Goal: Task Accomplishment & Management: Manage account settings

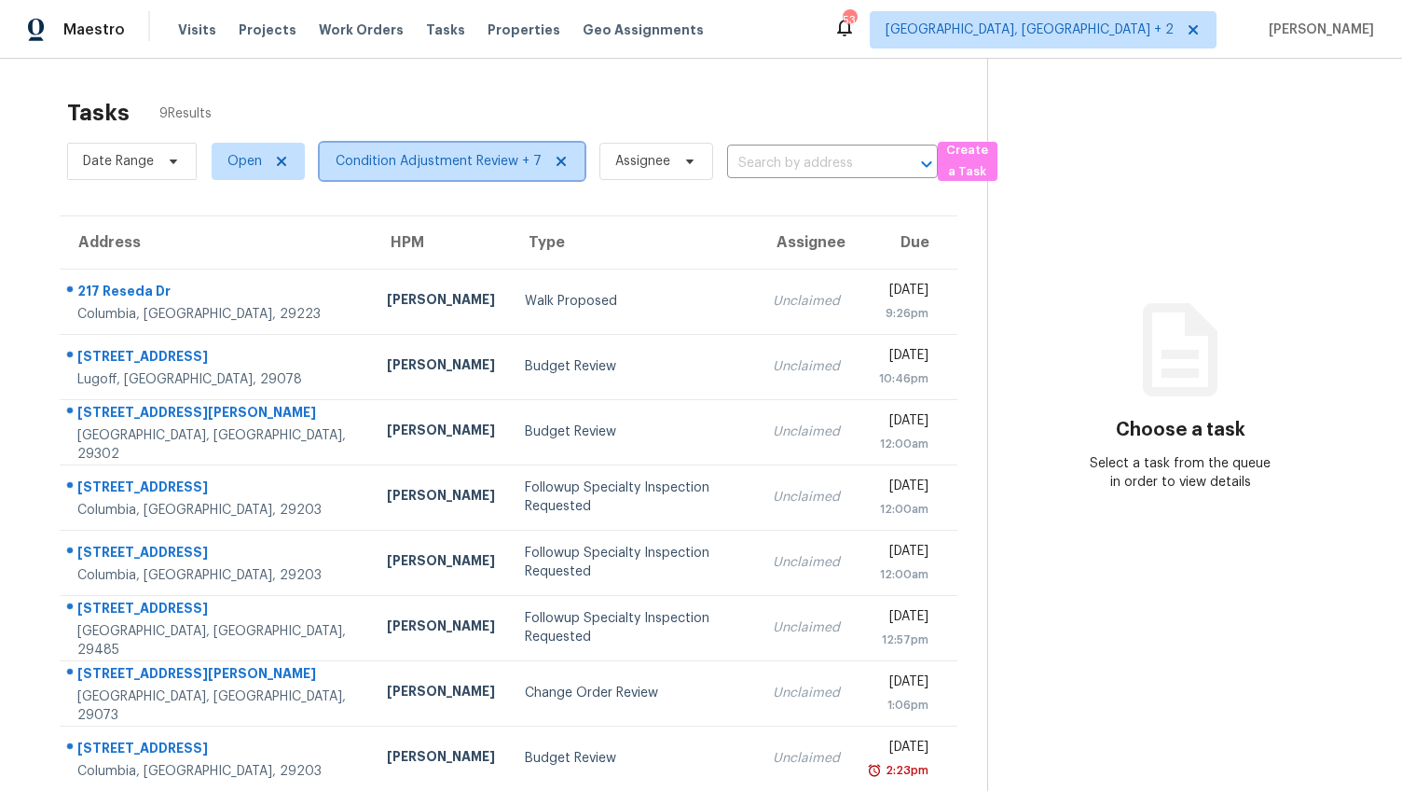
click at [429, 155] on span "Condition Adjustment Review + 7" at bounding box center [439, 161] width 206 height 19
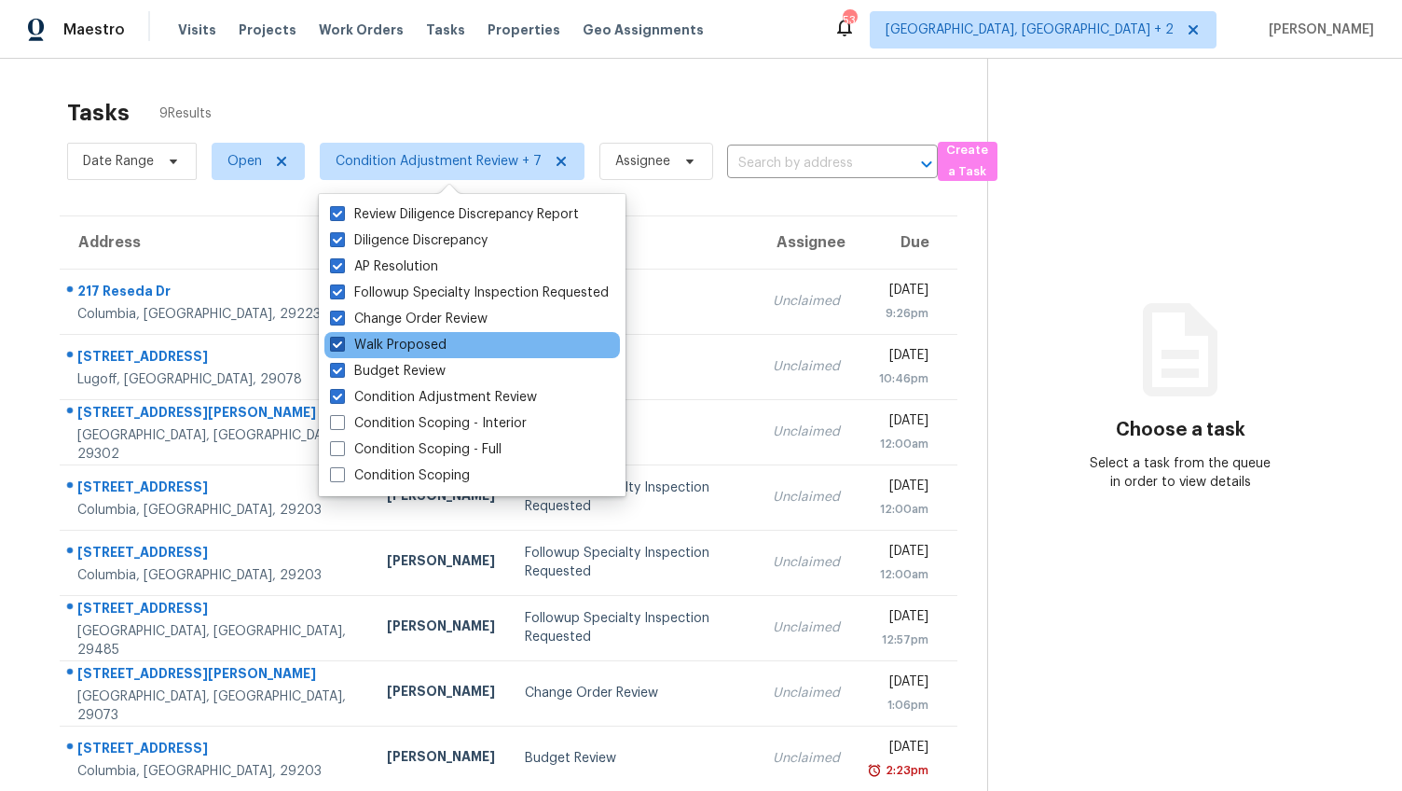
click at [340, 342] on span at bounding box center [337, 344] width 15 height 15
click at [340, 342] on input "Walk Proposed" at bounding box center [336, 342] width 12 height 12
checkbox input "false"
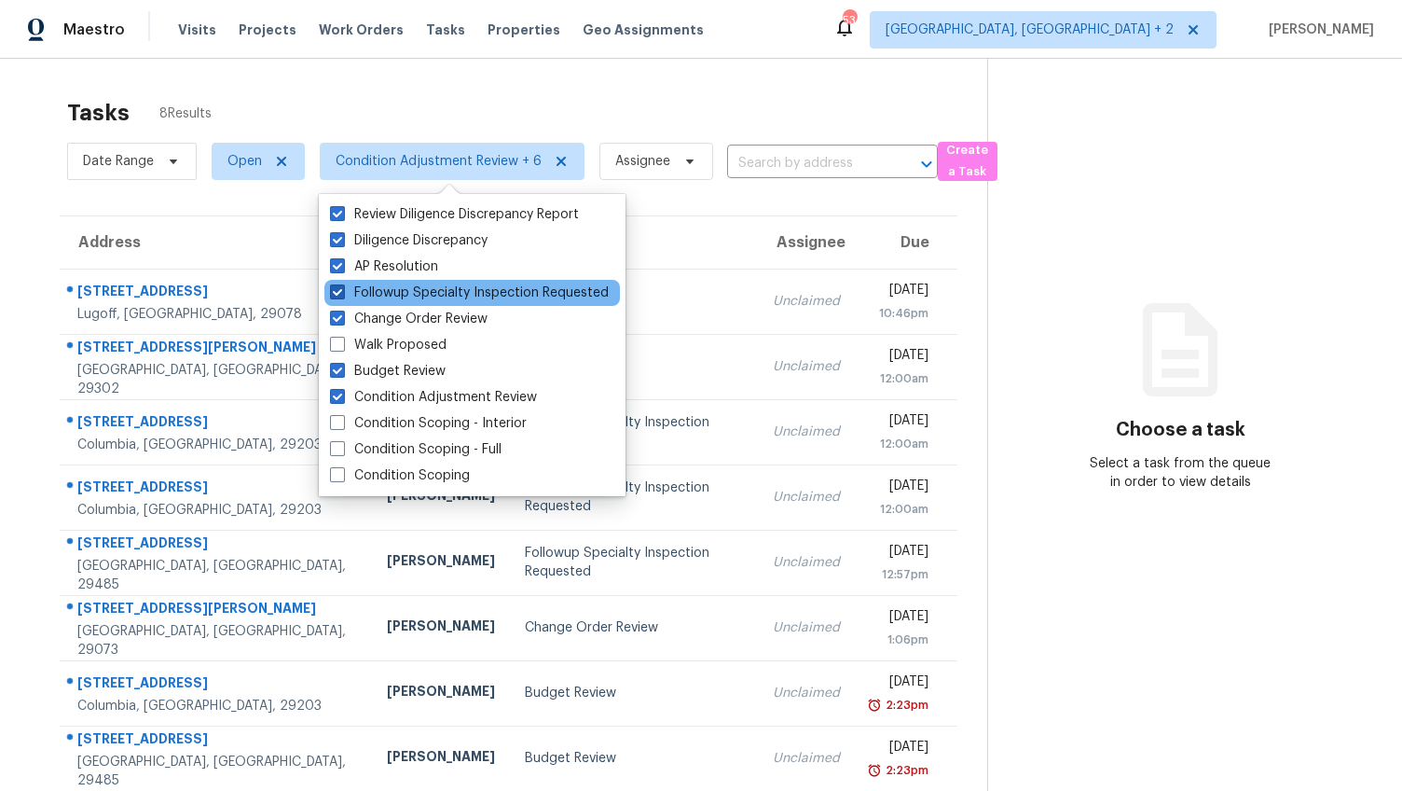
click at [340, 289] on span at bounding box center [337, 291] width 15 height 15
click at [340, 289] on input "Followup Specialty Inspection Requested" at bounding box center [336, 289] width 12 height 12
checkbox input "false"
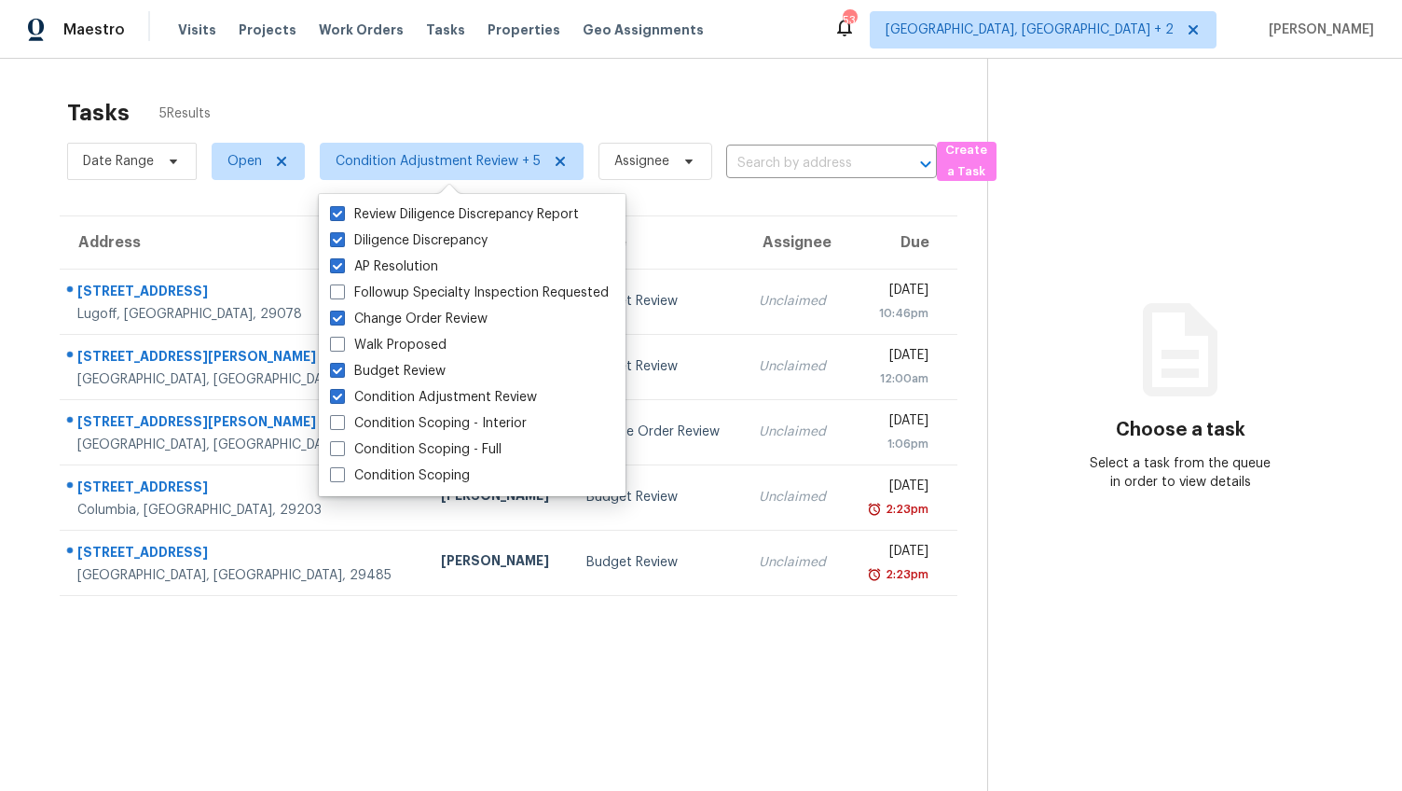
click at [9, 332] on div "Tasks 5 Results Date Range Open Condition Adjustment Review + 5 Assignee ​ Crea…" at bounding box center [701, 454] width 1402 height 791
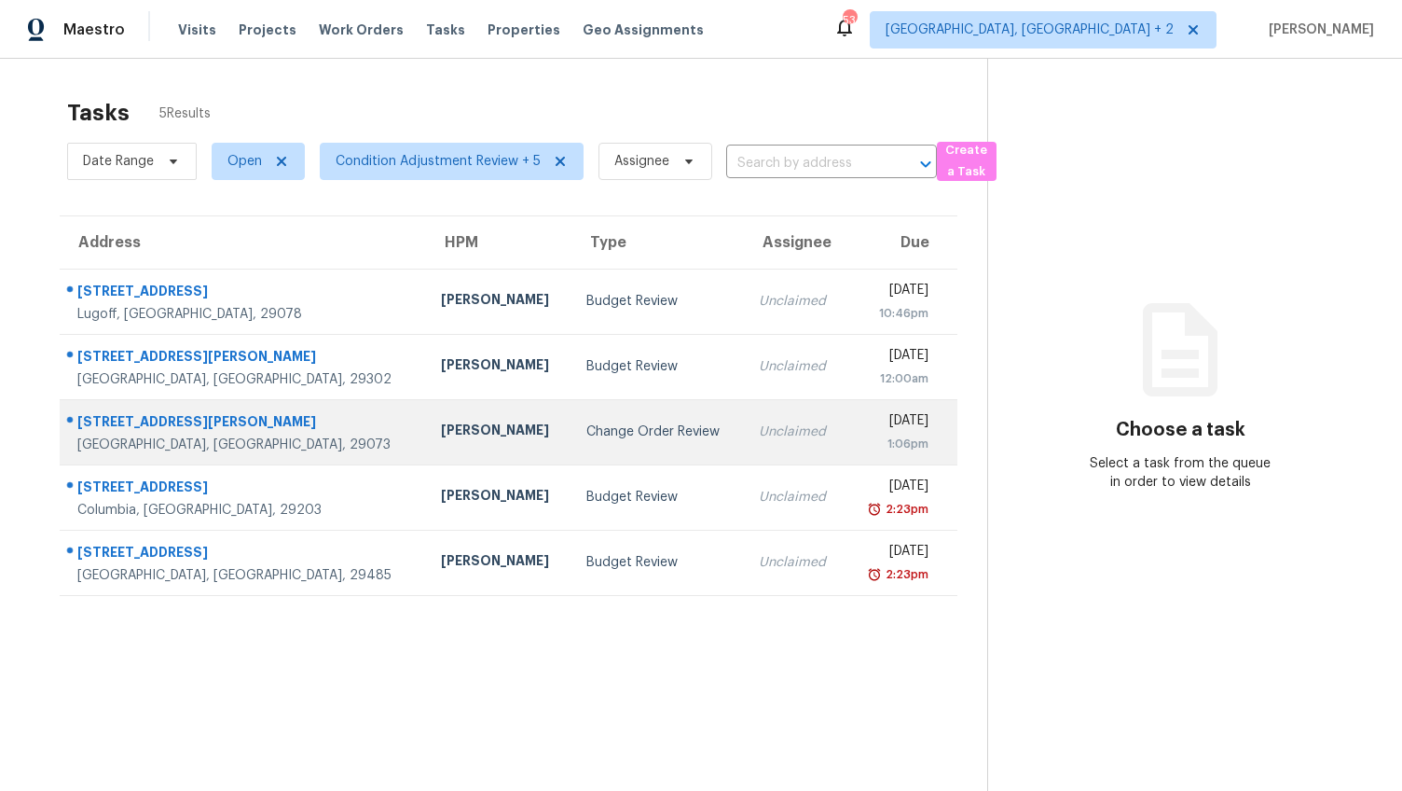
click at [123, 420] on div "112 Wesley Ct" at bounding box center [244, 423] width 334 height 23
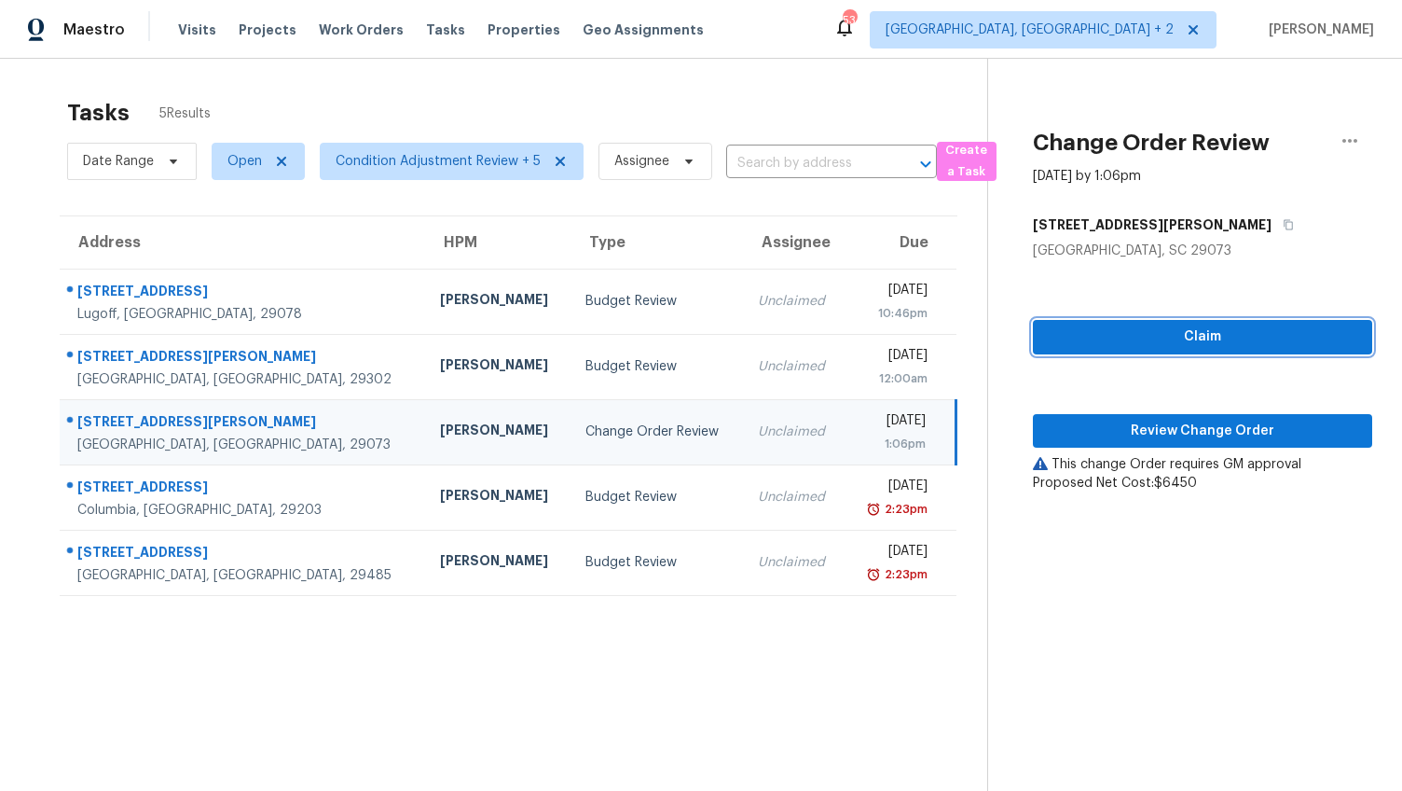
click at [1080, 320] on button "Claim" at bounding box center [1202, 337] width 339 height 34
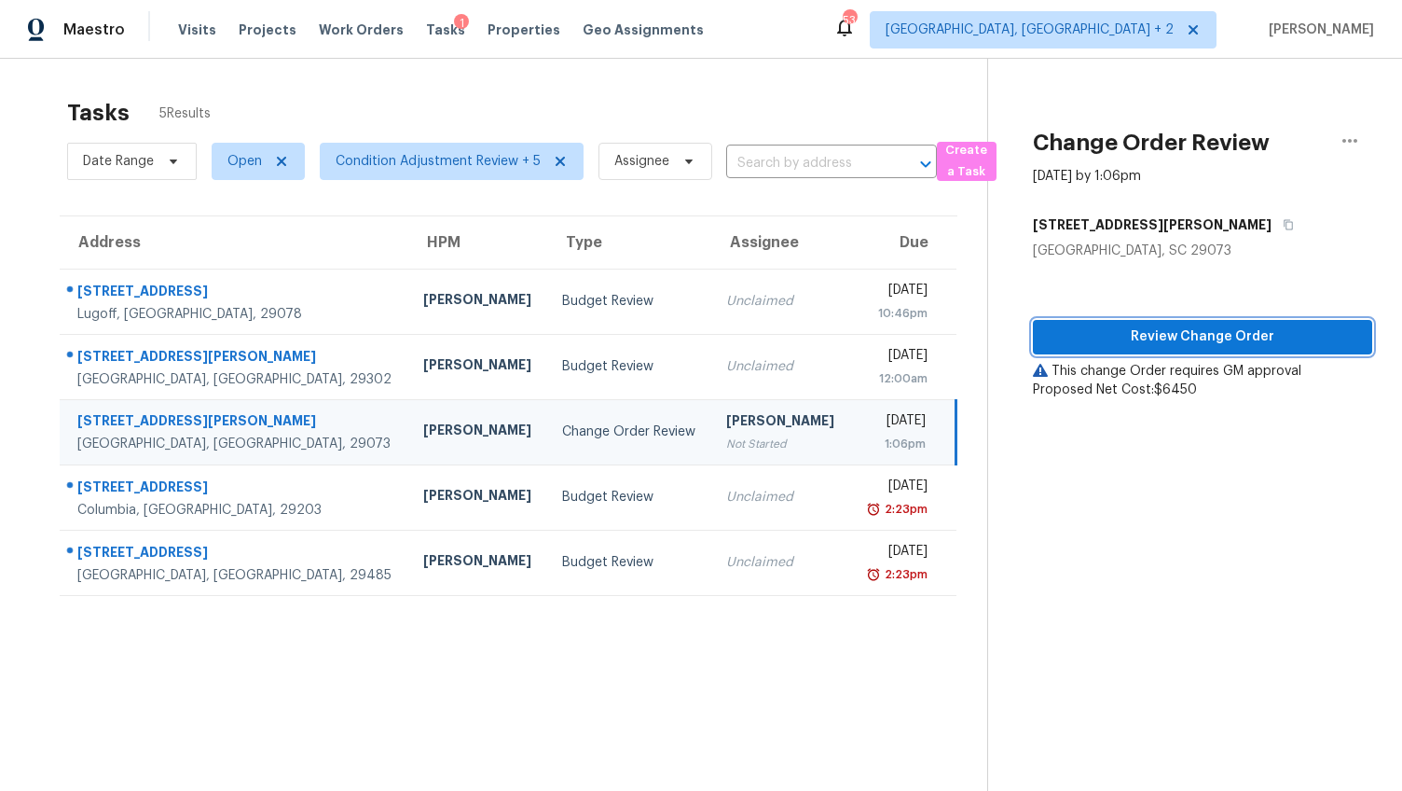
click at [1082, 326] on span "Review Change Order" at bounding box center [1203, 336] width 310 height 23
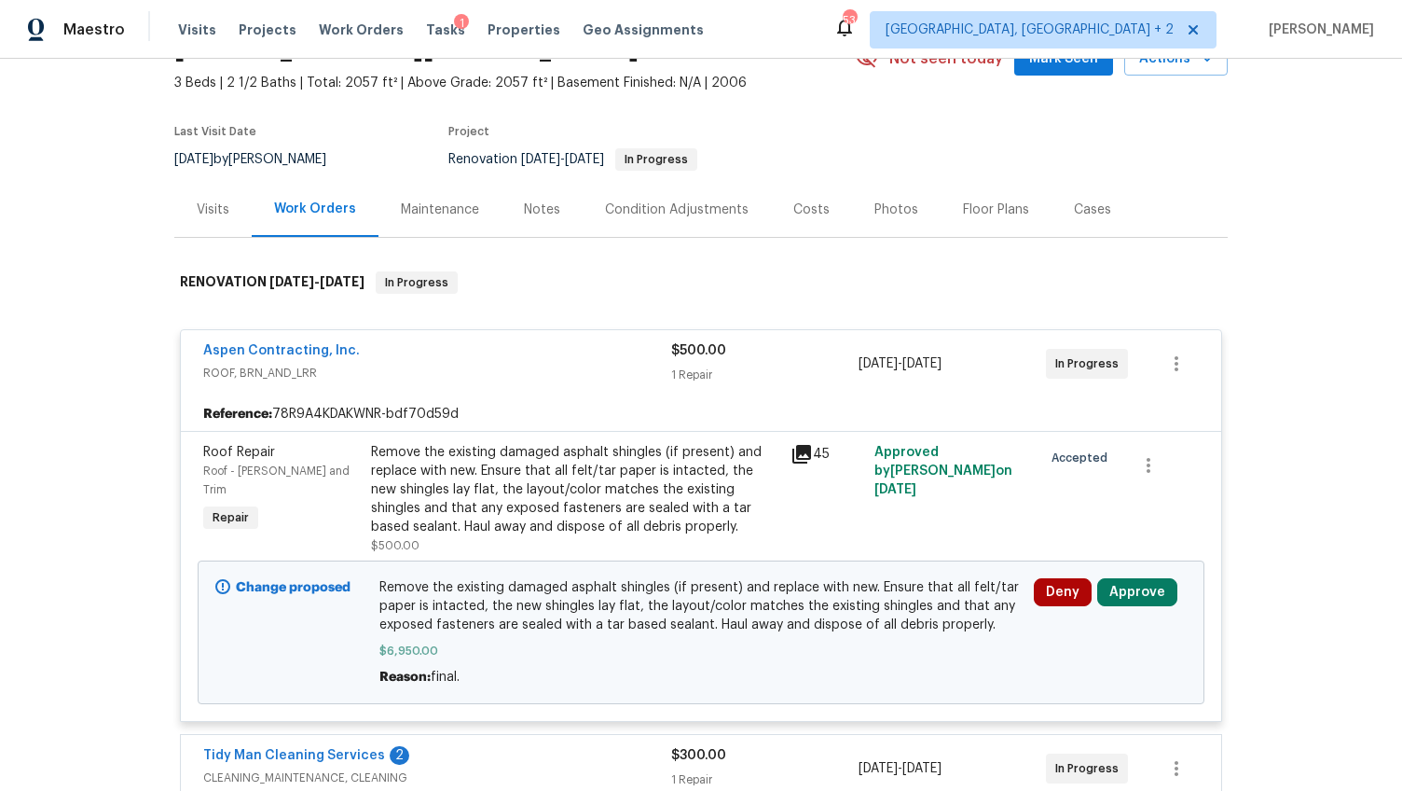
scroll to position [114, 0]
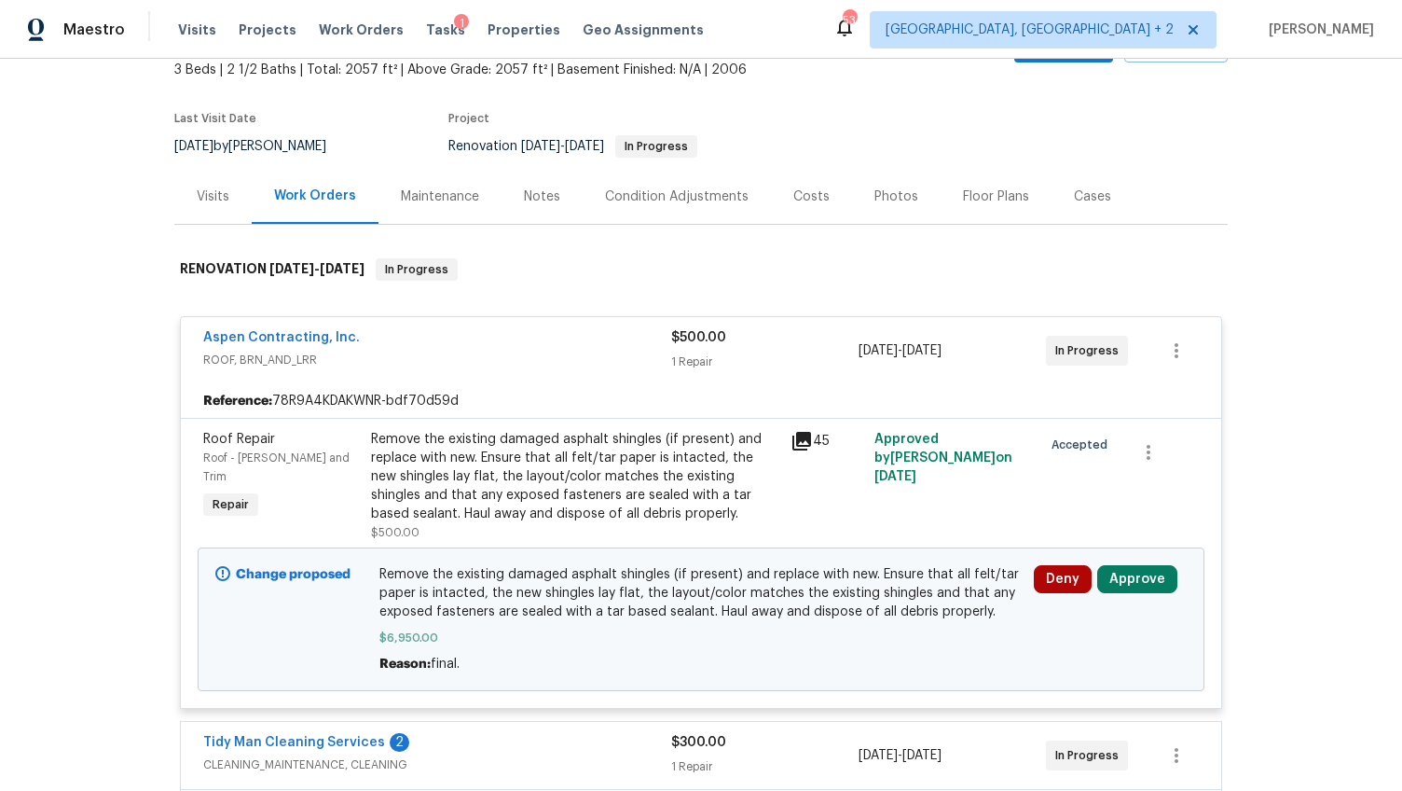
click at [520, 463] on div "Remove the existing damaged asphalt shingles (if present) and replace with new.…" at bounding box center [575, 476] width 408 height 93
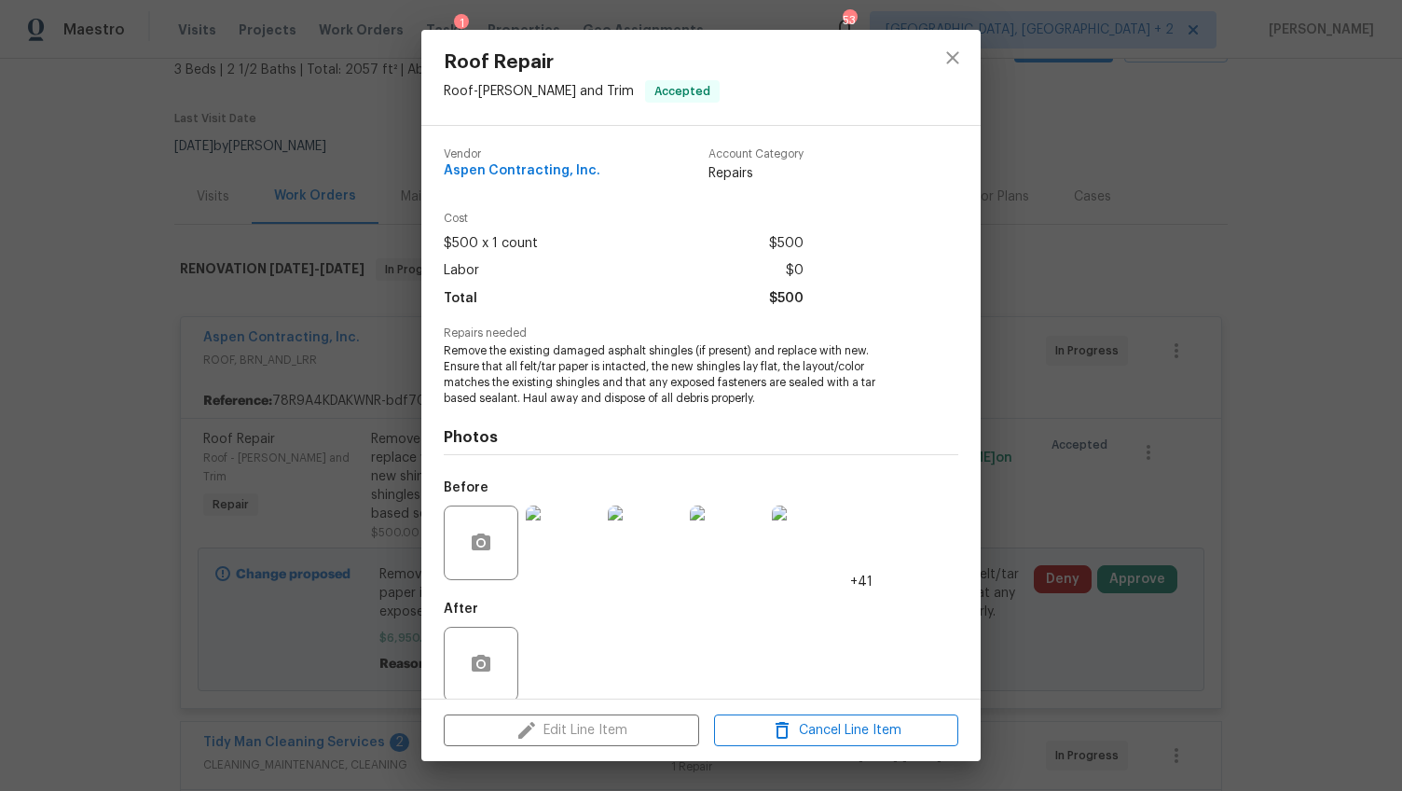
click at [1172, 475] on div "Roof Repair Roof - Eaves and Trim Accepted Vendor Aspen Contracting, Inc. Accou…" at bounding box center [701, 395] width 1402 height 791
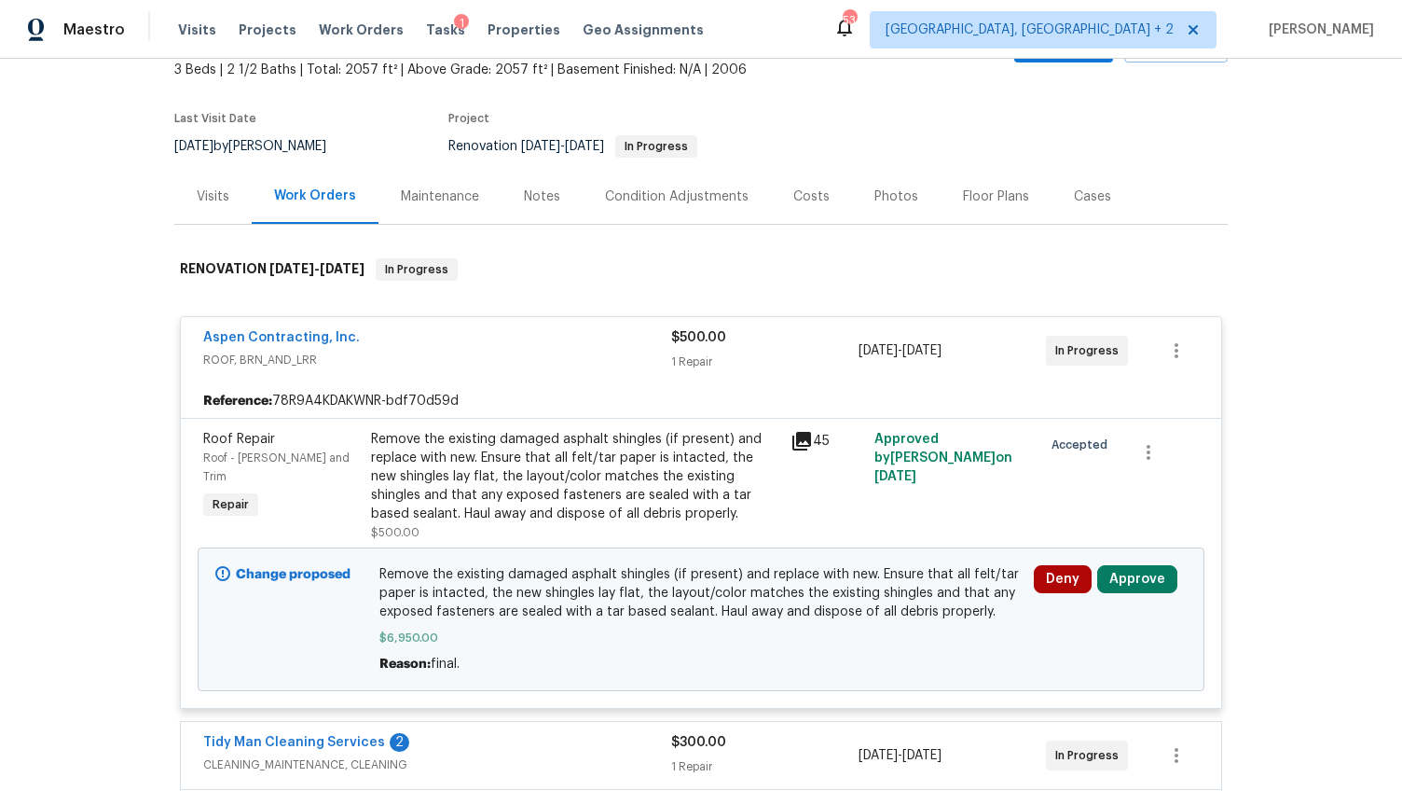
click at [310, 328] on span "Aspen Contracting, Inc." at bounding box center [281, 337] width 157 height 19
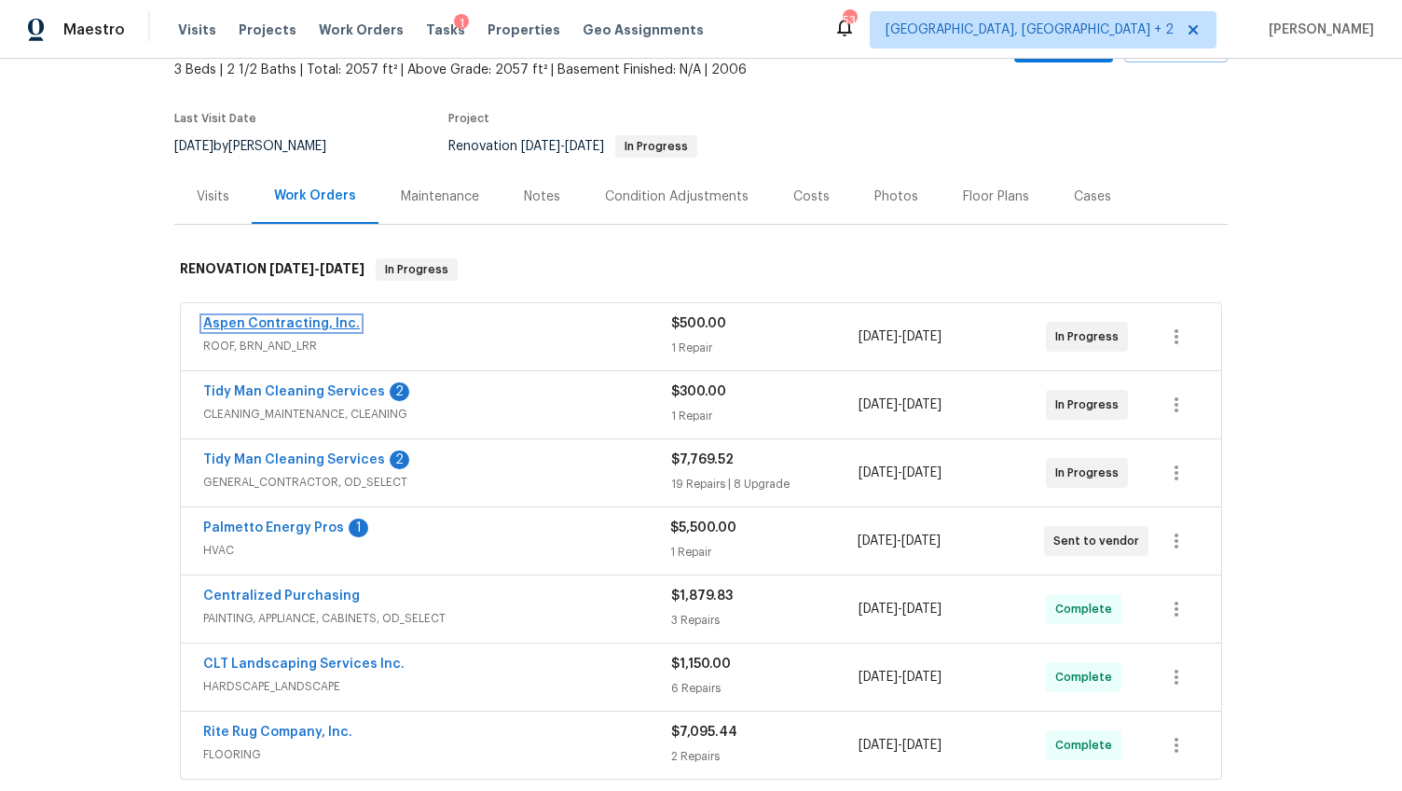
click at [311, 325] on link "Aspen Contracting, Inc." at bounding box center [281, 323] width 157 height 13
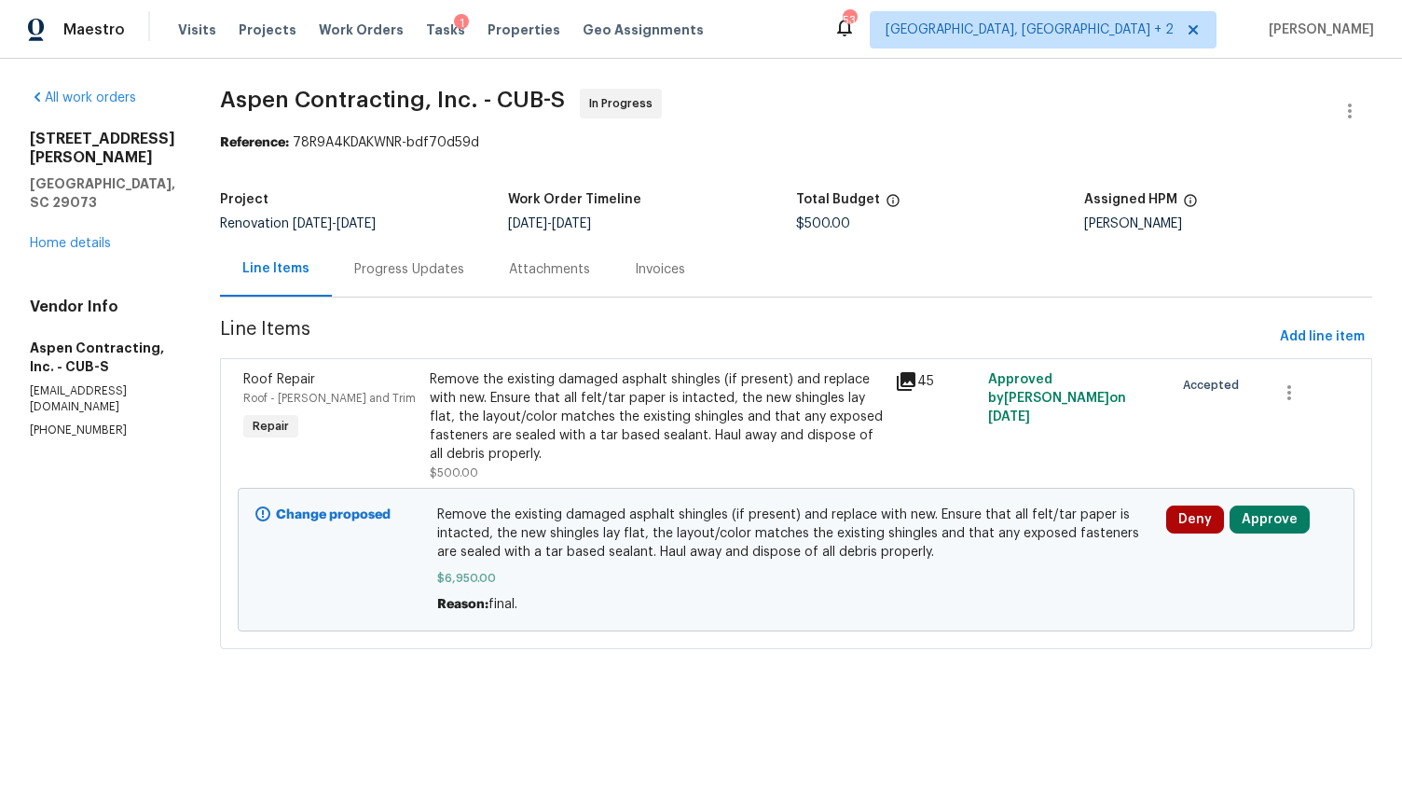
click at [430, 279] on div "Progress Updates" at bounding box center [409, 268] width 155 height 55
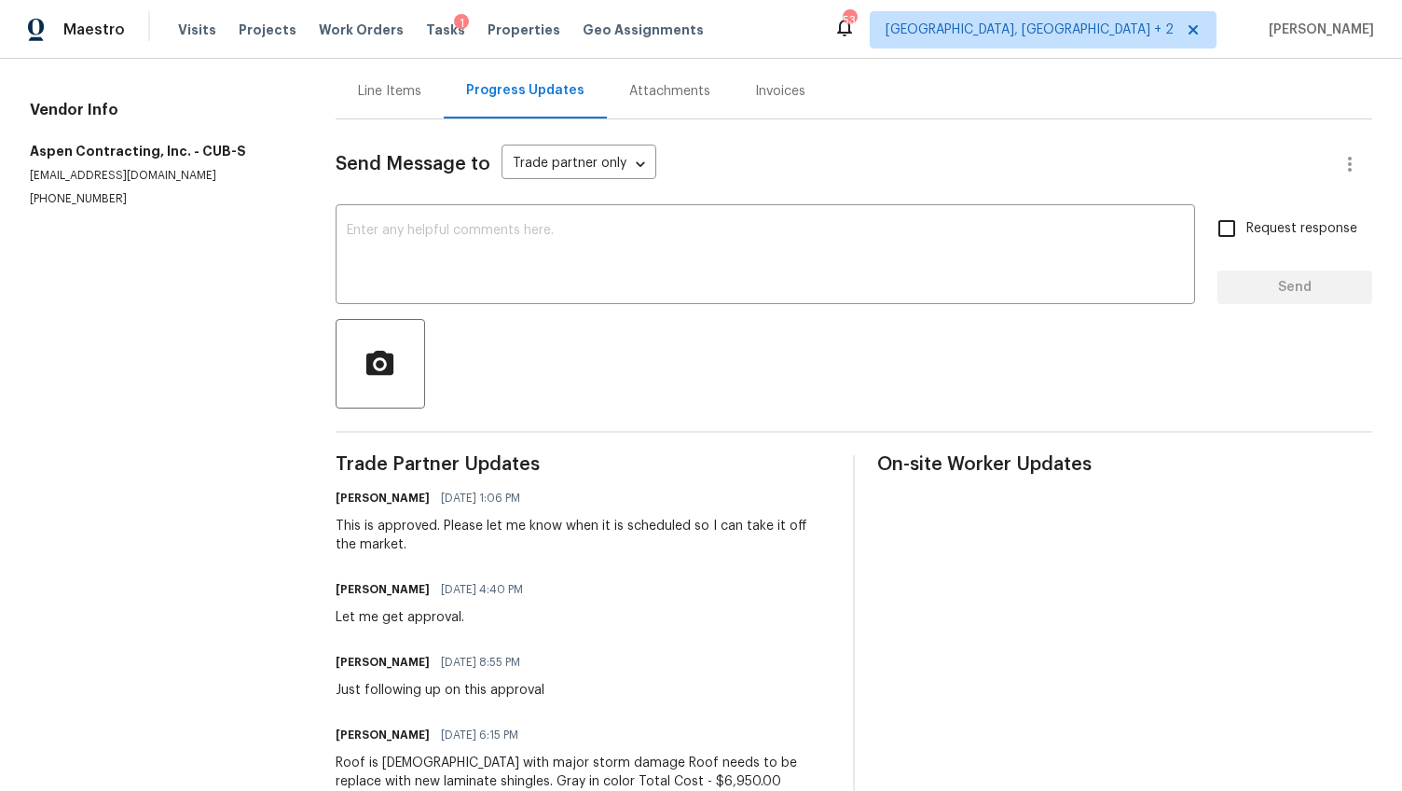
scroll to position [75, 0]
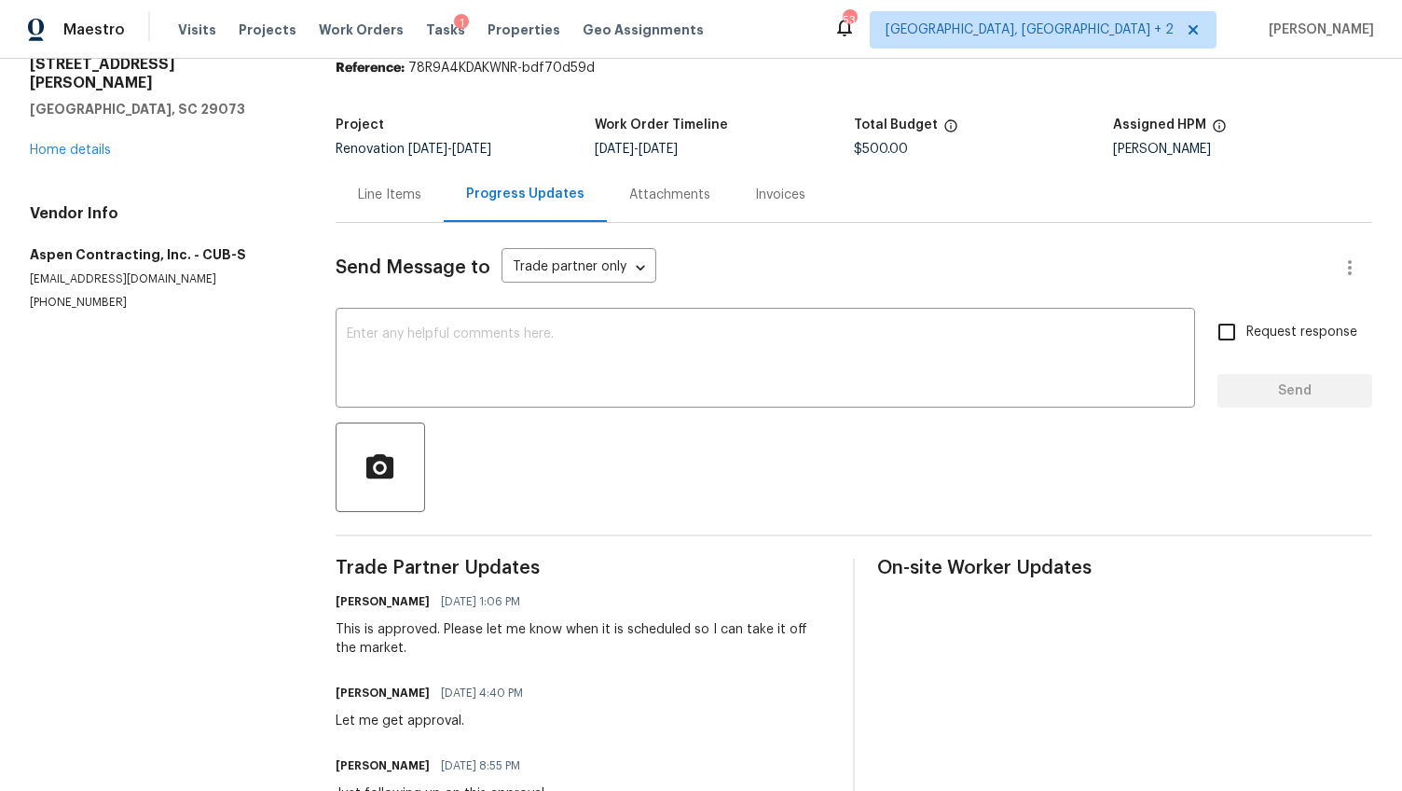
click at [390, 215] on div "Line Items" at bounding box center [390, 194] width 108 height 55
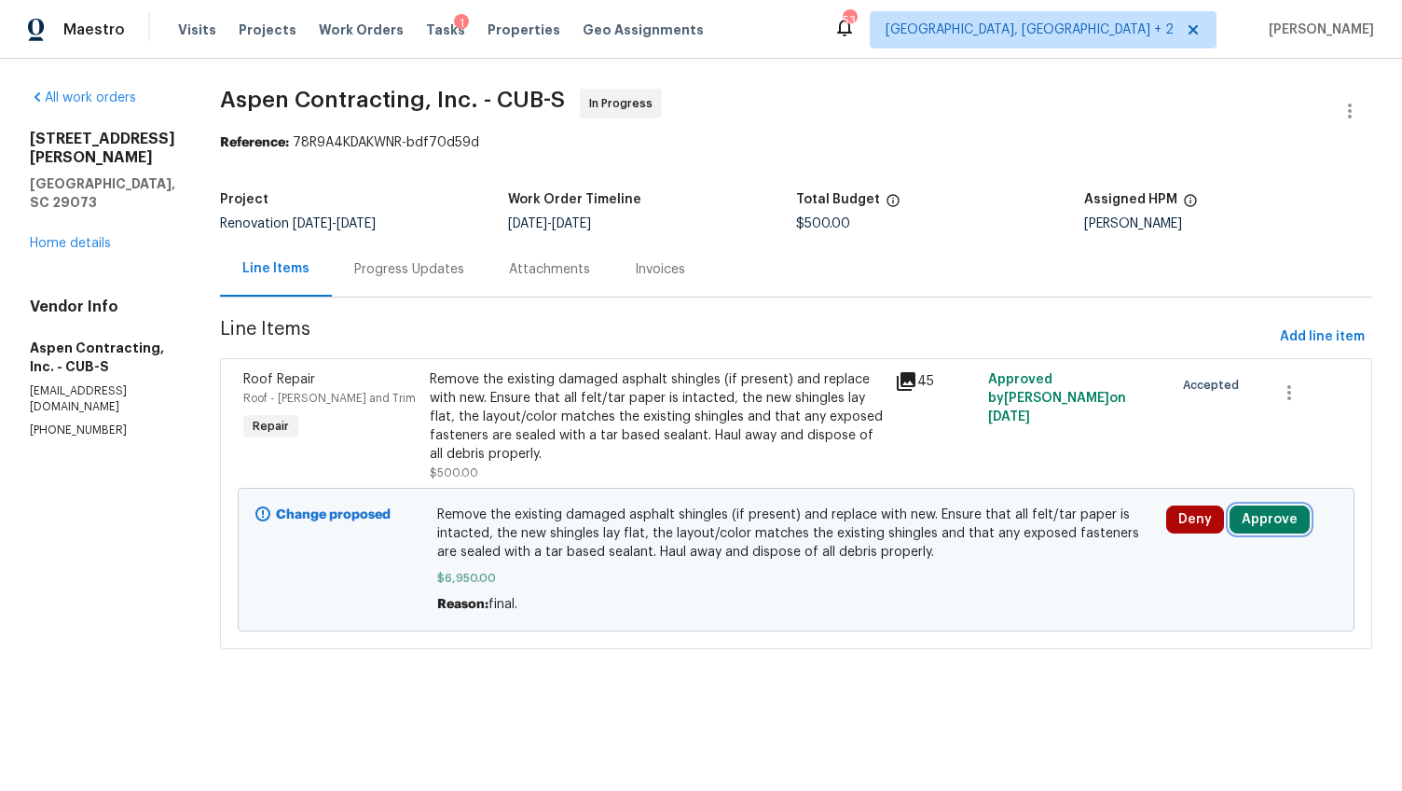
click at [1265, 518] on button "Approve" at bounding box center [1270, 519] width 80 height 28
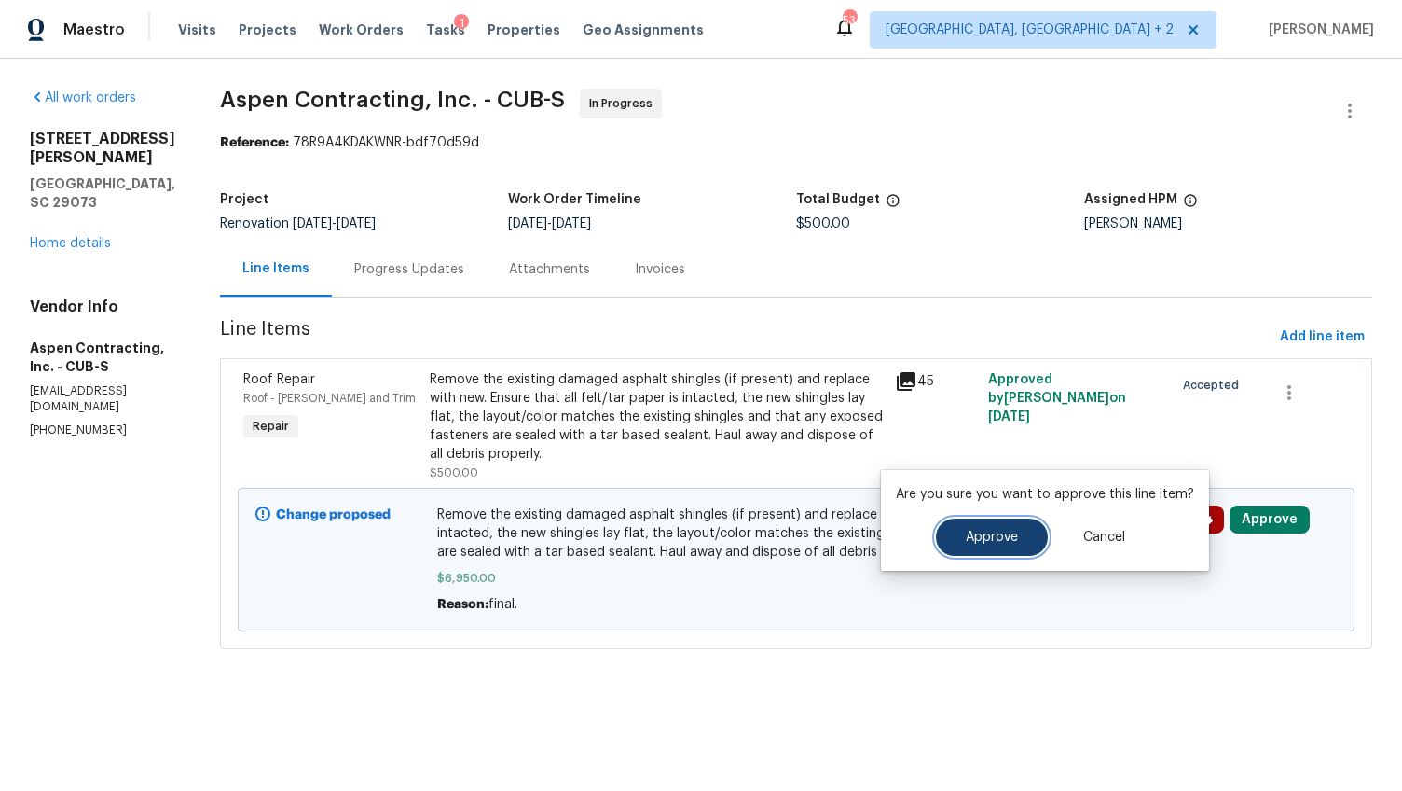
click at [1003, 527] on button "Approve" at bounding box center [992, 536] width 112 height 37
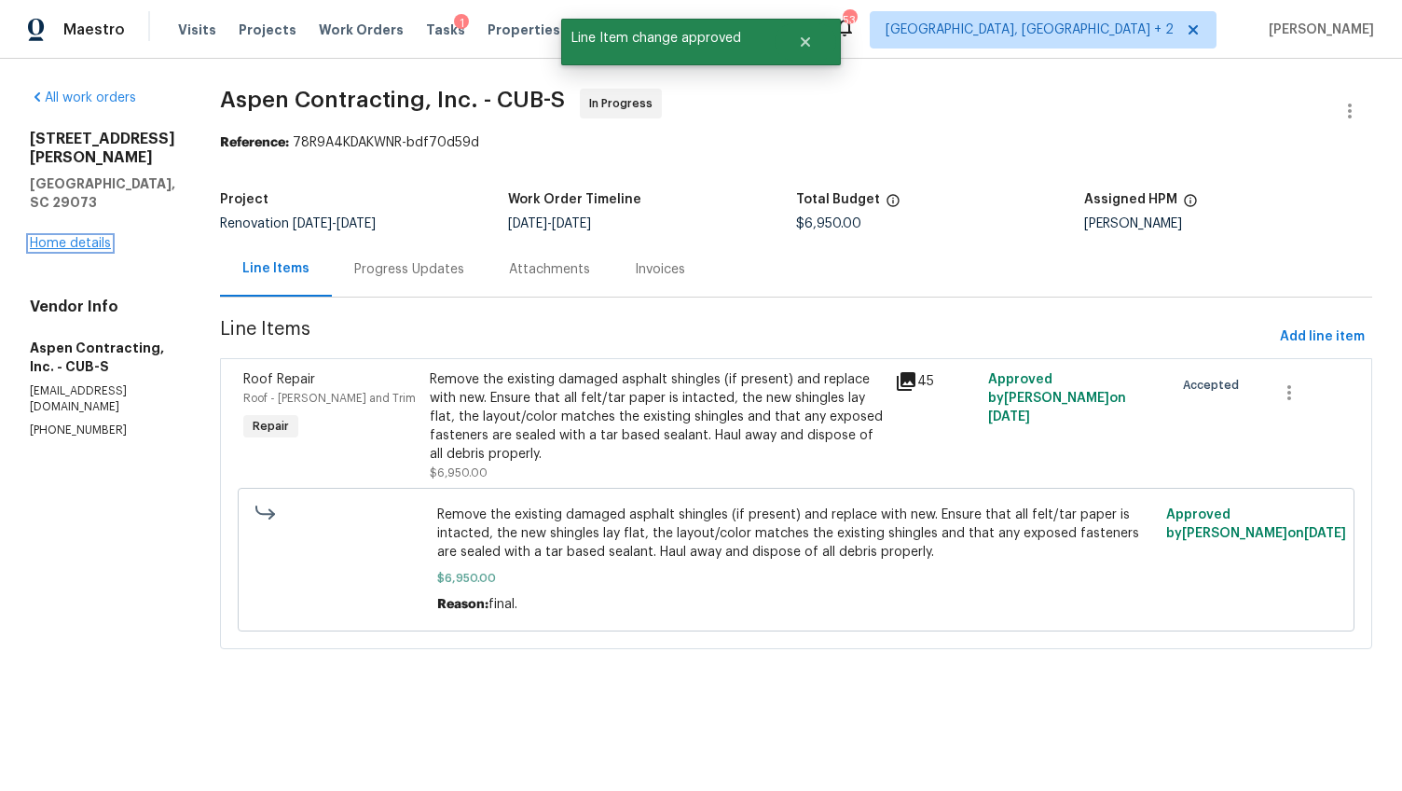
click at [90, 237] on link "Home details" at bounding box center [70, 243] width 81 height 13
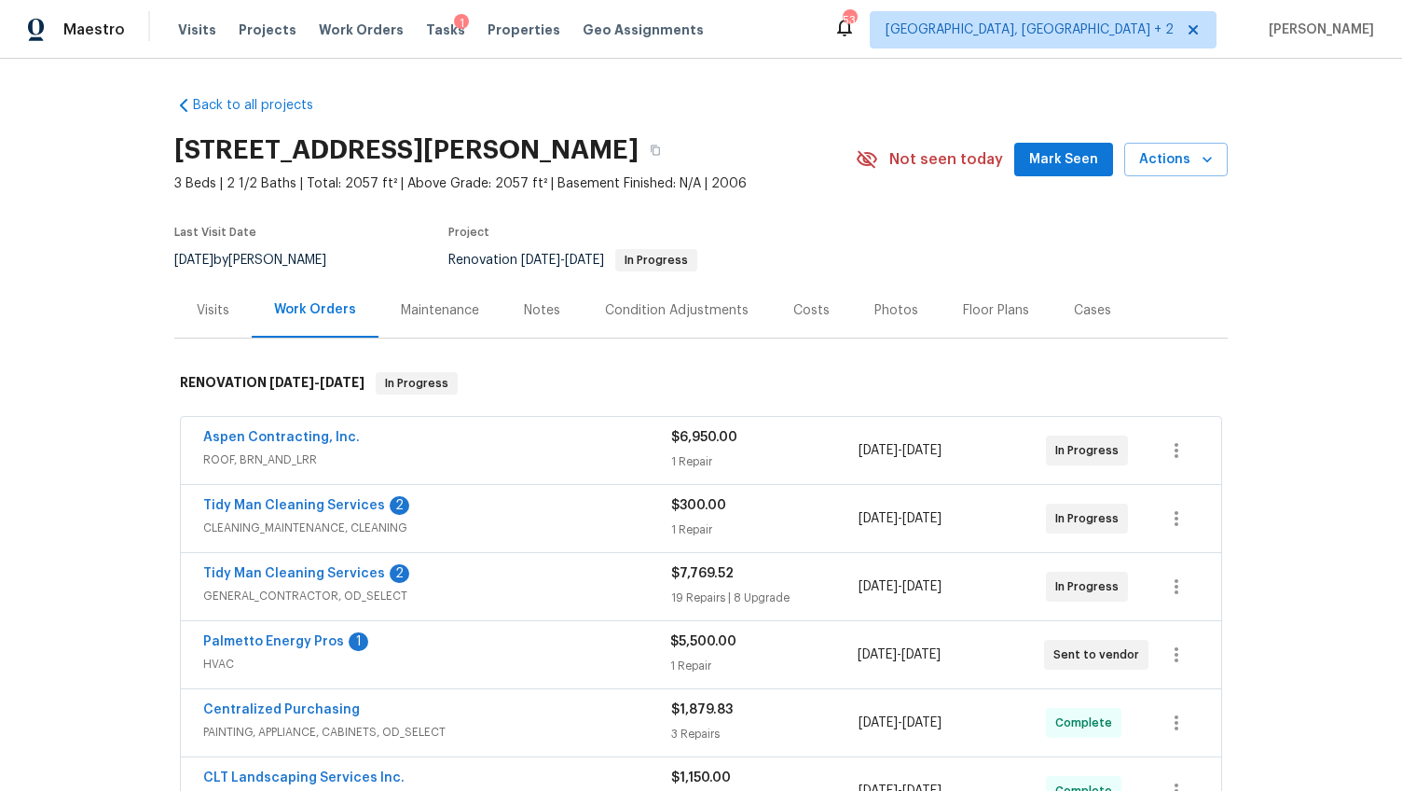
click at [793, 307] on div "Costs" at bounding box center [811, 310] width 36 height 19
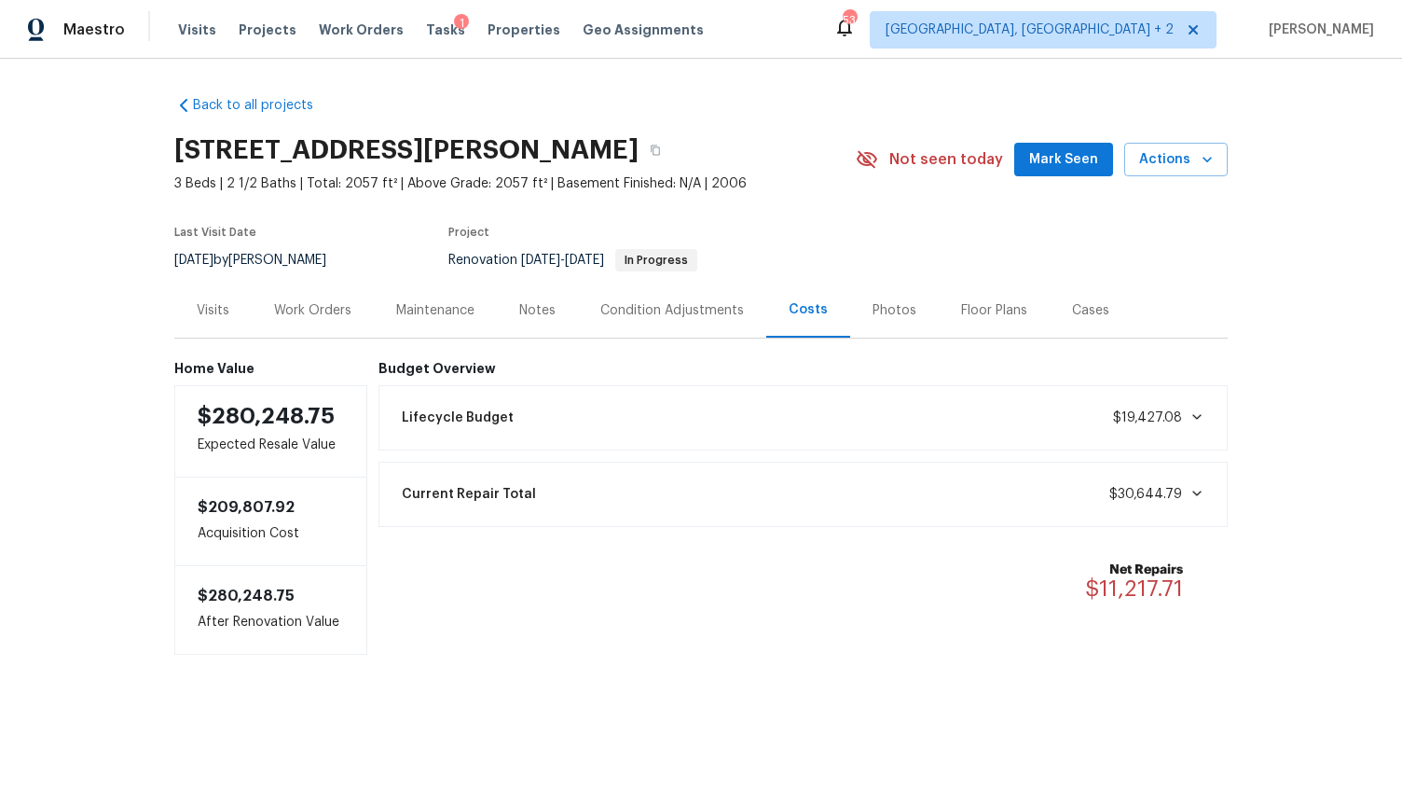
click at [284, 314] on div "Work Orders" at bounding box center [312, 310] width 77 height 19
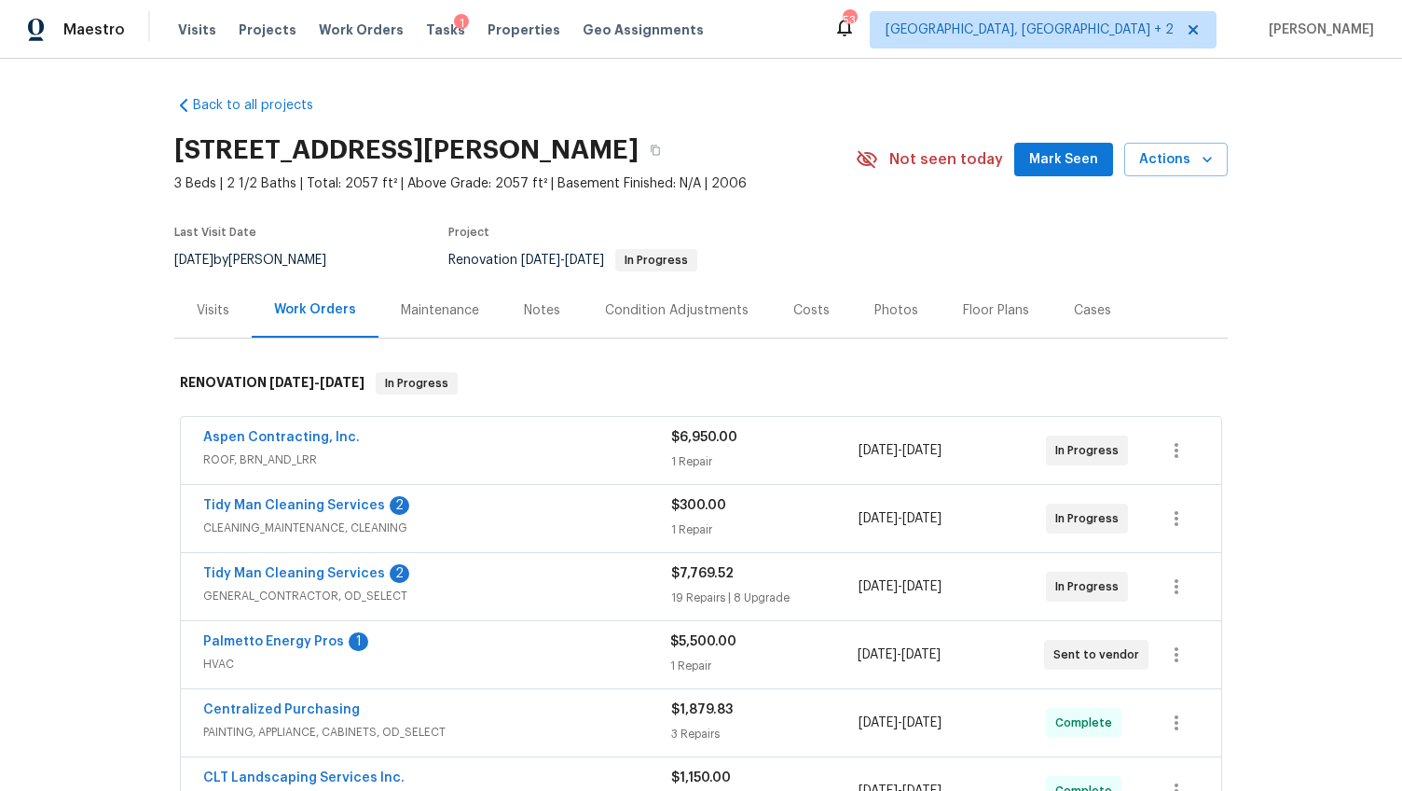
scroll to position [6, 0]
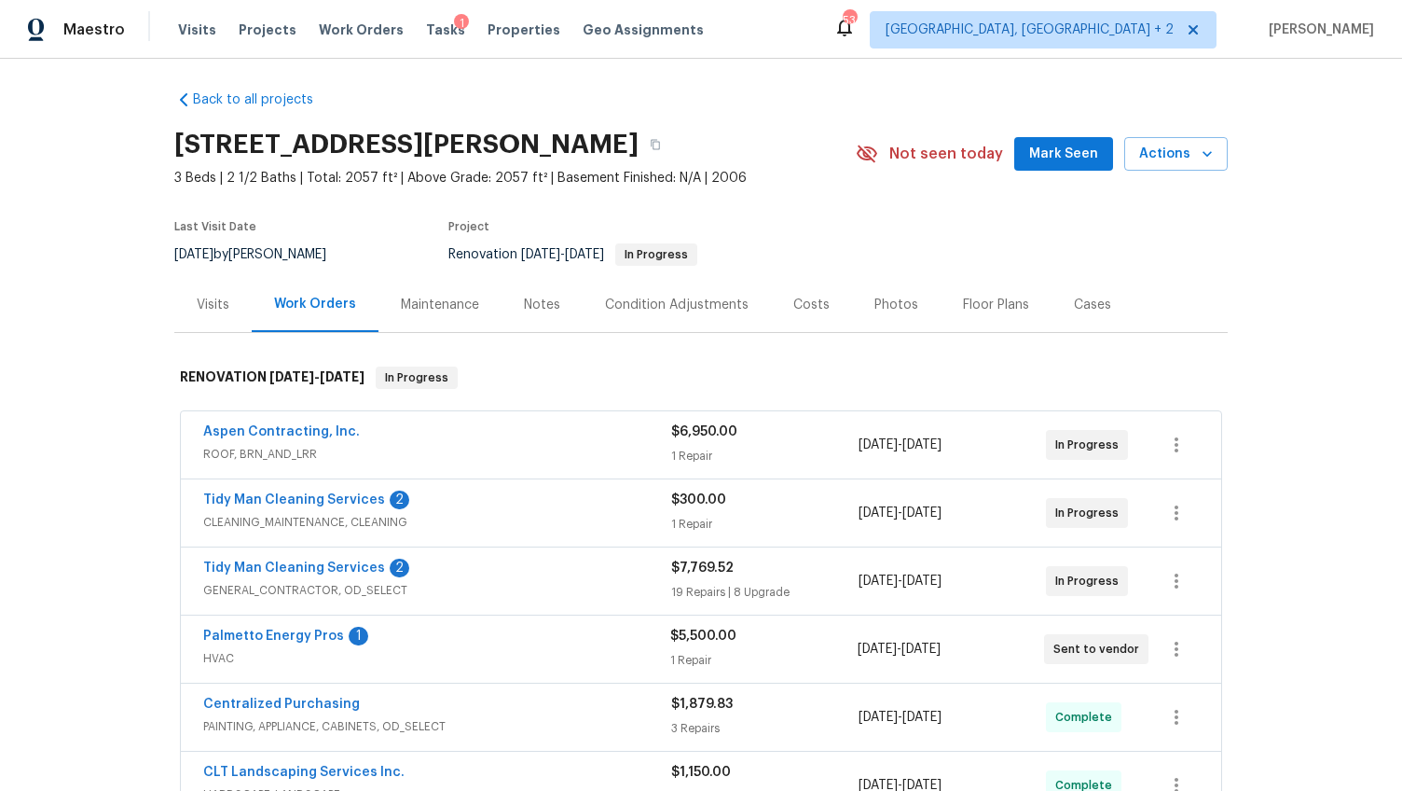
click at [230, 309] on div "Visits" at bounding box center [212, 304] width 77 height 55
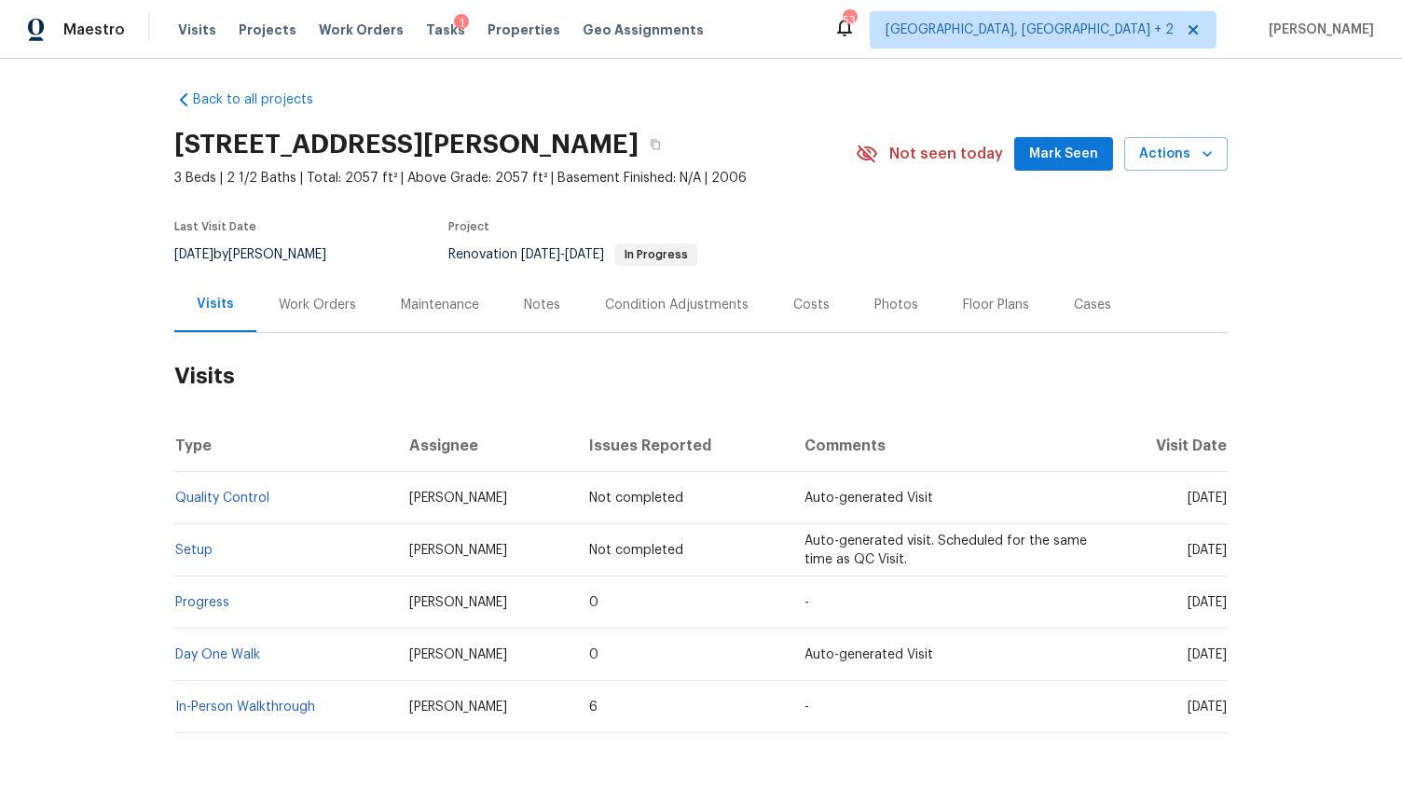
click at [343, 324] on div "Work Orders" at bounding box center [317, 304] width 122 height 55
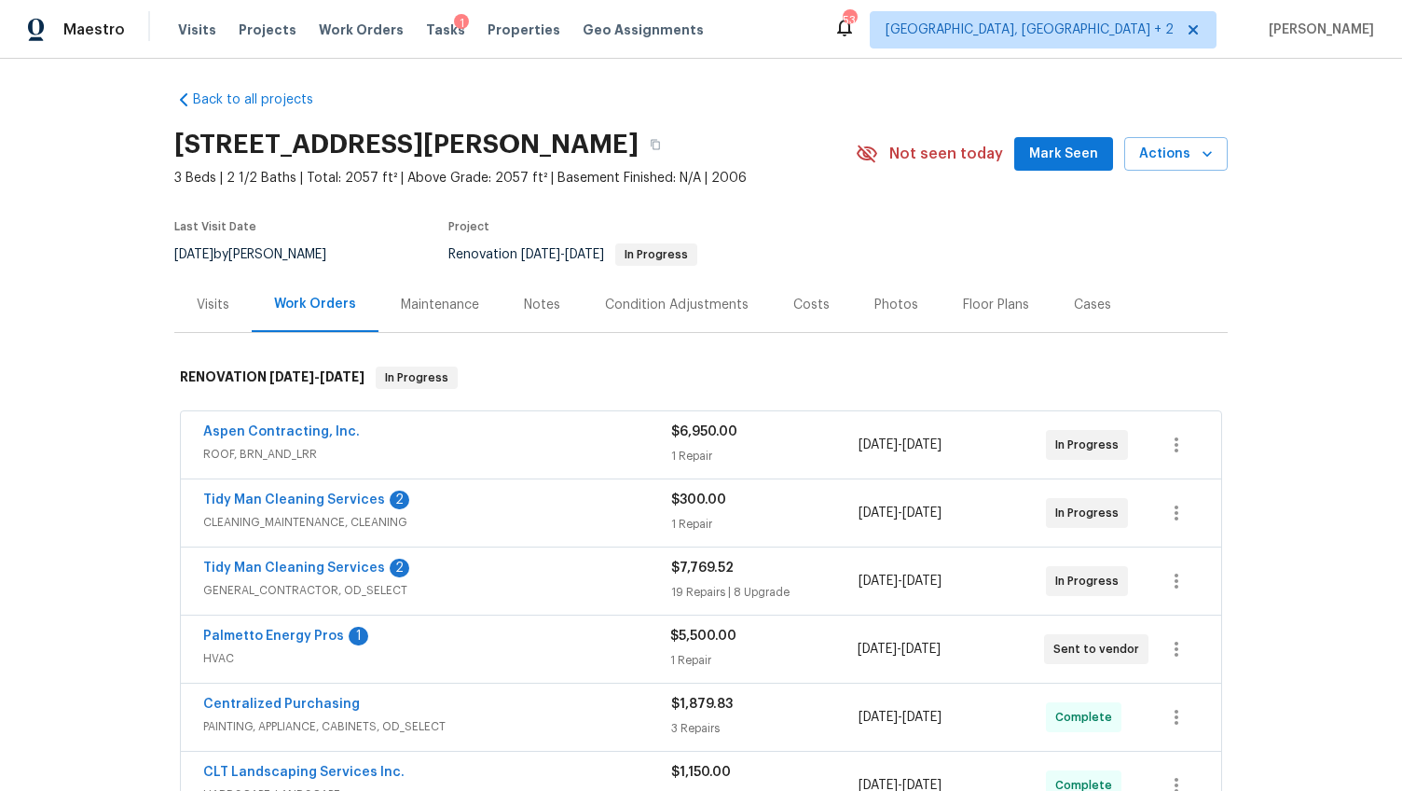
click at [436, 660] on span "HVAC" at bounding box center [436, 658] width 467 height 19
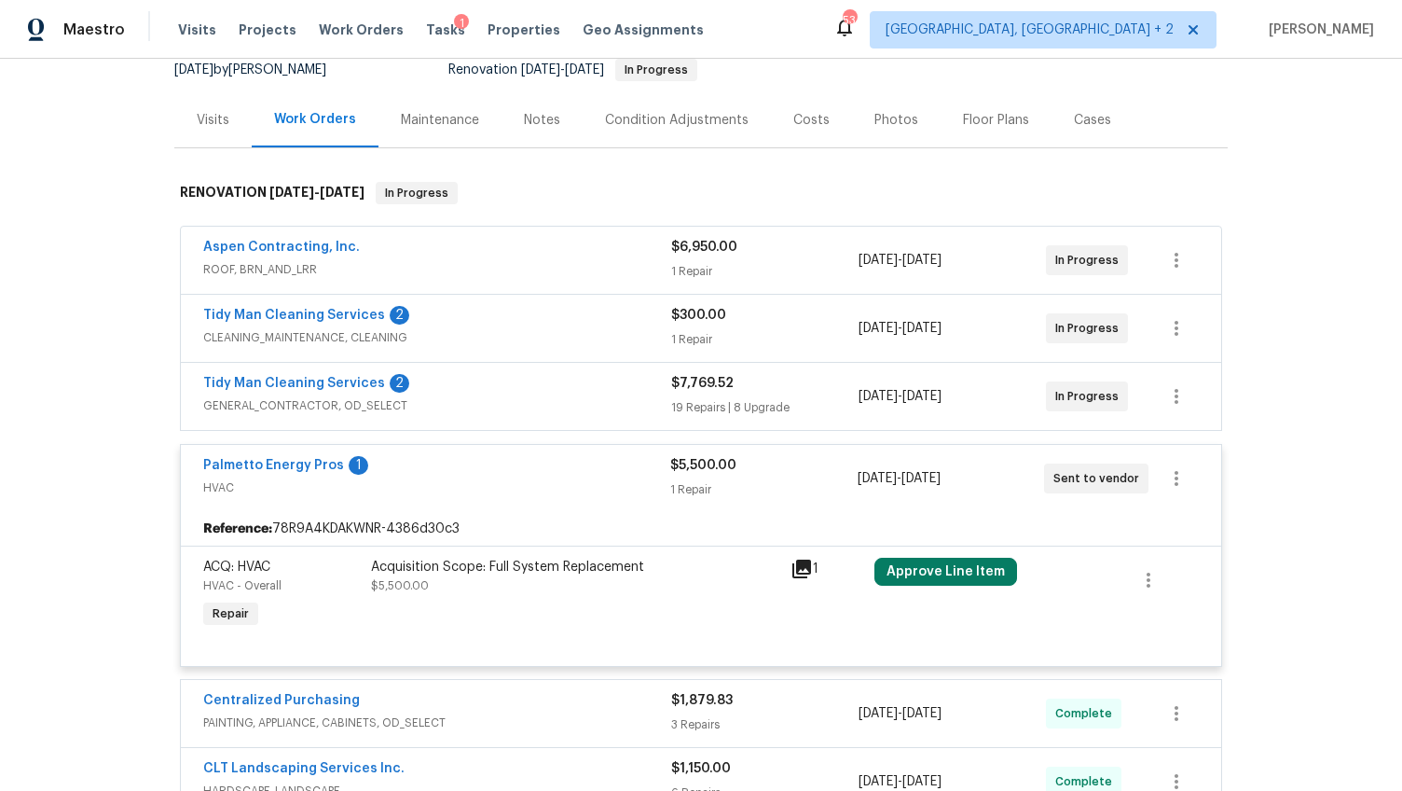
scroll to position [192, 0]
click at [303, 469] on link "Palmetto Energy Pros" at bounding box center [273, 463] width 141 height 13
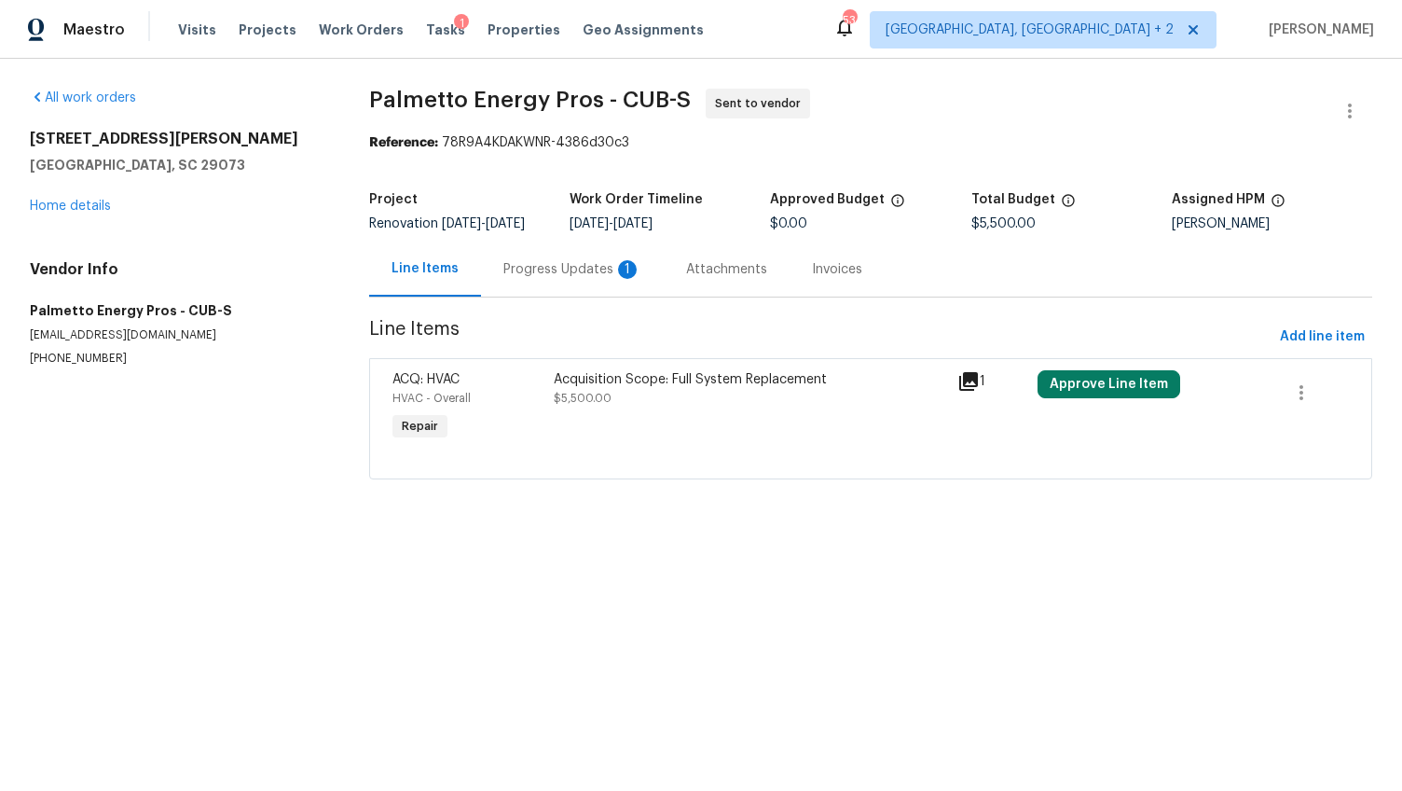
click at [512, 296] on div "Progress Updates 1" at bounding box center [572, 268] width 183 height 55
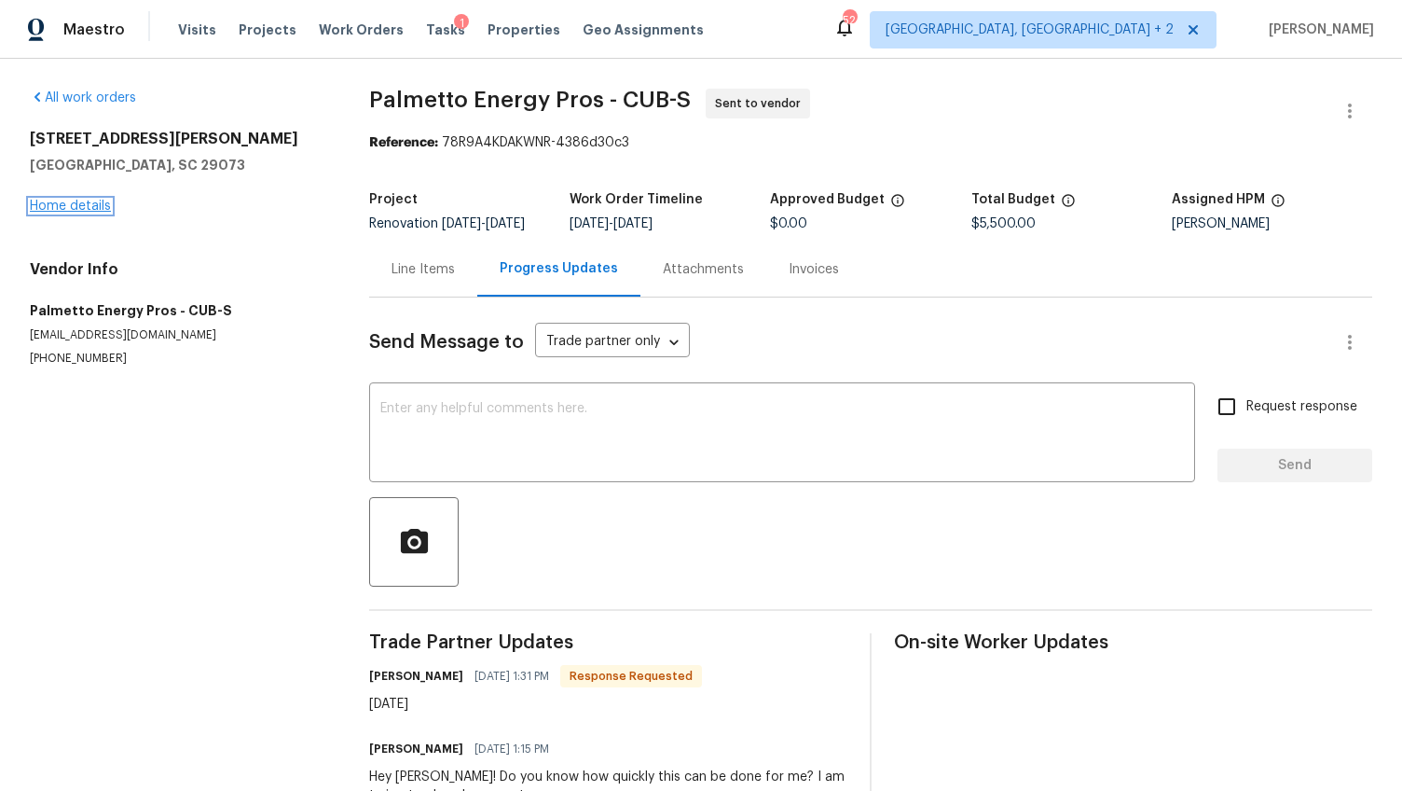
click at [73, 210] on link "Home details" at bounding box center [70, 206] width 81 height 13
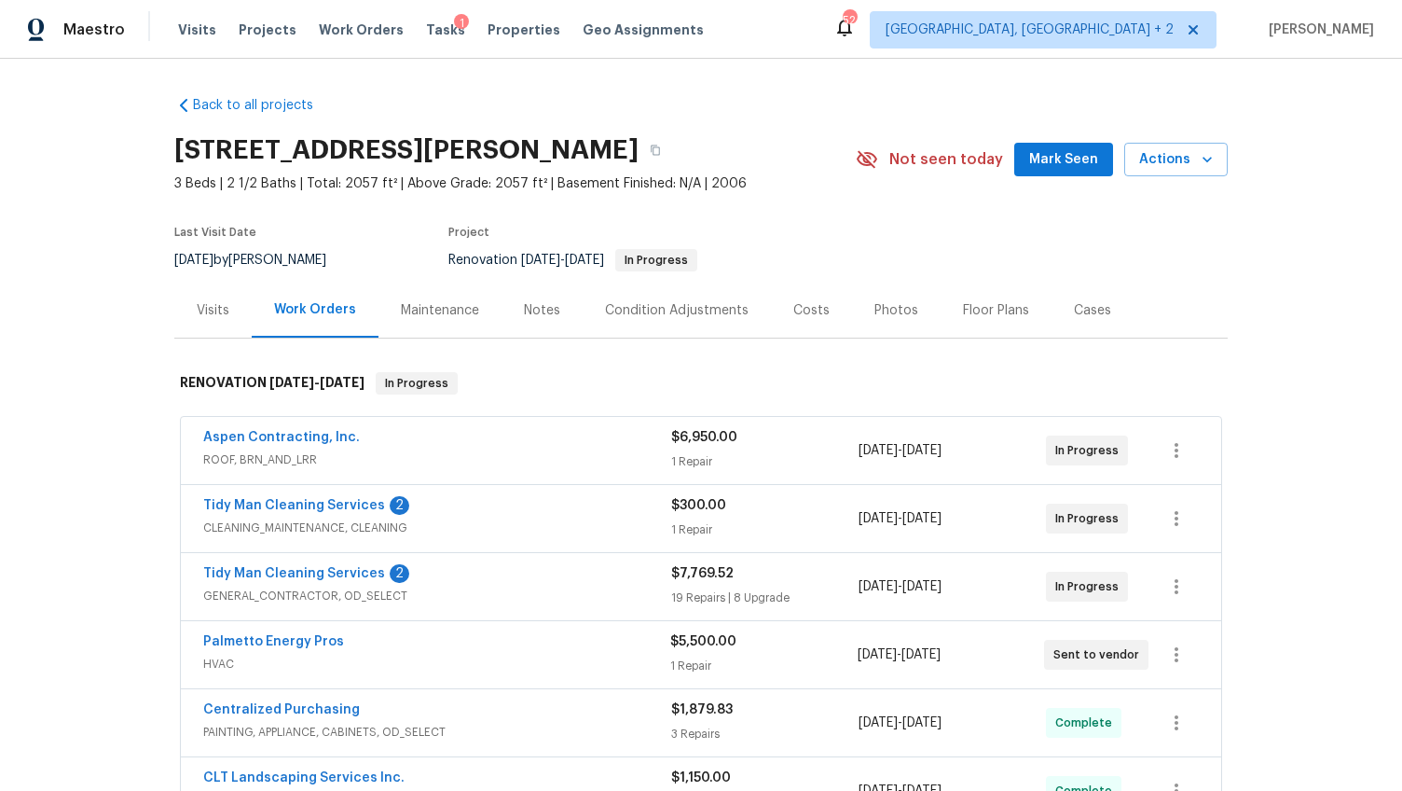
click at [528, 311] on div "Notes" at bounding box center [542, 310] width 36 height 19
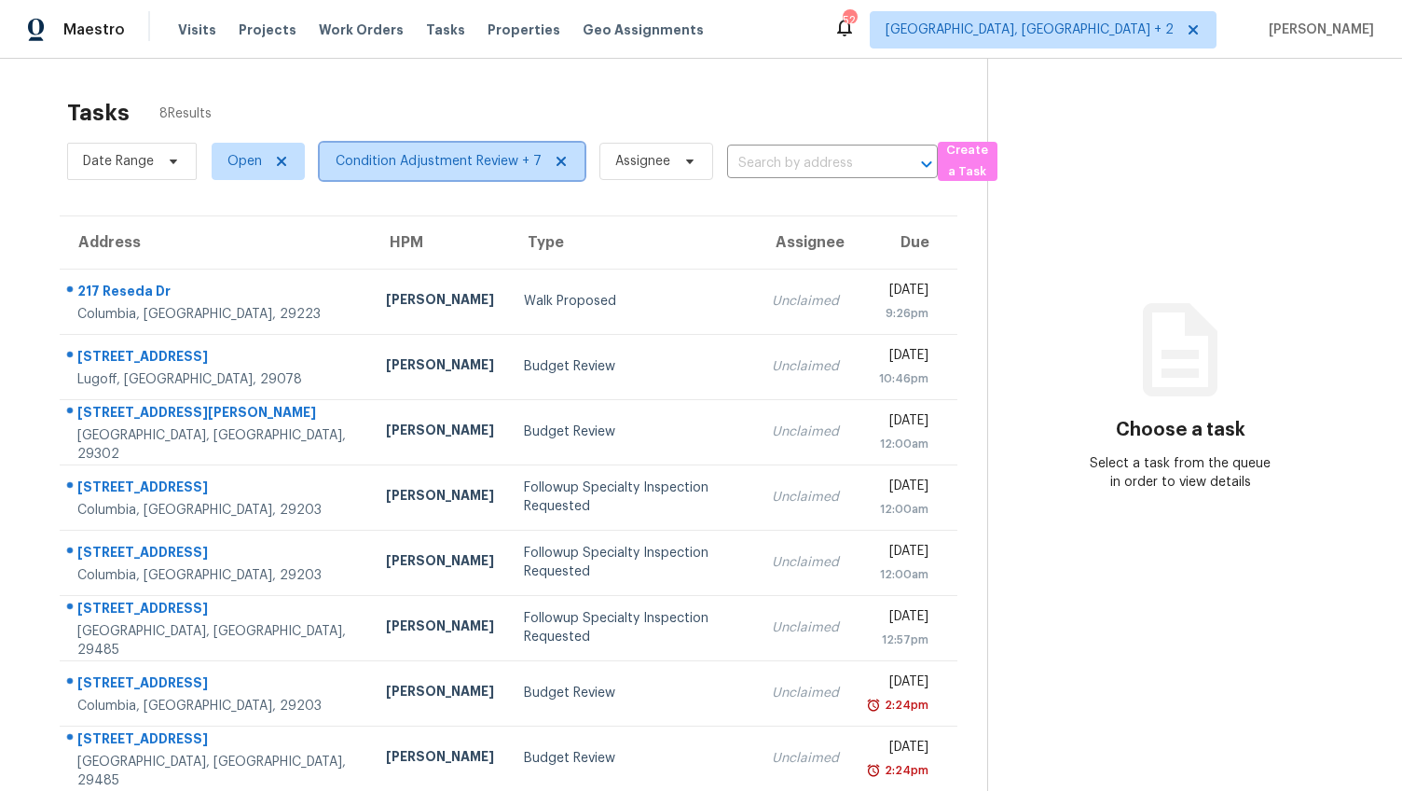
click at [389, 168] on span "Condition Adjustment Review + 7" at bounding box center [439, 161] width 206 height 19
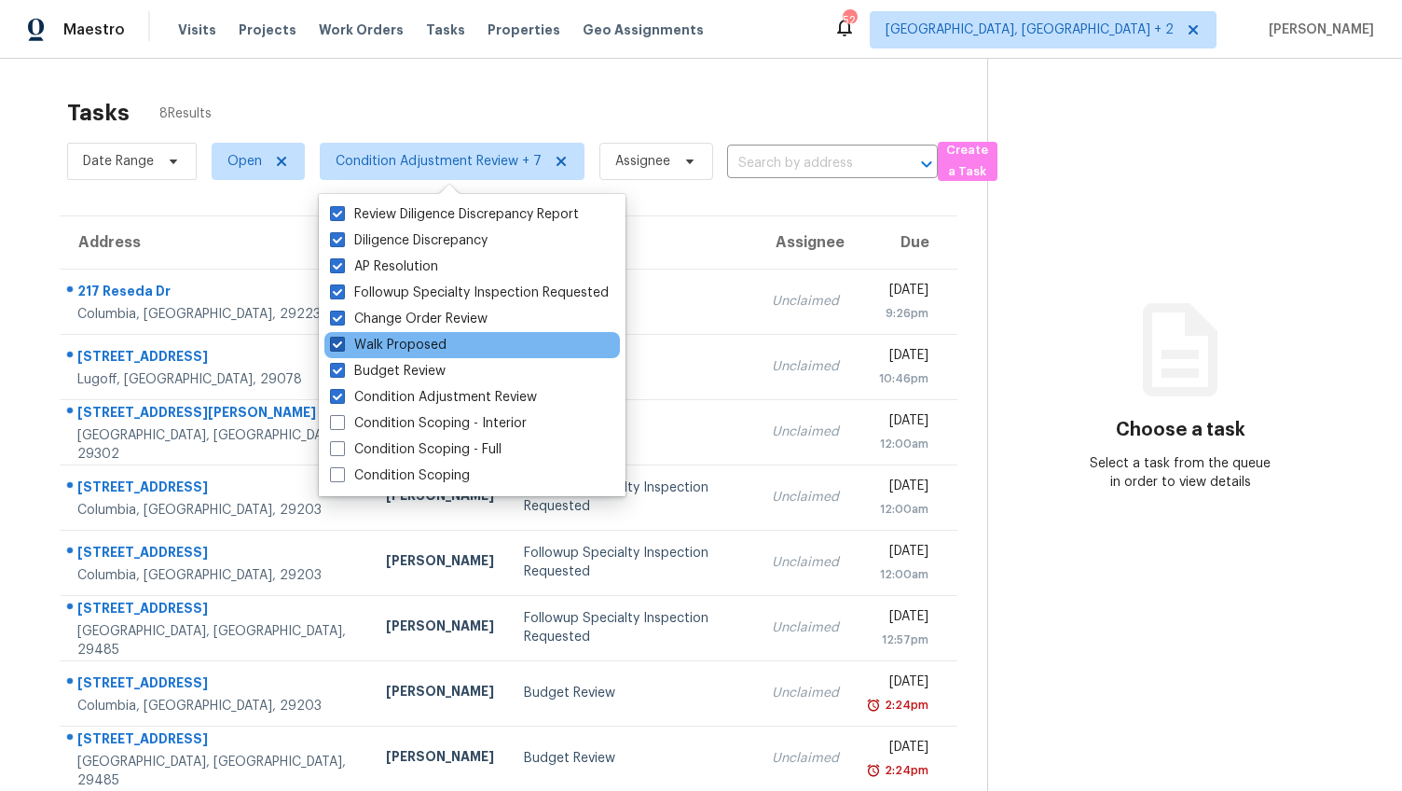
click at [337, 344] on span at bounding box center [337, 344] width 15 height 15
click at [337, 344] on input "Walk Proposed" at bounding box center [336, 342] width 12 height 12
checkbox input "false"
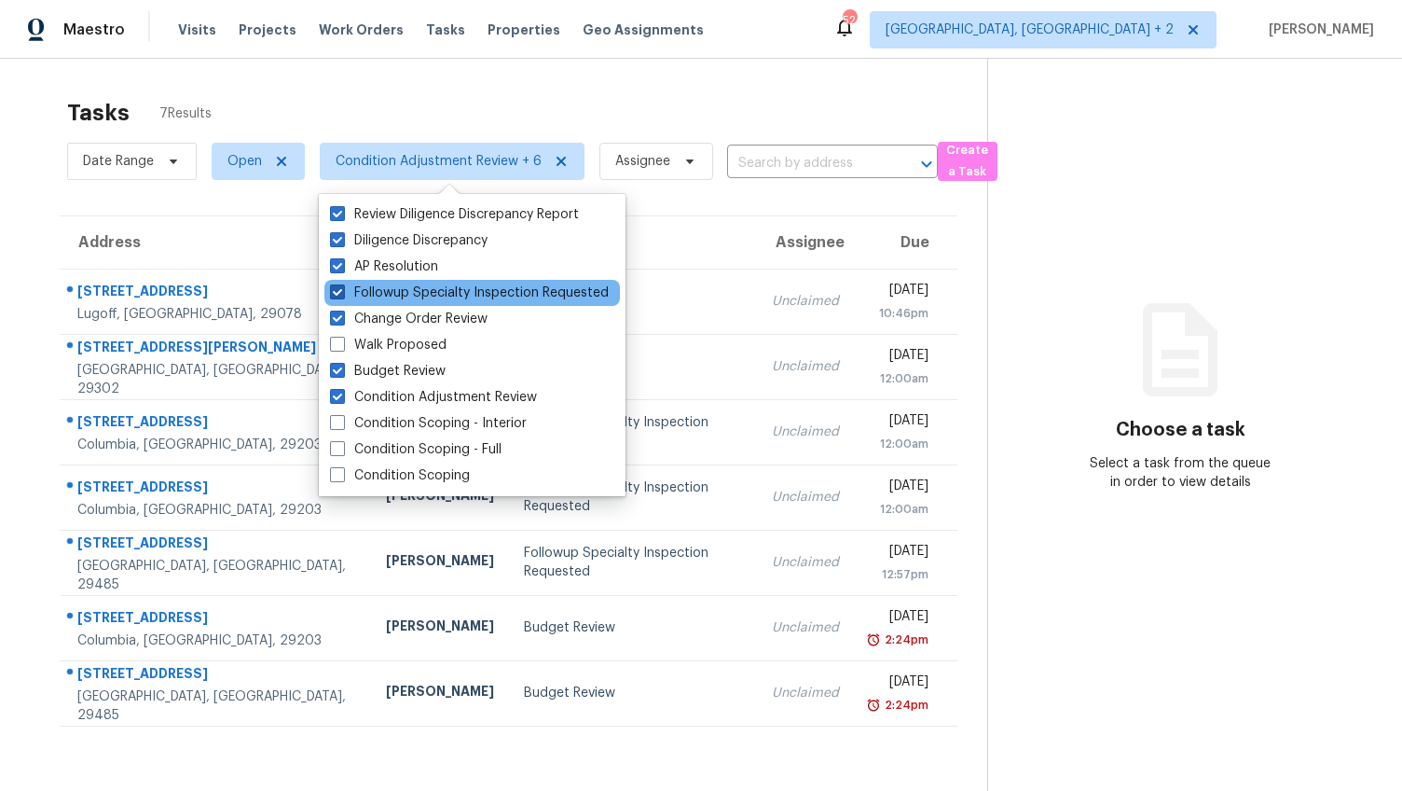
click at [343, 296] on span at bounding box center [337, 291] width 15 height 15
click at [342, 296] on input "Followup Specialty Inspection Requested" at bounding box center [336, 289] width 12 height 12
checkbox input "false"
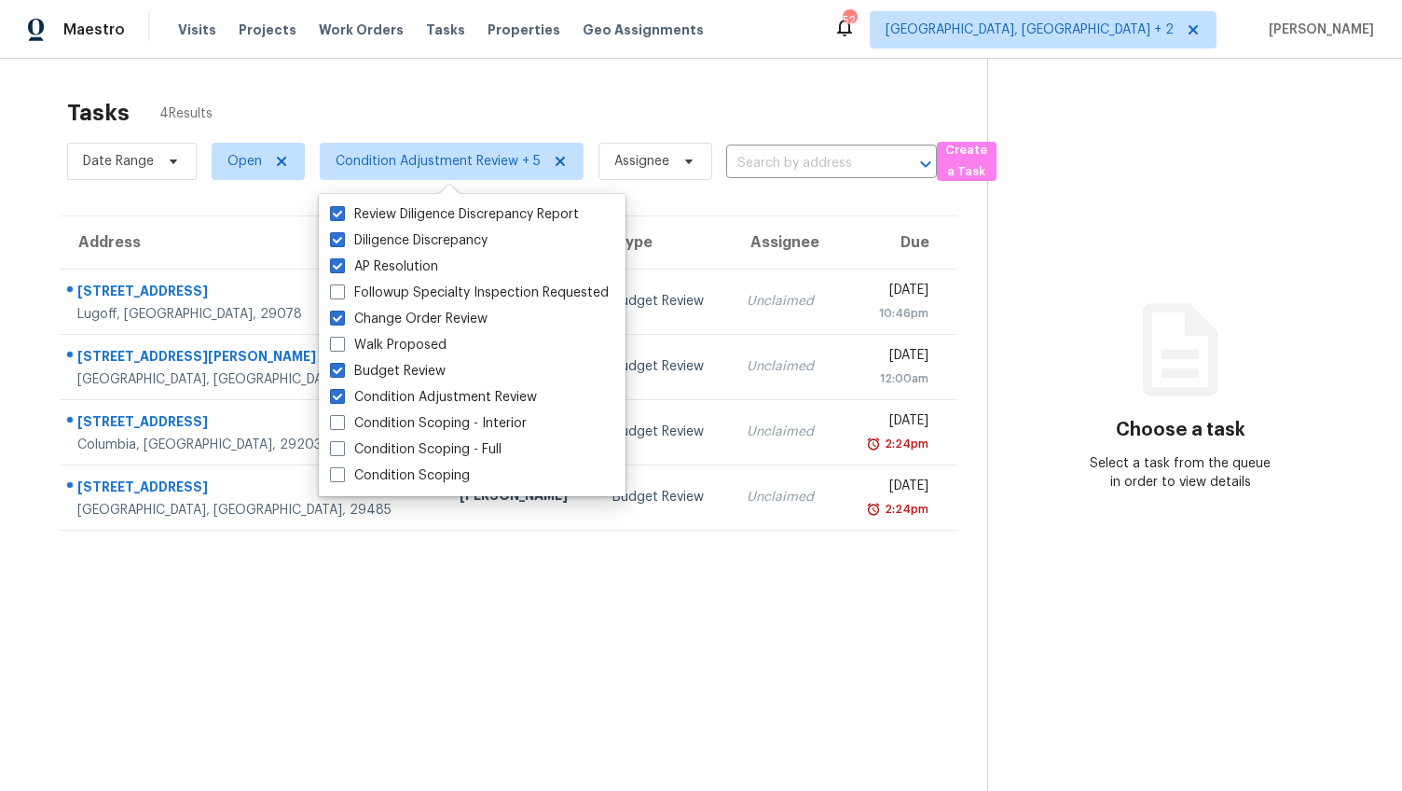
click at [55, 261] on div "Address HPM Type Assignee Due 8 Heatherwood Dr Lugoff, SC, 29078 Ryan Middleton…" at bounding box center [509, 372] width 958 height 315
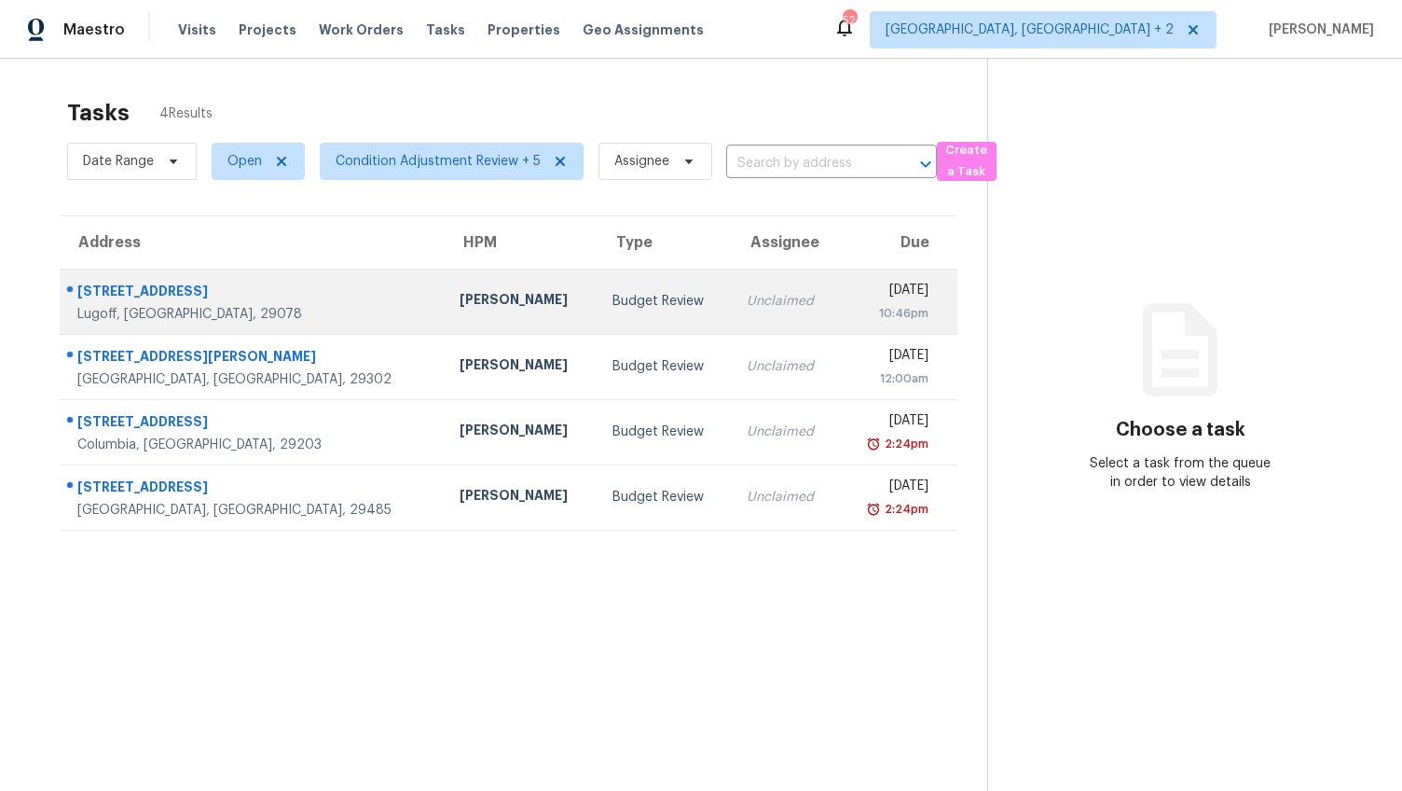
click at [244, 306] on div "Lugoff, SC, 29078" at bounding box center [253, 314] width 352 height 19
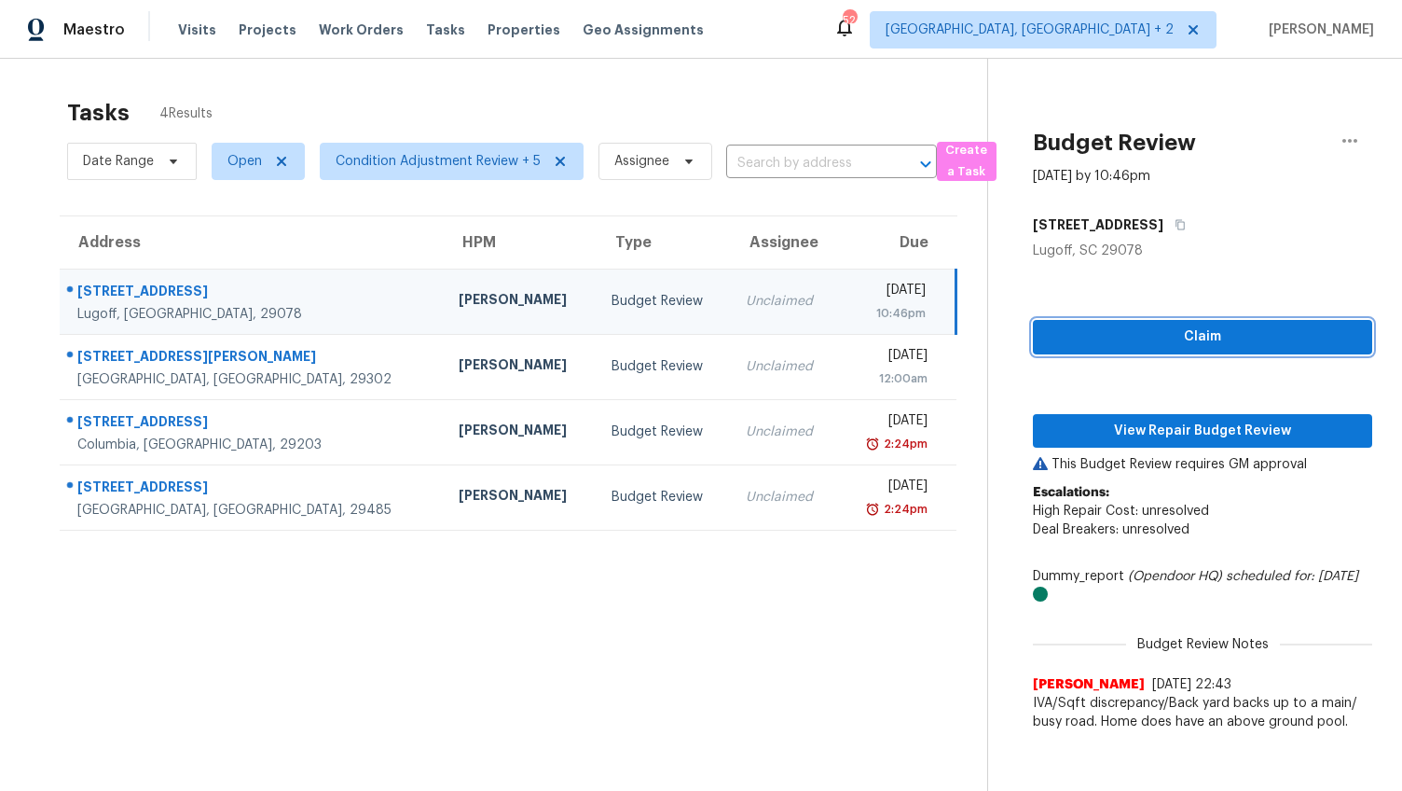
click at [1063, 327] on span "Claim" at bounding box center [1203, 336] width 310 height 23
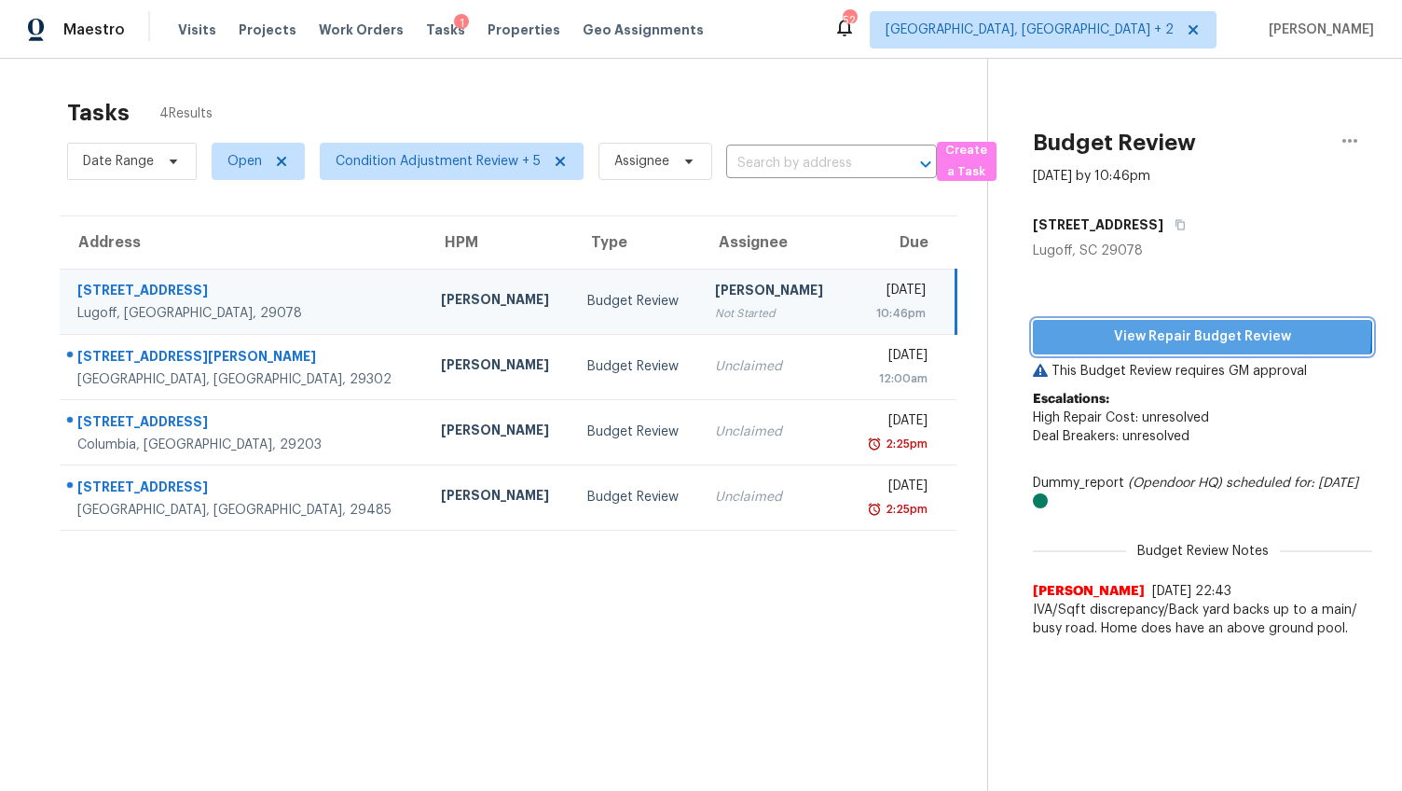
click at [1063, 327] on span "View Repair Budget Review" at bounding box center [1203, 336] width 310 height 23
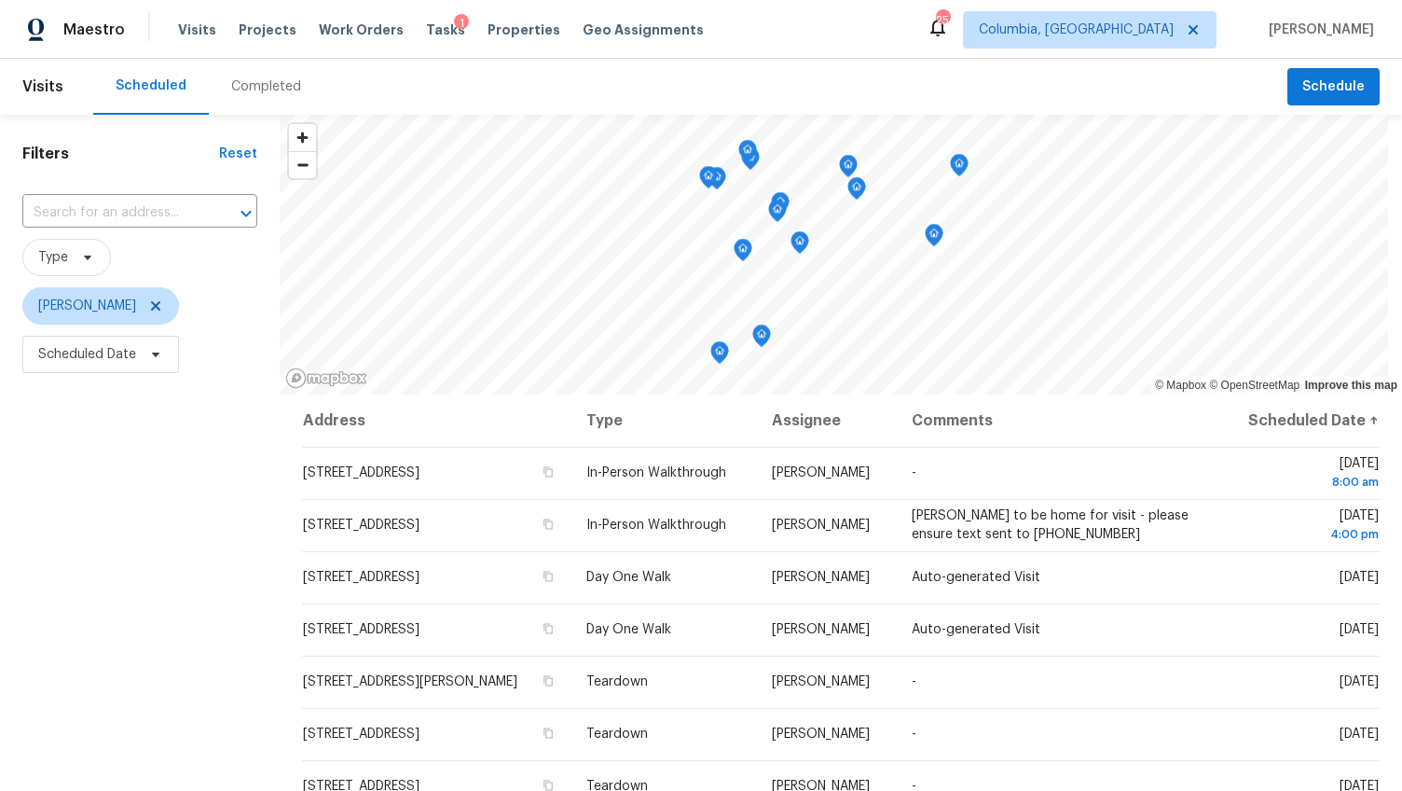
click at [271, 81] on div "Completed" at bounding box center [266, 86] width 70 height 19
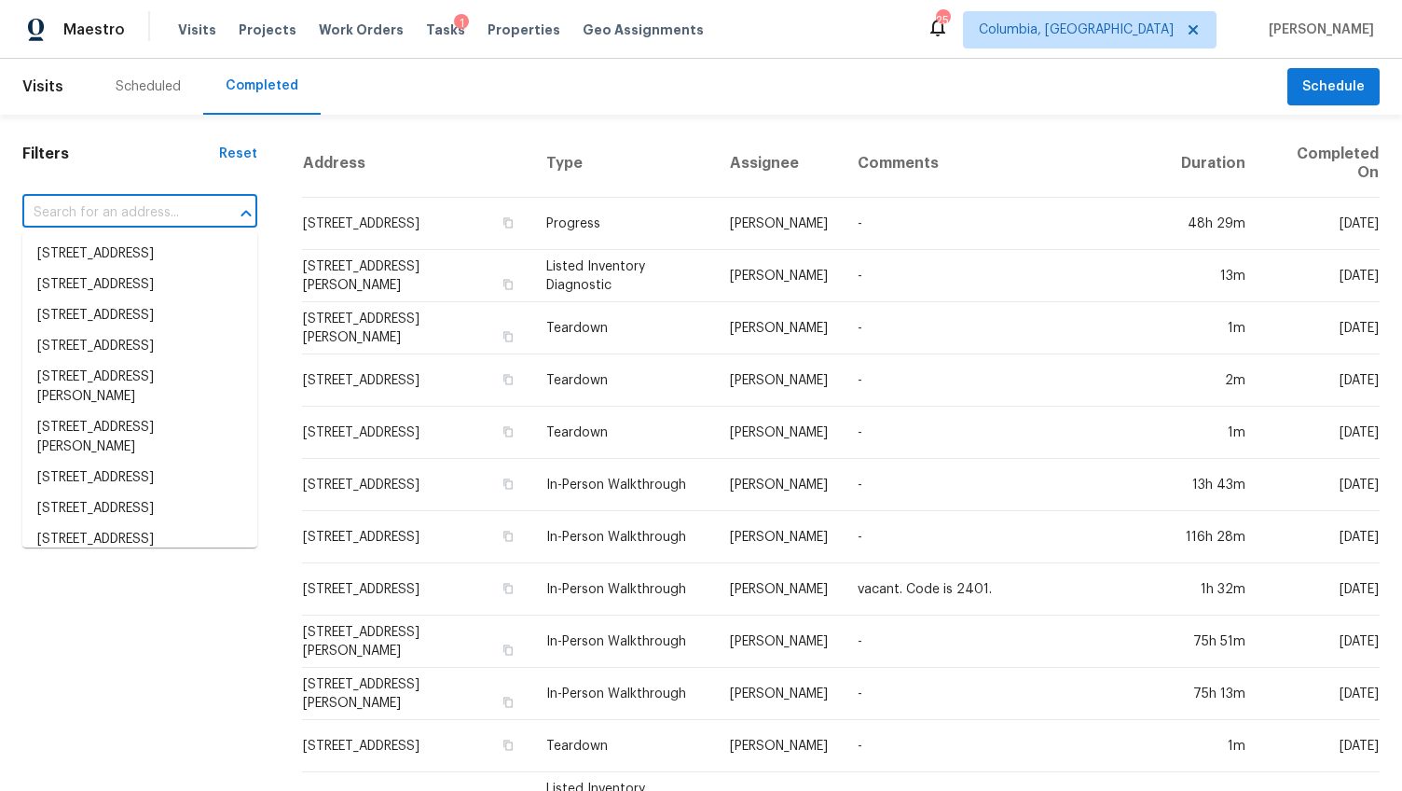
click at [64, 217] on input "text" at bounding box center [113, 213] width 183 height 29
paste input "8 Heatherwood Dr, Lugoff, SC 29078"
type input "8 Heatherwood Dr, Lugoff, SC 29078"
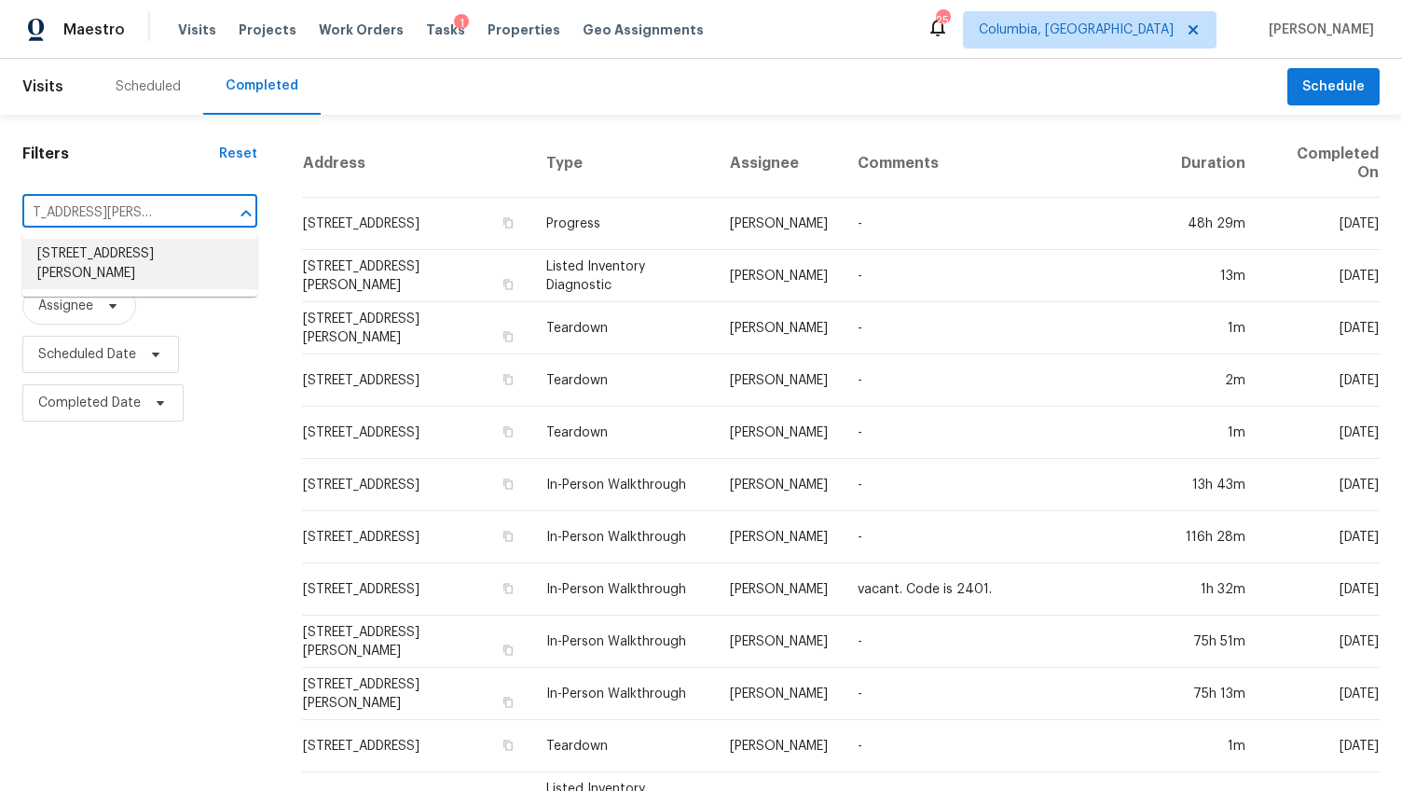
click at [83, 258] on li "8 Heatherwood Dr, Lugoff, SC 29078" at bounding box center [139, 264] width 235 height 50
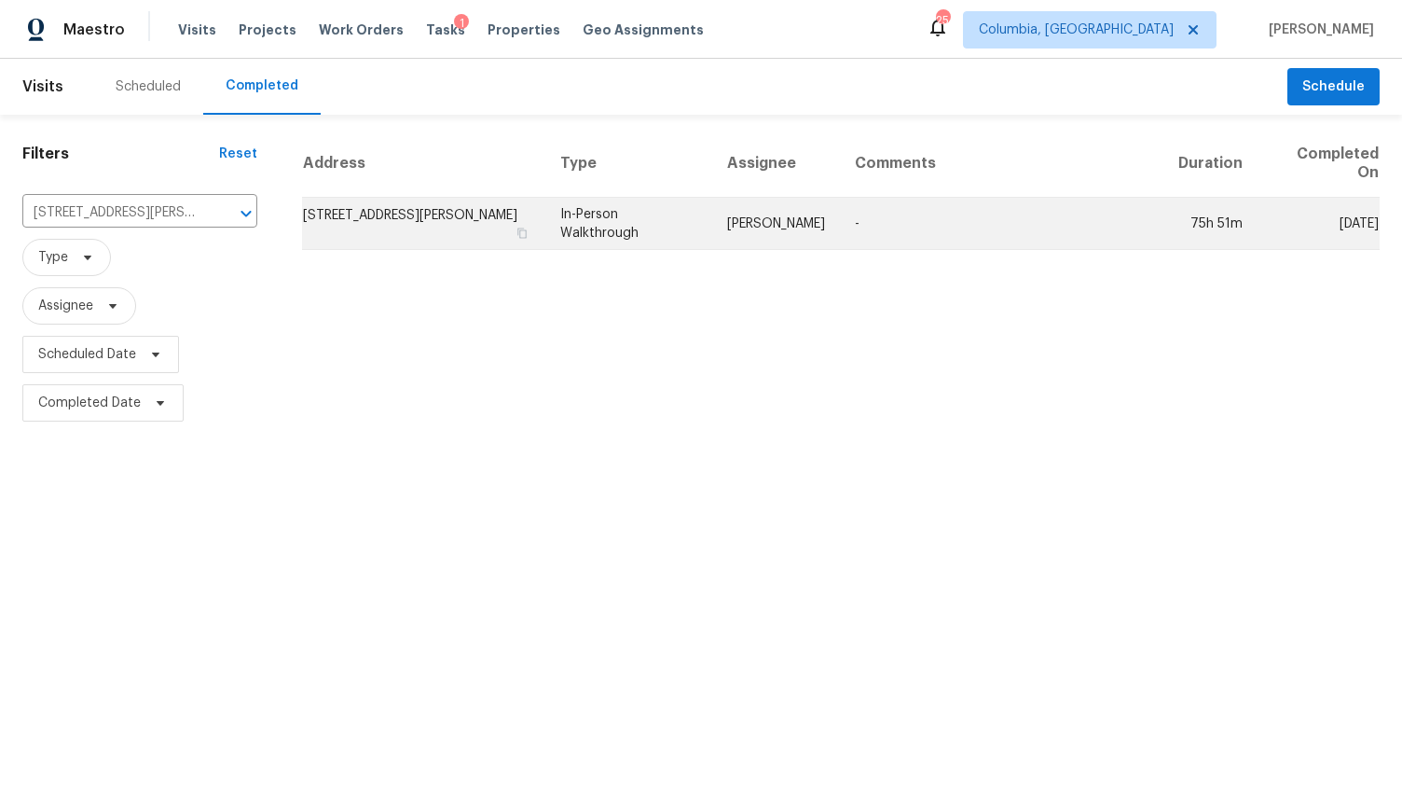
click at [417, 232] on td "8 Heatherwood Dr, Lugoff, SC 29078" at bounding box center [423, 224] width 243 height 52
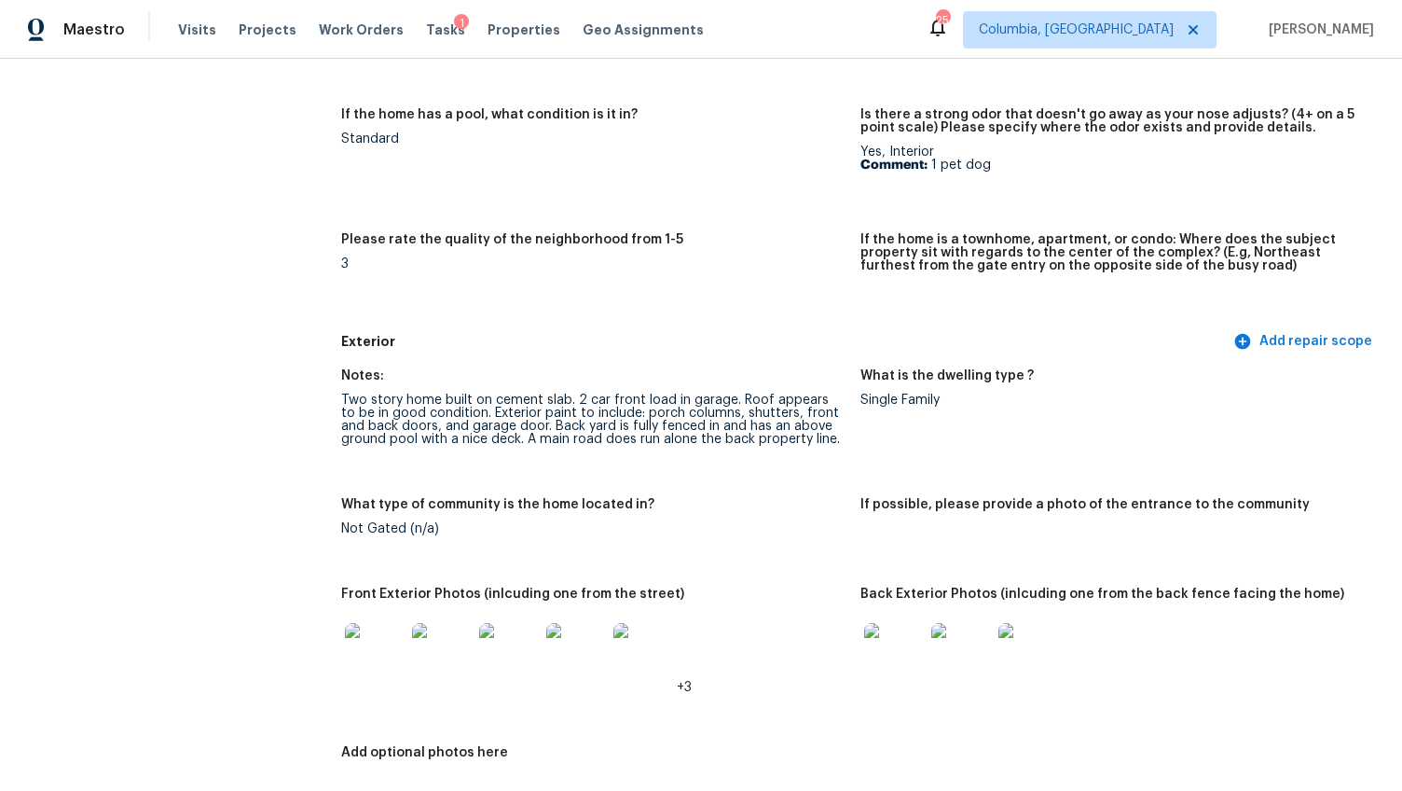
scroll to position [530, 0]
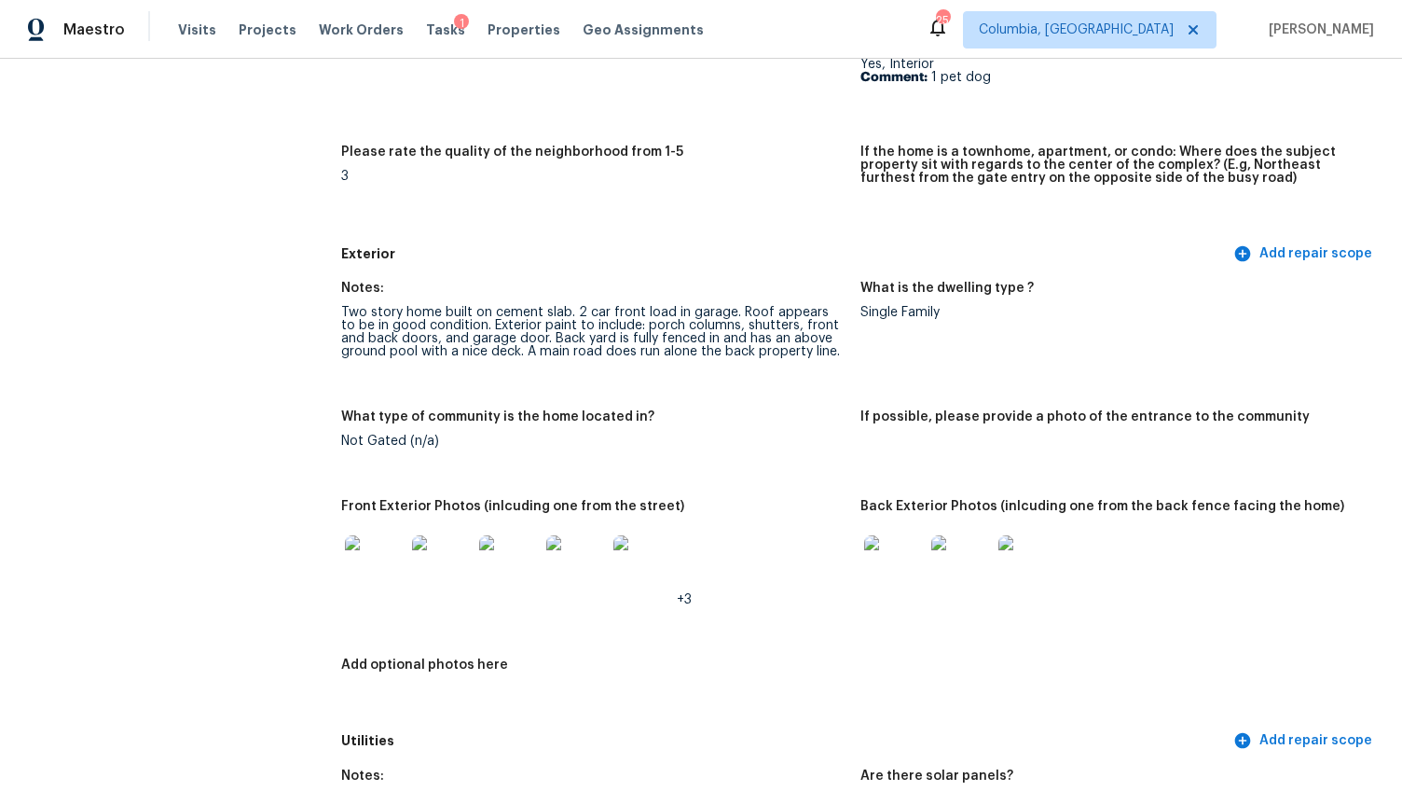
click at [392, 550] on img at bounding box center [375, 565] width 60 height 60
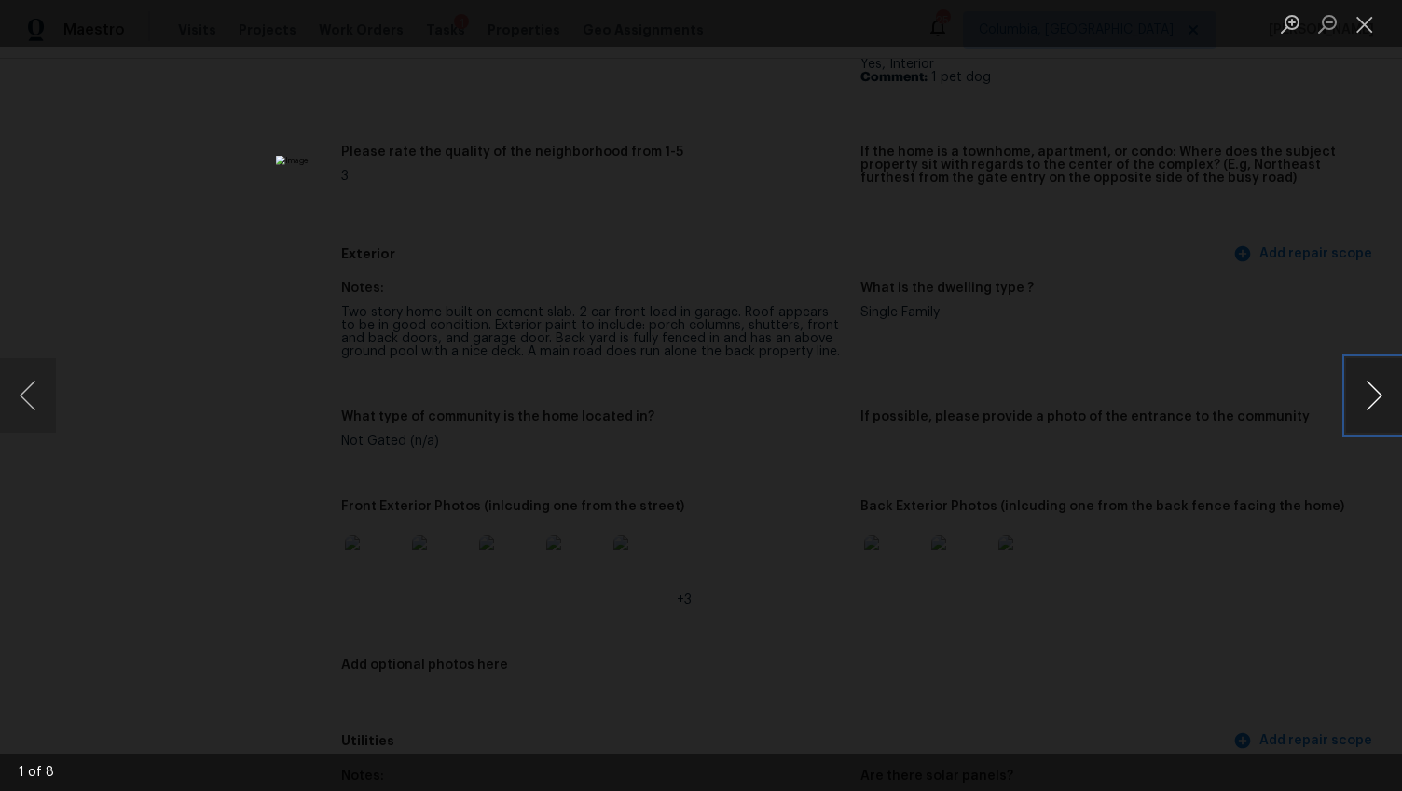
click at [1371, 394] on button "Next image" at bounding box center [1374, 395] width 56 height 75
click at [1373, 389] on button "Next image" at bounding box center [1374, 395] width 56 height 75
click at [1381, 404] on button "Next image" at bounding box center [1374, 395] width 56 height 75
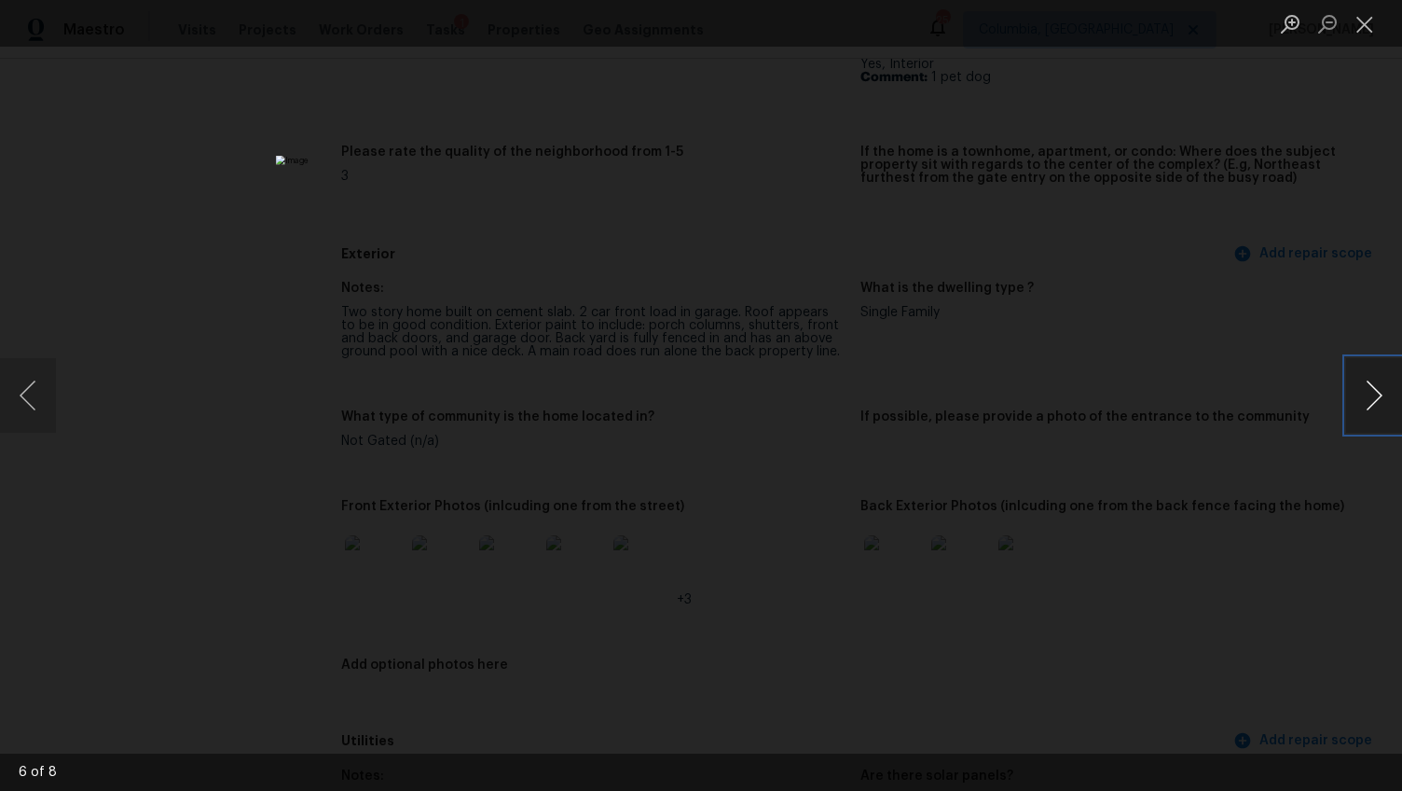
click at [1381, 404] on button "Next image" at bounding box center [1374, 395] width 56 height 75
click at [25, 381] on button "Previous image" at bounding box center [28, 395] width 56 height 75
click at [1374, 400] on button "Next image" at bounding box center [1374, 395] width 56 height 75
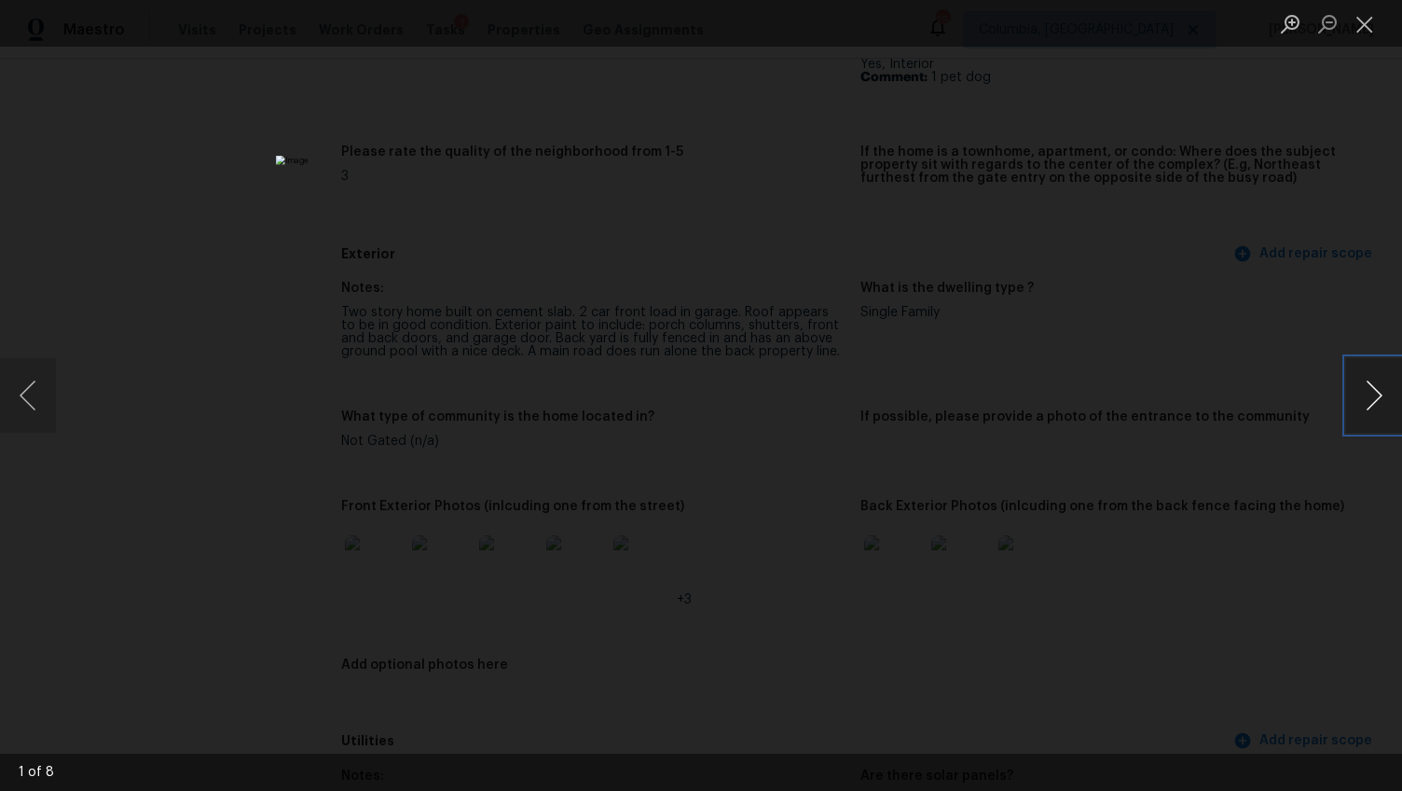
click at [1374, 400] on button "Next image" at bounding box center [1374, 395] width 56 height 75
click at [1374, 419] on button "Next image" at bounding box center [1374, 395] width 56 height 75
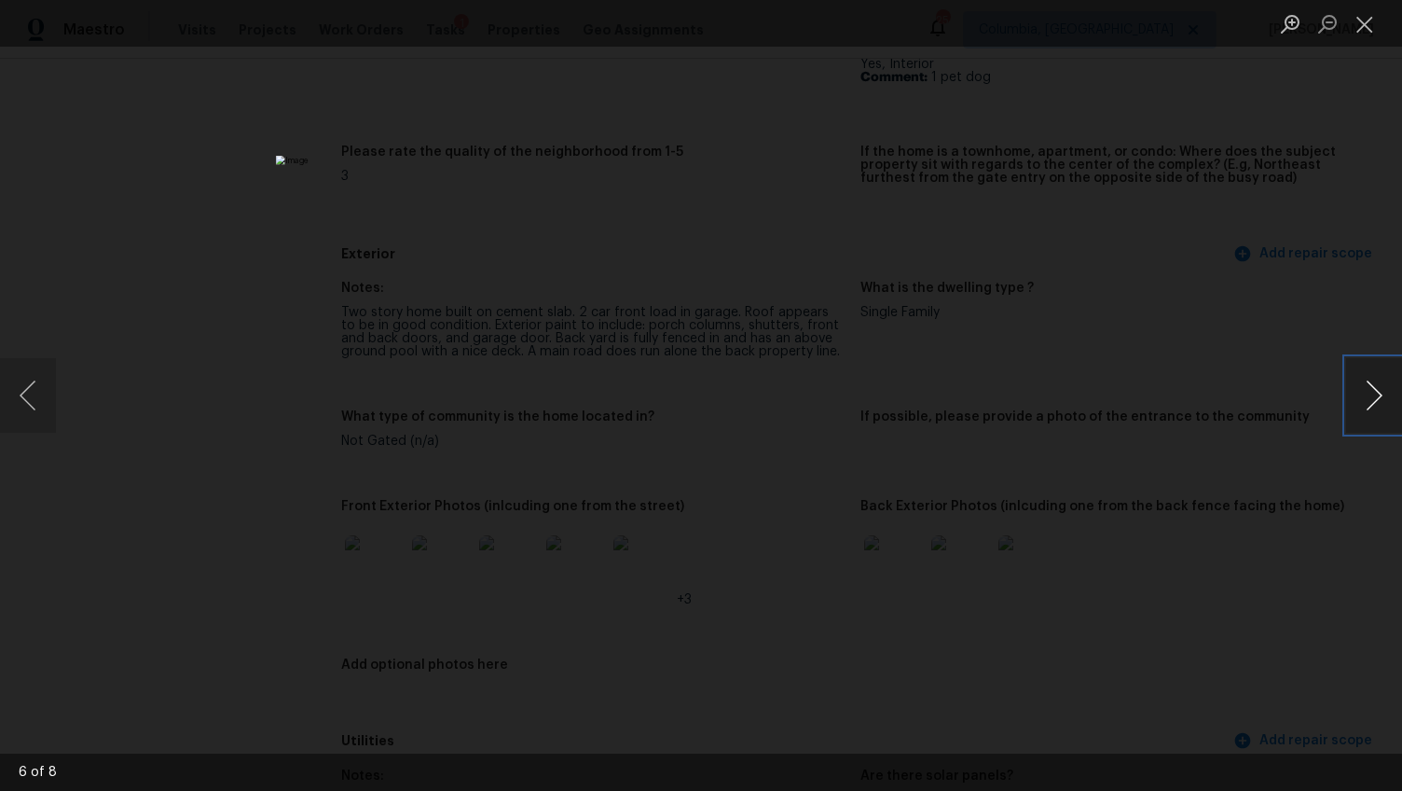
click at [1374, 419] on button "Next image" at bounding box center [1374, 395] width 56 height 75
click at [1288, 563] on div "Lightbox" at bounding box center [701, 395] width 1402 height 791
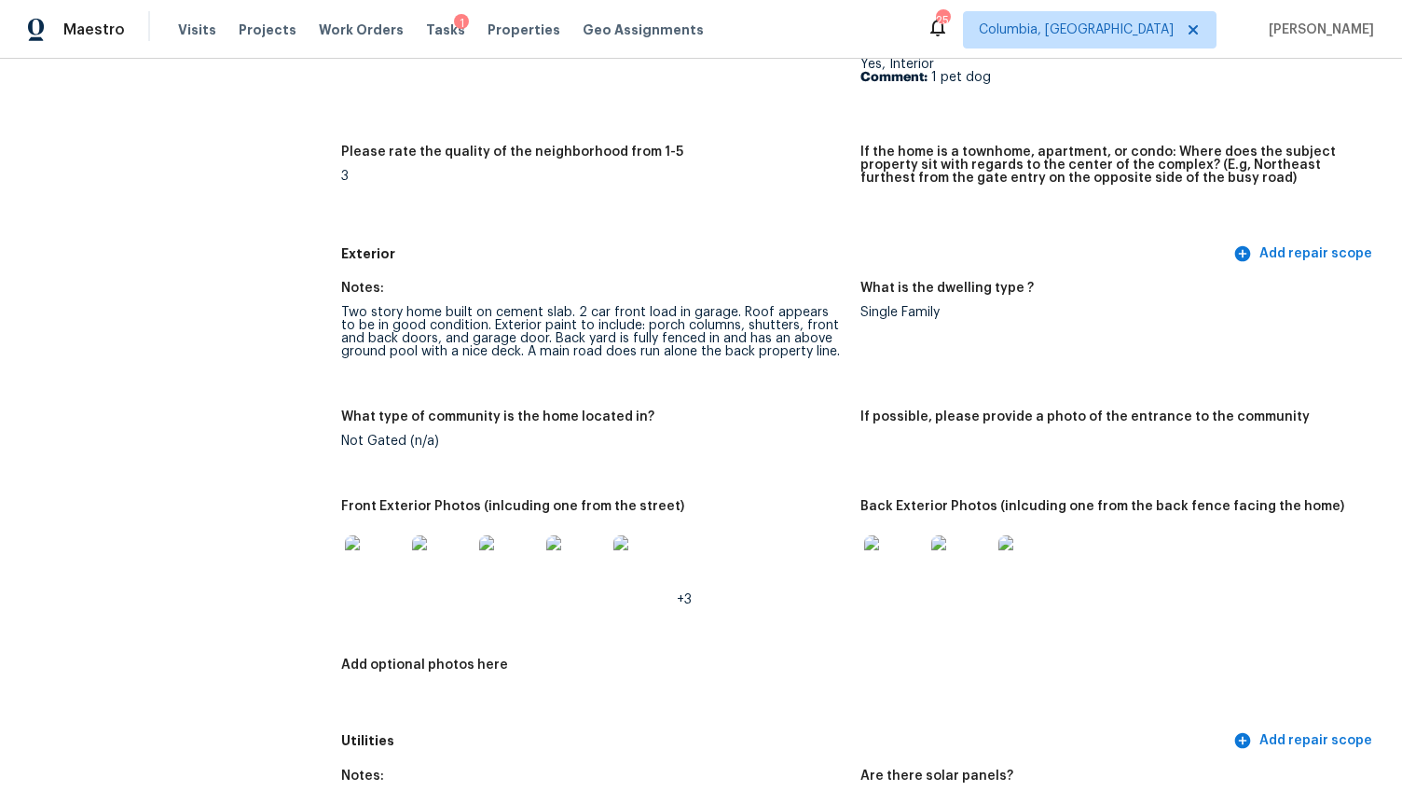
click at [894, 556] on img at bounding box center [894, 565] width 60 height 60
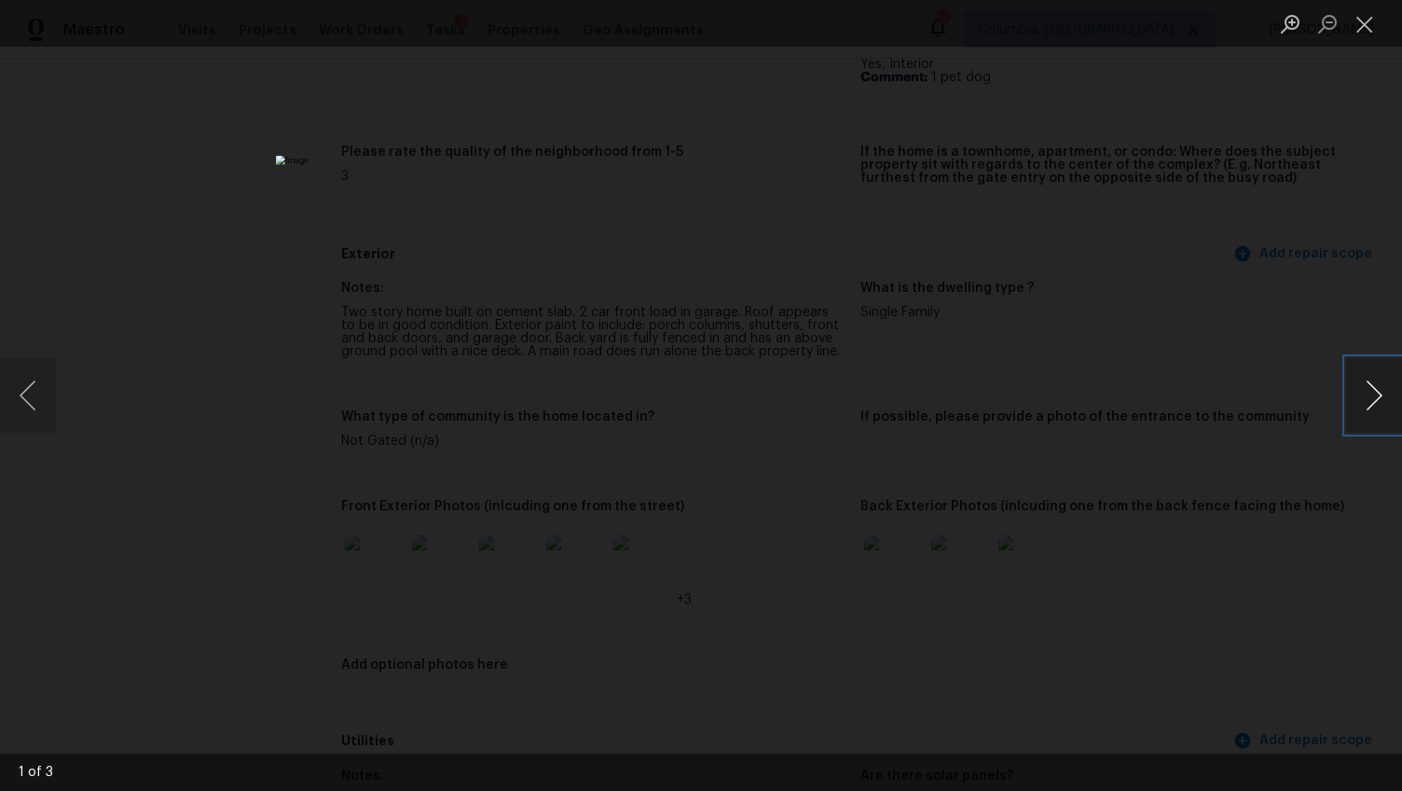
click at [1365, 394] on button "Next image" at bounding box center [1374, 395] width 56 height 75
click at [1369, 382] on button "Next image" at bounding box center [1374, 395] width 56 height 75
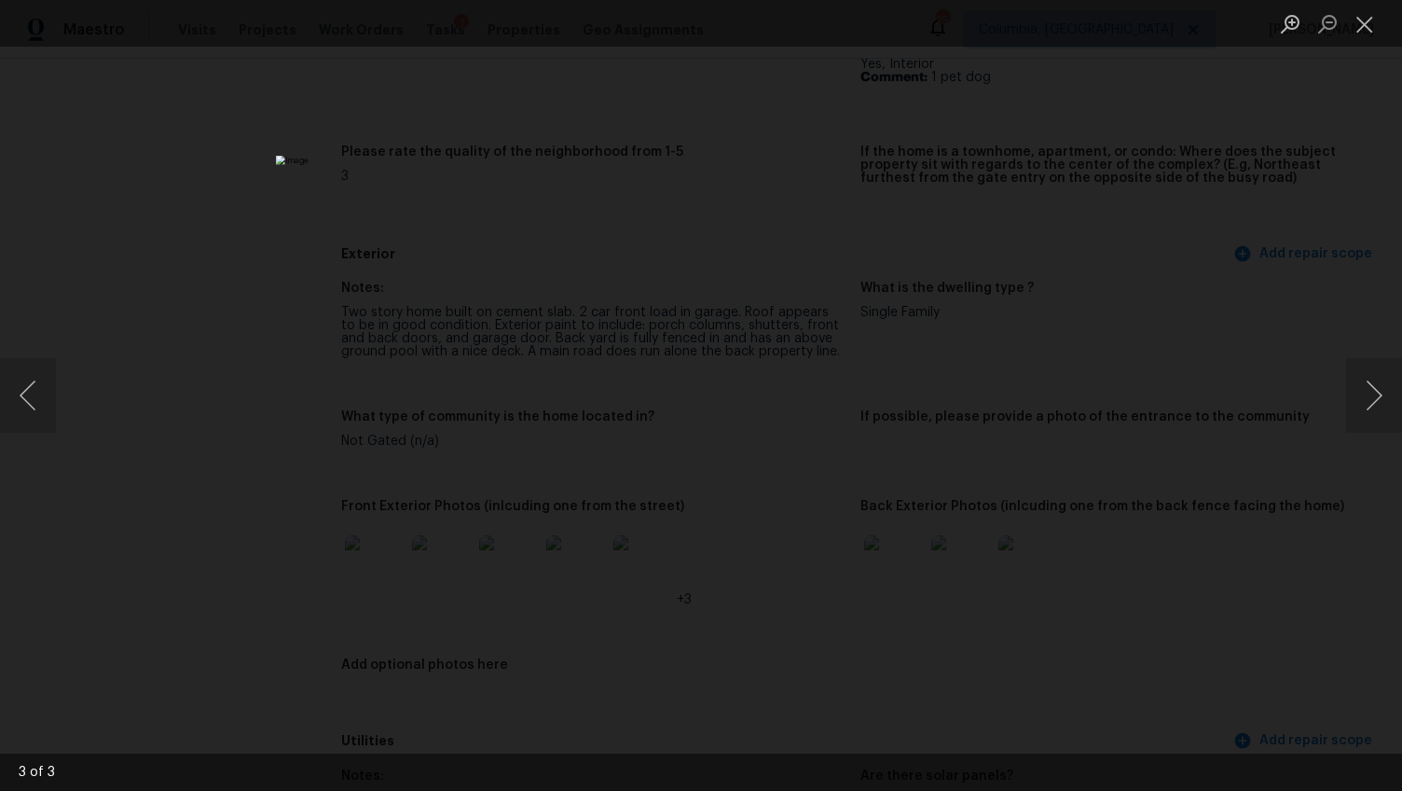
click at [1290, 501] on div "Lightbox" at bounding box center [701, 395] width 1402 height 791
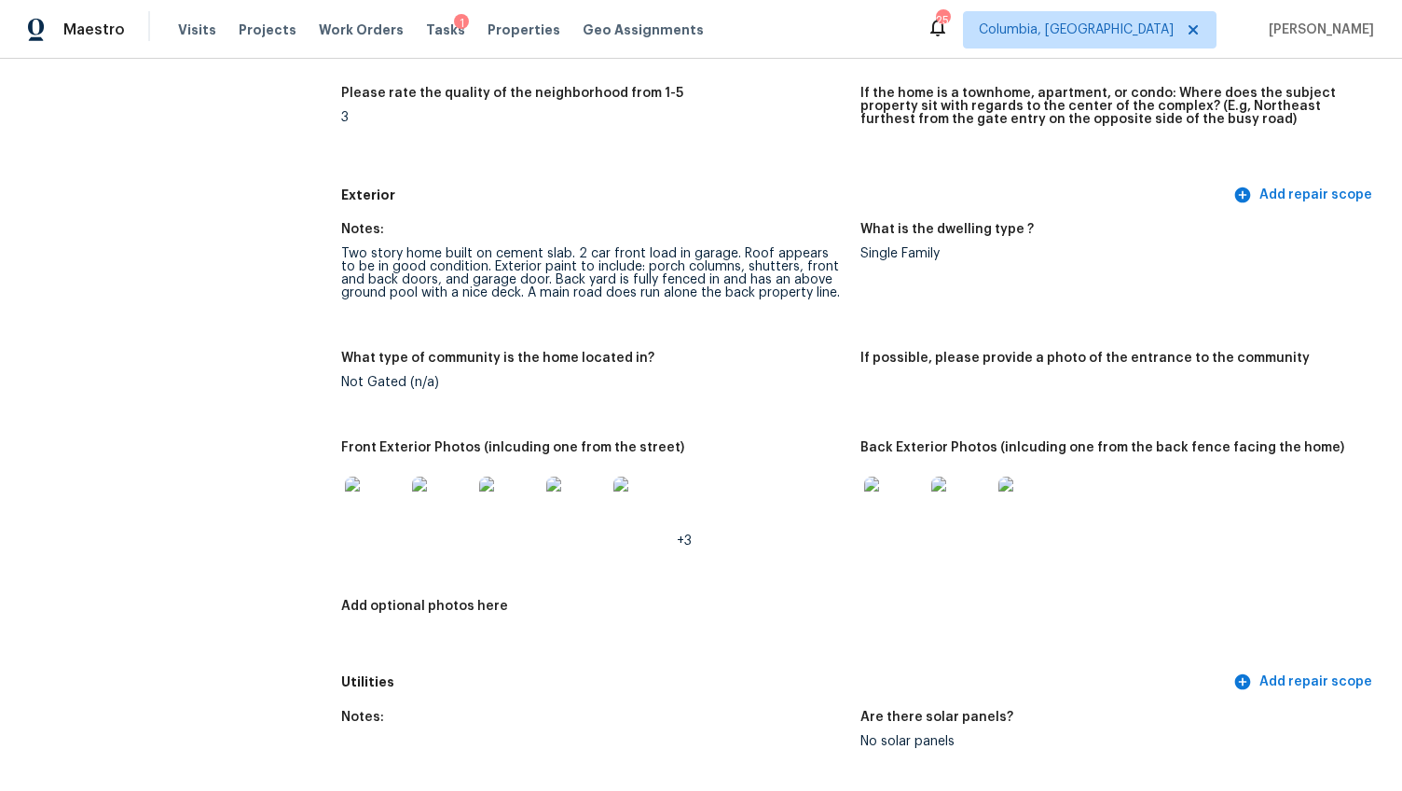
scroll to position [592, 0]
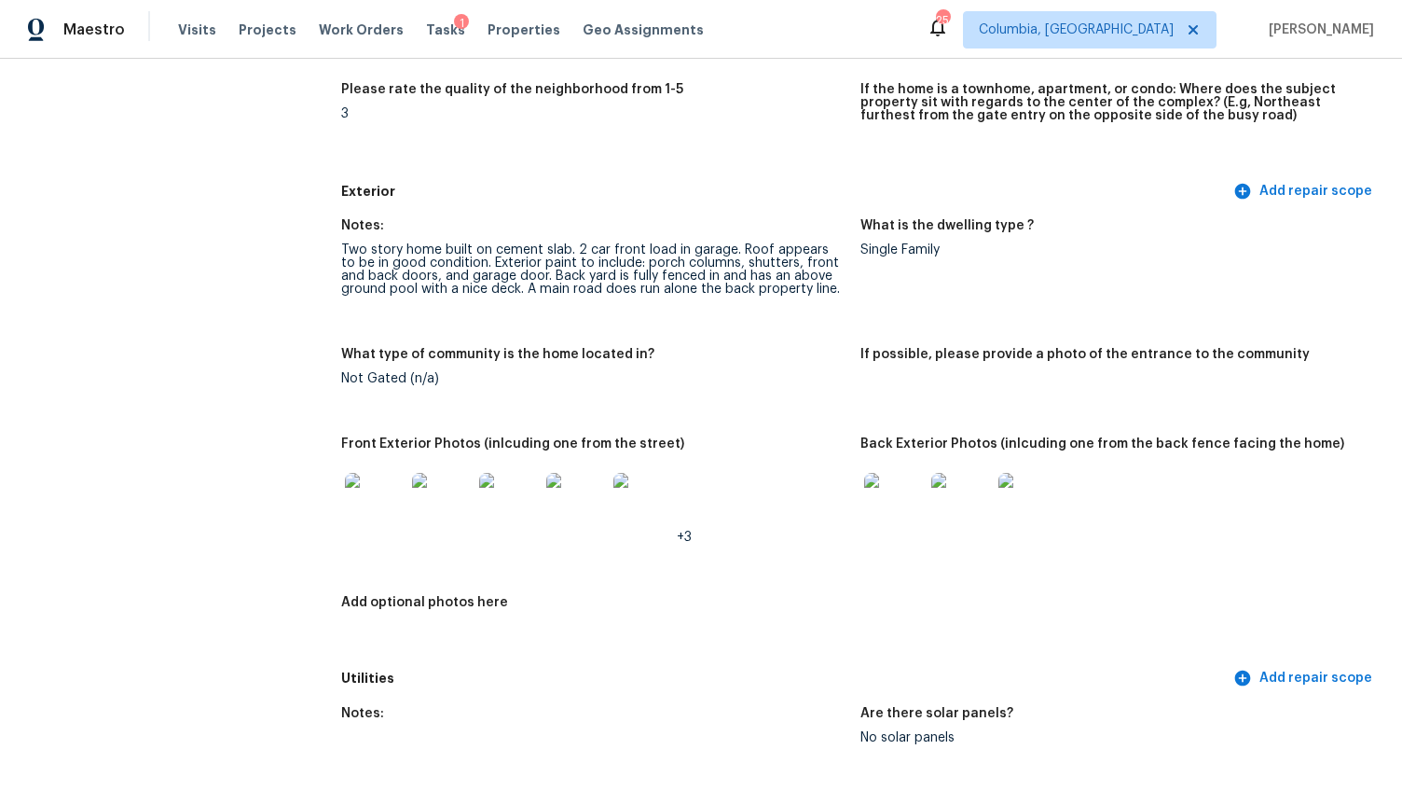
click at [1023, 502] on img at bounding box center [1029, 503] width 60 height 60
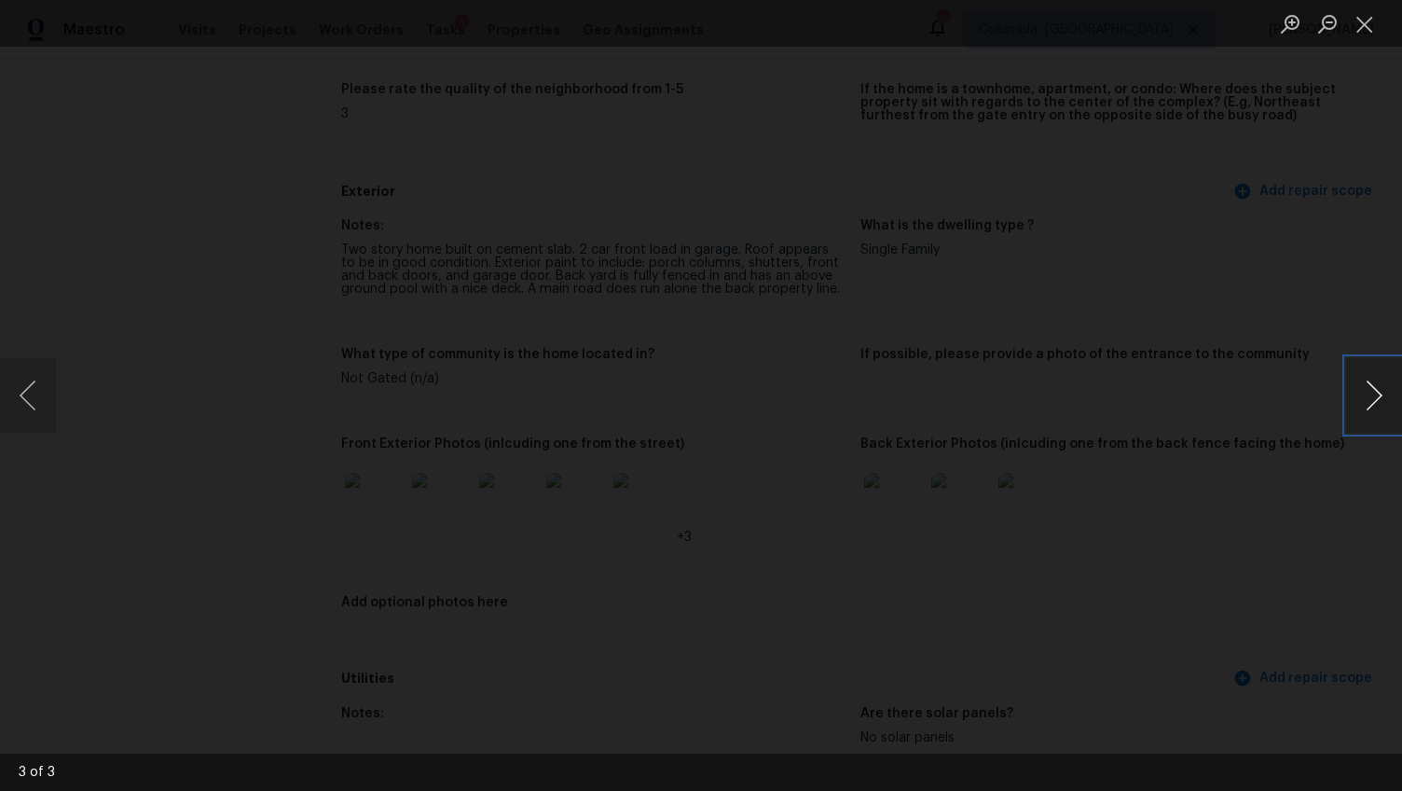
click at [1359, 396] on button "Next image" at bounding box center [1374, 395] width 56 height 75
click at [1070, 444] on div "Lightbox" at bounding box center [701, 395] width 1402 height 791
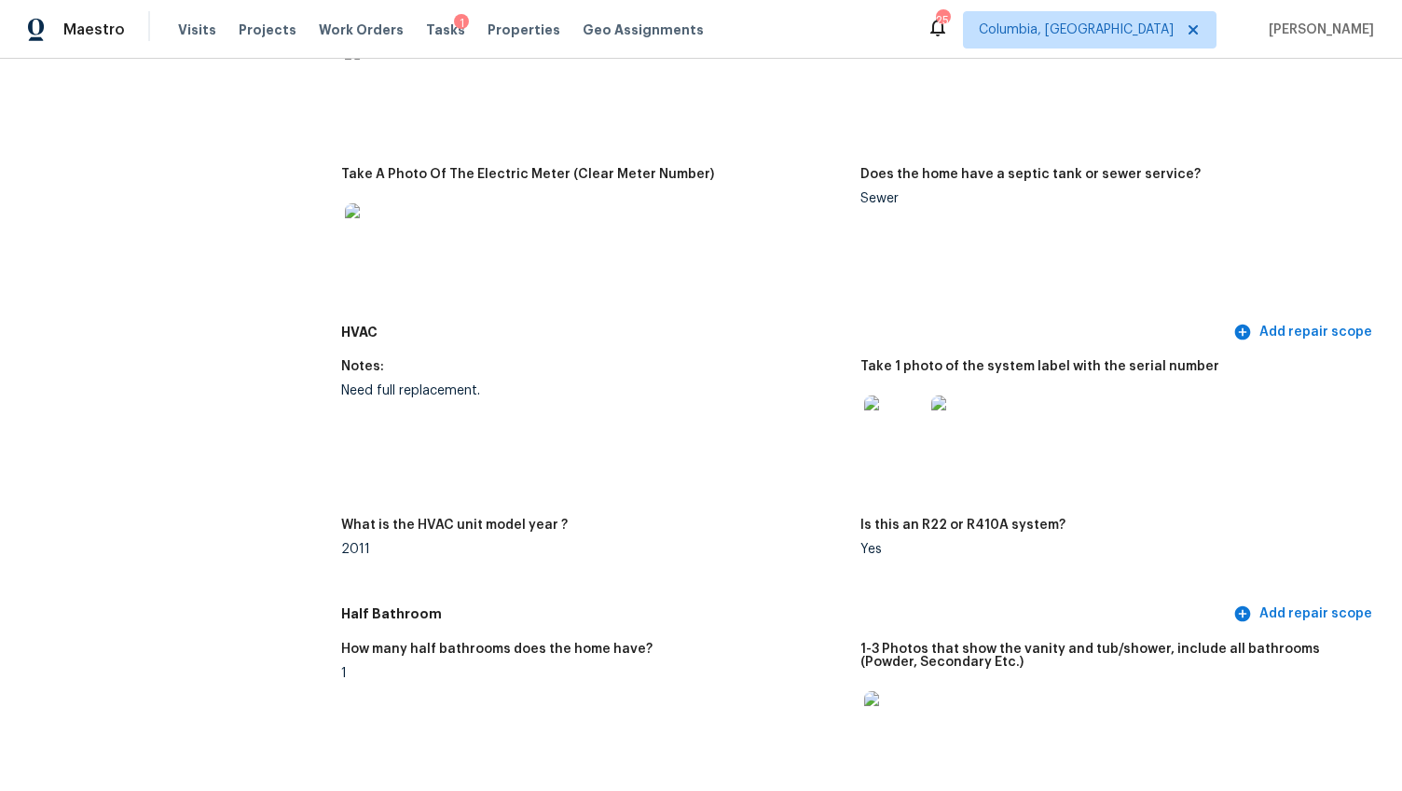
scroll to position [1510, 0]
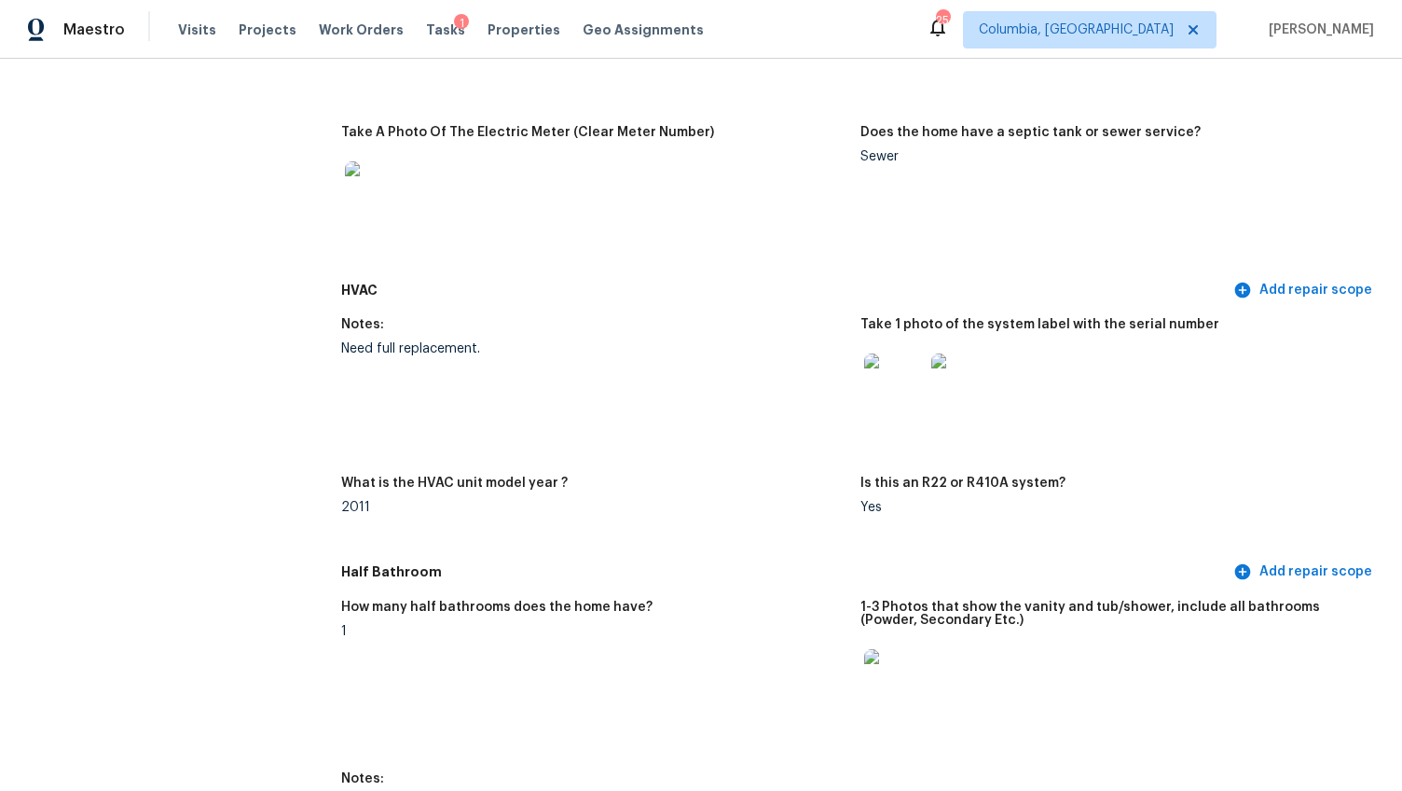
click at [875, 376] on img at bounding box center [894, 383] width 60 height 60
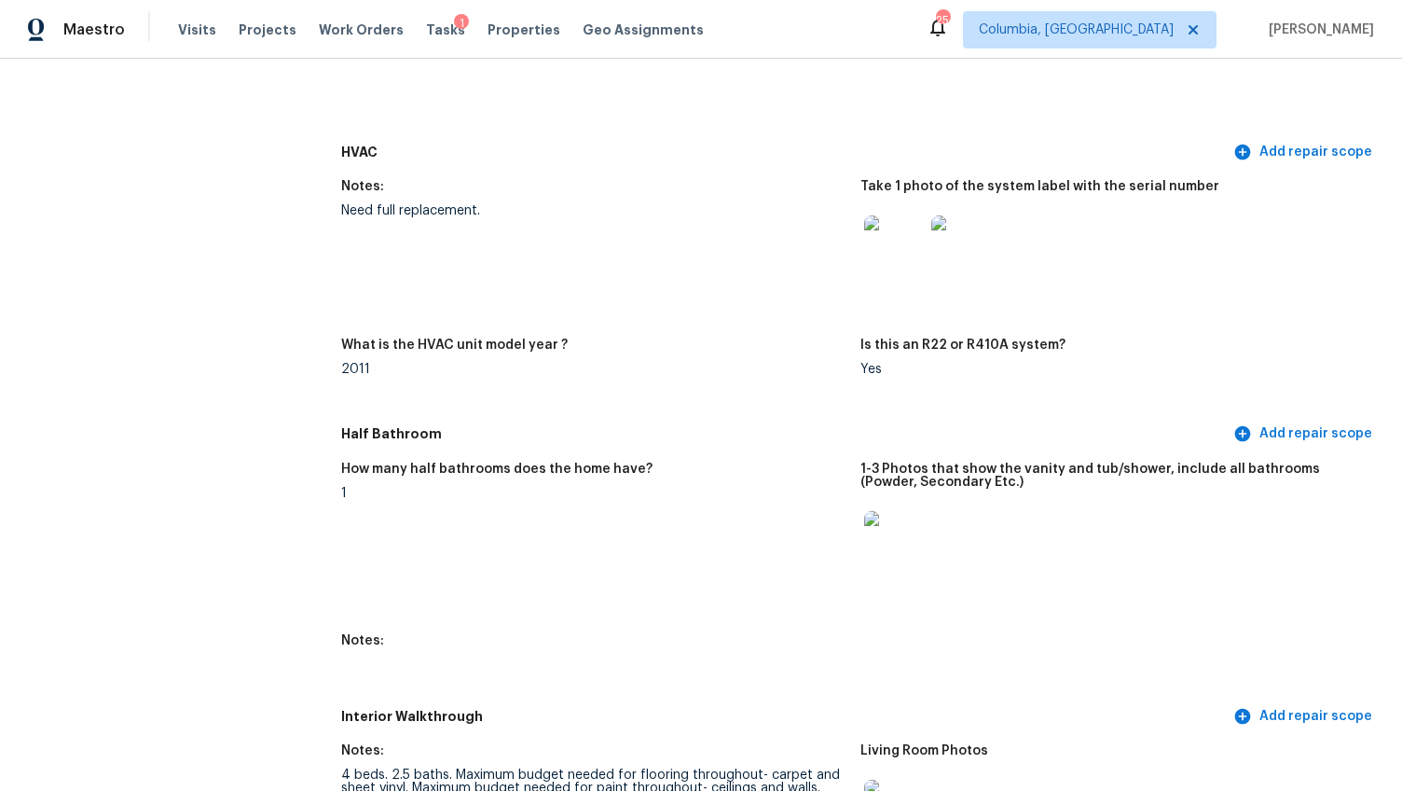
scroll to position [1841, 0]
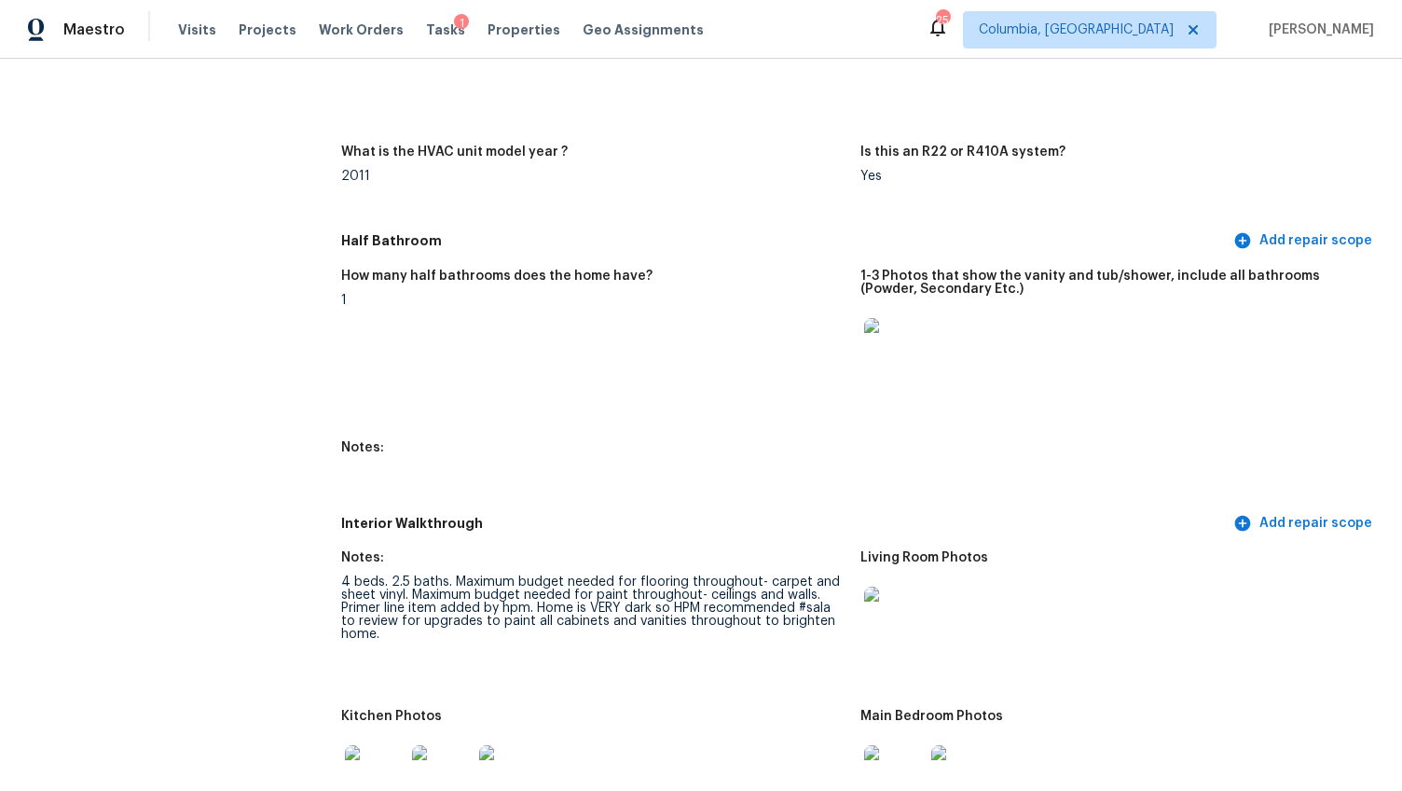
click at [913, 342] on img at bounding box center [894, 348] width 60 height 60
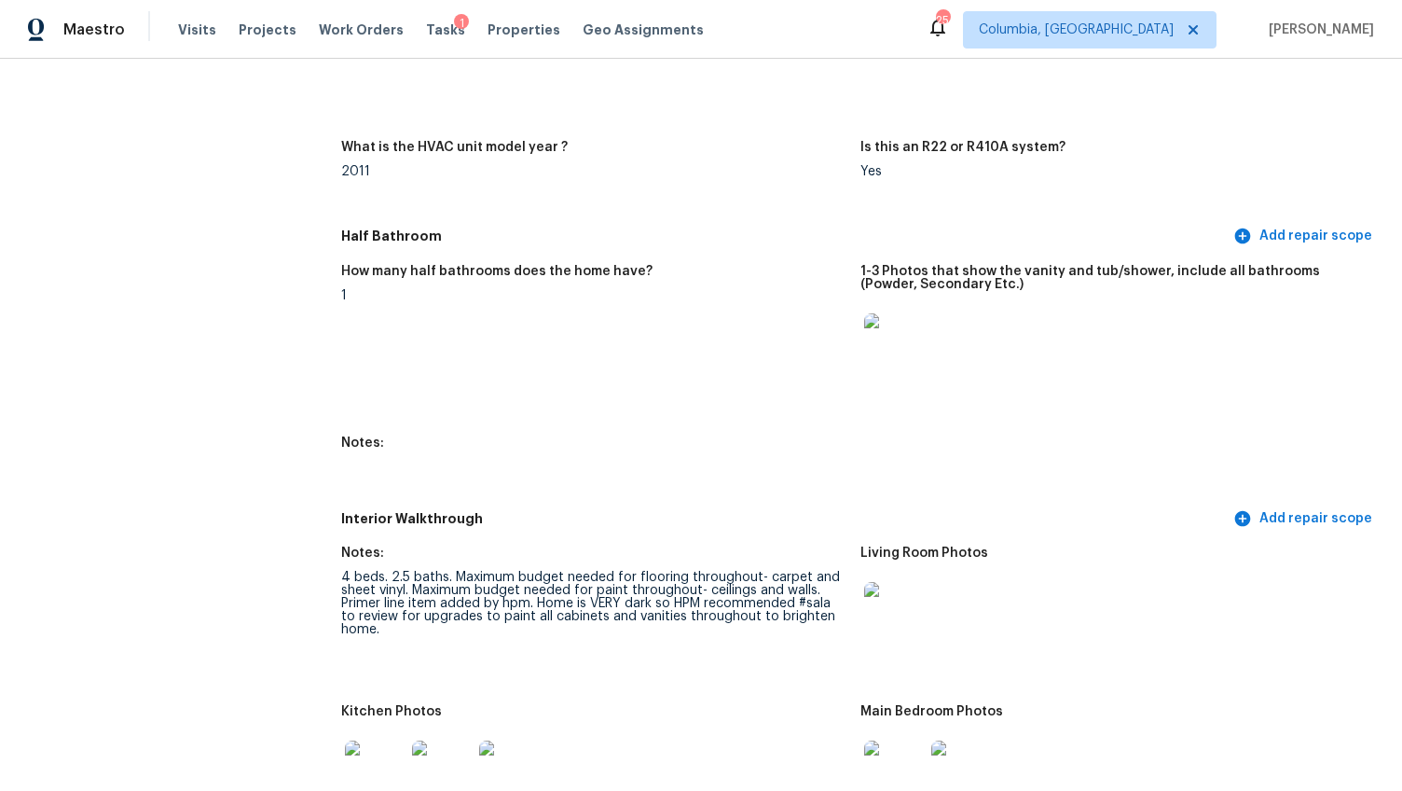
scroll to position [1854, 0]
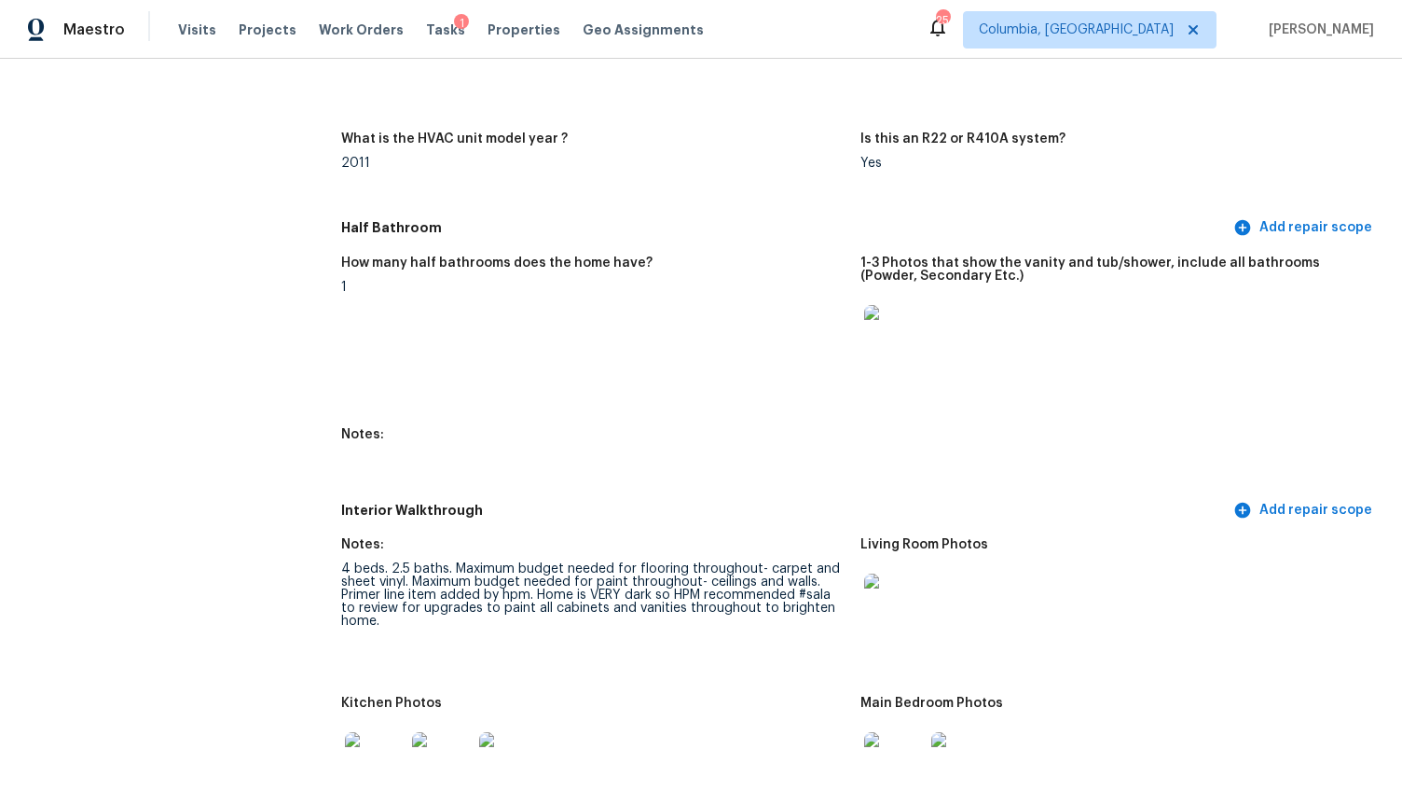
click at [895, 337] on img at bounding box center [894, 335] width 60 height 60
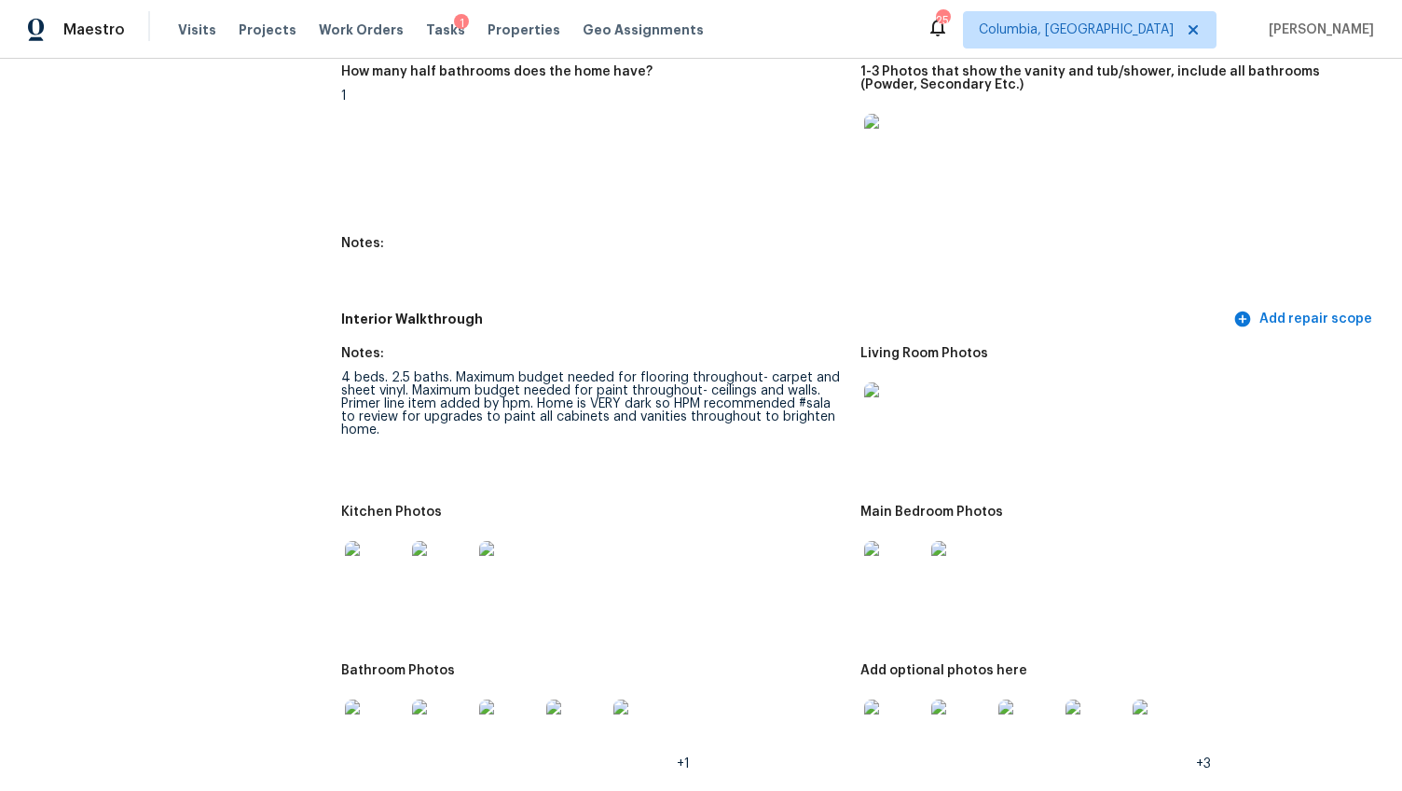
scroll to position [2149, 0]
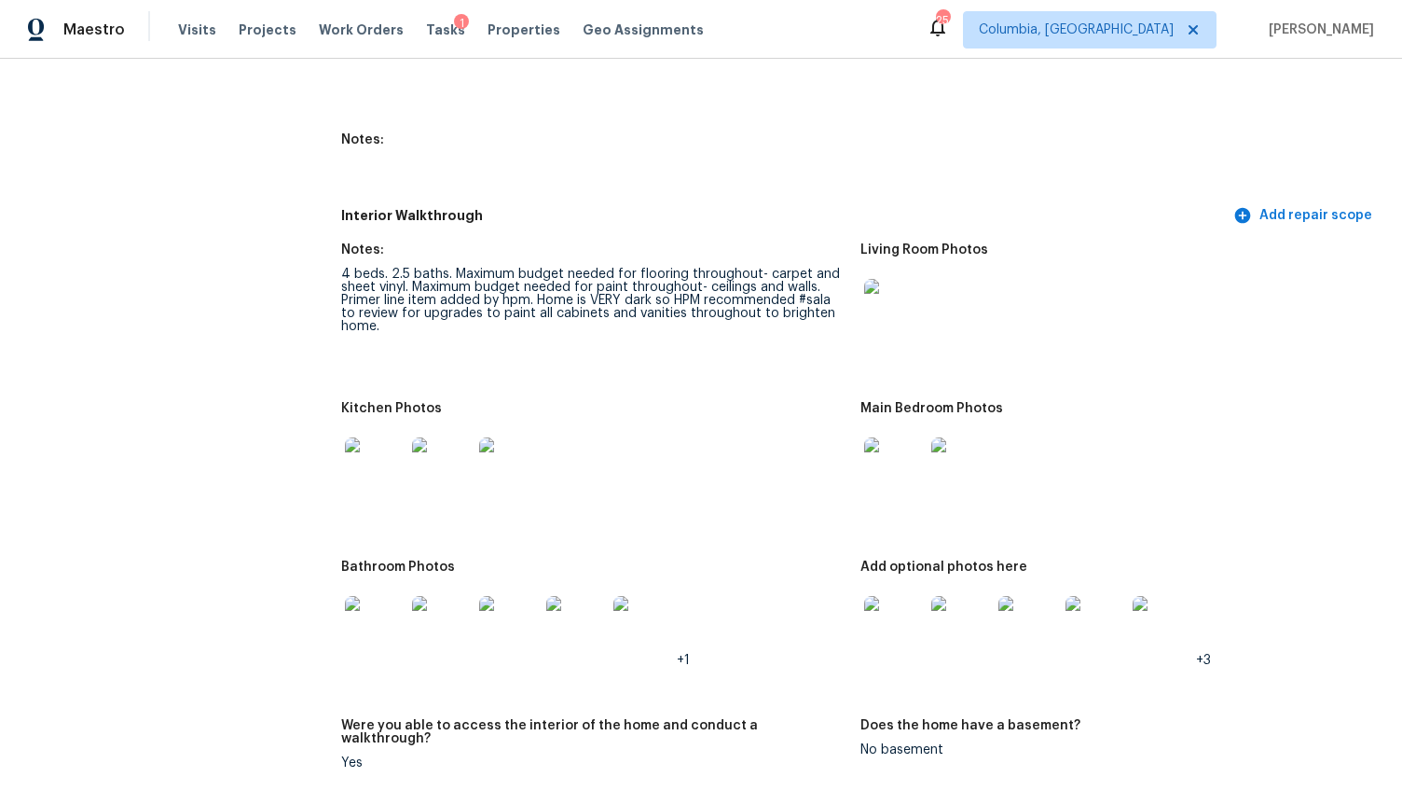
click at [892, 301] on img at bounding box center [894, 309] width 60 height 60
click at [384, 480] on img at bounding box center [375, 467] width 60 height 60
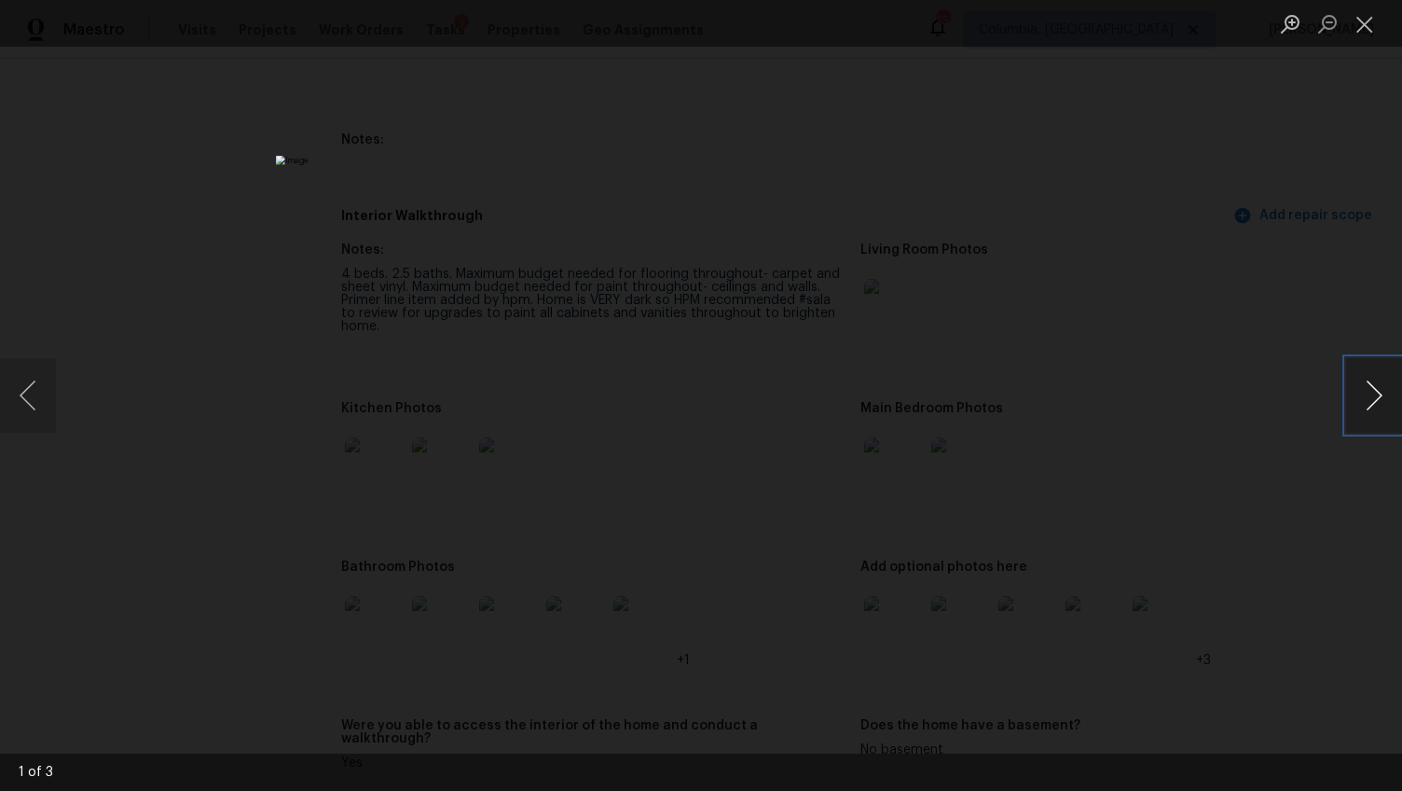
click at [1373, 413] on button "Next image" at bounding box center [1374, 395] width 56 height 75
click at [1219, 564] on div "Lightbox" at bounding box center [701, 395] width 1402 height 791
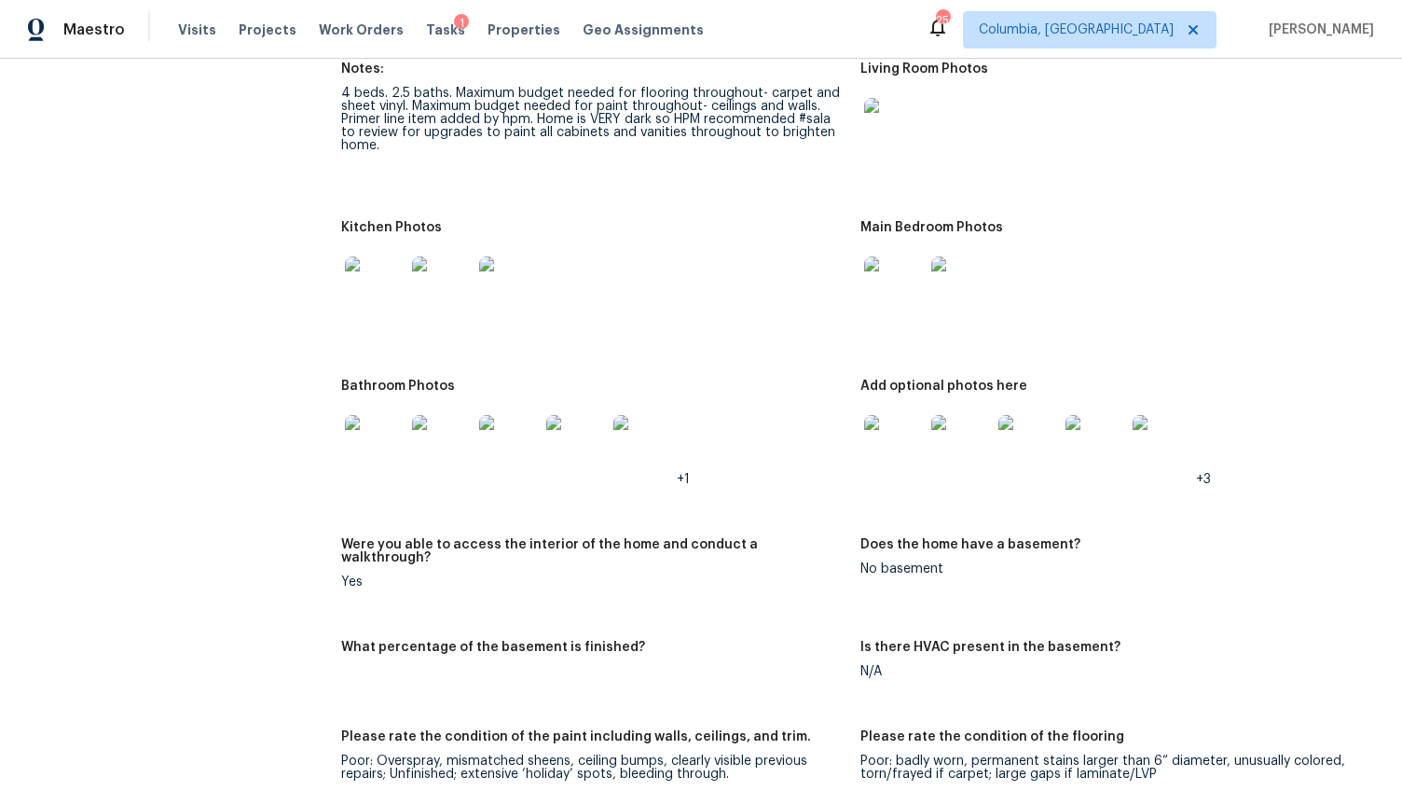
scroll to position [2474, 0]
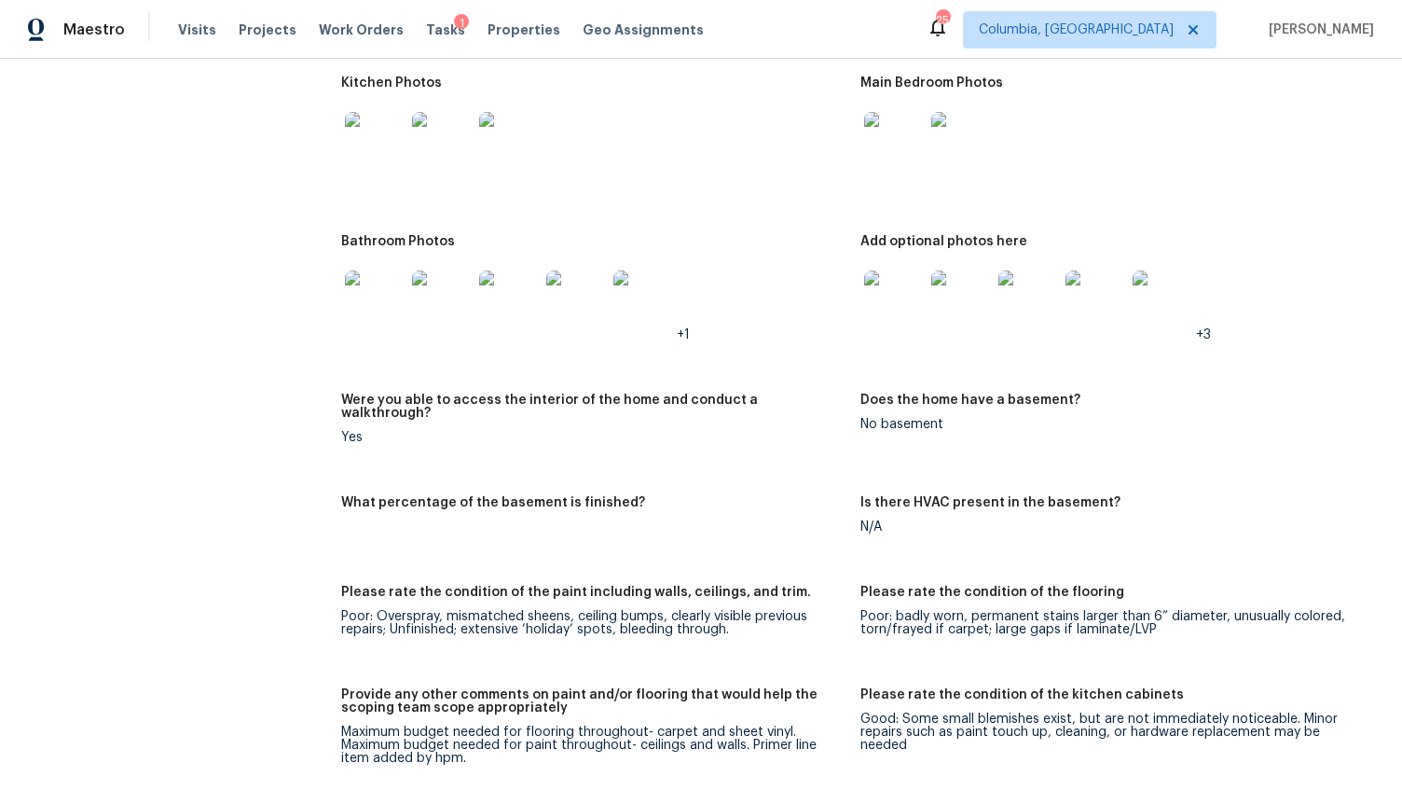
click at [889, 286] on img at bounding box center [894, 300] width 60 height 60
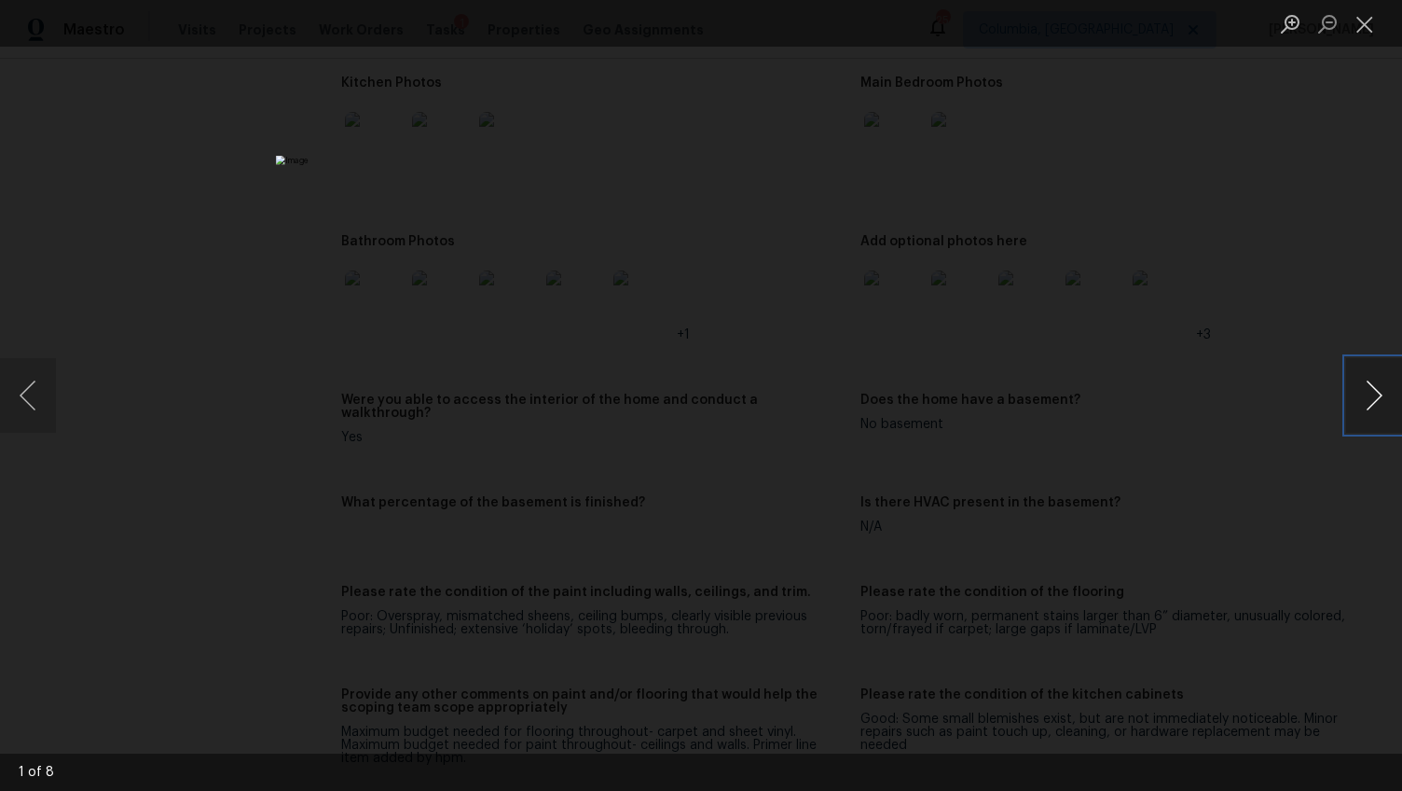
click at [1382, 392] on button "Next image" at bounding box center [1374, 395] width 56 height 75
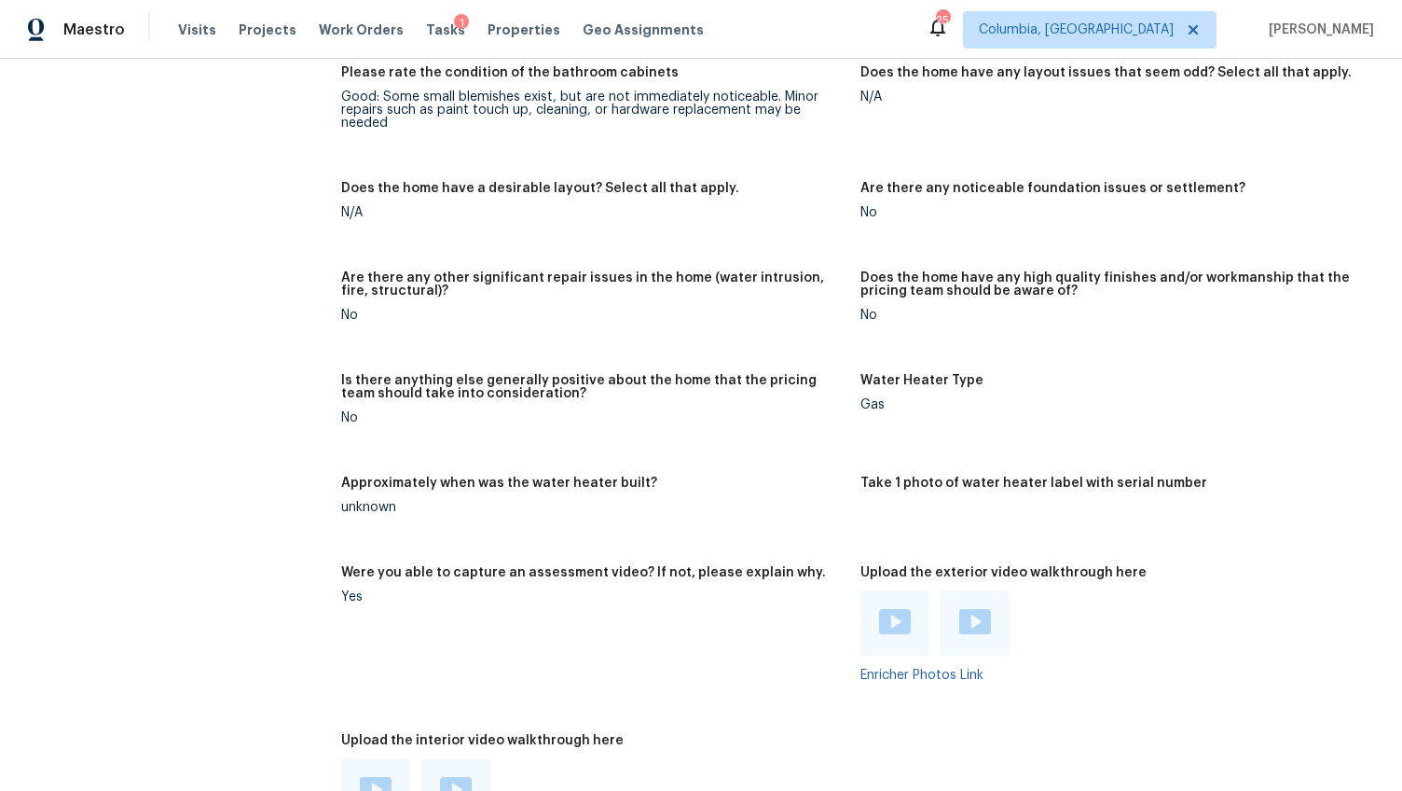
scroll to position [3425, 0]
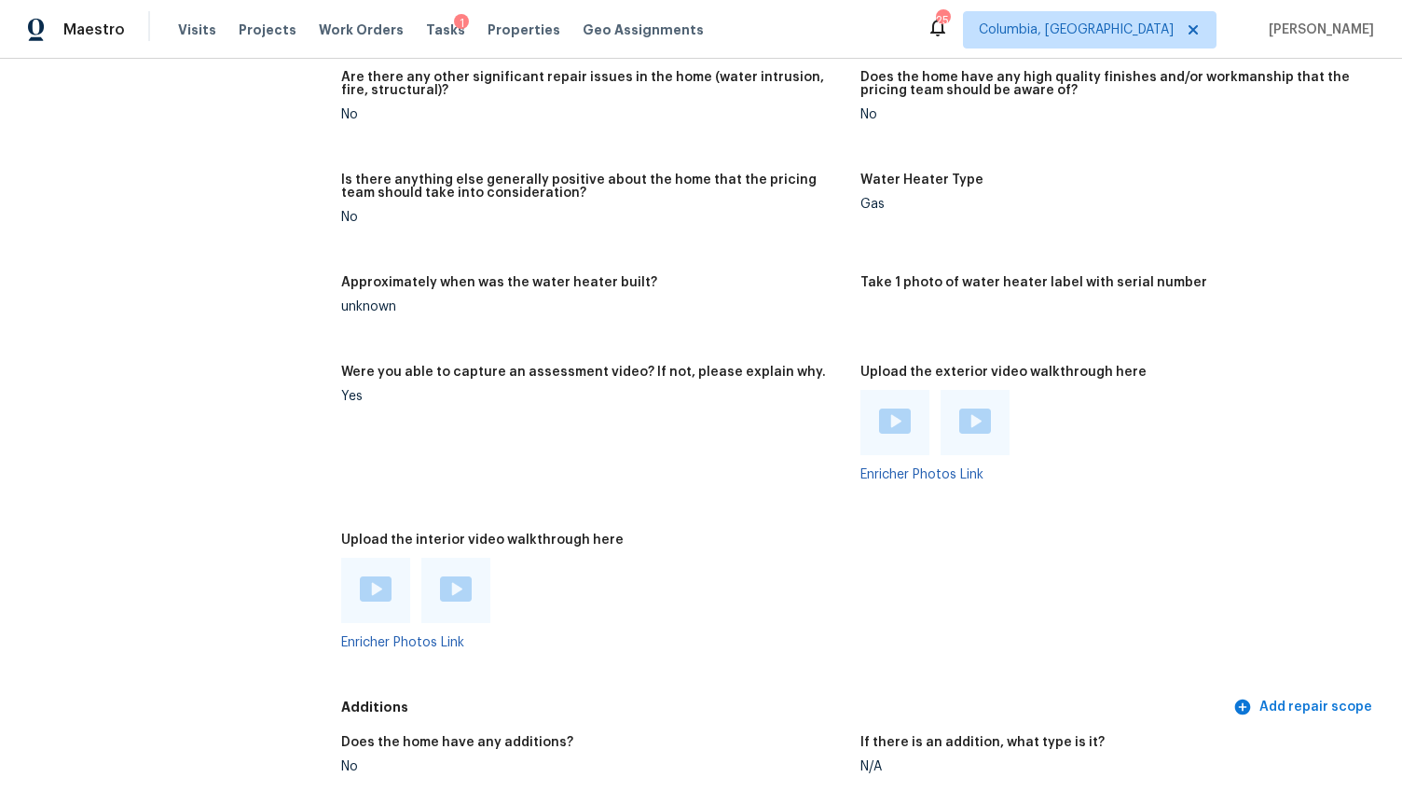
click at [885, 408] on img at bounding box center [895, 420] width 32 height 25
click at [963, 390] on div at bounding box center [975, 422] width 69 height 65
click at [963, 408] on img at bounding box center [975, 420] width 32 height 25
click at [366, 576] on img at bounding box center [376, 588] width 32 height 25
click at [461, 576] on img at bounding box center [456, 588] width 32 height 25
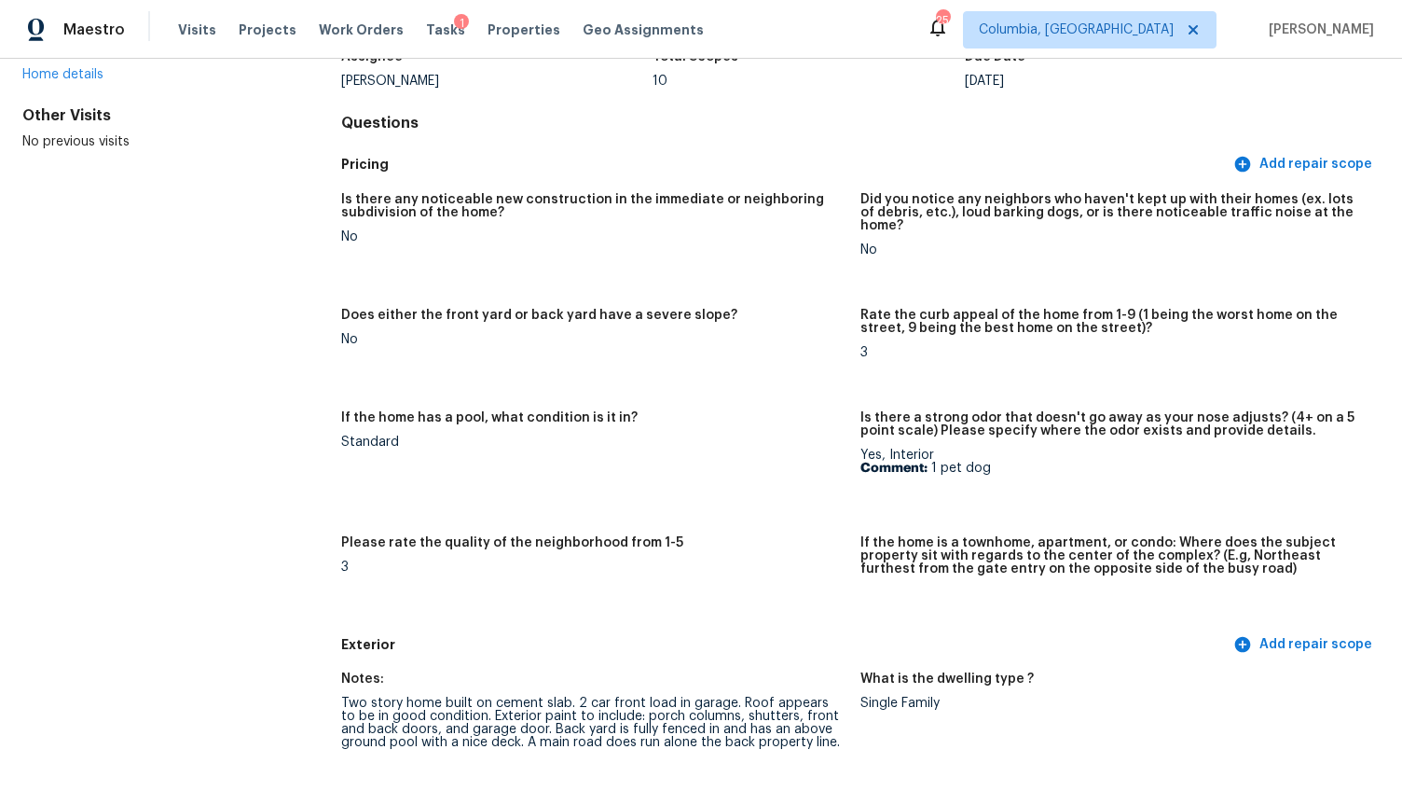
scroll to position [0, 0]
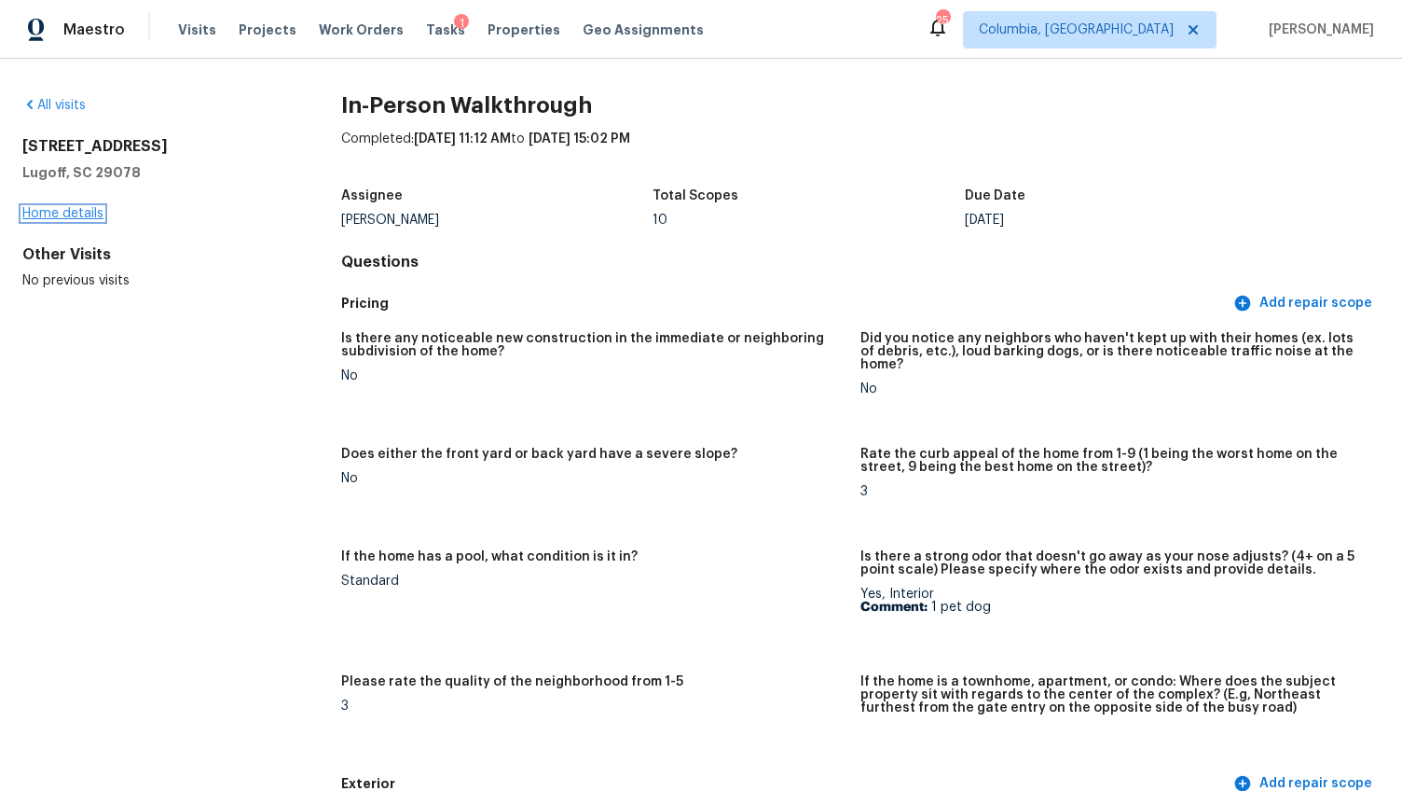
click at [50, 212] on link "Home details" at bounding box center [62, 213] width 81 height 13
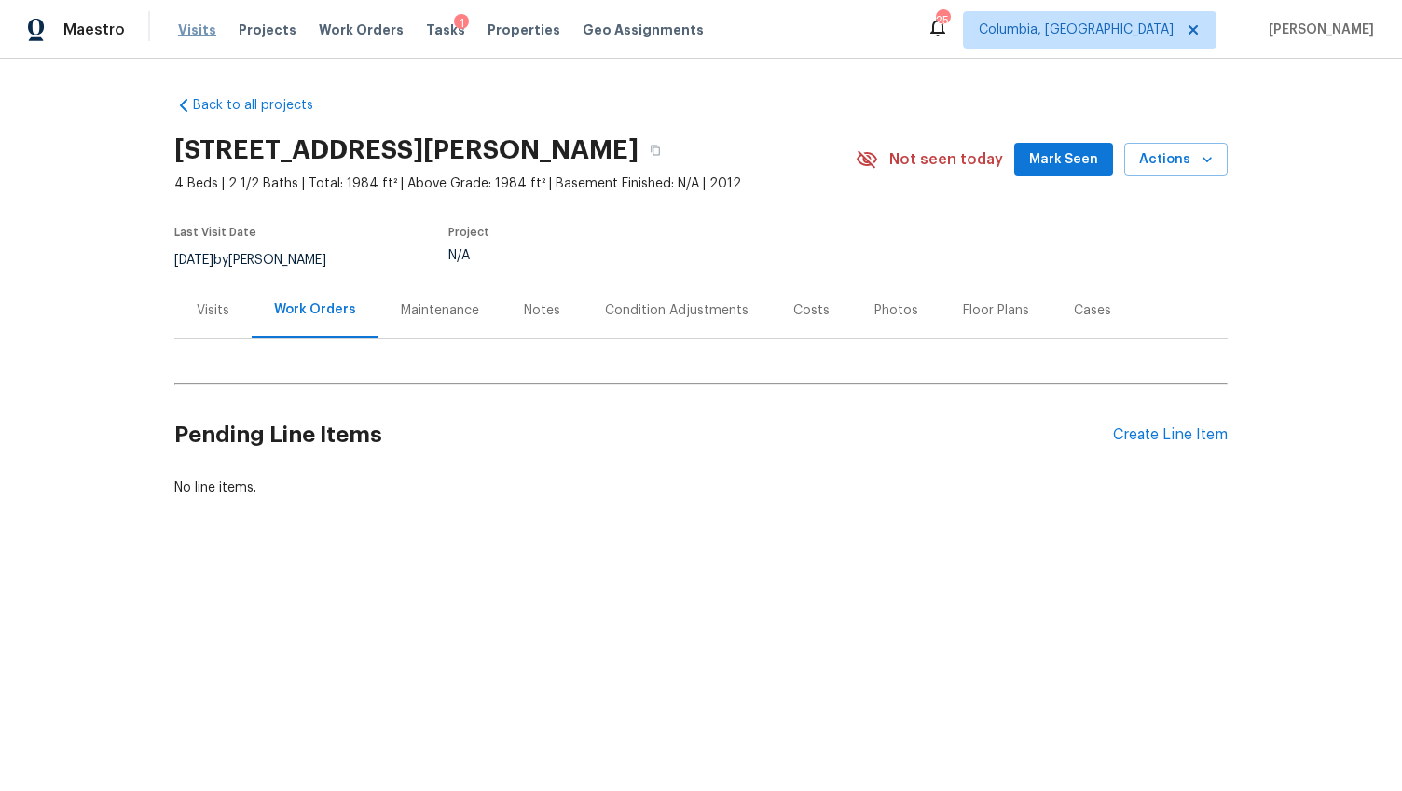
click at [204, 25] on span "Visits" at bounding box center [197, 30] width 38 height 19
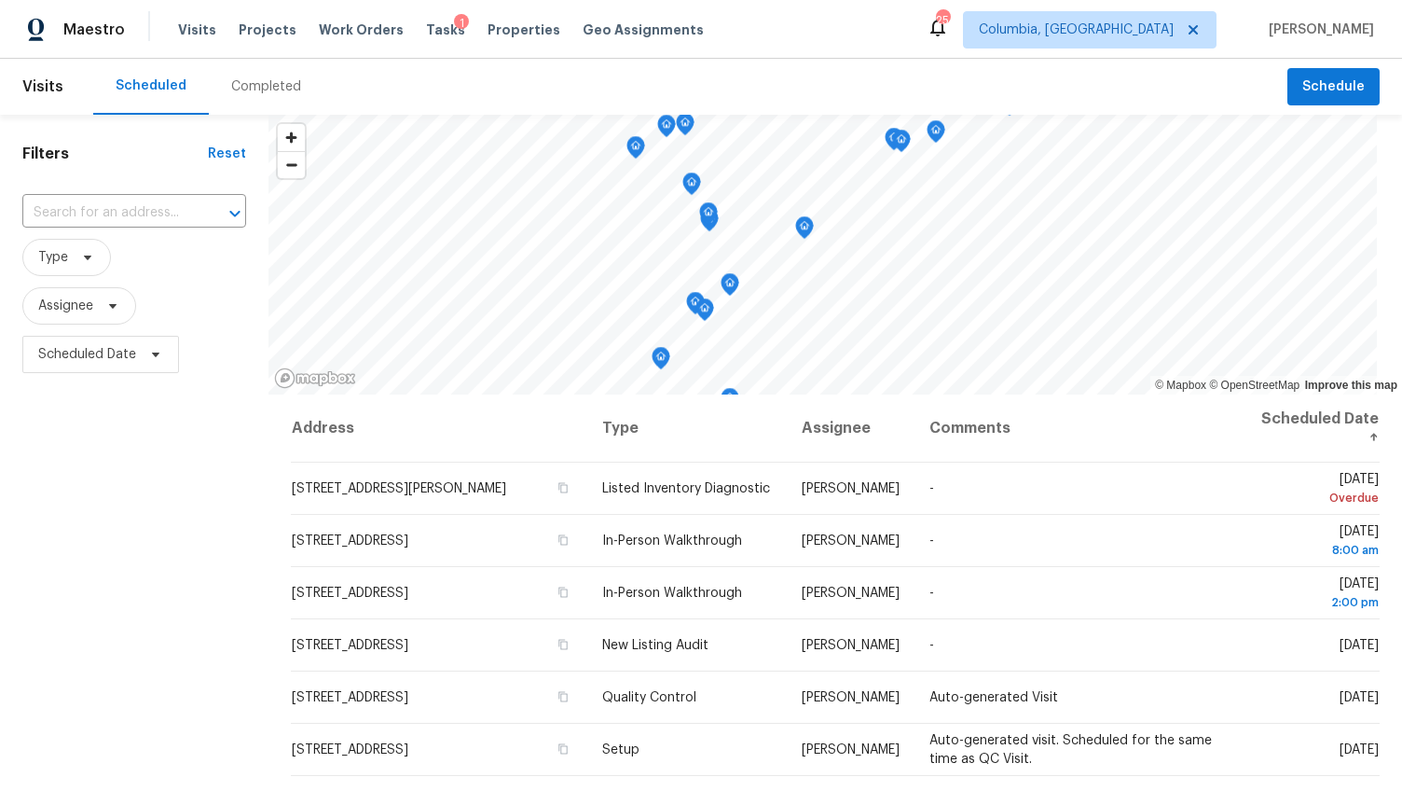
click at [248, 102] on div "Completed" at bounding box center [266, 87] width 115 height 56
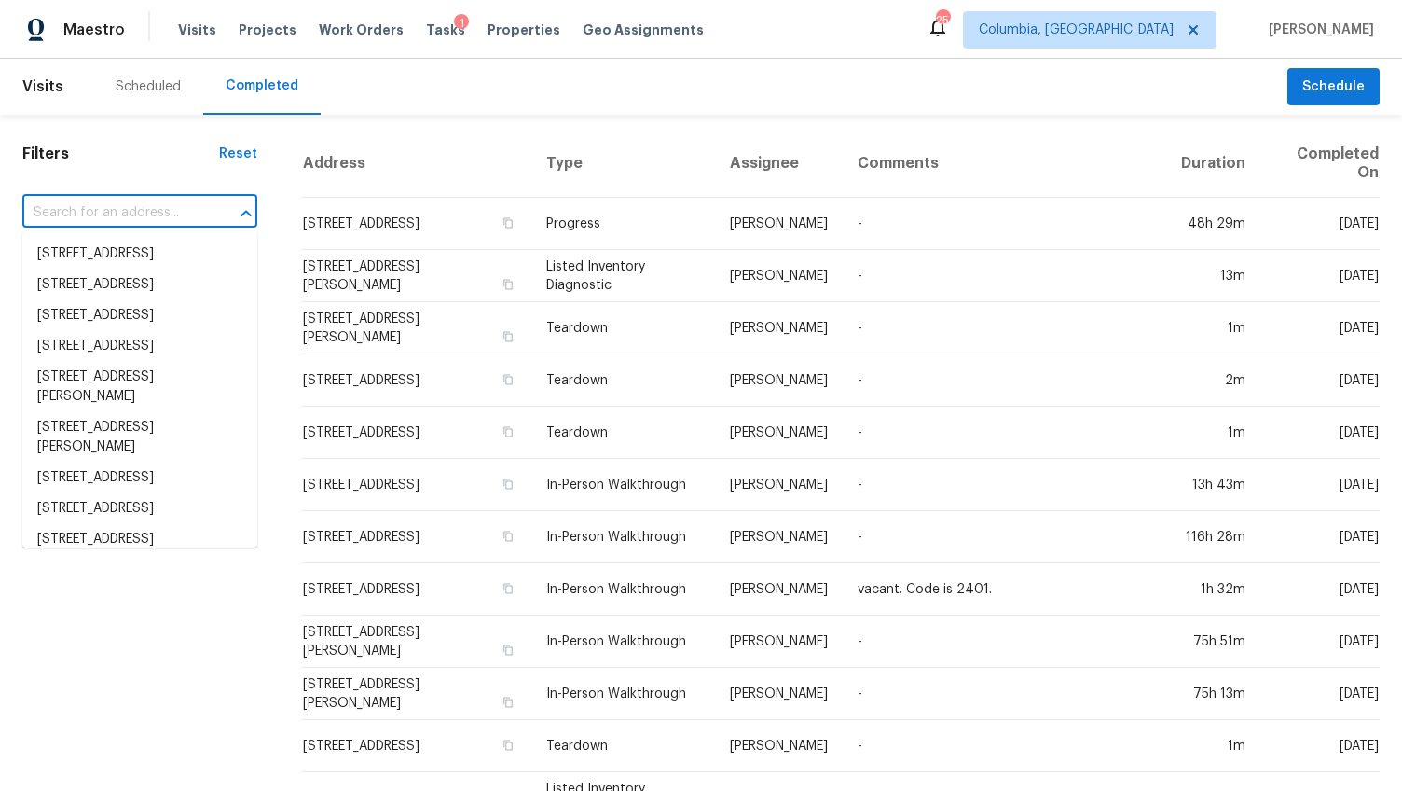
click at [130, 213] on input "text" at bounding box center [113, 213] width 183 height 29
paste input "317 Saddlefield Rd, Columbia, SC 29203"
type input "317 Saddlefield Rd, Columbia, SC 29203"
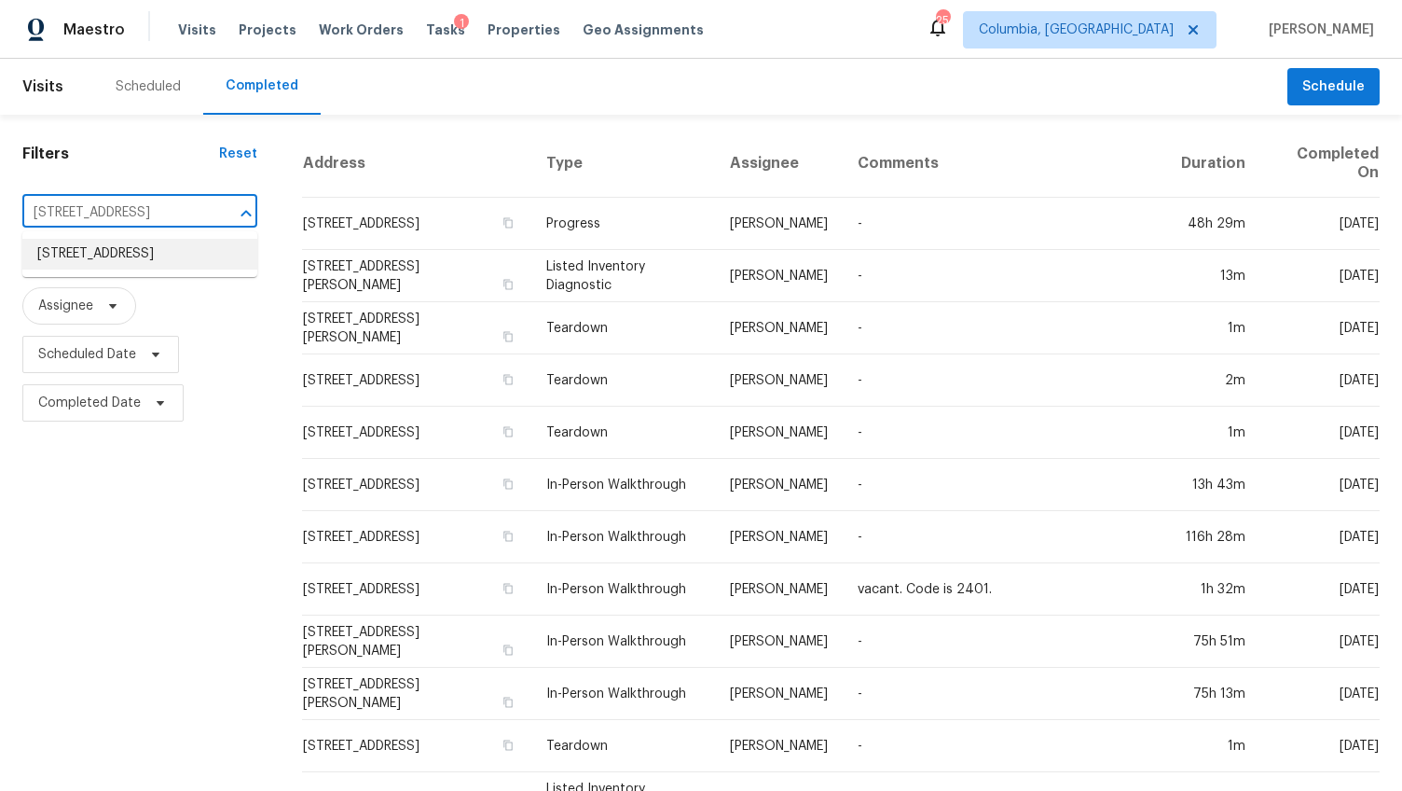
click at [121, 248] on li "317 Saddlefield Rd, Columbia, SC 29203" at bounding box center [139, 254] width 235 height 31
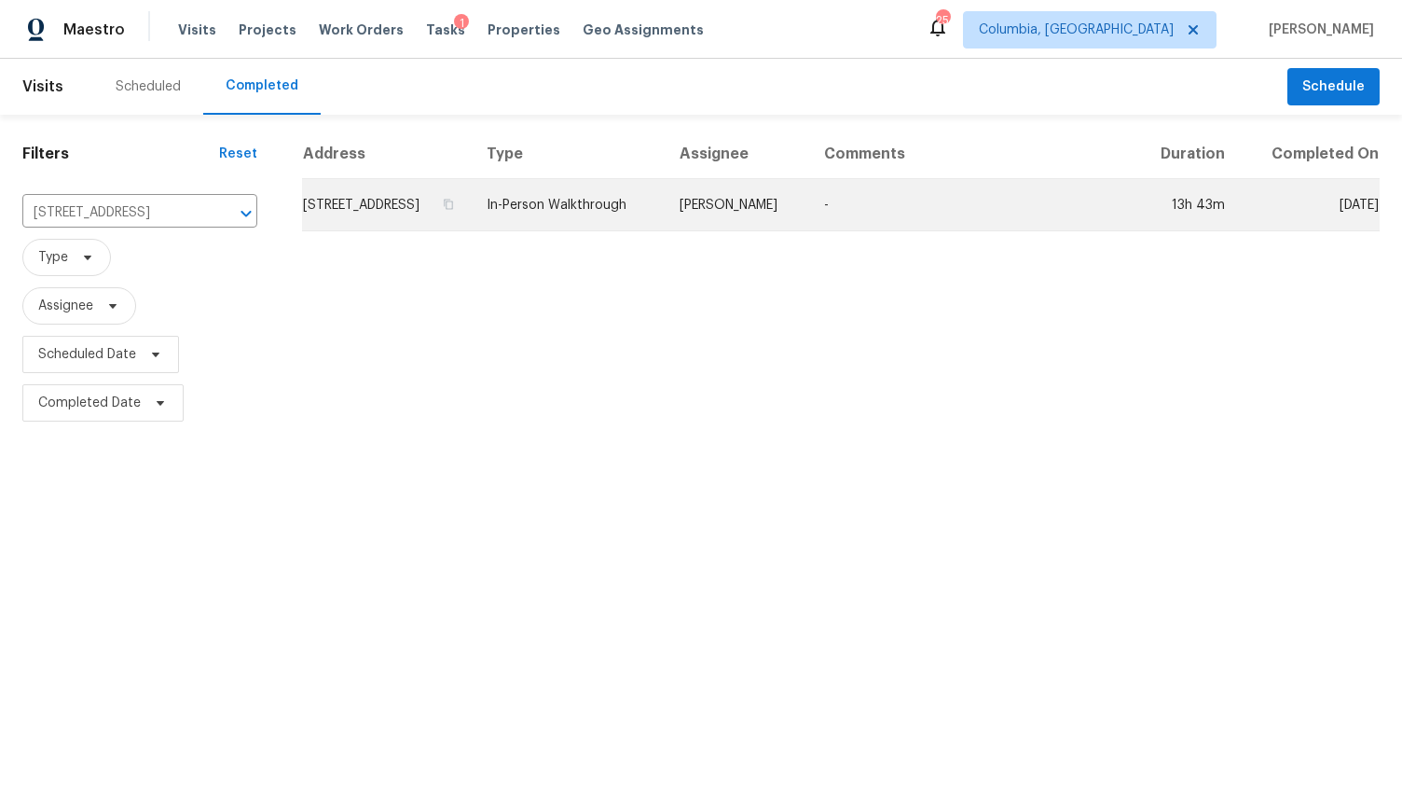
click at [432, 231] on td "317 Saddlefield Rd, Columbia, SC 29203" at bounding box center [387, 205] width 170 height 52
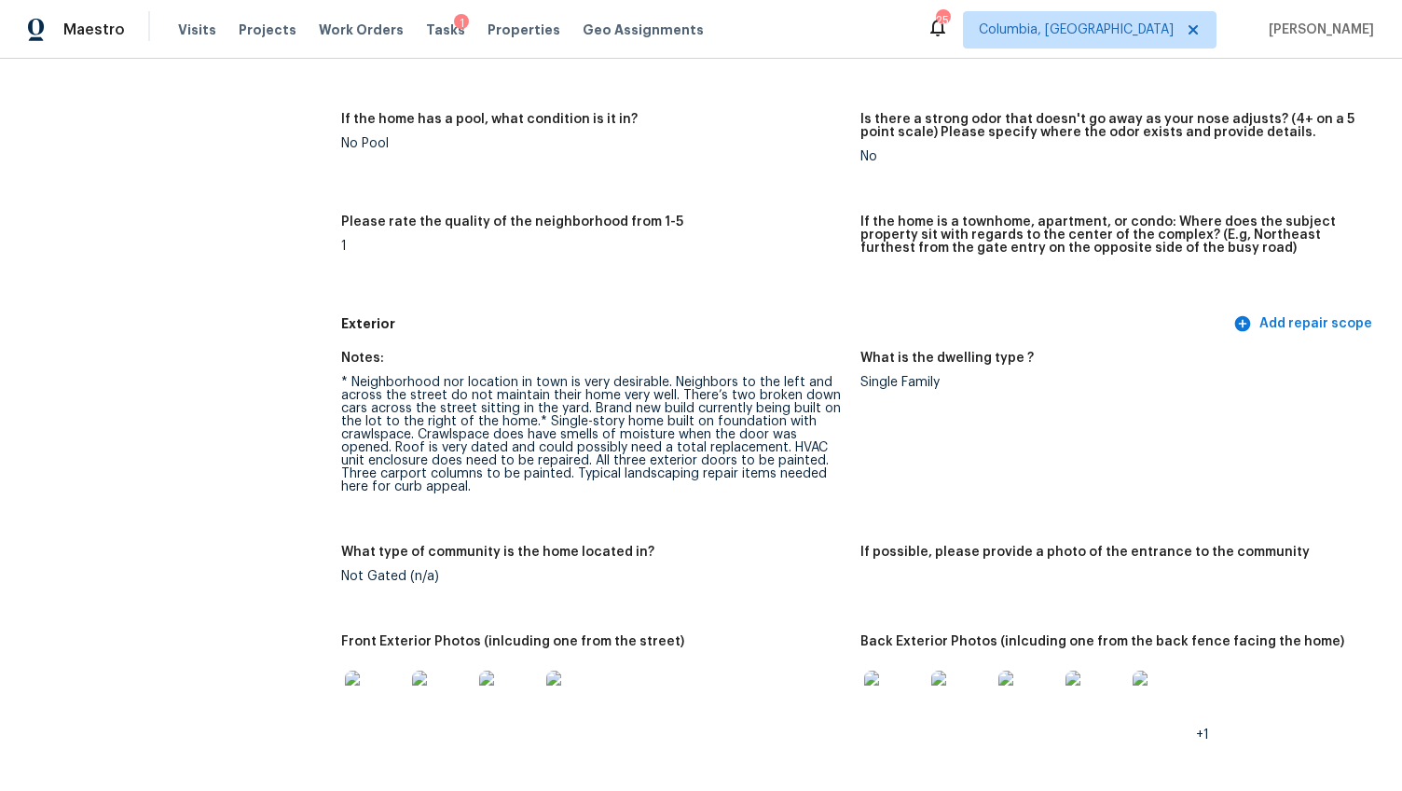
scroll to position [557, 0]
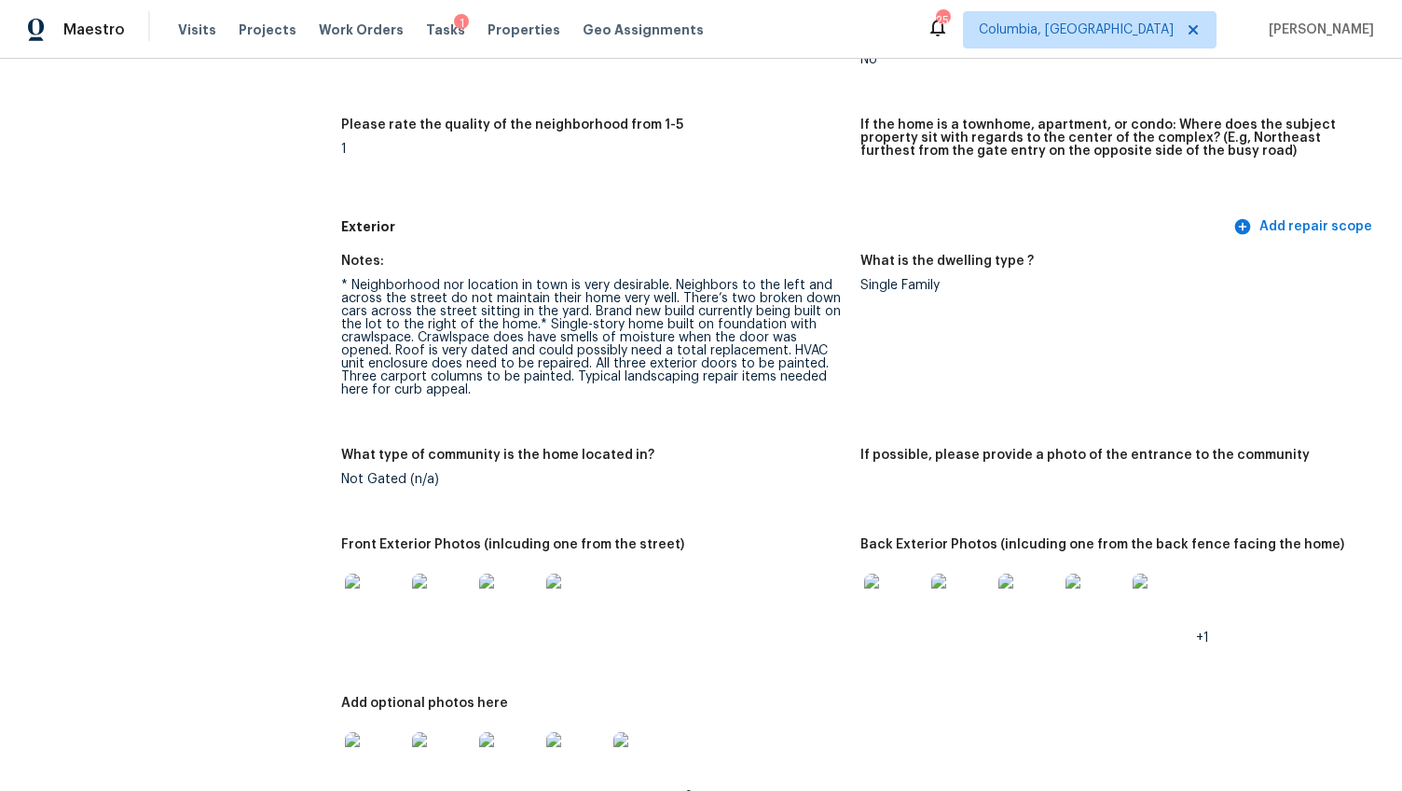
click at [368, 577] on img at bounding box center [375, 603] width 60 height 60
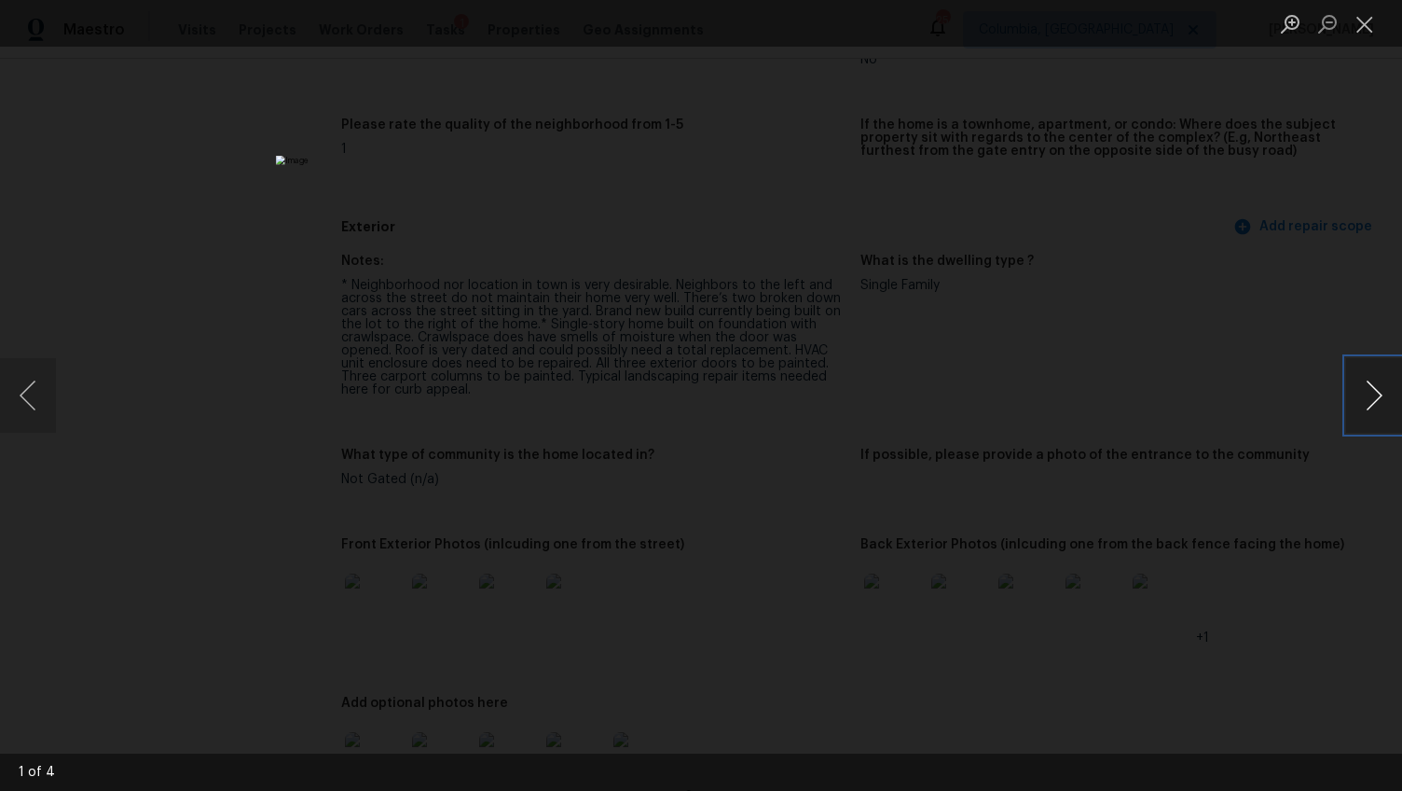
click at [1370, 401] on button "Next image" at bounding box center [1374, 395] width 56 height 75
click at [1371, 393] on button "Next image" at bounding box center [1374, 395] width 56 height 75
click at [397, 296] on img "Lightbox" at bounding box center [959, 522] width 3433 height 1936
click at [734, 334] on img "Lightbox" at bounding box center [659, 527] width 3433 height 1936
click at [1356, 383] on button "Next image" at bounding box center [1374, 395] width 56 height 75
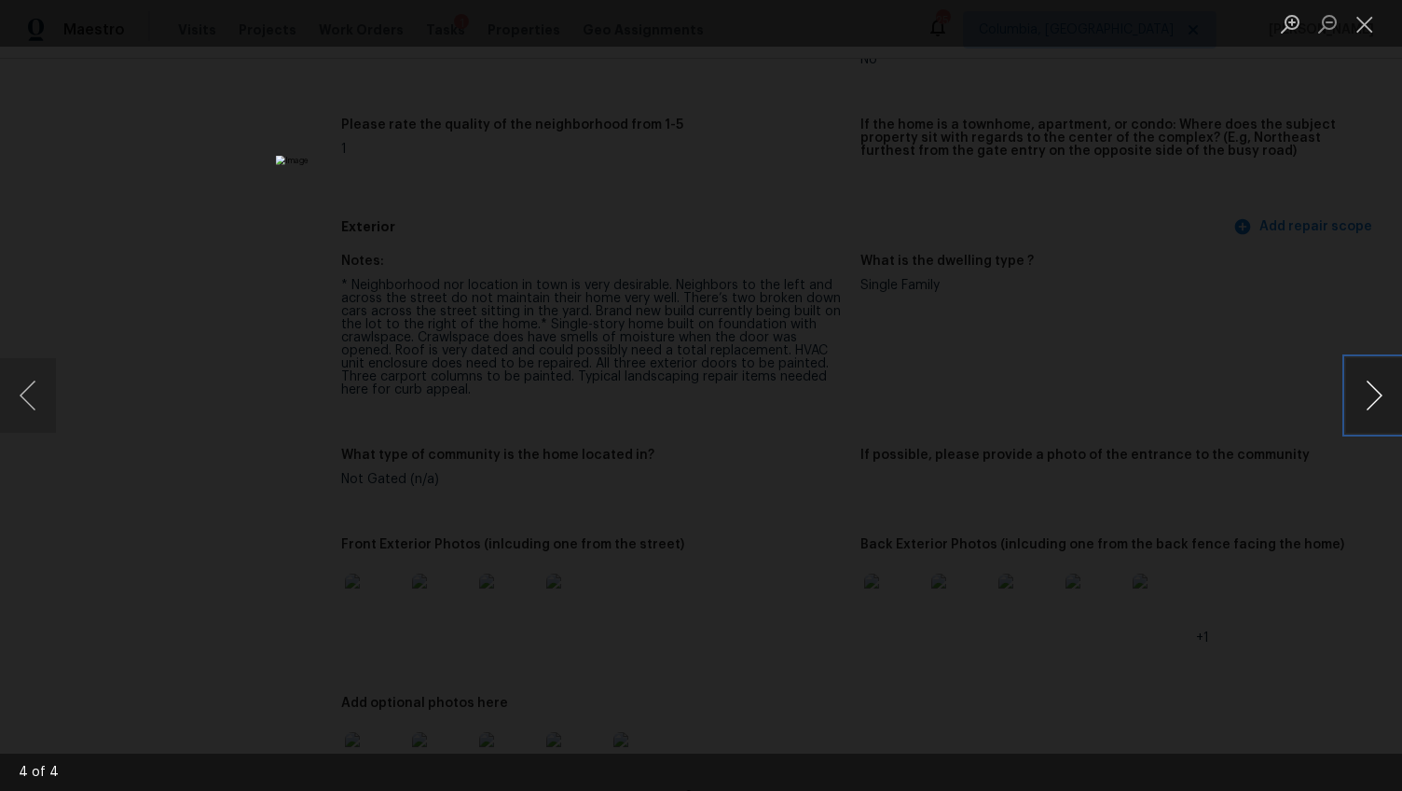
click at [1356, 383] on button "Next image" at bounding box center [1374, 395] width 56 height 75
click at [1262, 538] on div "Lightbox" at bounding box center [701, 395] width 1402 height 791
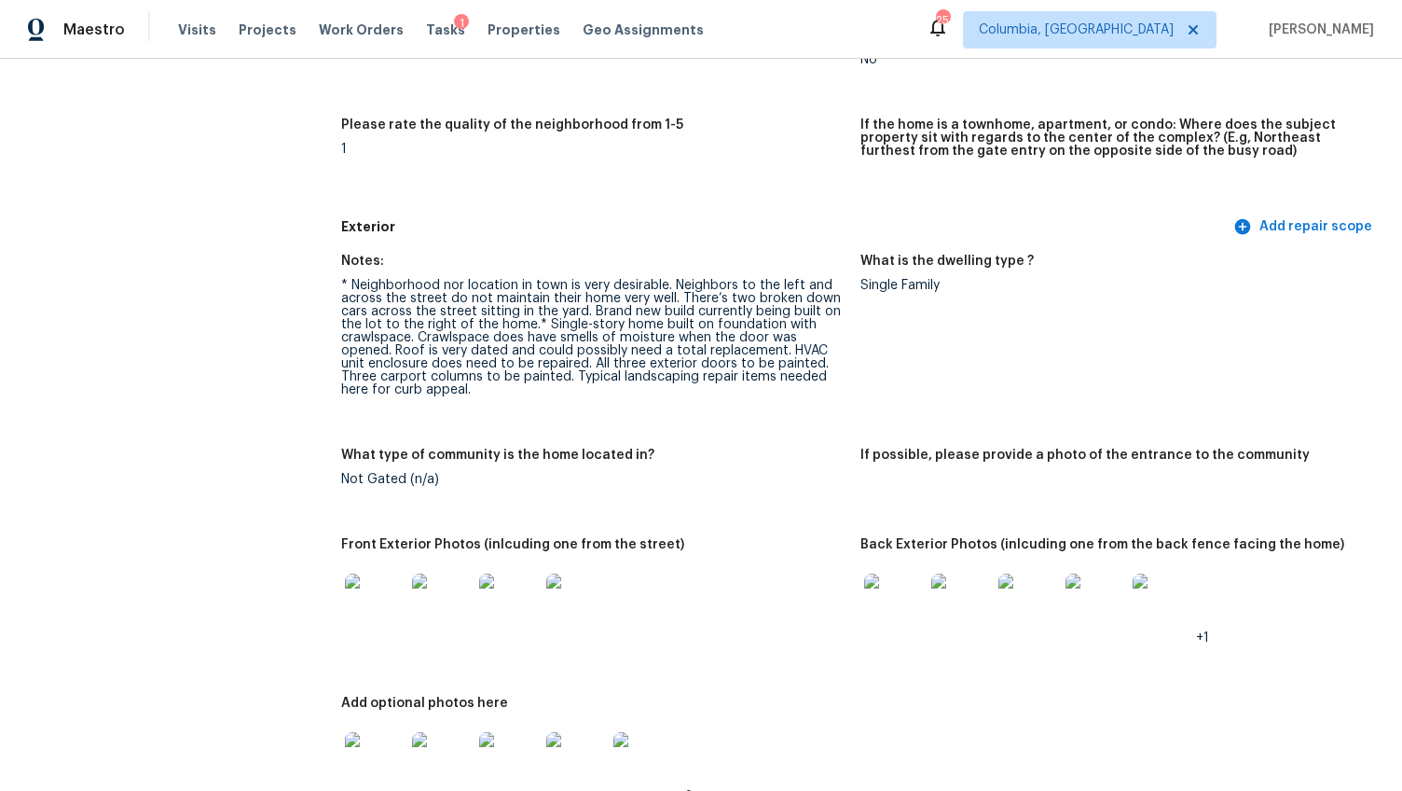
click at [878, 573] on img at bounding box center [894, 603] width 60 height 60
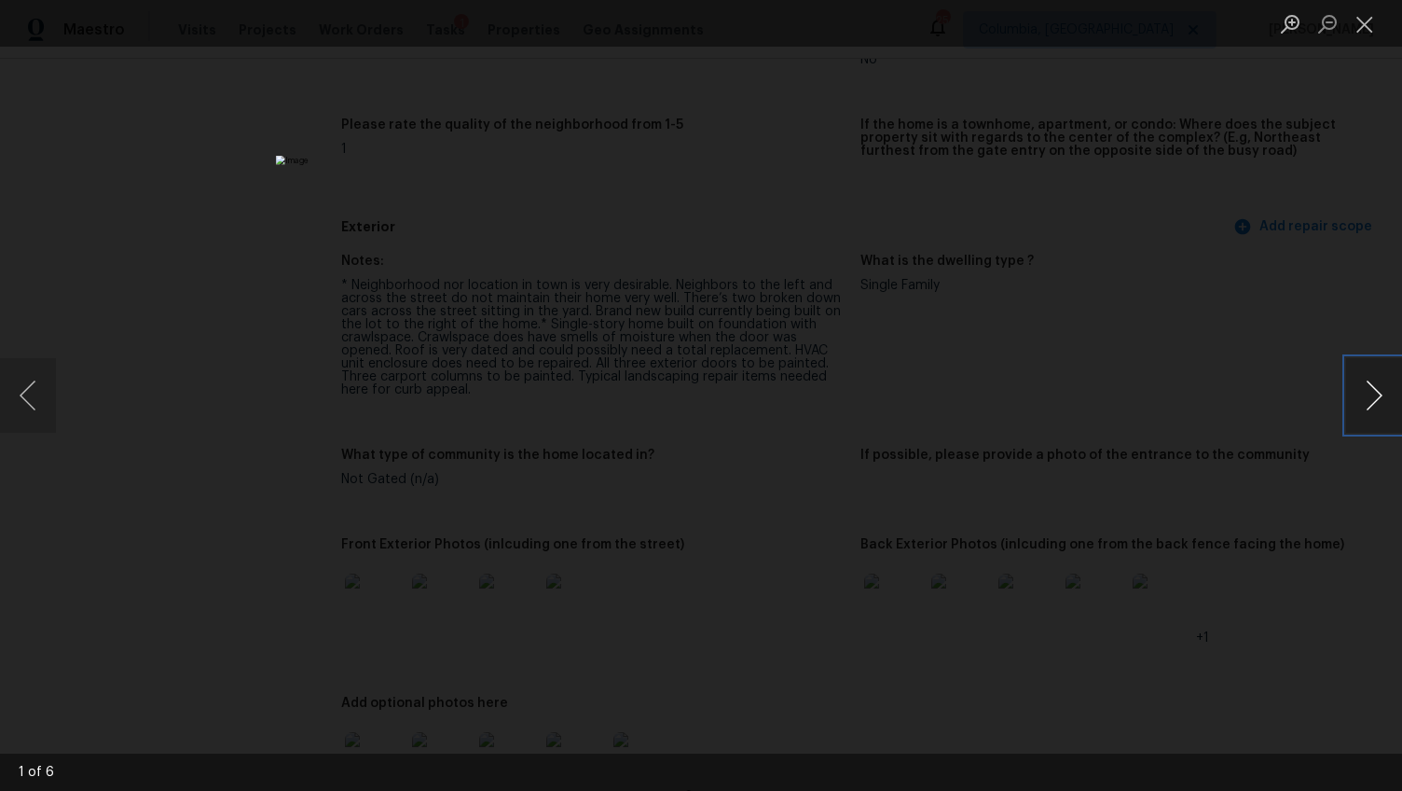
click at [1364, 388] on button "Next image" at bounding box center [1374, 395] width 56 height 75
click at [1373, 393] on button "Next image" at bounding box center [1374, 395] width 56 height 75
click at [1372, 393] on button "Next image" at bounding box center [1374, 395] width 56 height 75
click at [1369, 397] on button "Next image" at bounding box center [1374, 395] width 56 height 75
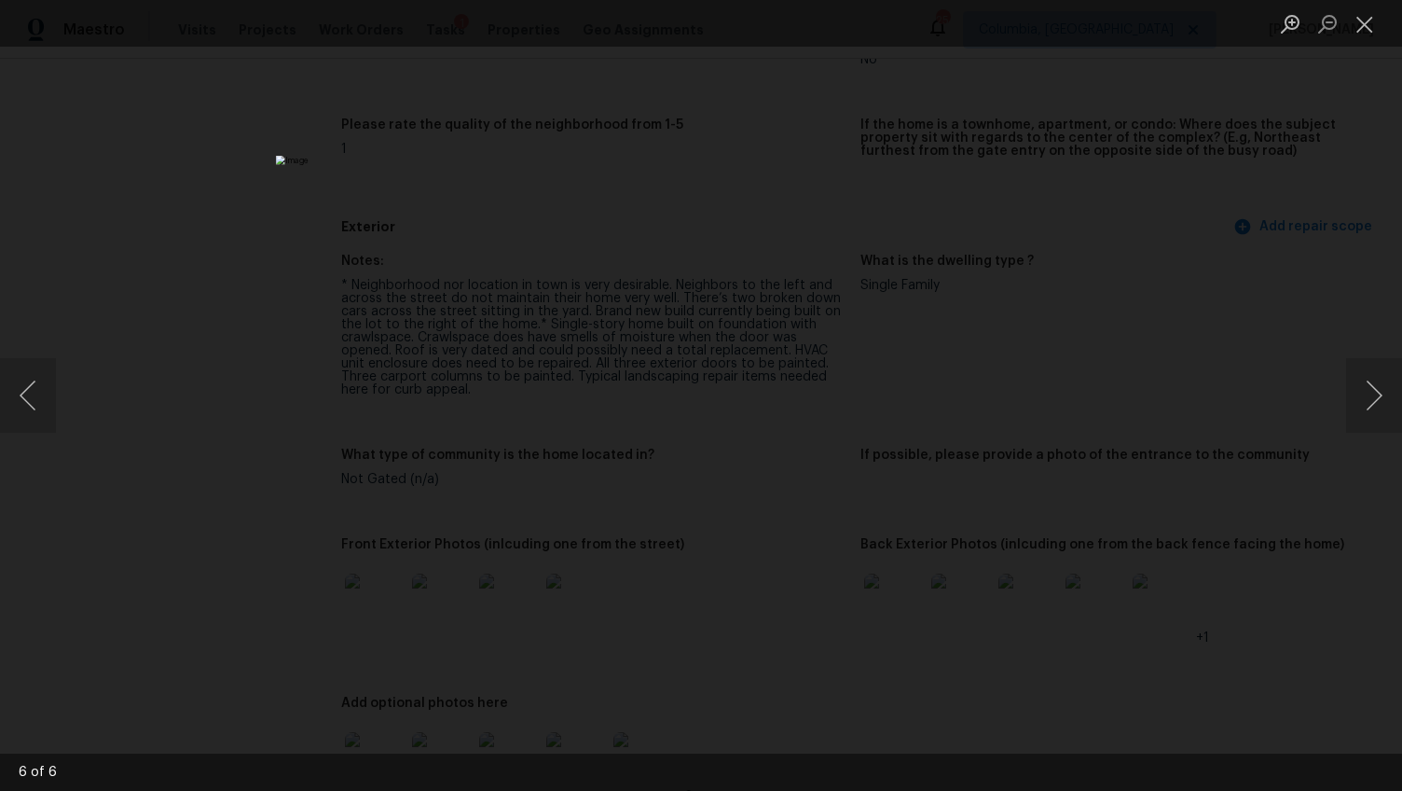
click at [1217, 515] on div "Lightbox" at bounding box center [701, 395] width 1402 height 791
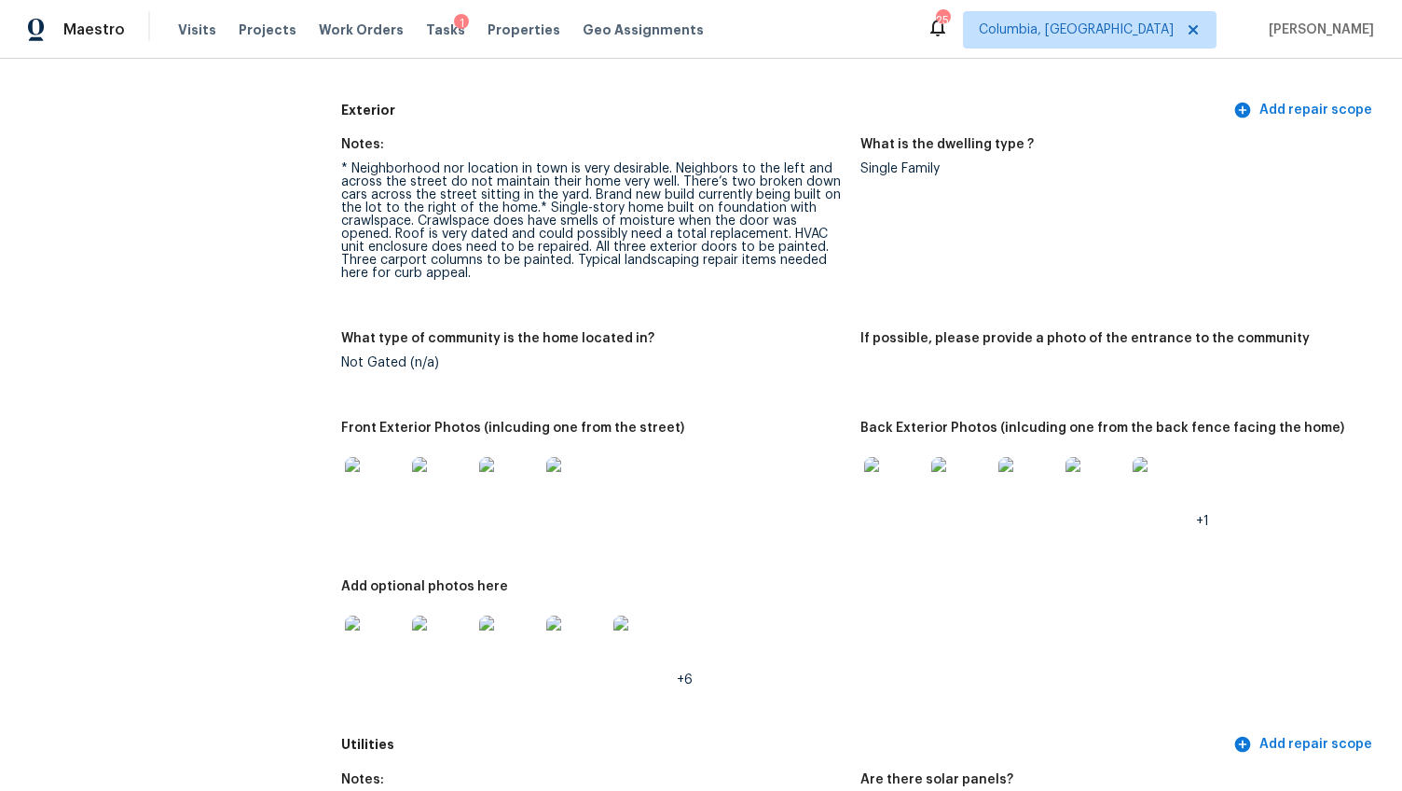
scroll to position [791, 0]
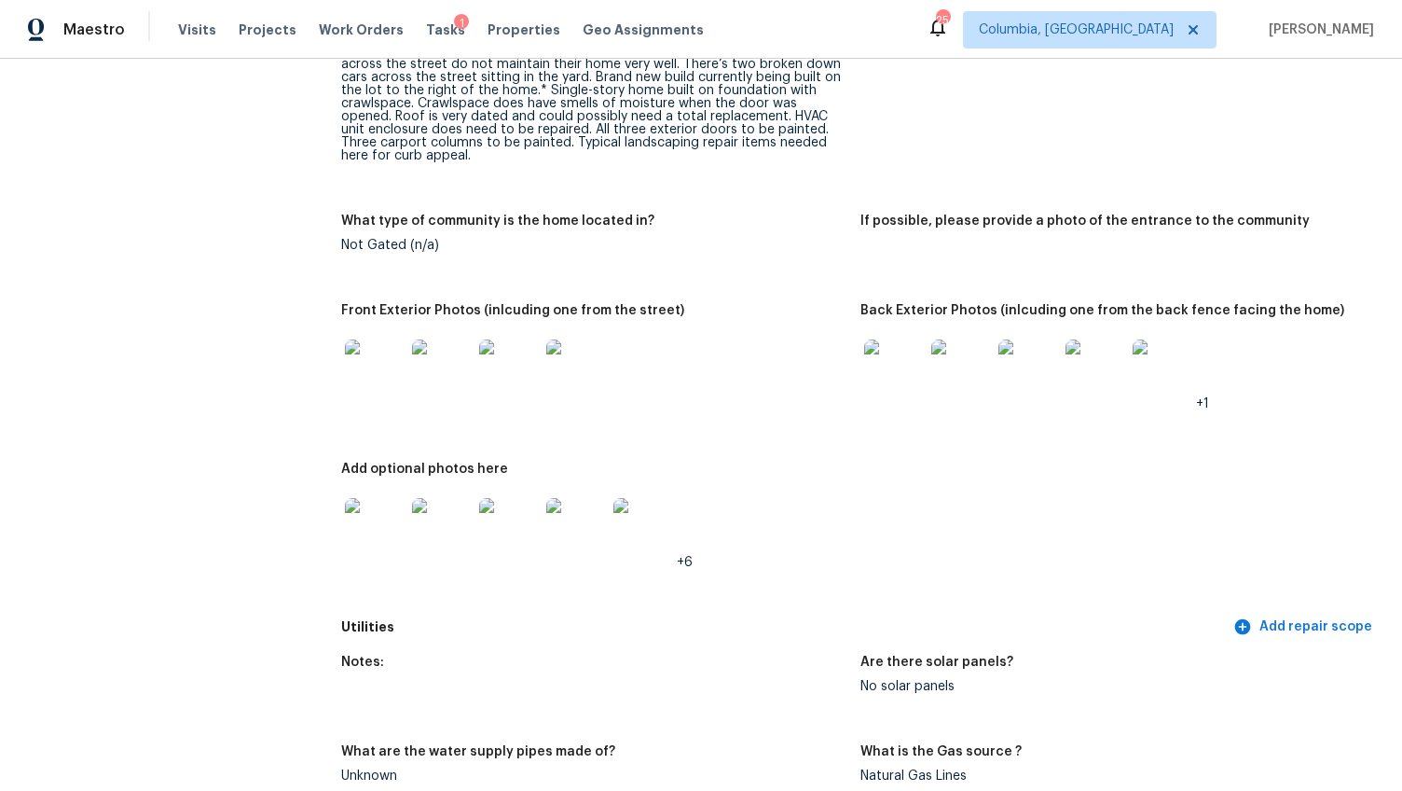
click at [359, 504] on img at bounding box center [375, 528] width 60 height 60
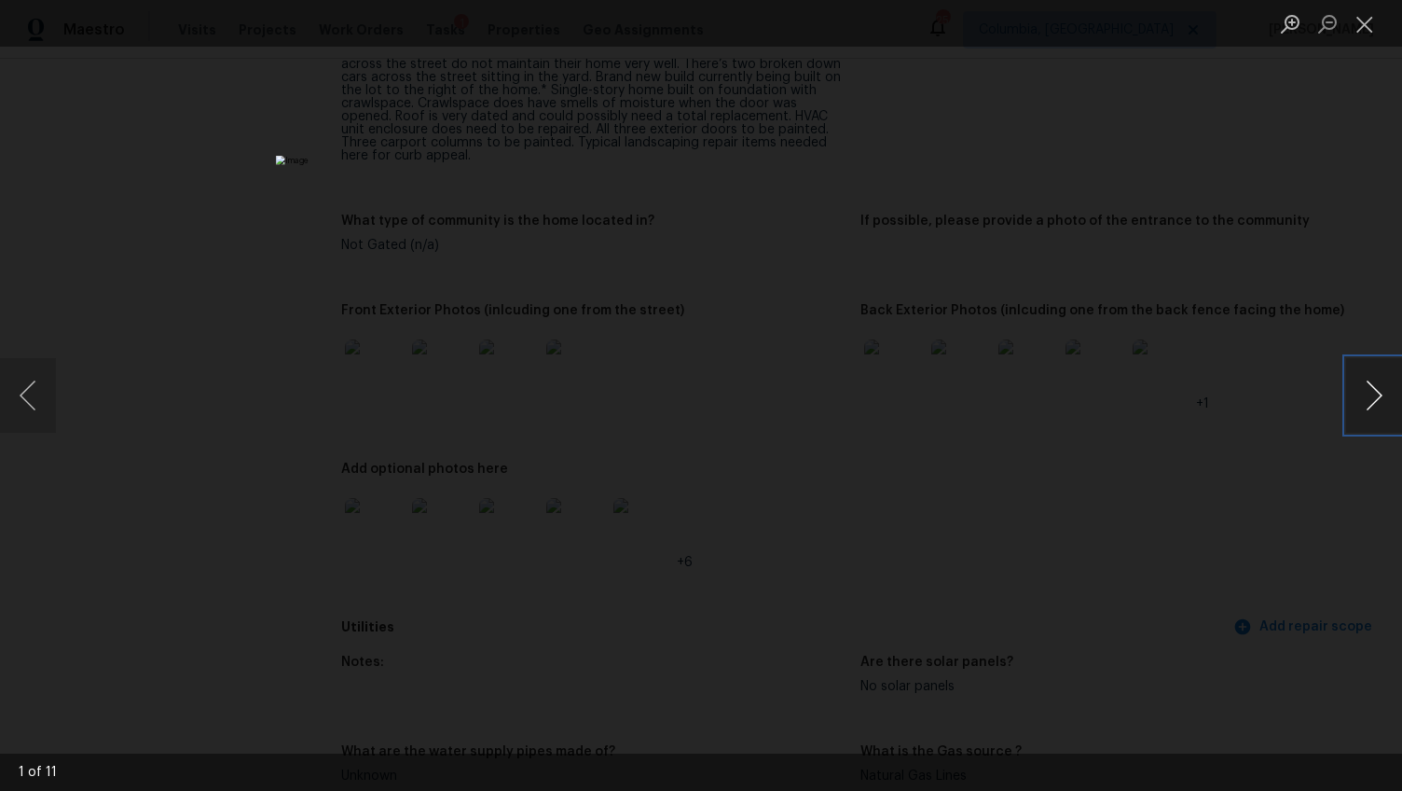
click at [1379, 401] on button "Next image" at bounding box center [1374, 395] width 56 height 75
click at [1369, 379] on button "Next image" at bounding box center [1374, 395] width 56 height 75
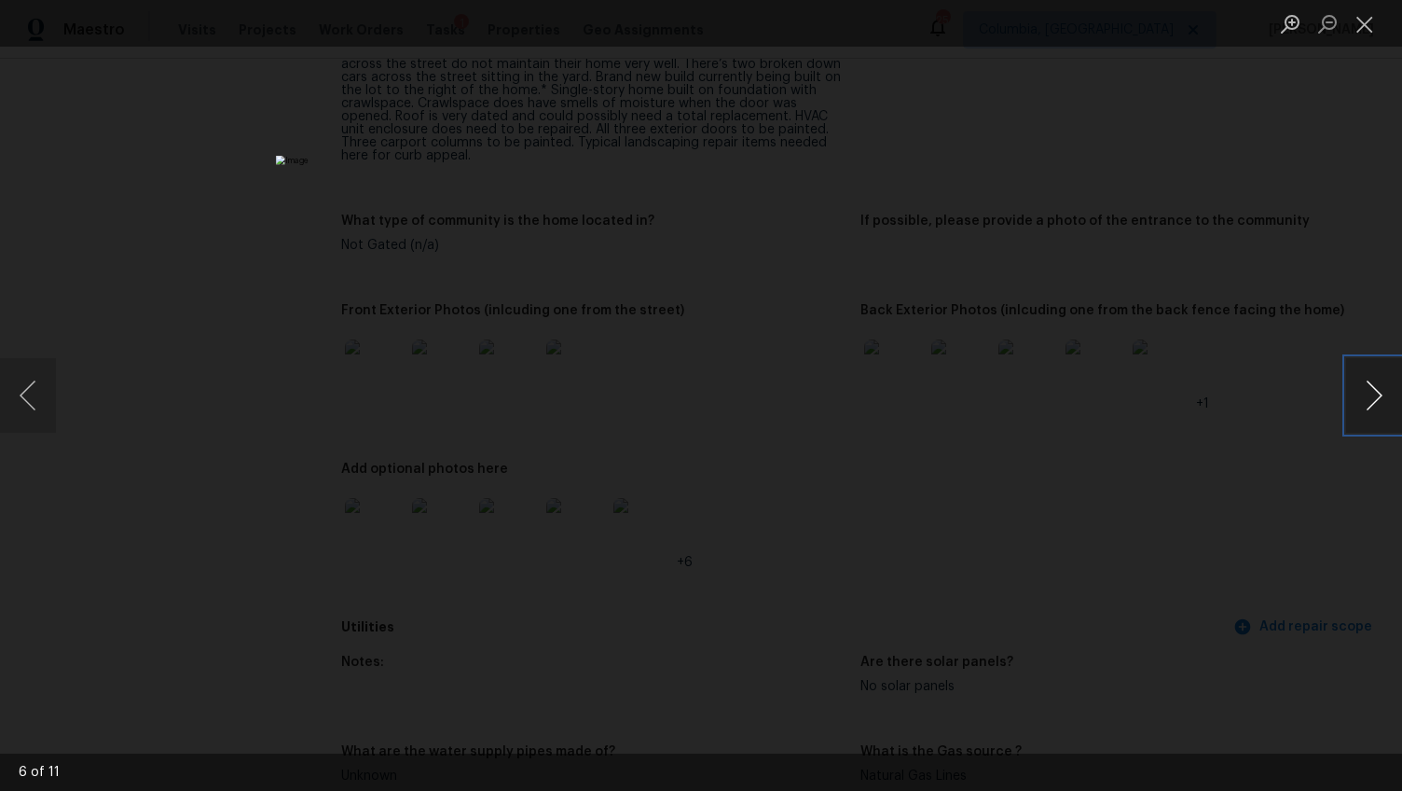
click at [1369, 379] on button "Next image" at bounding box center [1374, 395] width 56 height 75
click at [1366, 392] on button "Next image" at bounding box center [1374, 395] width 56 height 75
click at [1362, 394] on button "Next image" at bounding box center [1374, 395] width 56 height 75
click at [1360, 395] on button "Next image" at bounding box center [1374, 395] width 56 height 75
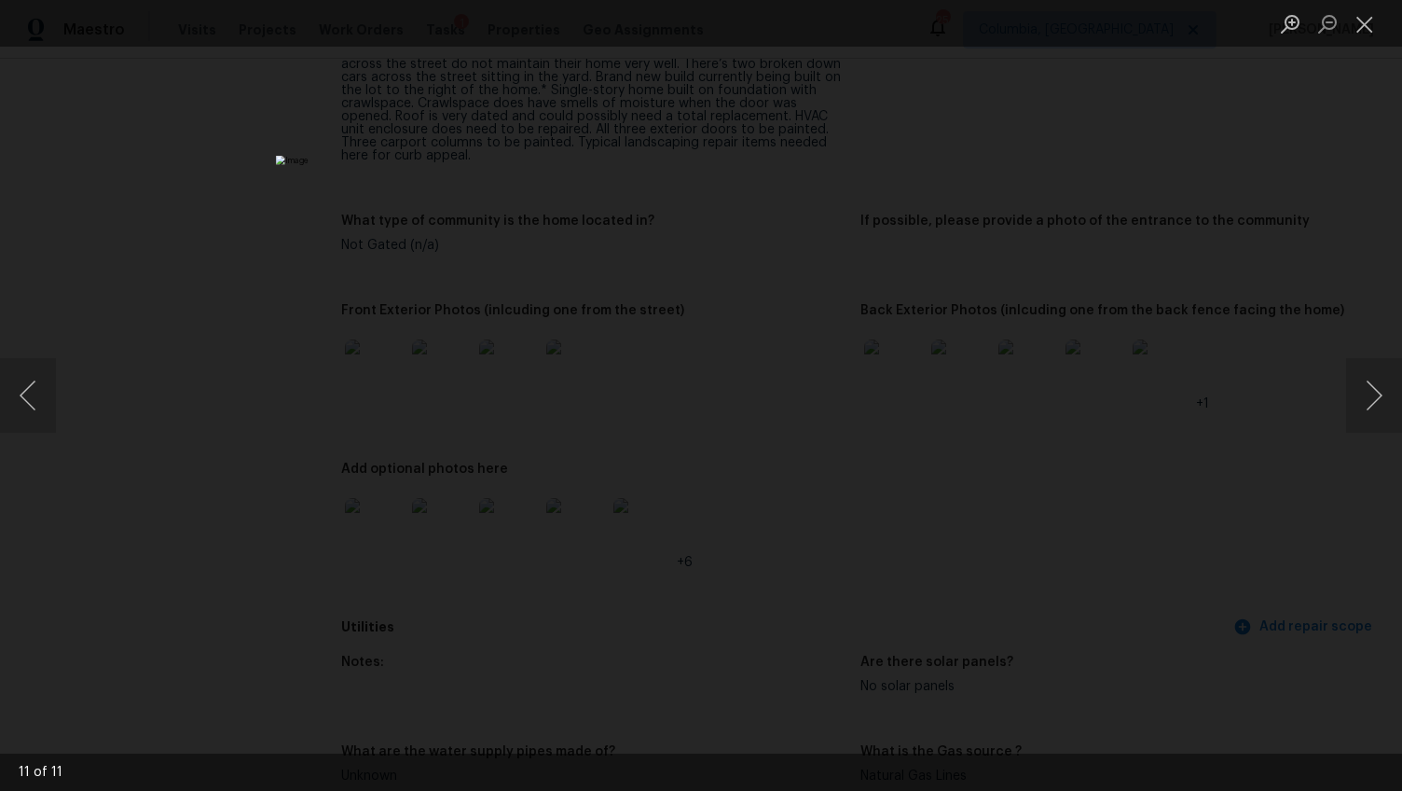
click at [1175, 566] on div "Lightbox" at bounding box center [701, 395] width 1402 height 791
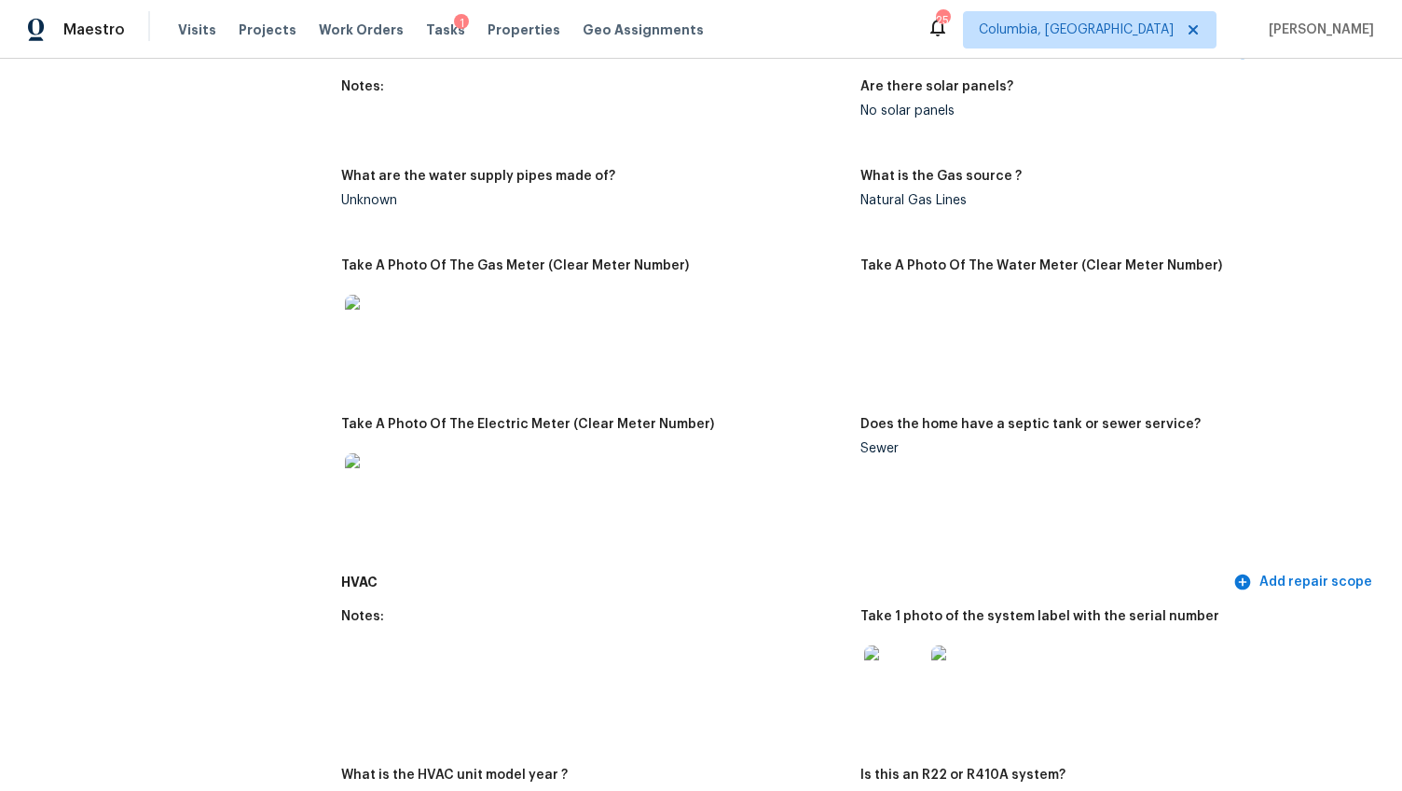
scroll to position [1602, 0]
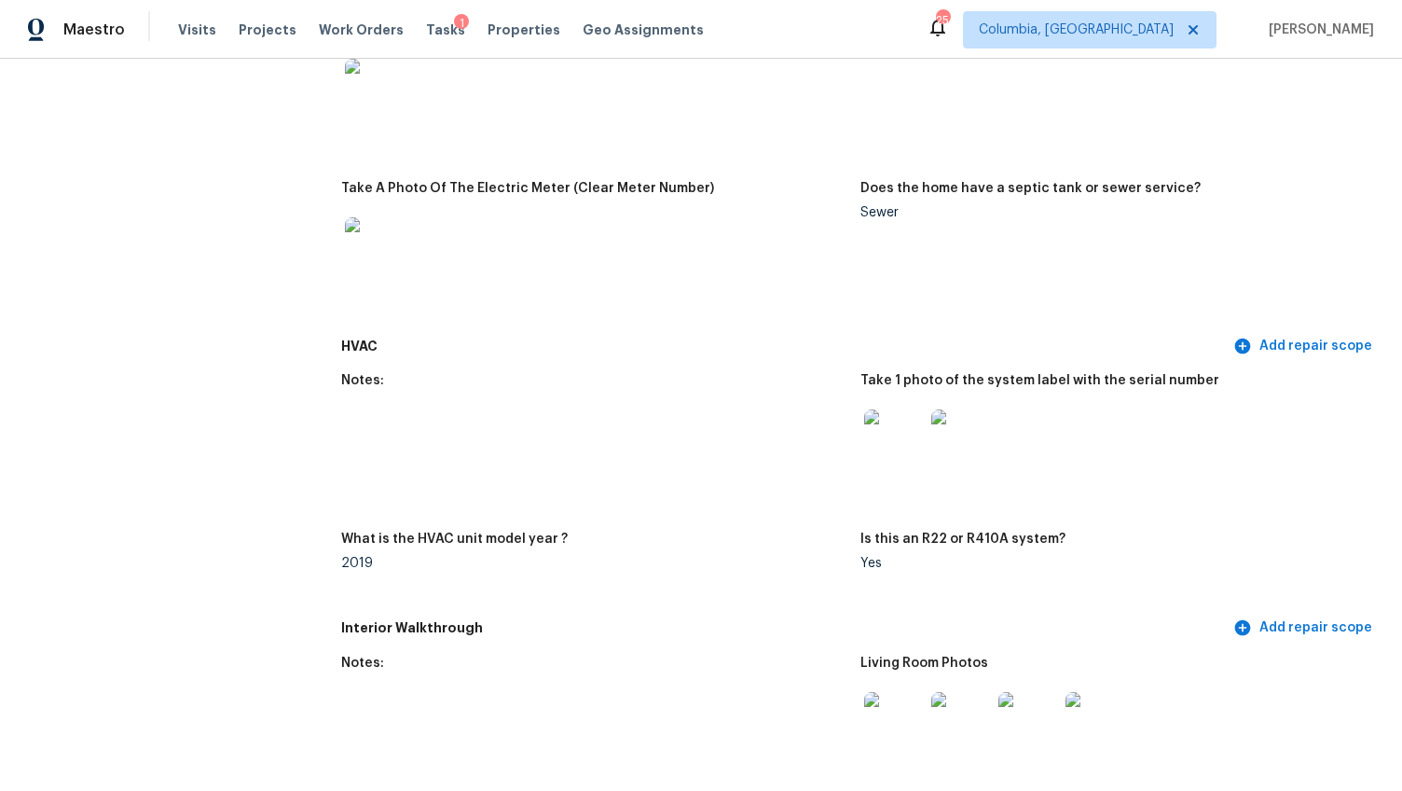
click at [897, 437] on img at bounding box center [894, 439] width 60 height 60
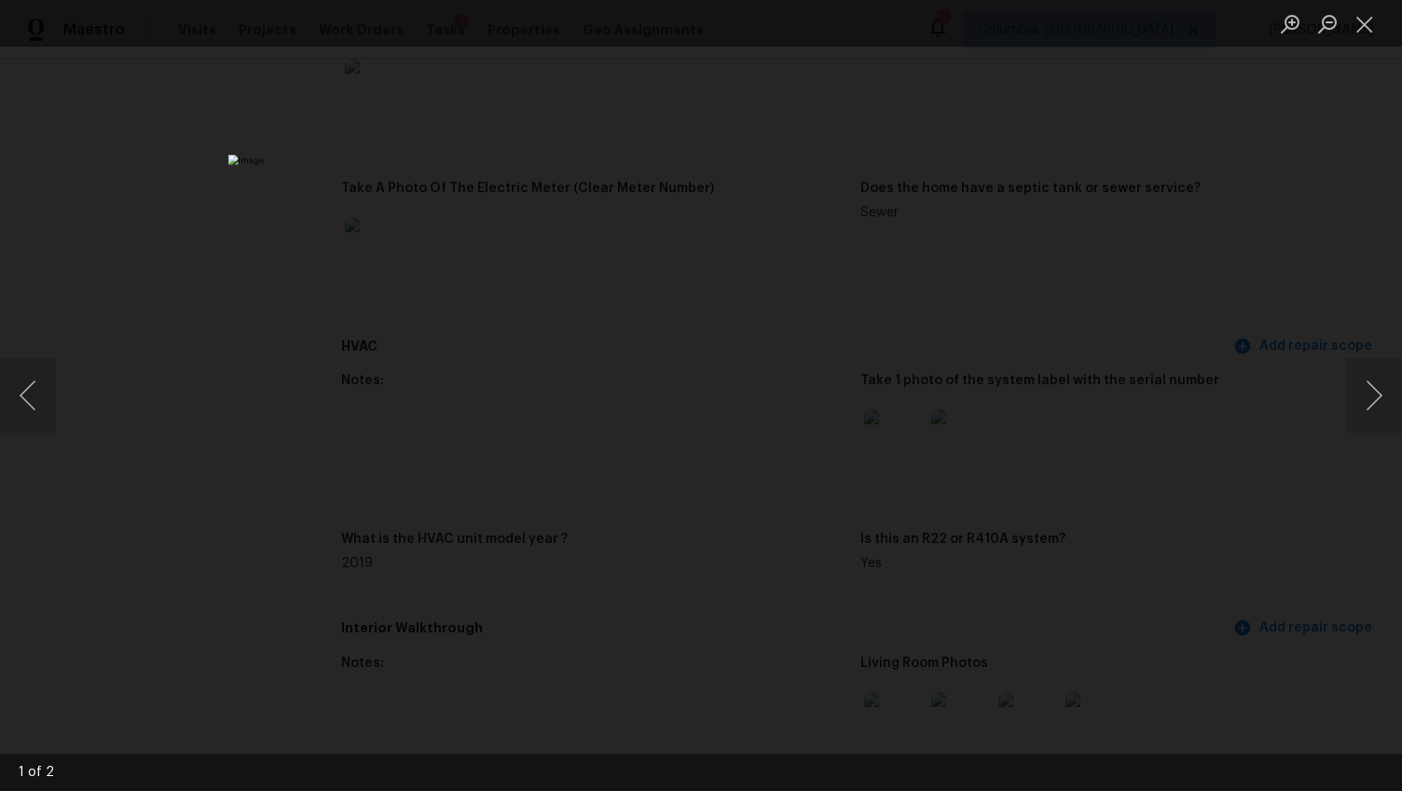
click at [1164, 435] on div "Lightbox" at bounding box center [701, 395] width 1402 height 791
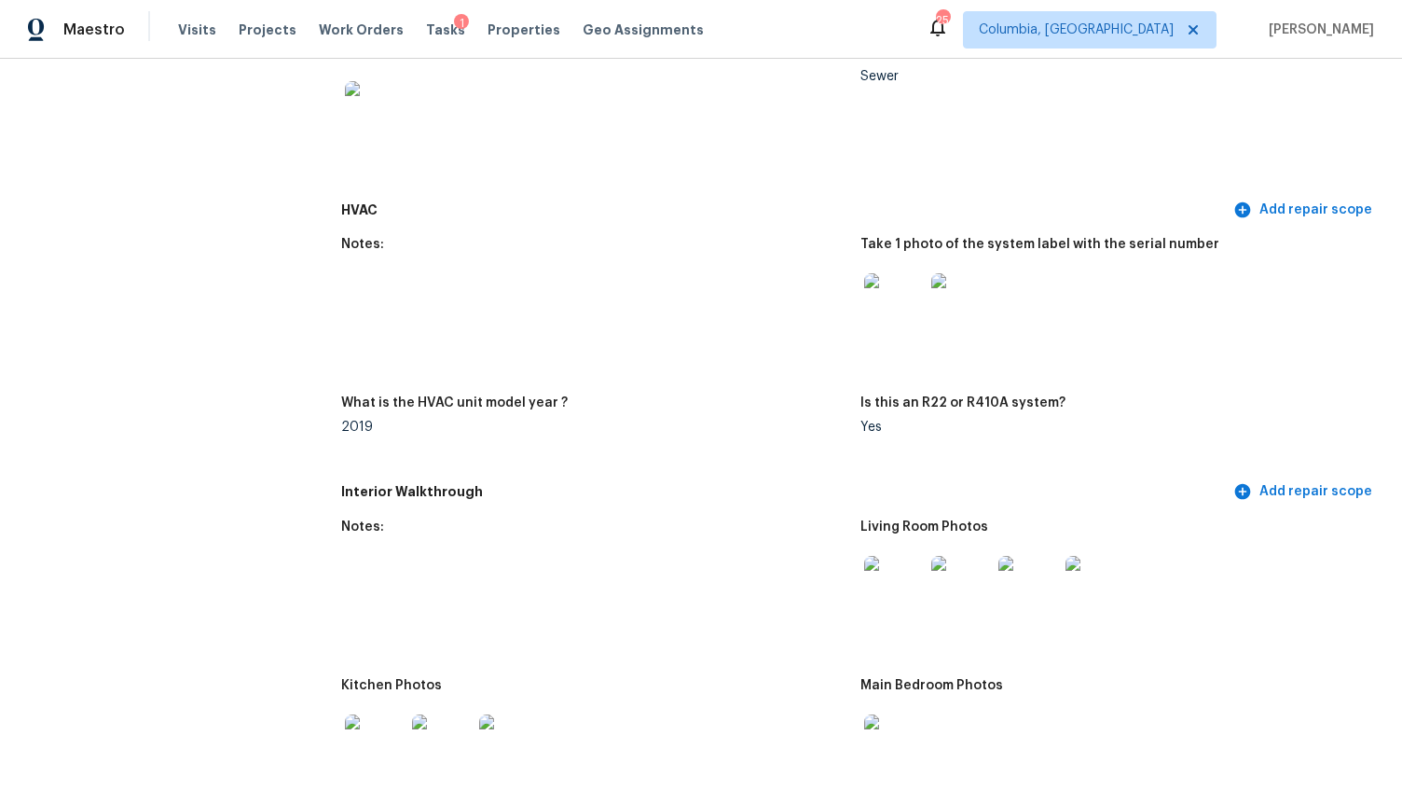
scroll to position [1883, 0]
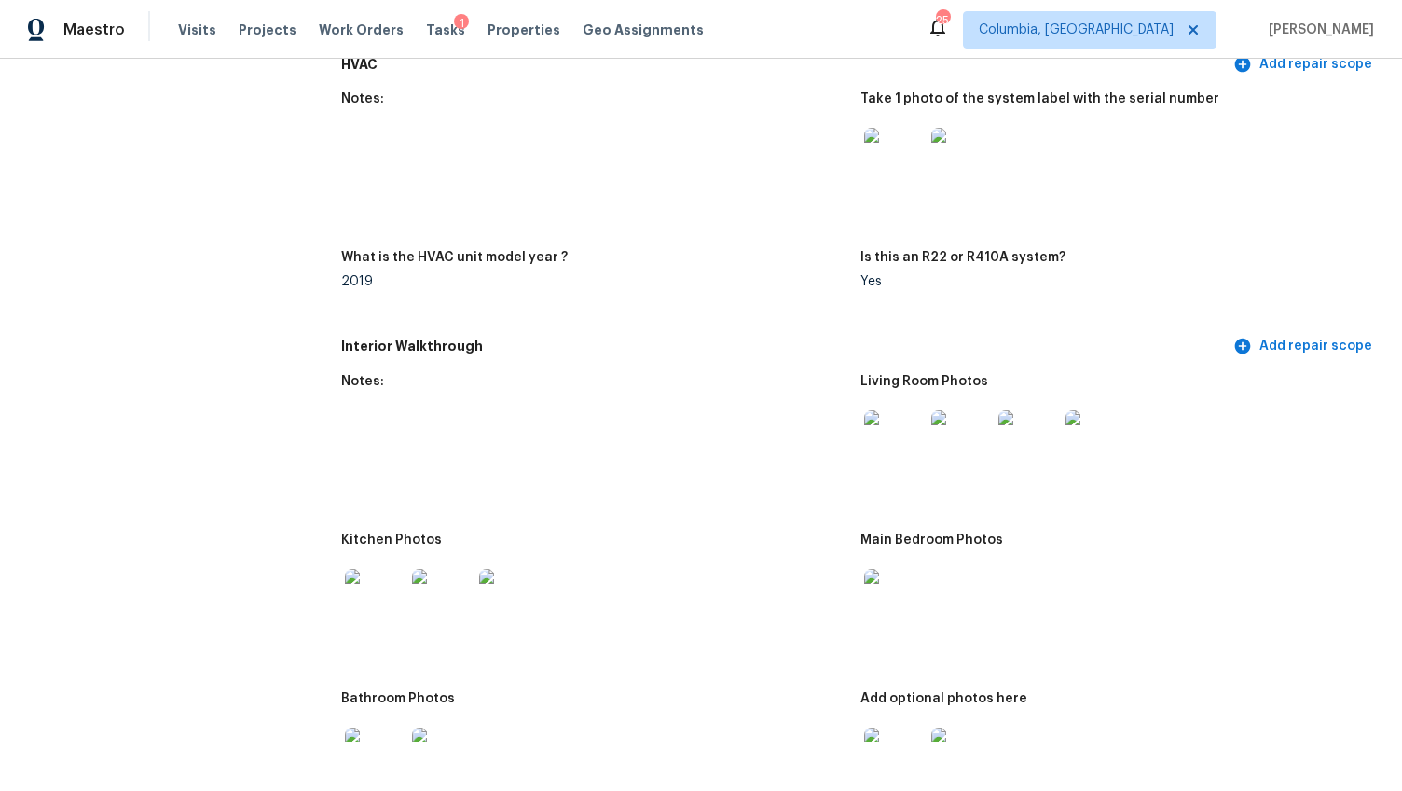
click at [888, 421] on img at bounding box center [894, 440] width 60 height 60
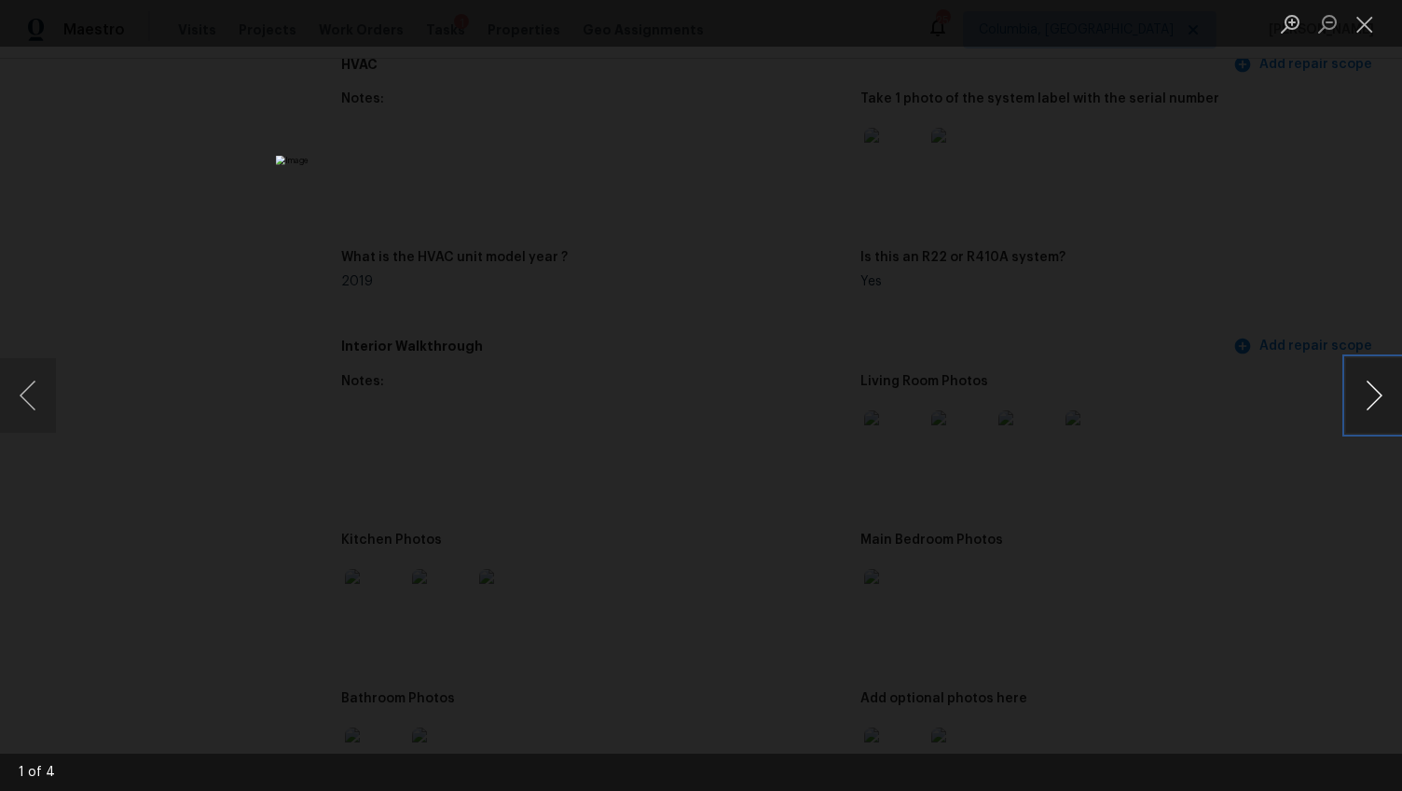
click at [1381, 393] on button "Next image" at bounding box center [1374, 395] width 56 height 75
click at [1287, 500] on div "Lightbox" at bounding box center [701, 395] width 1402 height 791
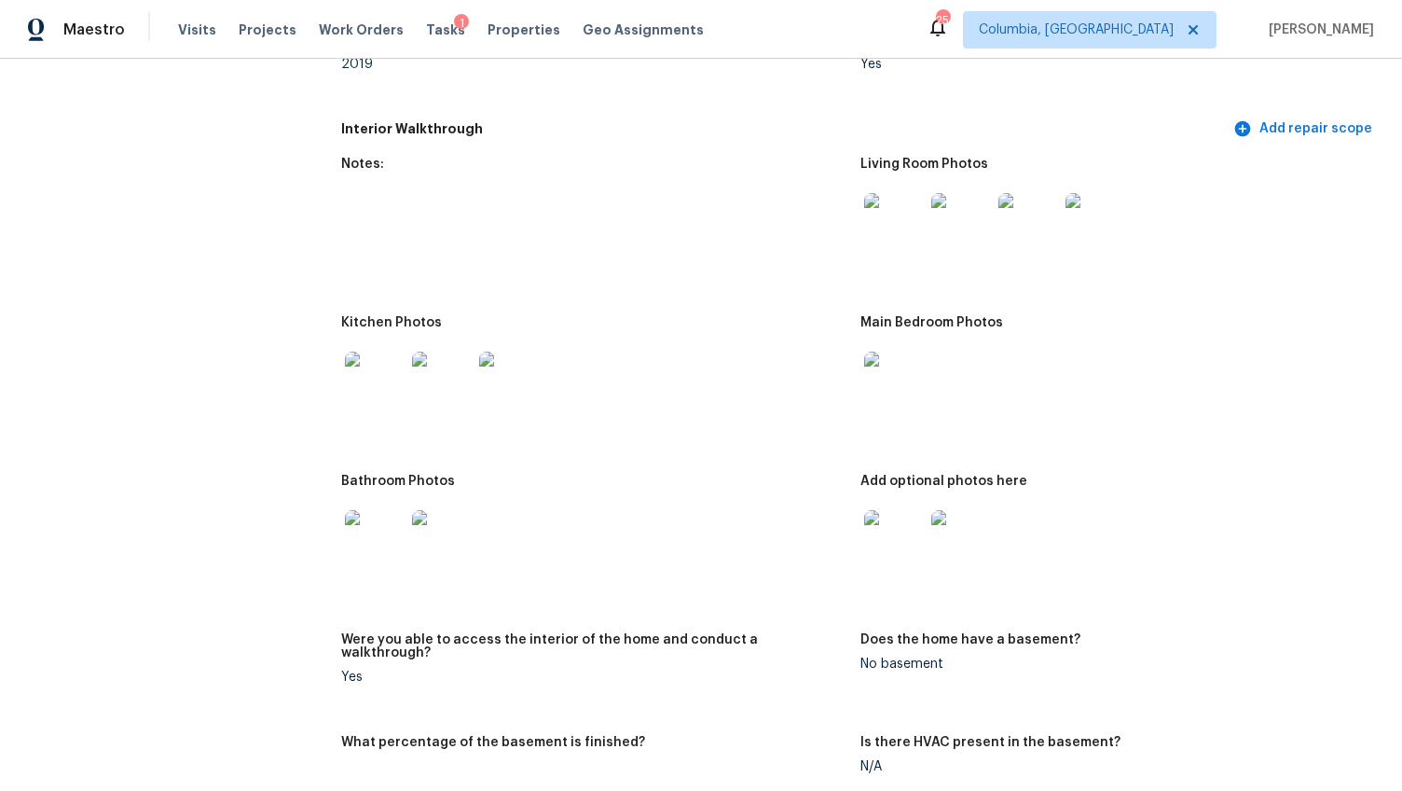
scroll to position [2081, 0]
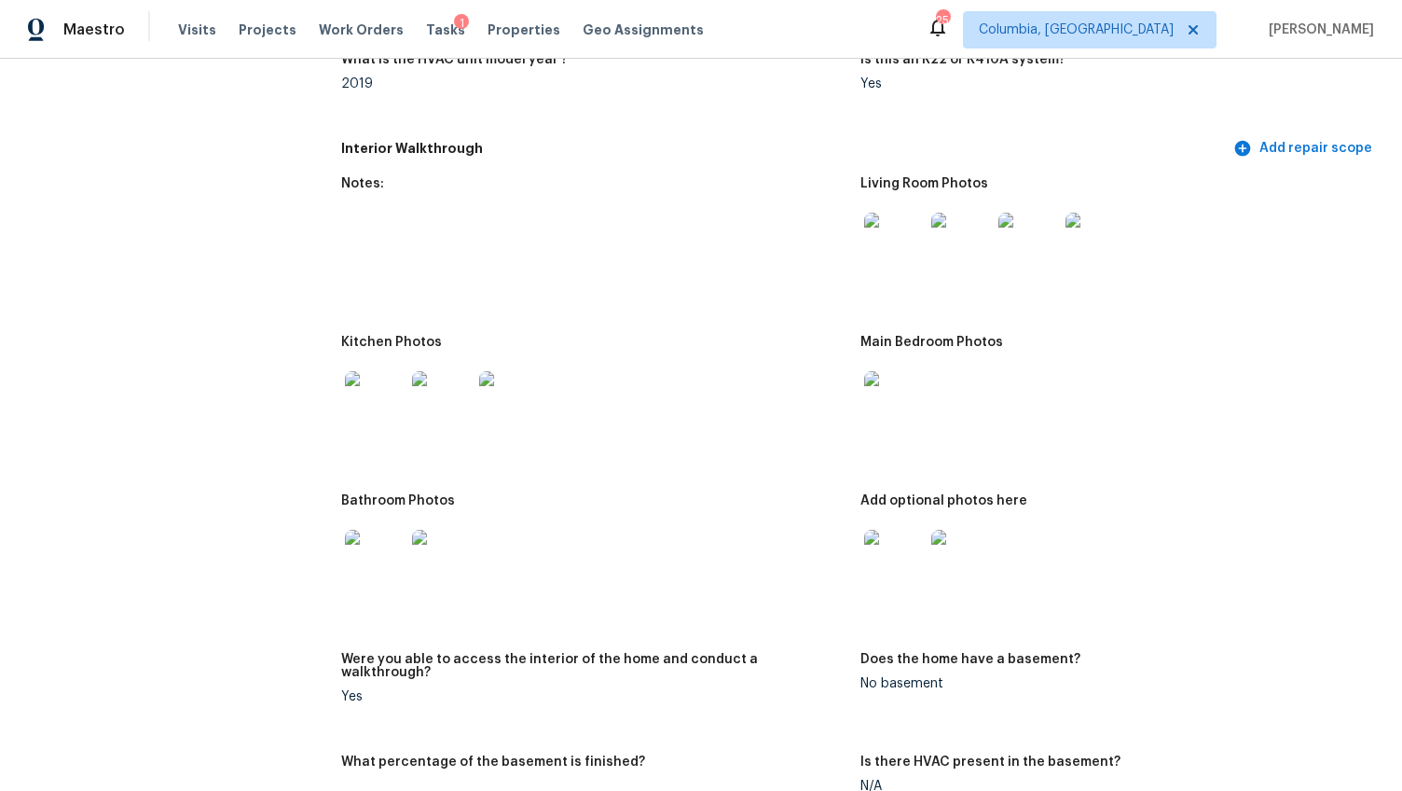
click at [378, 396] on img at bounding box center [375, 401] width 60 height 60
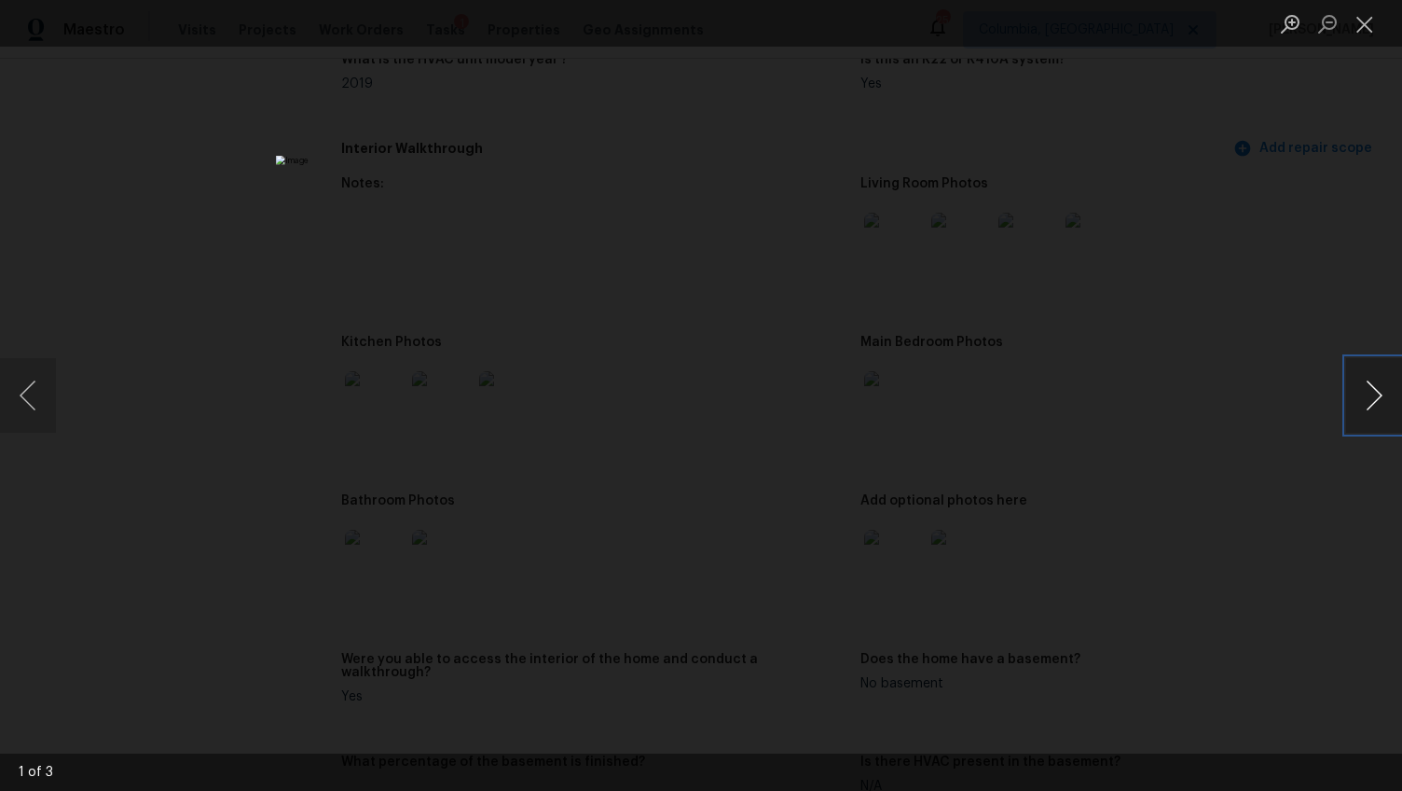
click at [1373, 387] on button "Next image" at bounding box center [1374, 395] width 56 height 75
click at [27, 385] on button "Previous image" at bounding box center [28, 395] width 56 height 75
click at [1392, 396] on button "Next image" at bounding box center [1374, 395] width 56 height 75
click at [1390, 400] on button "Next image" at bounding box center [1374, 395] width 56 height 75
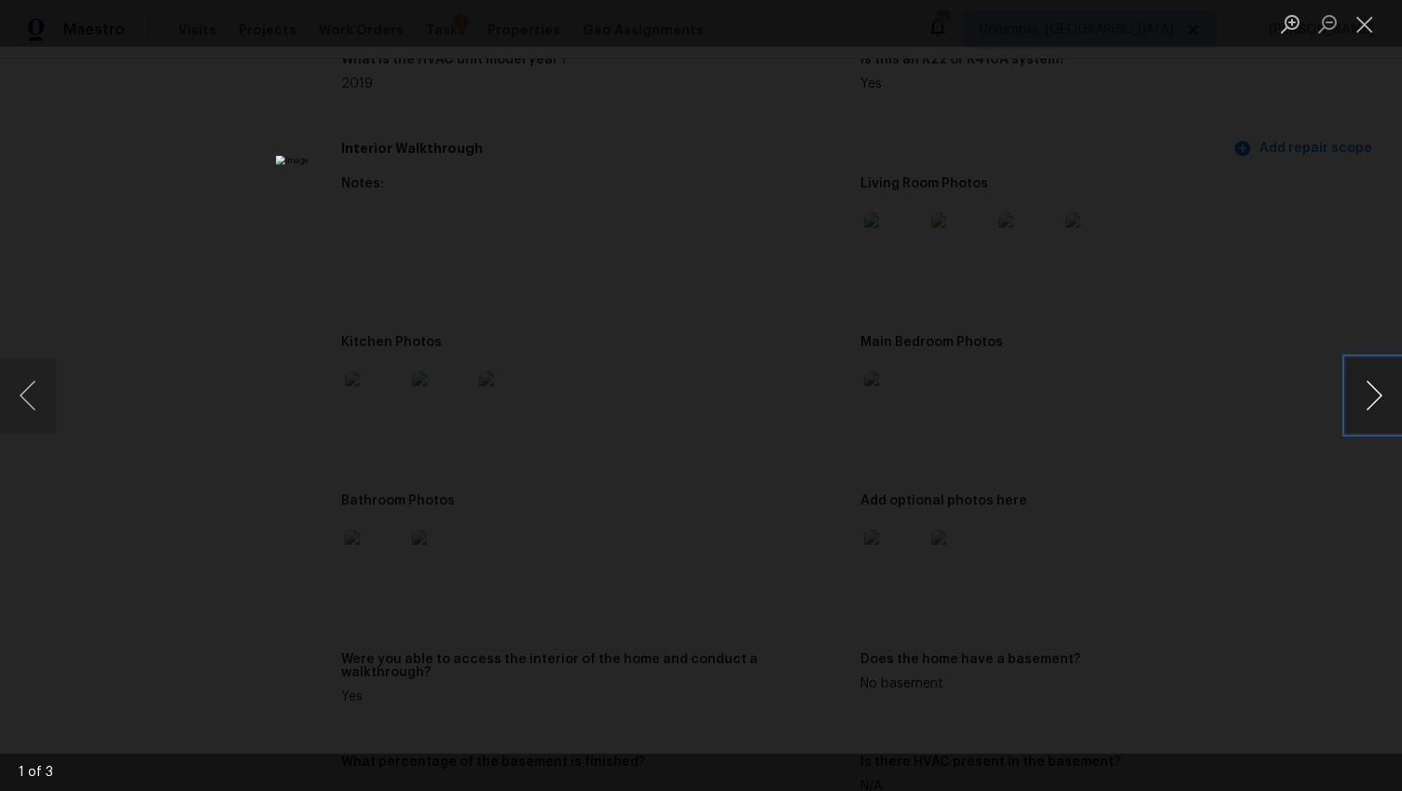
click at [1390, 400] on button "Next image" at bounding box center [1374, 395] width 56 height 75
click at [1234, 553] on div "Lightbox" at bounding box center [701, 395] width 1402 height 791
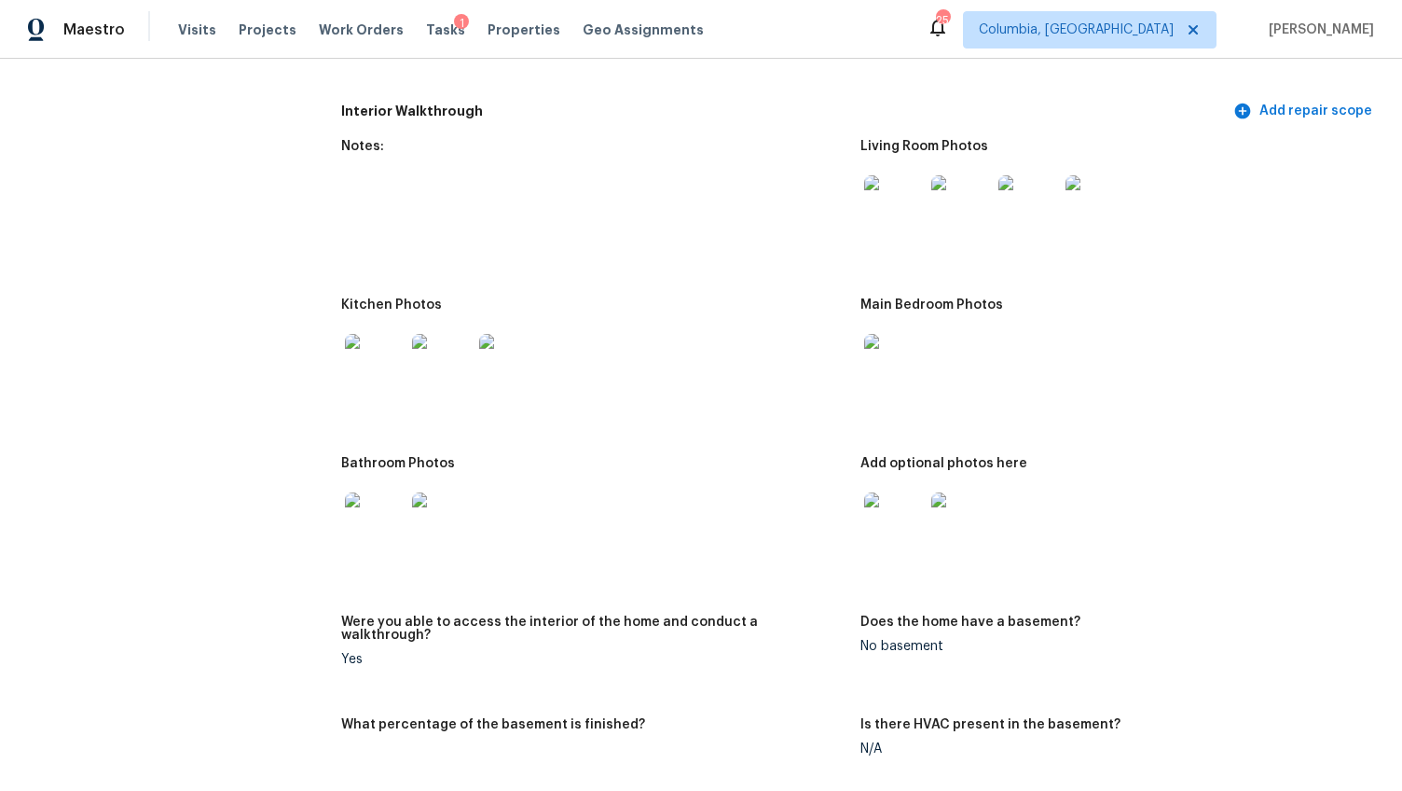
scroll to position [2176, 0]
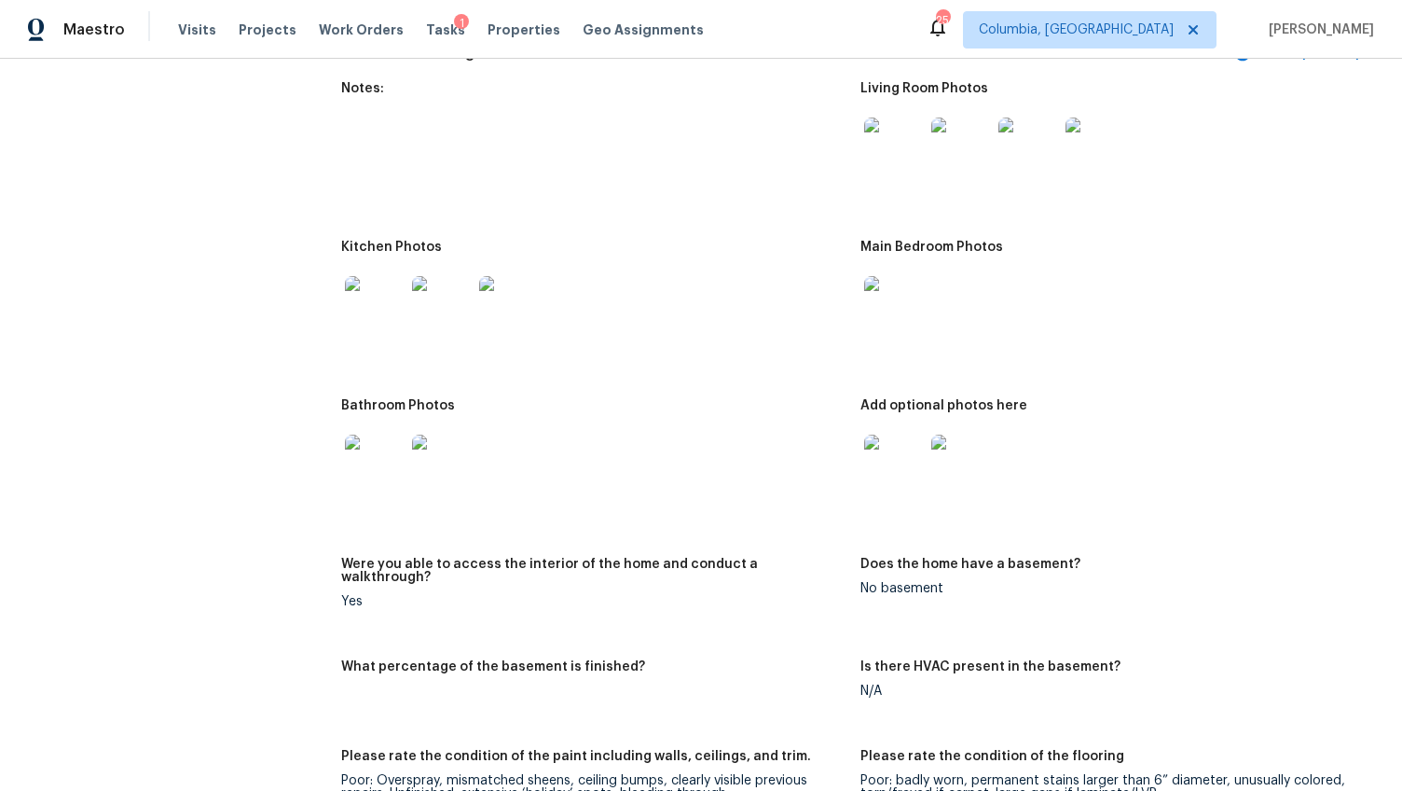
click at [864, 444] on img at bounding box center [894, 464] width 60 height 60
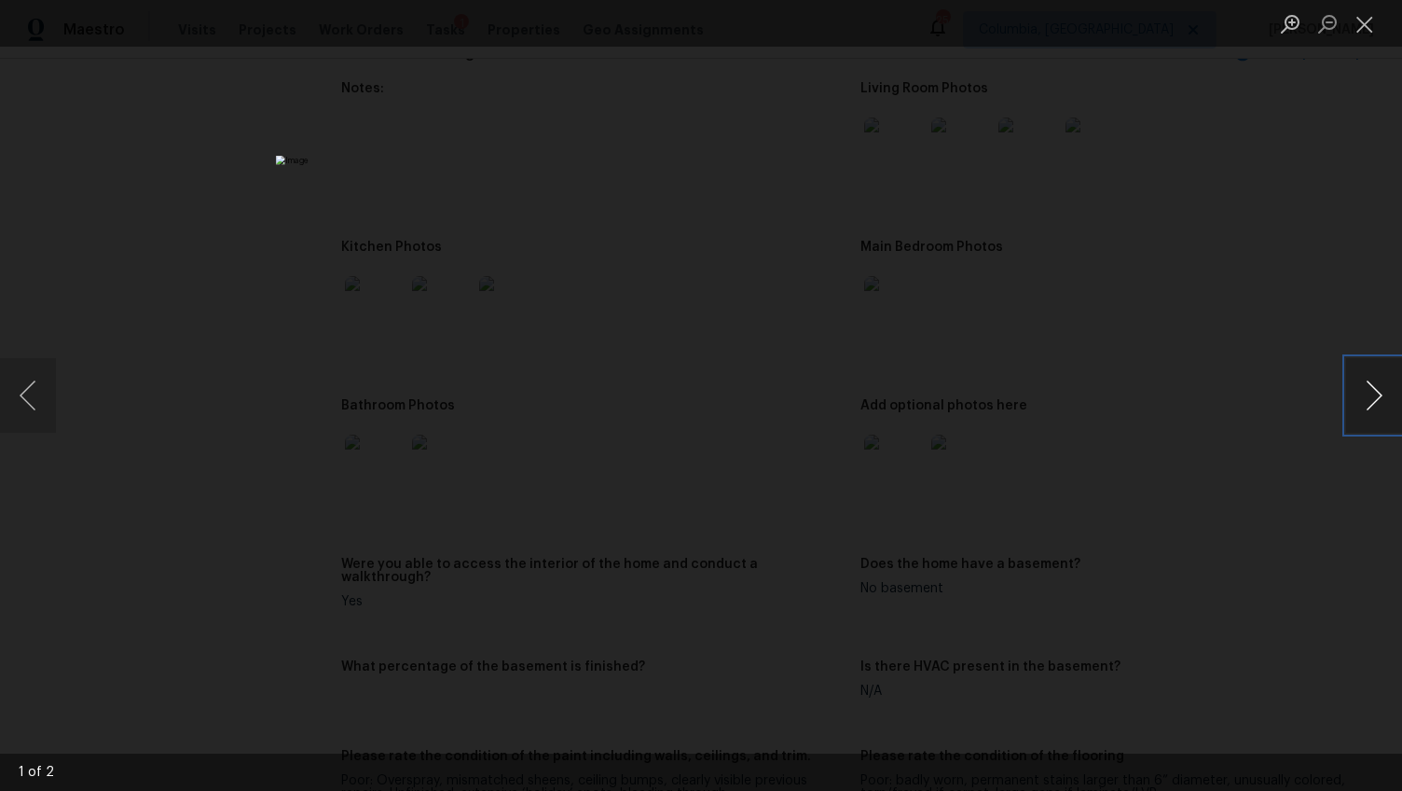
click at [1384, 401] on button "Next image" at bounding box center [1374, 395] width 56 height 75
click at [1170, 503] on div "Lightbox" at bounding box center [701, 395] width 1402 height 791
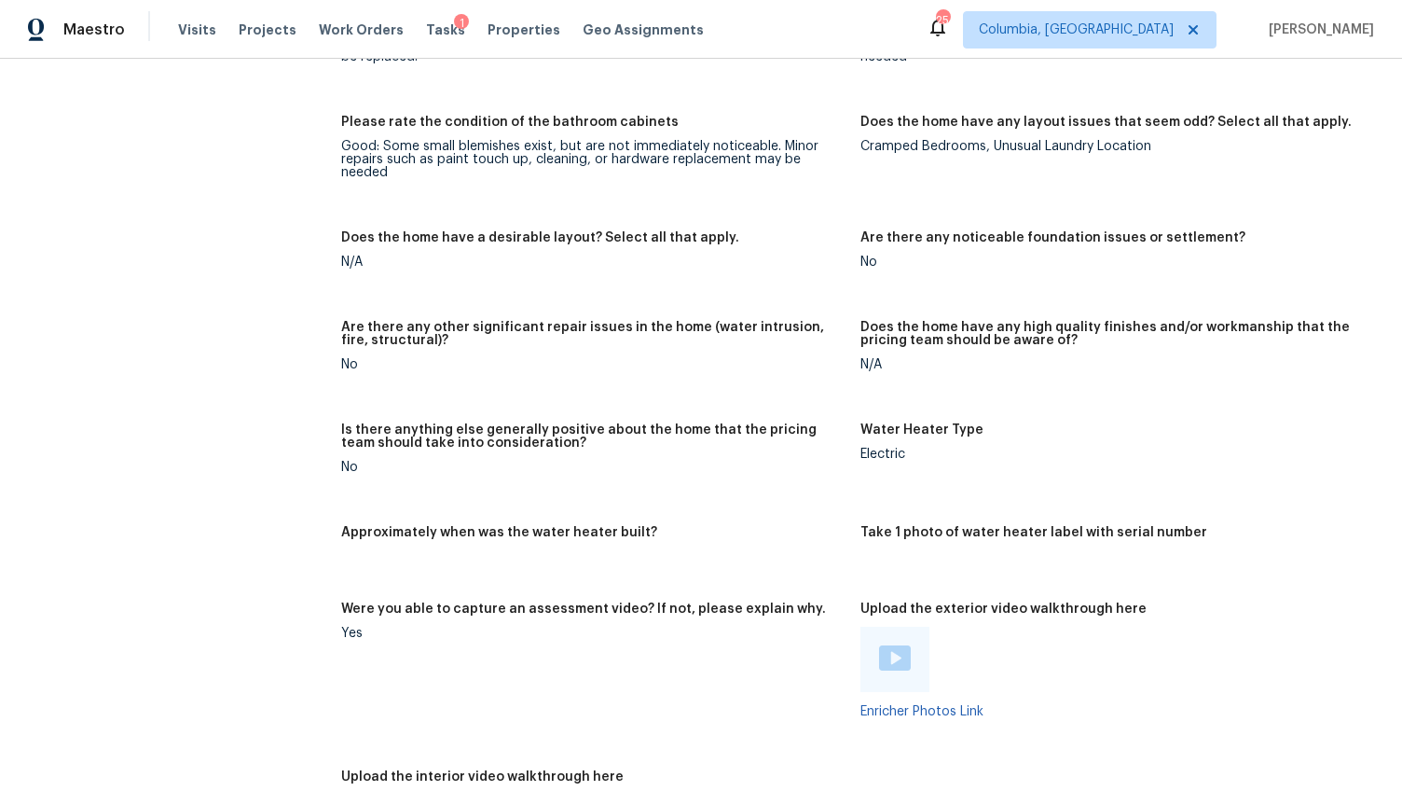
scroll to position [3152, 0]
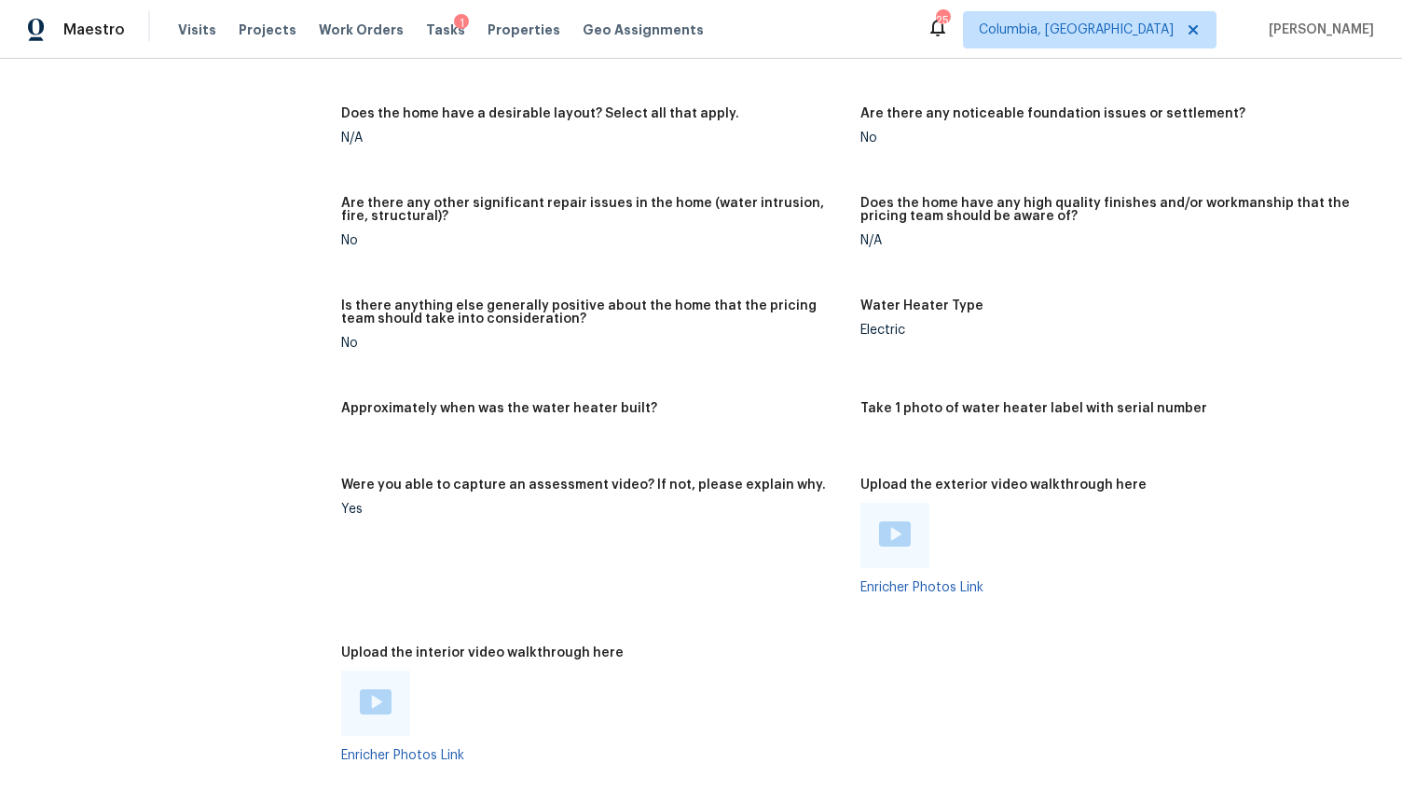
click at [887, 521] on img at bounding box center [895, 533] width 32 height 25
click at [390, 670] on div at bounding box center [375, 702] width 69 height 65
click at [370, 689] on img at bounding box center [376, 701] width 32 height 25
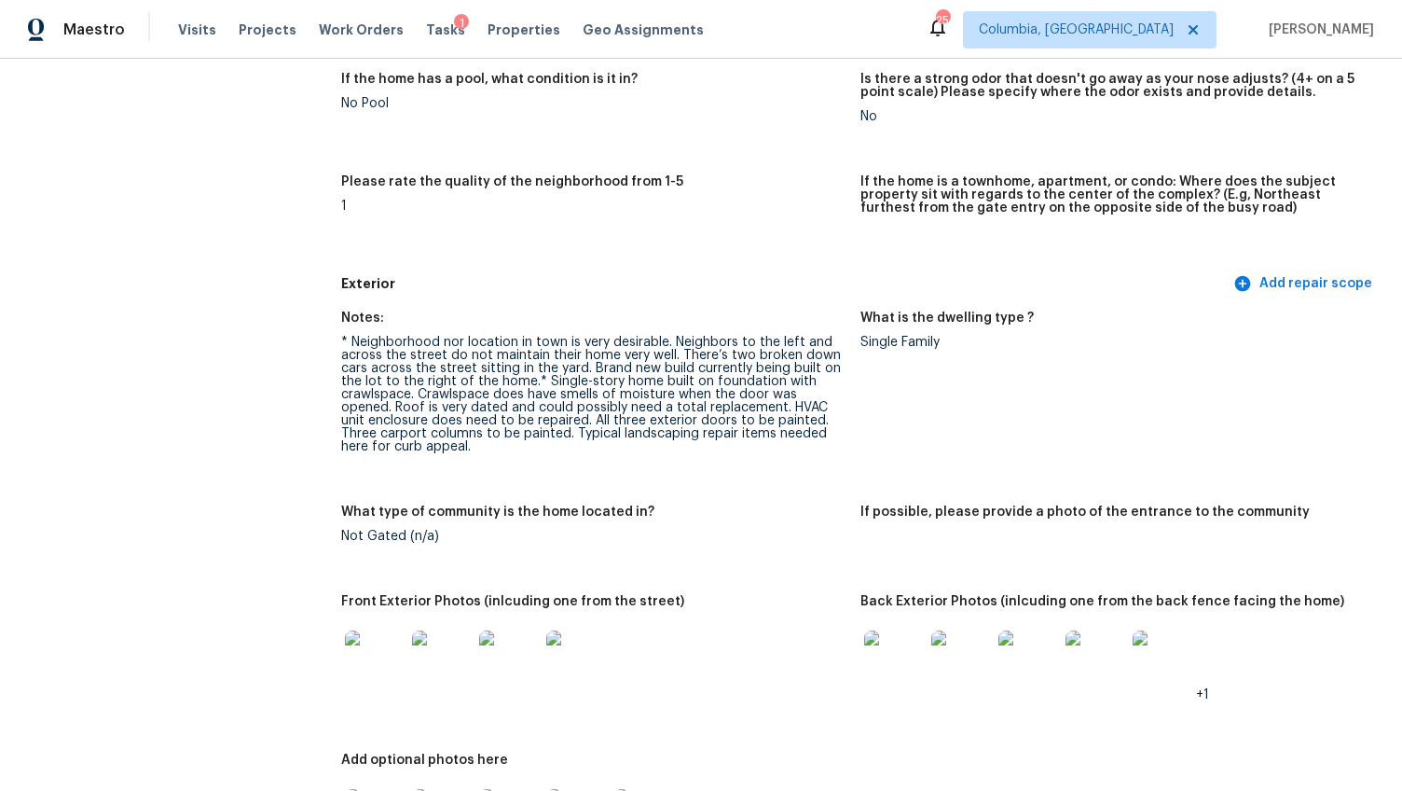
scroll to position [0, 0]
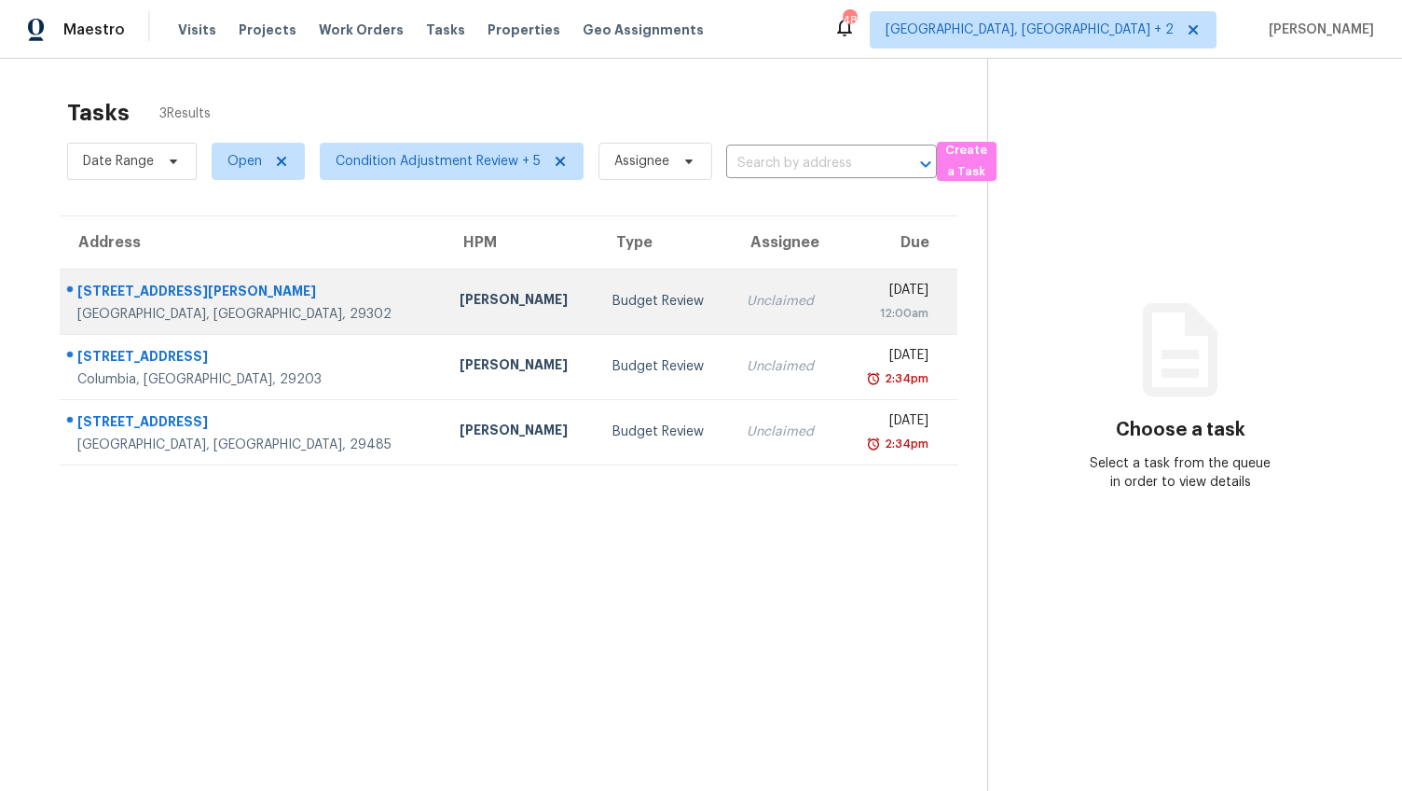
click at [445, 326] on td "William Bynum" at bounding box center [521, 301] width 153 height 65
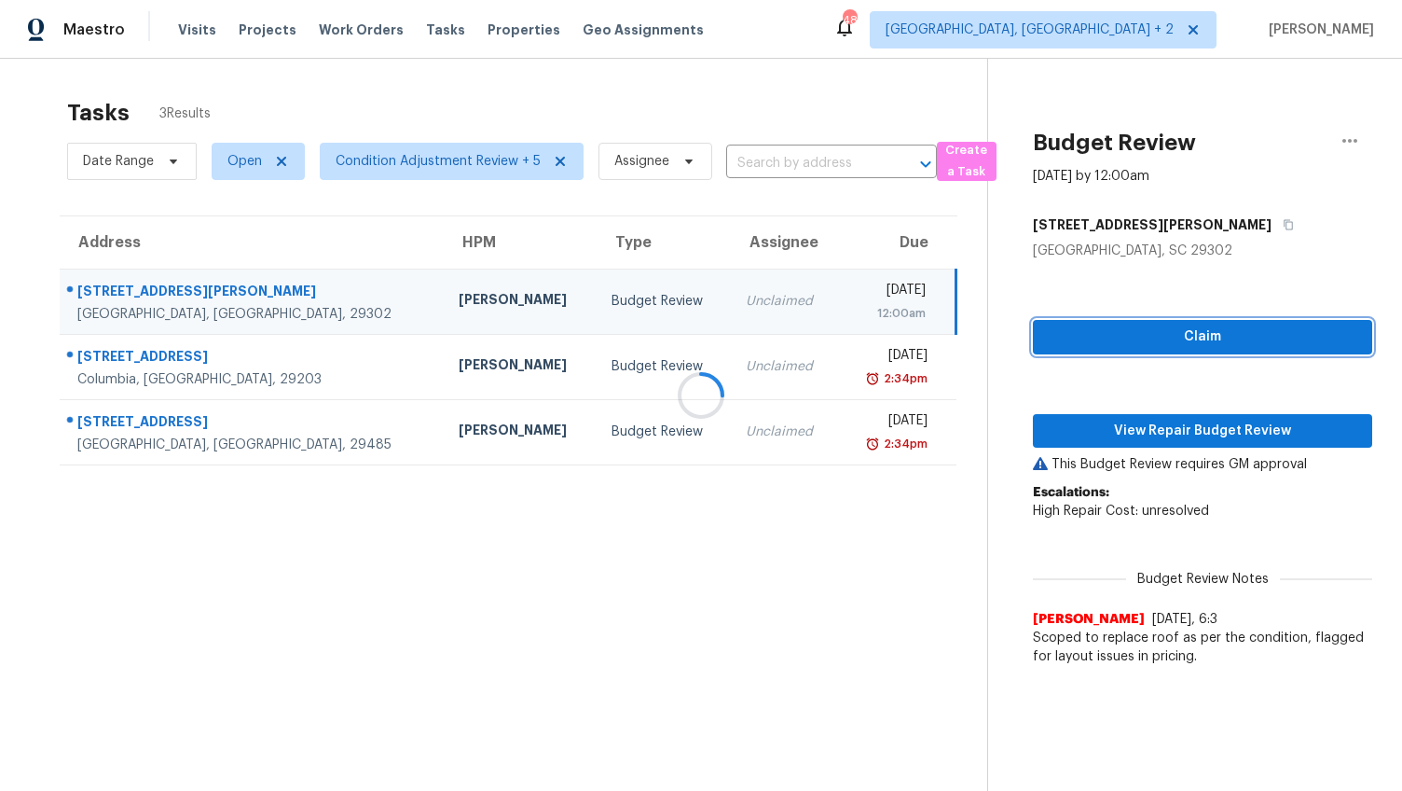
click at [1261, 342] on span "Claim" at bounding box center [1203, 336] width 310 height 23
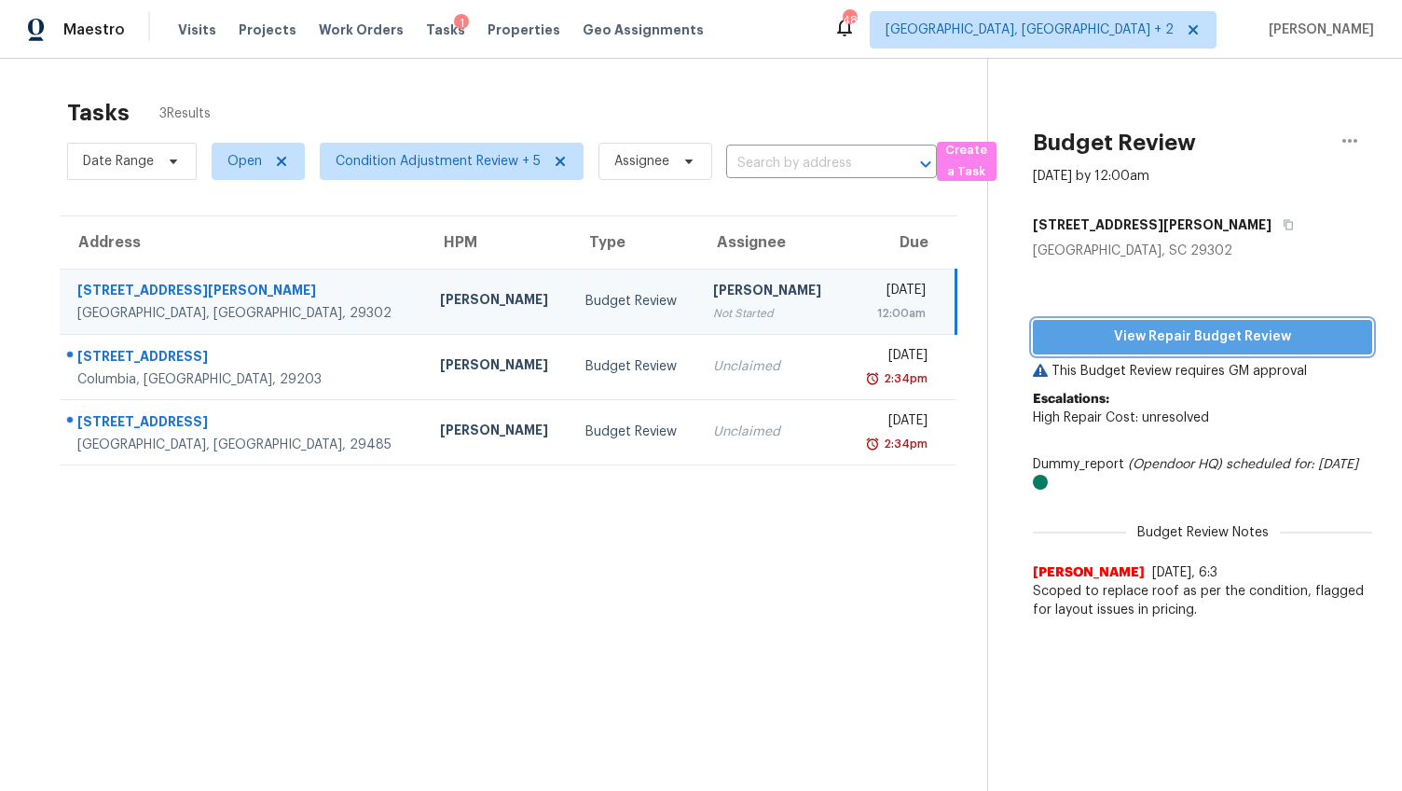
click at [1212, 343] on span "View Repair Budget Review" at bounding box center [1203, 336] width 310 height 23
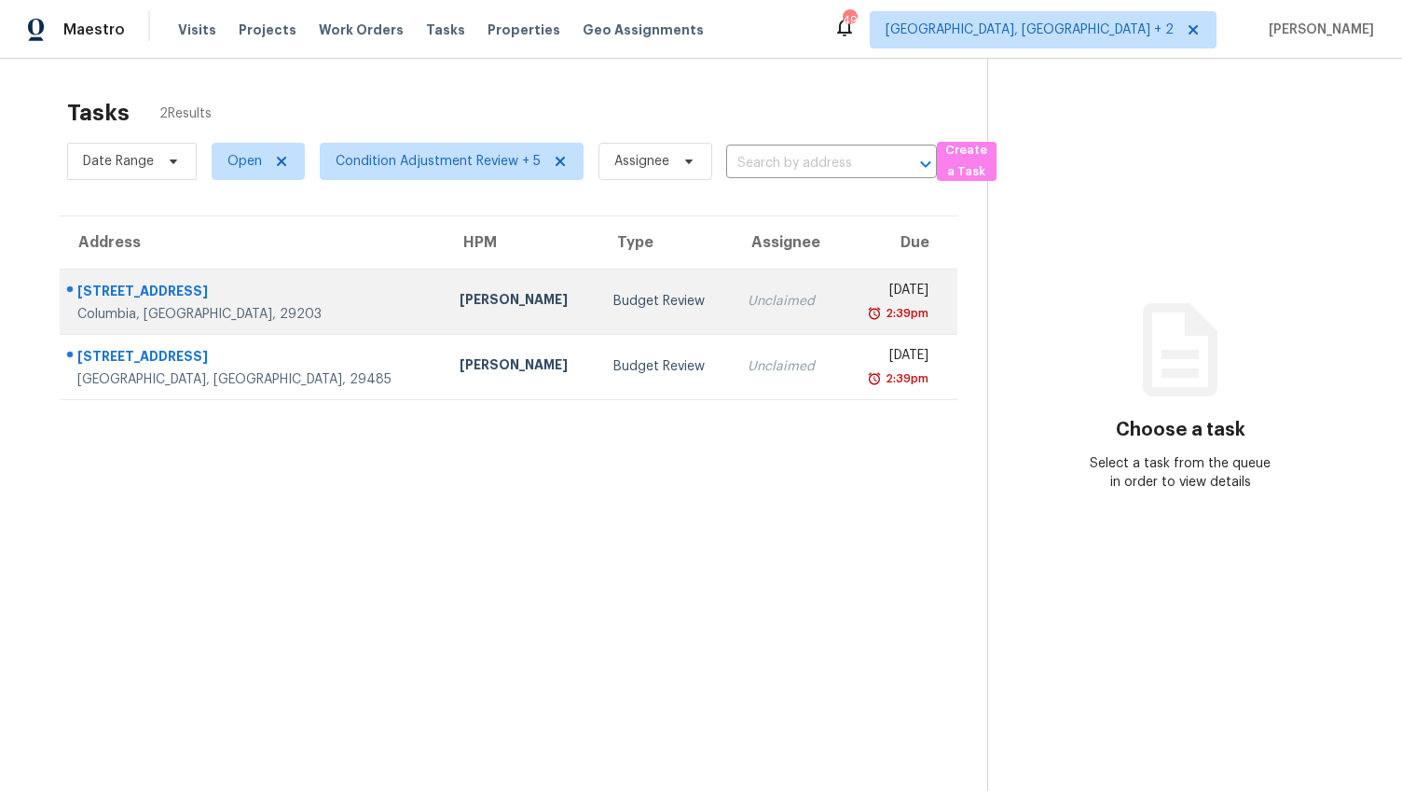
click at [613, 308] on div "Budget Review" at bounding box center [665, 301] width 104 height 19
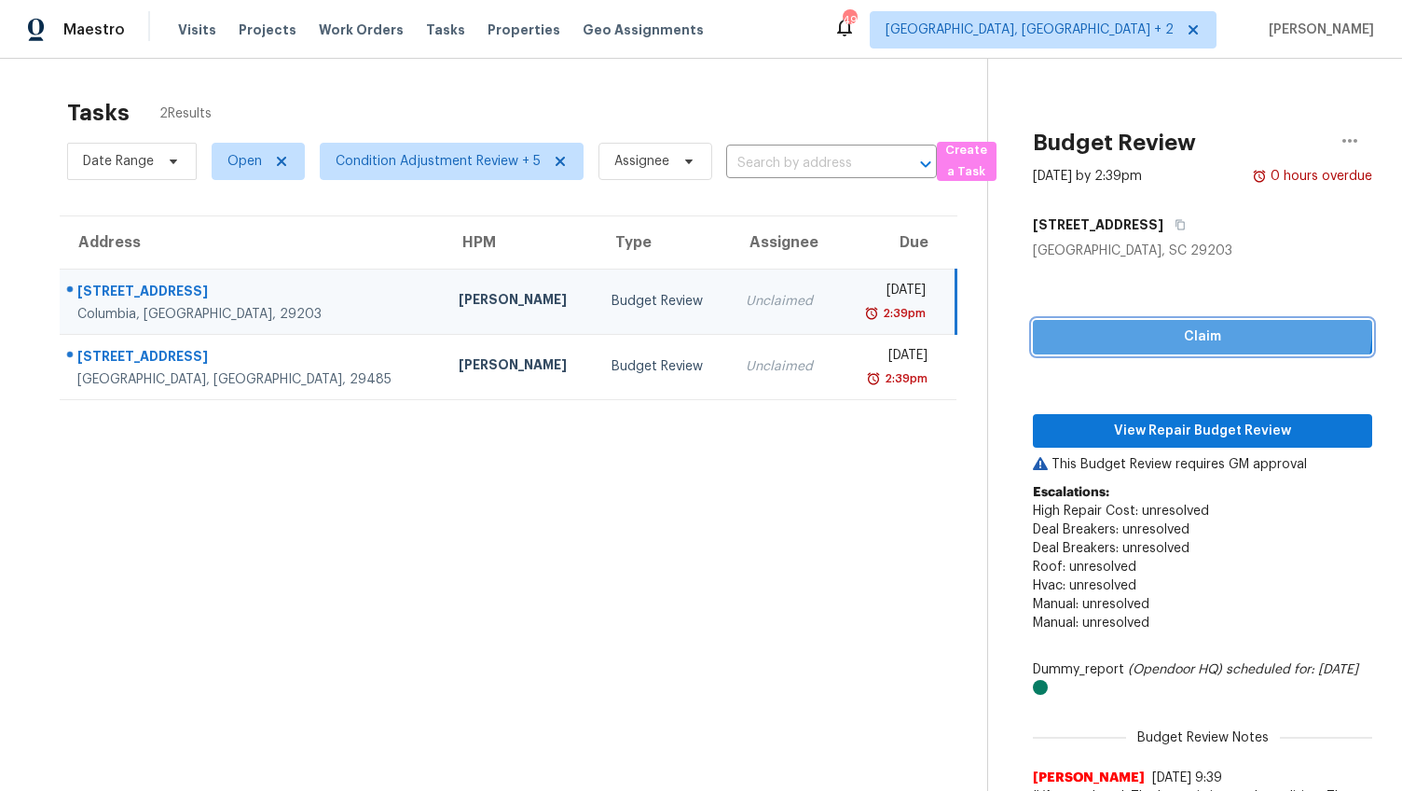
click at [1169, 324] on button "Claim" at bounding box center [1202, 337] width 339 height 34
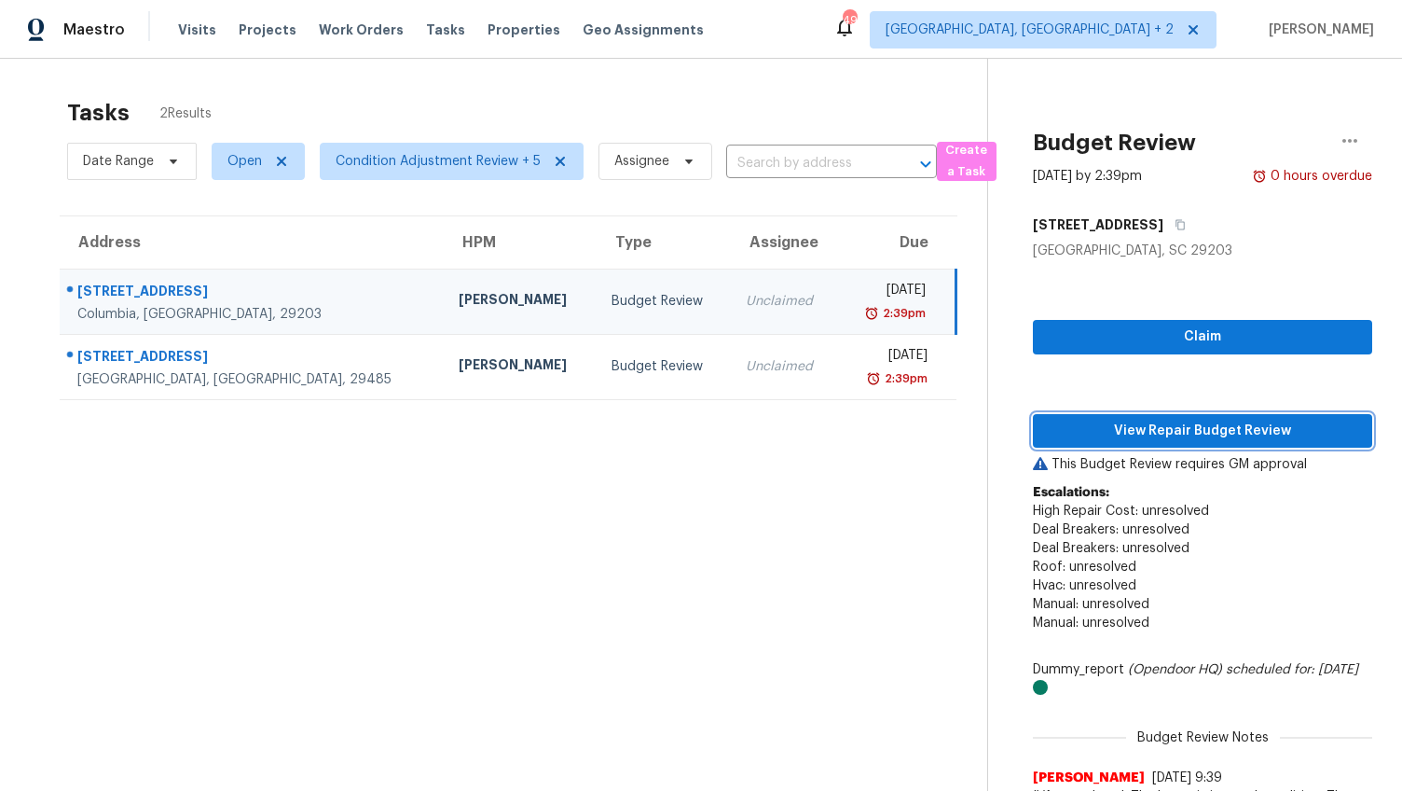
click at [1167, 430] on span "View Repair Budget Review" at bounding box center [1203, 431] width 310 height 23
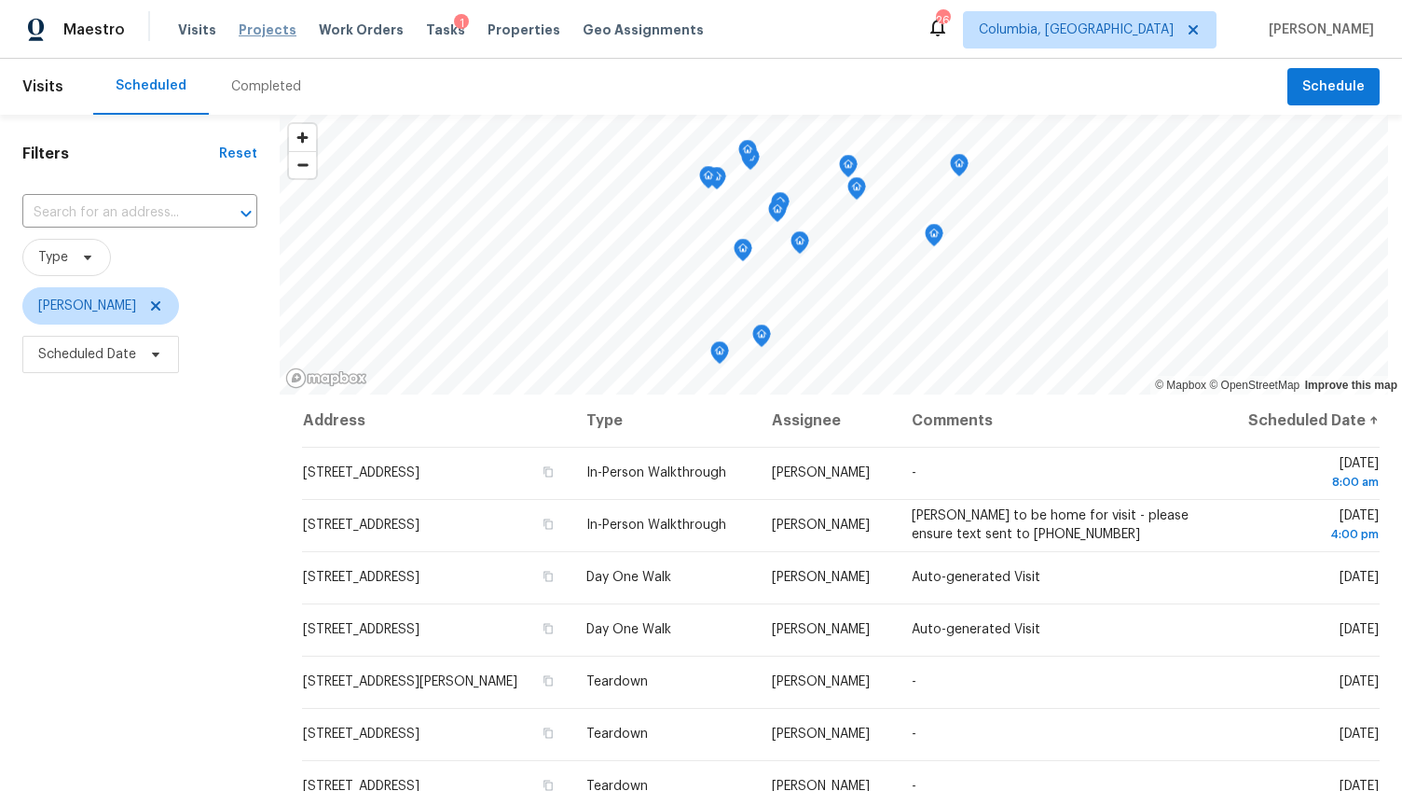
click at [267, 28] on span "Projects" at bounding box center [268, 30] width 58 height 19
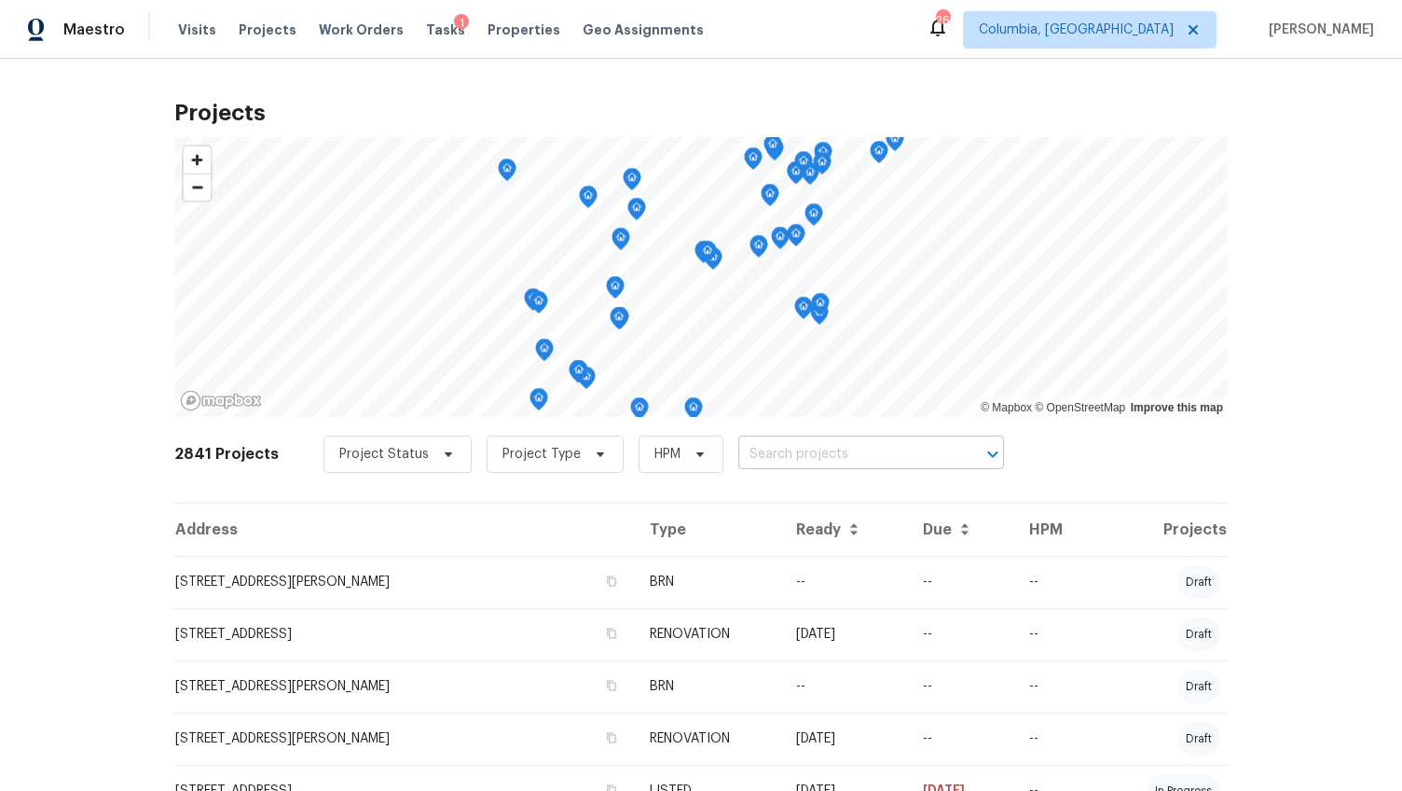
click at [873, 450] on input "text" at bounding box center [845, 454] width 214 height 29
type input "kenton"
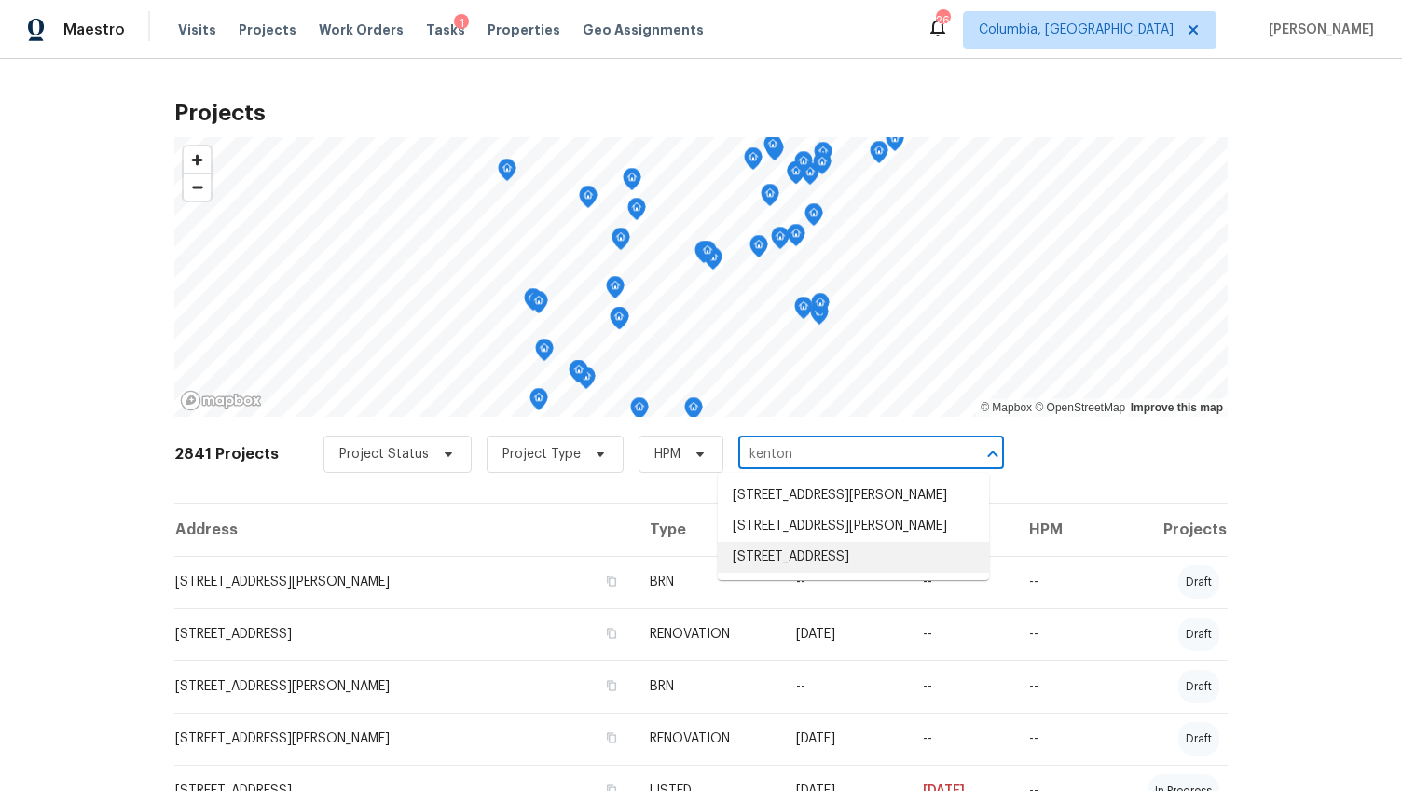
click at [880, 546] on li "105 Kenton Ct, Irmo, SC 29063" at bounding box center [853, 557] width 271 height 31
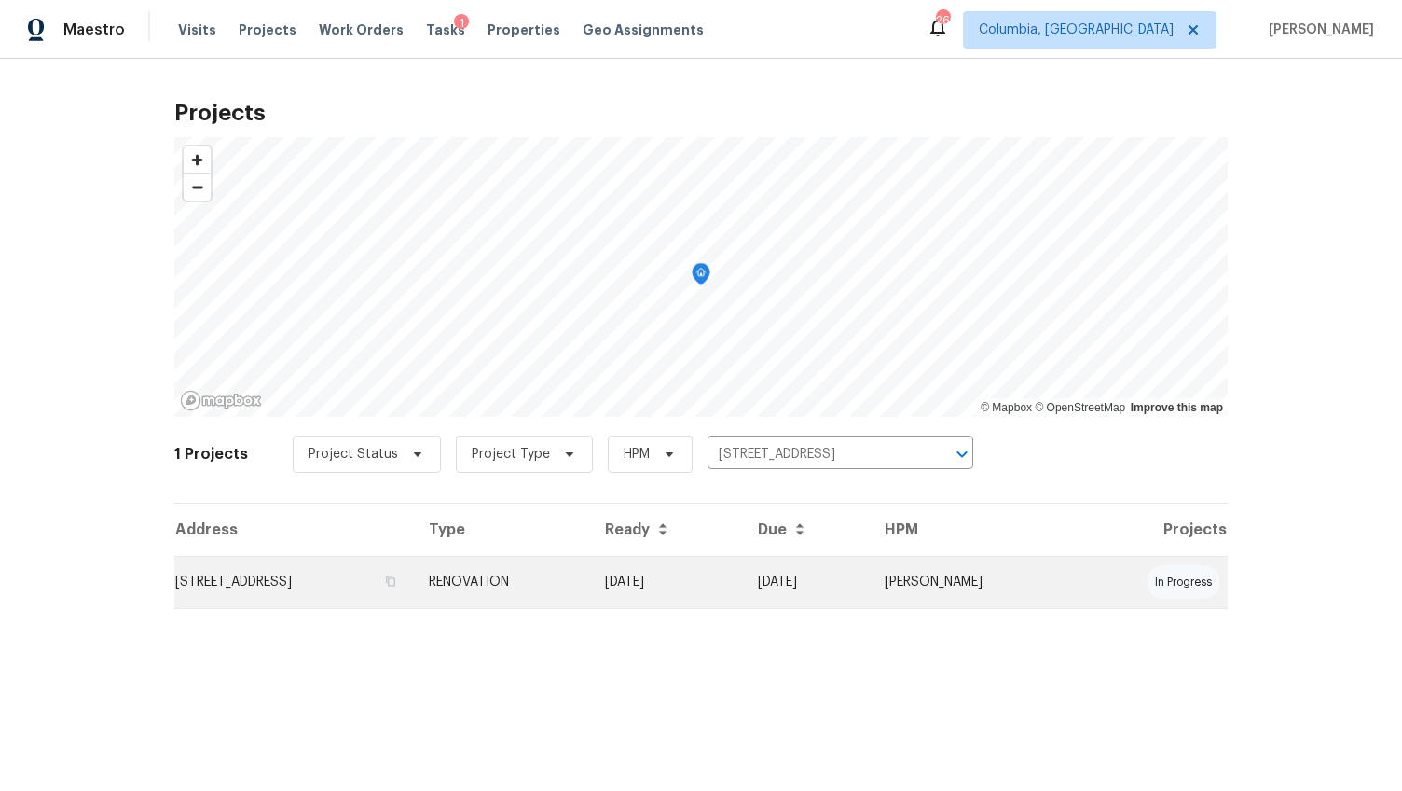
click at [330, 599] on td "105 Kenton Ct, Irmo, SC 29063" at bounding box center [294, 582] width 240 height 52
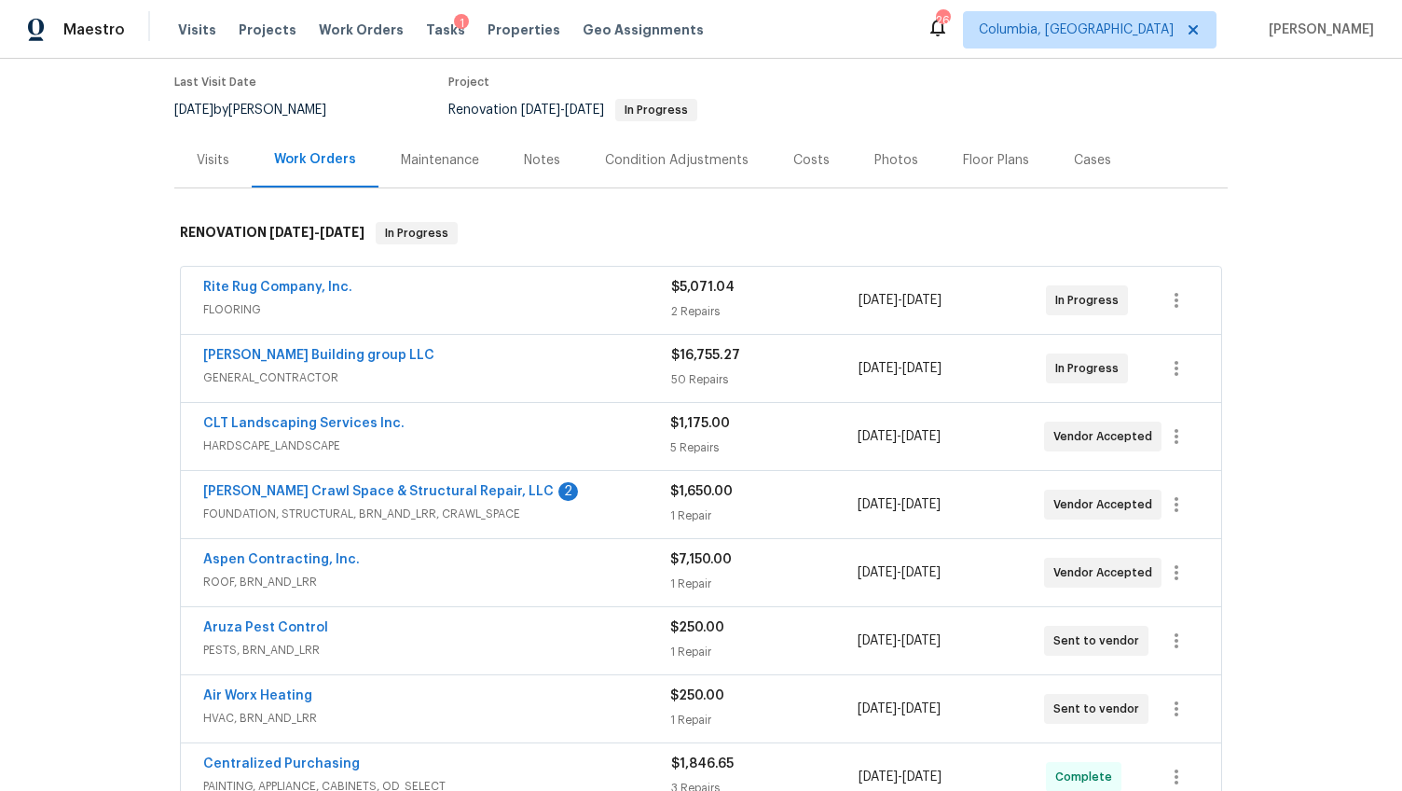
scroll to position [330, 0]
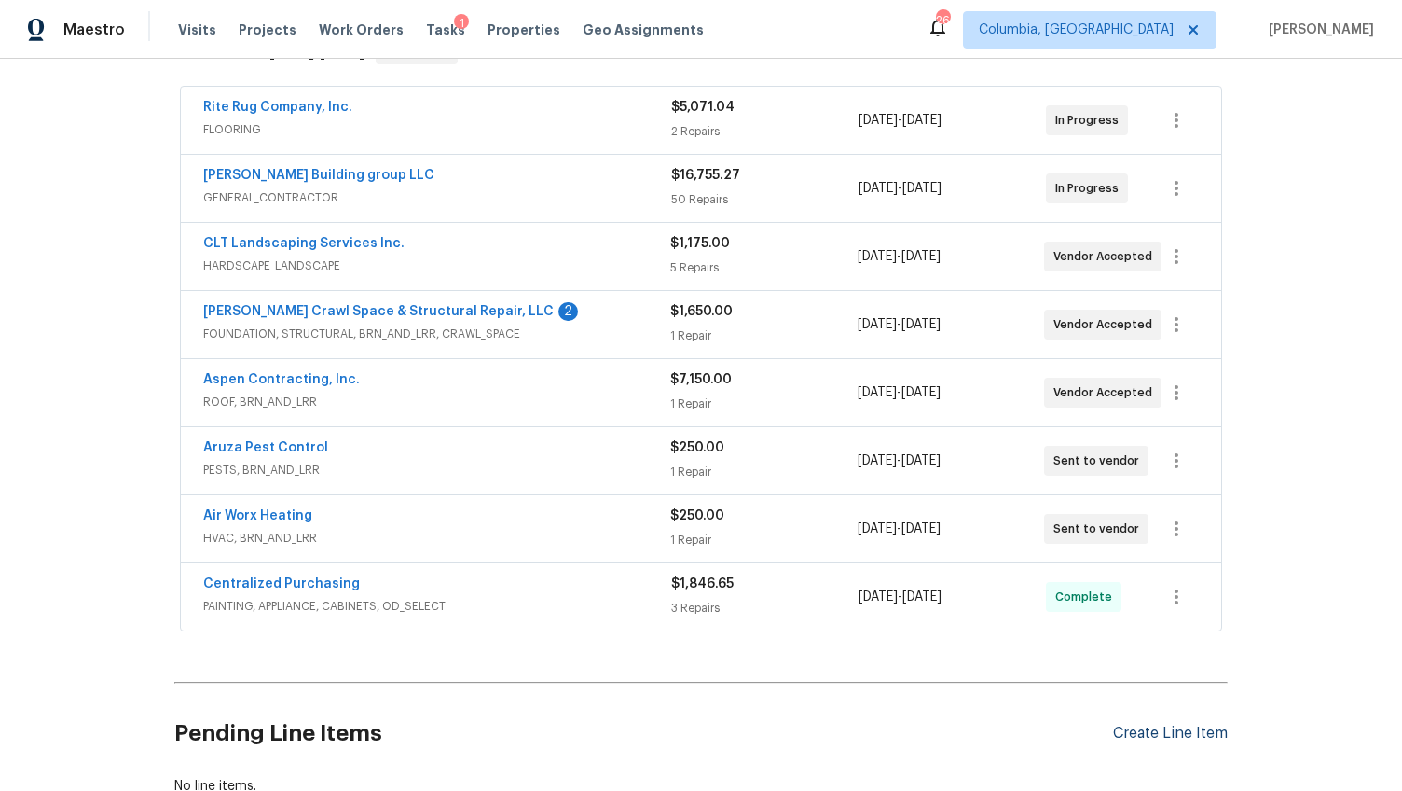
click at [1168, 725] on div "Create Line Item" at bounding box center [1170, 733] width 115 height 18
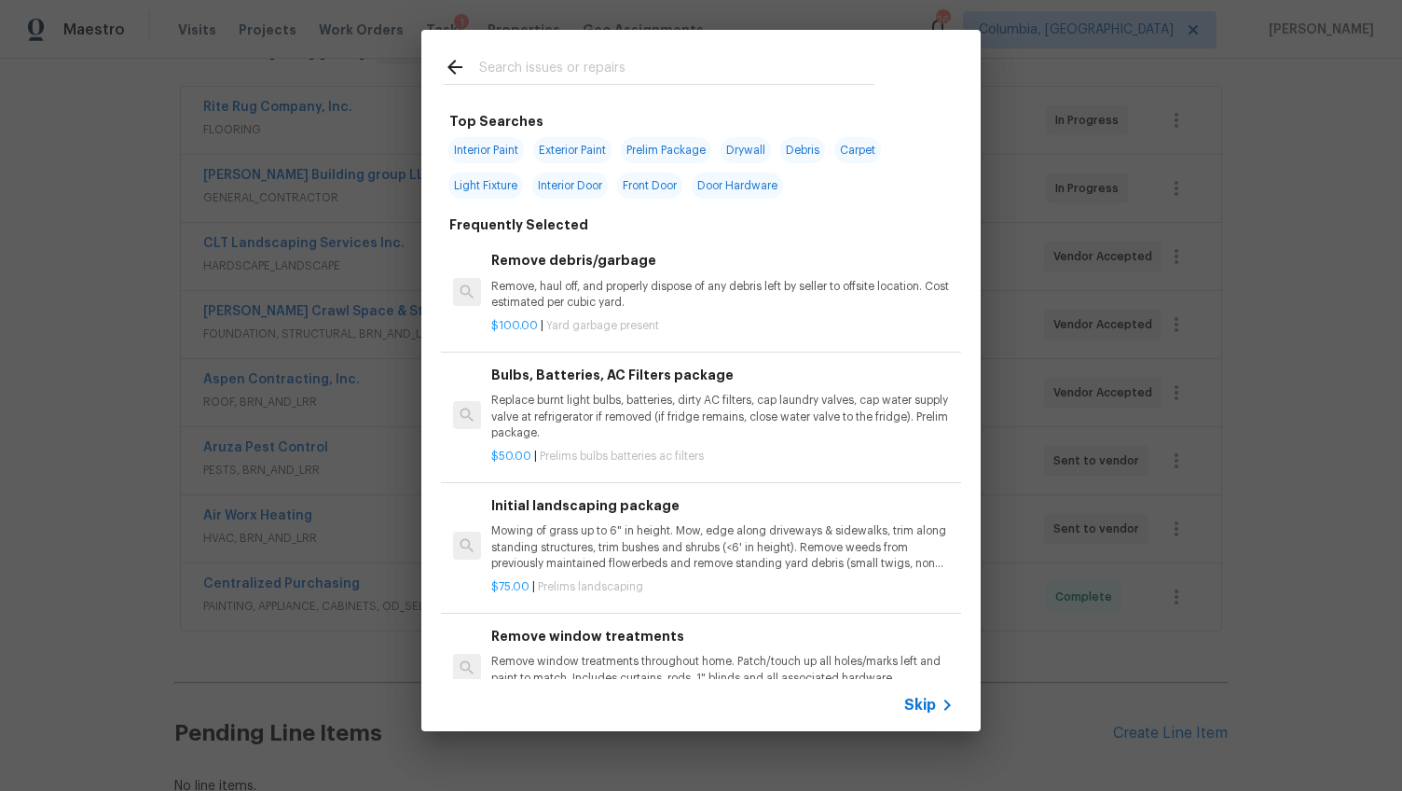
drag, startPoint x: 624, startPoint y: 99, endPoint x: 628, endPoint y: 82, distance: 17.4
click at [624, 98] on div at bounding box center [658, 67] width 475 height 74
click at [629, 81] on input "text" at bounding box center [676, 70] width 395 height 28
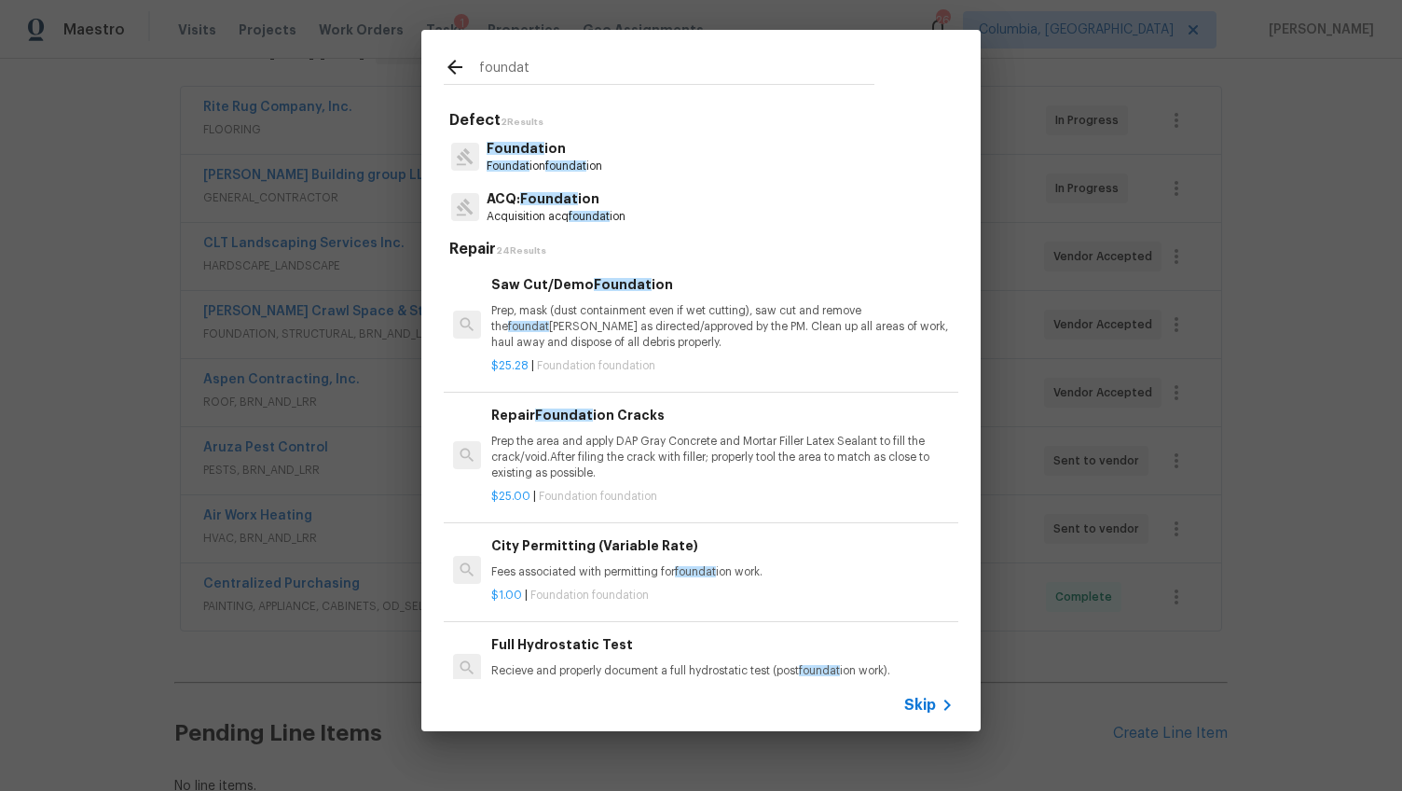
type input "foundat"
click at [548, 205] on p "ACQ: Foundat ion" at bounding box center [556, 199] width 139 height 20
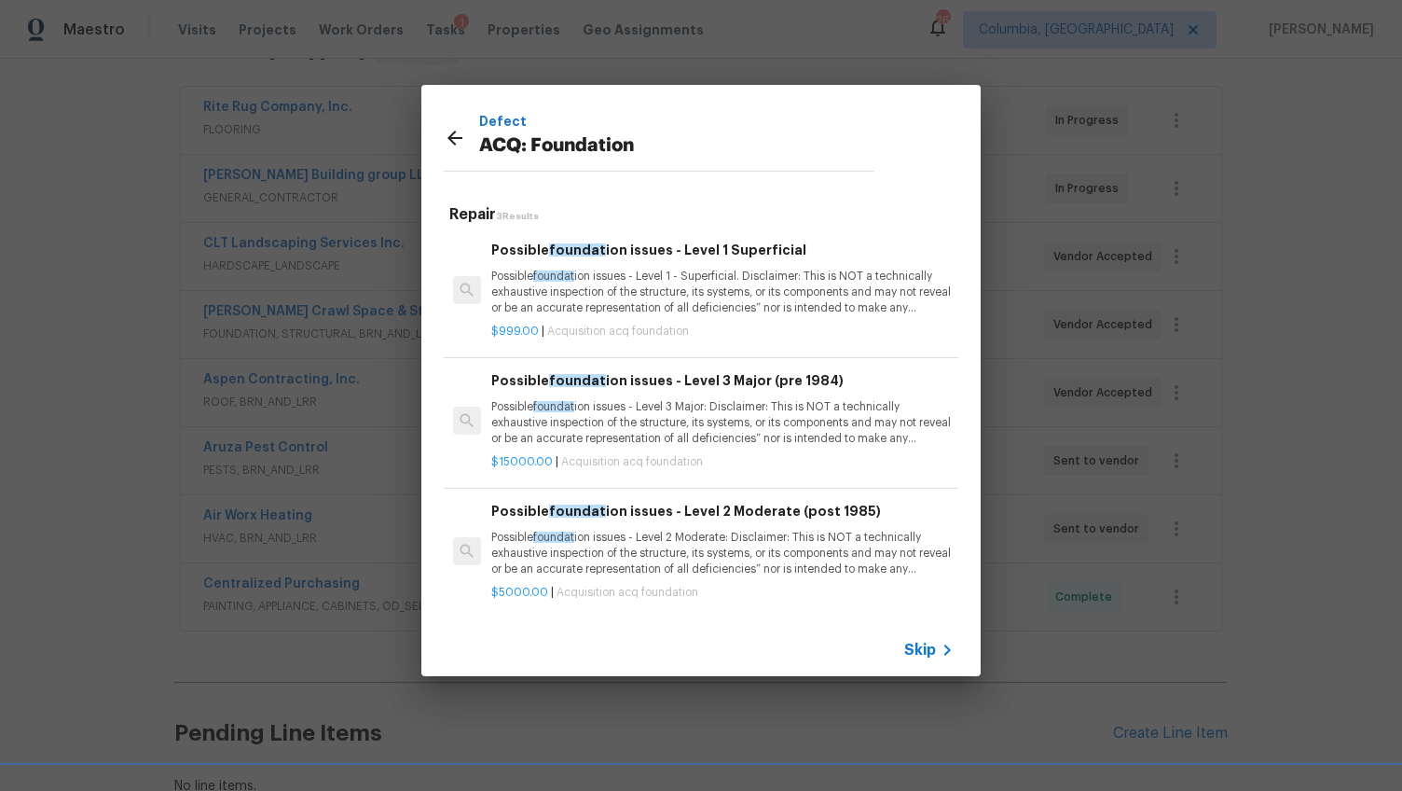
click at [645, 556] on p "Possible foundat ion issues - Level 2 Moderate: Disclaimer: This is NOT a techn…" at bounding box center [722, 554] width 462 height 48
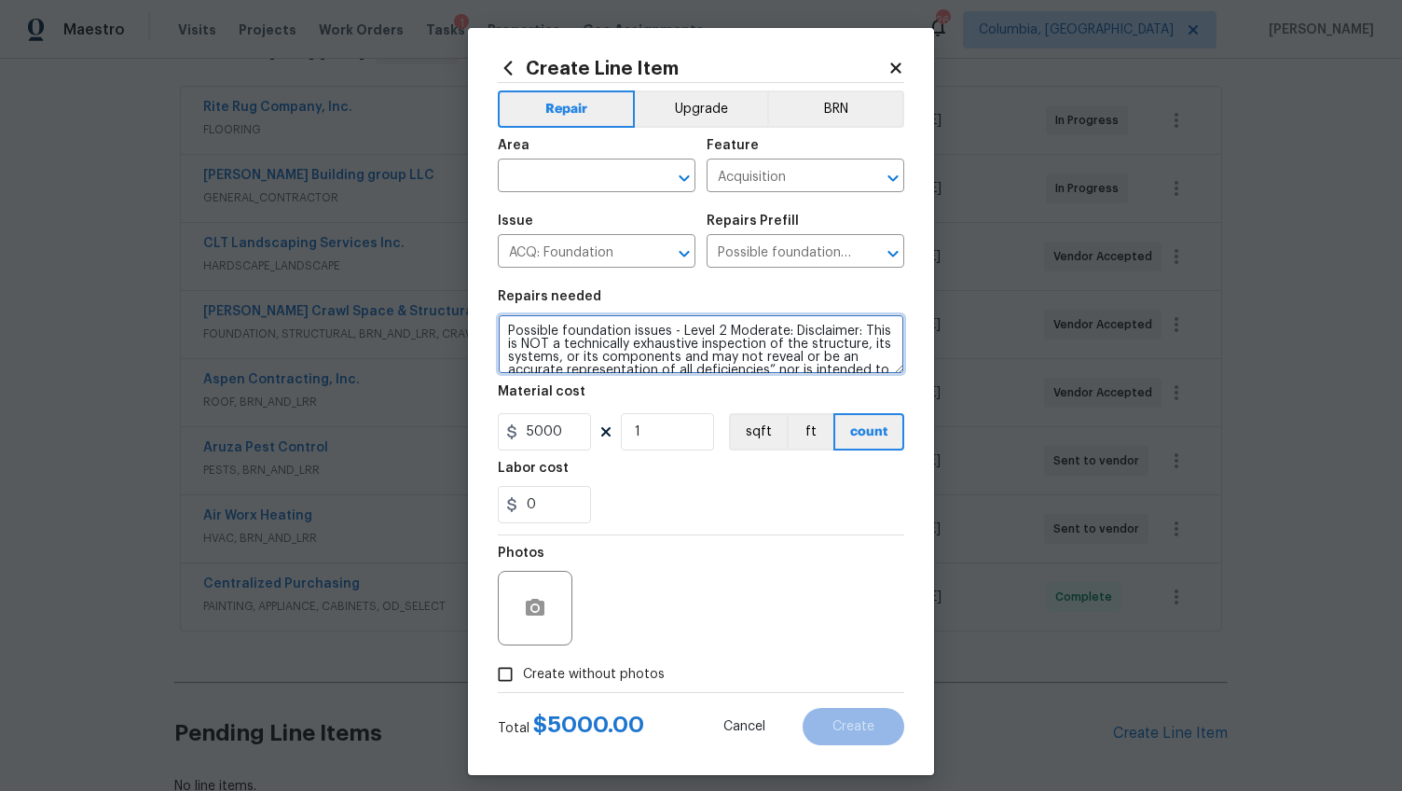
click at [628, 356] on textarea "Possible foundation issues - Level 2 Moderate: Disclaimer: This is NOT a techni…" at bounding box center [701, 344] width 406 height 60
click at [890, 66] on icon at bounding box center [895, 67] width 10 height 10
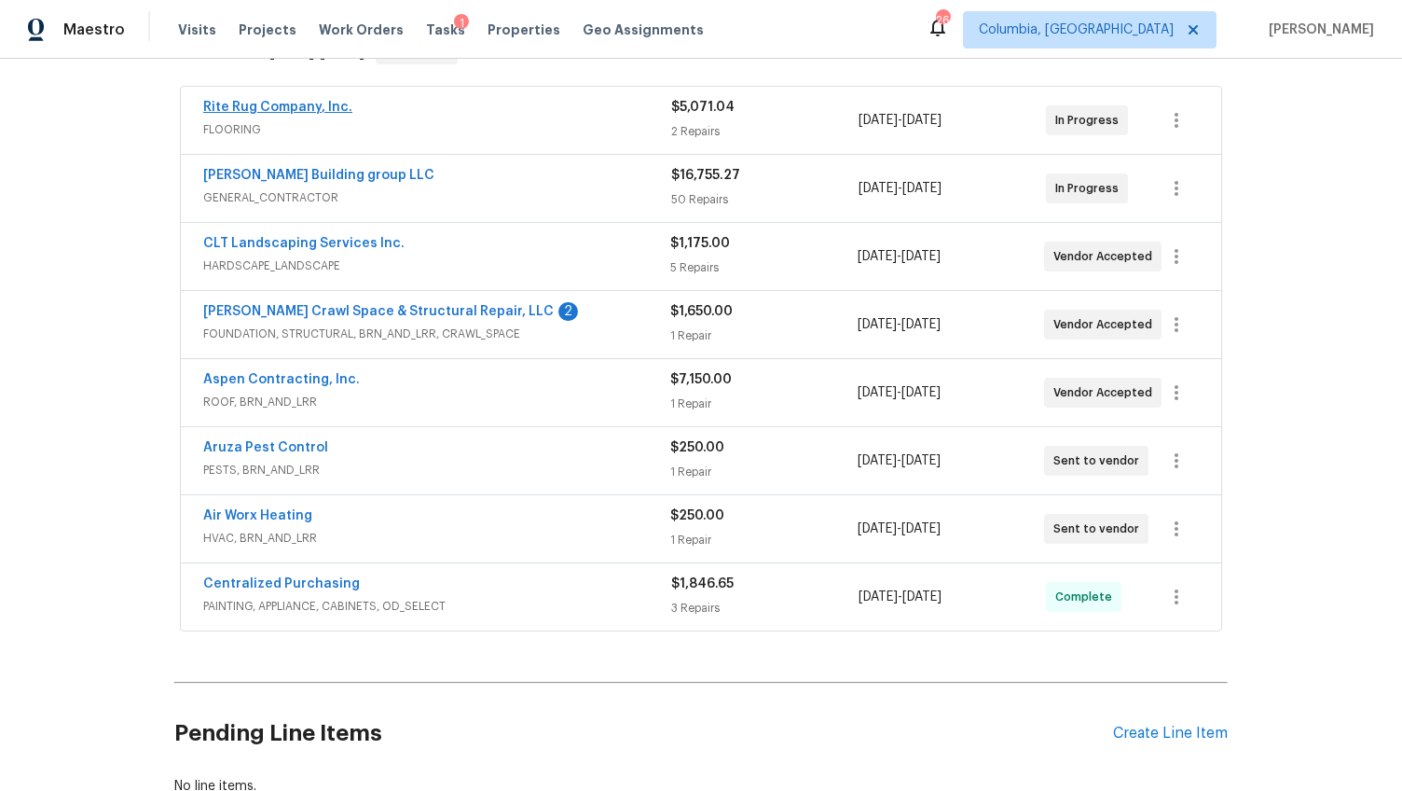
scroll to position [0, 0]
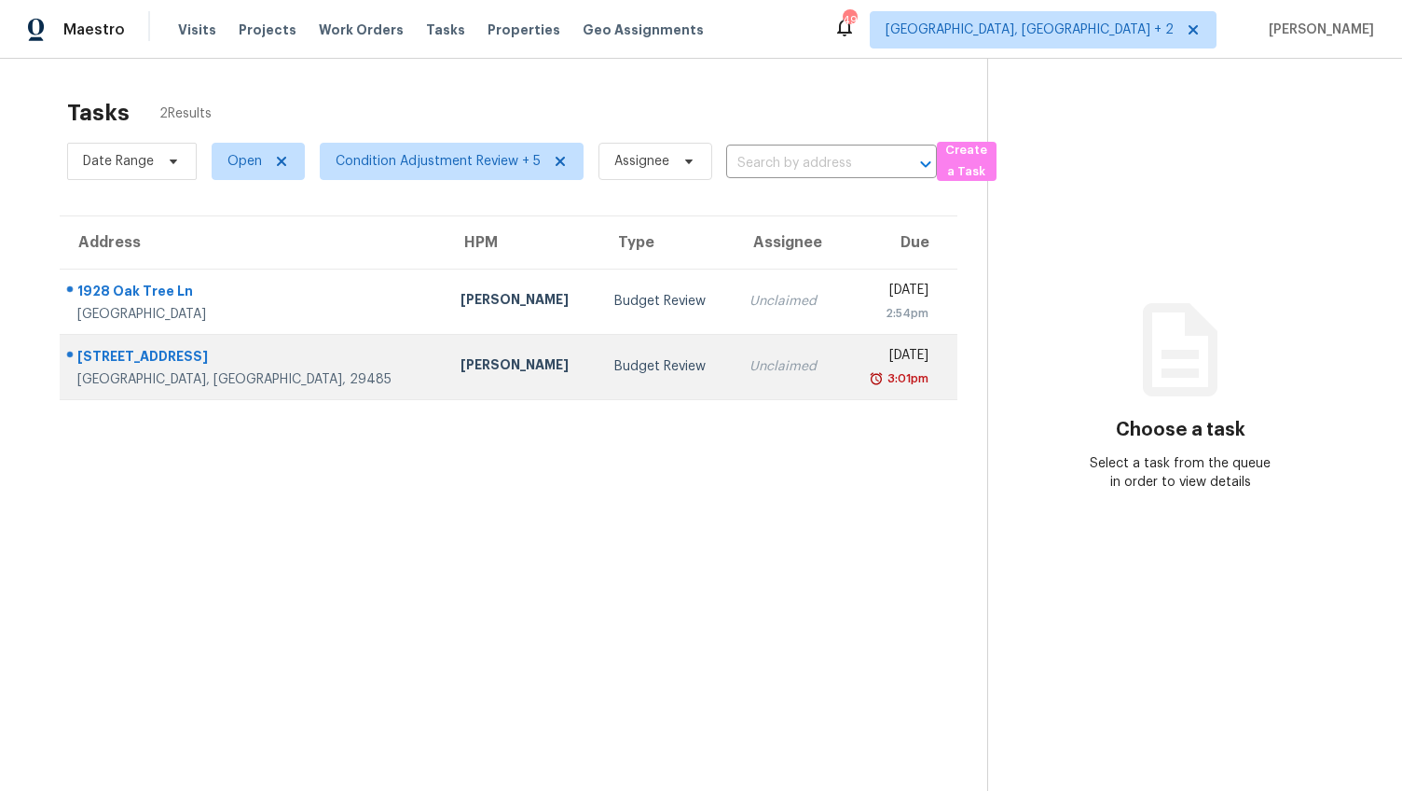
click at [230, 367] on div "[STREET_ADDRESS]" at bounding box center [253, 358] width 353 height 23
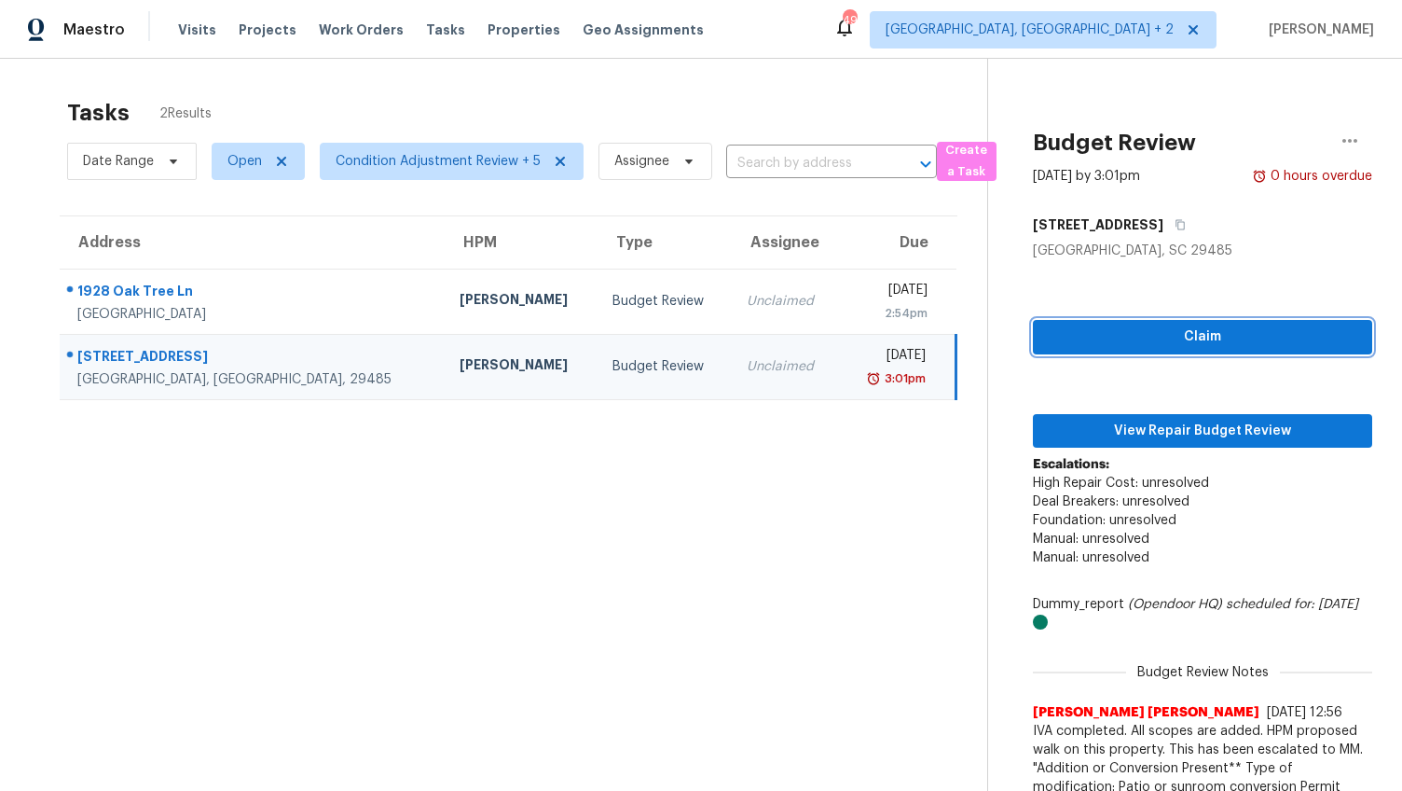
click at [1152, 341] on span "Claim" at bounding box center [1203, 336] width 310 height 23
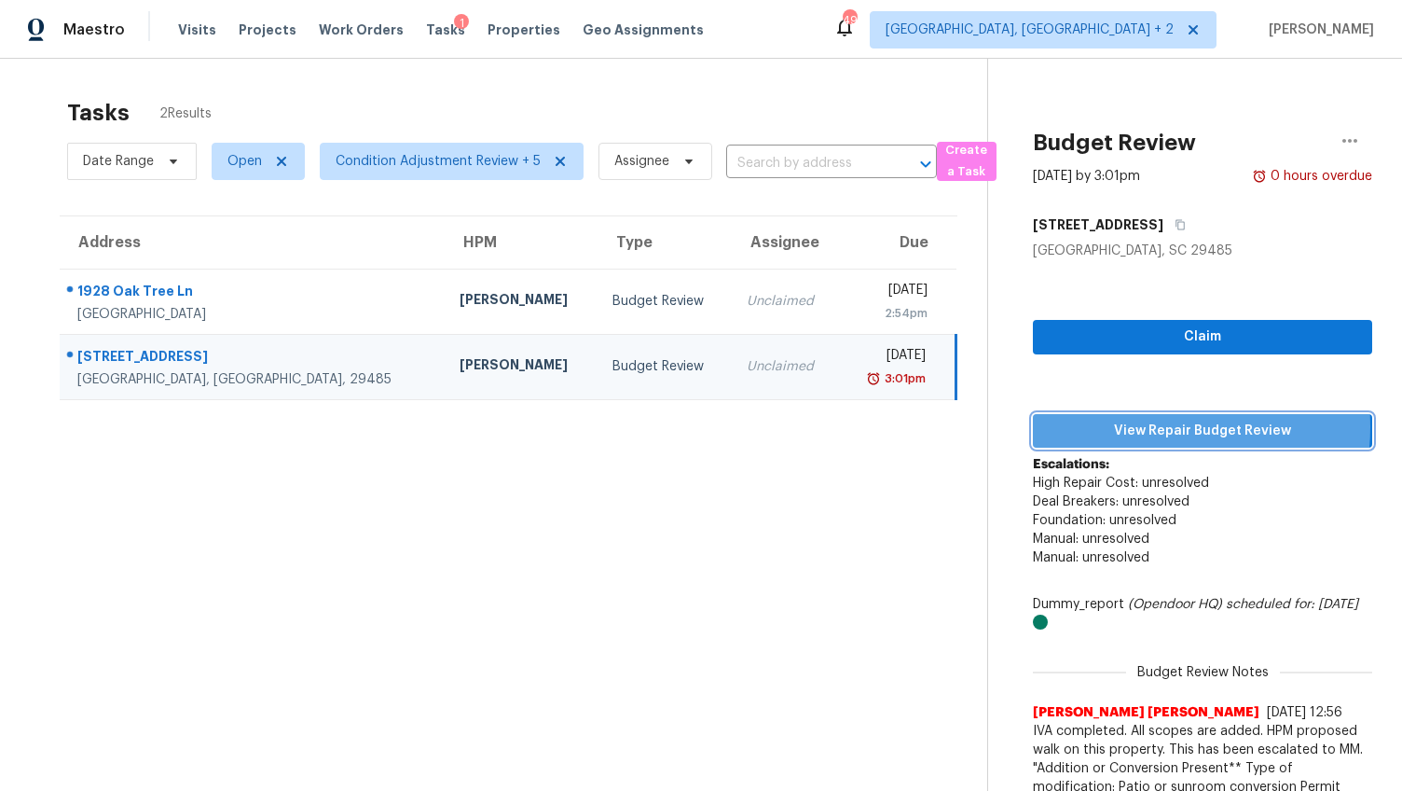
click at [1144, 426] on div "Claim View Repair Budget Review Escalations: High Repair Cost: unresolved Deal …" at bounding box center [1202, 588] width 339 height 657
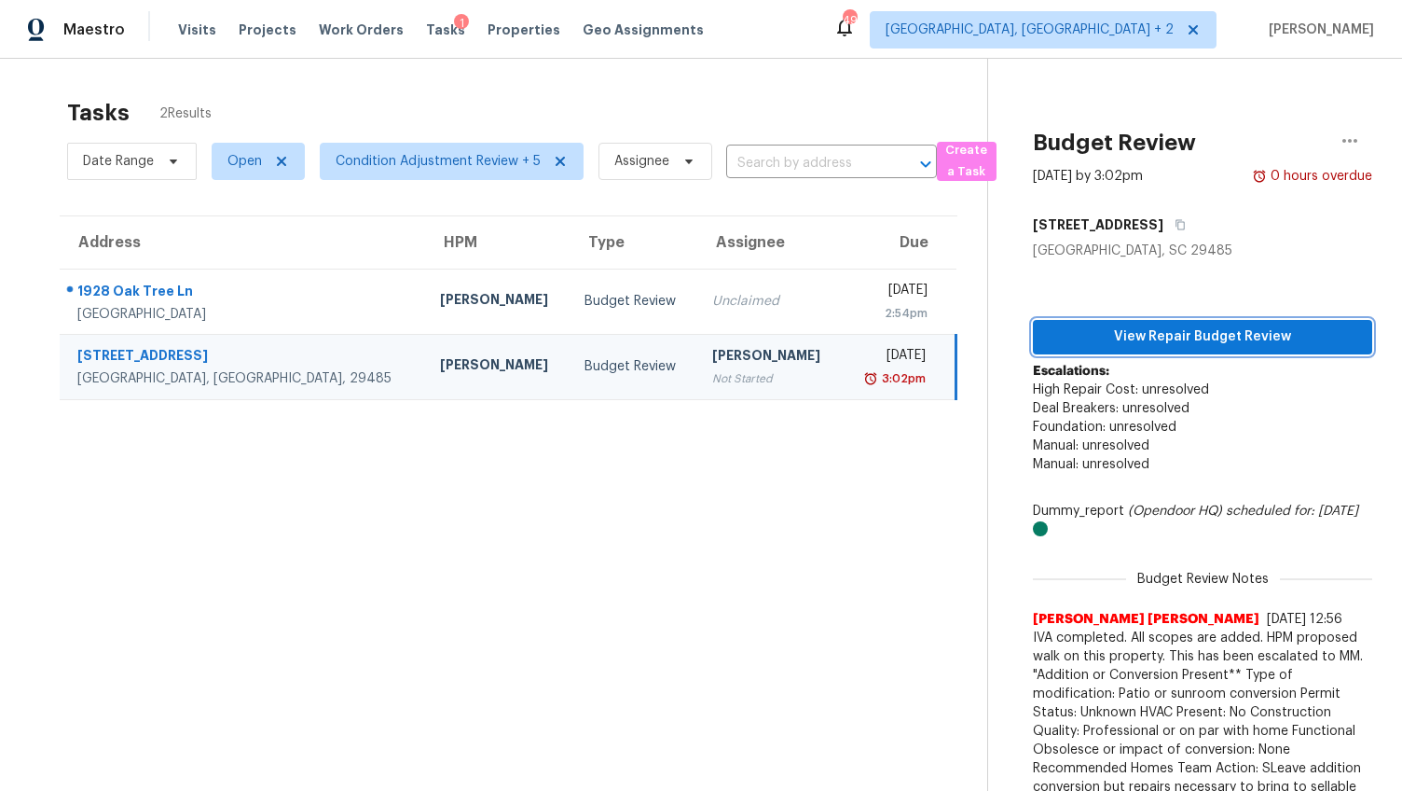
click at [1115, 332] on span "View Repair Budget Review" at bounding box center [1203, 336] width 310 height 23
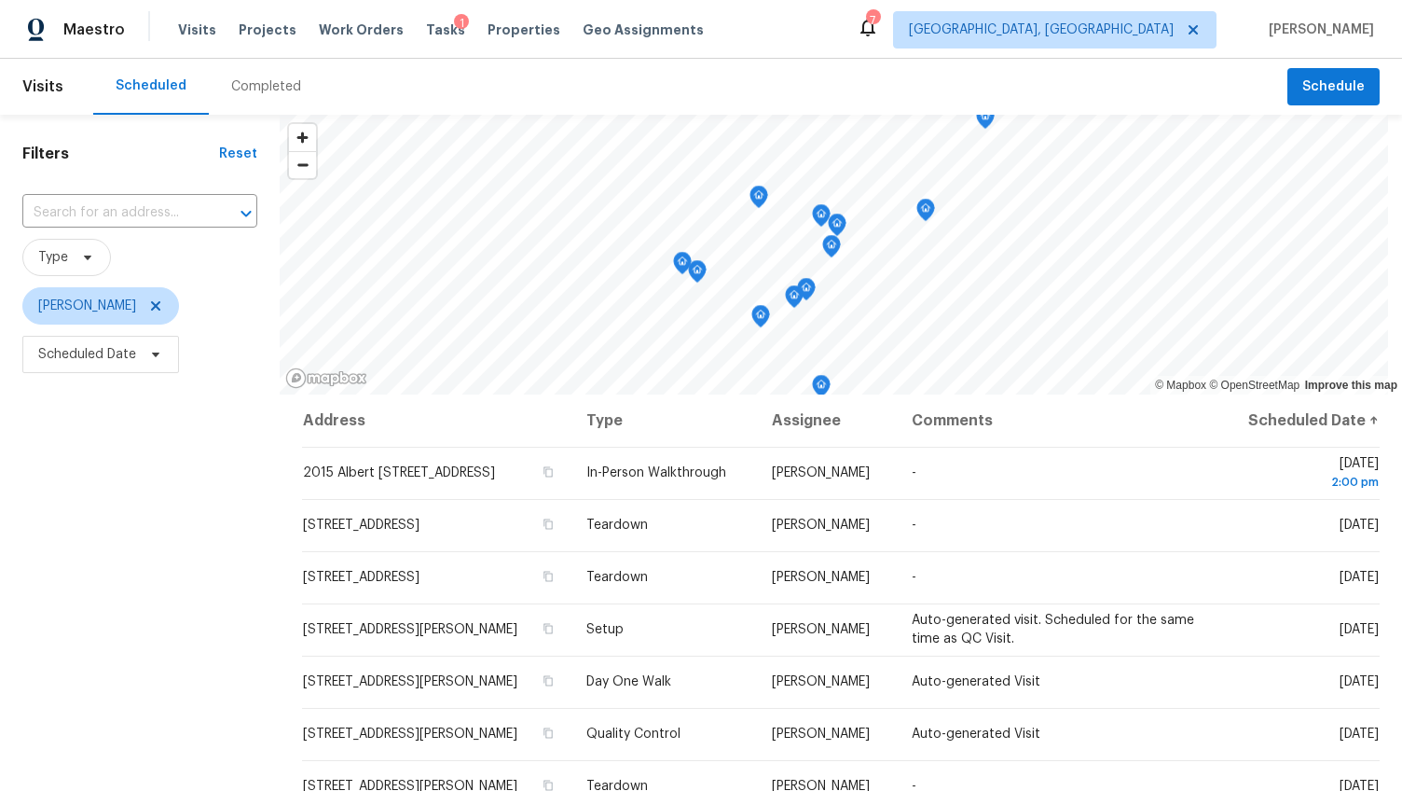
click at [269, 90] on div "Completed" at bounding box center [266, 86] width 70 height 19
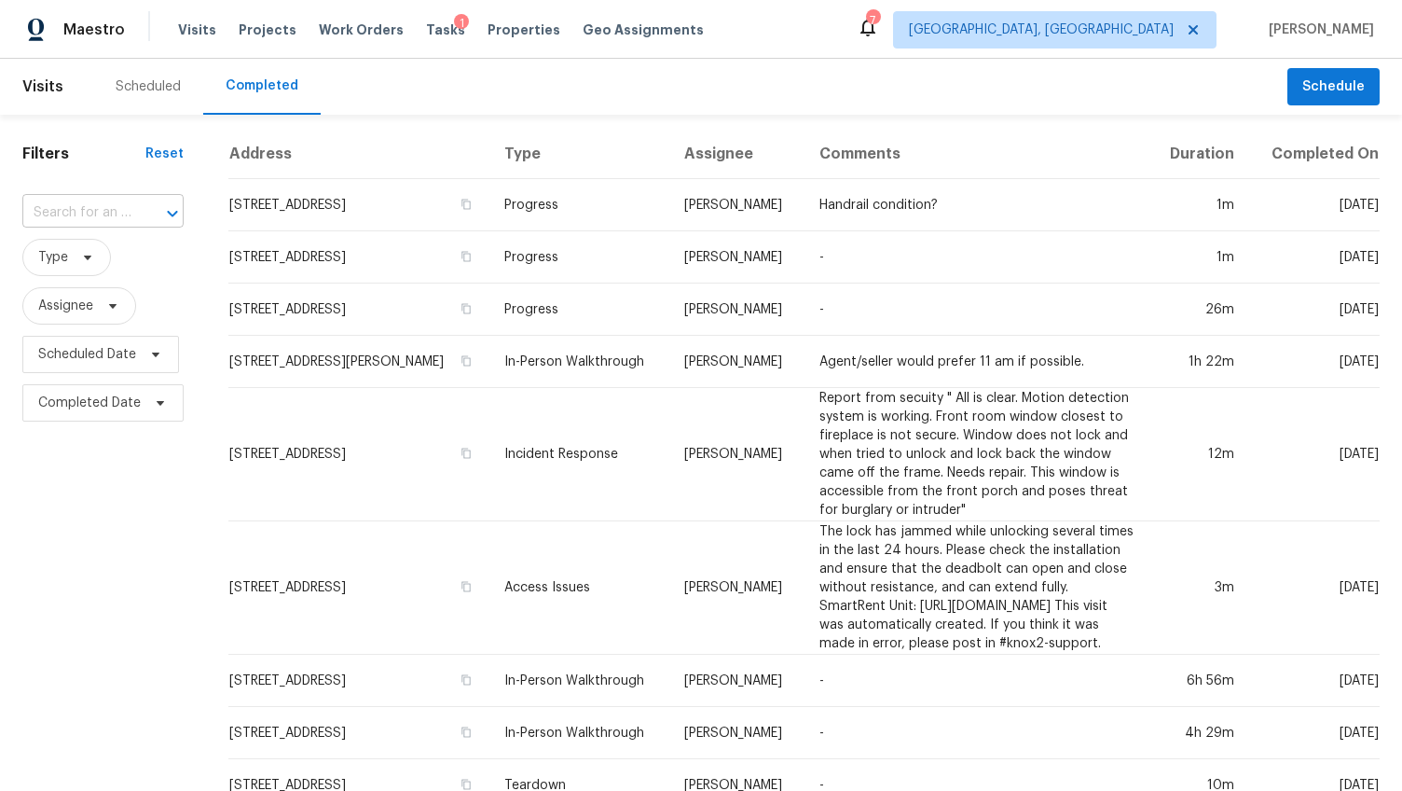
click at [93, 224] on input "text" at bounding box center [76, 213] width 109 height 29
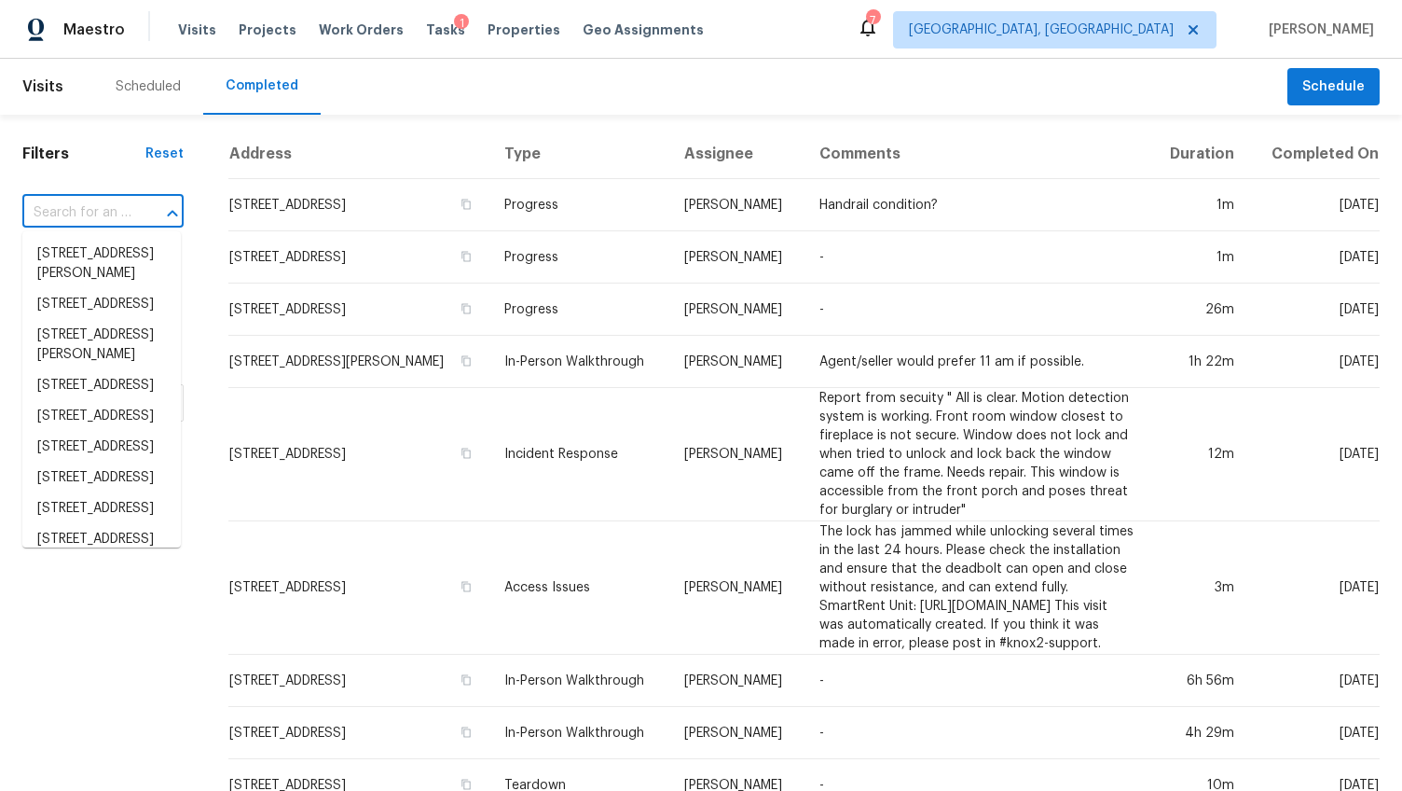
paste input "[STREET_ADDRESS]"
type input "[STREET_ADDRESS]"
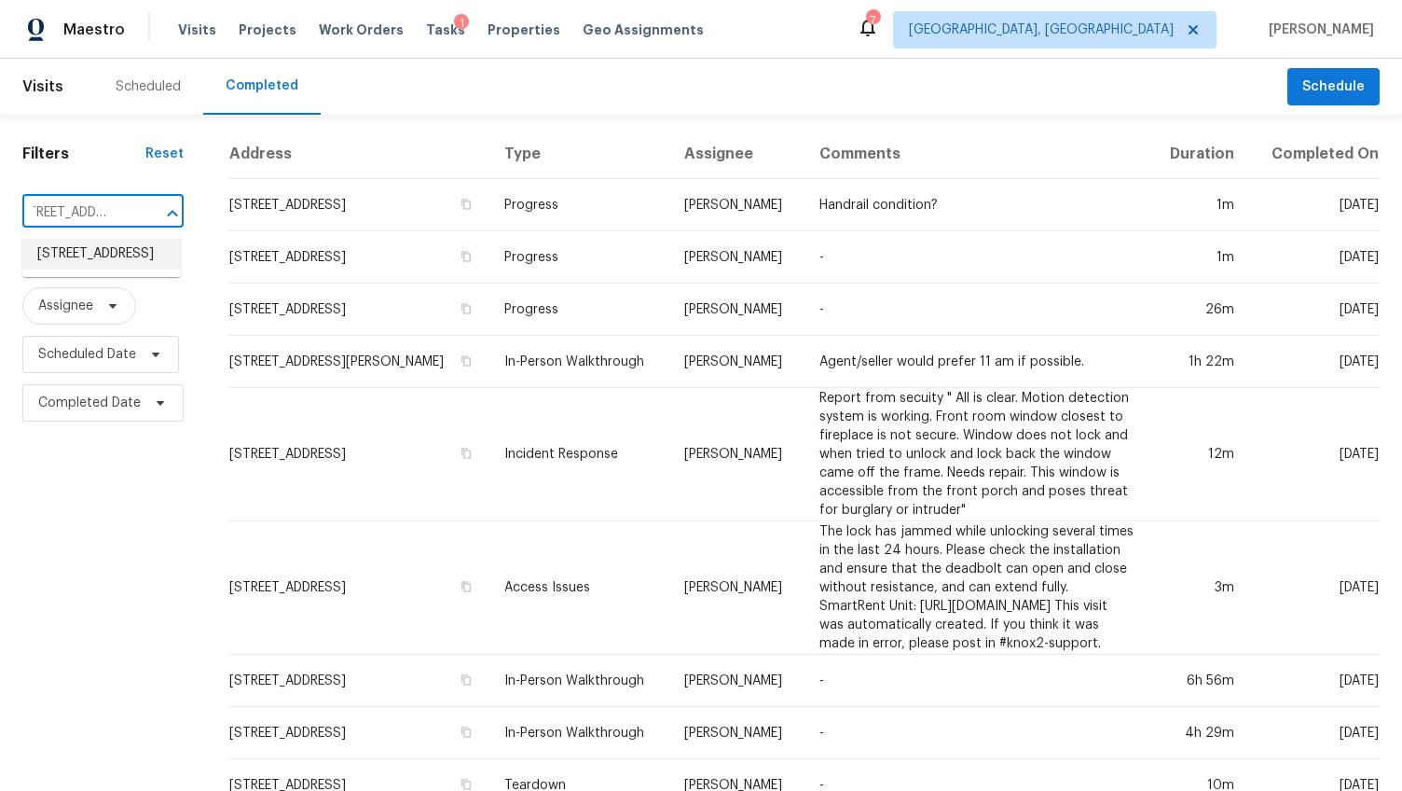
click at [94, 249] on li "[STREET_ADDRESS]" at bounding box center [101, 254] width 158 height 31
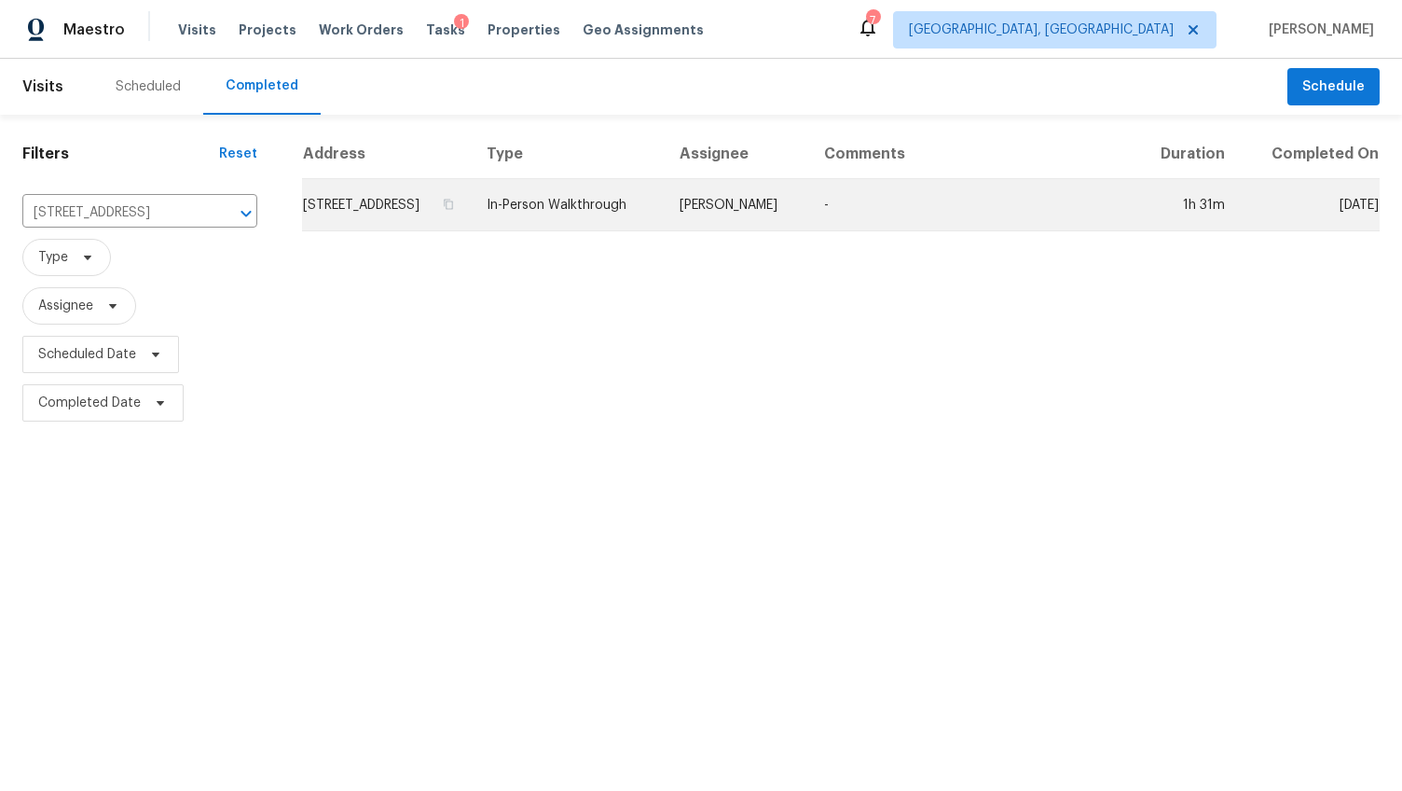
click at [424, 214] on td "[STREET_ADDRESS]" at bounding box center [387, 205] width 170 height 52
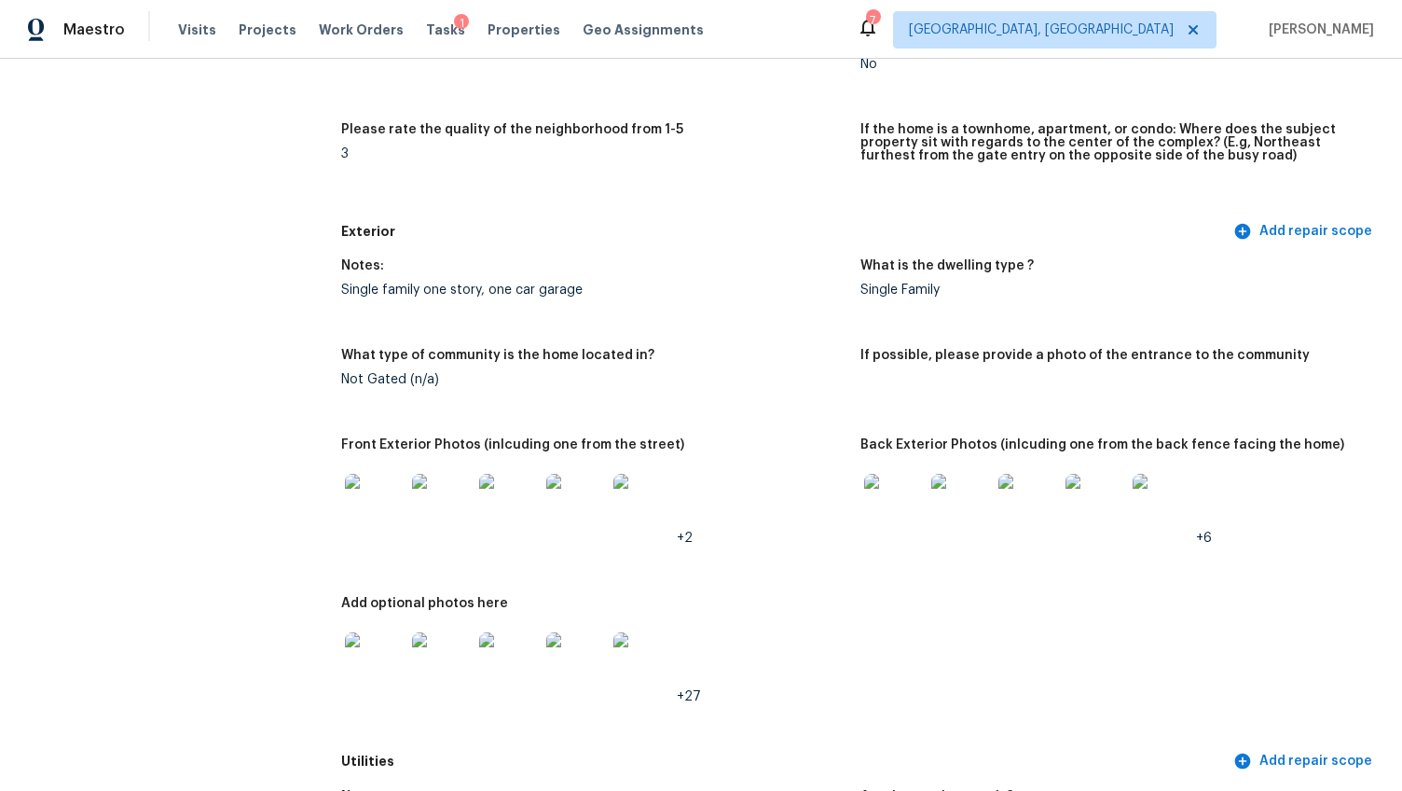
scroll to position [550, 0]
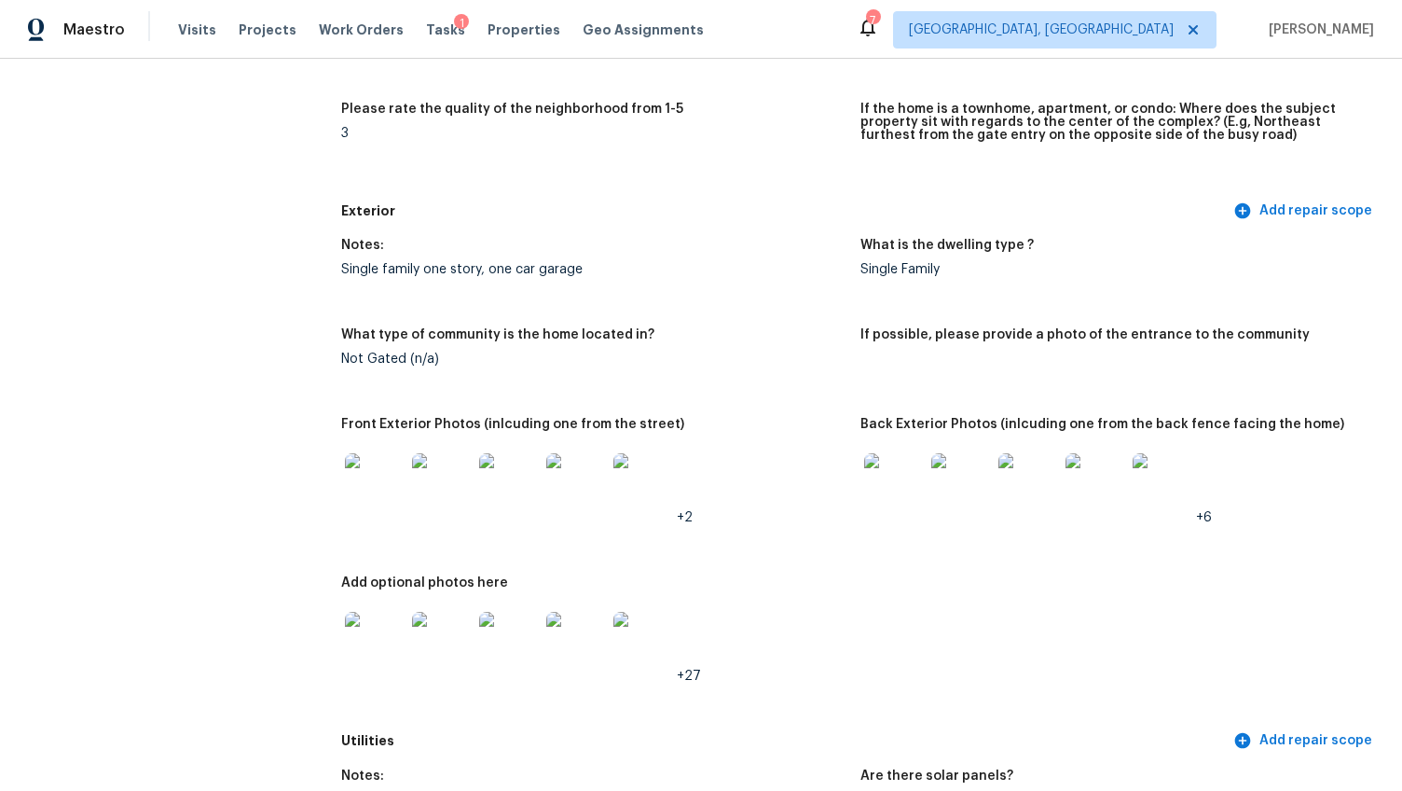
click at [371, 462] on img at bounding box center [375, 483] width 60 height 60
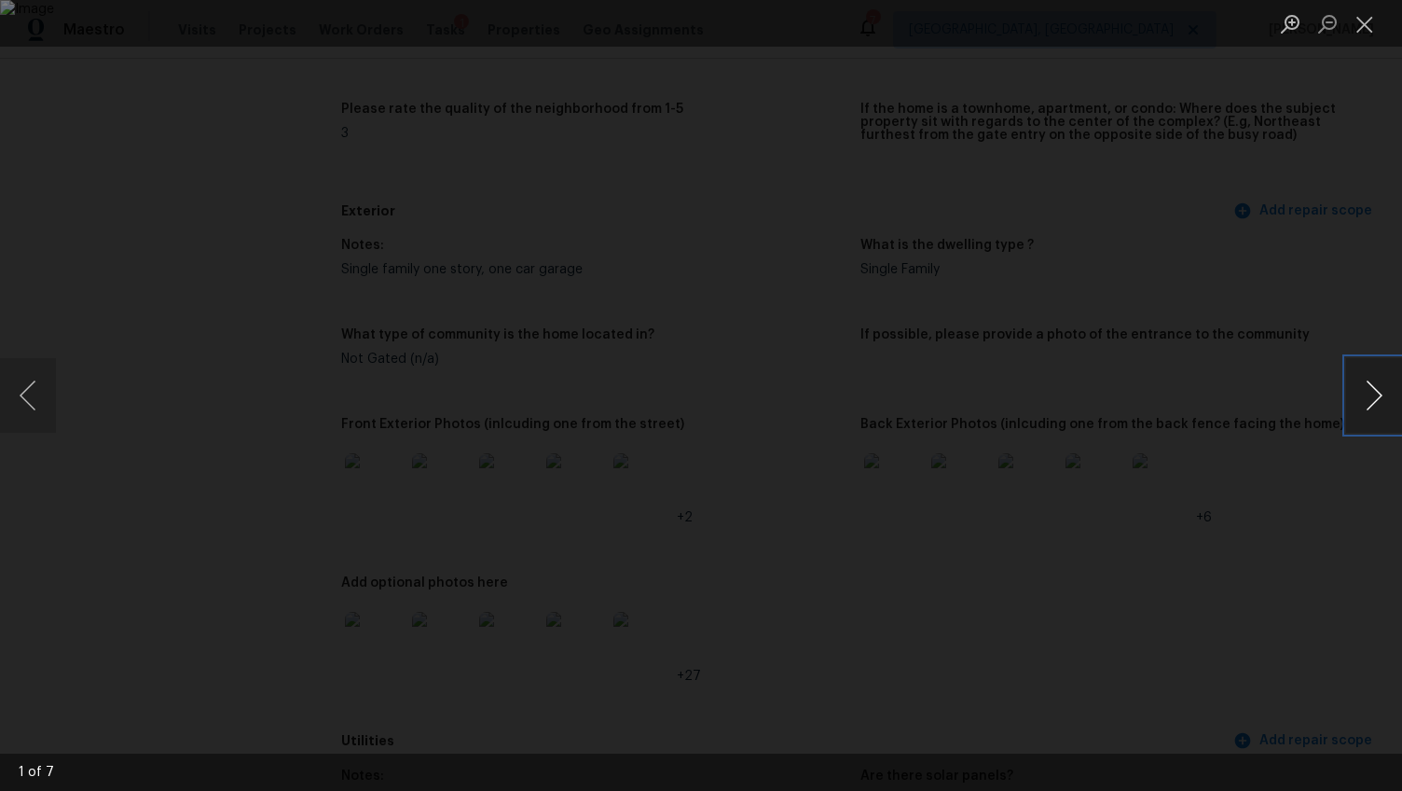
click at [1368, 393] on button "Next image" at bounding box center [1374, 395] width 56 height 75
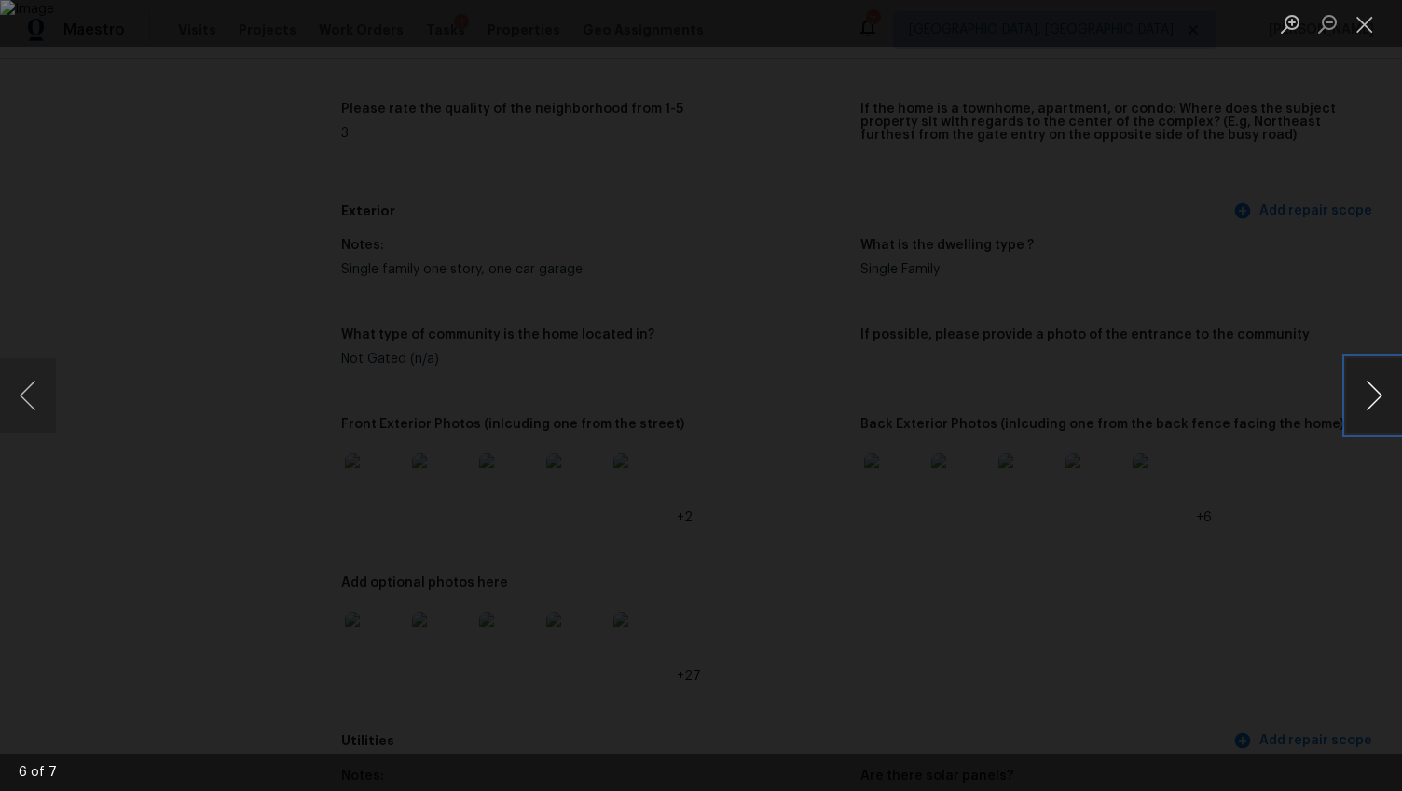
click at [1372, 393] on button "Next image" at bounding box center [1374, 395] width 56 height 75
click at [1284, 522] on div "Lightbox" at bounding box center [701, 395] width 1402 height 791
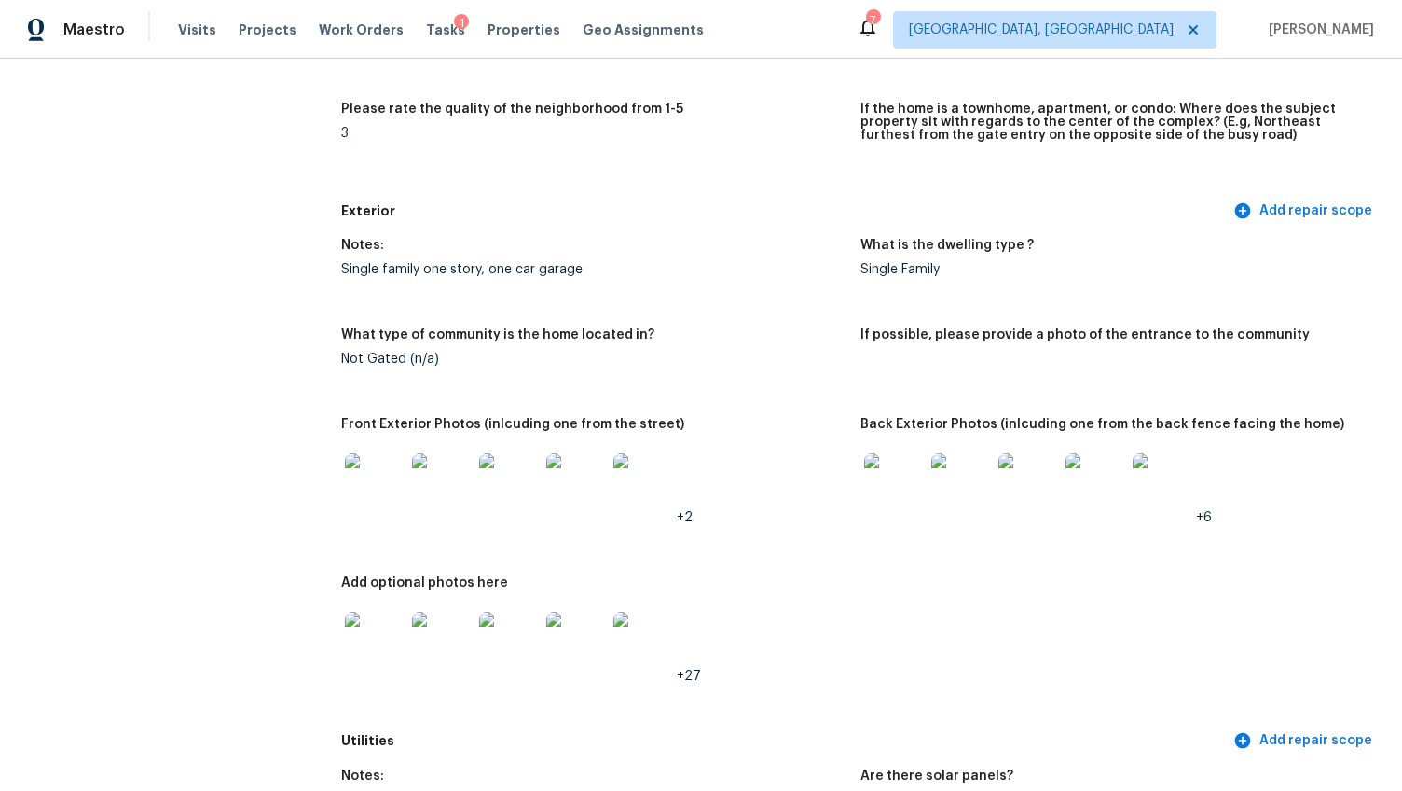
click at [885, 474] on img at bounding box center [894, 483] width 60 height 60
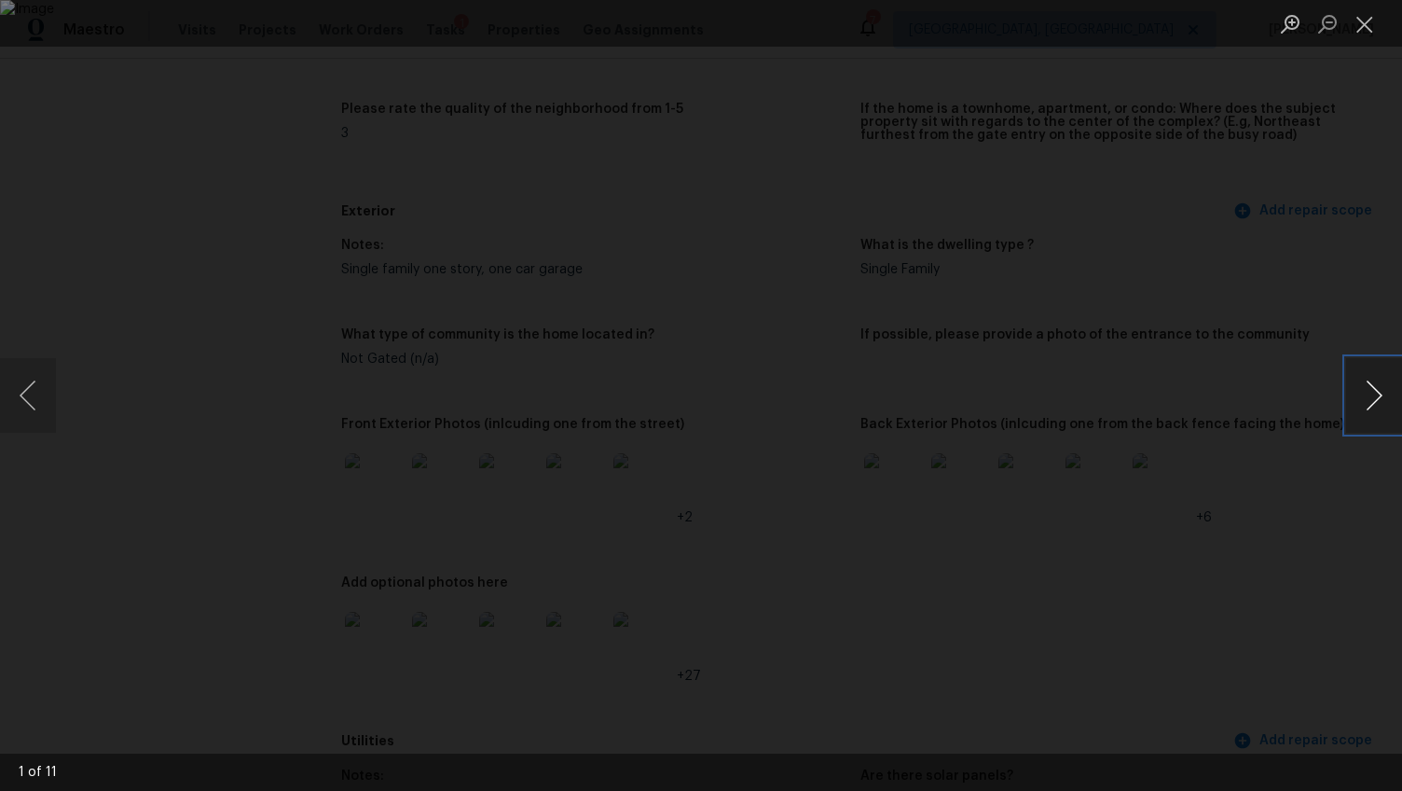
click at [1369, 380] on button "Next image" at bounding box center [1374, 395] width 56 height 75
click at [1369, 381] on button "Next image" at bounding box center [1374, 395] width 56 height 75
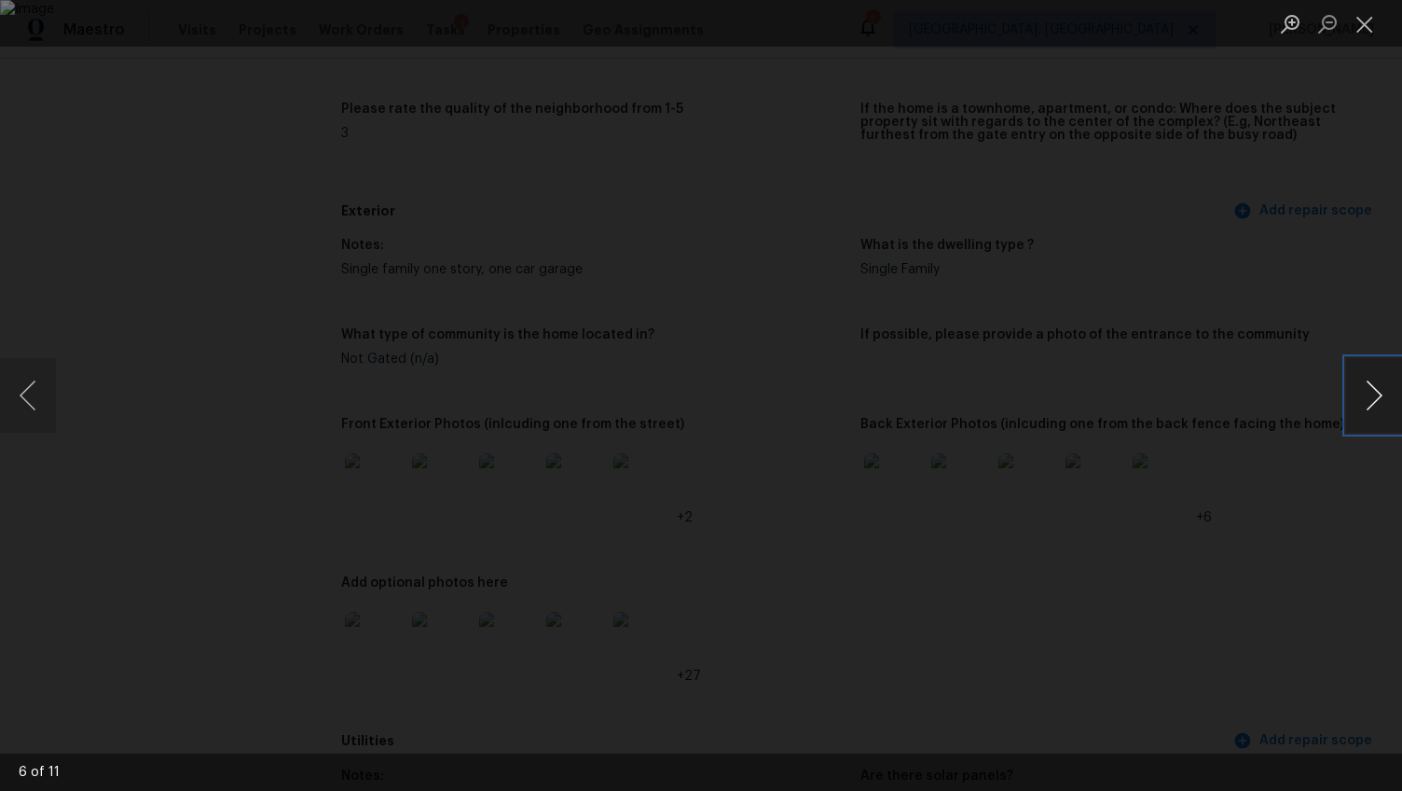
click at [1369, 381] on button "Next image" at bounding box center [1374, 395] width 56 height 75
click at [1368, 381] on button "Next image" at bounding box center [1374, 395] width 56 height 75
click at [1368, 382] on button "Next image" at bounding box center [1374, 395] width 56 height 75
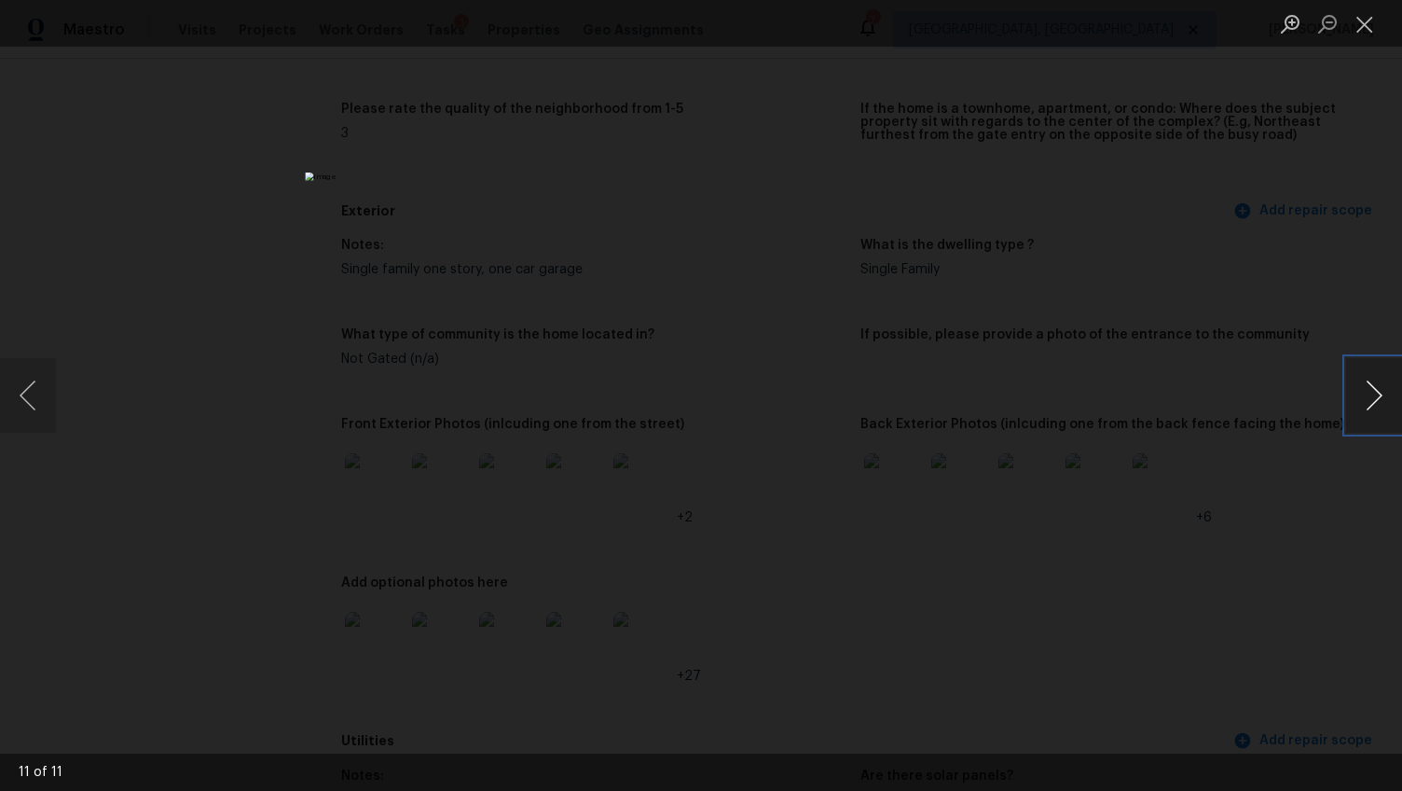
click at [1368, 382] on button "Next image" at bounding box center [1374, 395] width 56 height 75
click at [1290, 504] on div "Lightbox" at bounding box center [701, 395] width 1402 height 791
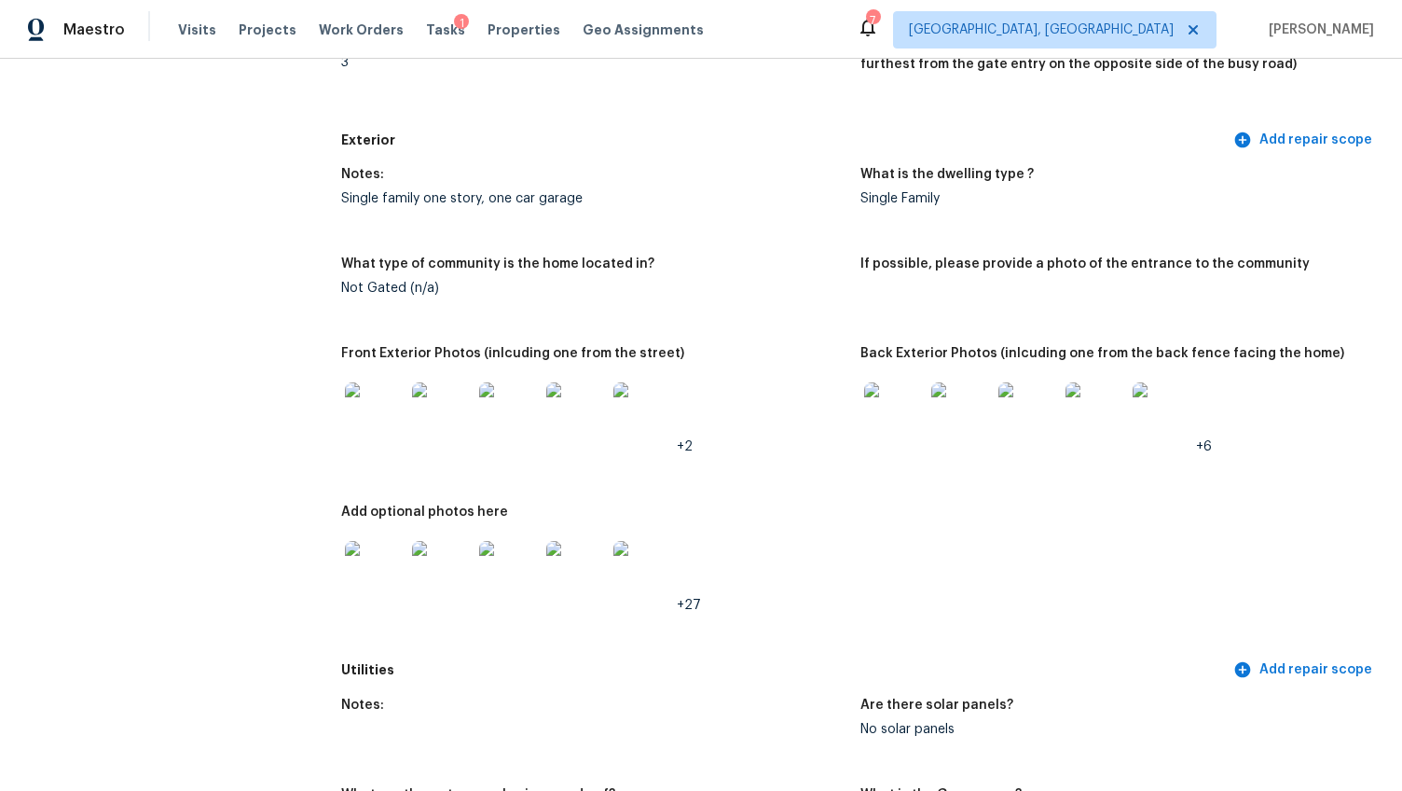
scroll to position [856, 0]
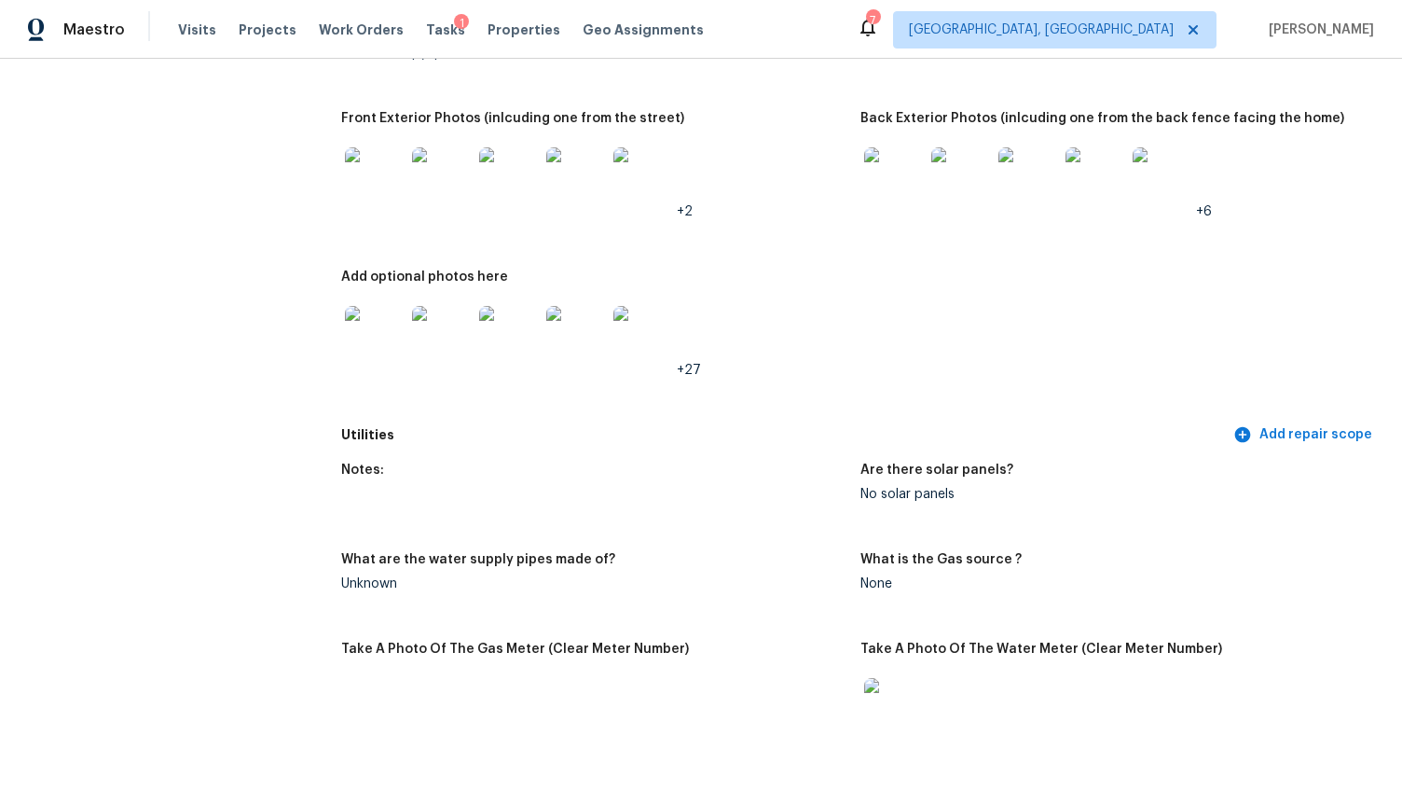
click at [353, 330] on img at bounding box center [375, 336] width 60 height 60
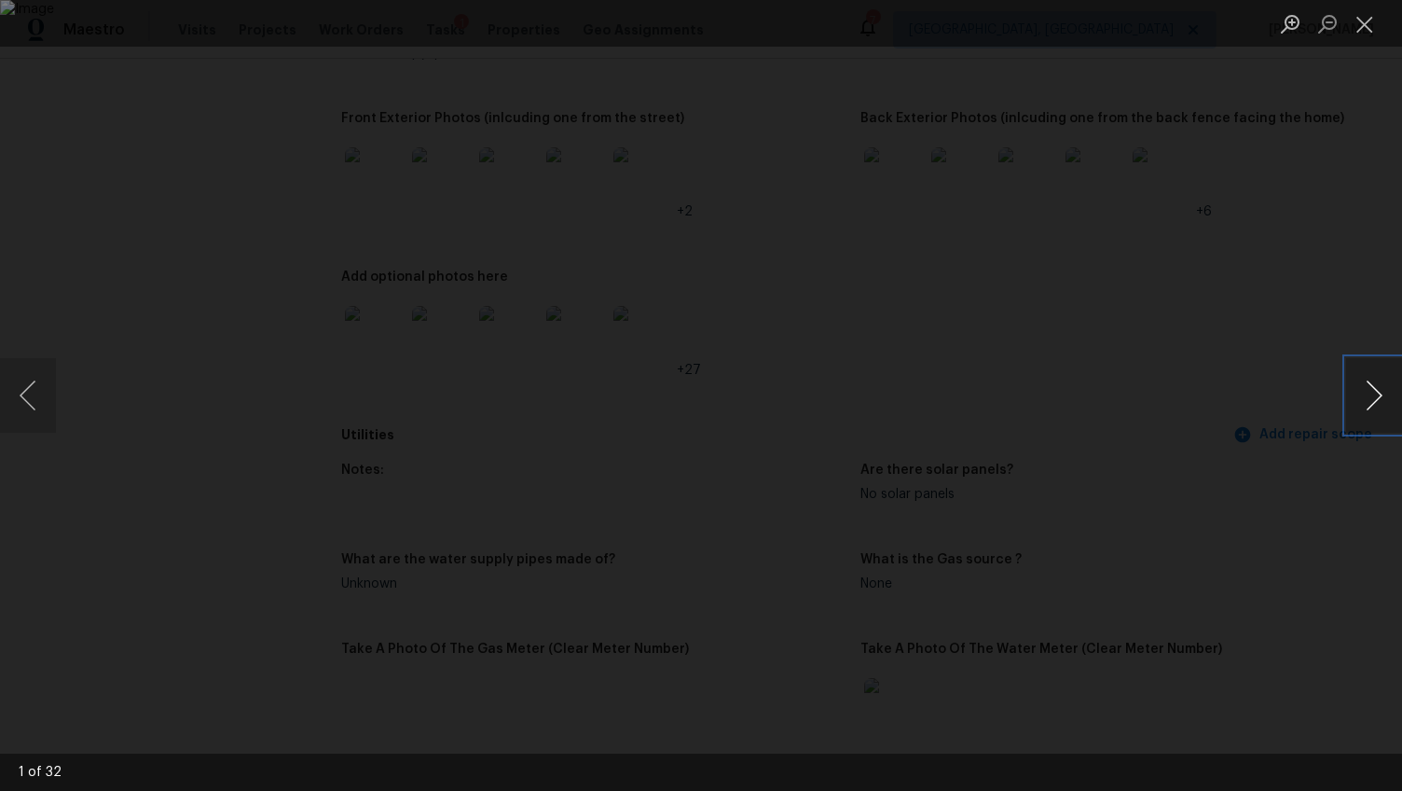
click at [1385, 396] on button "Next image" at bounding box center [1374, 395] width 56 height 75
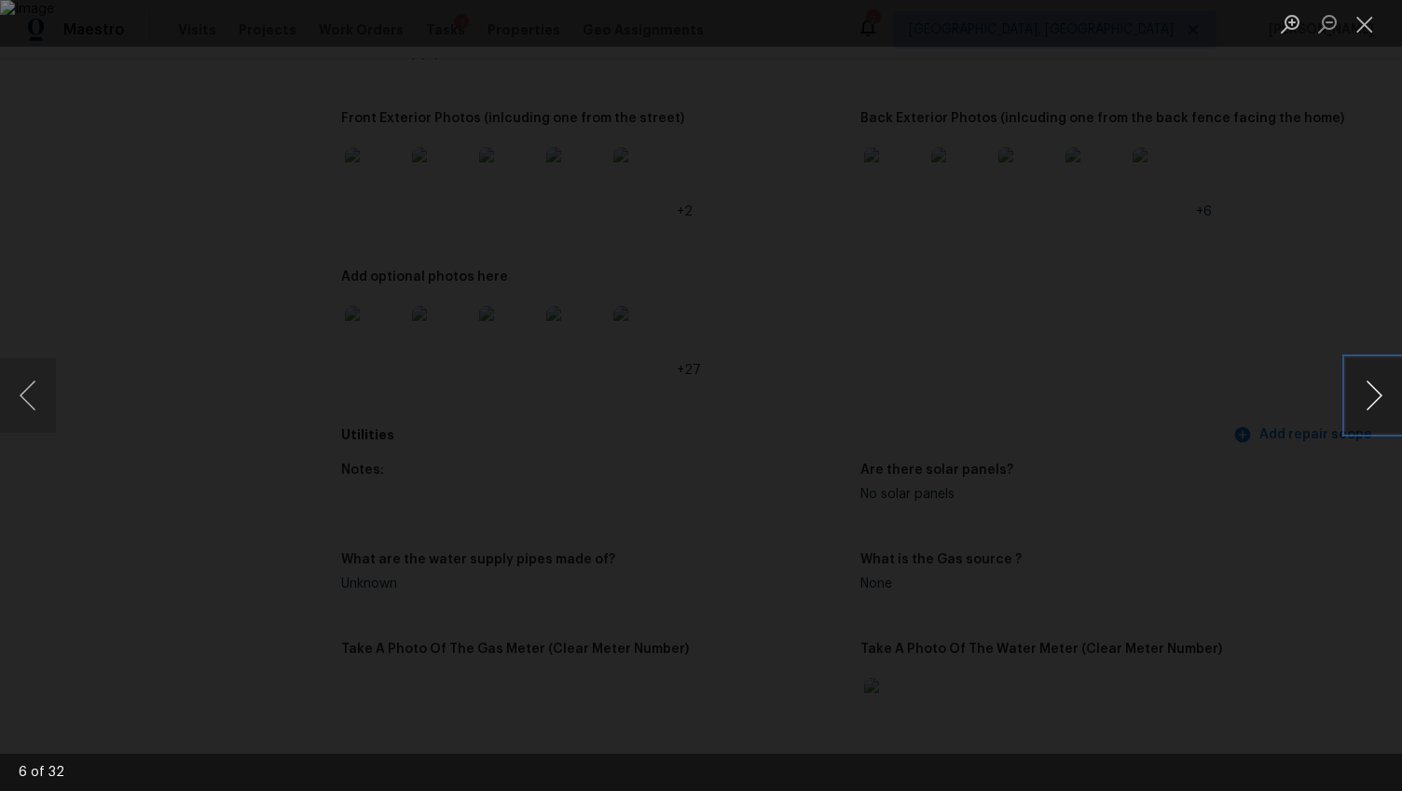
click at [1385, 396] on button "Next image" at bounding box center [1374, 395] width 56 height 75
click at [1383, 375] on button "Next image" at bounding box center [1374, 395] width 56 height 75
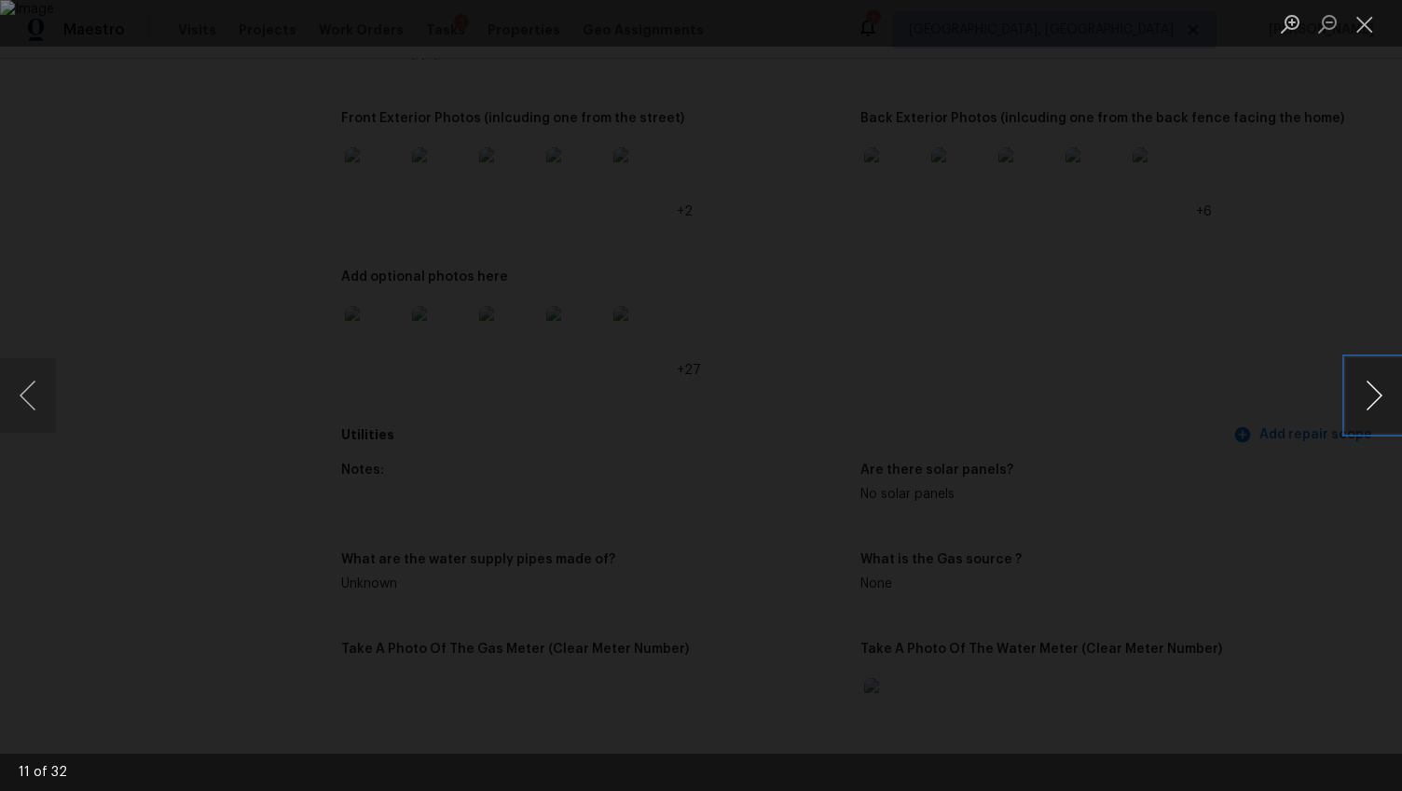
click at [1383, 375] on button "Next image" at bounding box center [1374, 395] width 56 height 75
click at [1381, 377] on button "Next image" at bounding box center [1374, 395] width 56 height 75
click at [1381, 378] on button "Next image" at bounding box center [1374, 395] width 56 height 75
click at [1364, 392] on button "Next image" at bounding box center [1374, 395] width 56 height 75
click at [1364, 393] on button "Next image" at bounding box center [1374, 395] width 56 height 75
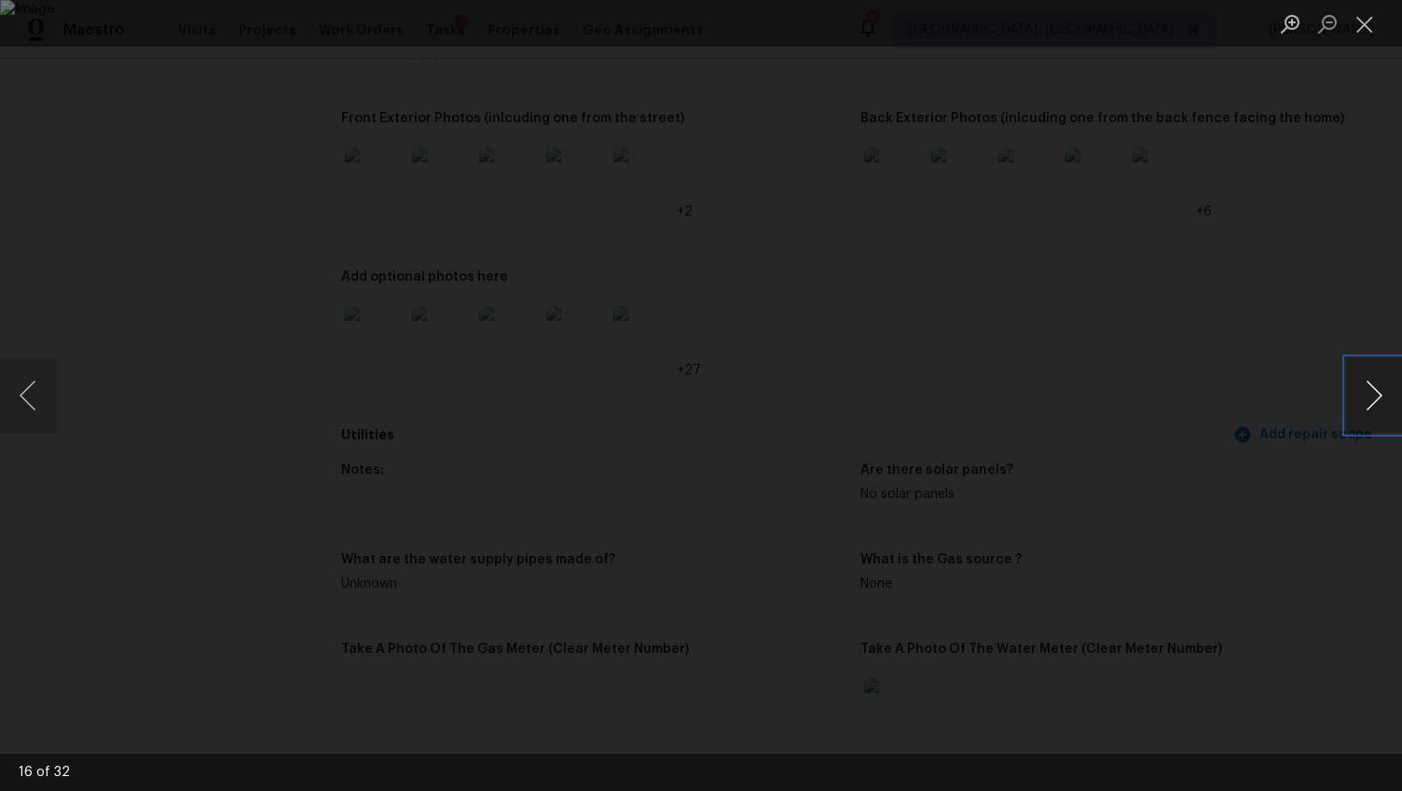
click at [1362, 395] on button "Next image" at bounding box center [1374, 395] width 56 height 75
click at [1309, 449] on div "Lightbox" at bounding box center [701, 395] width 1402 height 791
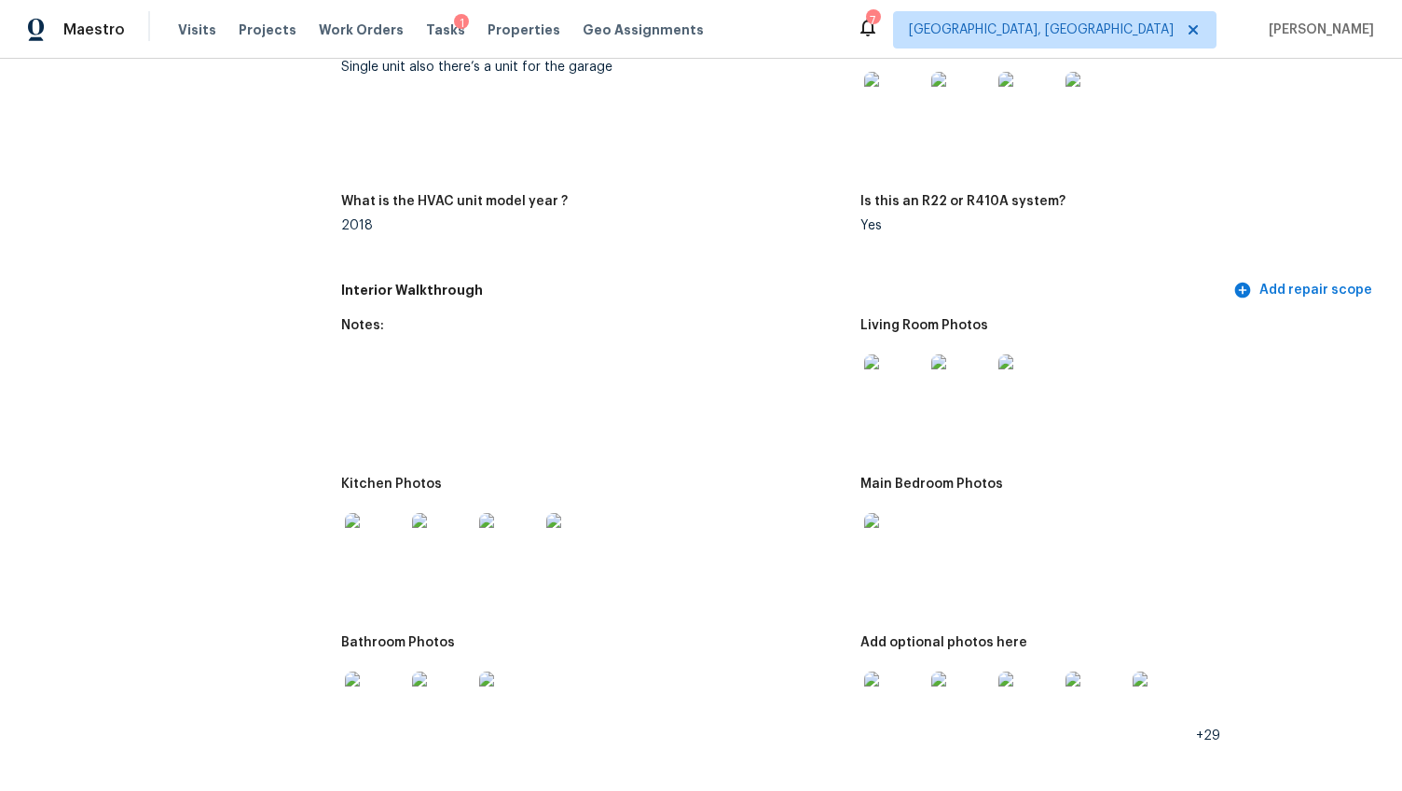
scroll to position [1824, 0]
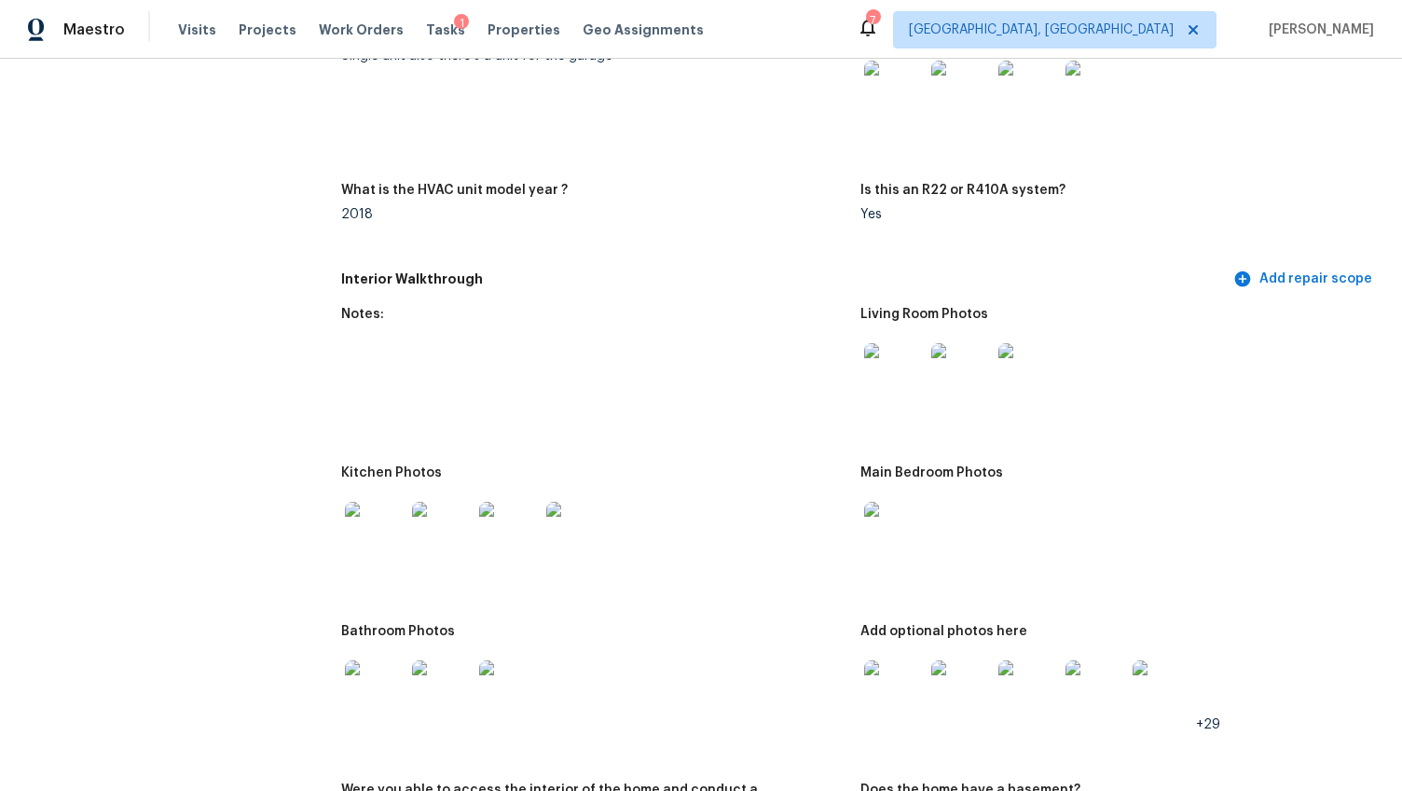
click at [873, 354] on img at bounding box center [894, 373] width 60 height 60
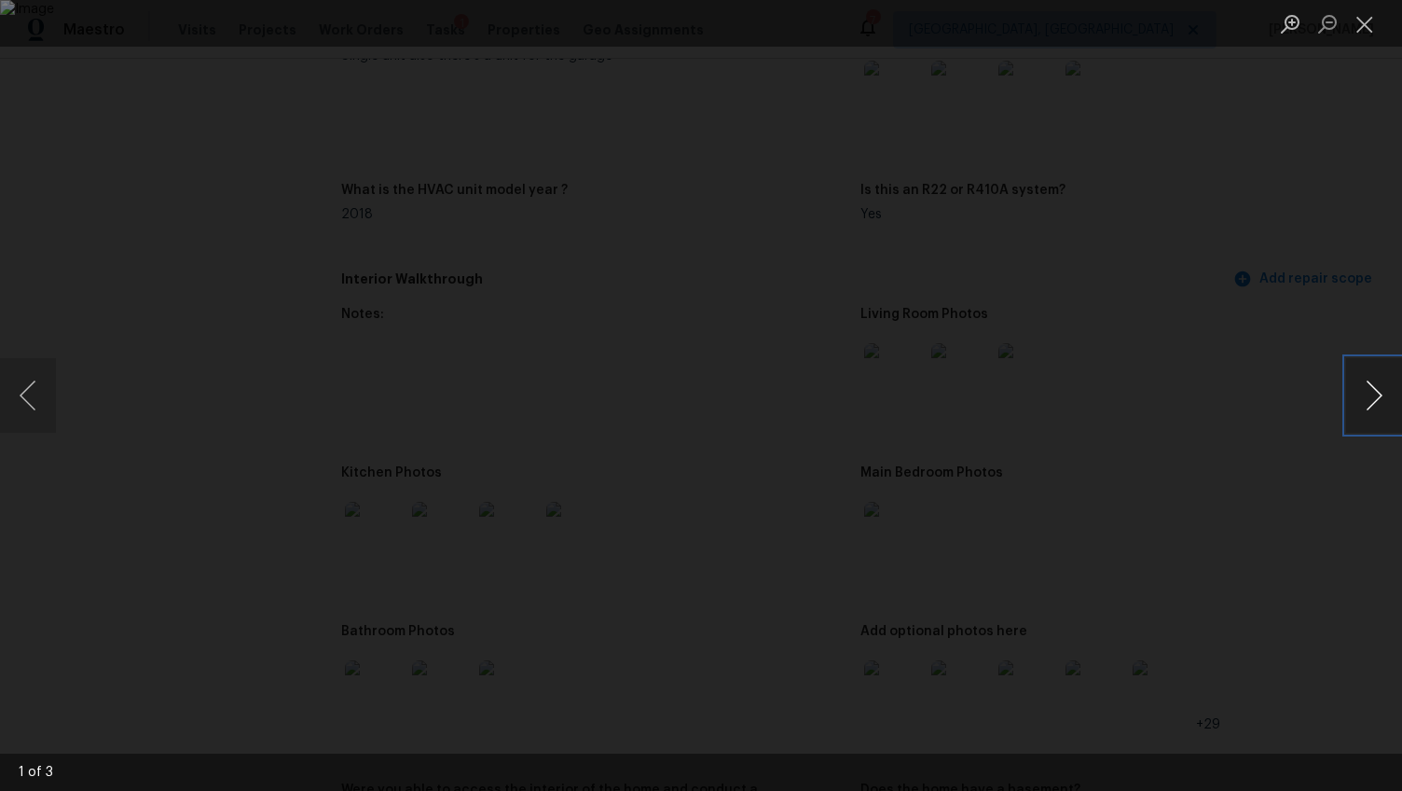
click at [1378, 395] on button "Next image" at bounding box center [1374, 395] width 56 height 75
click at [1338, 559] on div "Lightbox" at bounding box center [701, 395] width 1402 height 791
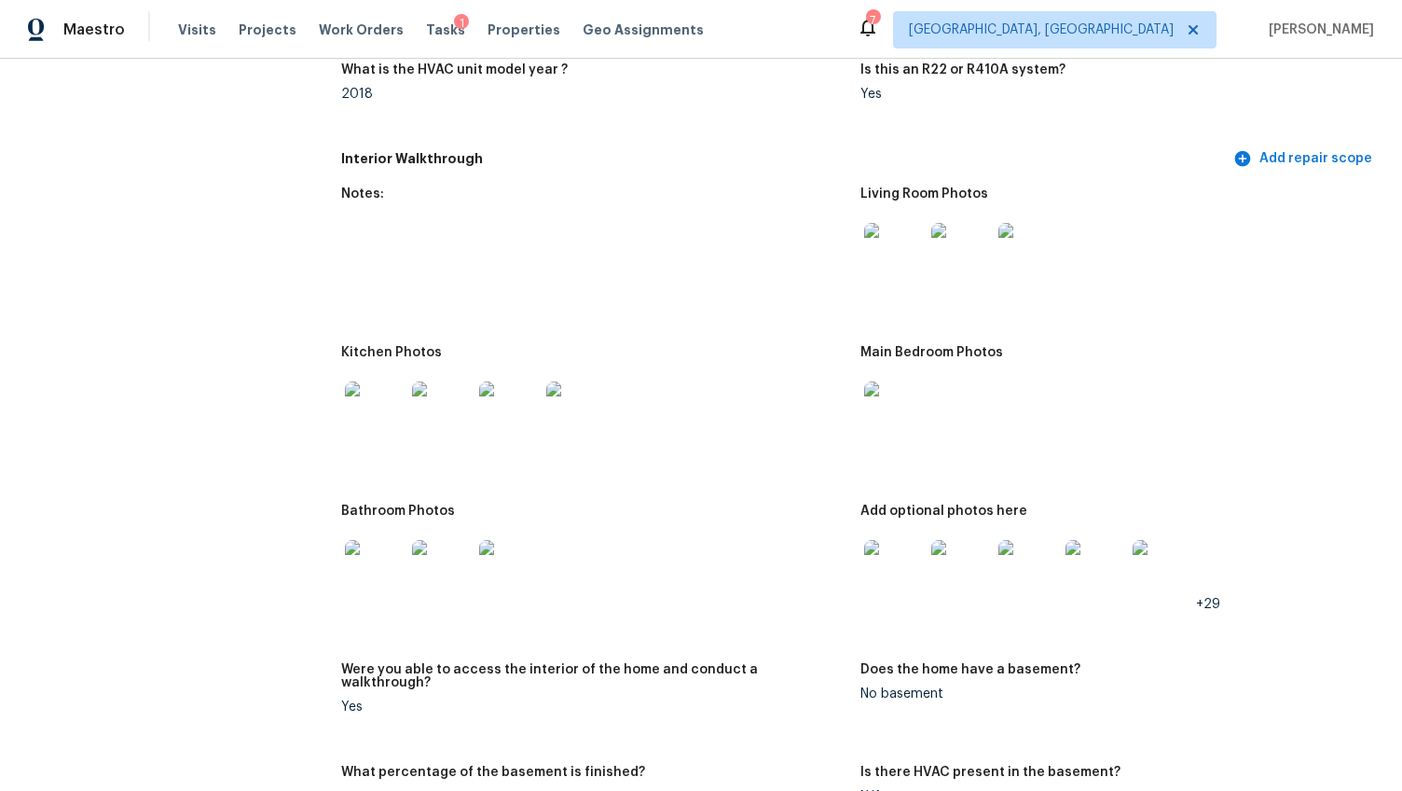
scroll to position [2054, 0]
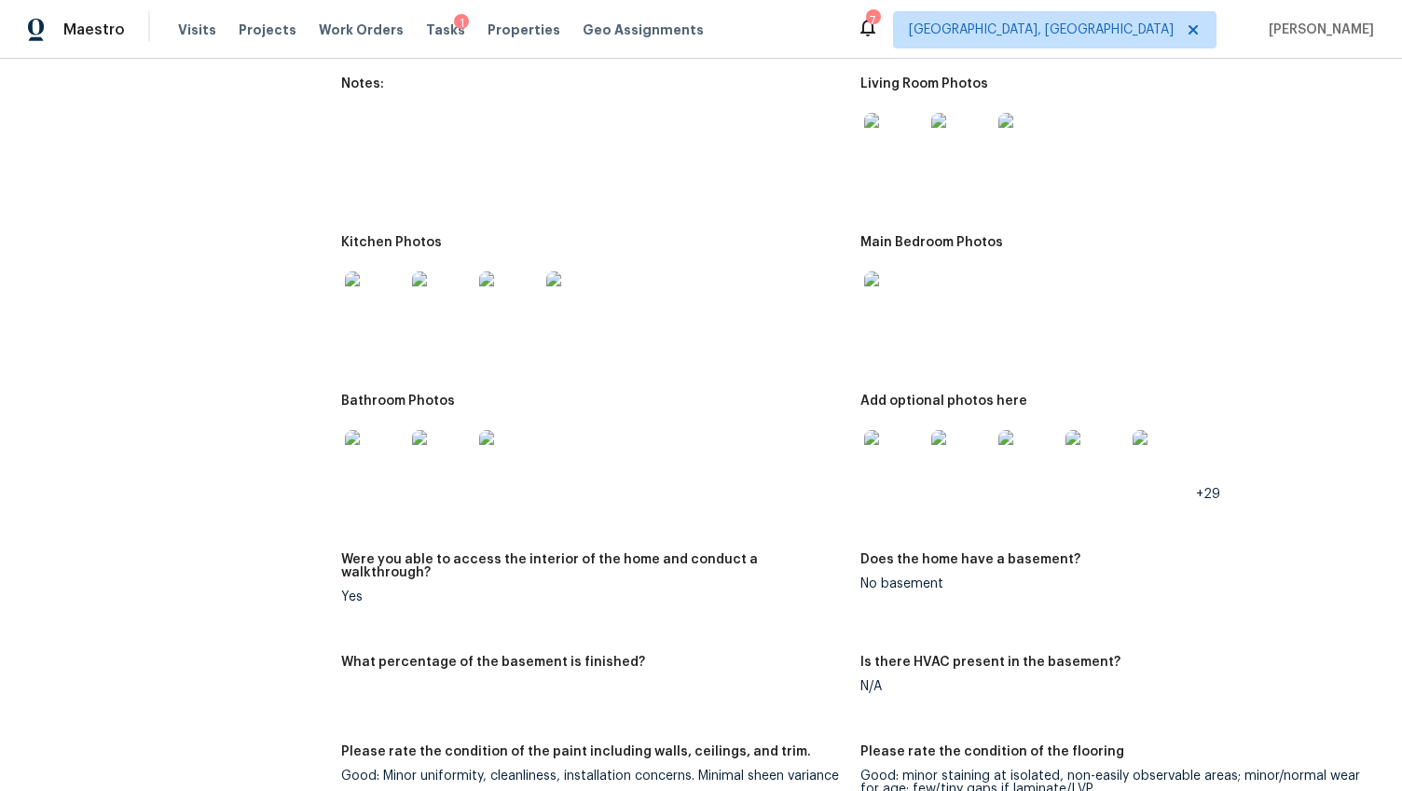
click at [379, 291] on img at bounding box center [375, 301] width 60 height 60
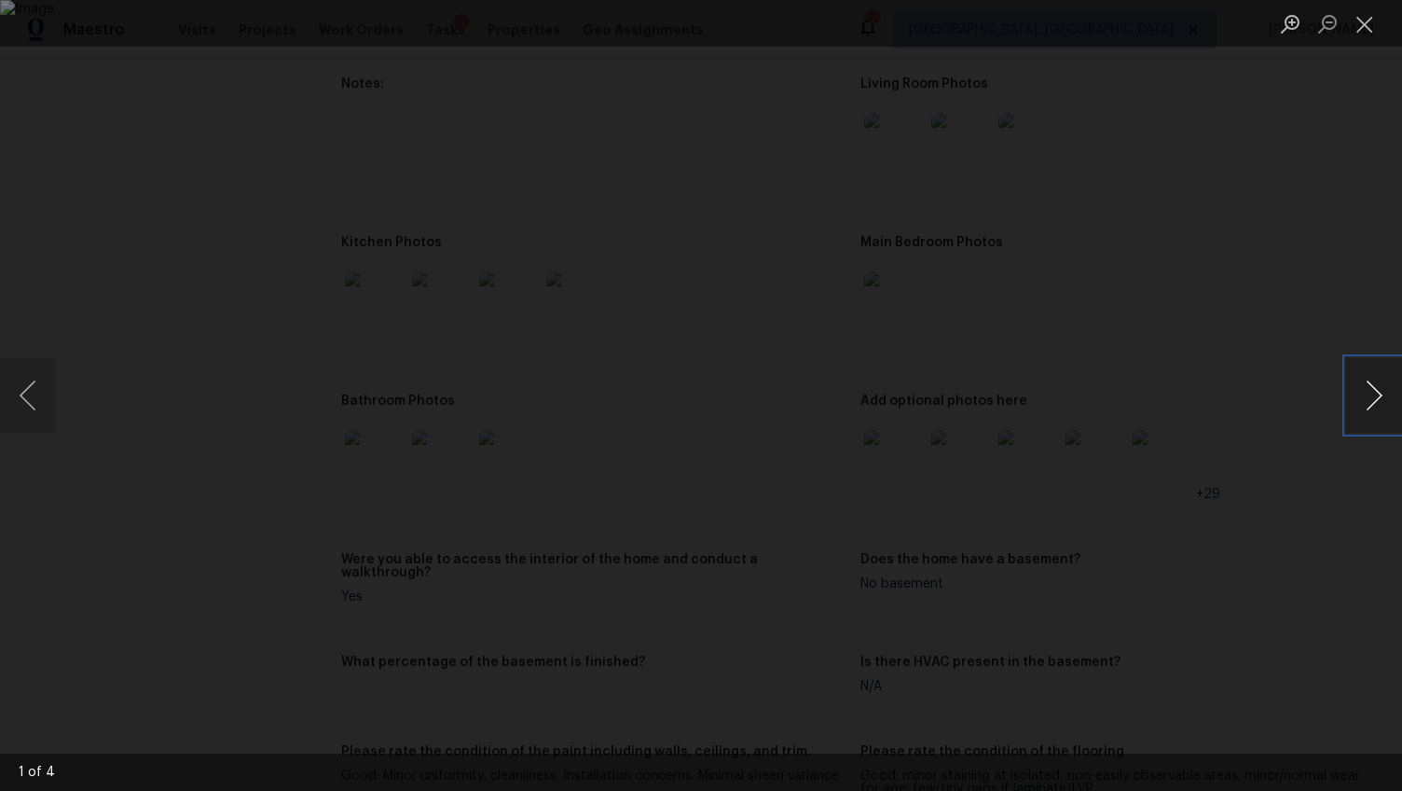
click at [1367, 392] on button "Next image" at bounding box center [1374, 395] width 56 height 75
click at [1299, 517] on div "Lightbox" at bounding box center [701, 395] width 1402 height 791
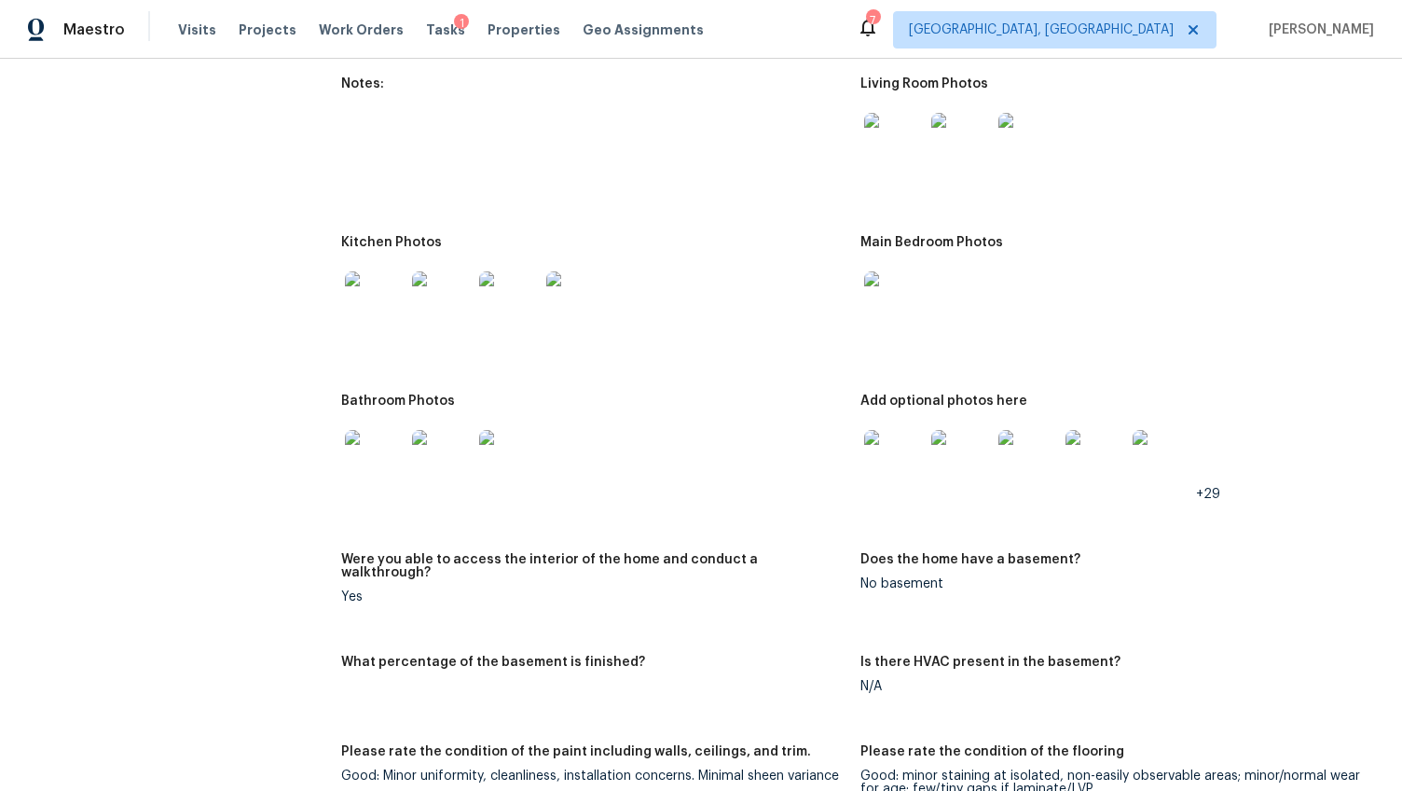
click at [864, 445] on img at bounding box center [894, 460] width 60 height 60
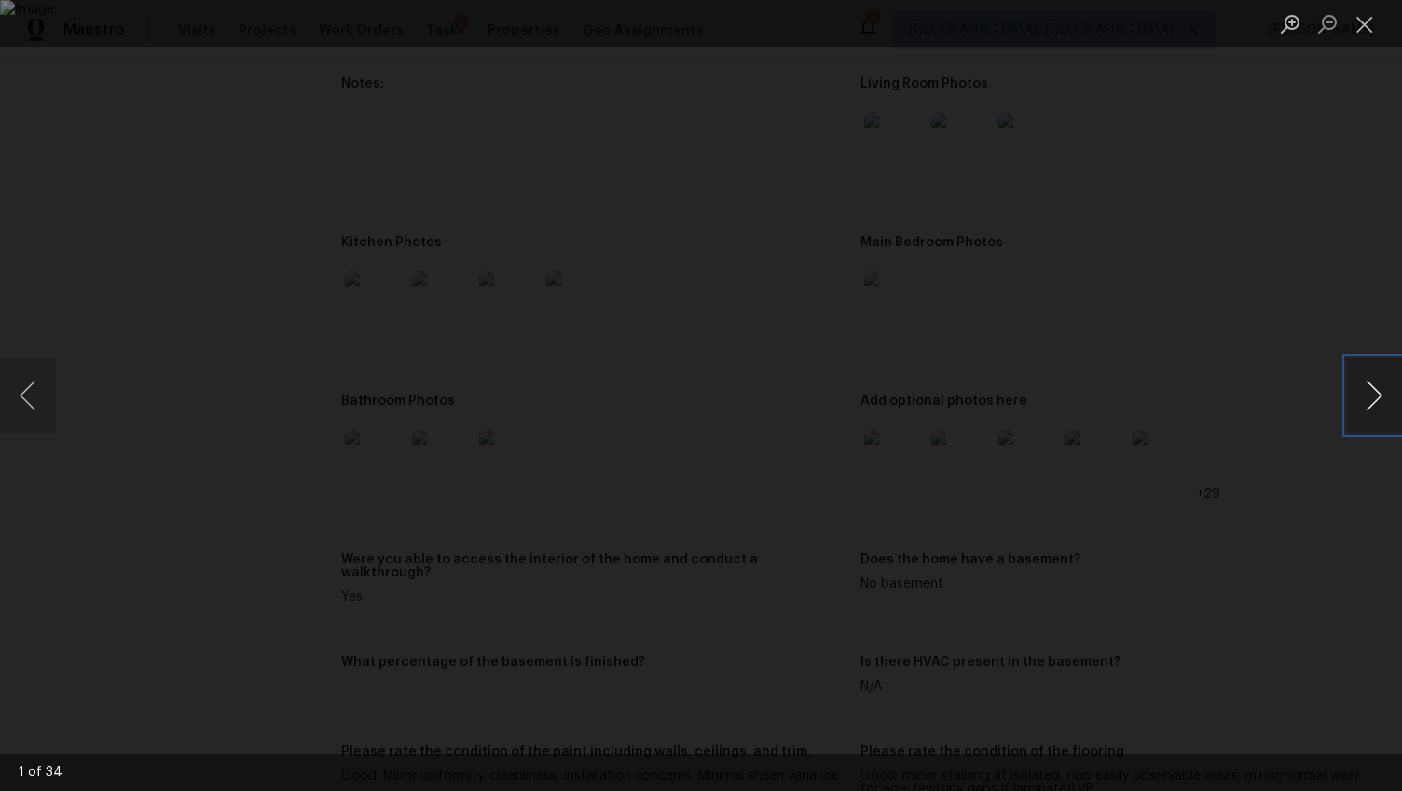
click at [1376, 400] on button "Next image" at bounding box center [1374, 395] width 56 height 75
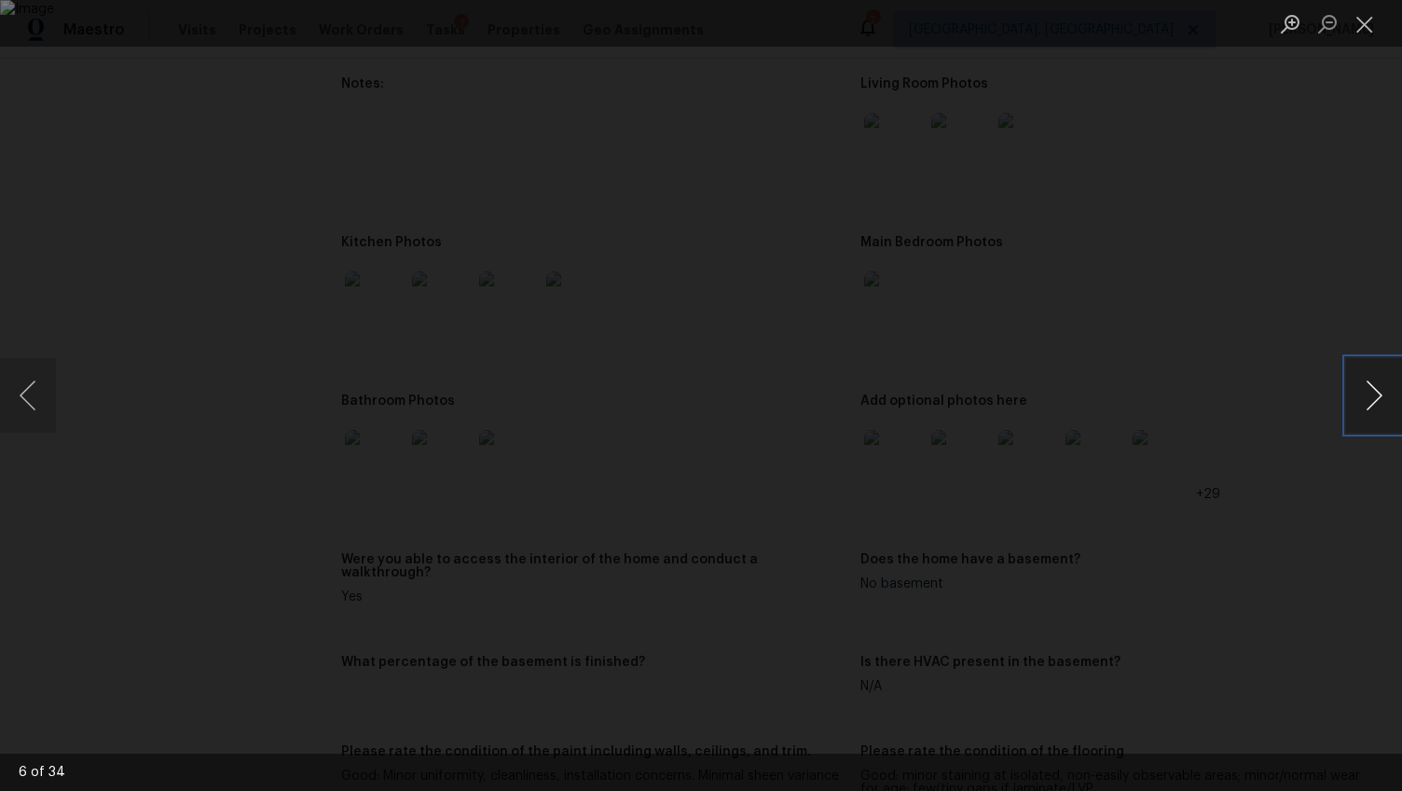
click at [1376, 400] on button "Next image" at bounding box center [1374, 395] width 56 height 75
click at [1318, 577] on div "Lightbox" at bounding box center [701, 395] width 1402 height 791
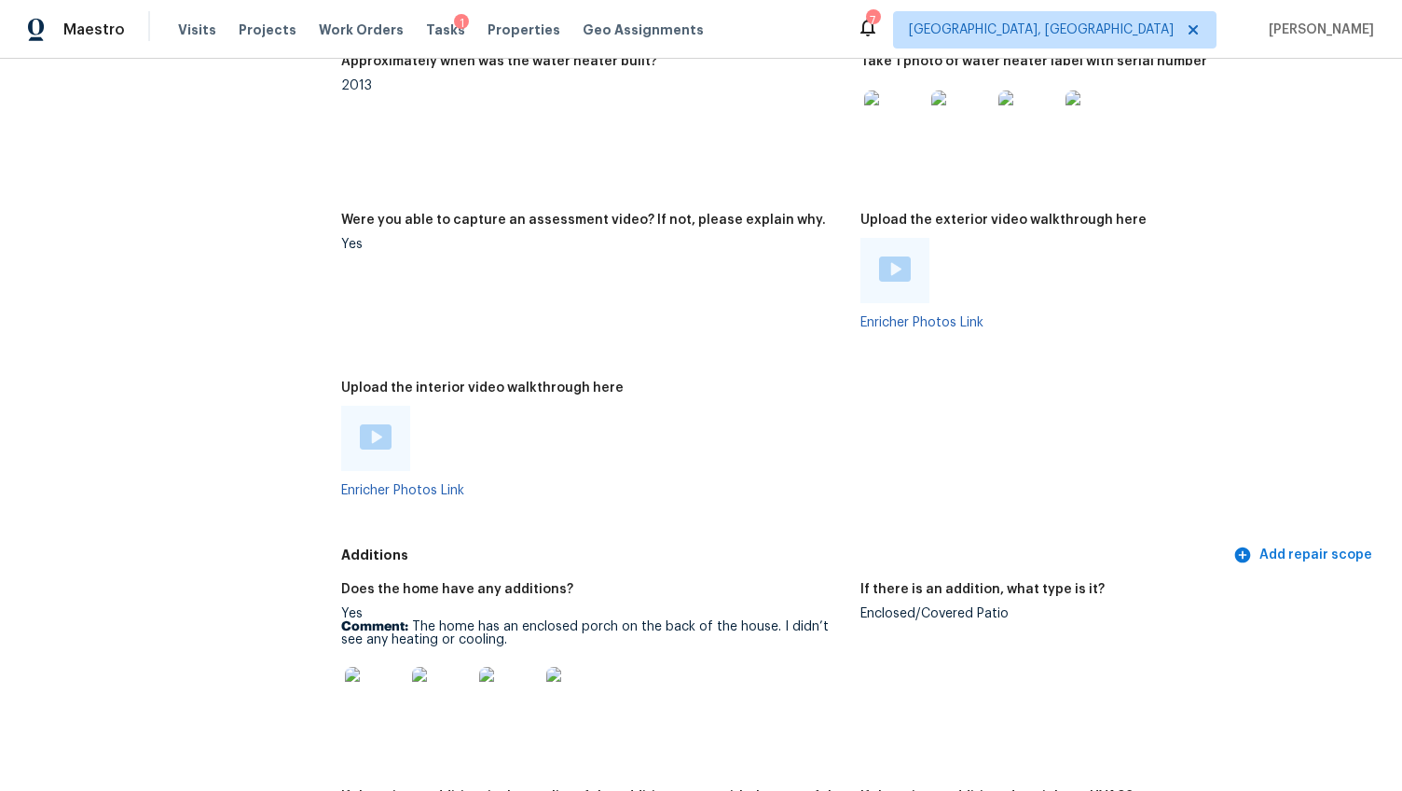
scroll to position [3371, 0]
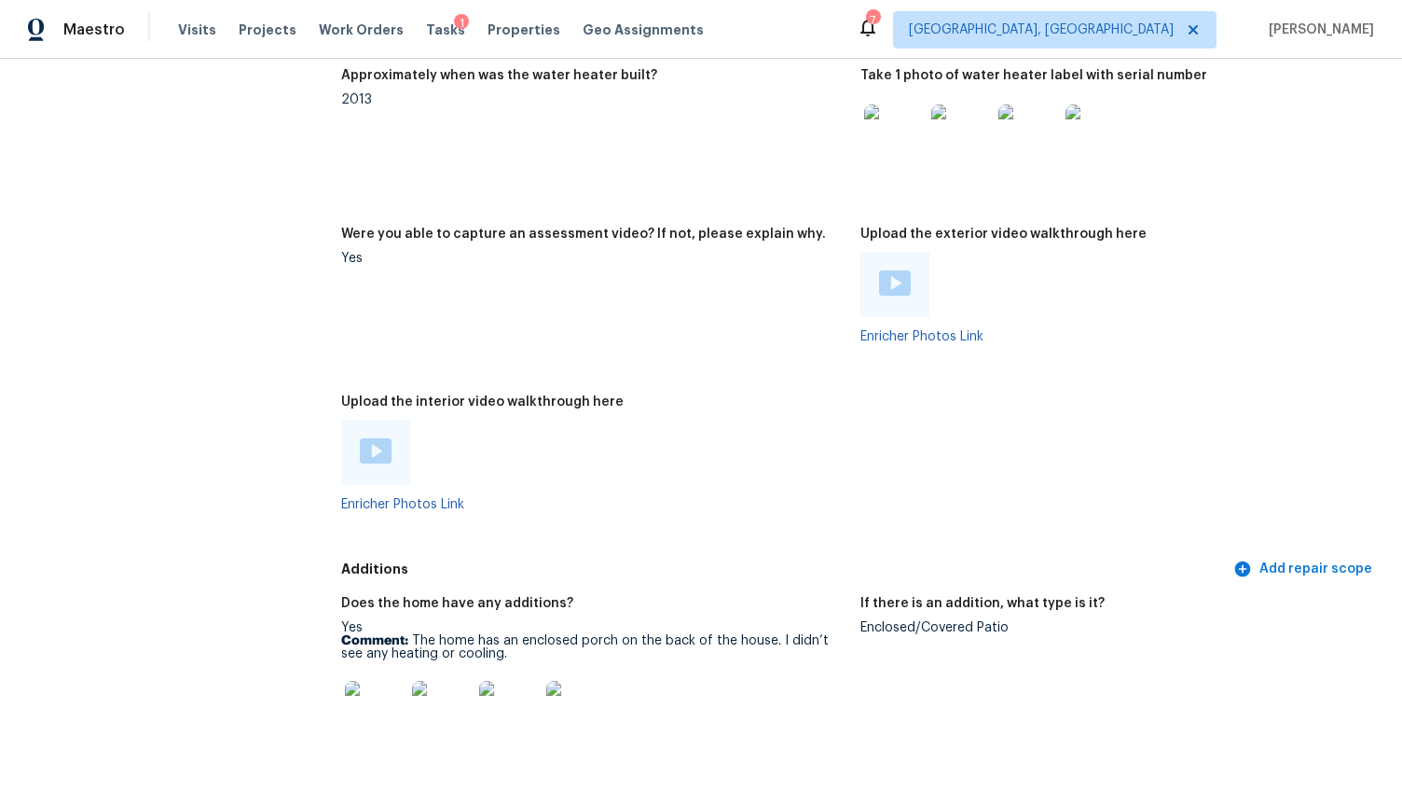
click at [868, 262] on div at bounding box center [895, 284] width 69 height 65
click at [891, 270] on img at bounding box center [895, 282] width 32 height 25
click at [388, 681] on img at bounding box center [375, 711] width 60 height 60
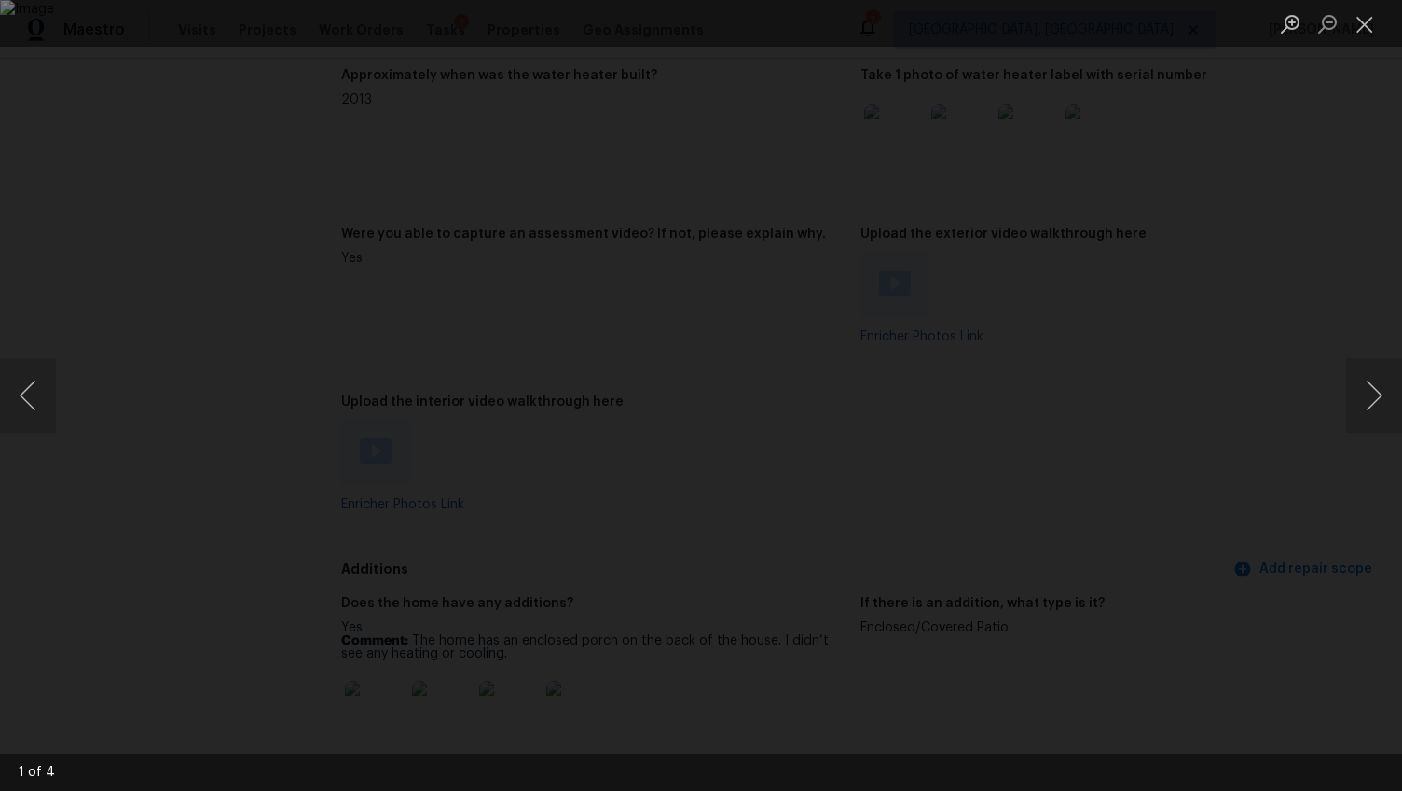
click at [76, 572] on div "Lightbox" at bounding box center [701, 395] width 1402 height 791
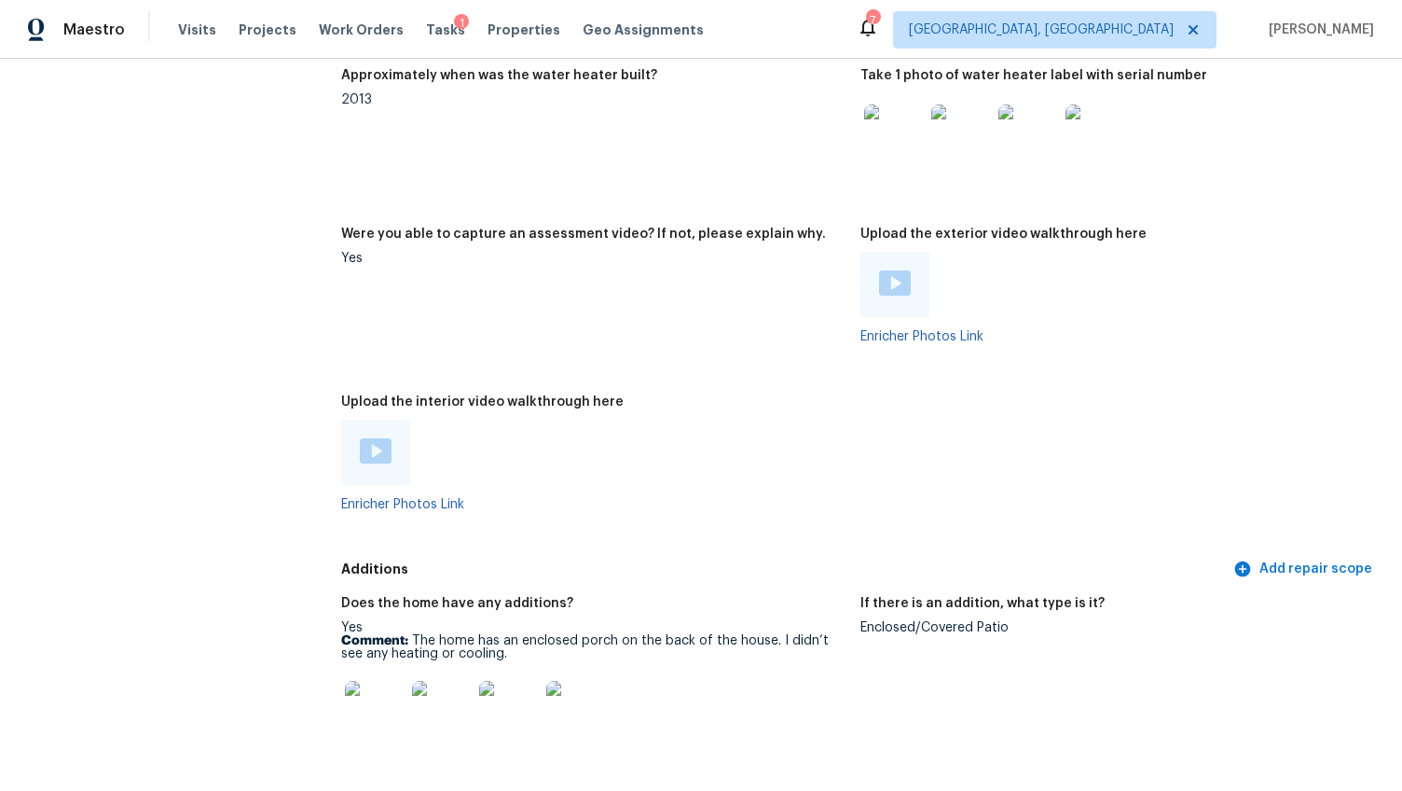
click at [375, 438] on img at bounding box center [376, 450] width 32 height 25
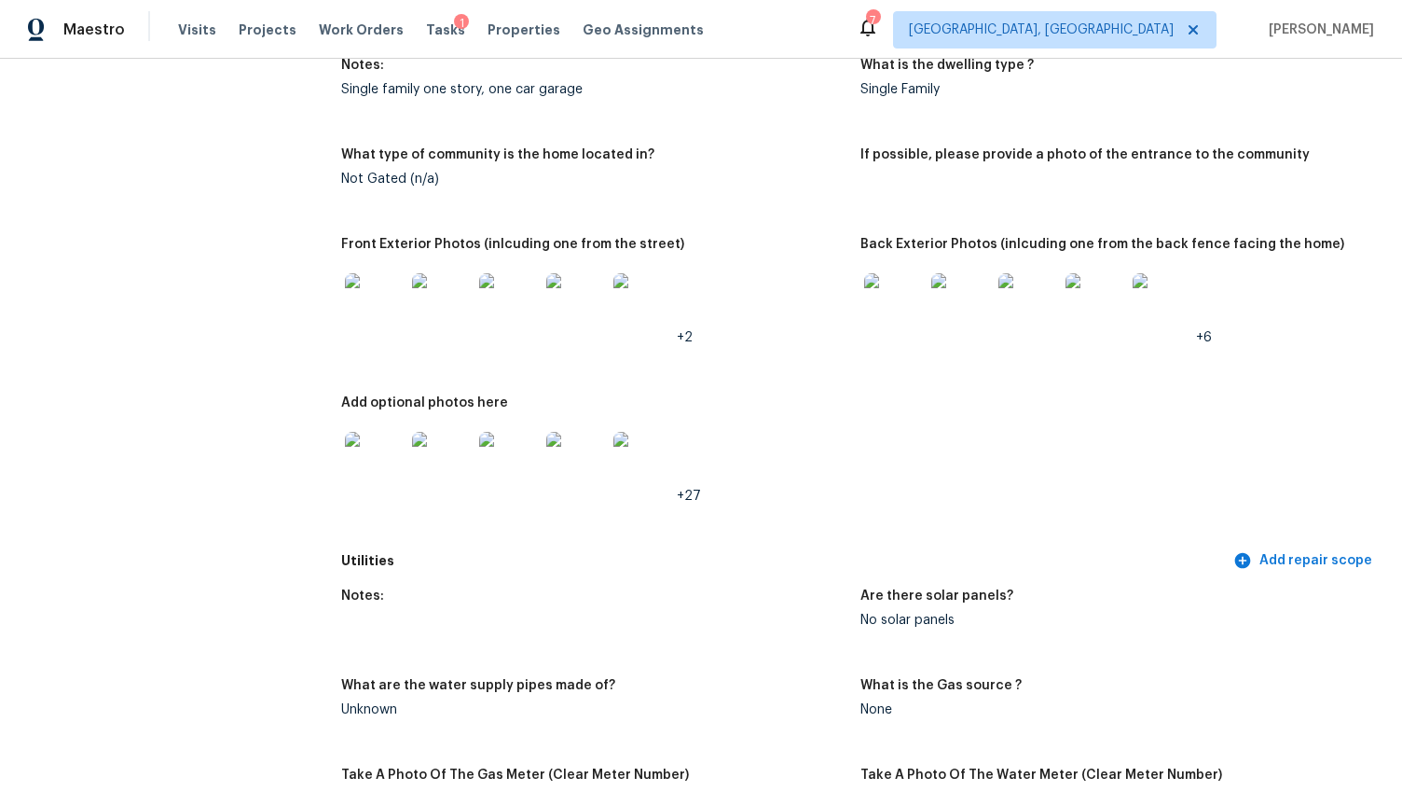
scroll to position [710, 0]
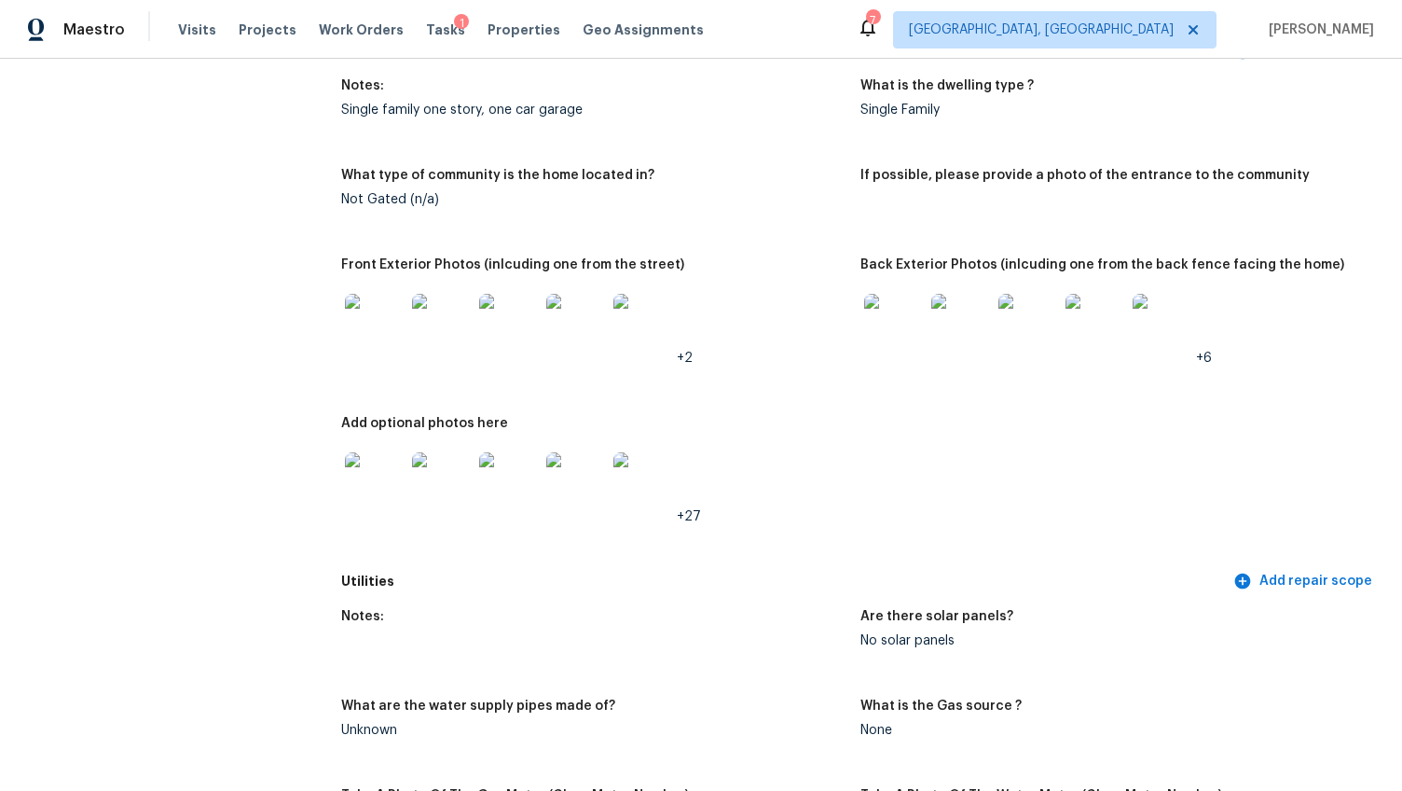
click at [370, 474] on img at bounding box center [375, 482] width 60 height 60
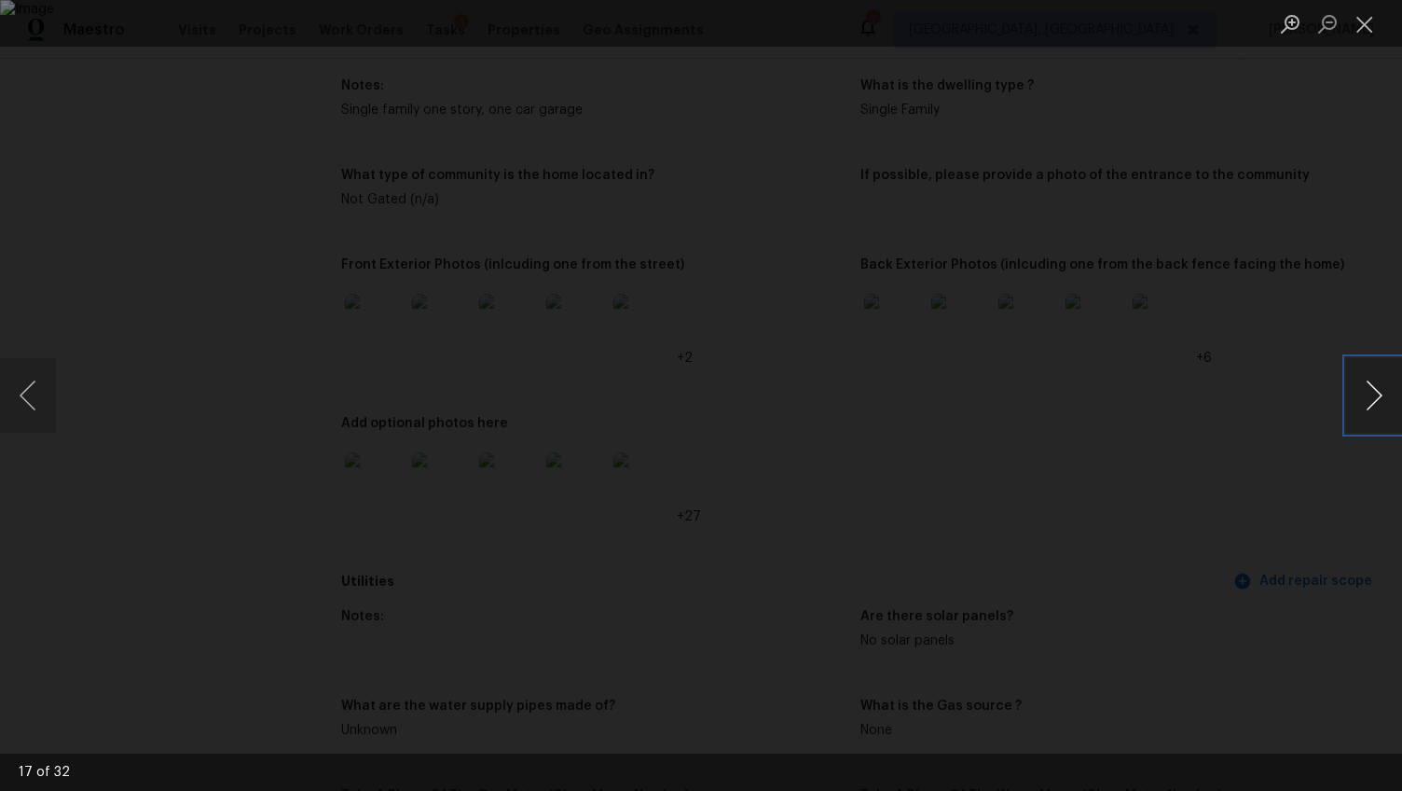
click at [1361, 410] on button "Next image" at bounding box center [1374, 395] width 56 height 75
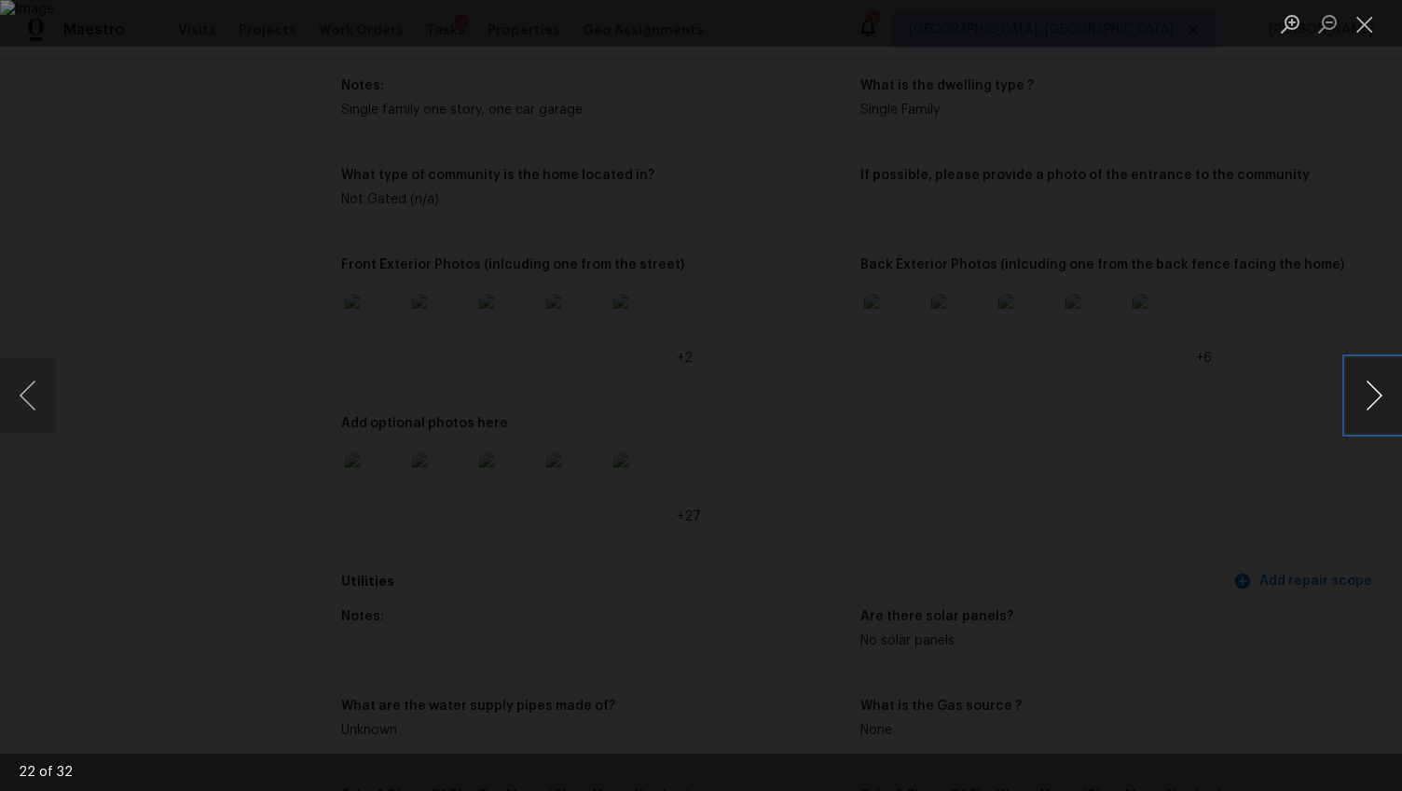
click at [1361, 410] on button "Next image" at bounding box center [1374, 395] width 56 height 75
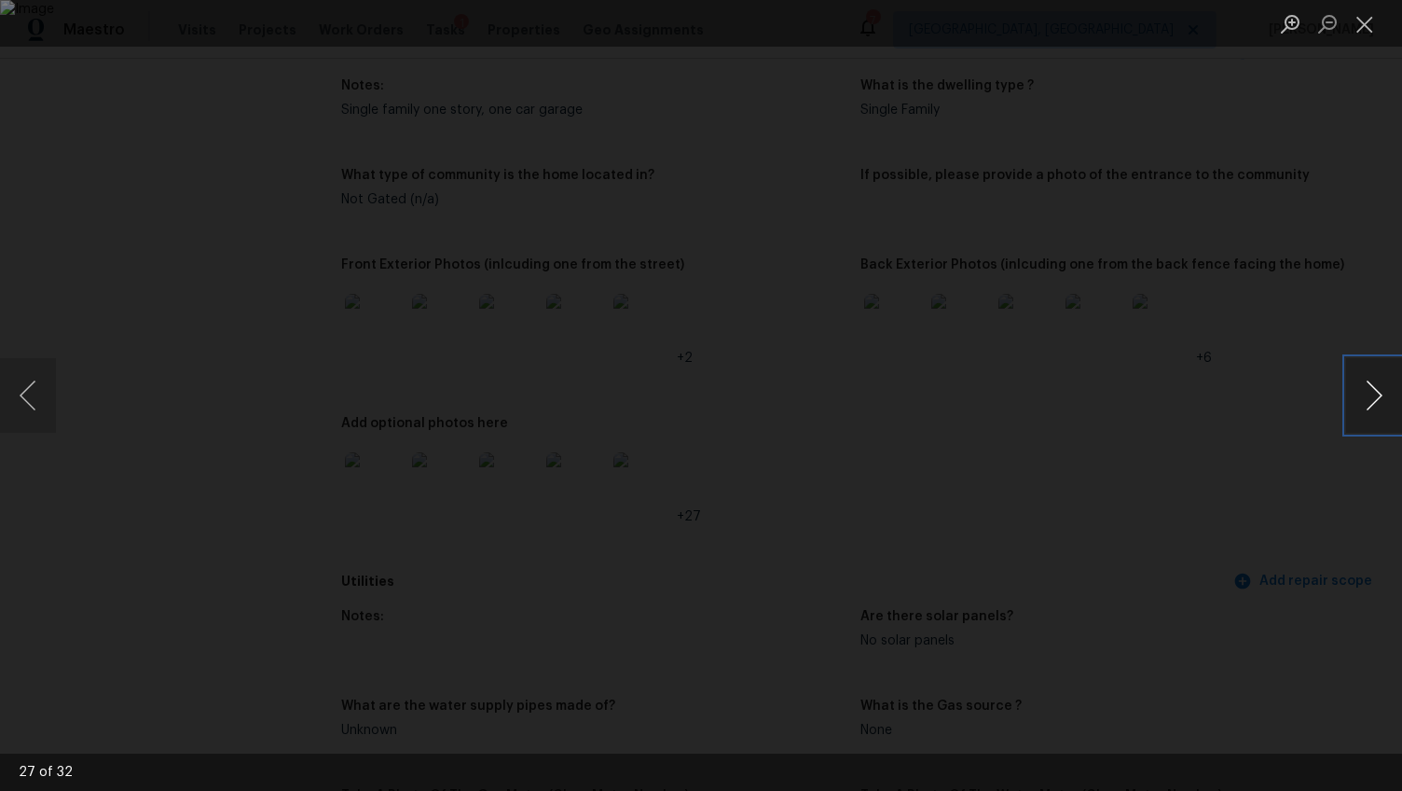
click at [1361, 410] on button "Next image" at bounding box center [1374, 395] width 56 height 75
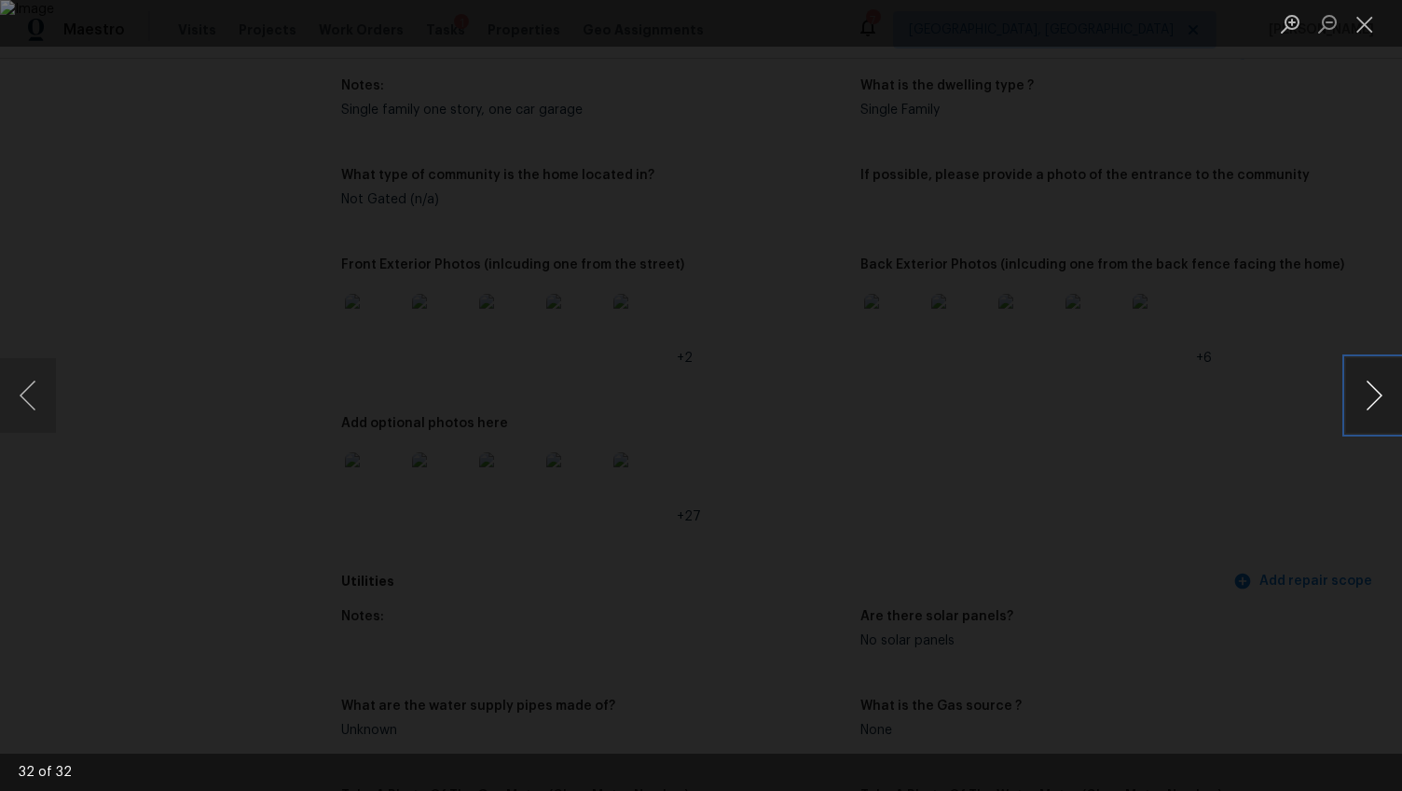
click at [1361, 410] on button "Next image" at bounding box center [1374, 395] width 56 height 75
click at [1194, 480] on div "Lightbox" at bounding box center [701, 395] width 1402 height 791
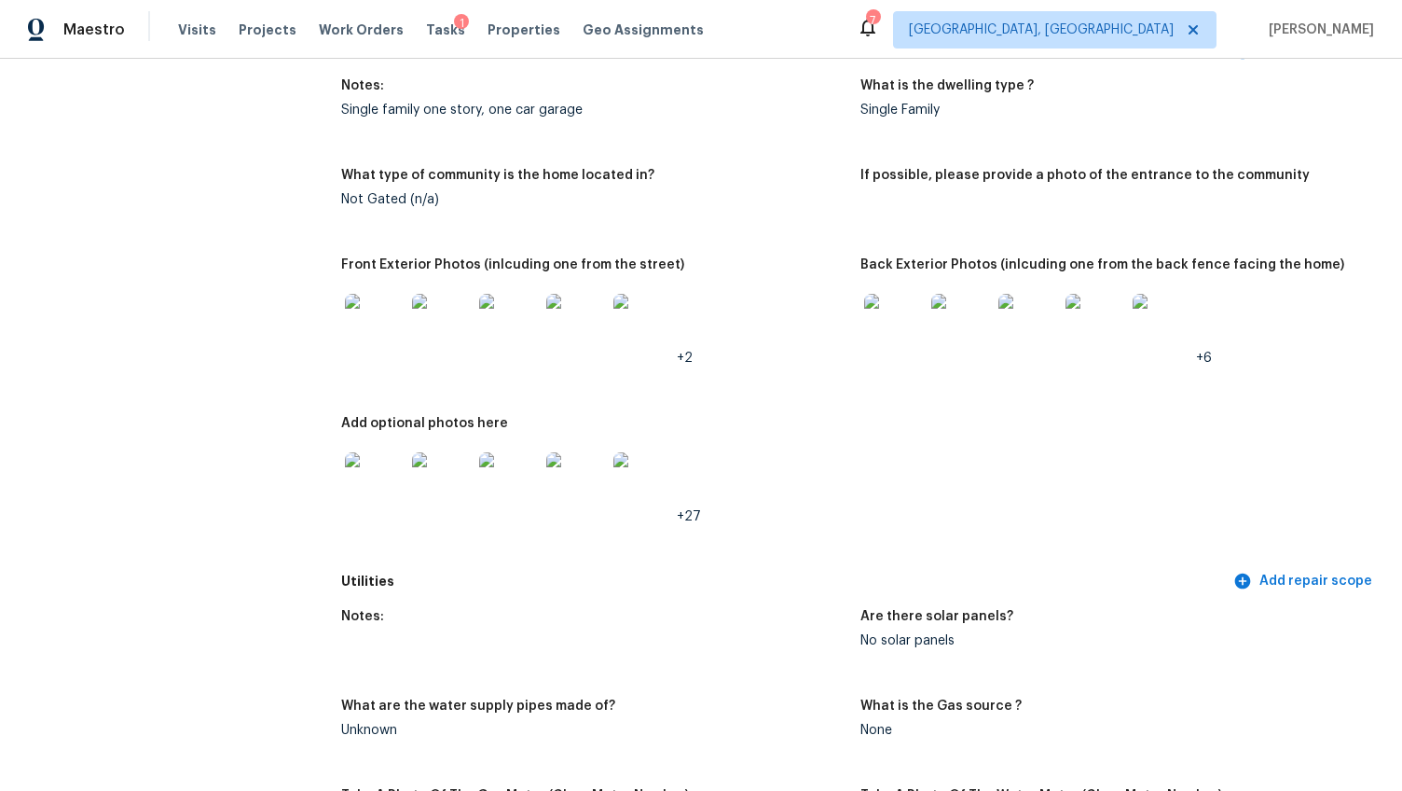
click at [875, 311] on img at bounding box center [894, 324] width 60 height 60
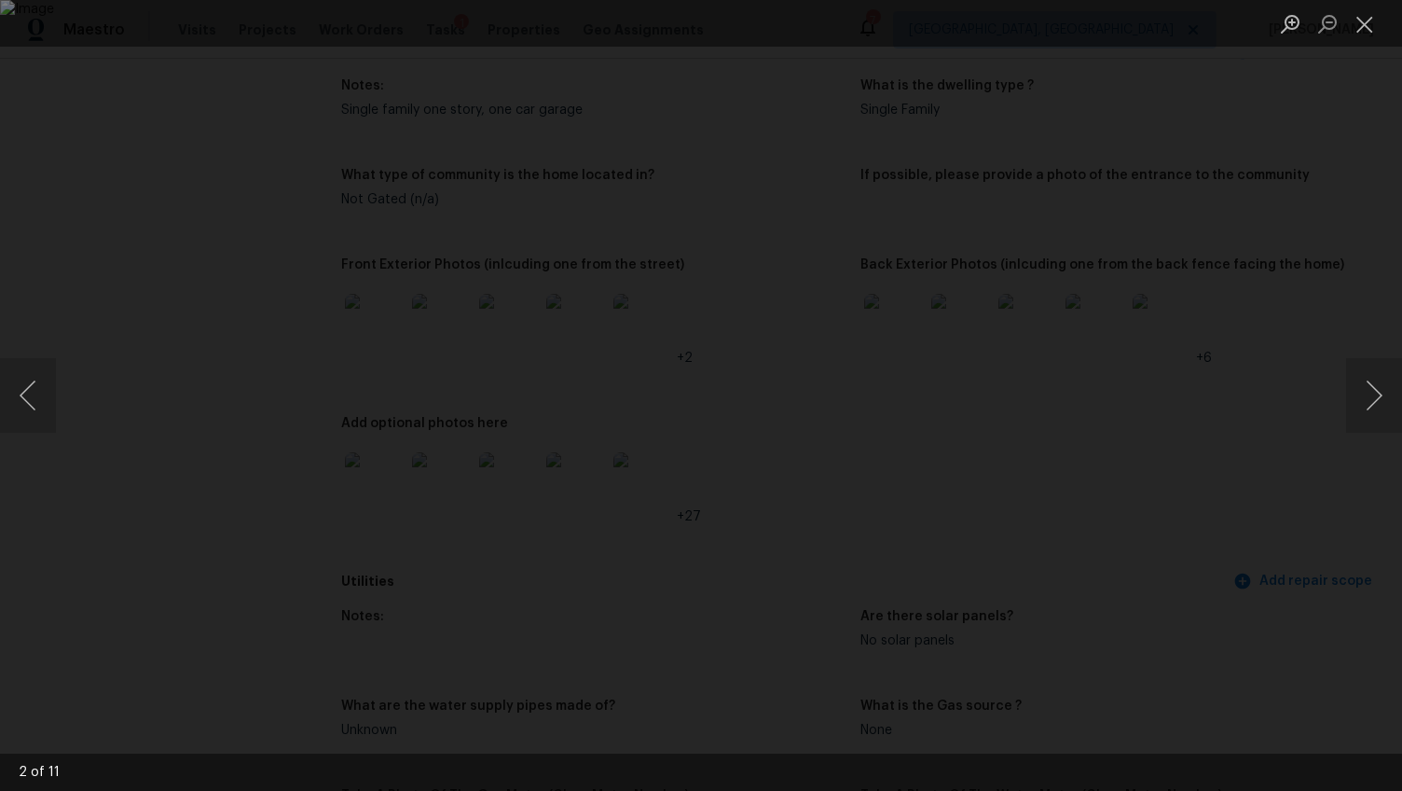
click at [1299, 437] on div "Lightbox" at bounding box center [701, 395] width 1402 height 791
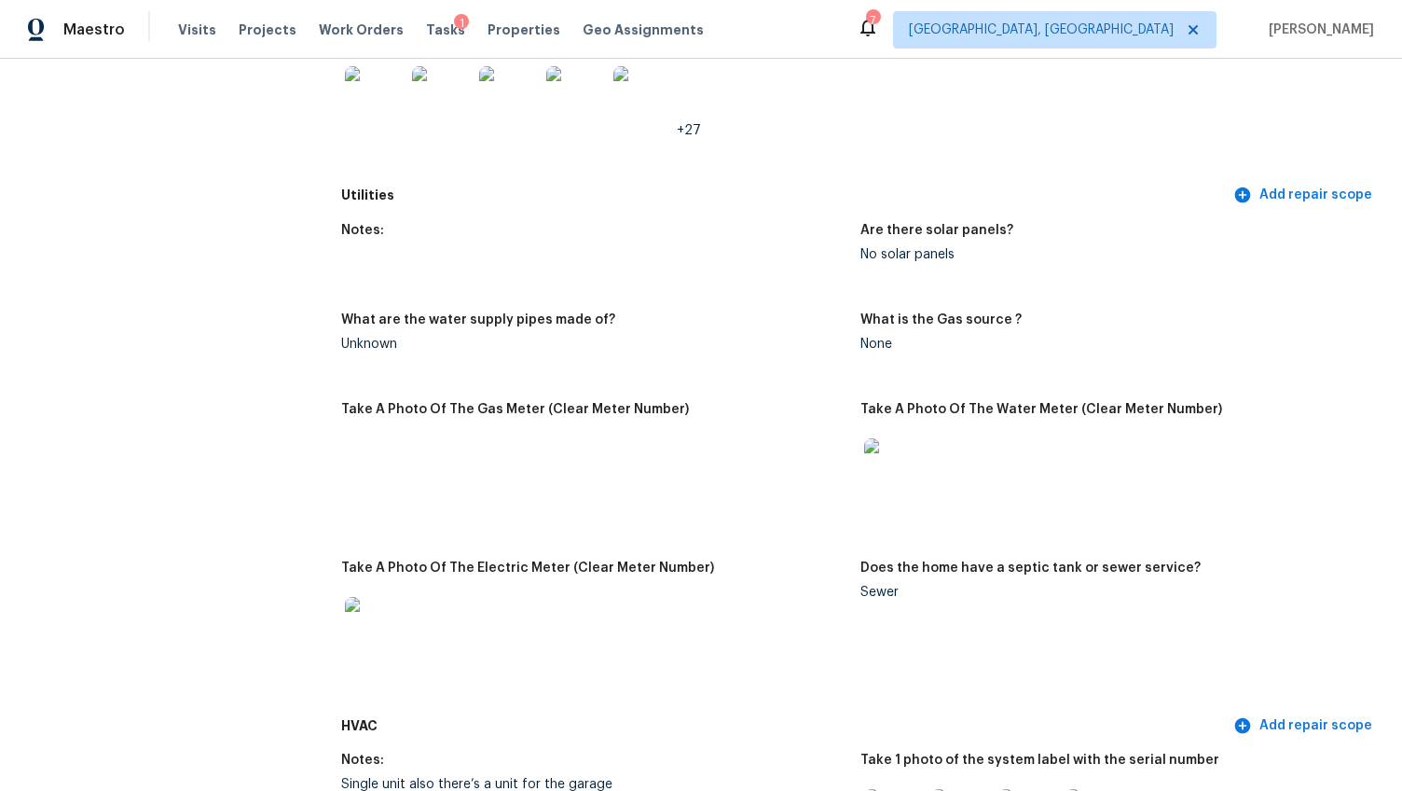
scroll to position [1545, 0]
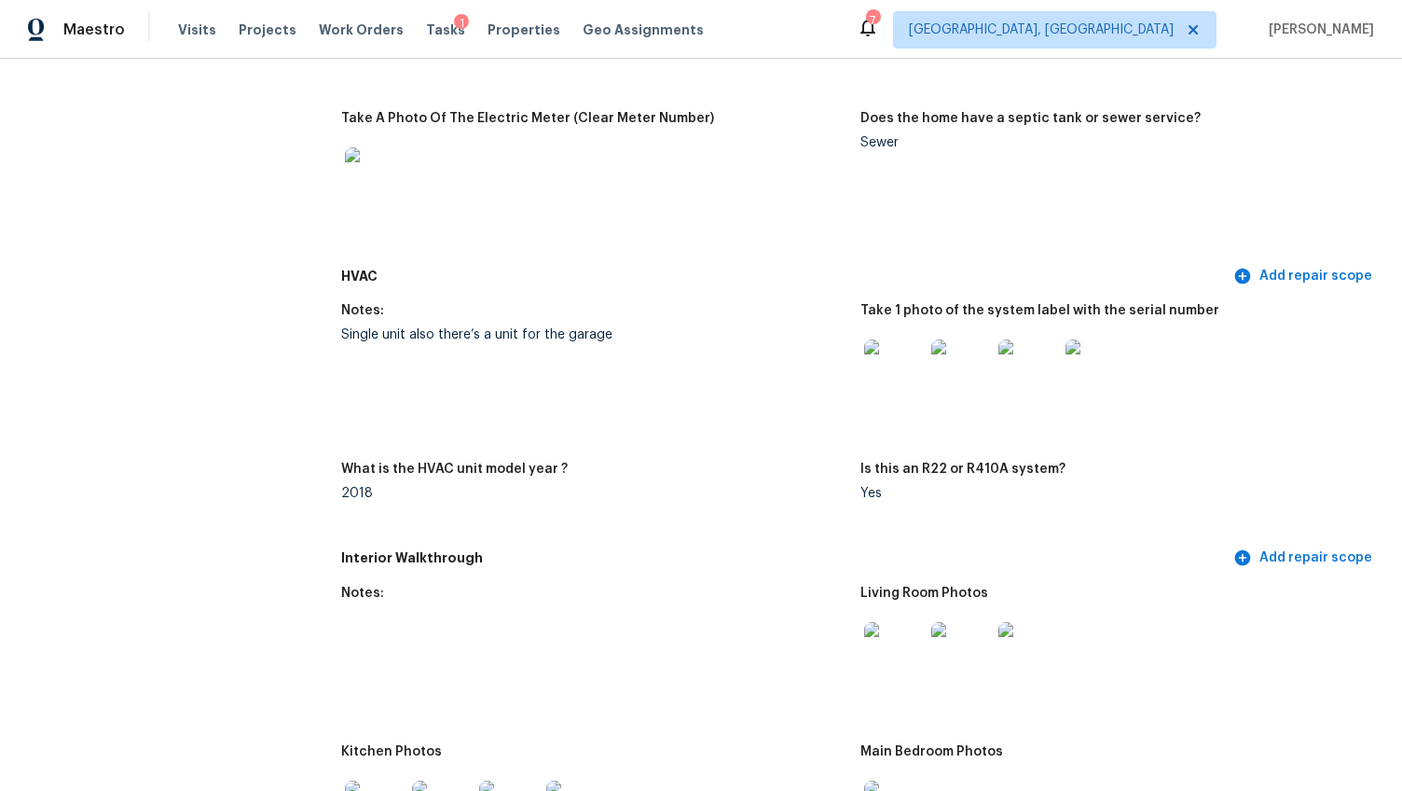
click at [899, 370] on img at bounding box center [894, 369] width 60 height 60
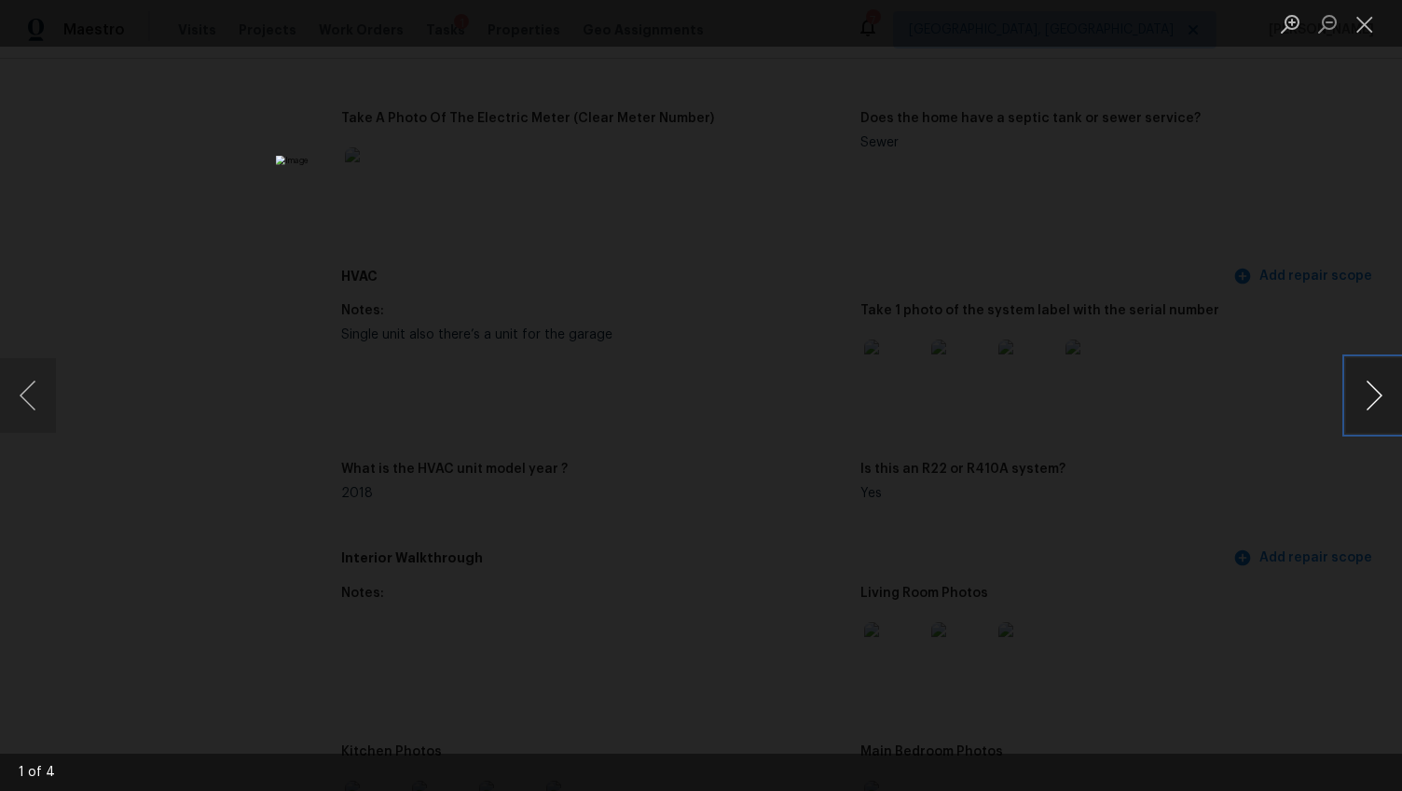
click at [1364, 387] on button "Next image" at bounding box center [1374, 395] width 56 height 75
drag, startPoint x: 1302, startPoint y: 444, endPoint x: 1294, endPoint y: 453, distance: 11.9
click at [1294, 453] on div "Lightbox" at bounding box center [701, 395] width 1402 height 791
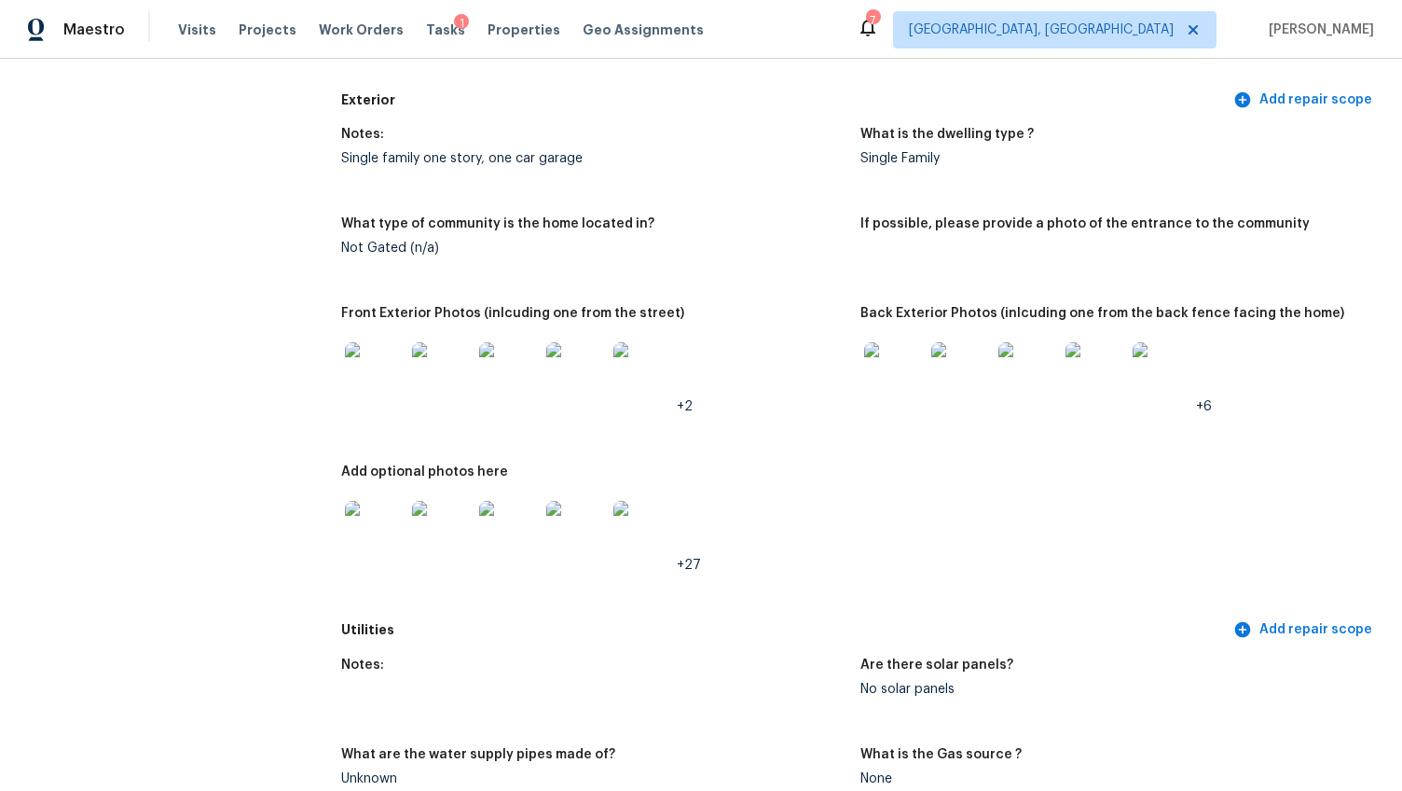
scroll to position [660, 0]
click at [872, 346] on img at bounding box center [894, 373] width 60 height 60
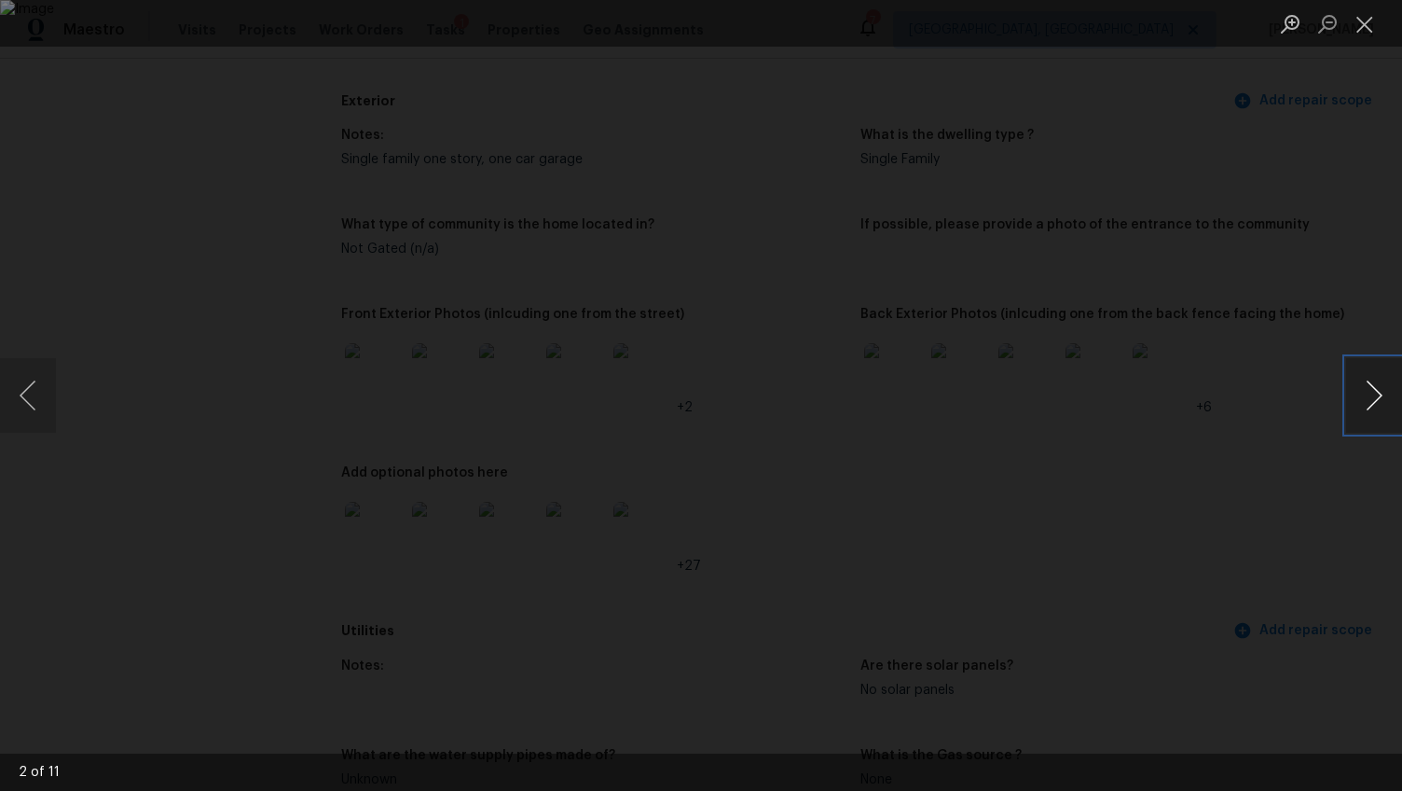
click at [1383, 381] on button "Next image" at bounding box center [1374, 395] width 56 height 75
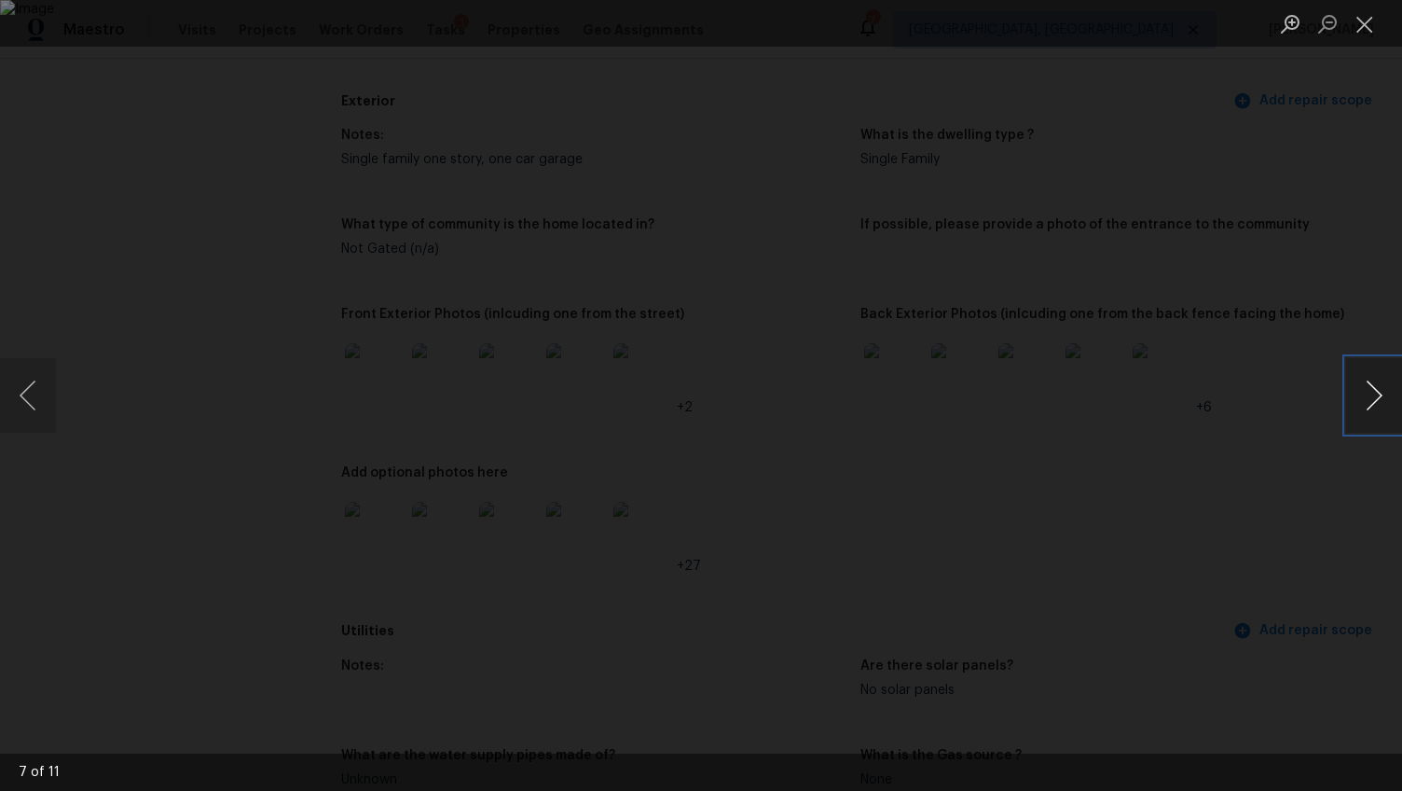
click at [1383, 381] on button "Next image" at bounding box center [1374, 395] width 56 height 75
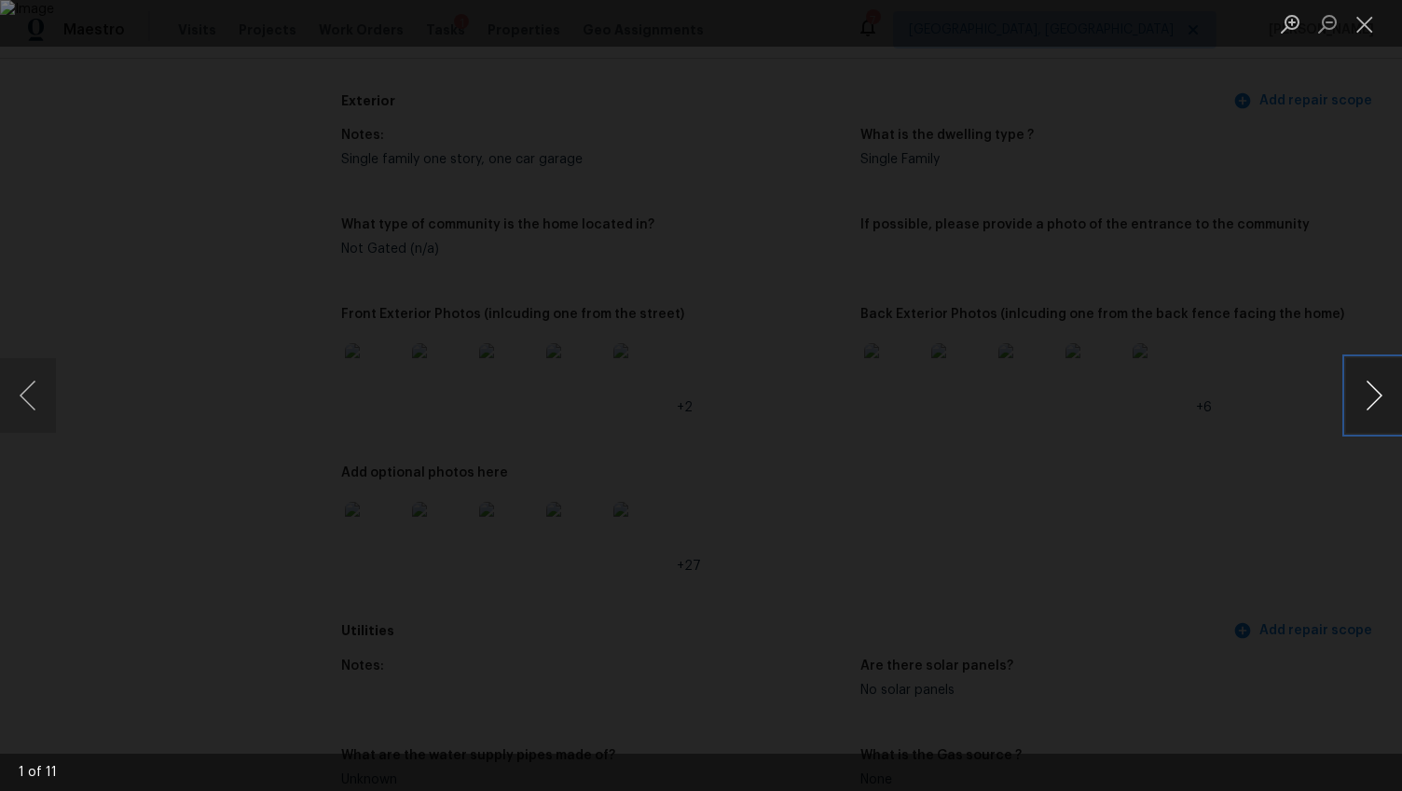
click at [1383, 381] on button "Next image" at bounding box center [1374, 395] width 56 height 75
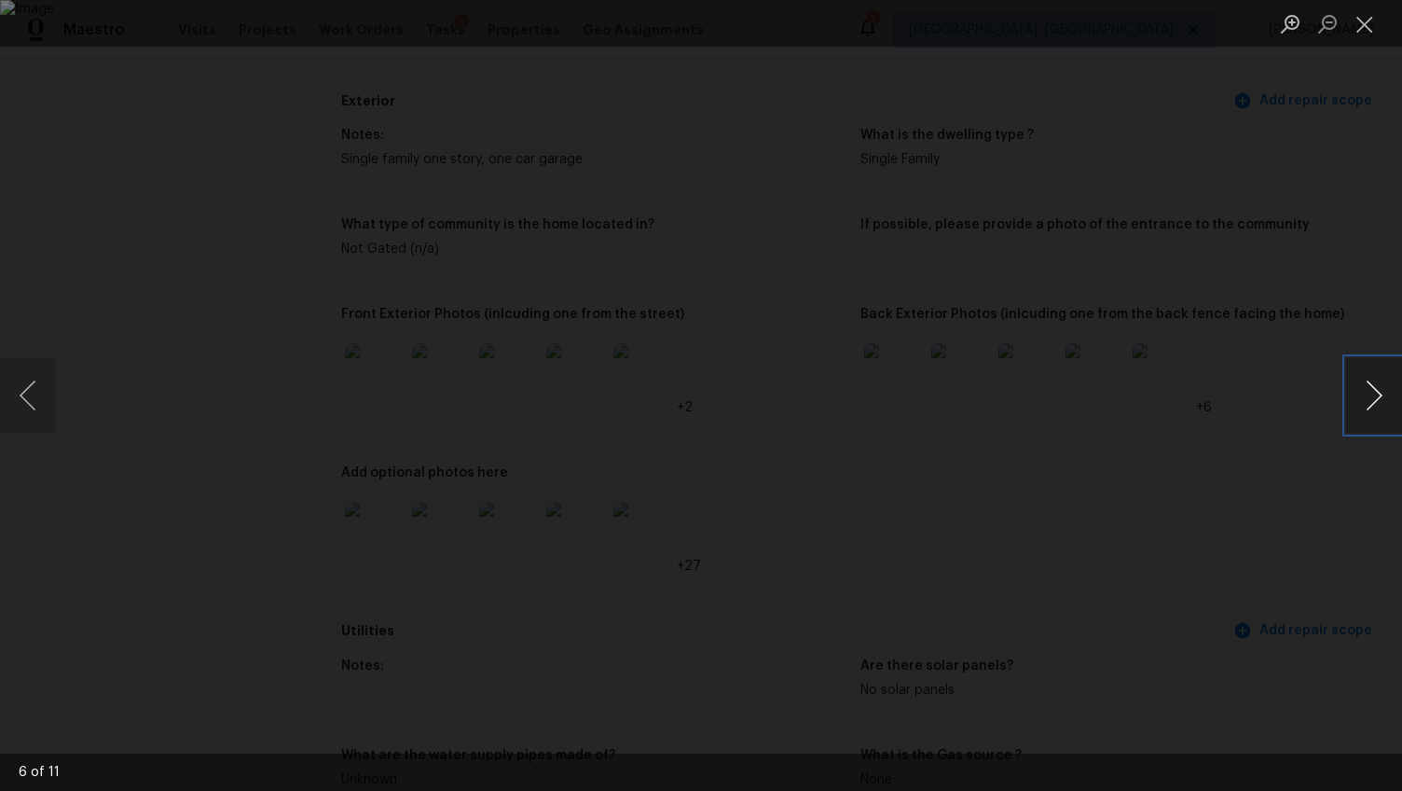
click at [1383, 381] on button "Next image" at bounding box center [1374, 395] width 56 height 75
click at [1382, 382] on button "Next image" at bounding box center [1374, 395] width 56 height 75
click at [1380, 395] on button "Next image" at bounding box center [1374, 395] width 56 height 75
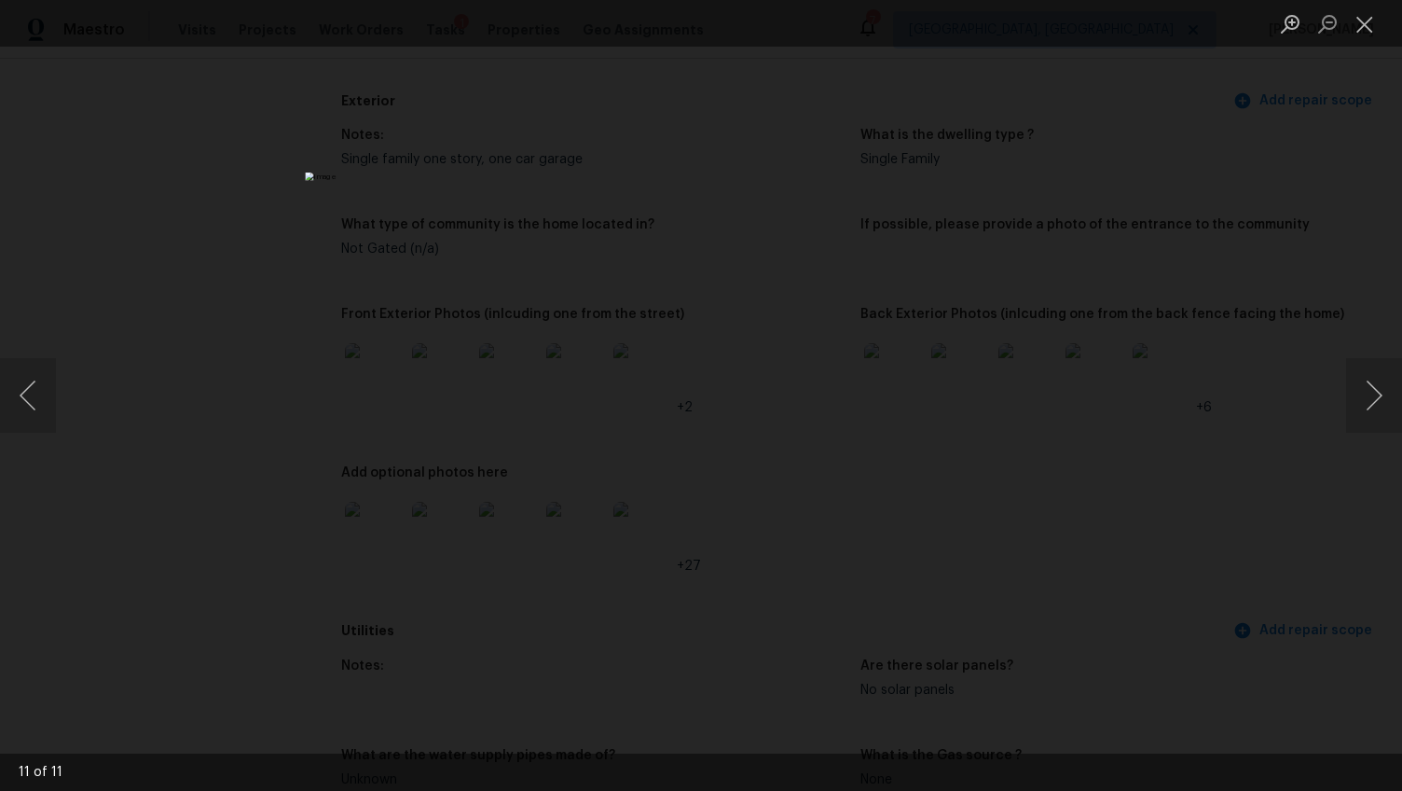
click at [1245, 495] on div "Lightbox" at bounding box center [701, 395] width 1402 height 791
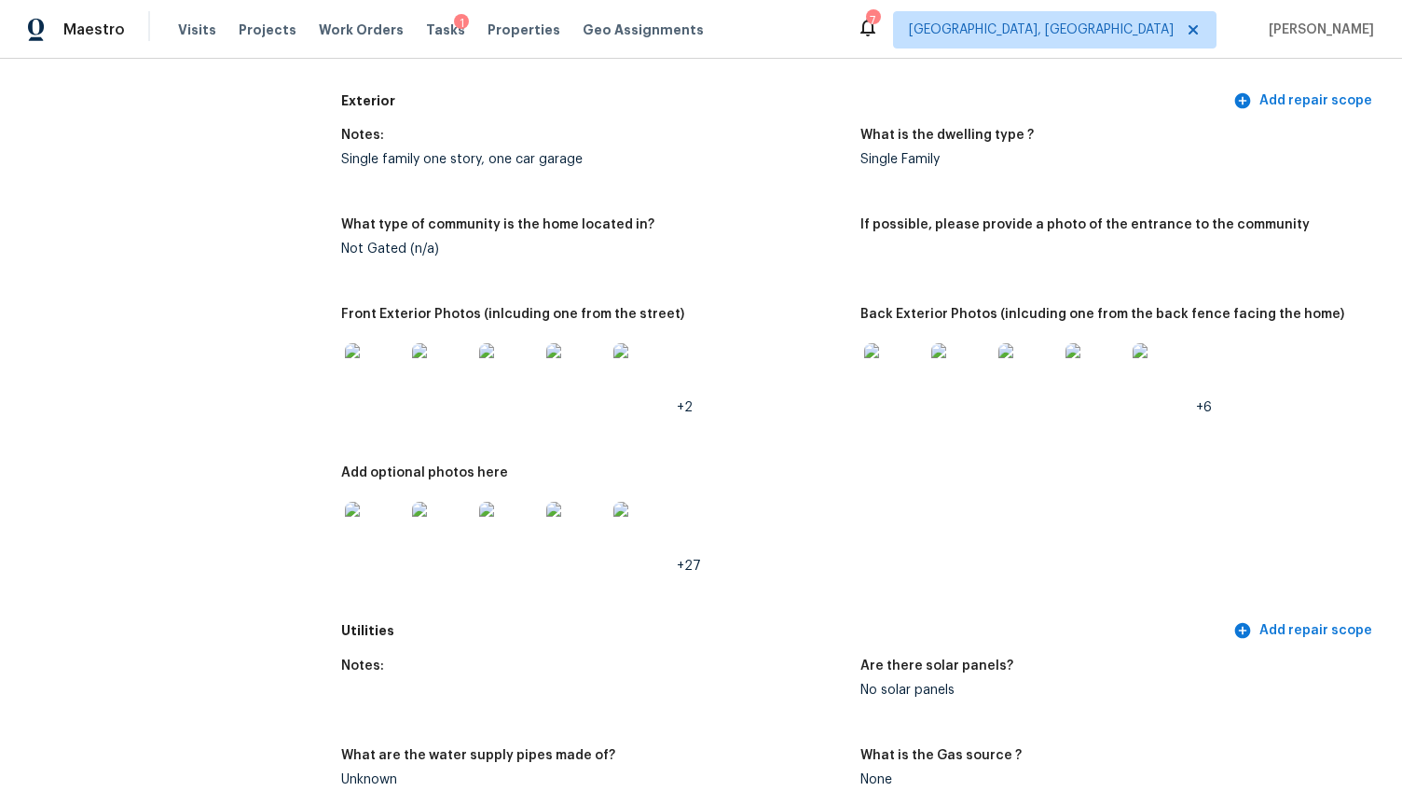
click at [347, 358] on img at bounding box center [375, 373] width 60 height 60
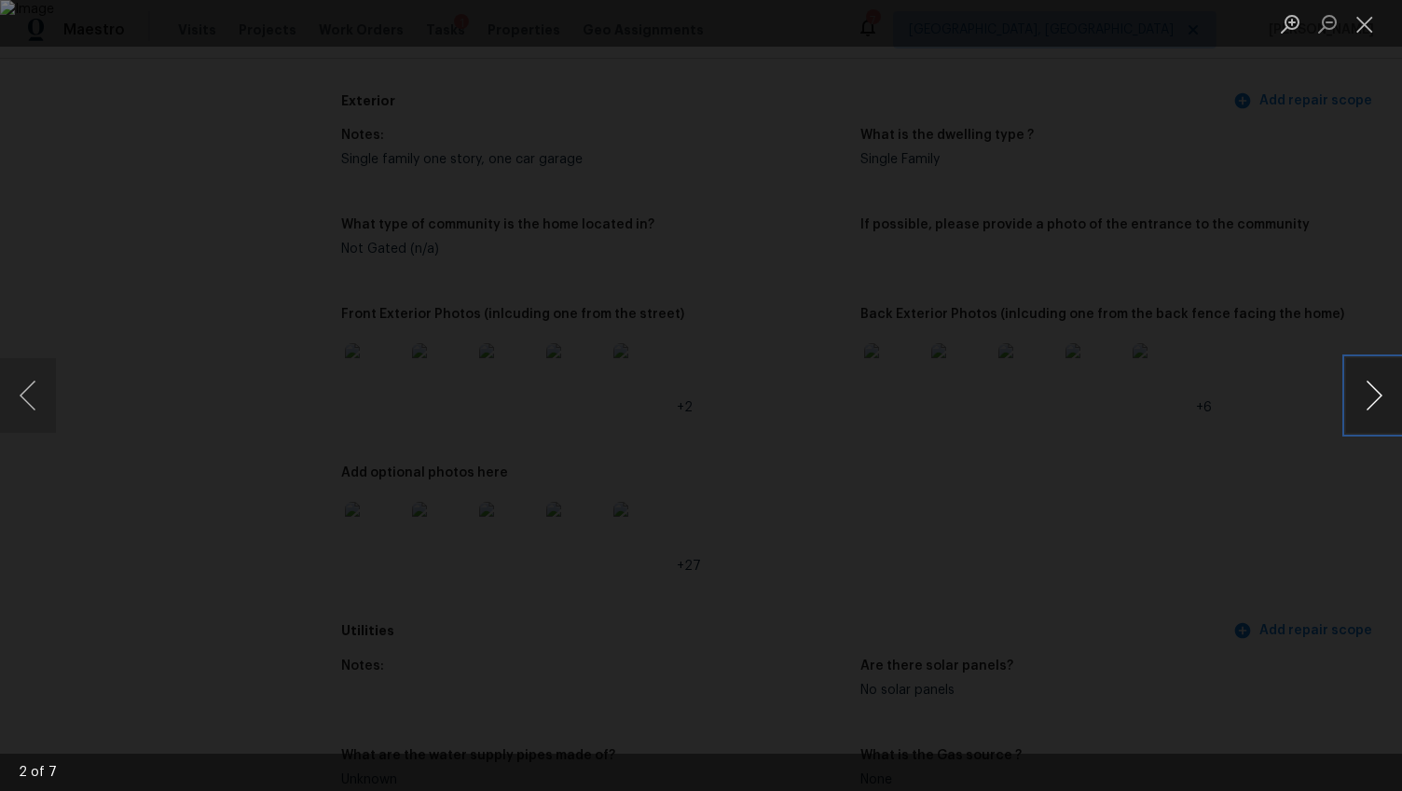
click at [1364, 377] on button "Next image" at bounding box center [1374, 395] width 56 height 75
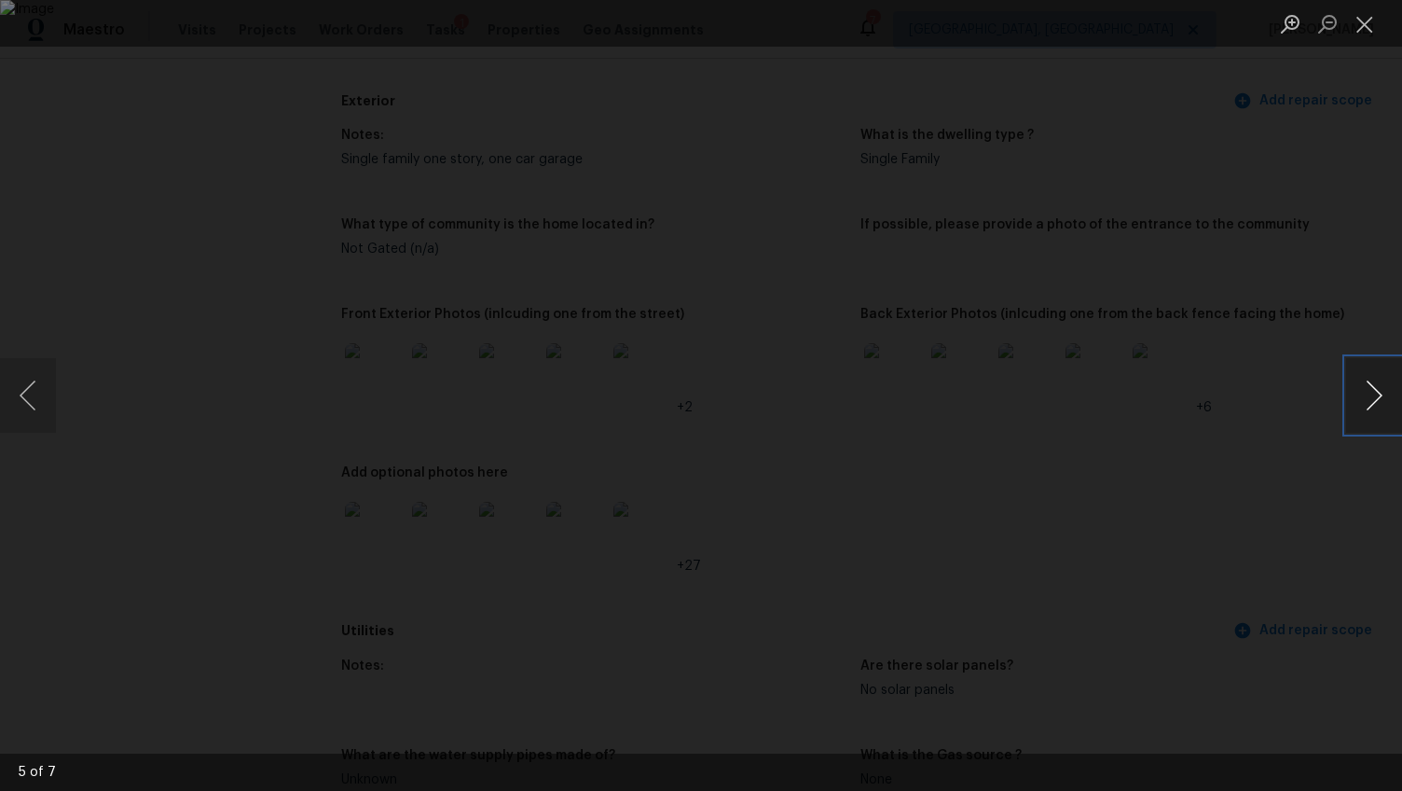
click at [1364, 377] on button "Next image" at bounding box center [1374, 395] width 56 height 75
click at [1288, 400] on div "Lightbox" at bounding box center [701, 395] width 1402 height 791
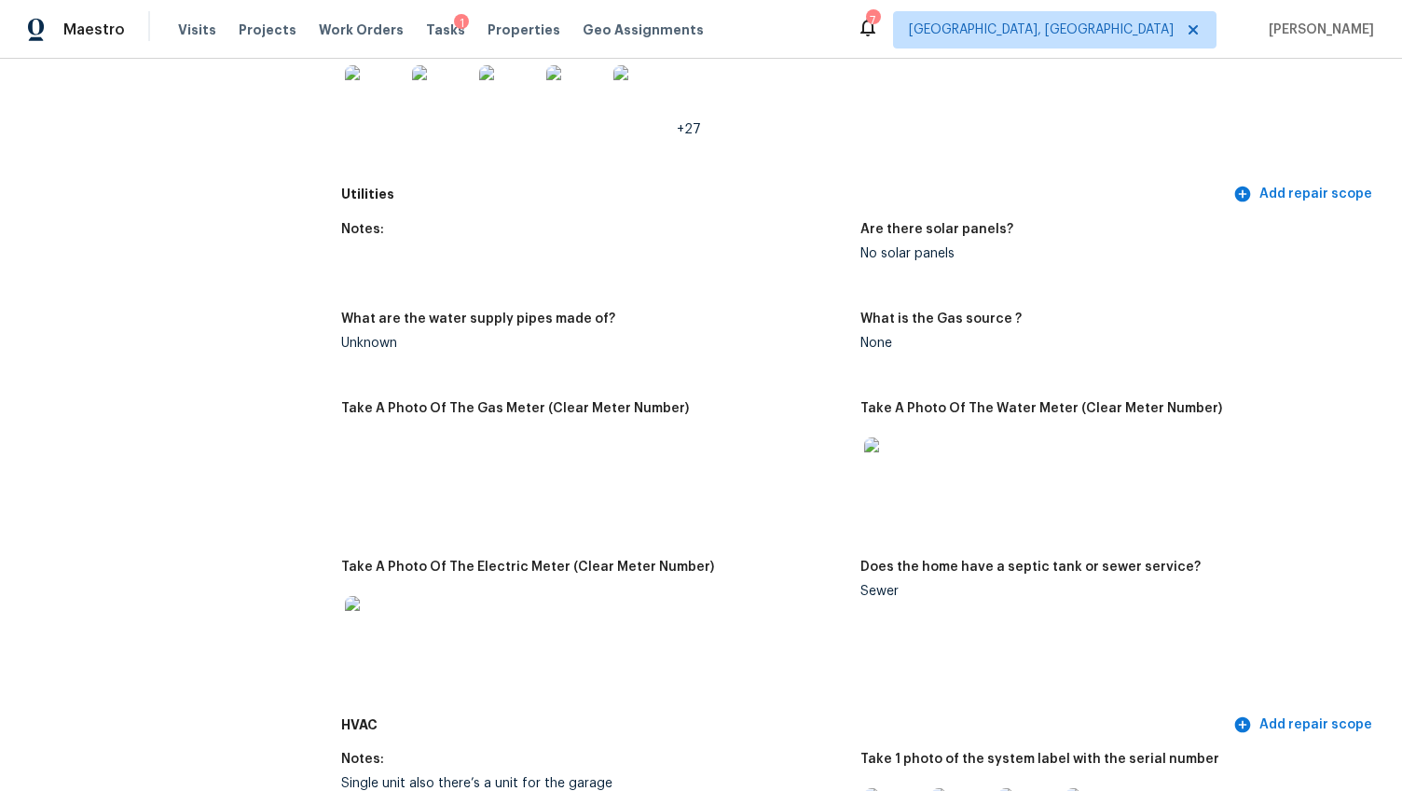
scroll to position [1107, 0]
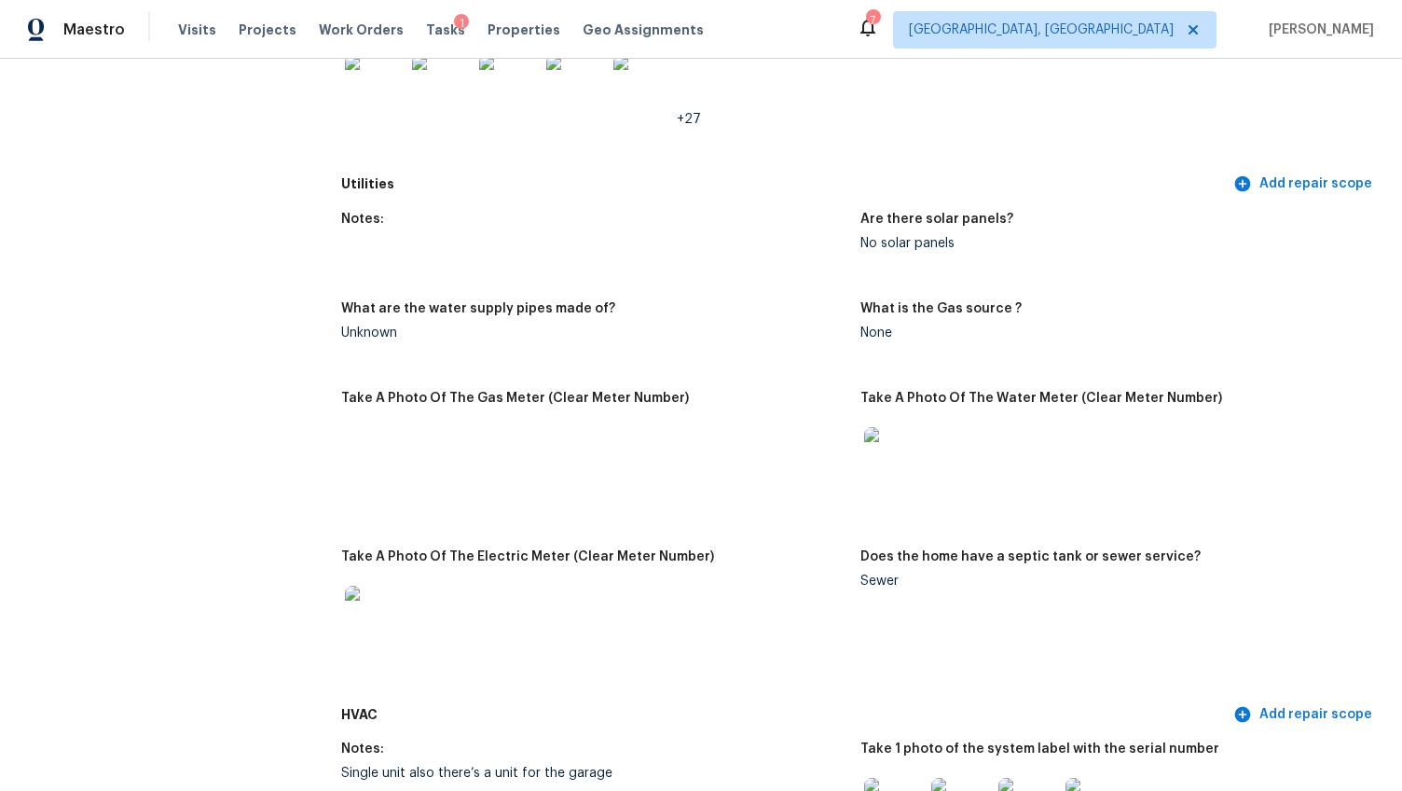
click at [885, 431] on img at bounding box center [894, 457] width 60 height 60
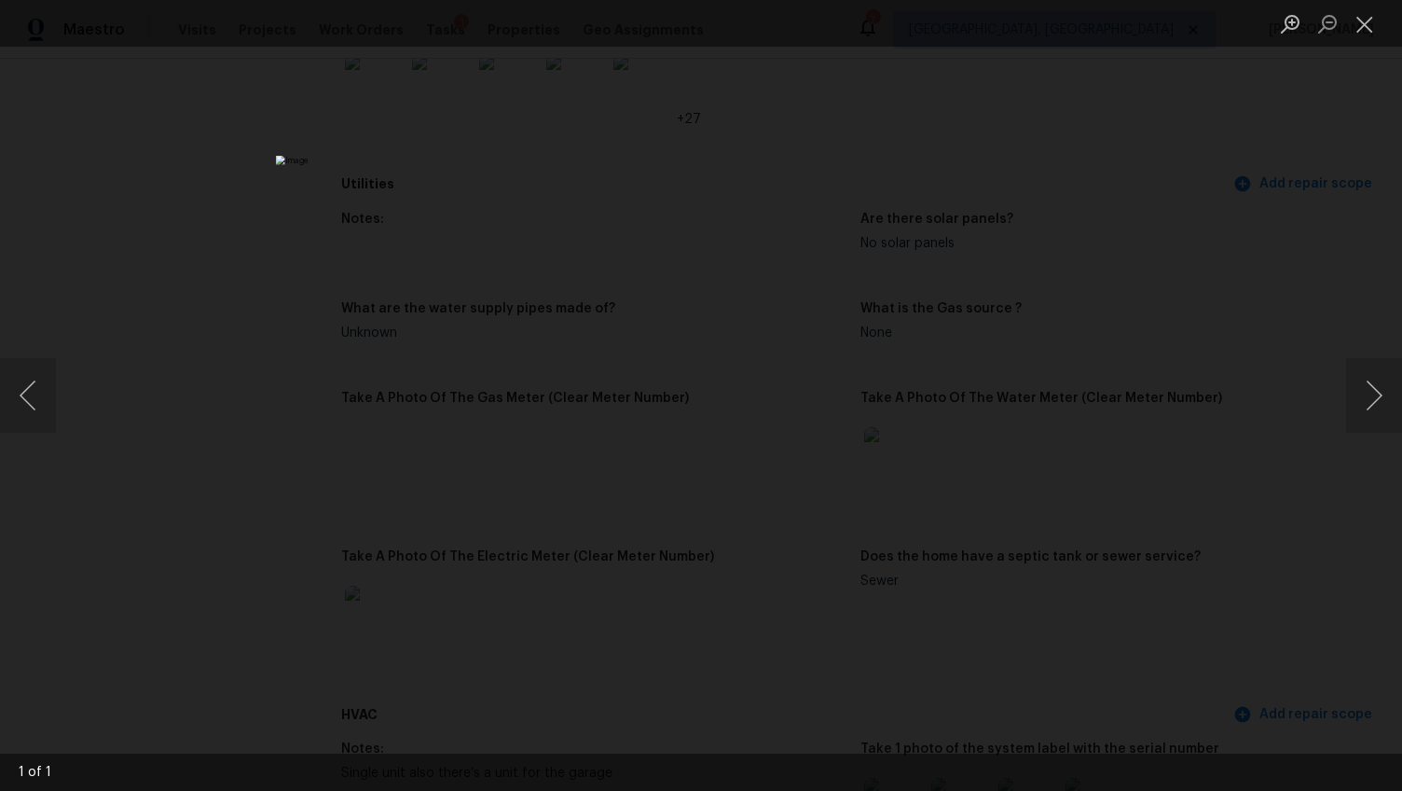
click at [1272, 447] on div "Lightbox" at bounding box center [701, 395] width 1402 height 791
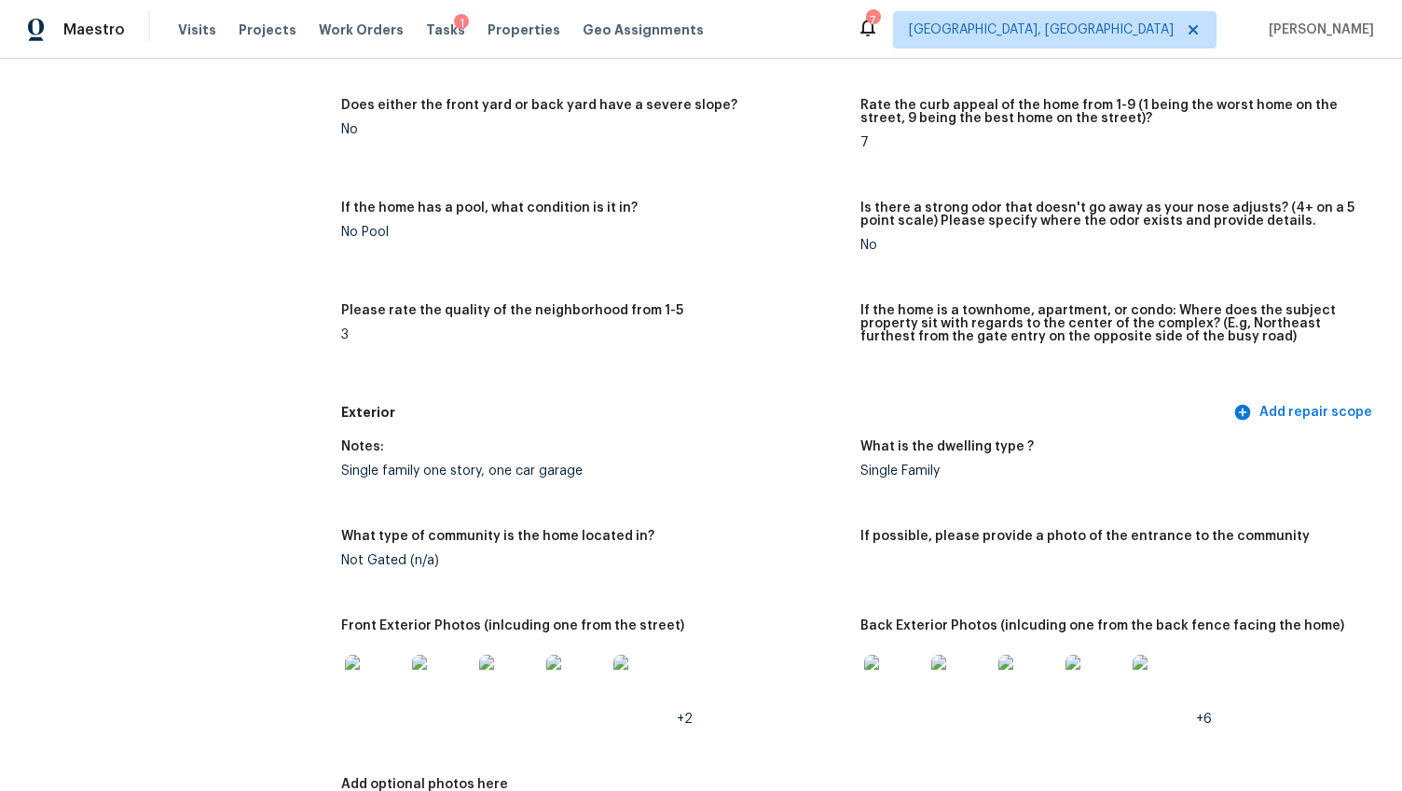
scroll to position [0, 0]
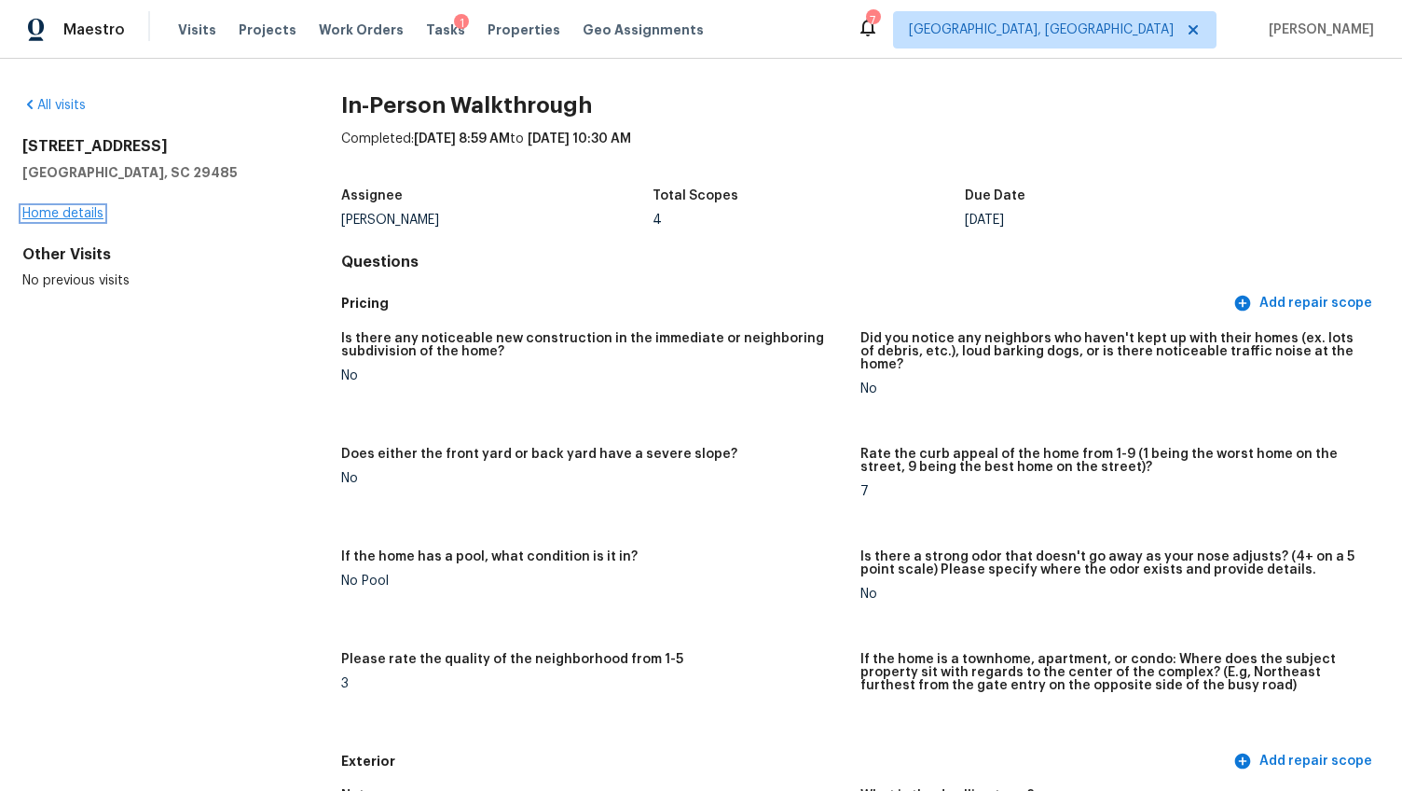
click at [57, 214] on link "Home details" at bounding box center [62, 213] width 81 height 13
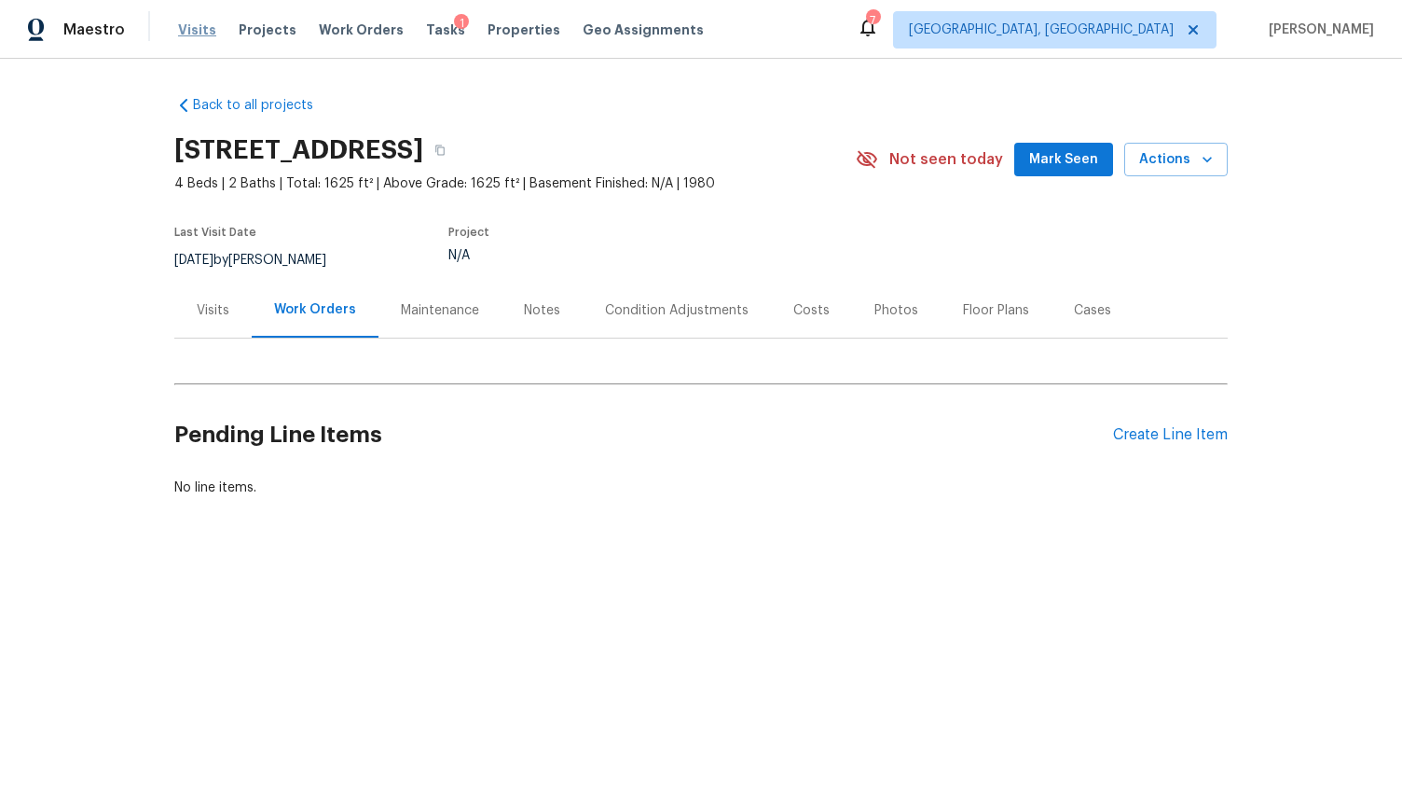
click at [205, 29] on span "Visits" at bounding box center [197, 30] width 38 height 19
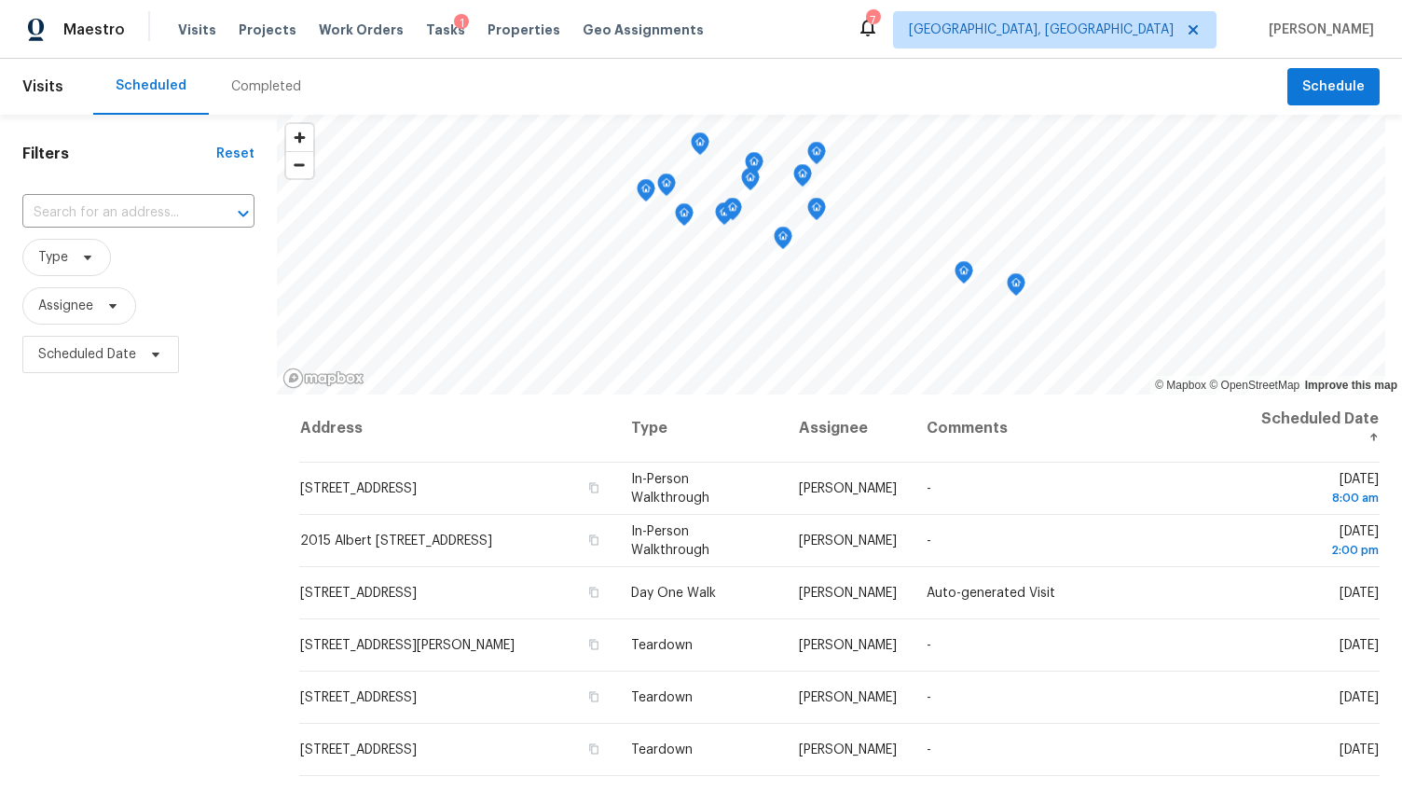
click at [275, 99] on div "Completed" at bounding box center [266, 87] width 115 height 56
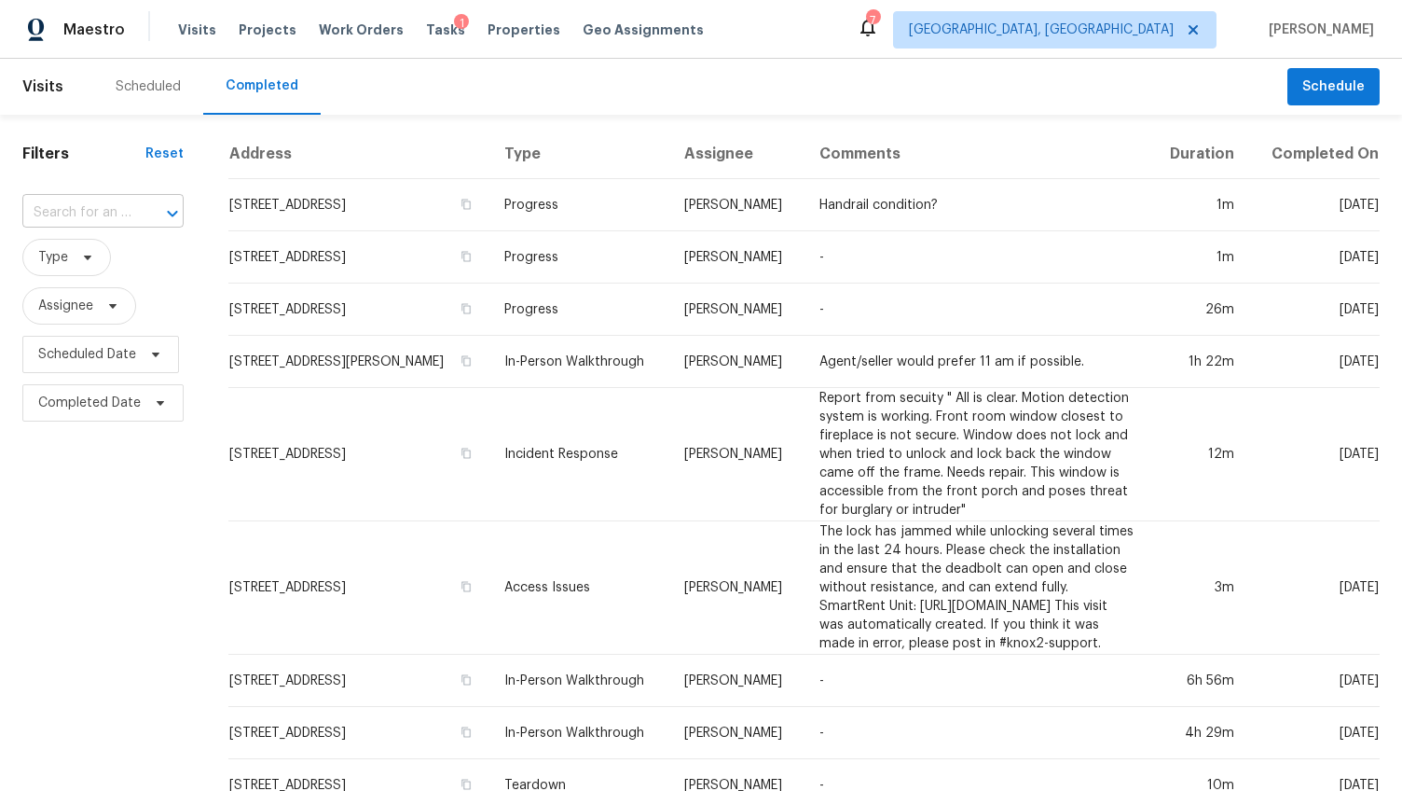
click at [100, 214] on input "text" at bounding box center [76, 213] width 109 height 29
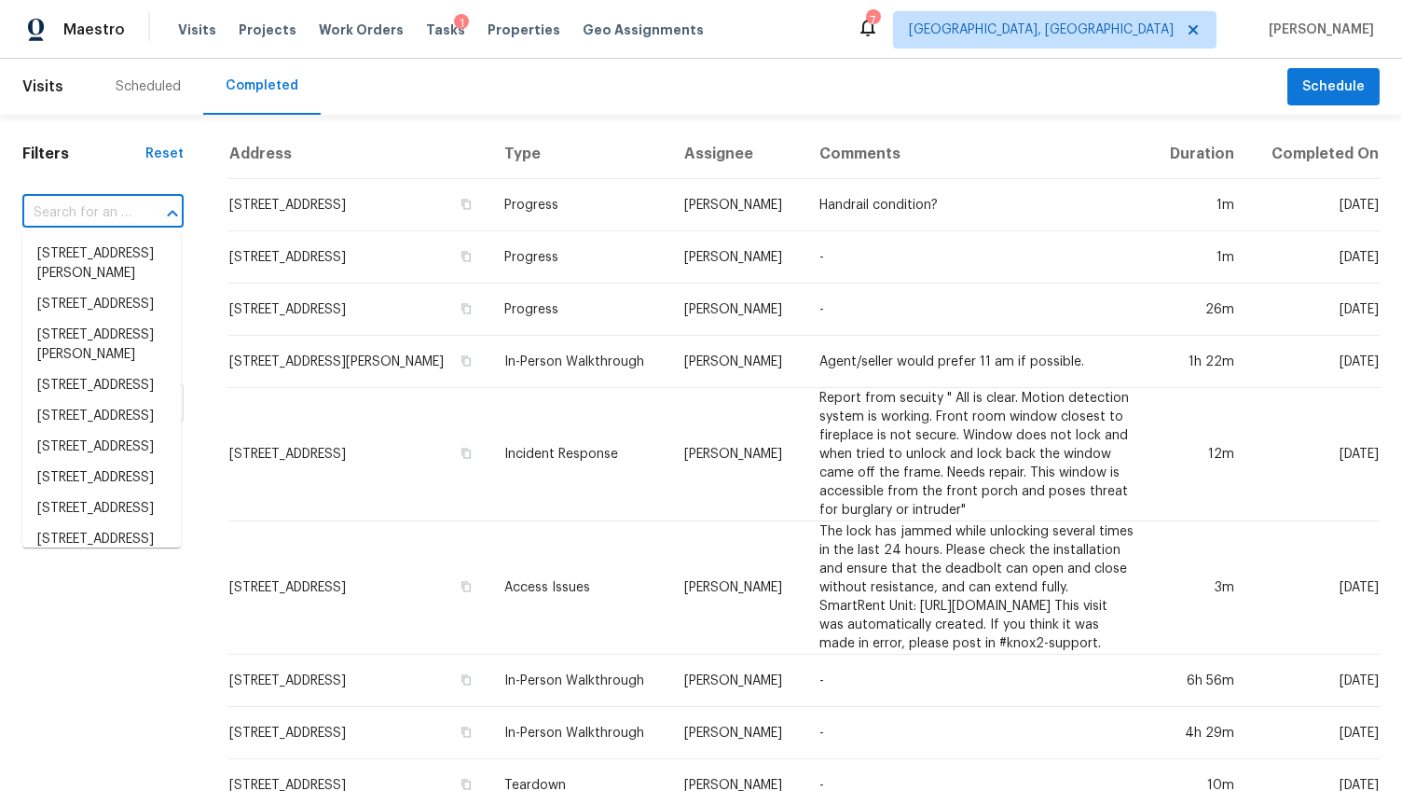
paste input "[STREET_ADDRESS]"
type input "[STREET_ADDRESS]"
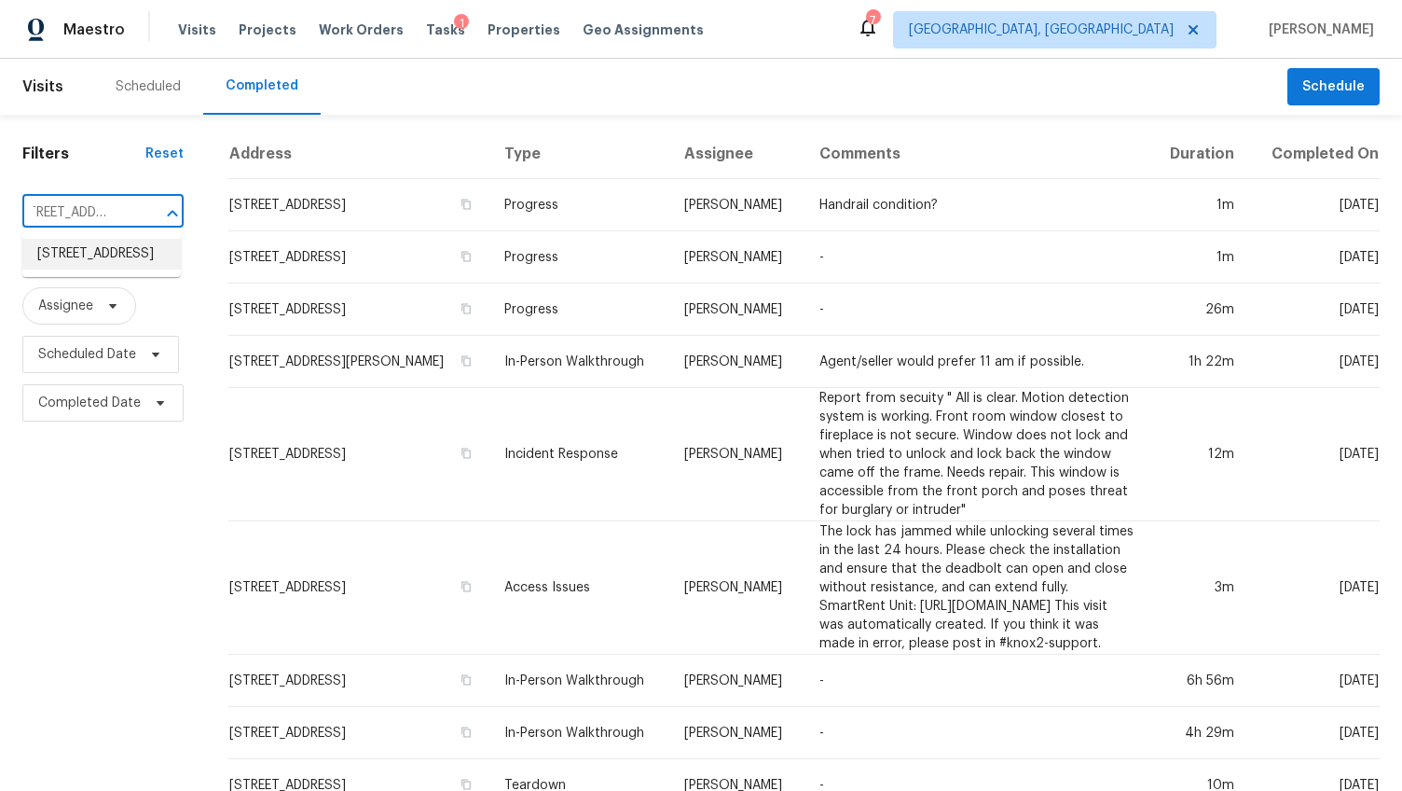
click at [91, 264] on li "[STREET_ADDRESS]" at bounding box center [101, 254] width 158 height 31
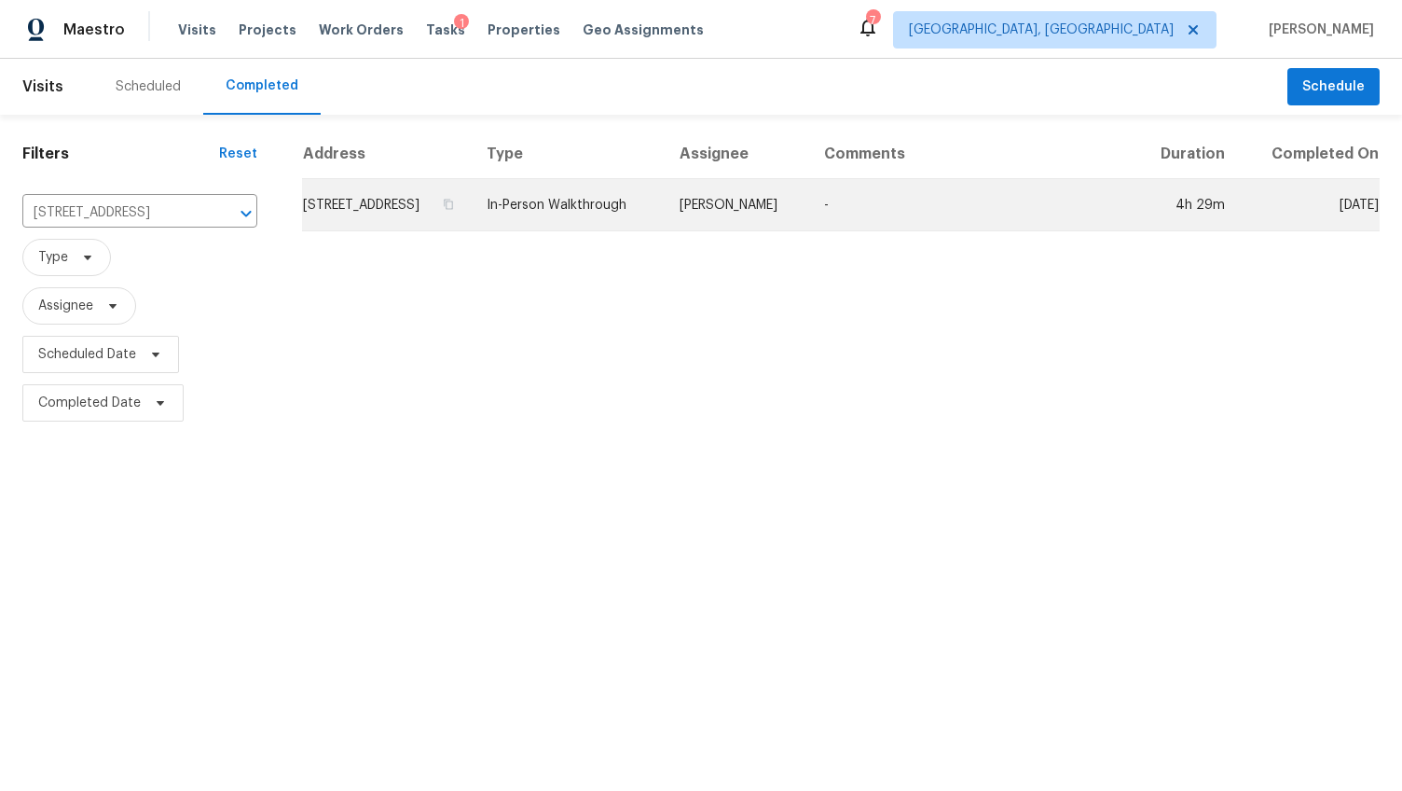
click at [334, 211] on td "[STREET_ADDRESS]" at bounding box center [387, 205] width 170 height 52
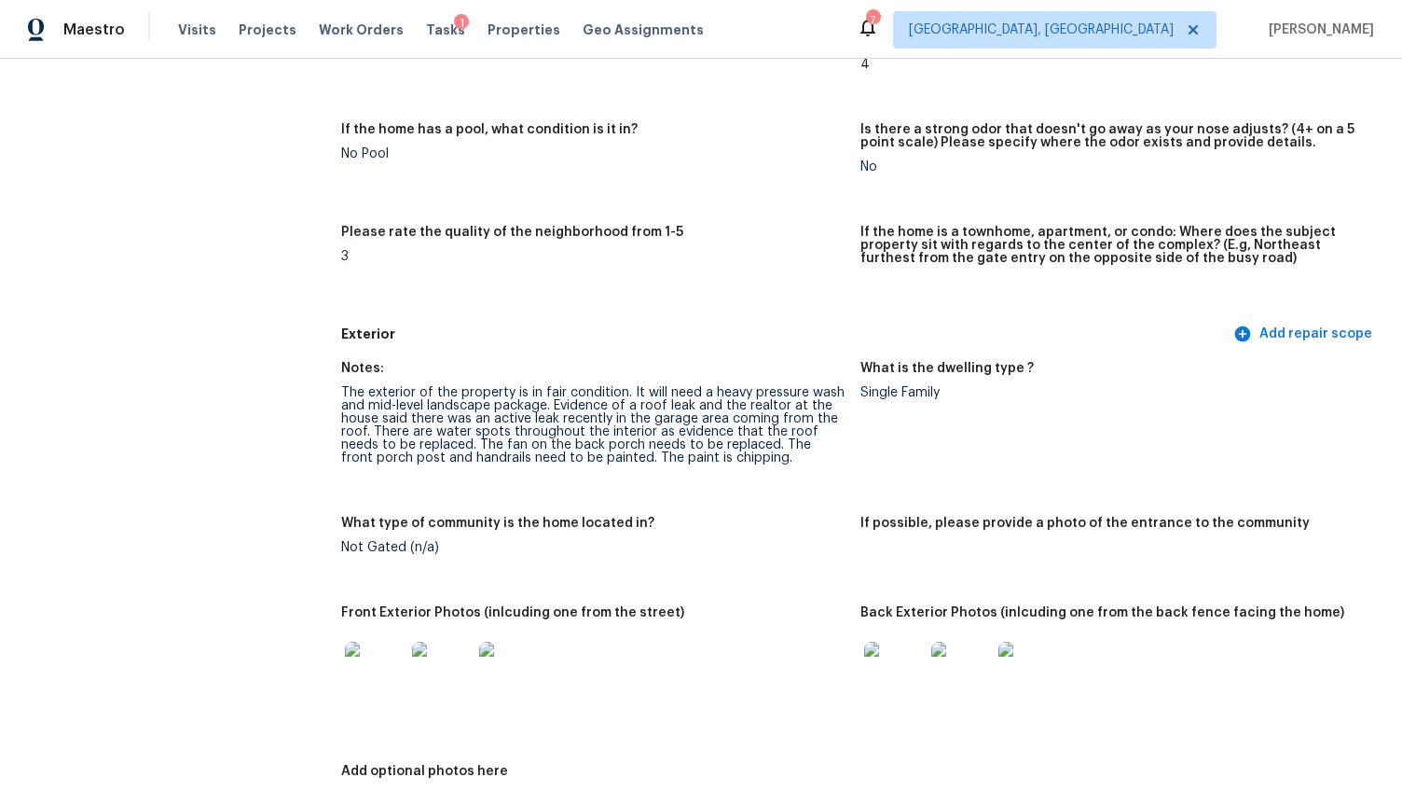
scroll to position [431, 0]
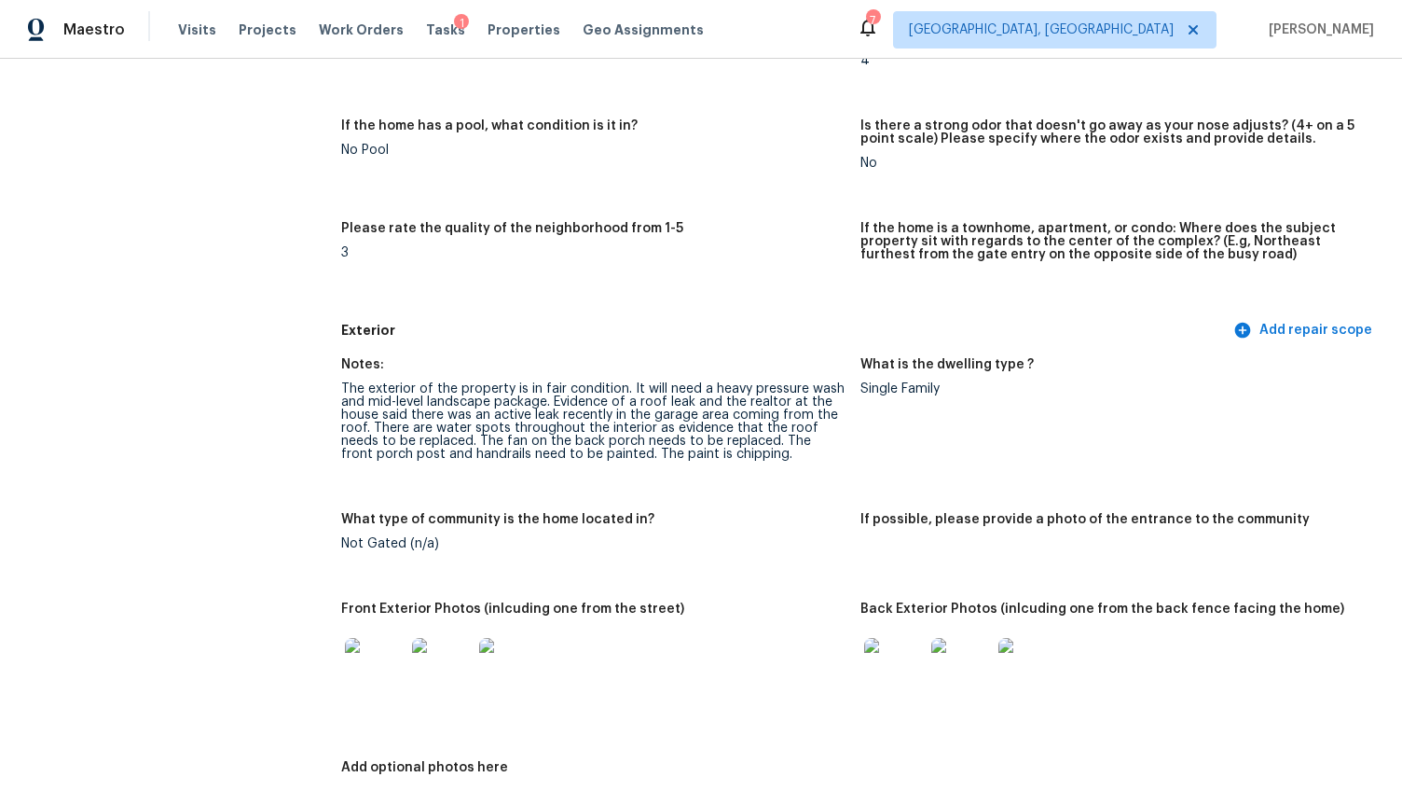
click at [379, 654] on img at bounding box center [375, 668] width 60 height 60
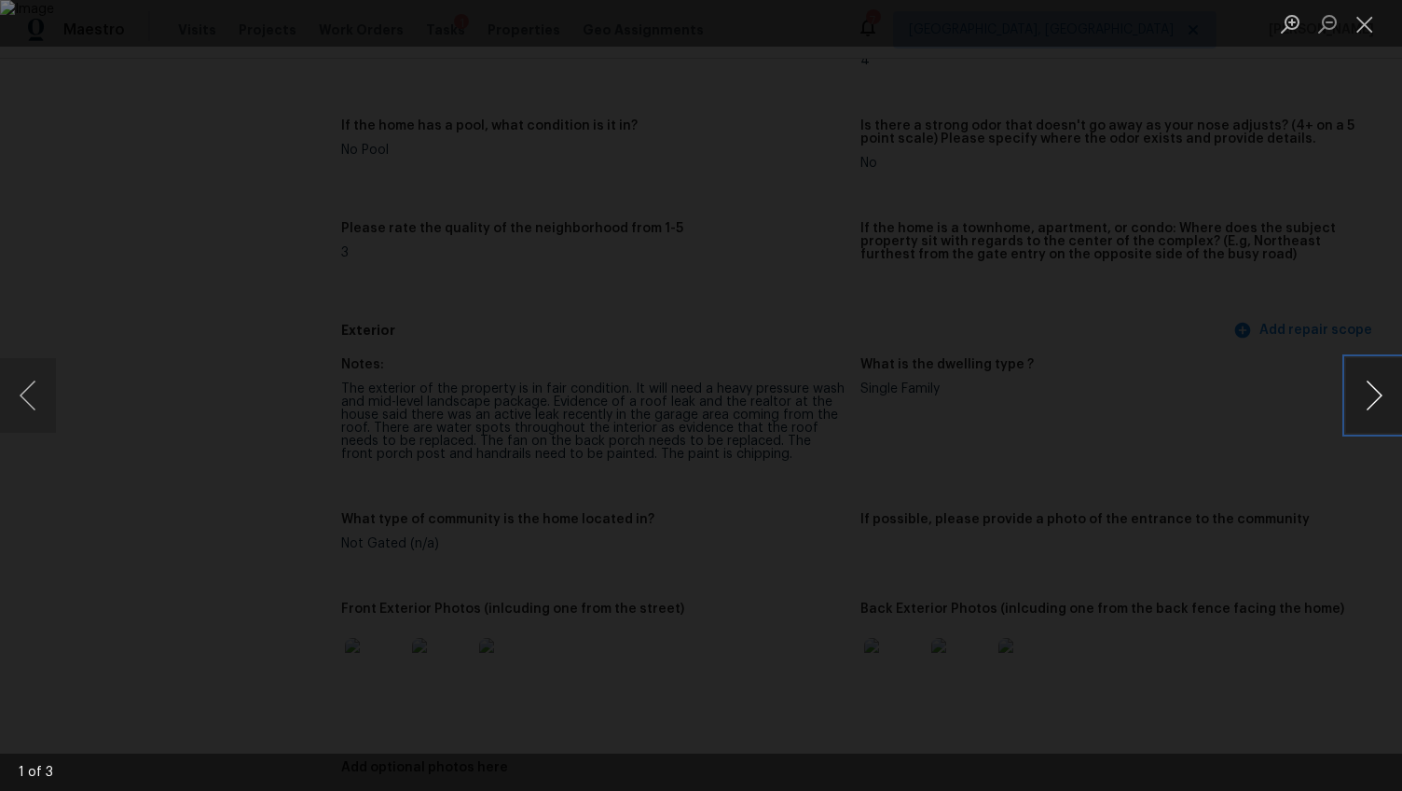
click at [1385, 395] on button "Next image" at bounding box center [1374, 395] width 56 height 75
click at [1259, 603] on div "Lightbox" at bounding box center [701, 395] width 1402 height 791
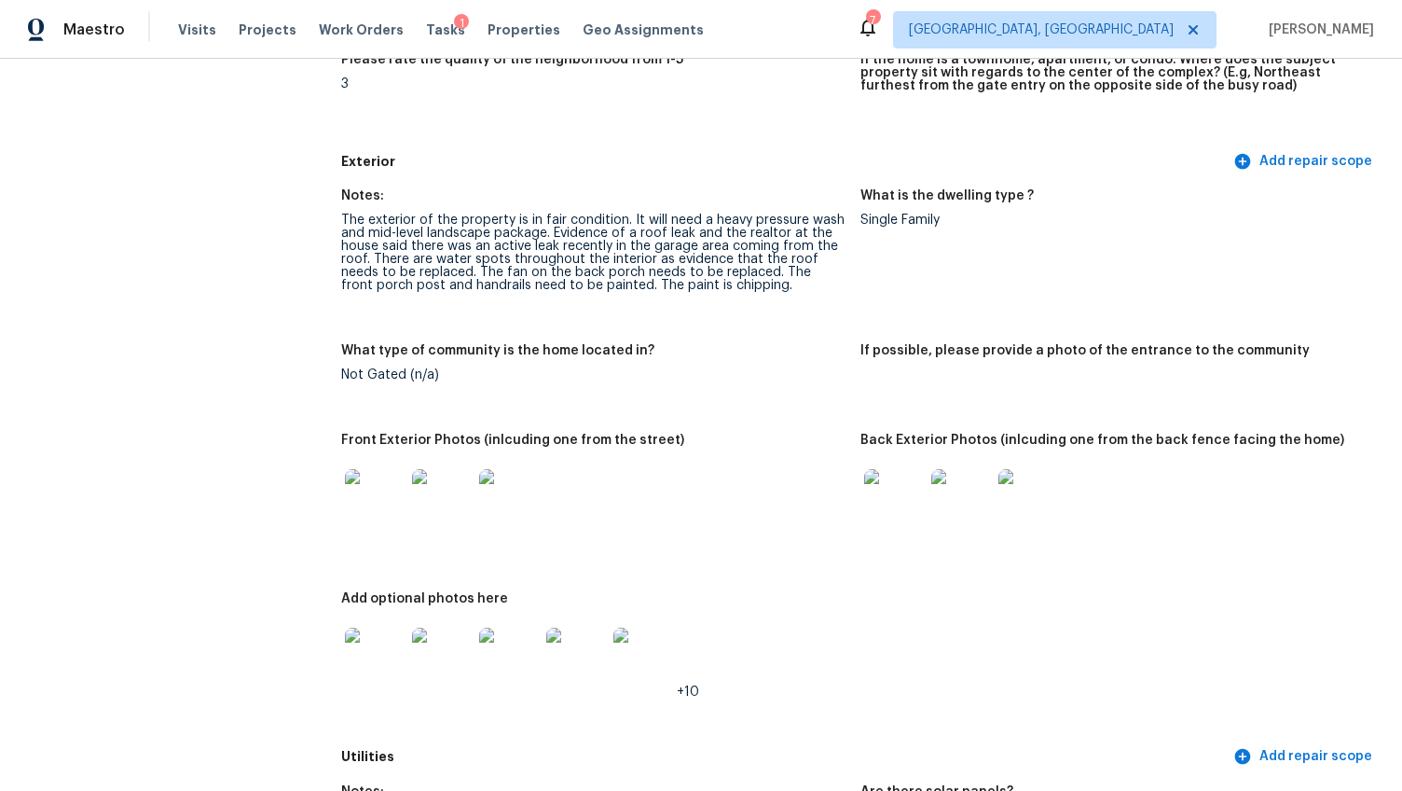
scroll to position [649, 0]
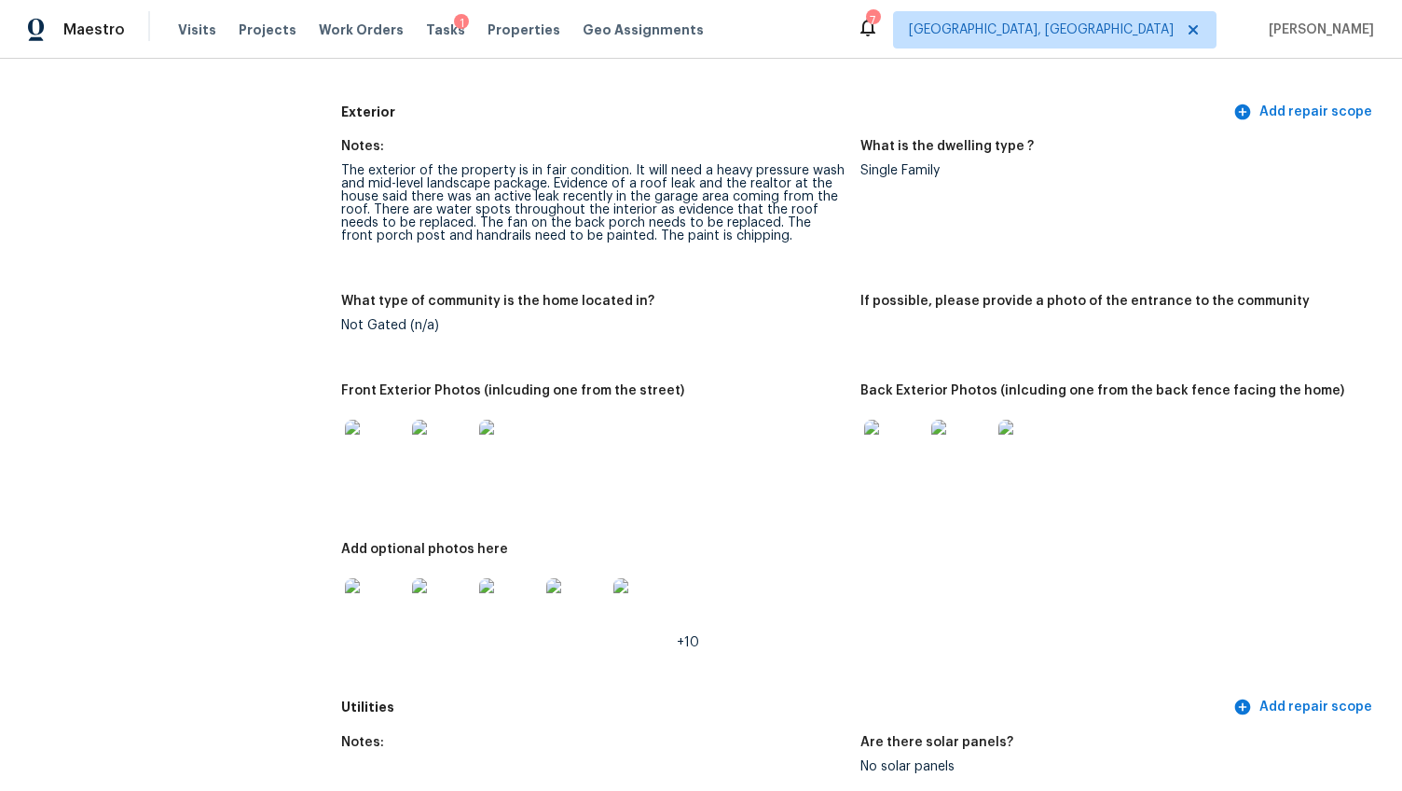
click at [910, 450] on img at bounding box center [894, 450] width 60 height 60
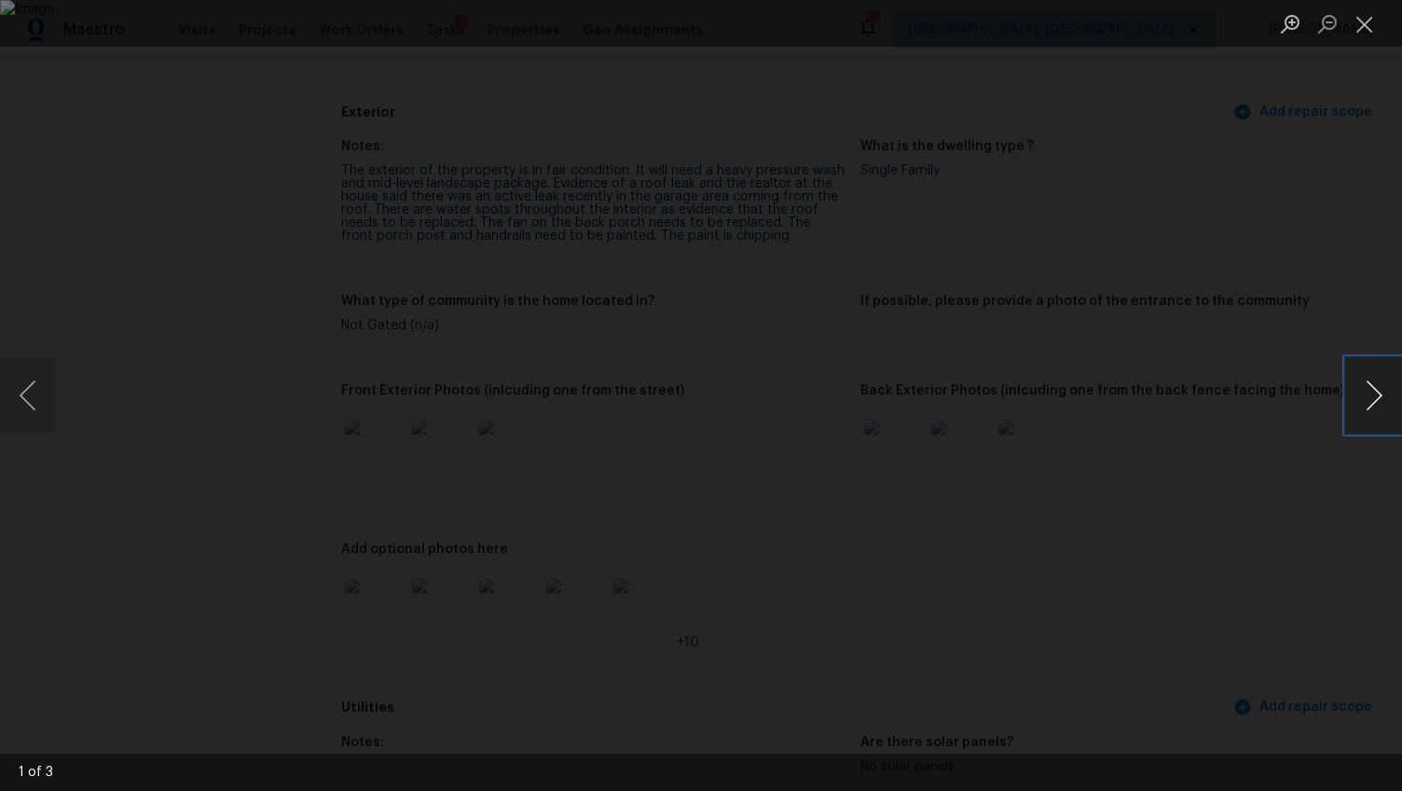
click at [1361, 395] on button "Next image" at bounding box center [1374, 395] width 56 height 75
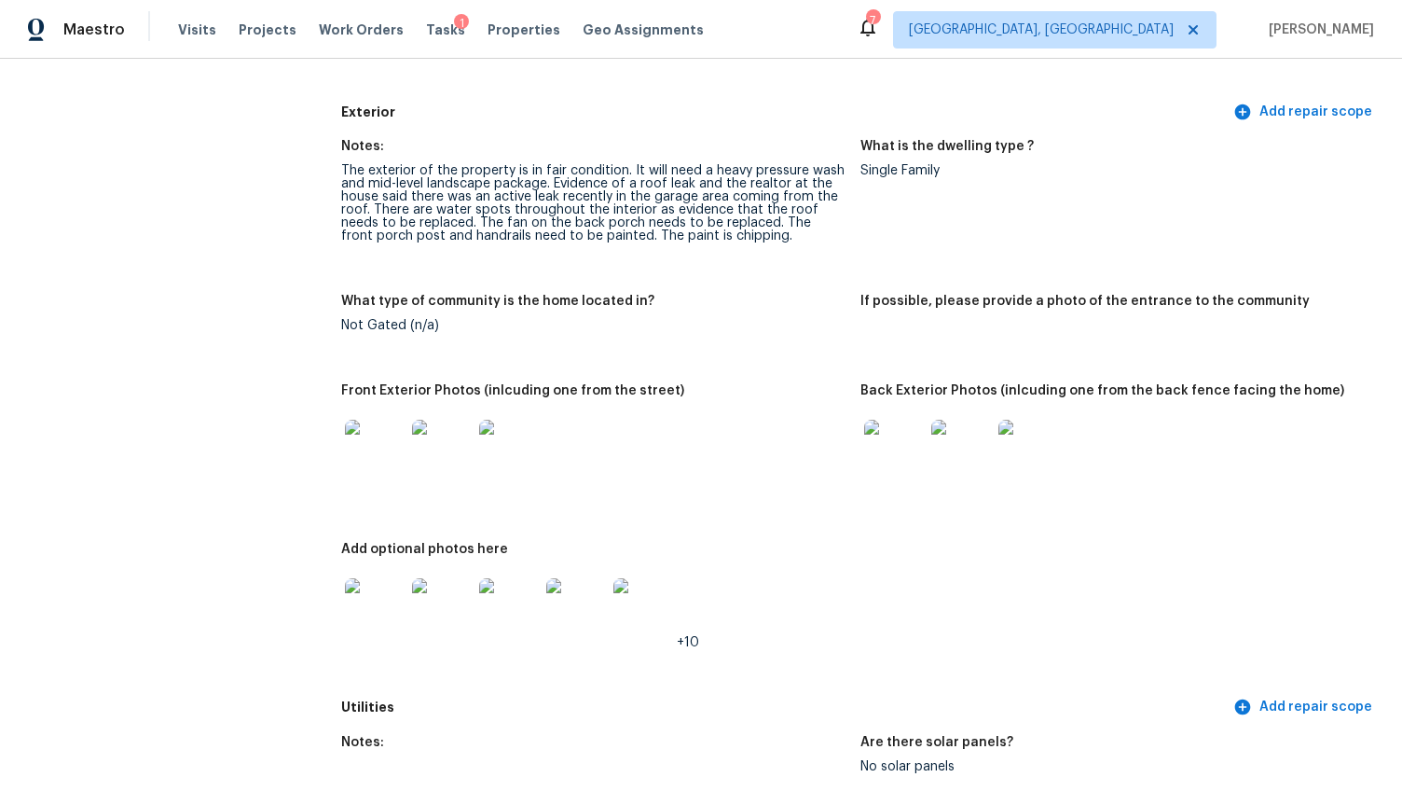
scroll to position [875, 0]
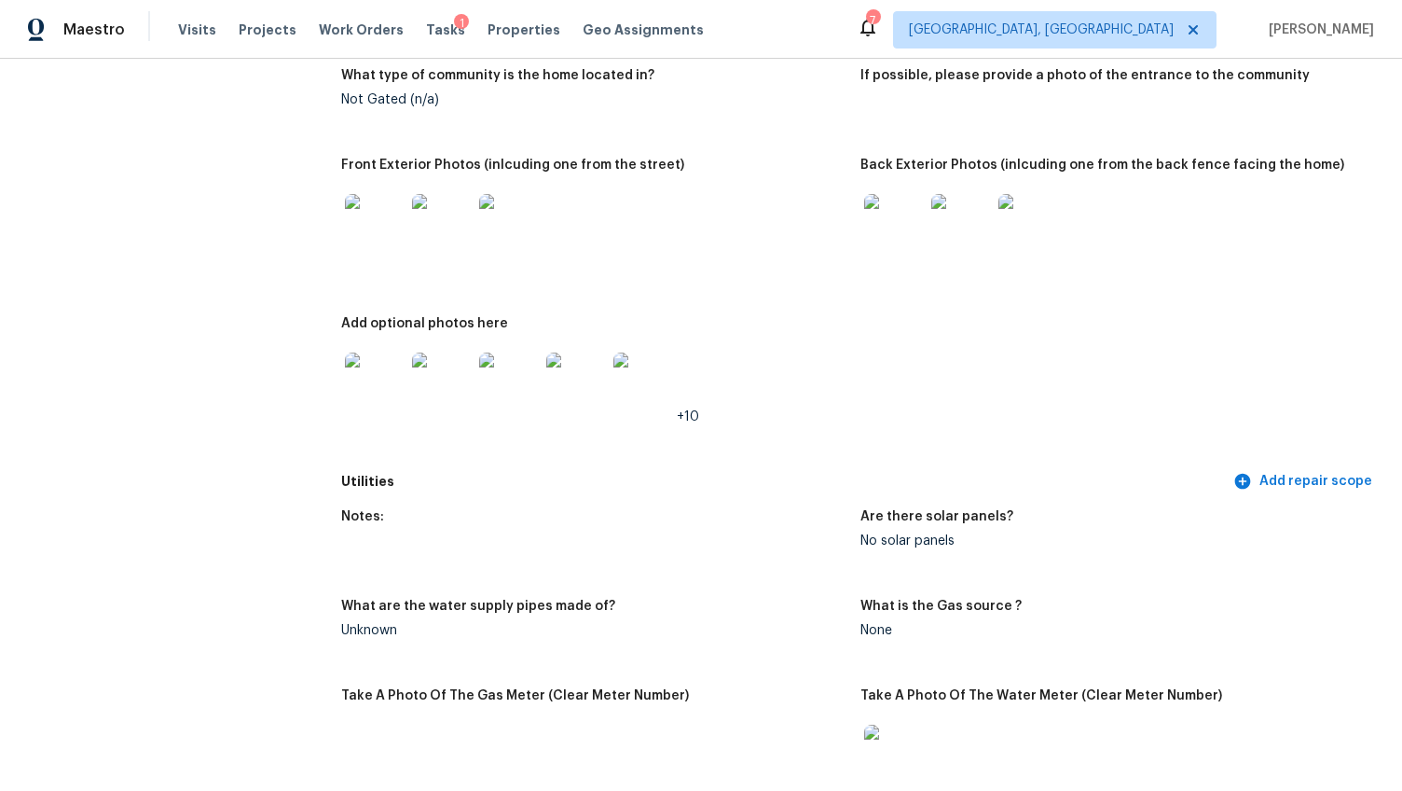
click at [370, 361] on img at bounding box center [375, 382] width 60 height 60
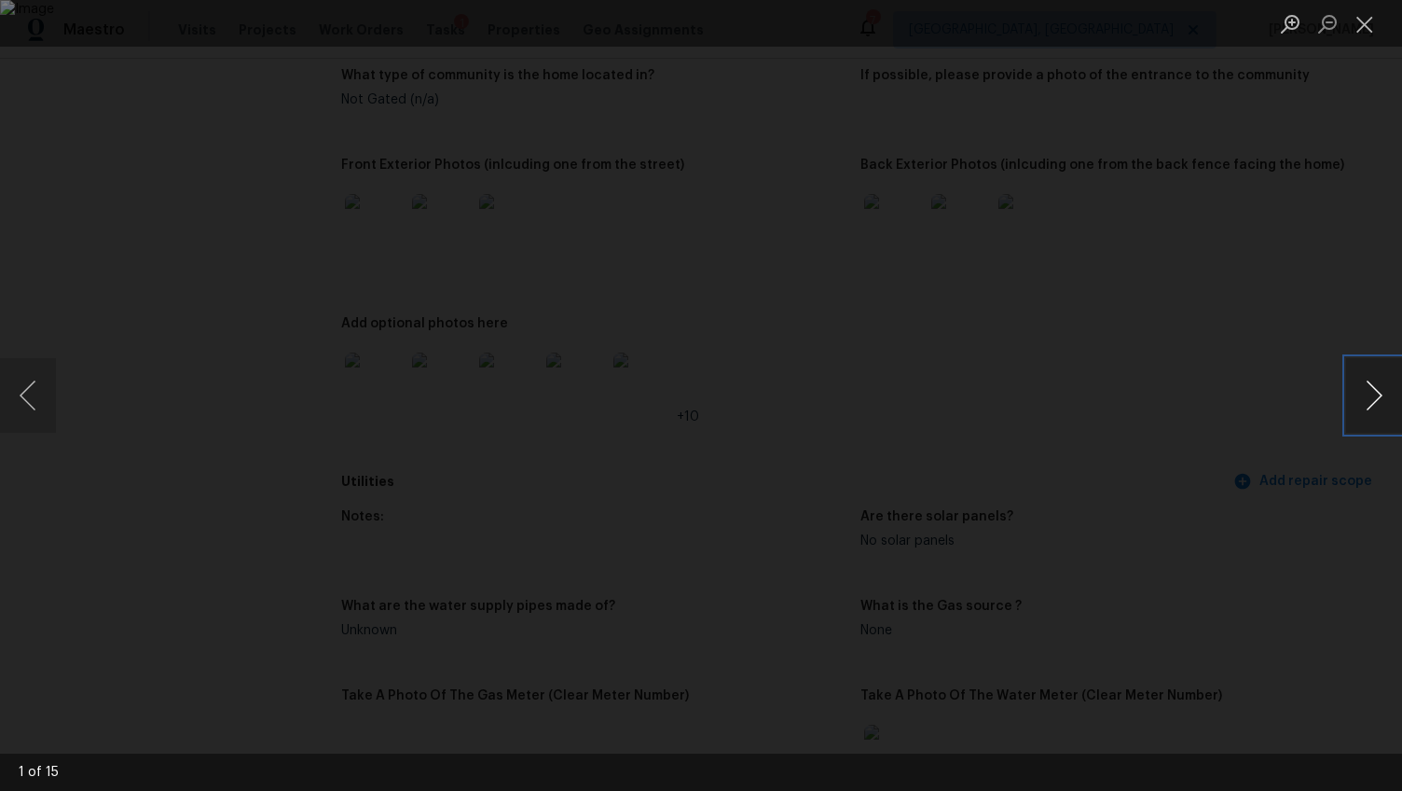
click at [1385, 401] on button "Next image" at bounding box center [1374, 395] width 56 height 75
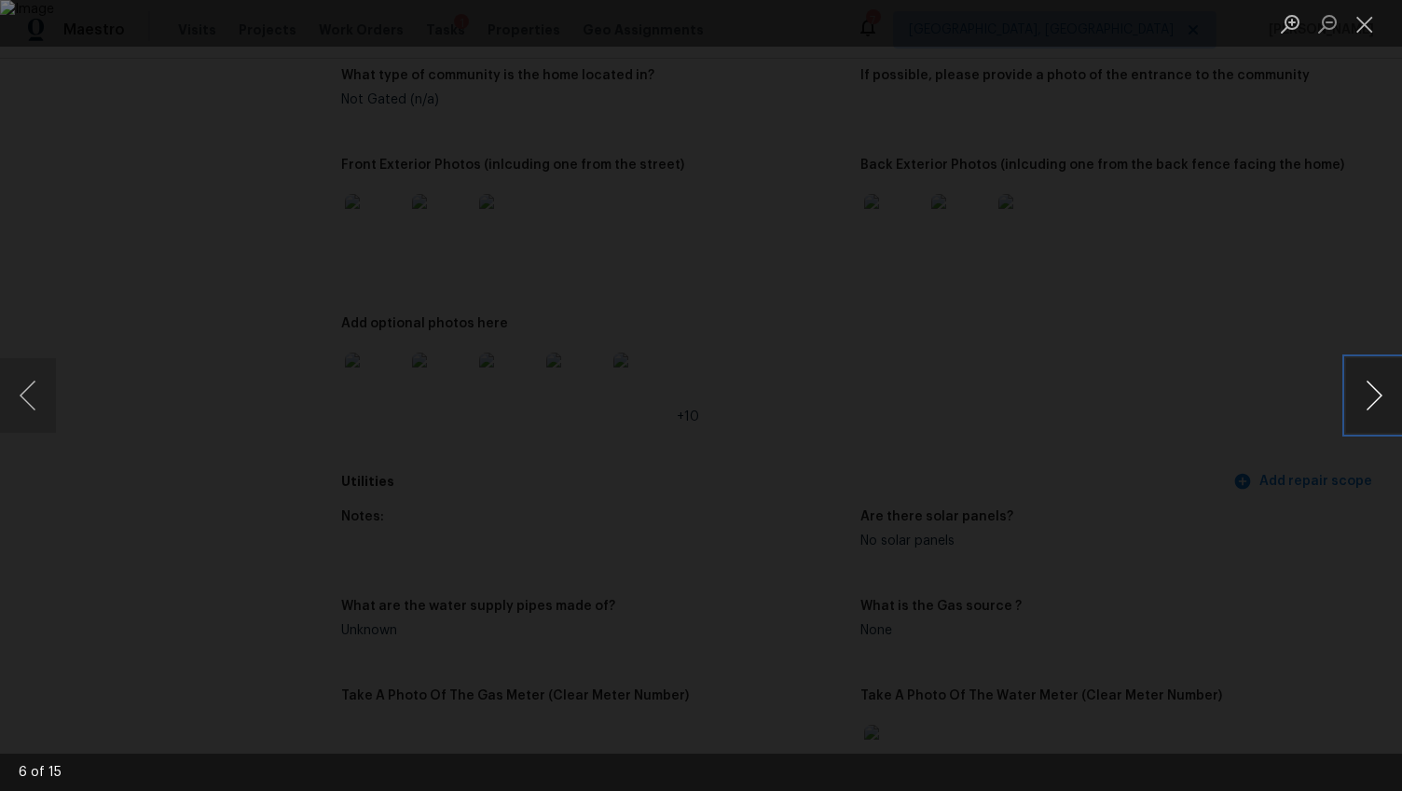
click at [1384, 401] on button "Next image" at bounding box center [1374, 395] width 56 height 75
click at [1384, 402] on button "Next image" at bounding box center [1374, 395] width 56 height 75
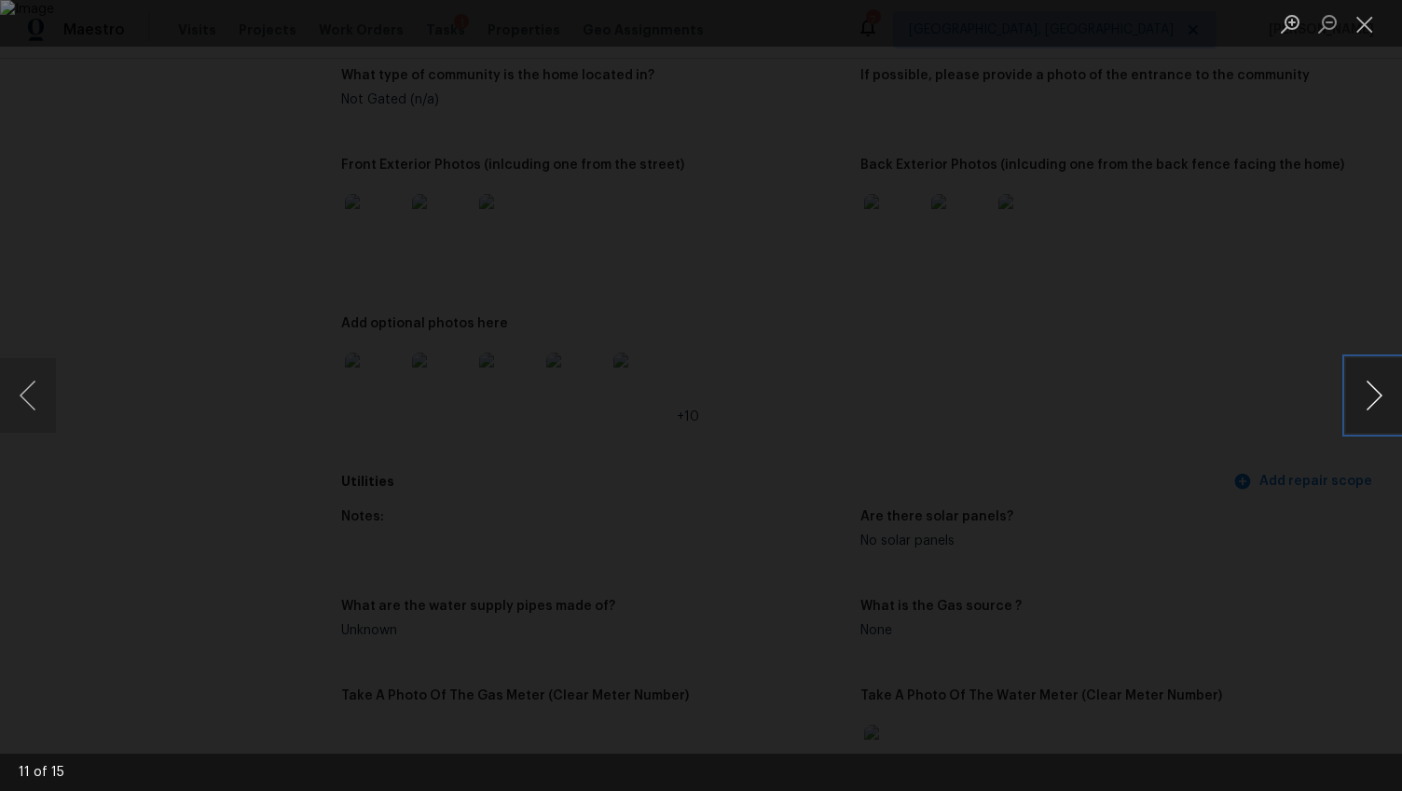
click at [1371, 398] on button "Next image" at bounding box center [1374, 395] width 56 height 75
click at [1354, 399] on button "Next image" at bounding box center [1374, 395] width 56 height 75
click at [1313, 544] on div "Lightbox" at bounding box center [701, 395] width 1402 height 791
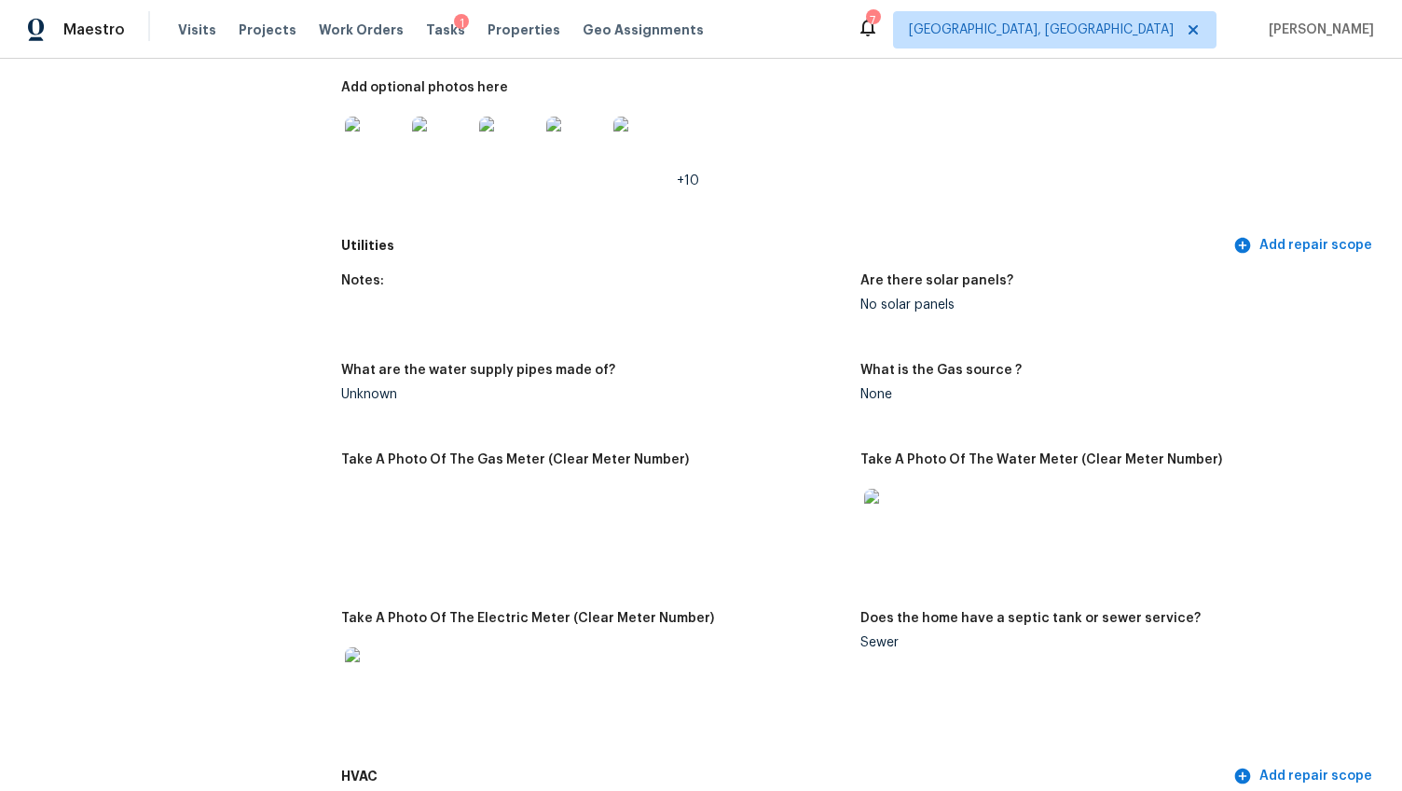
scroll to position [0, 0]
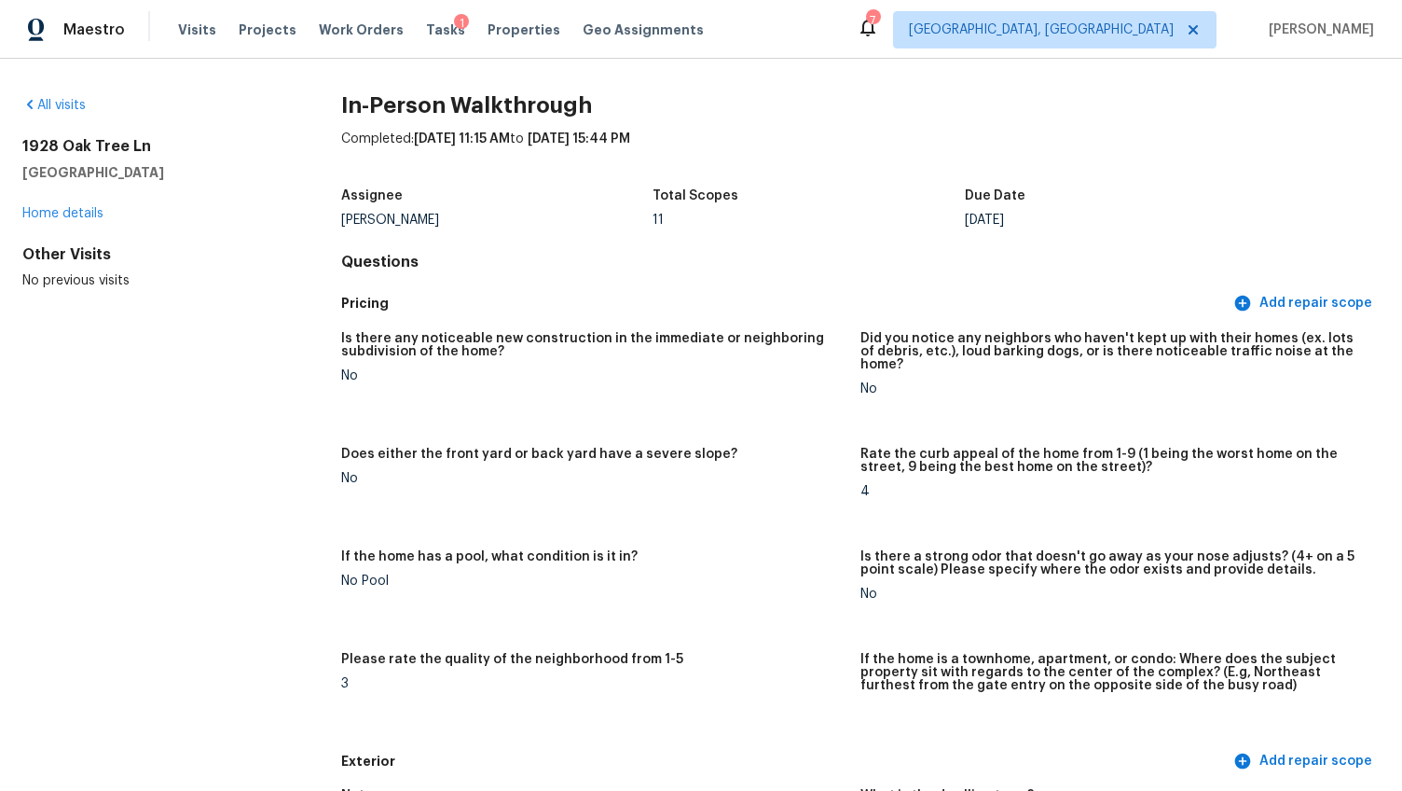
drag, startPoint x: 25, startPoint y: 143, endPoint x: 238, endPoint y: 177, distance: 215.4
click at [238, 177] on div "1928 Oak Tree Ln Mount Pleasant, SC 29464" at bounding box center [151, 159] width 259 height 45
copy div "1928 Oak Tree Ln Mount Pleasant, SC 29464"
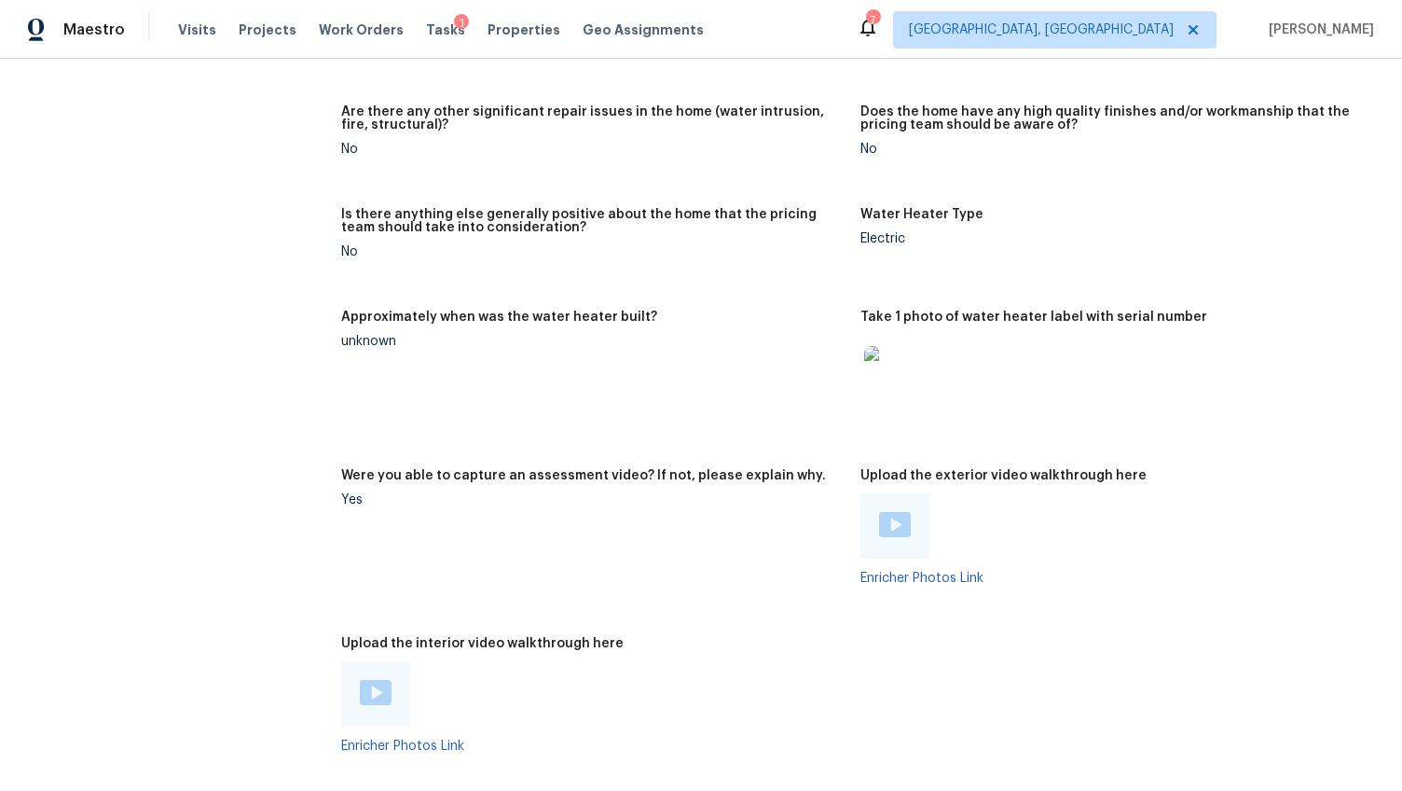
scroll to position [3418, 0]
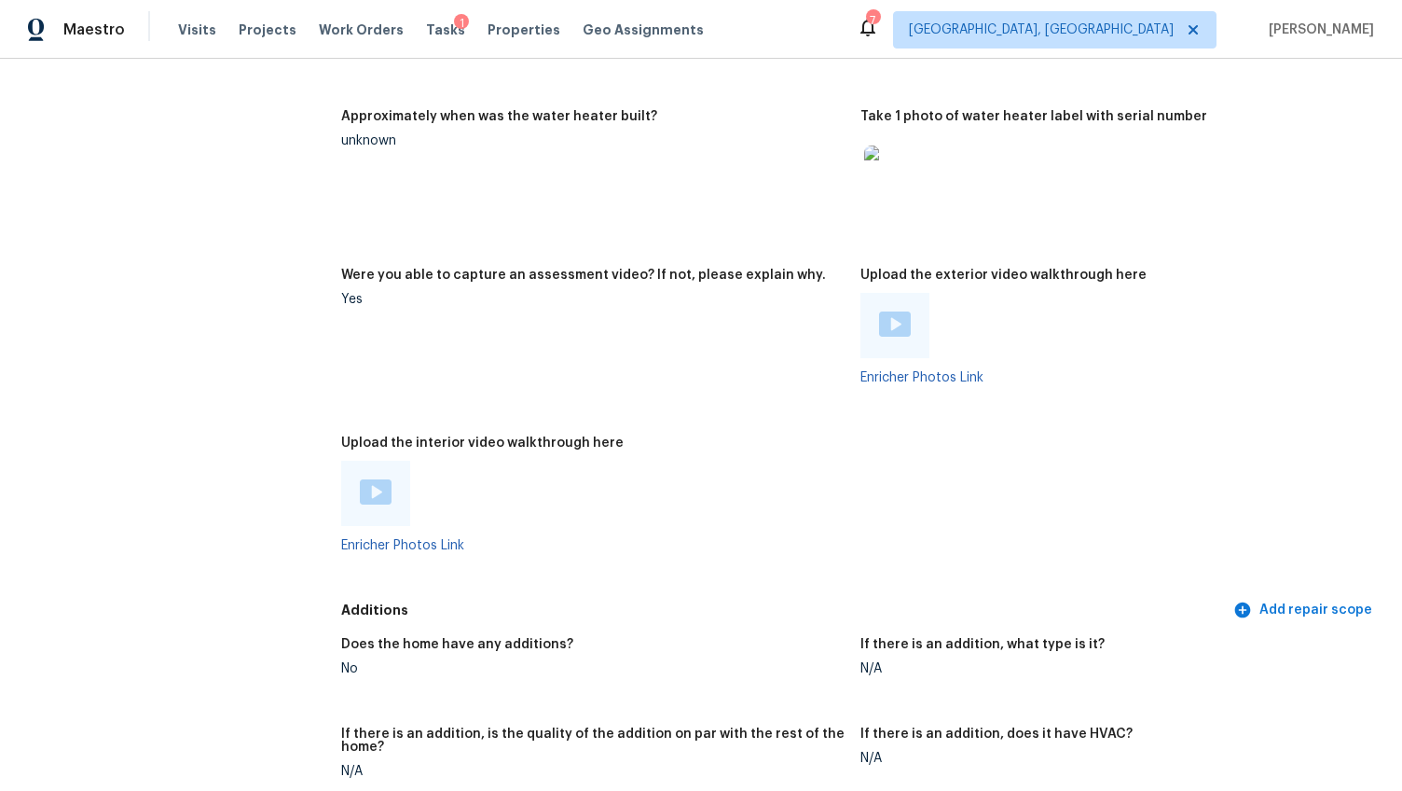
click at [867, 293] on div at bounding box center [895, 325] width 69 height 65
click at [879, 311] on img at bounding box center [895, 323] width 32 height 25
click at [403, 463] on div at bounding box center [375, 493] width 69 height 65
click at [378, 479] on img at bounding box center [376, 491] width 32 height 25
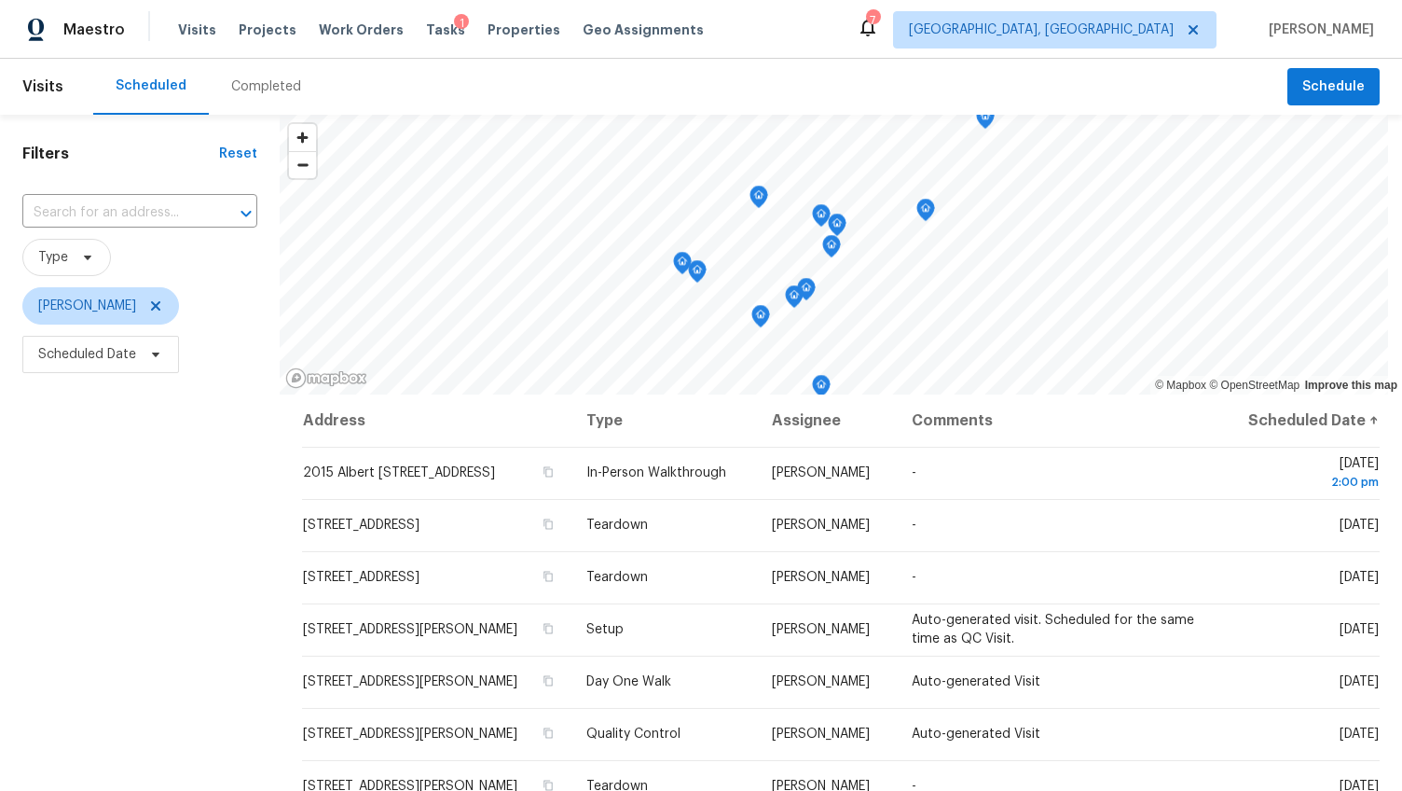
click at [263, 68] on div "Completed" at bounding box center [266, 87] width 115 height 56
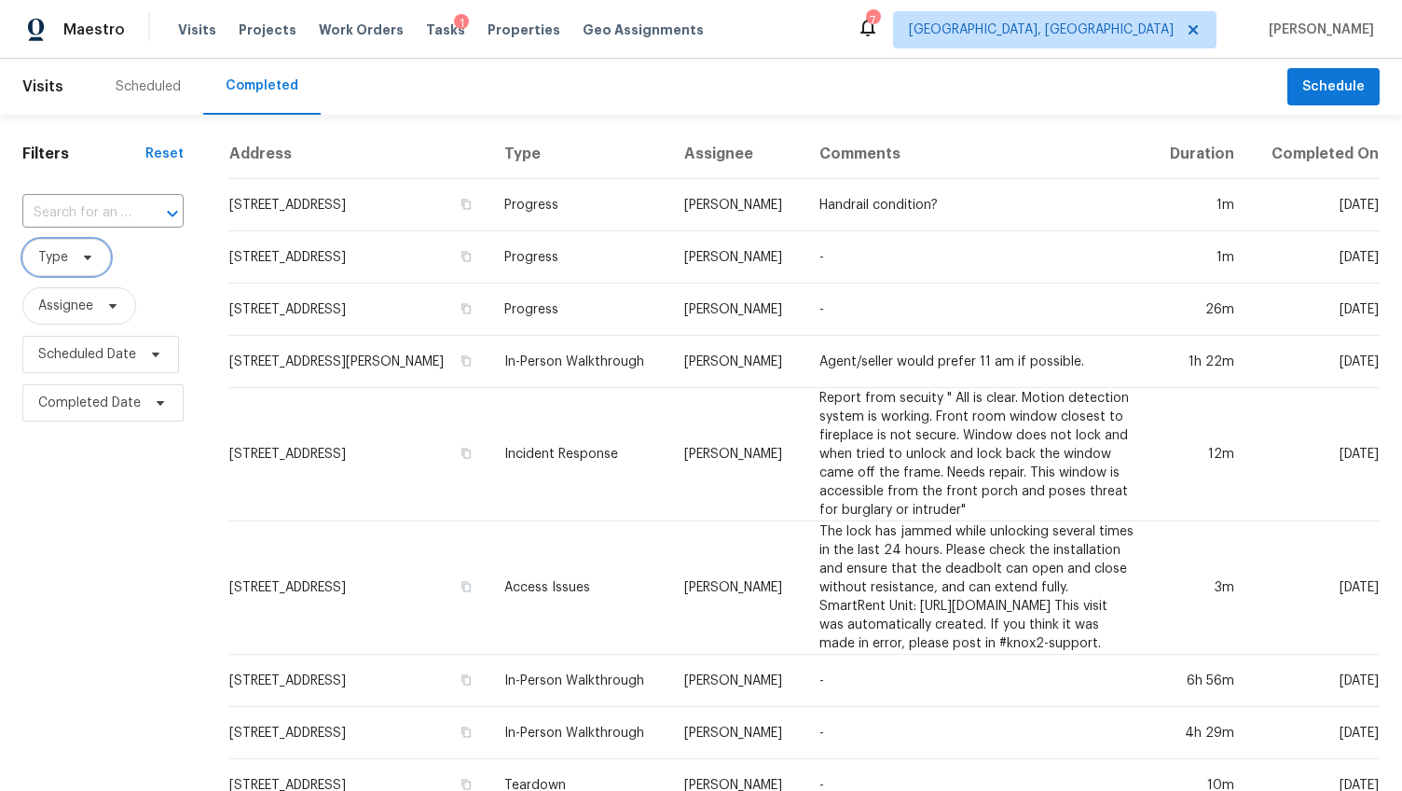
click at [95, 256] on span "Type" at bounding box center [66, 257] width 89 height 37
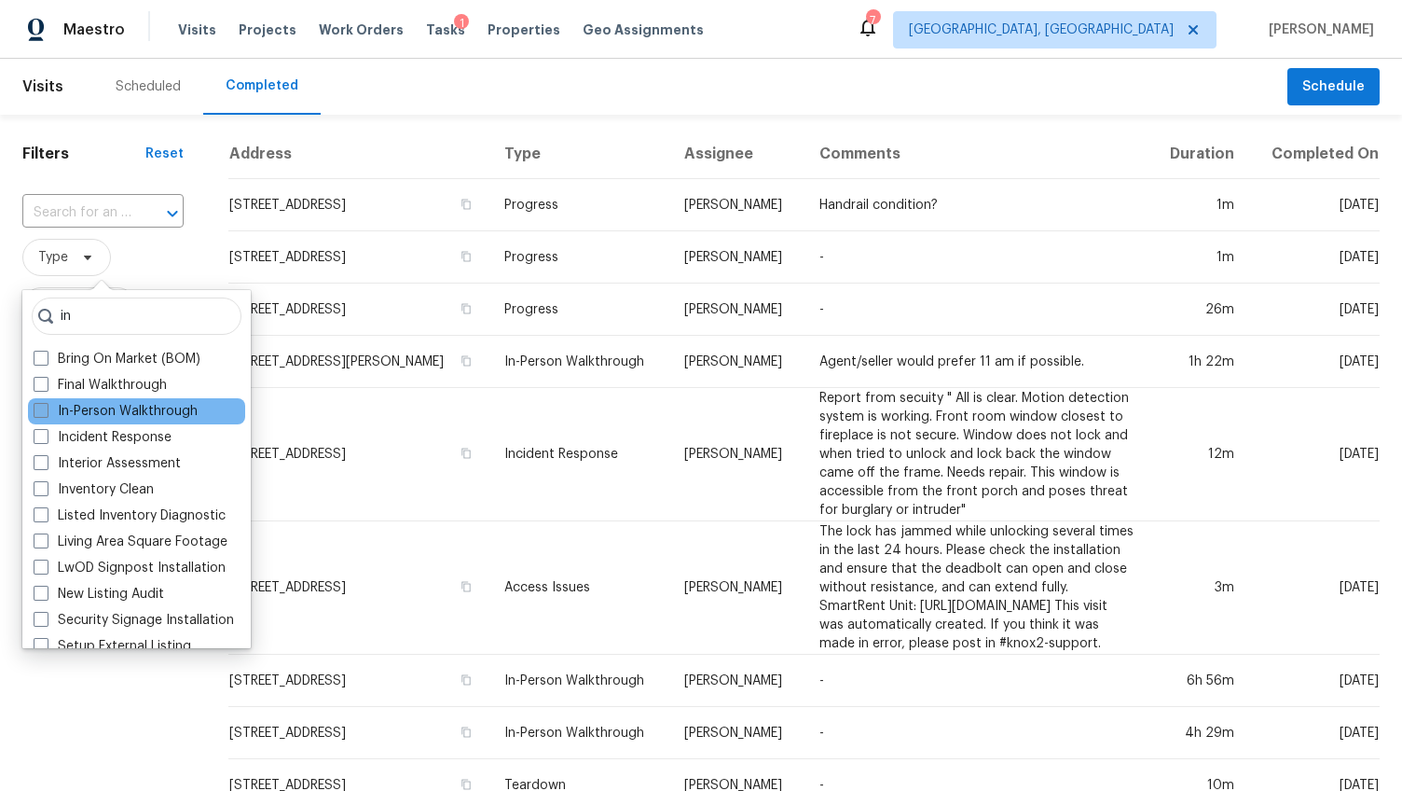
type input "in"
click at [91, 404] on label "In-Person Walkthrough" at bounding box center [116, 411] width 164 height 19
click at [46, 404] on input "In-Person Walkthrough" at bounding box center [40, 408] width 12 height 12
checkbox input "true"
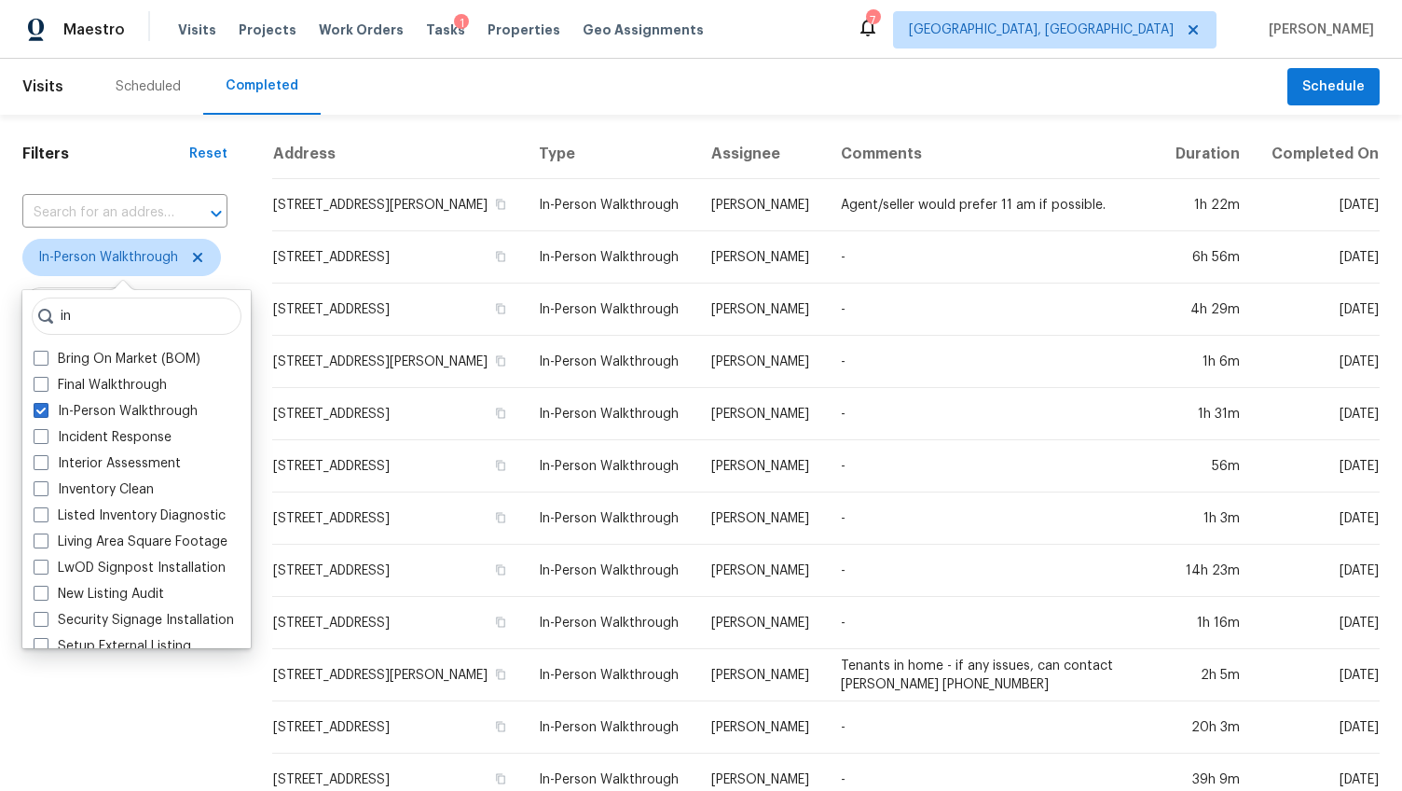
click at [117, 719] on div "Filters Reset ​ In-Person Walkthrough Assignee Scheduled Date Completed Date" at bounding box center [125, 694] width 250 height 1158
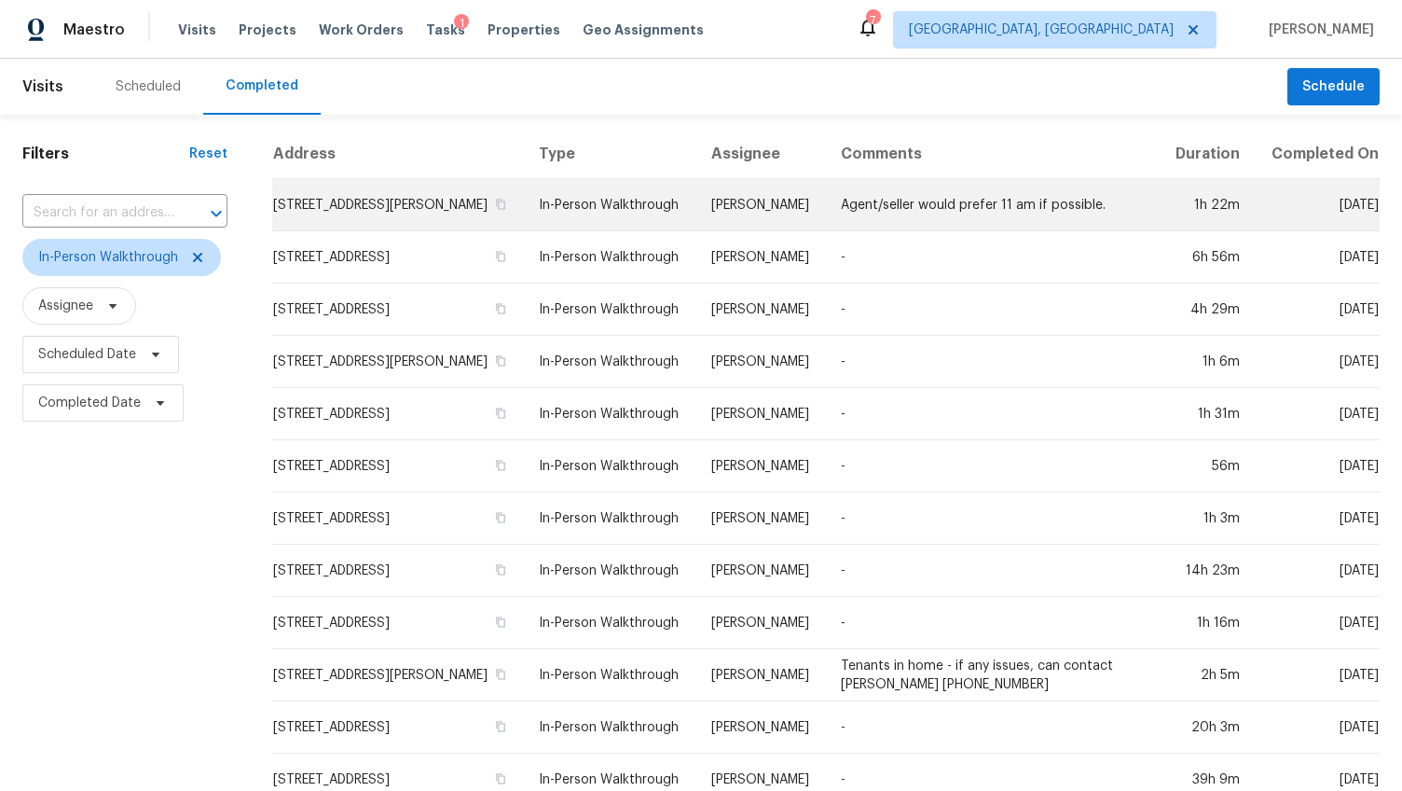
click at [431, 213] on td "[STREET_ADDRESS][PERSON_NAME]" at bounding box center [398, 205] width 252 height 52
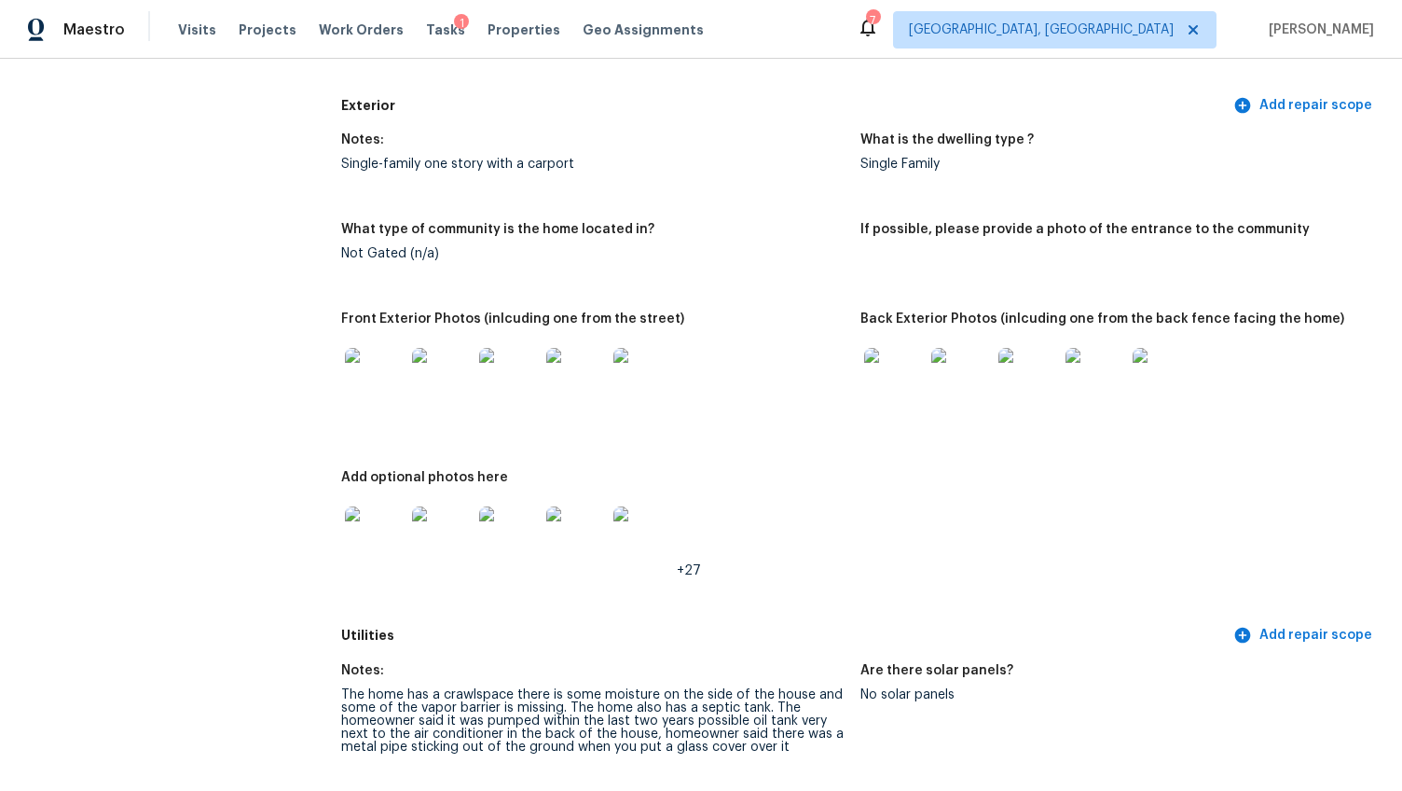
scroll to position [654, 0]
click at [902, 390] on img at bounding box center [894, 380] width 60 height 60
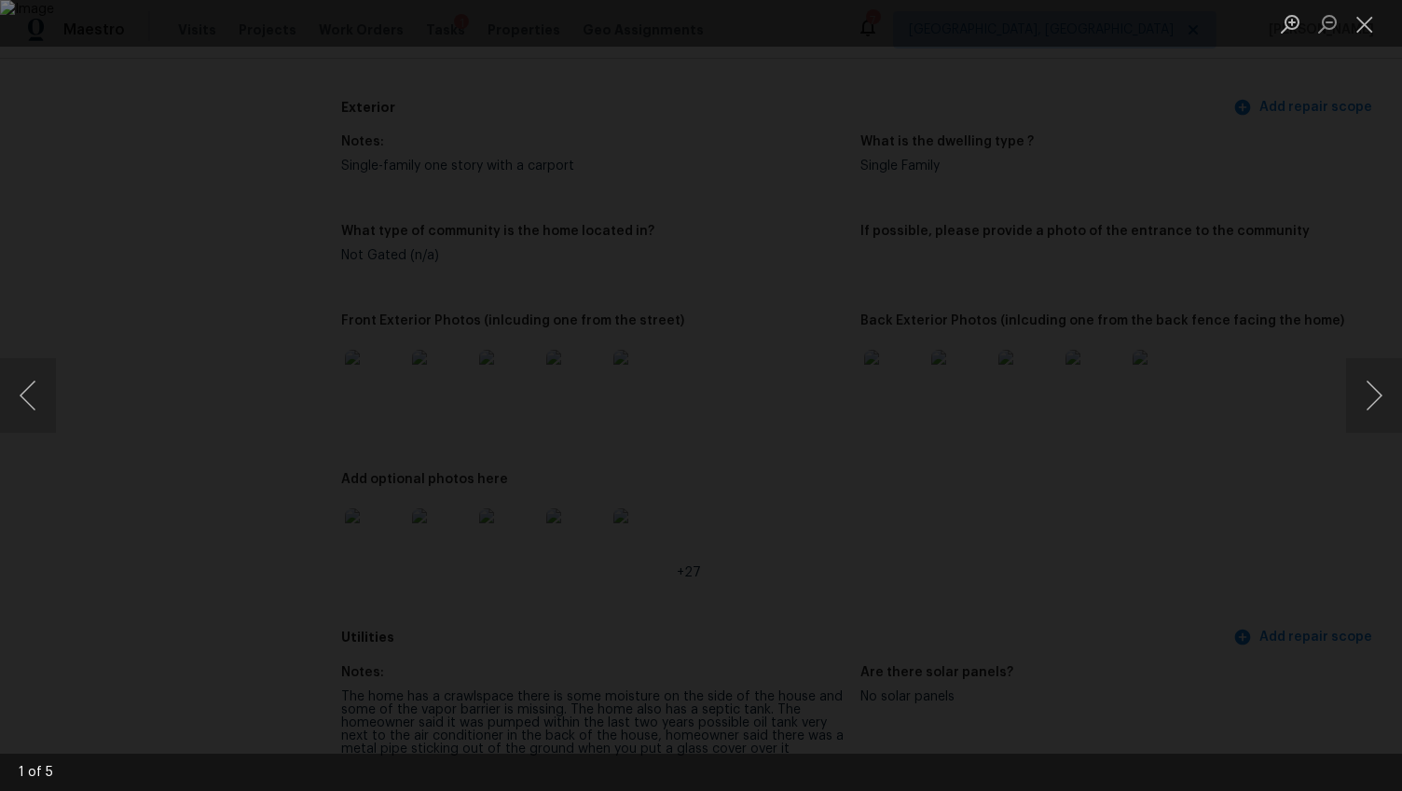
click at [283, 536] on img "Lightbox" at bounding box center [701, 395] width 1402 height 791
click at [52, 336] on div "Lightbox" at bounding box center [701, 395] width 1402 height 791
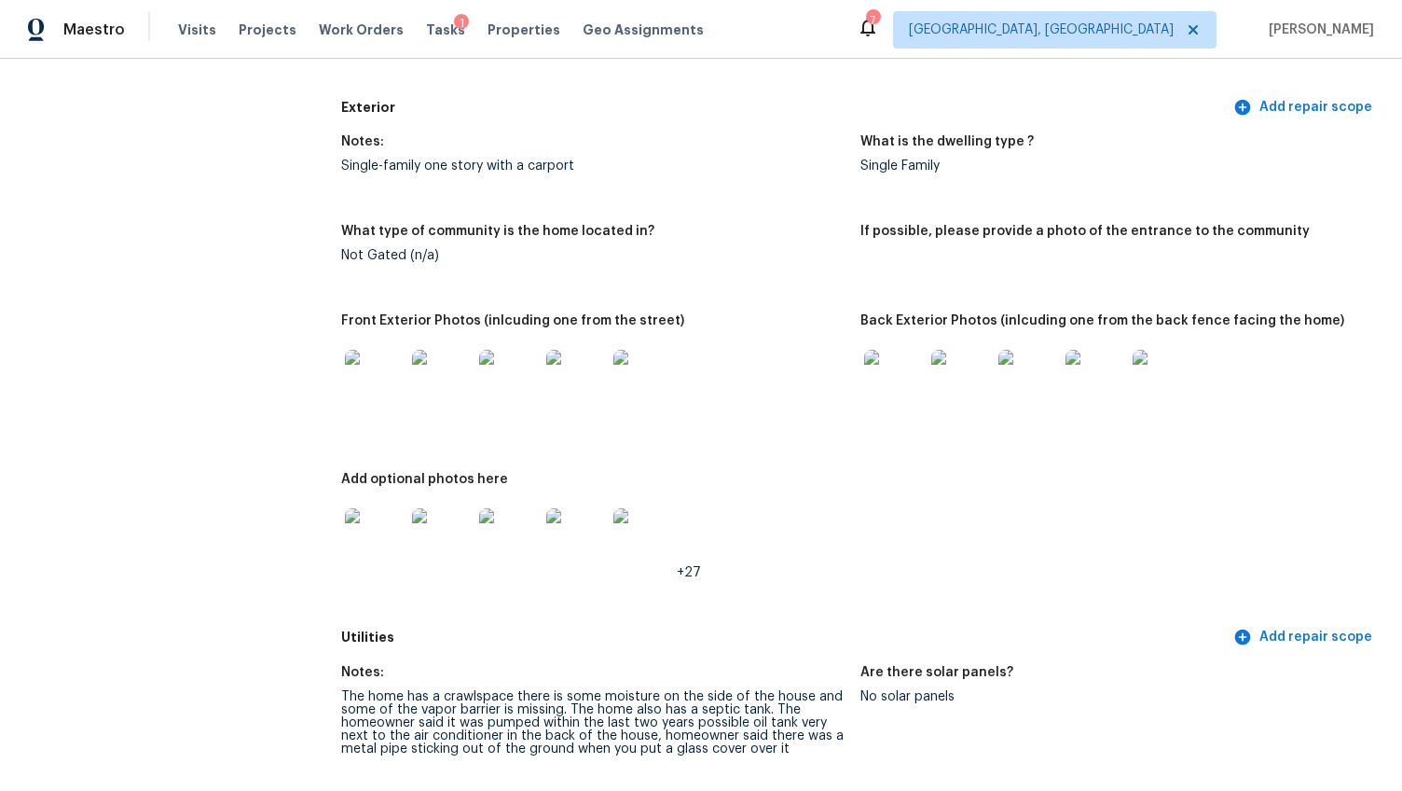
click at [369, 362] on img at bounding box center [375, 380] width 60 height 60
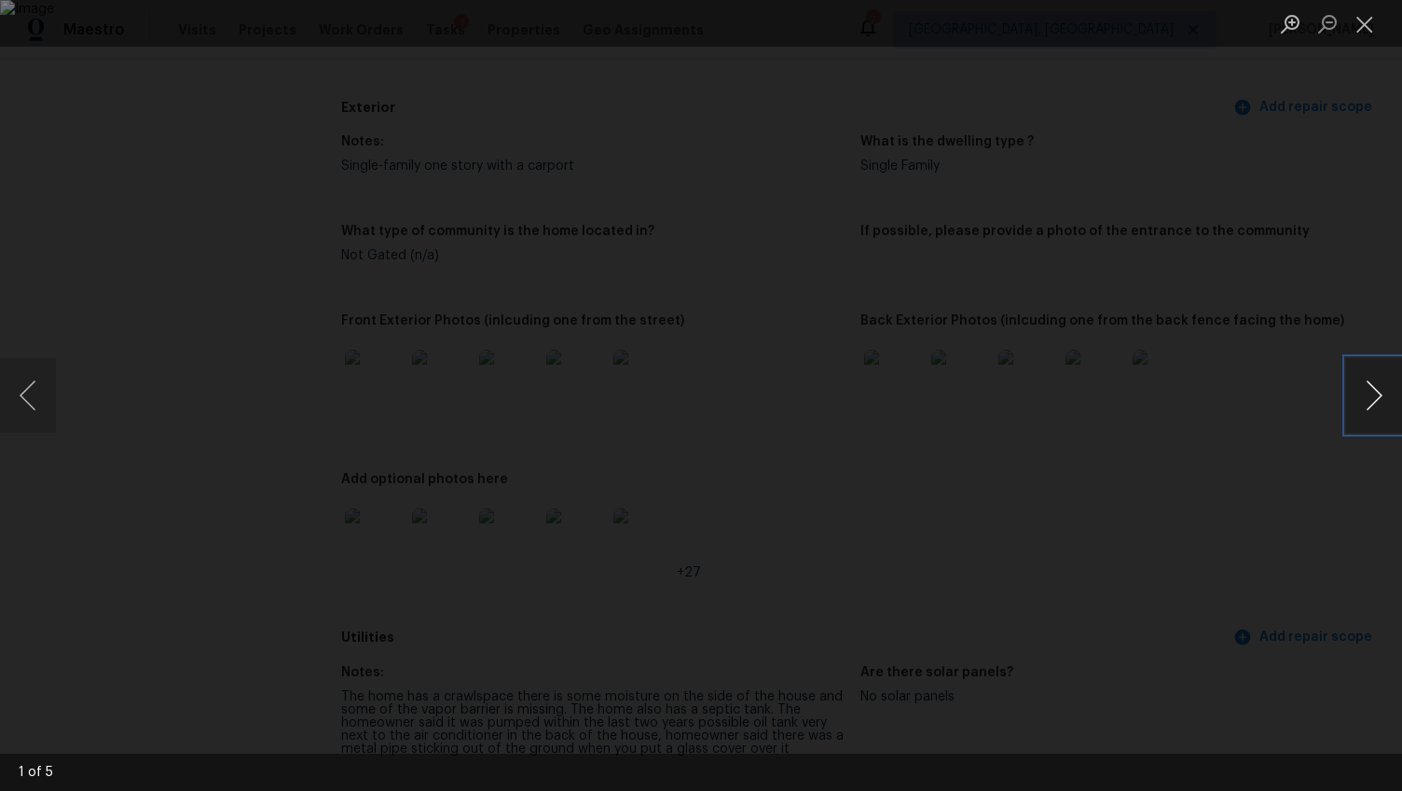
click at [1373, 394] on button "Next image" at bounding box center [1374, 395] width 56 height 75
click at [1371, 397] on button "Next image" at bounding box center [1374, 395] width 56 height 75
click at [1371, 399] on button "Next image" at bounding box center [1374, 395] width 56 height 75
click at [1295, 571] on div "Lightbox" at bounding box center [701, 395] width 1402 height 791
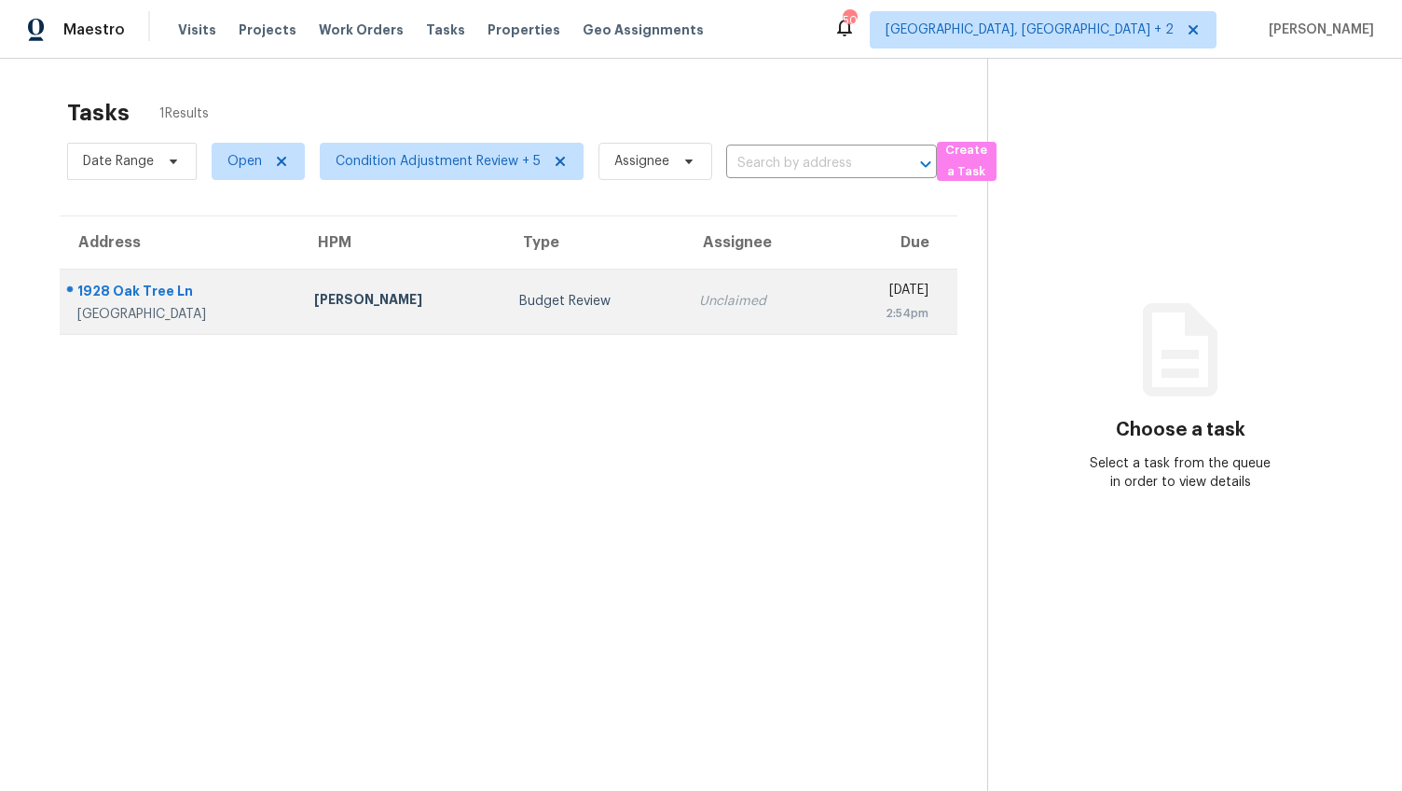
click at [199, 310] on div "[GEOGRAPHIC_DATA]" at bounding box center [180, 314] width 207 height 19
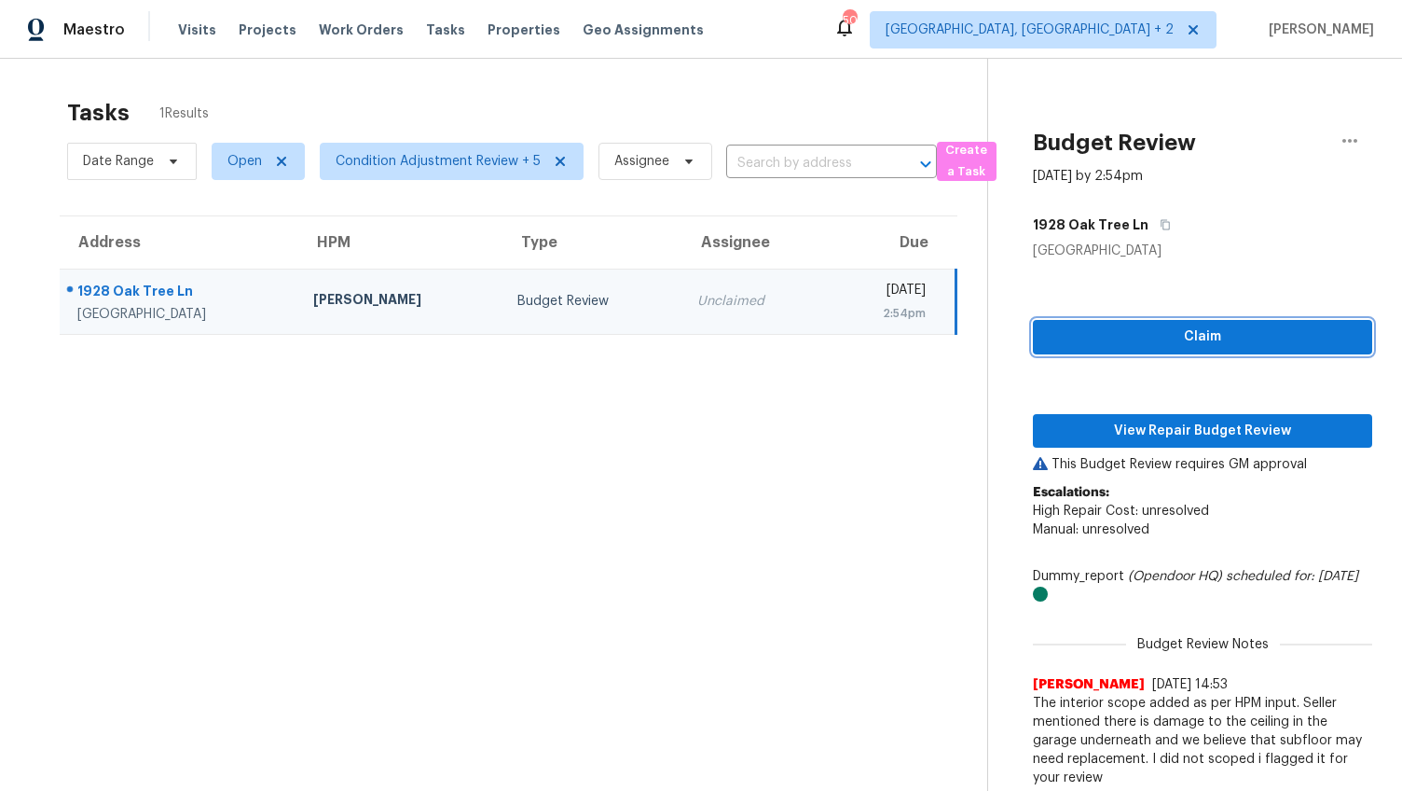
click at [1174, 329] on span "Claim" at bounding box center [1203, 336] width 310 height 23
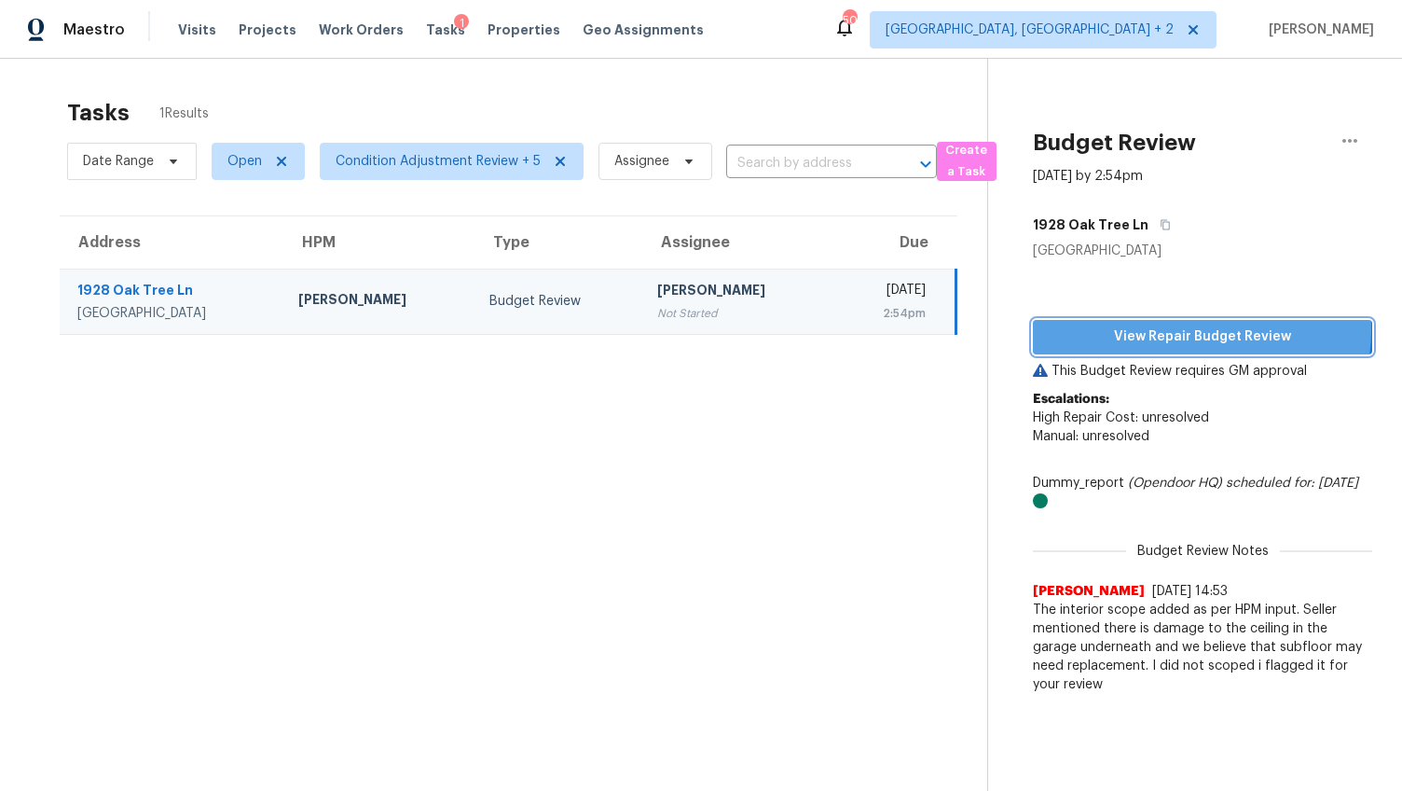
click at [1174, 330] on span "View Repair Budget Review" at bounding box center [1203, 336] width 310 height 23
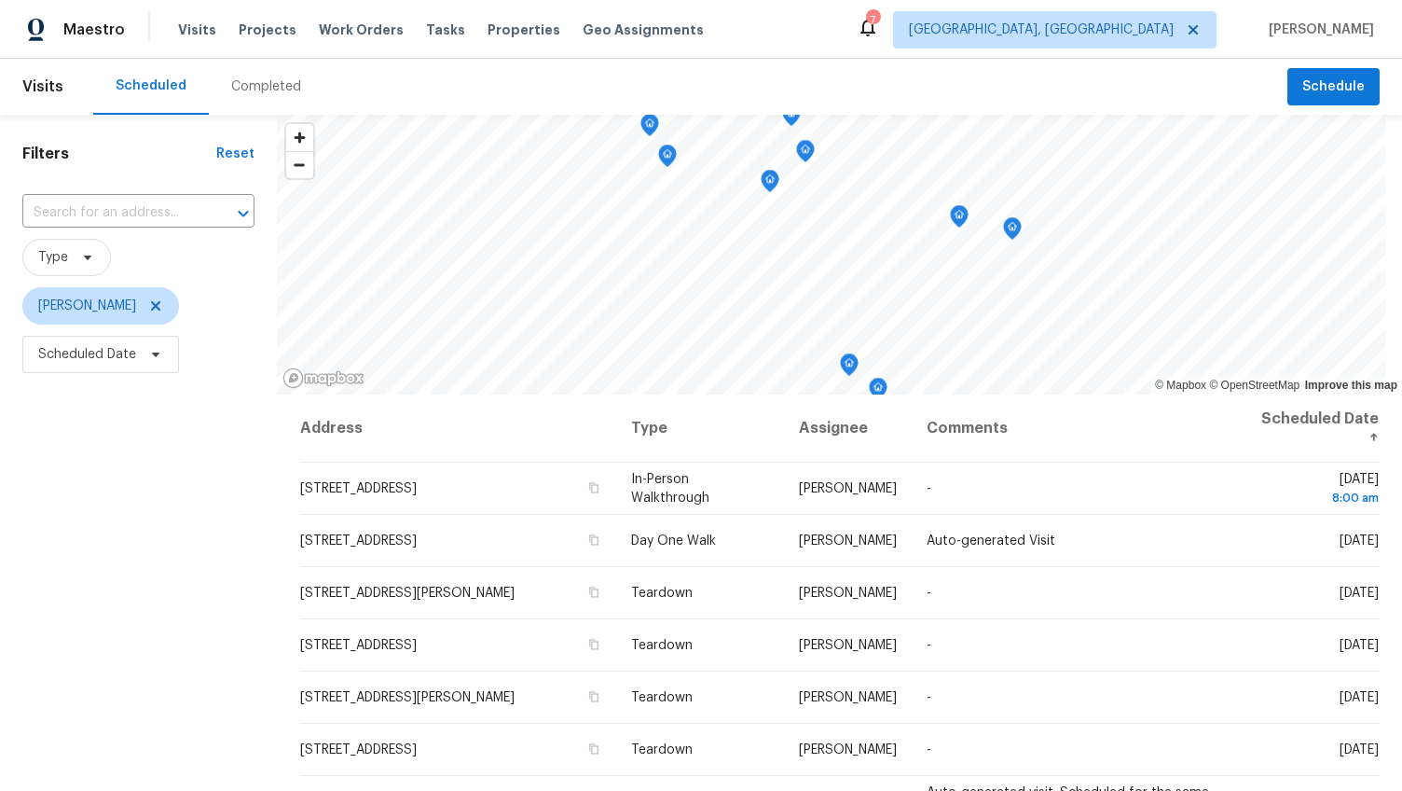
click at [239, 96] on div "Completed" at bounding box center [266, 87] width 115 height 56
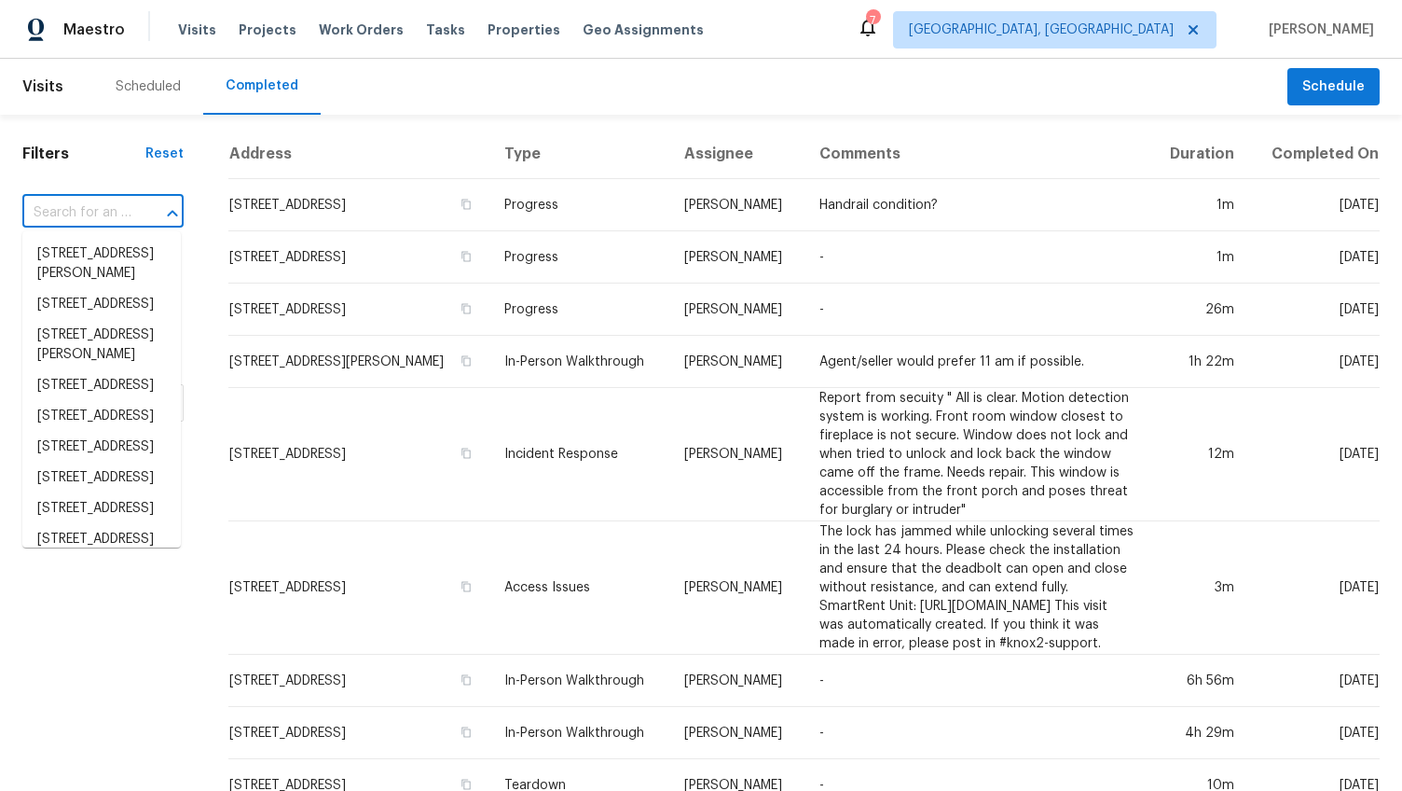
click at [117, 216] on input "text" at bounding box center [76, 213] width 109 height 29
paste input "9 Stallion Ct, Charleston, SC 29407"
type input "9 Stallion Ct, Charleston, SC 29407"
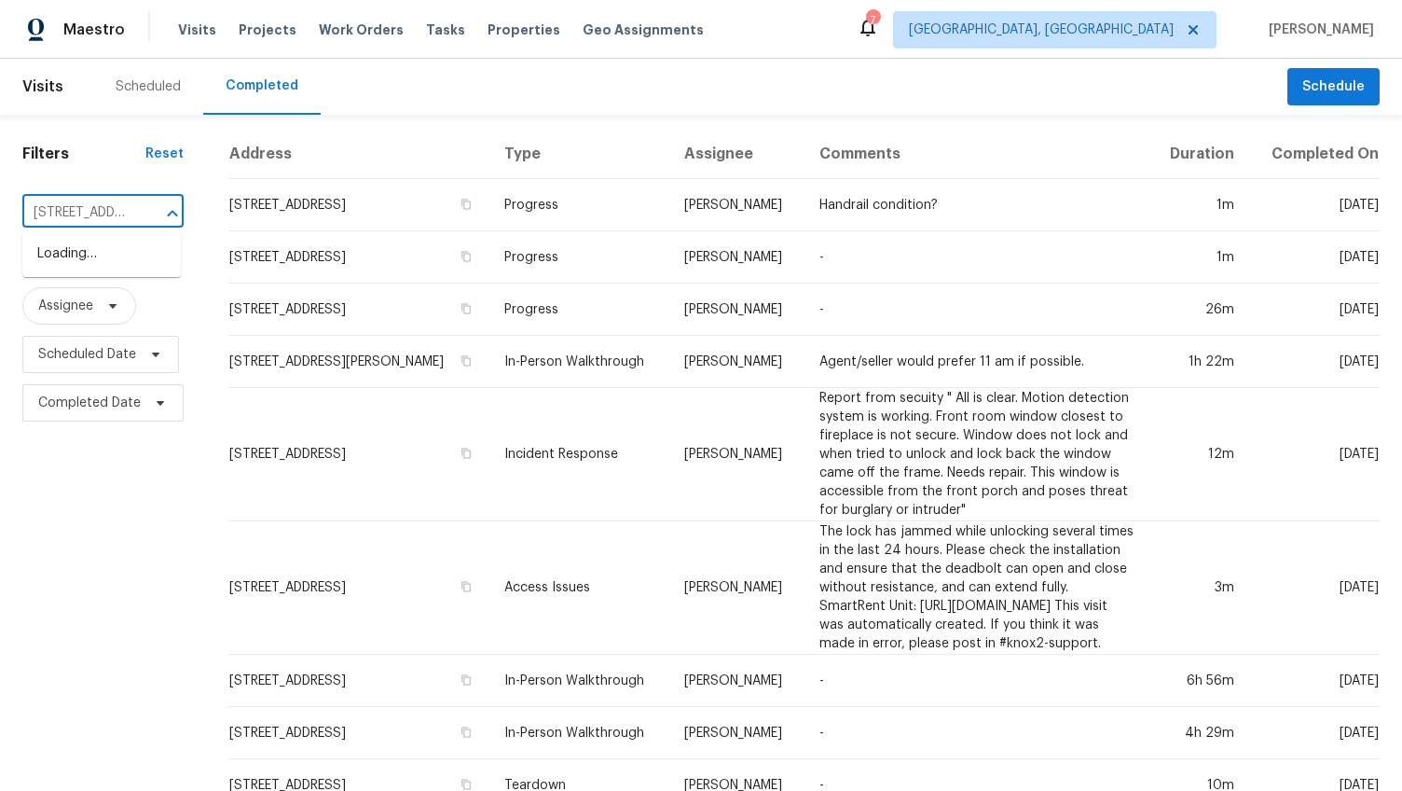
scroll to position [0, 120]
click at [124, 254] on li "9 Stallion Ct, Charleston, SC 29407" at bounding box center [101, 254] width 158 height 31
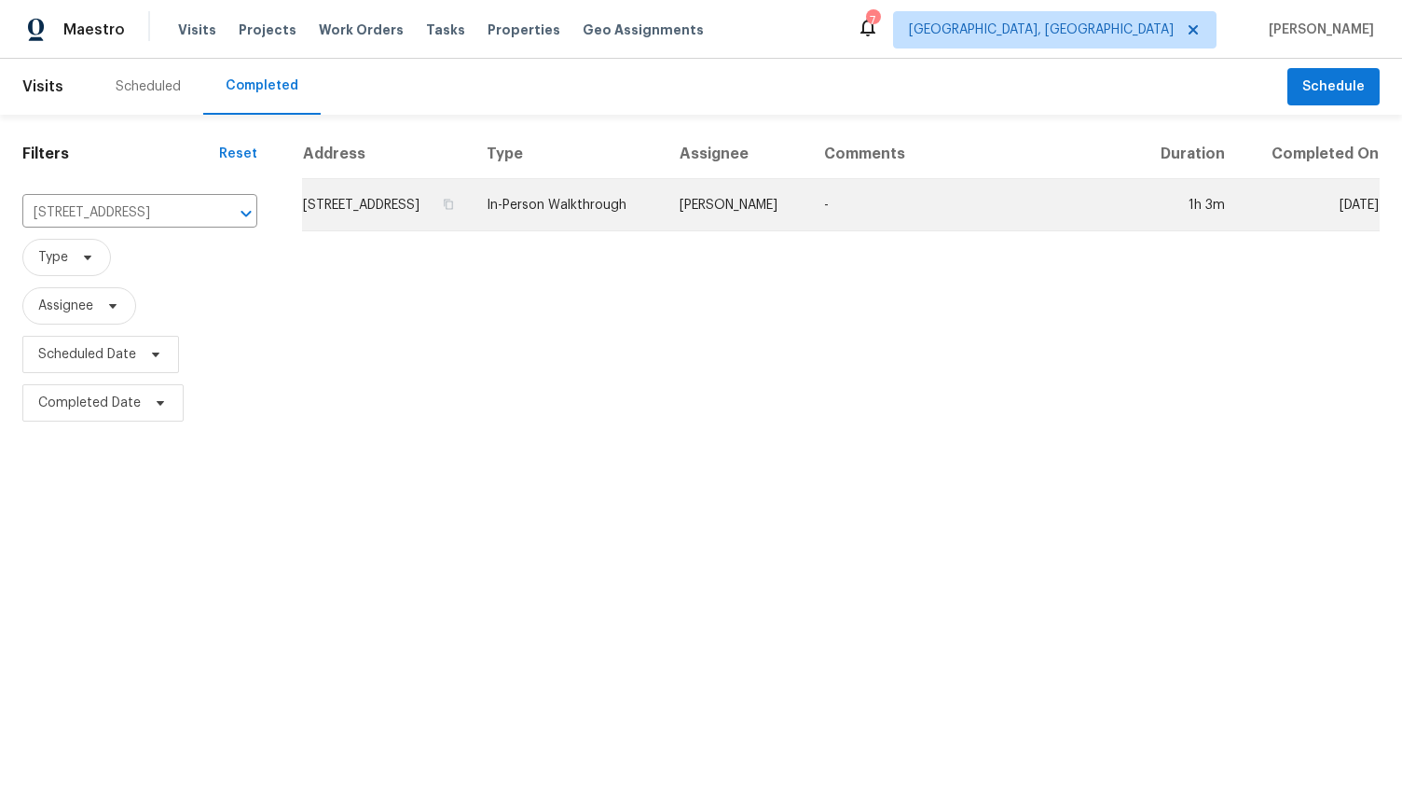
click at [393, 229] on td "9 Stallion Ct, Charleston, SC 29407" at bounding box center [387, 205] width 170 height 52
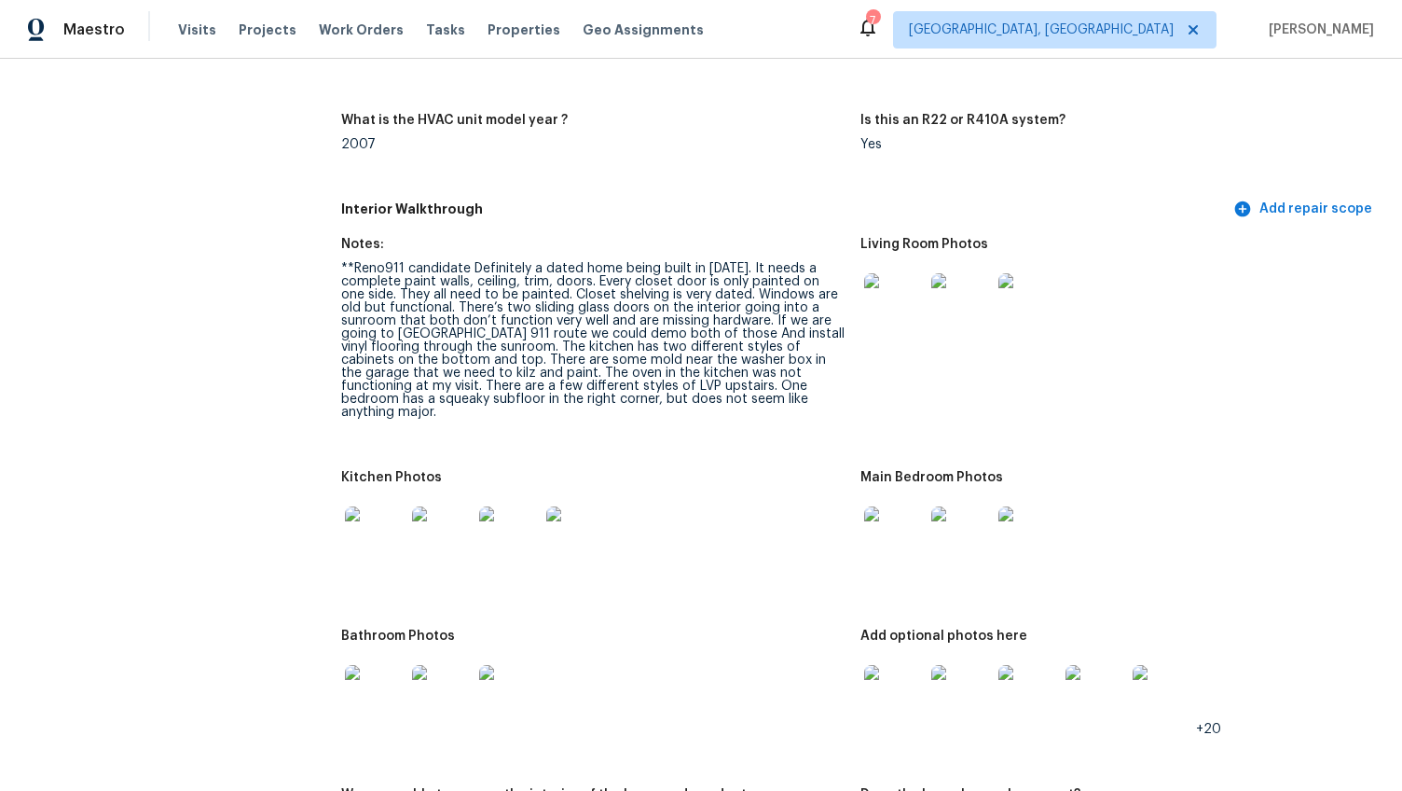
scroll to position [1835, 0]
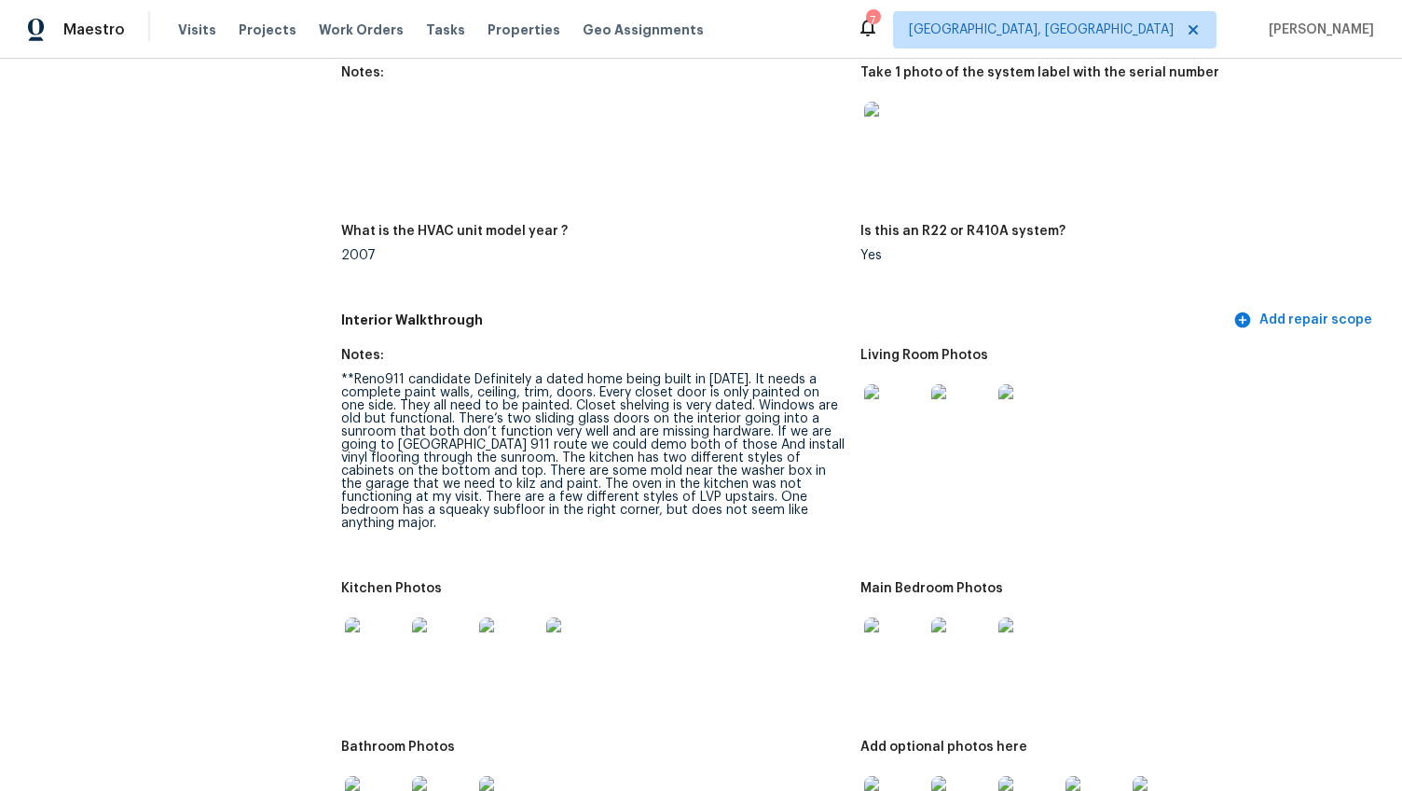
click at [357, 617] on img at bounding box center [375, 647] width 60 height 60
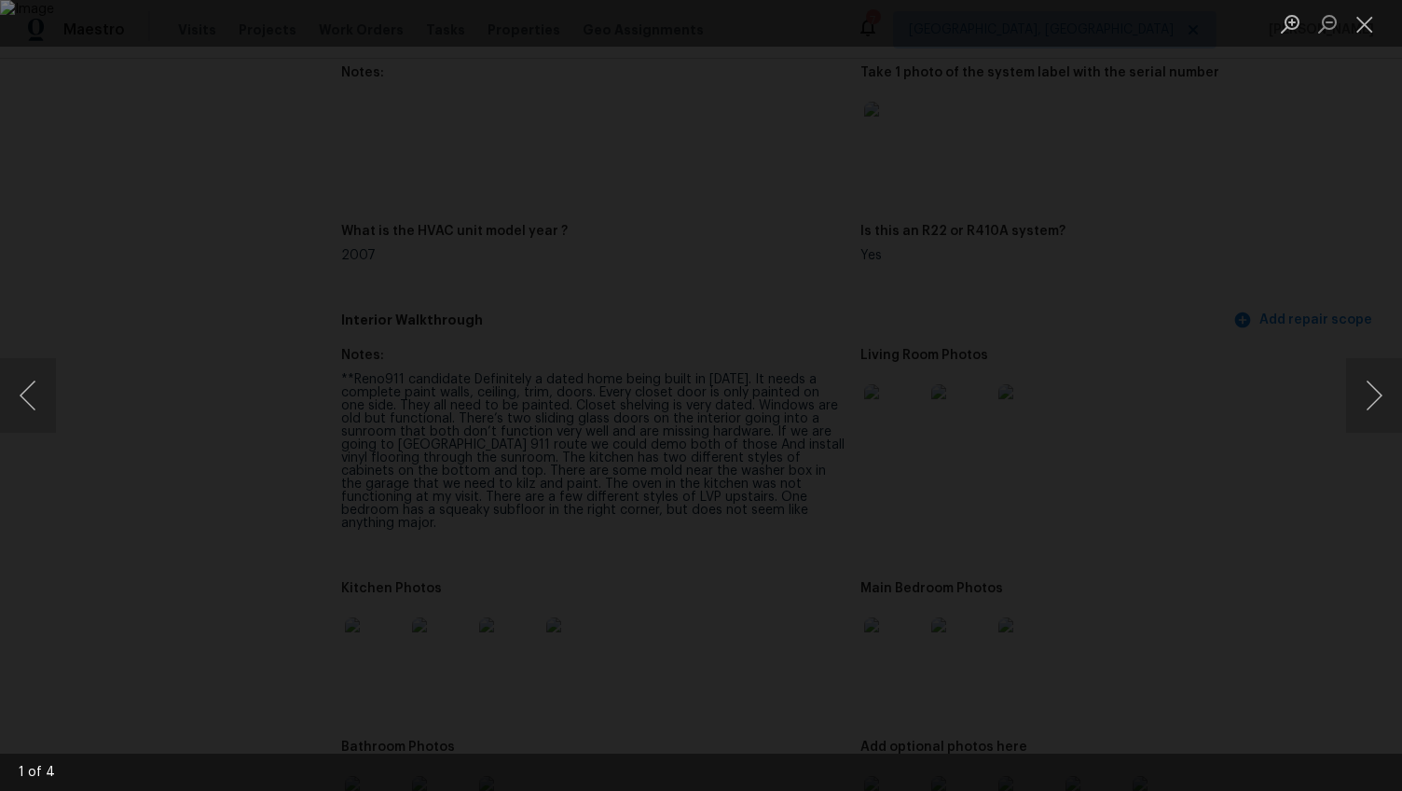
click at [1254, 150] on div "Lightbox" at bounding box center [701, 395] width 1402 height 791
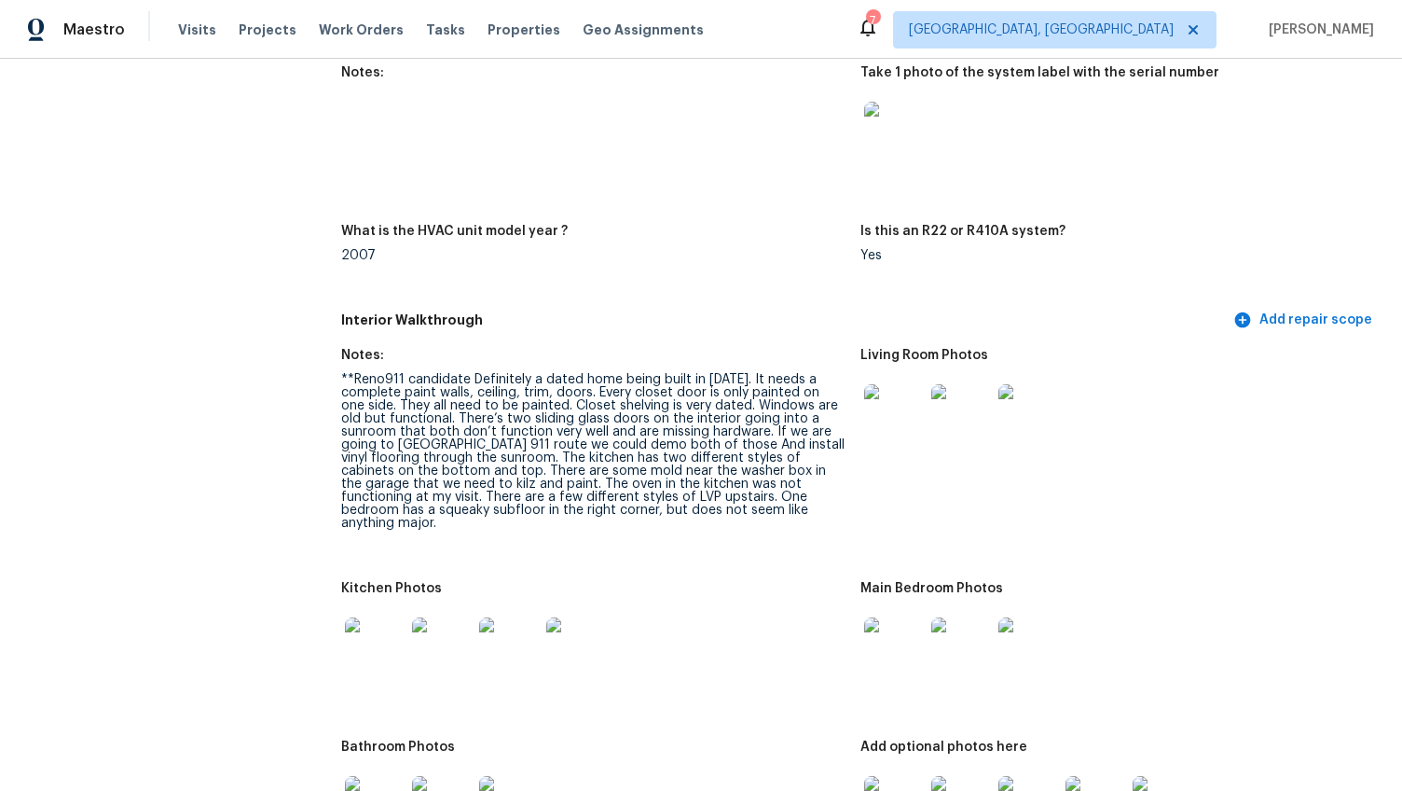
scroll to position [2005, 0]
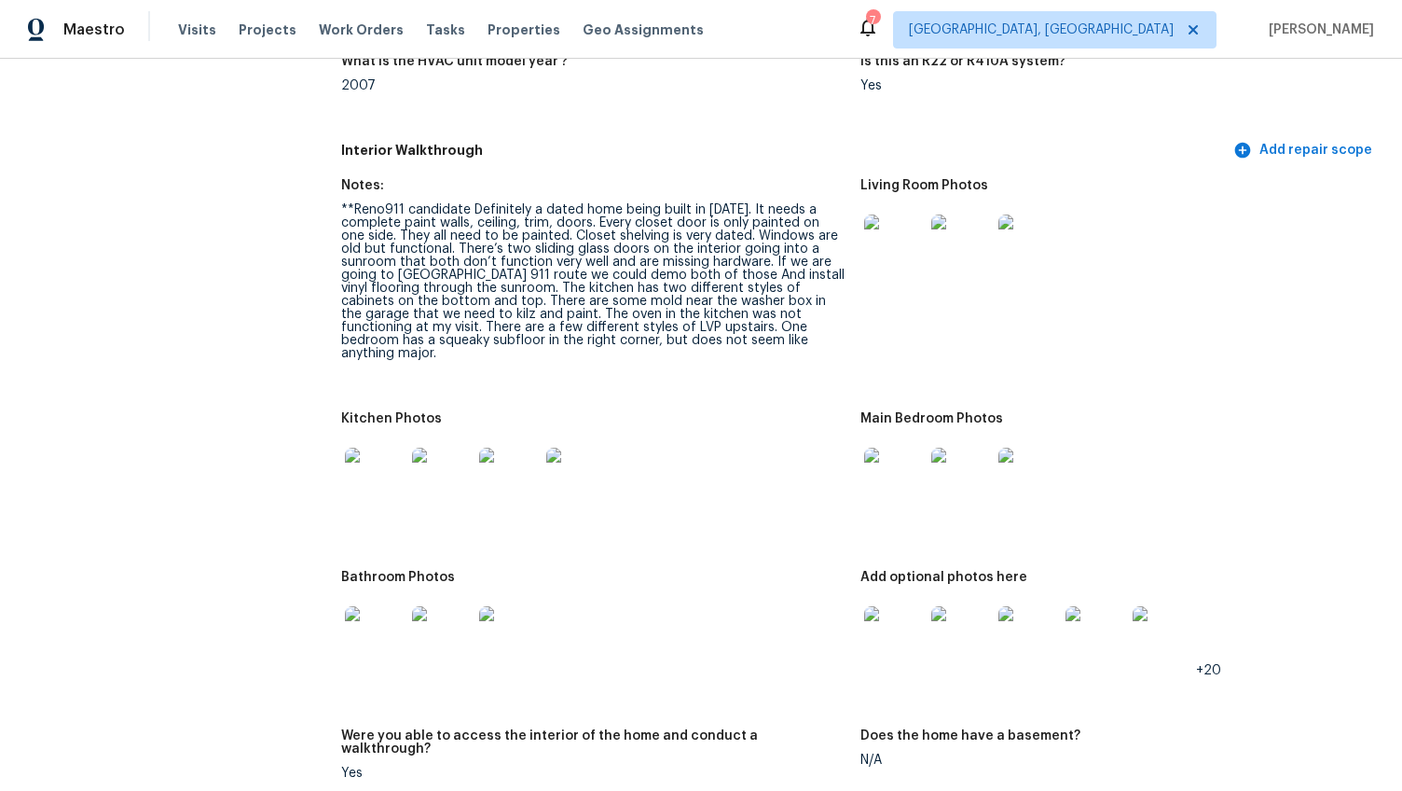
click at [910, 615] on img at bounding box center [894, 636] width 60 height 60
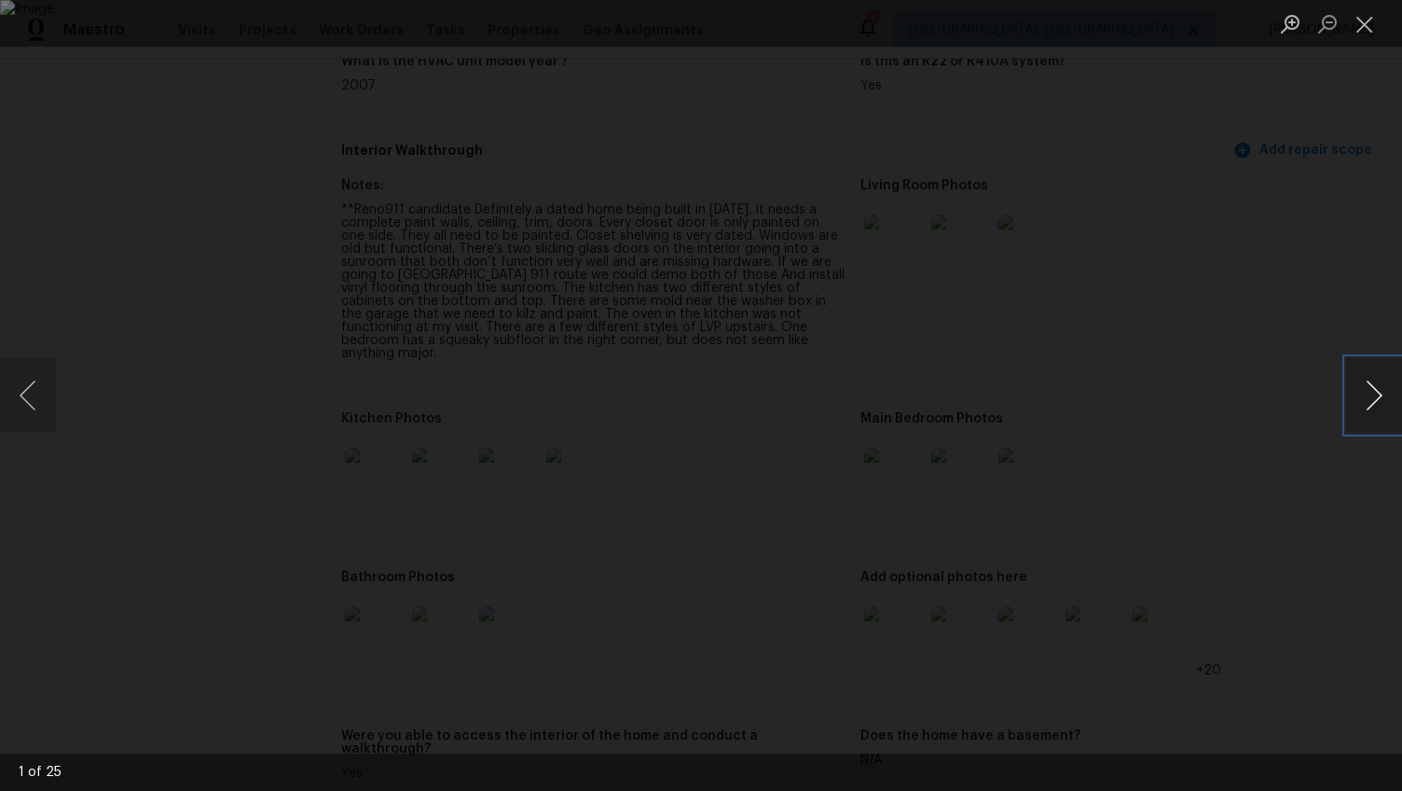
click at [1362, 391] on button "Next image" at bounding box center [1374, 395] width 56 height 75
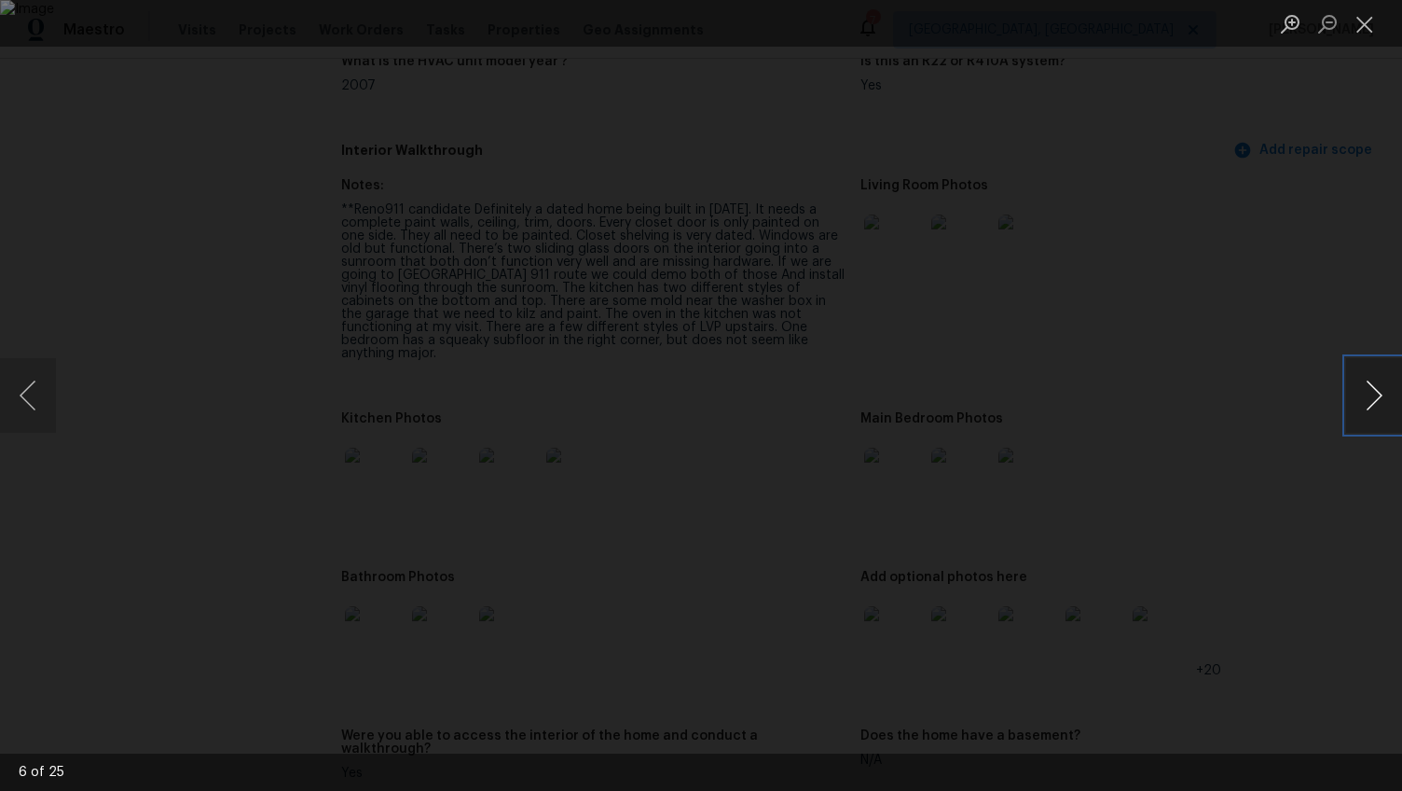
click at [1362, 391] on button "Next image" at bounding box center [1374, 395] width 56 height 75
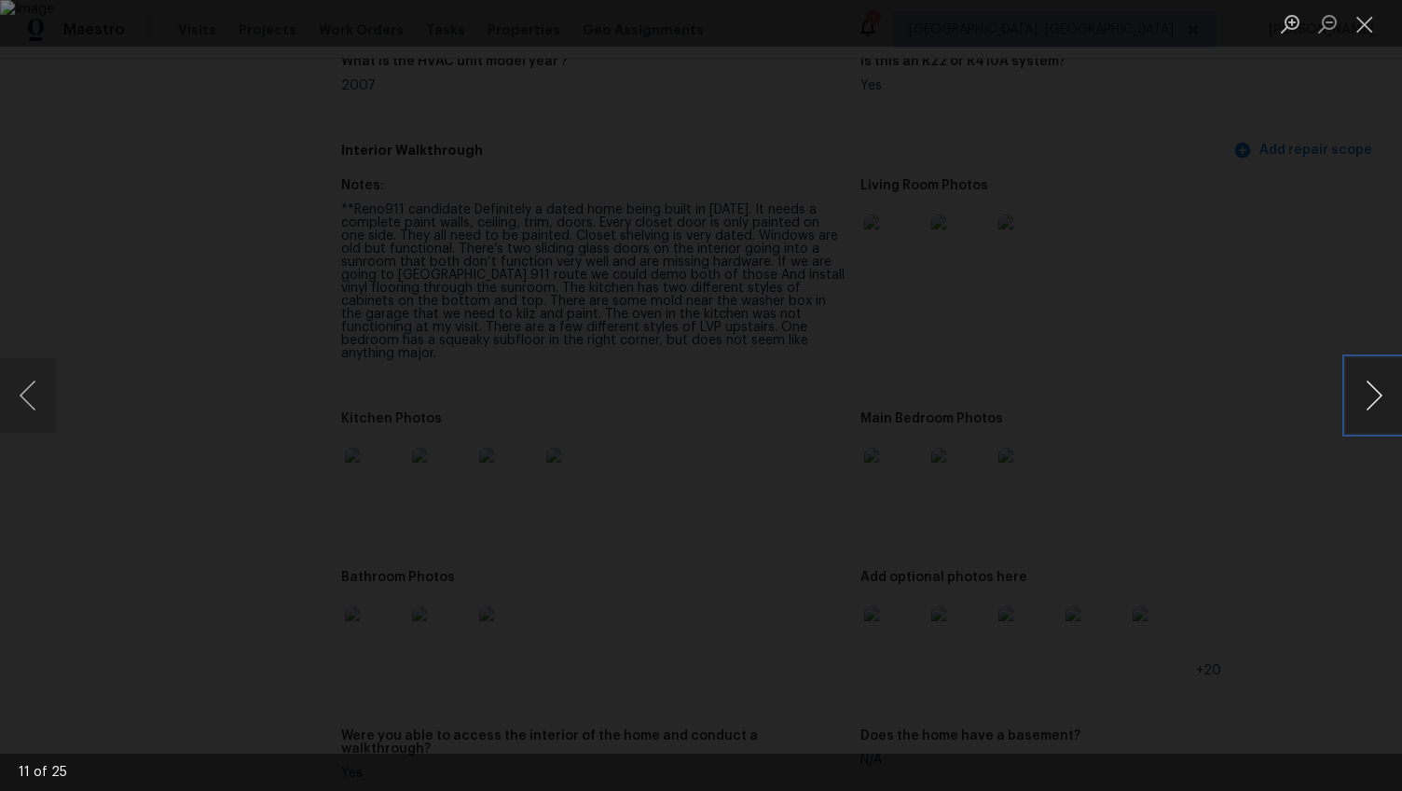
click at [1362, 391] on button "Next image" at bounding box center [1374, 395] width 56 height 75
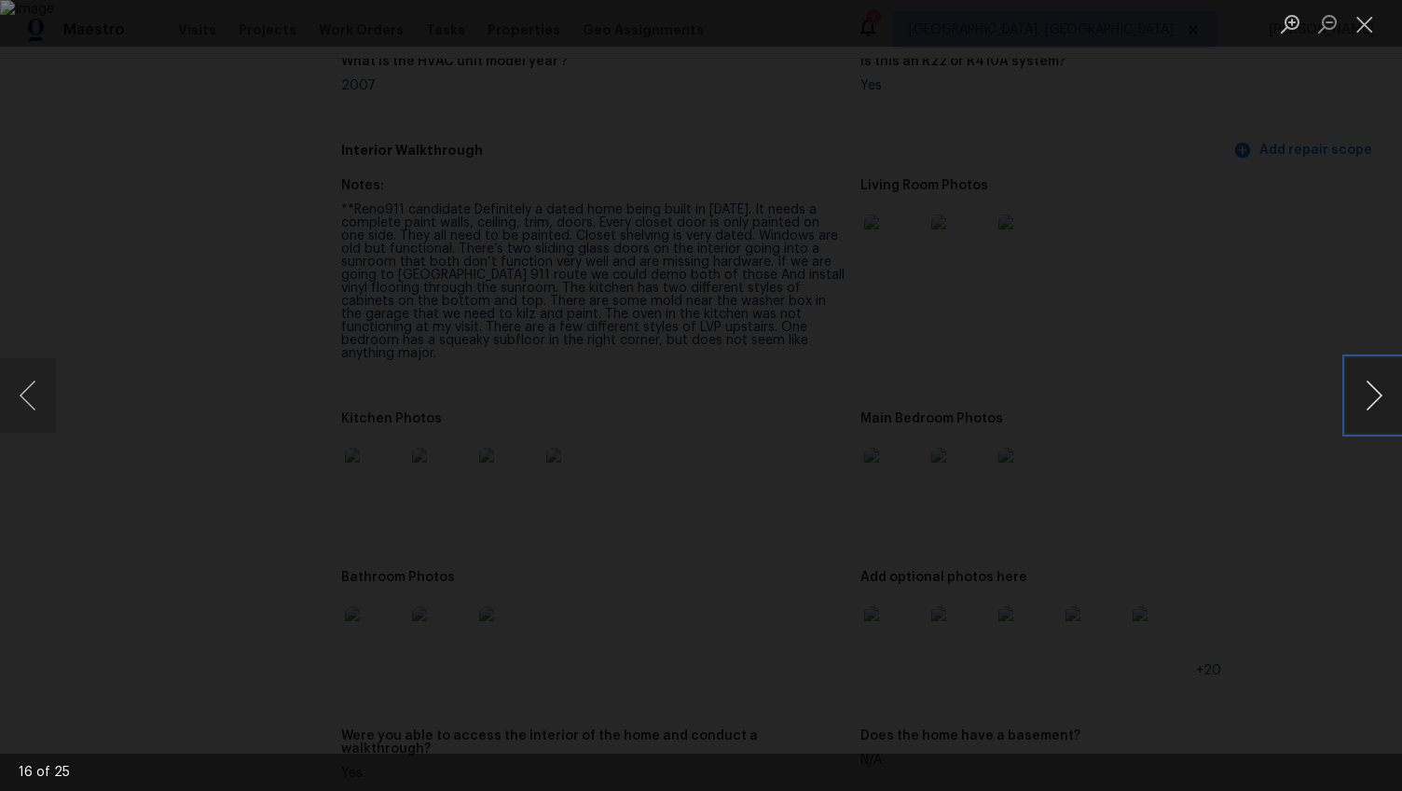
click at [1362, 391] on button "Next image" at bounding box center [1374, 395] width 56 height 75
click at [1372, 245] on div "Lightbox" at bounding box center [701, 395] width 1402 height 791
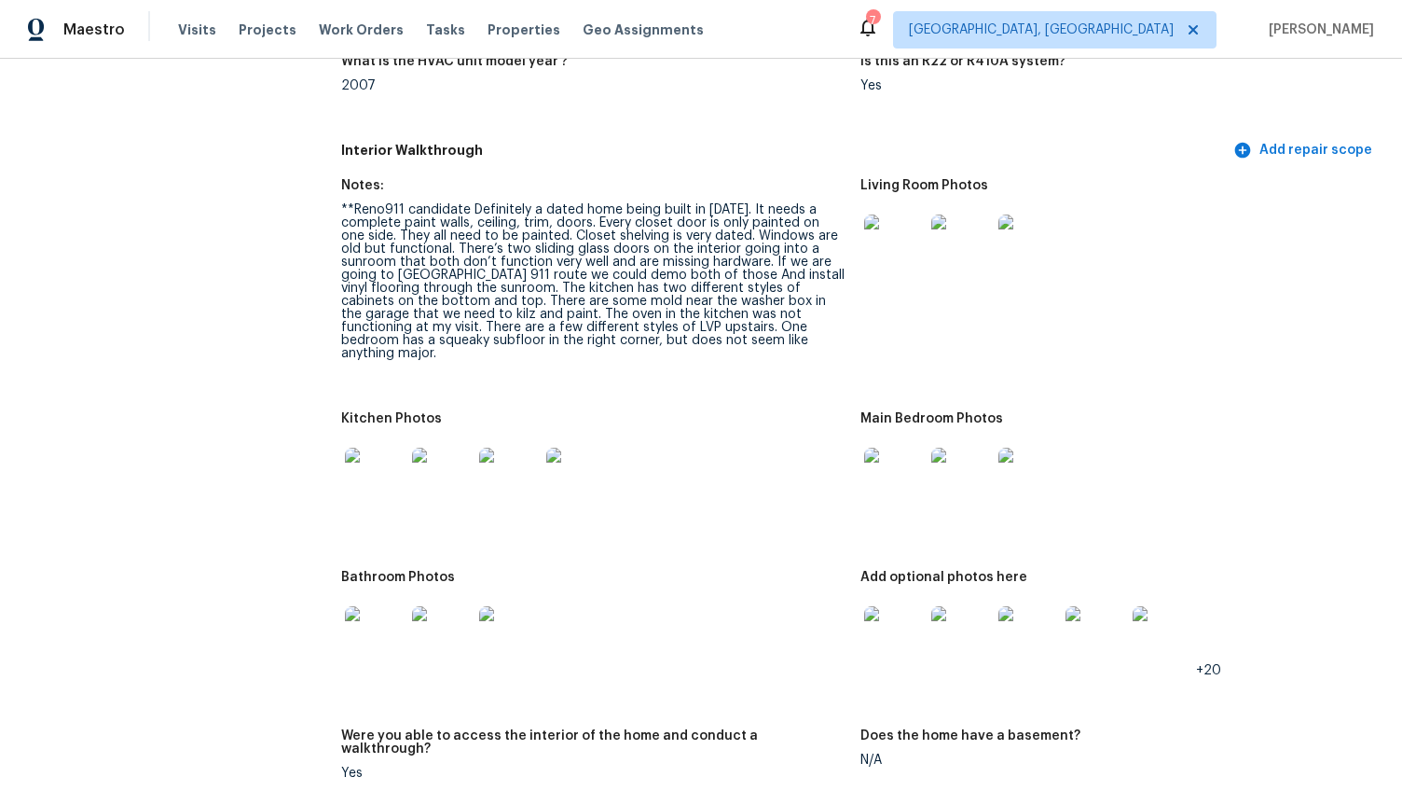
click at [350, 610] on img at bounding box center [375, 636] width 60 height 60
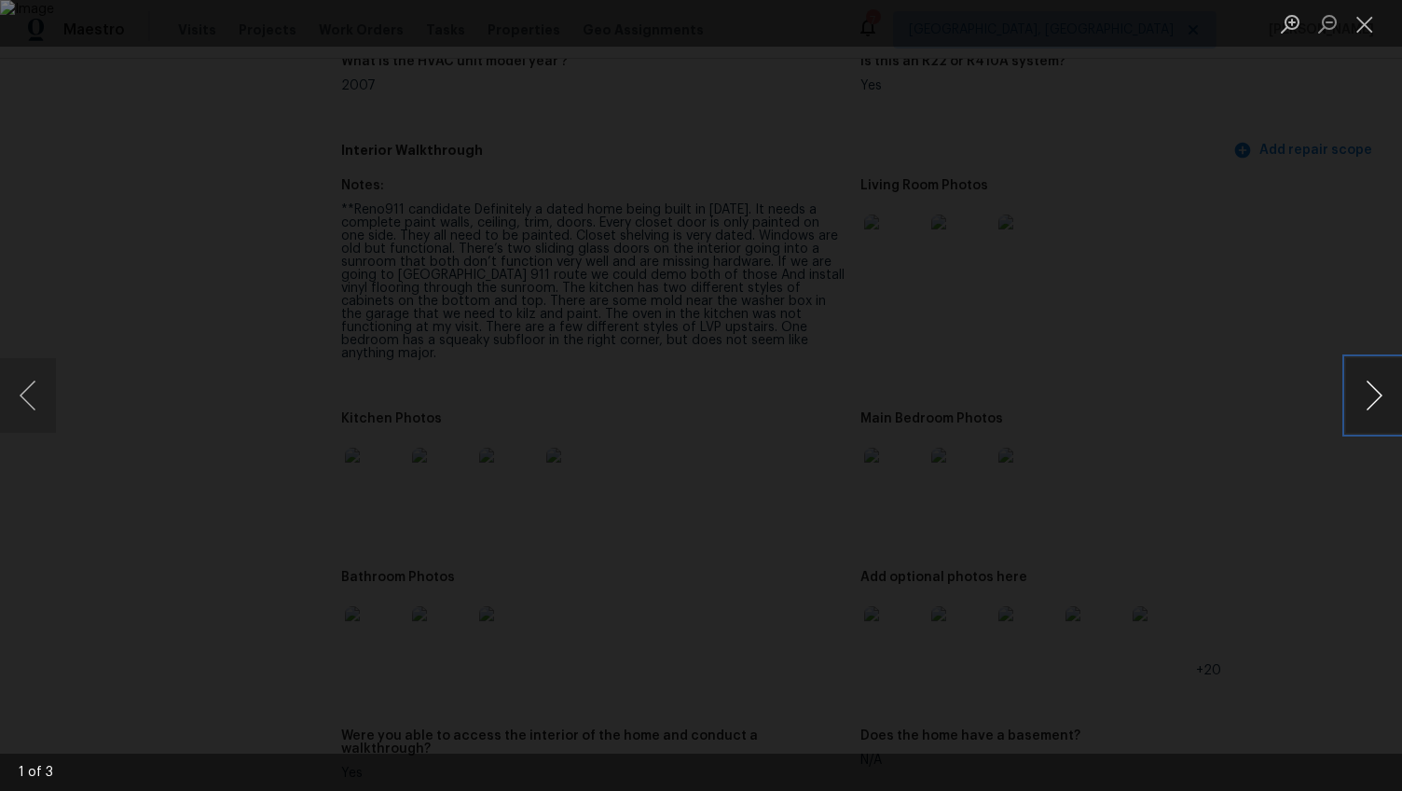
click at [1372, 391] on button "Next image" at bounding box center [1374, 395] width 56 height 75
click at [1326, 519] on div "Lightbox" at bounding box center [701, 395] width 1402 height 791
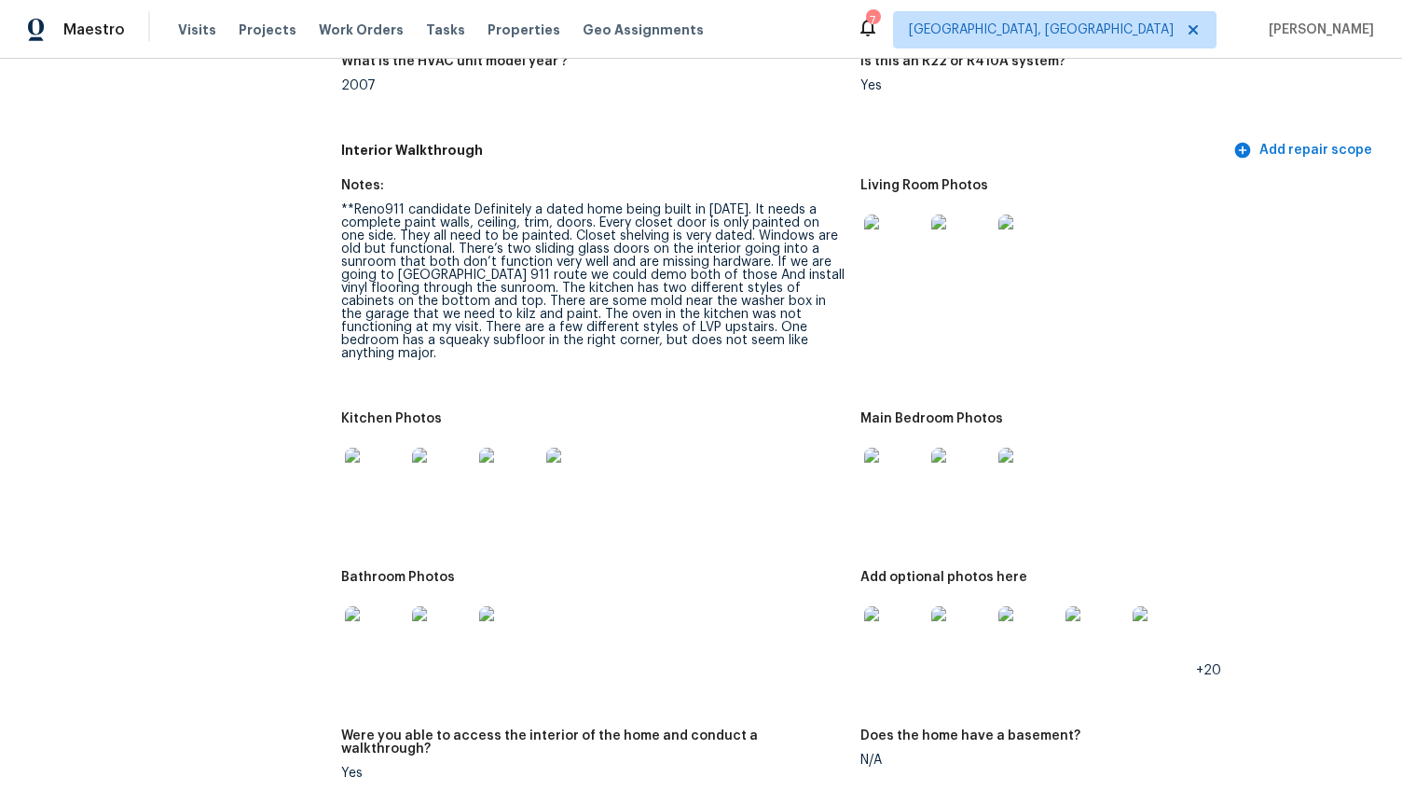
click at [869, 466] on img at bounding box center [894, 478] width 60 height 60
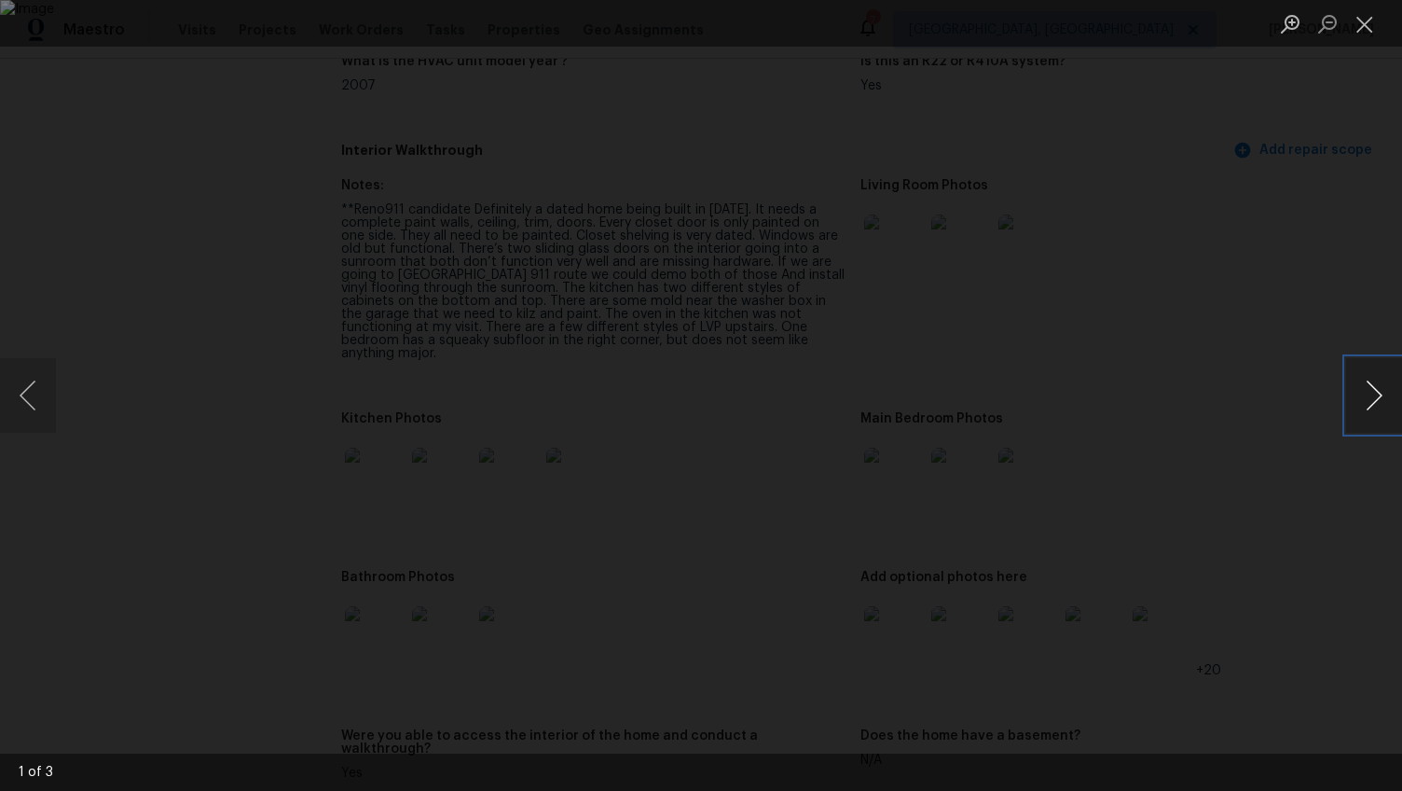
click at [1370, 399] on button "Next image" at bounding box center [1374, 395] width 56 height 75
click at [1369, 399] on button "Next image" at bounding box center [1374, 395] width 56 height 75
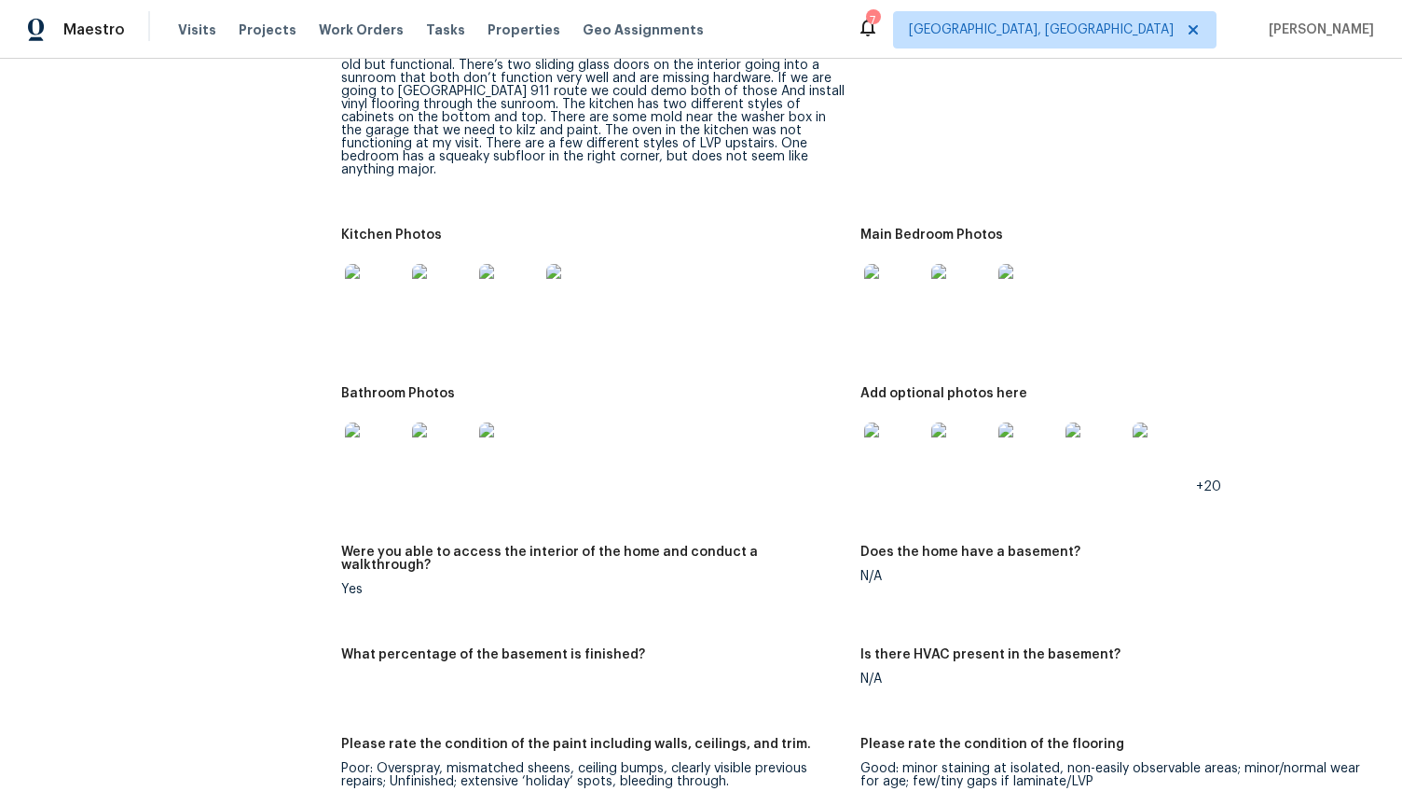
scroll to position [2183, 0]
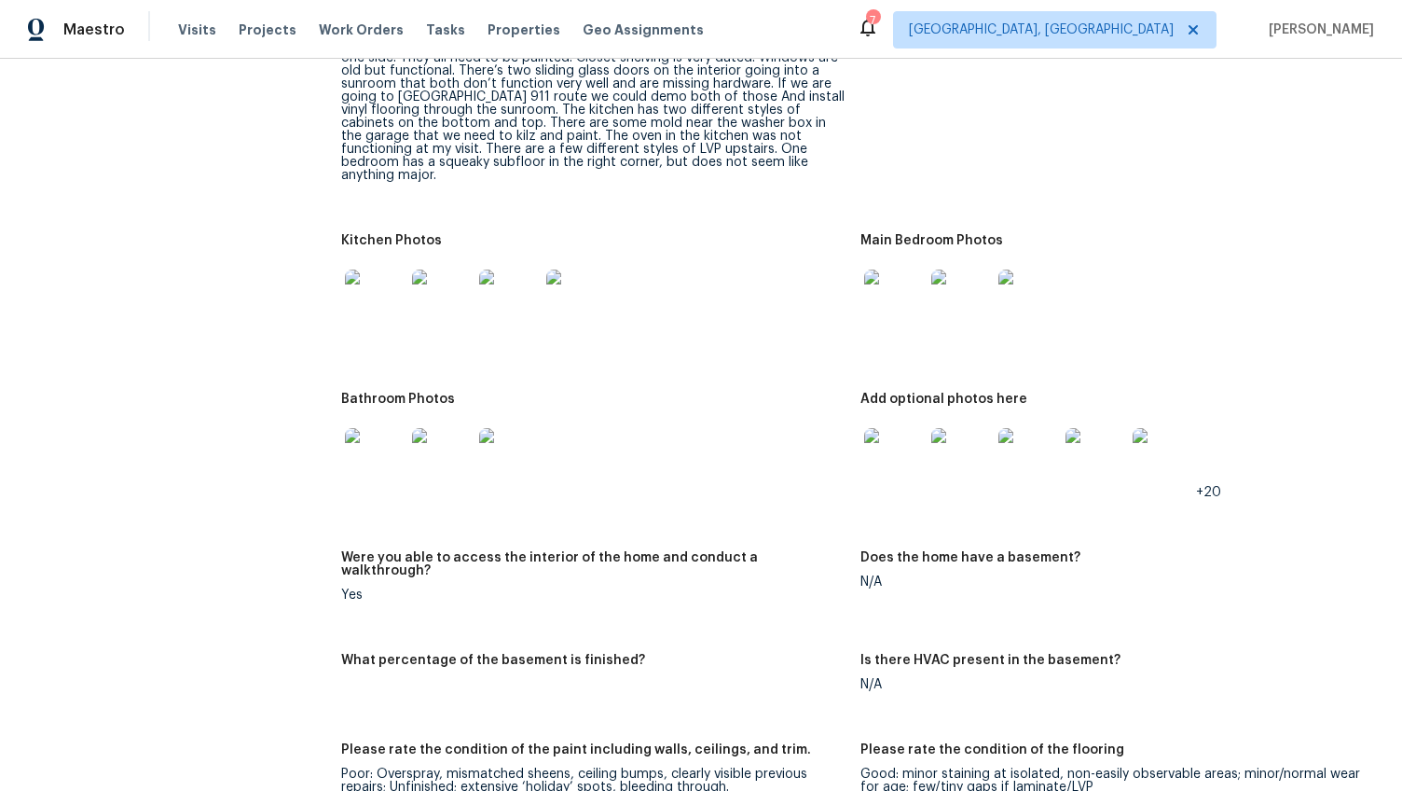
click at [897, 428] on img at bounding box center [894, 458] width 60 height 60
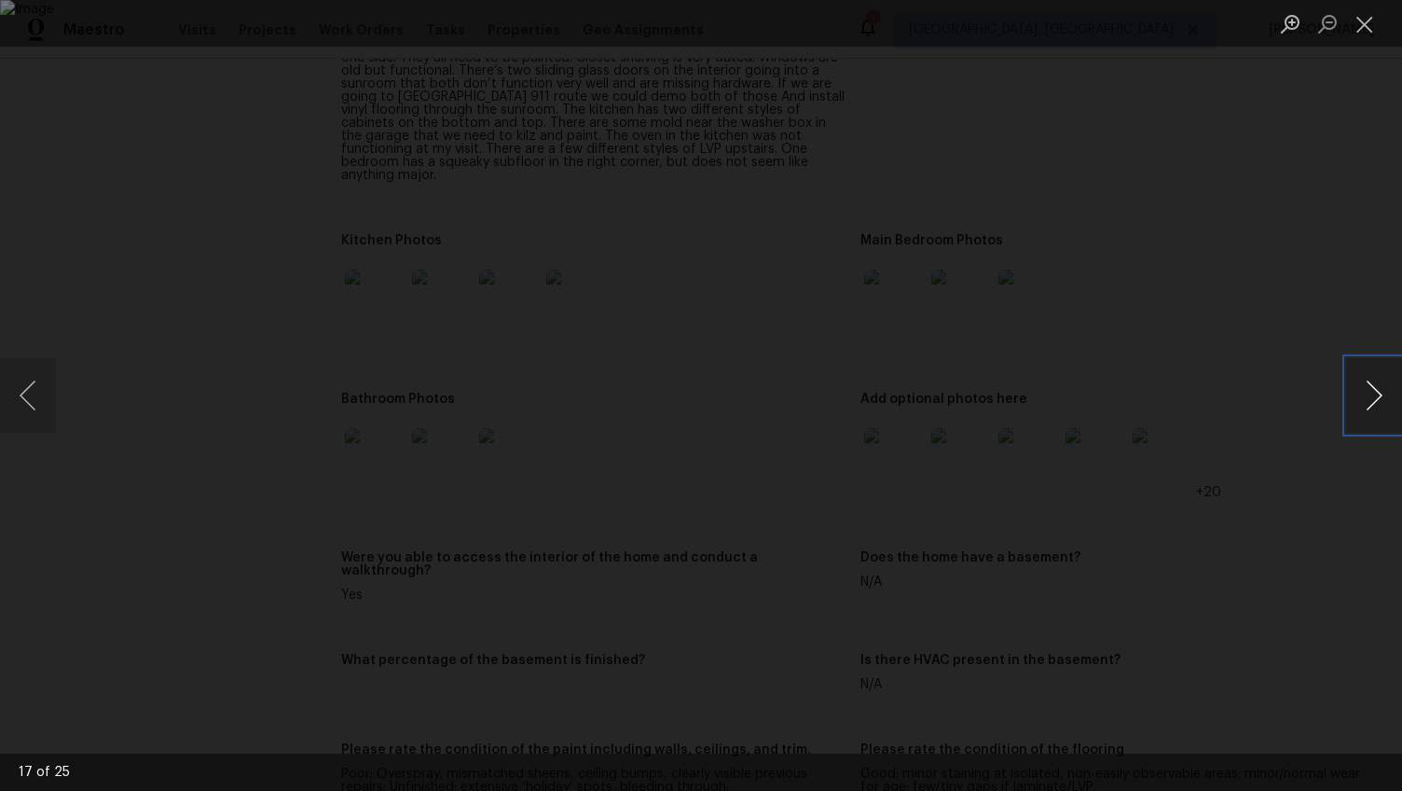
click at [1371, 393] on button "Next image" at bounding box center [1374, 395] width 56 height 75
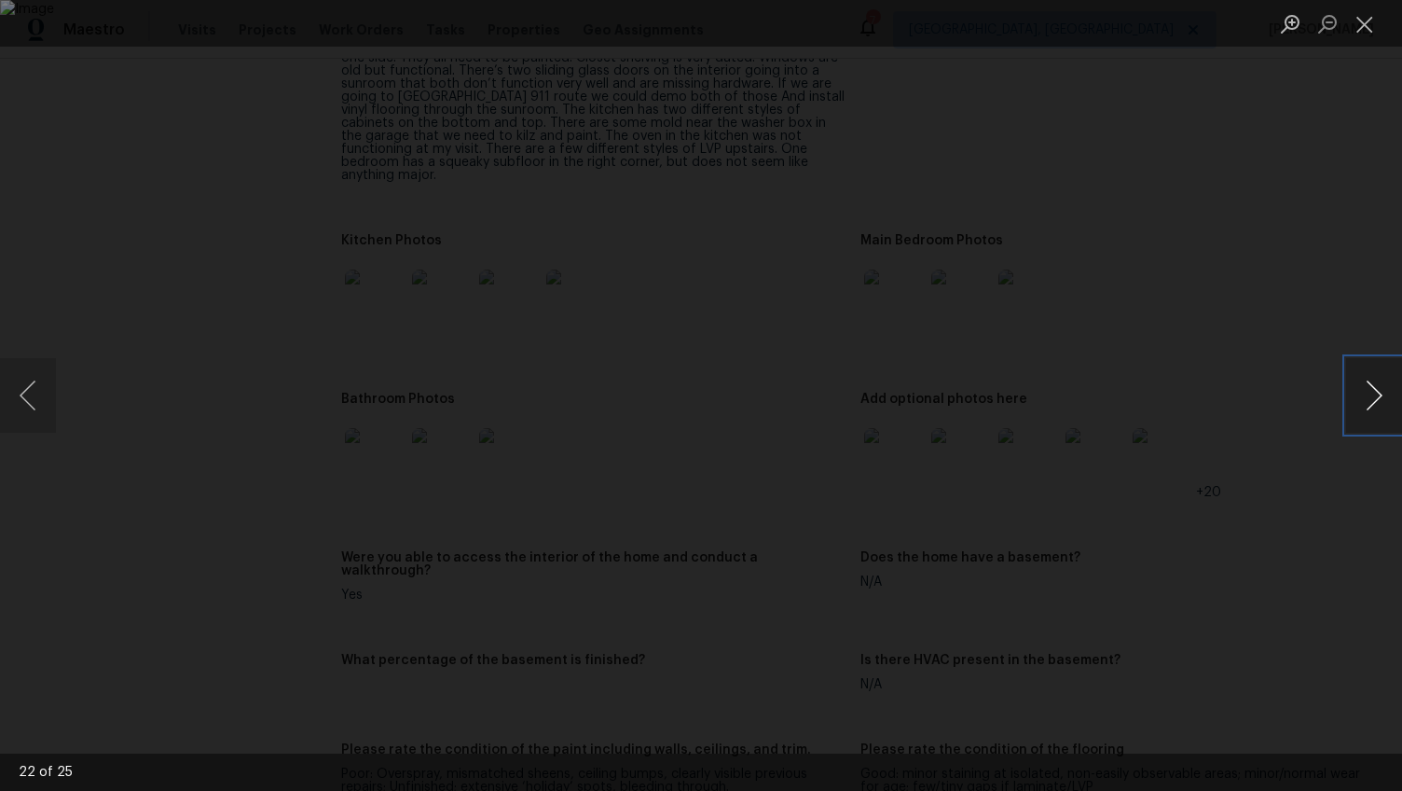
click at [1371, 393] on button "Next image" at bounding box center [1374, 395] width 56 height 75
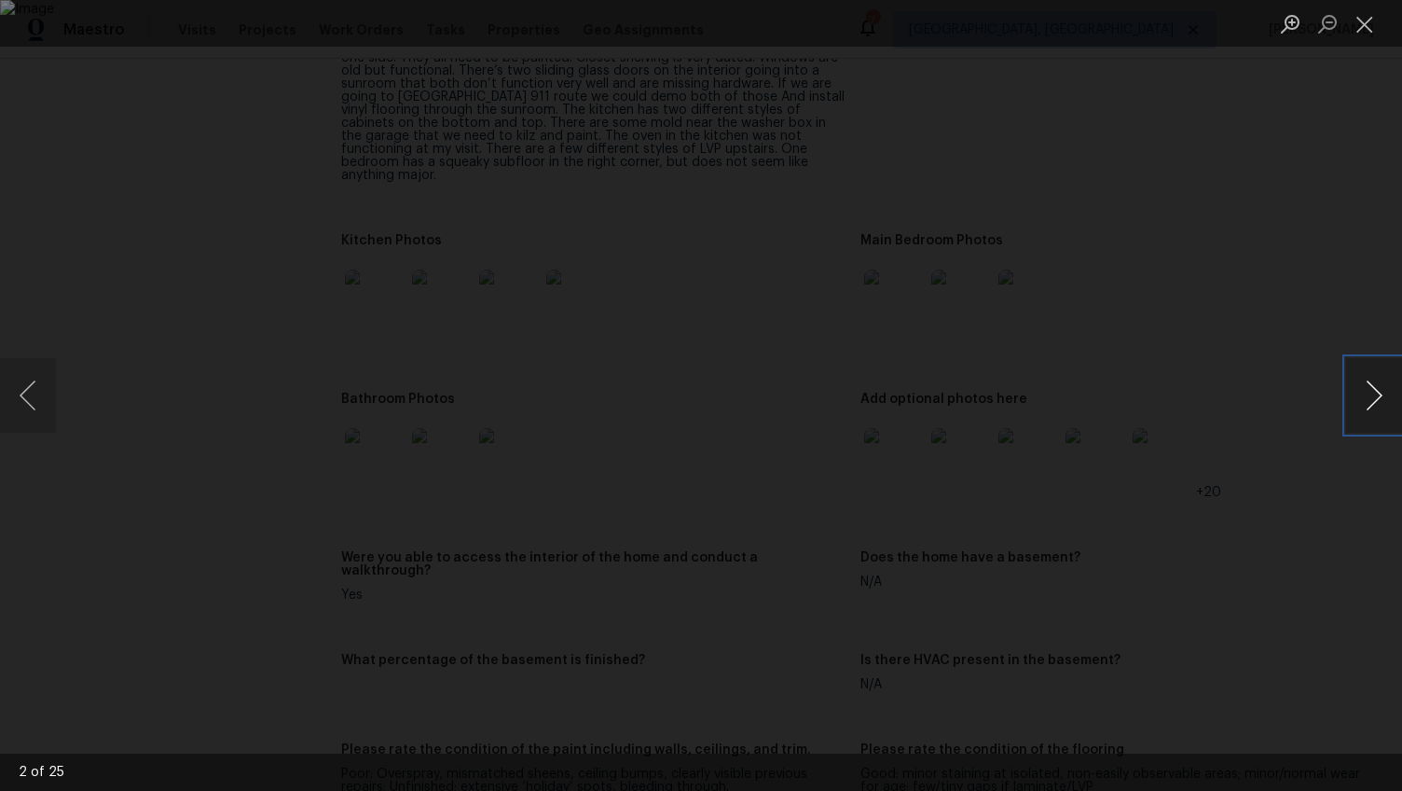
click at [1371, 393] on button "Next image" at bounding box center [1374, 395] width 56 height 75
click at [1272, 545] on div "Lightbox" at bounding box center [701, 395] width 1402 height 791
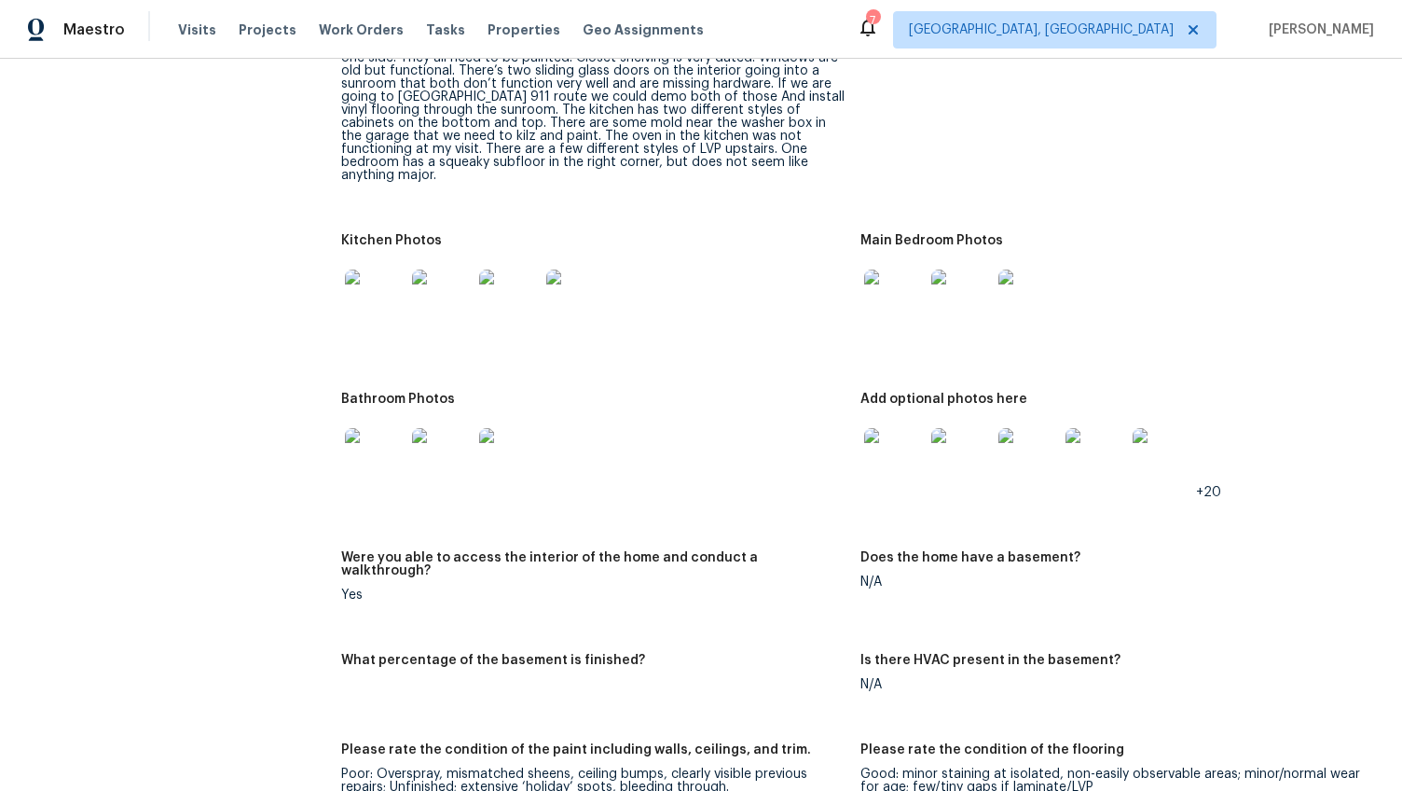
click at [360, 271] on img at bounding box center [375, 299] width 60 height 60
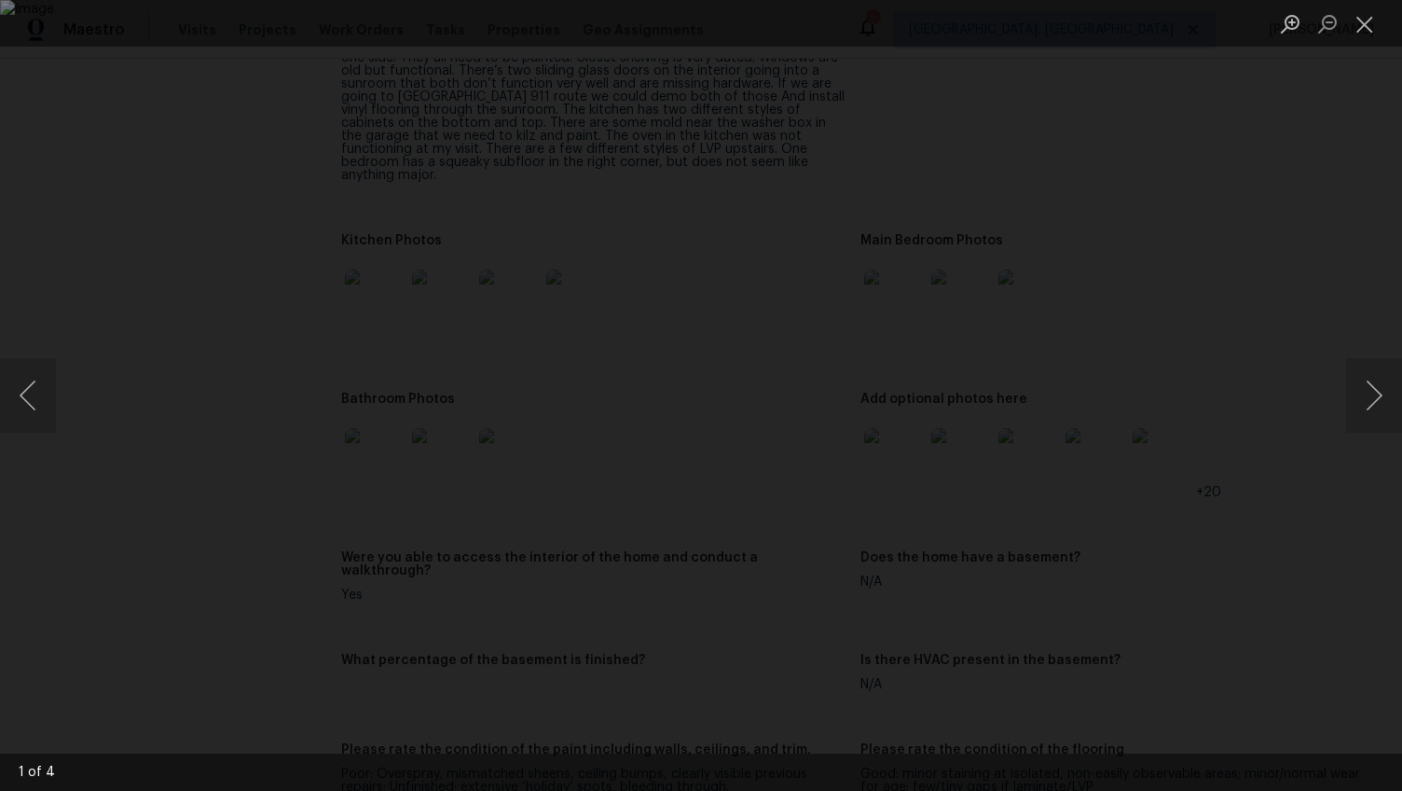
click at [1352, 336] on div "Lightbox" at bounding box center [701, 395] width 1402 height 791
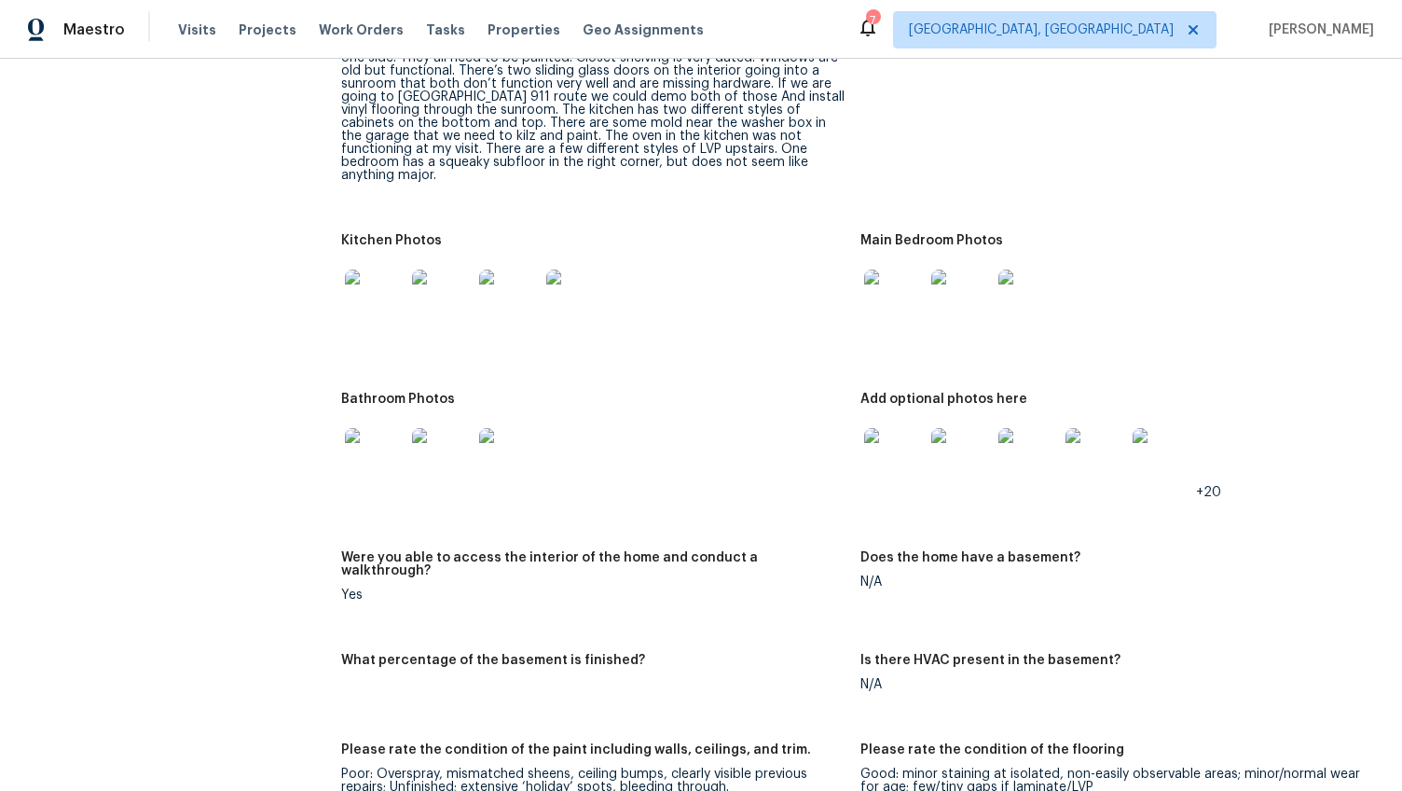
click at [345, 433] on img at bounding box center [375, 458] width 60 height 60
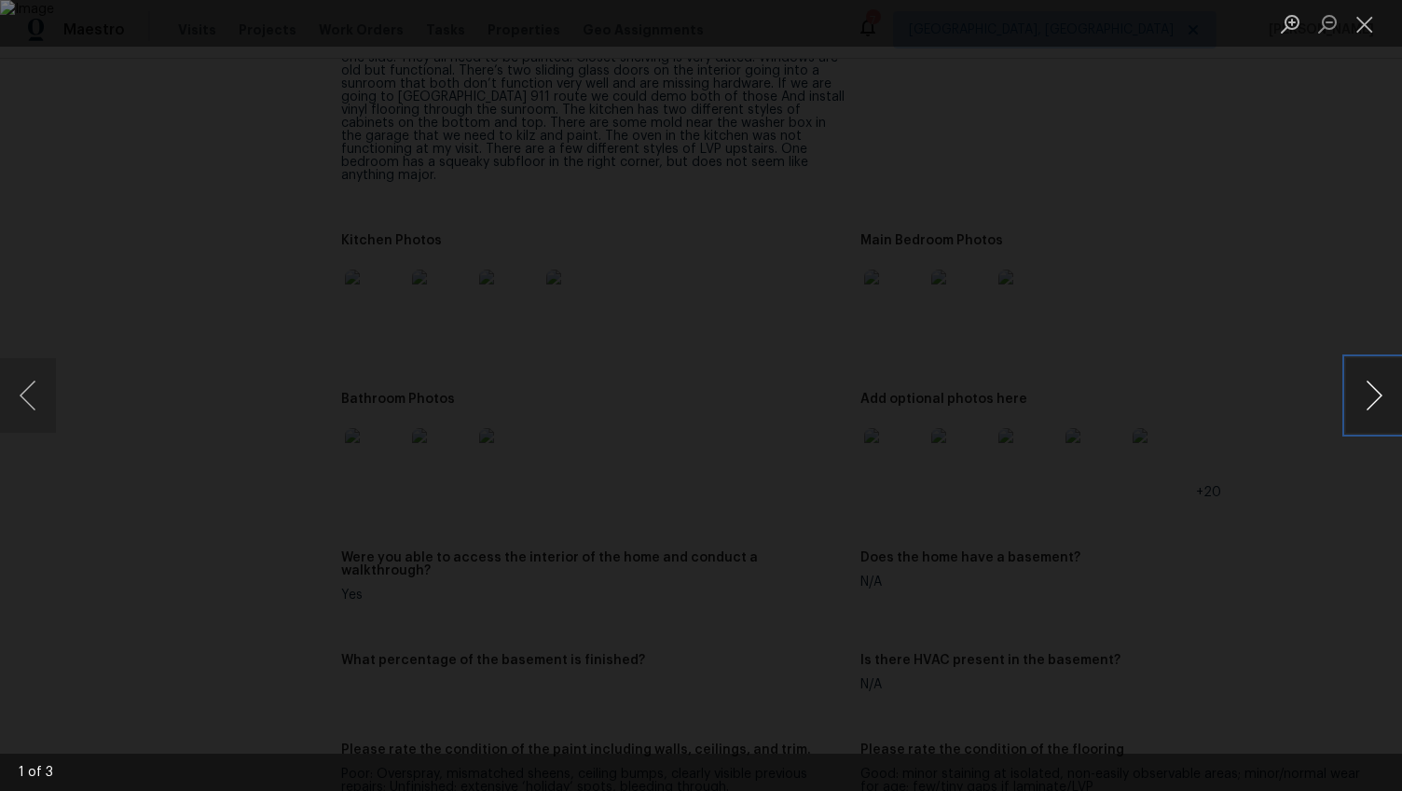
click at [1389, 392] on button "Next image" at bounding box center [1374, 395] width 56 height 75
click at [40, 381] on button "Previous image" at bounding box center [28, 395] width 56 height 75
click at [1371, 407] on button "Next image" at bounding box center [1374, 395] width 56 height 75
click at [153, 51] on div "Lightbox" at bounding box center [701, 395] width 1402 height 791
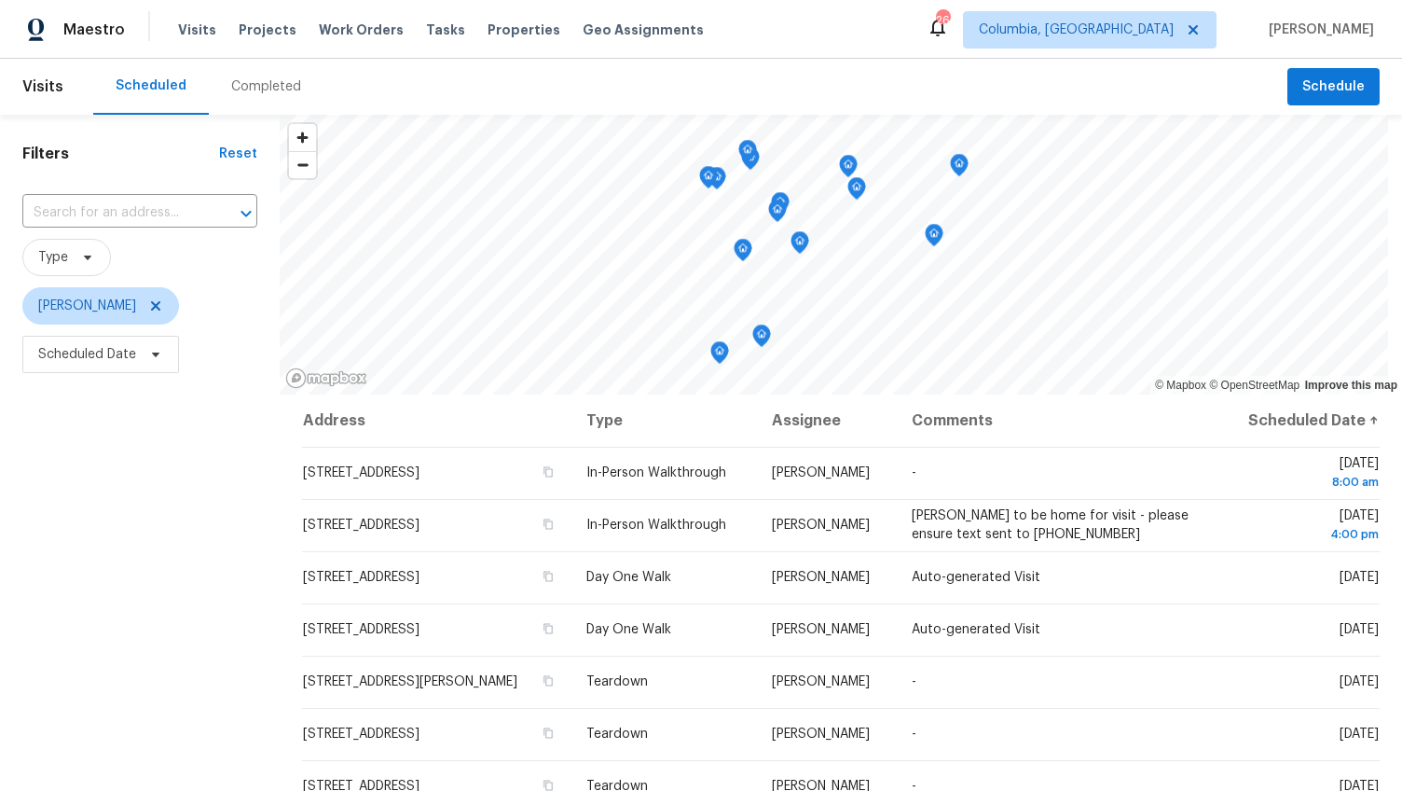
scroll to position [7, 0]
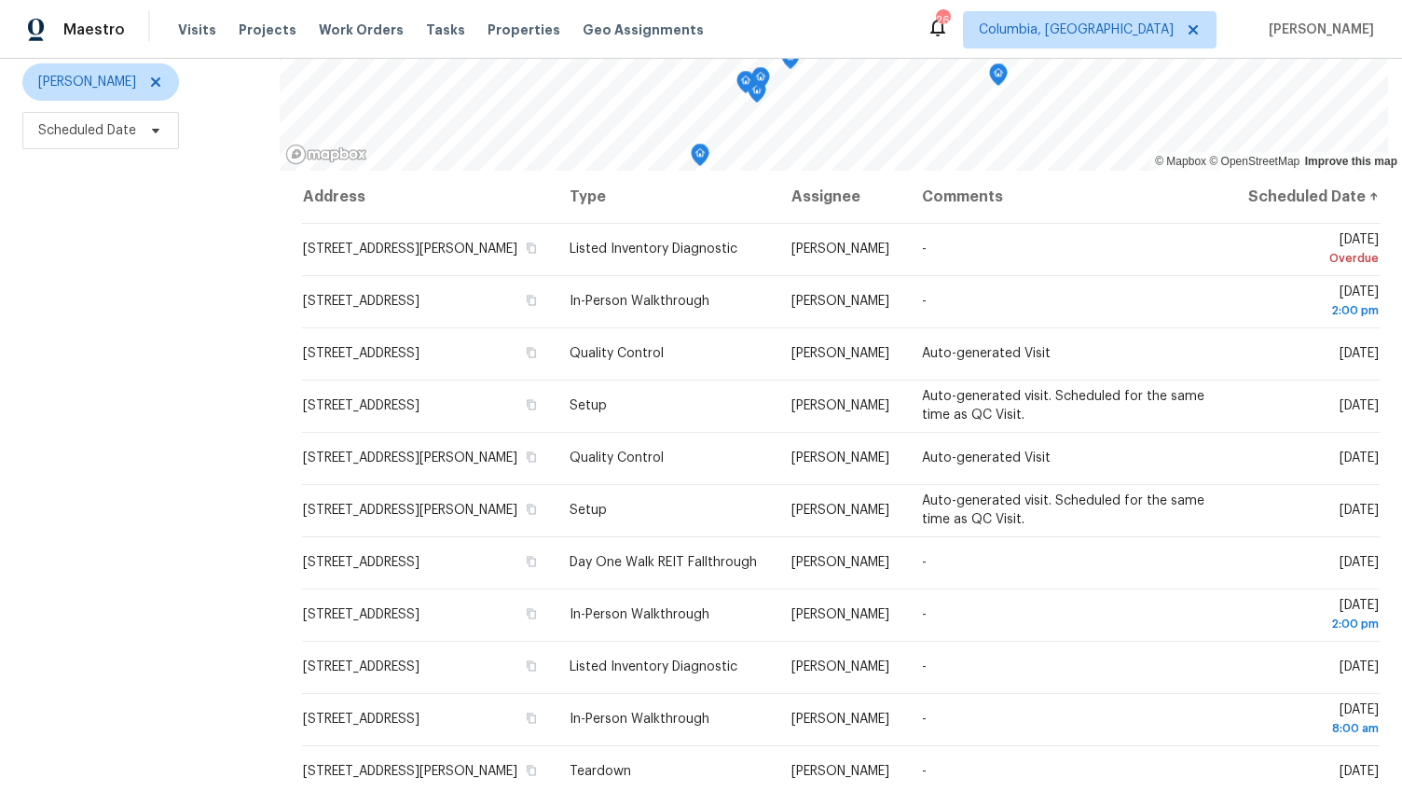
scroll to position [250, 0]
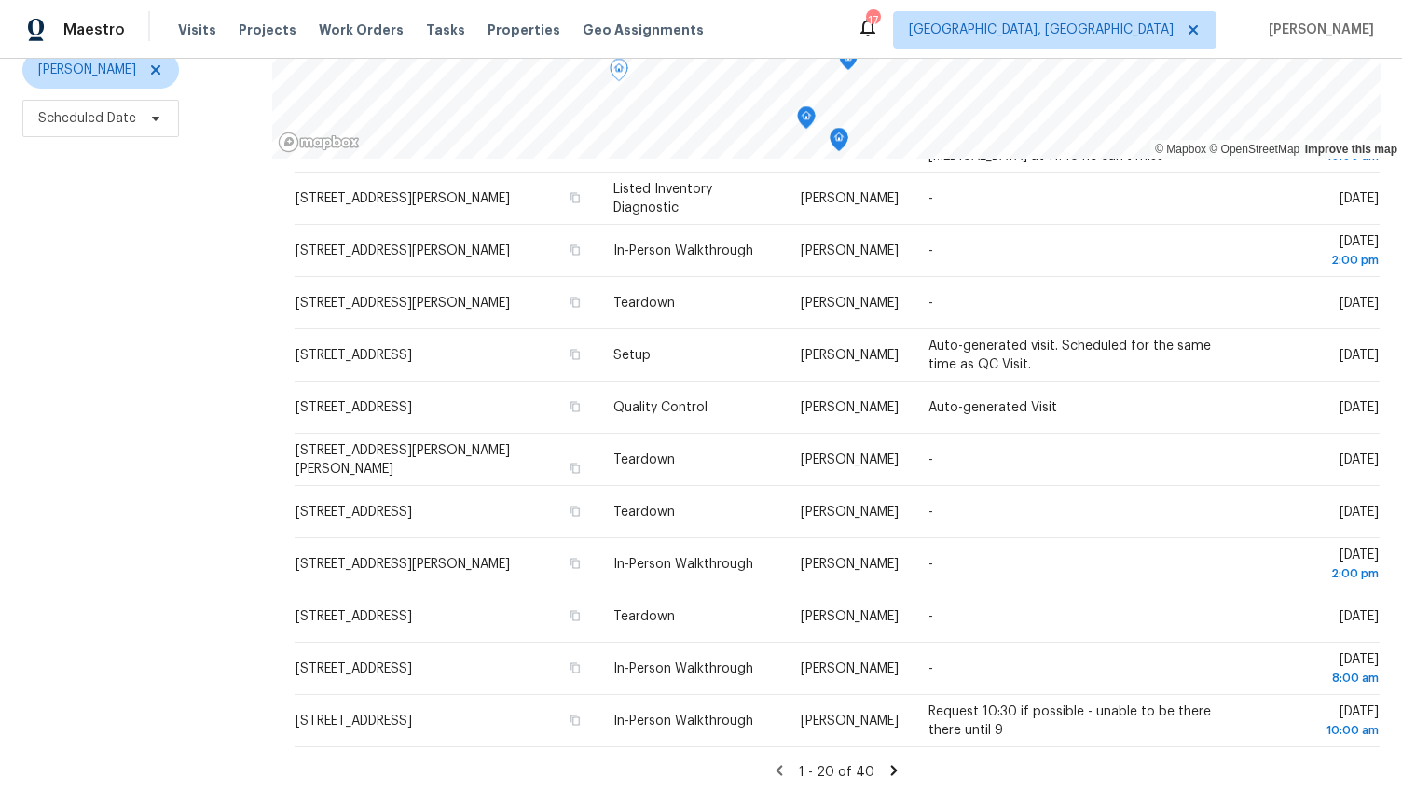
scroll to position [9, 0]
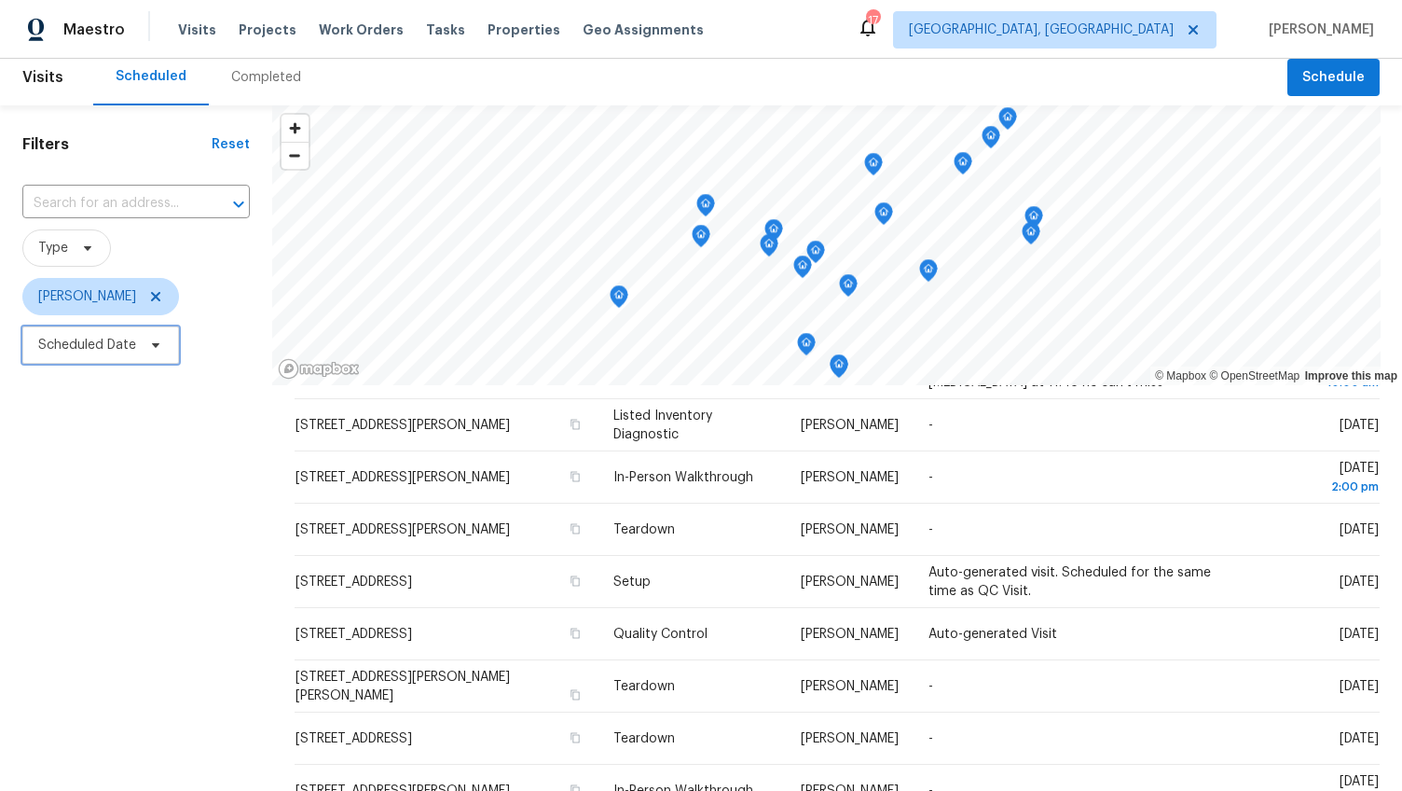
click at [128, 350] on span "Scheduled Date" at bounding box center [87, 345] width 98 height 19
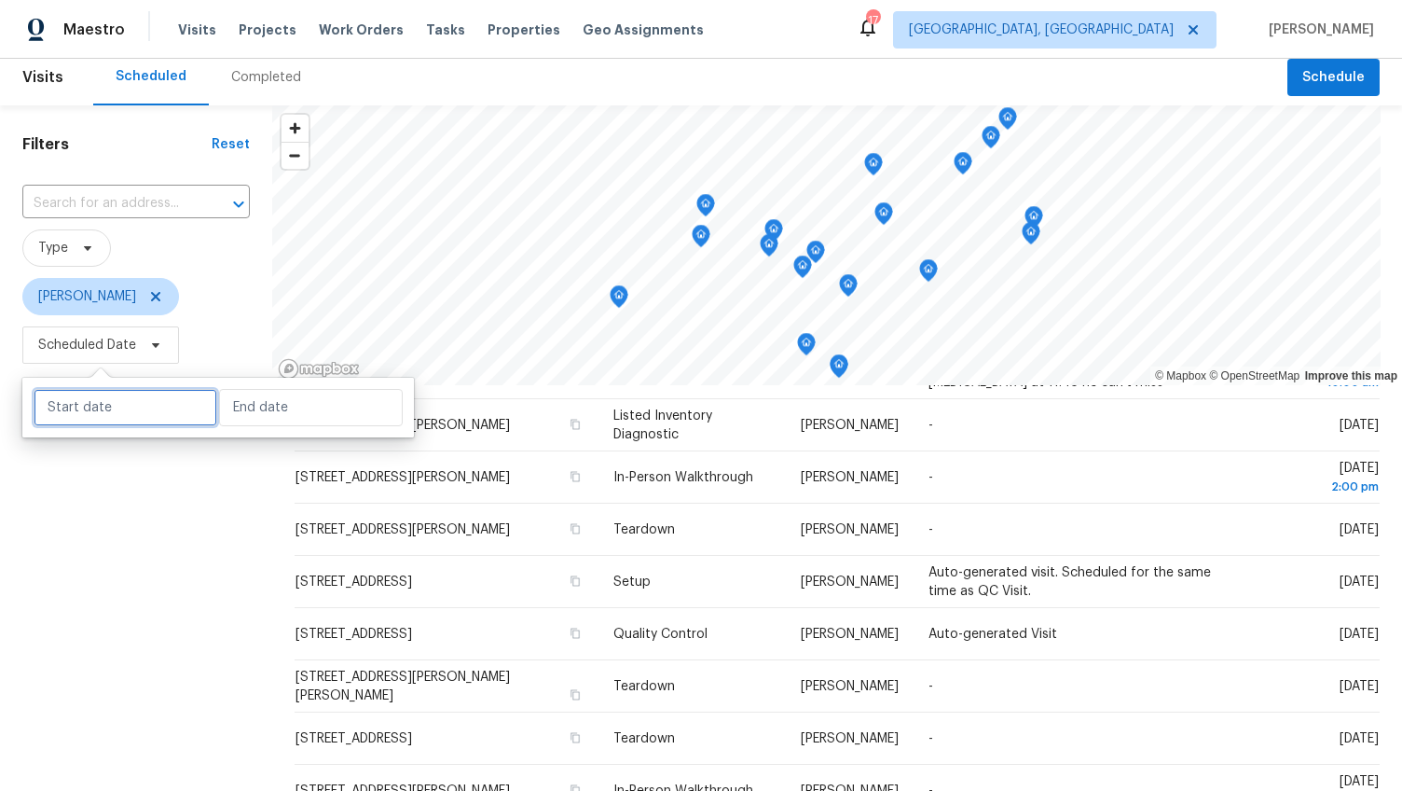
click at [137, 393] on input "text" at bounding box center [126, 407] width 184 height 37
select select "7"
select select "2025"
select select "8"
select select "2025"
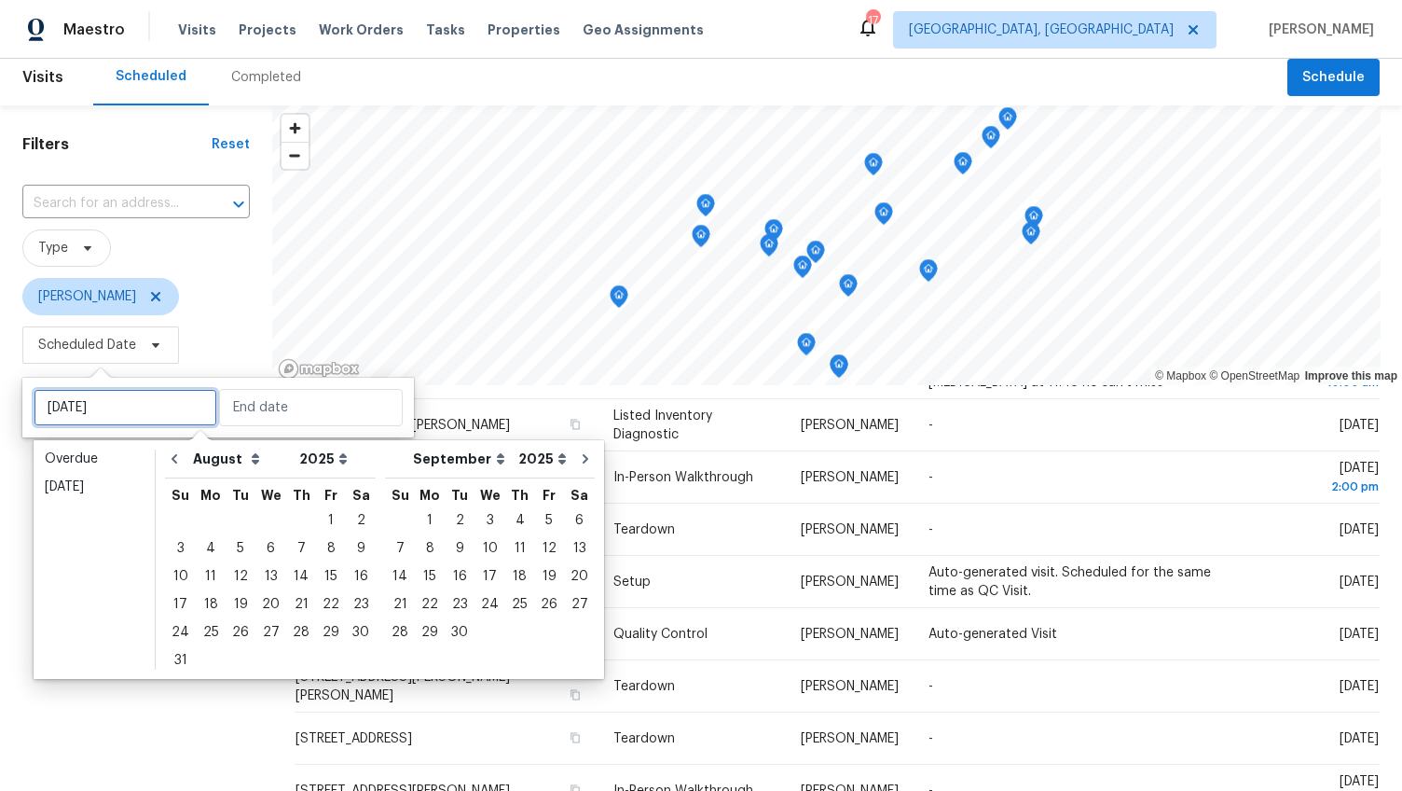
type input "[DATE]"
click at [424, 524] on div "1" at bounding box center [430, 520] width 30 height 26
type input "Mon, Sep 01"
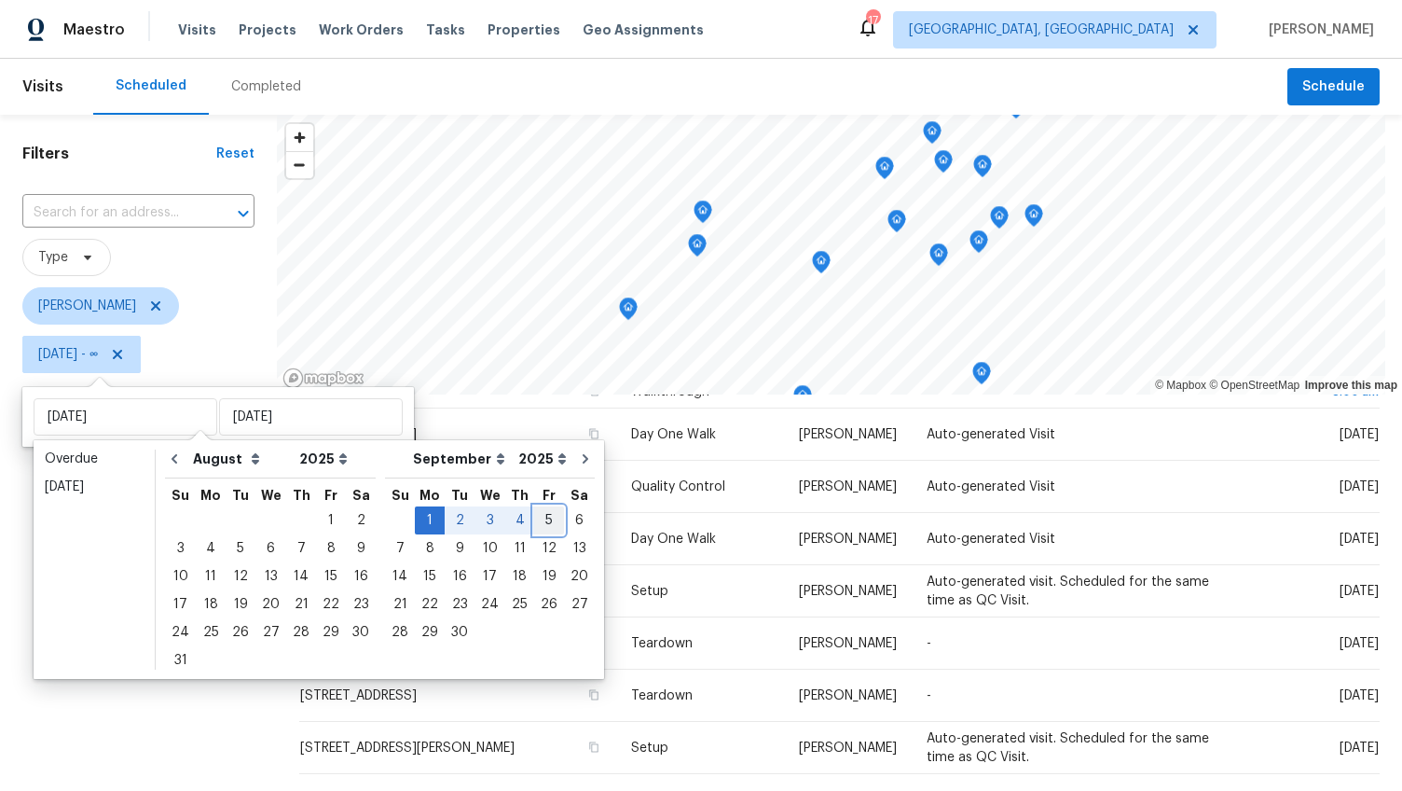
click at [534, 519] on div "5" at bounding box center [549, 520] width 30 height 26
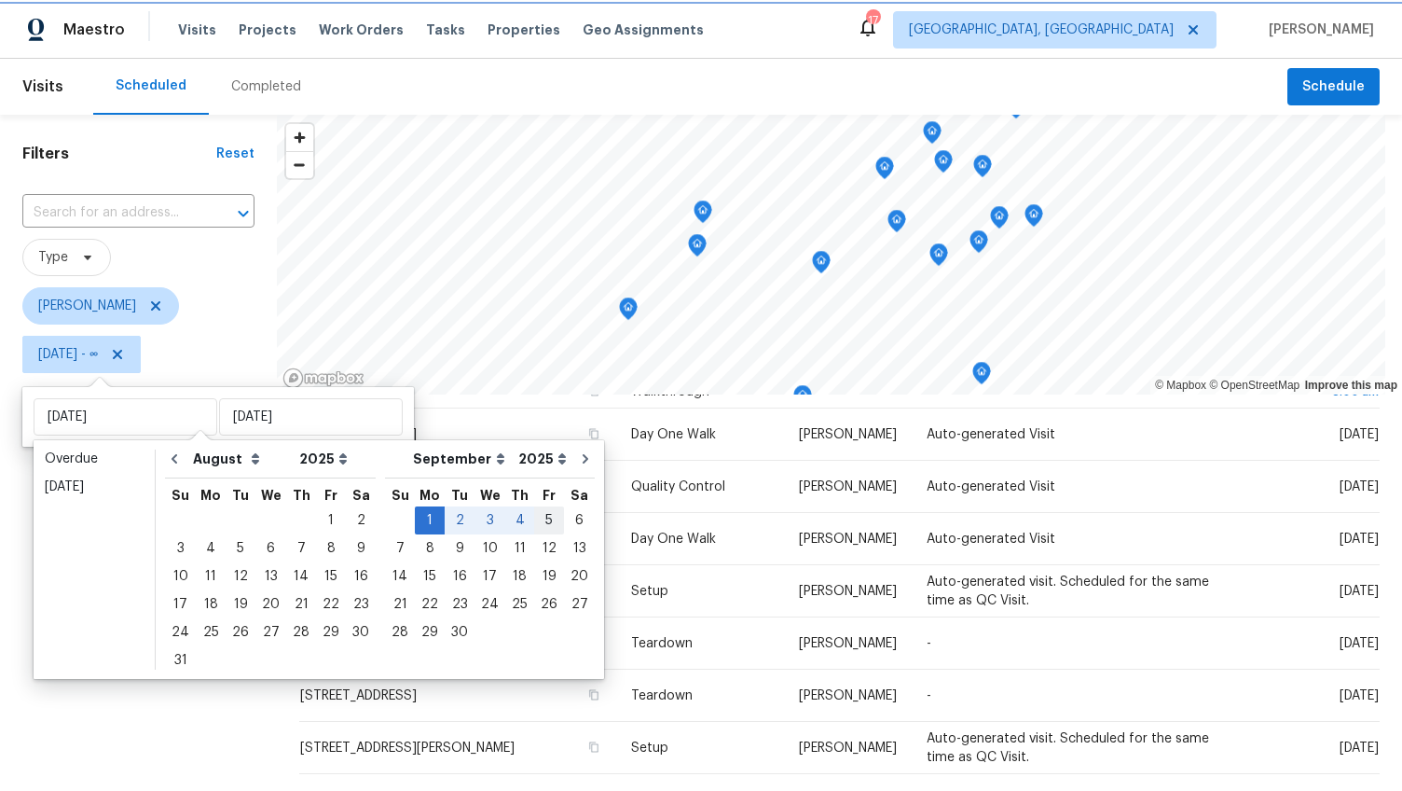
type input "Fri, Sep 05"
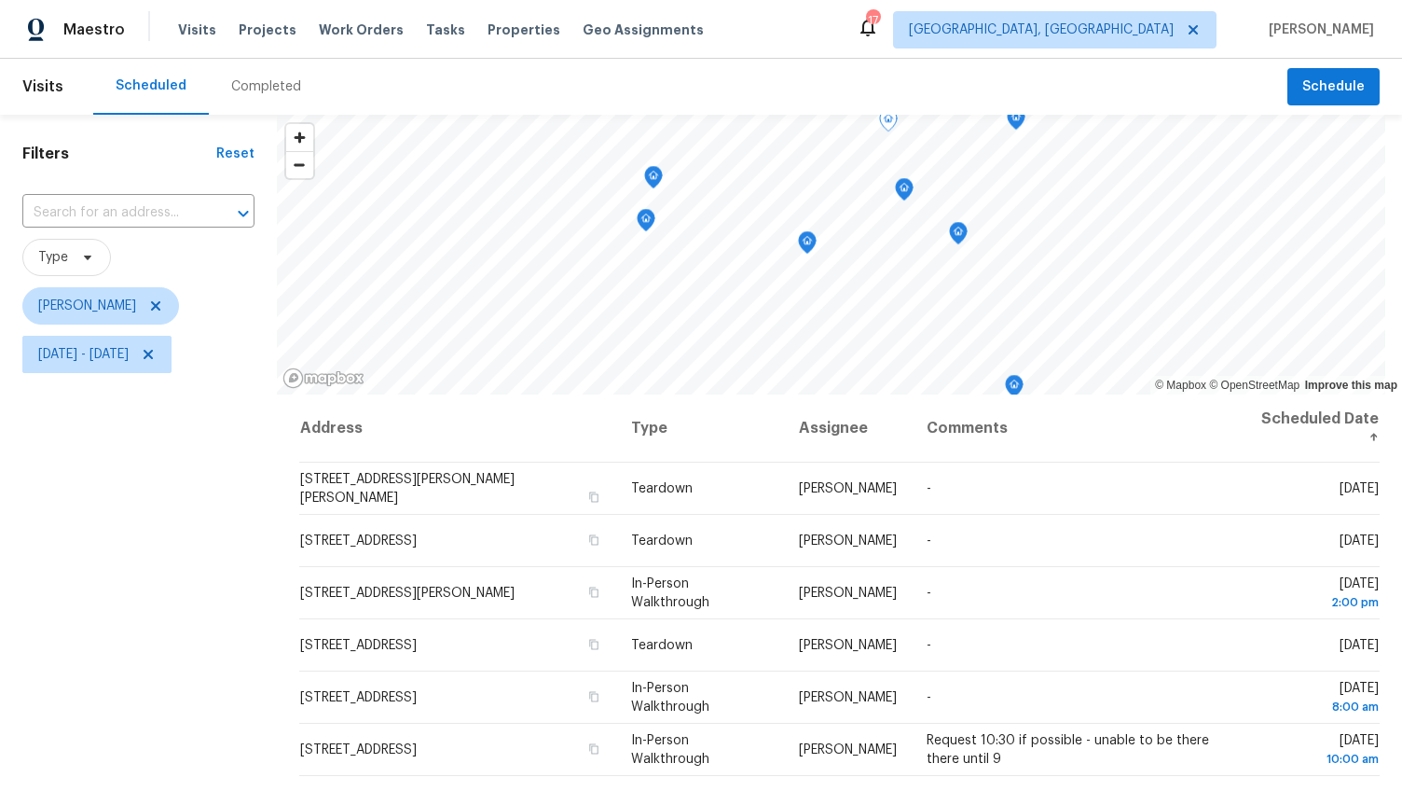
click at [151, 631] on div "Filters Reset ​ Type William Bynum Mon, Sep 01 - Fri, Sep 05" at bounding box center [138, 571] width 277 height 912
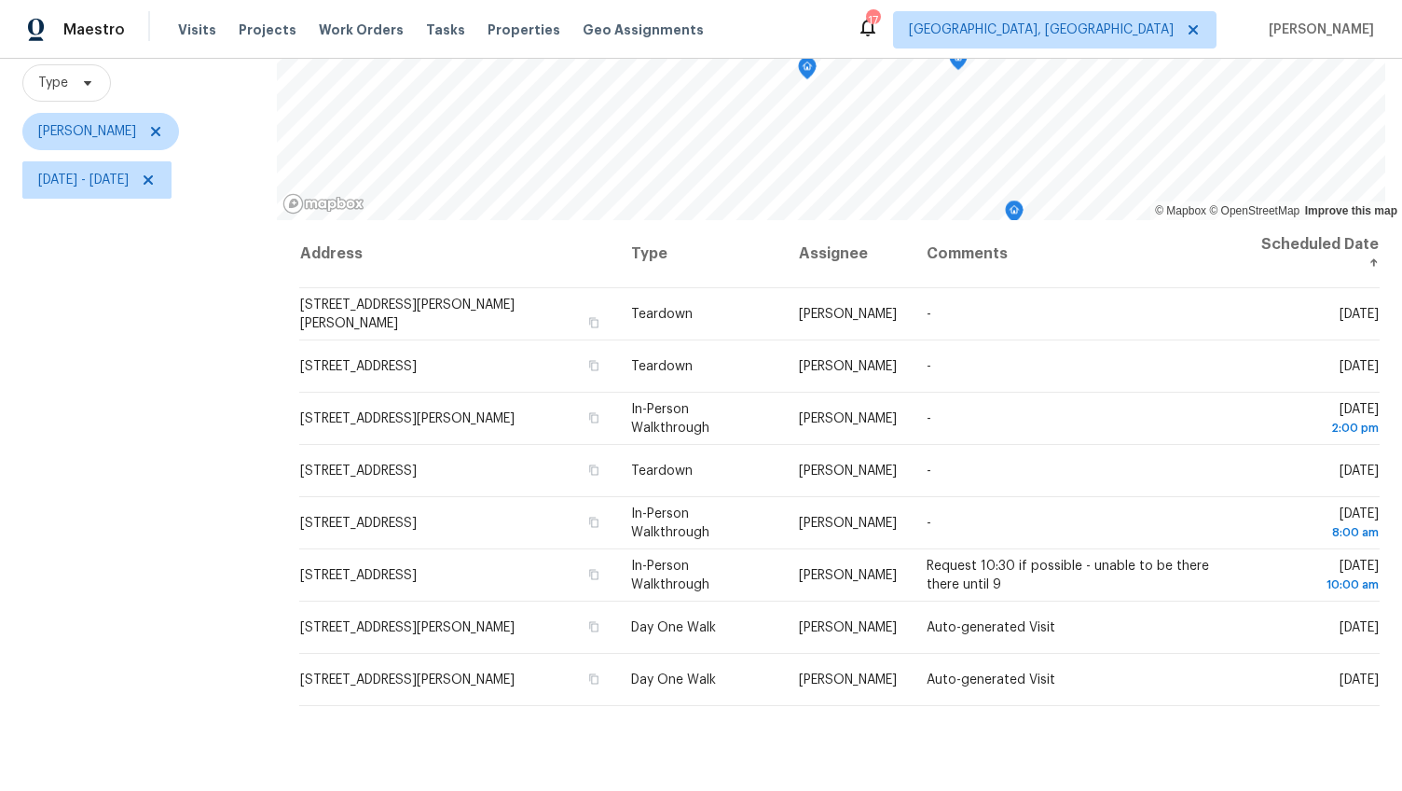
scroll to position [175, 0]
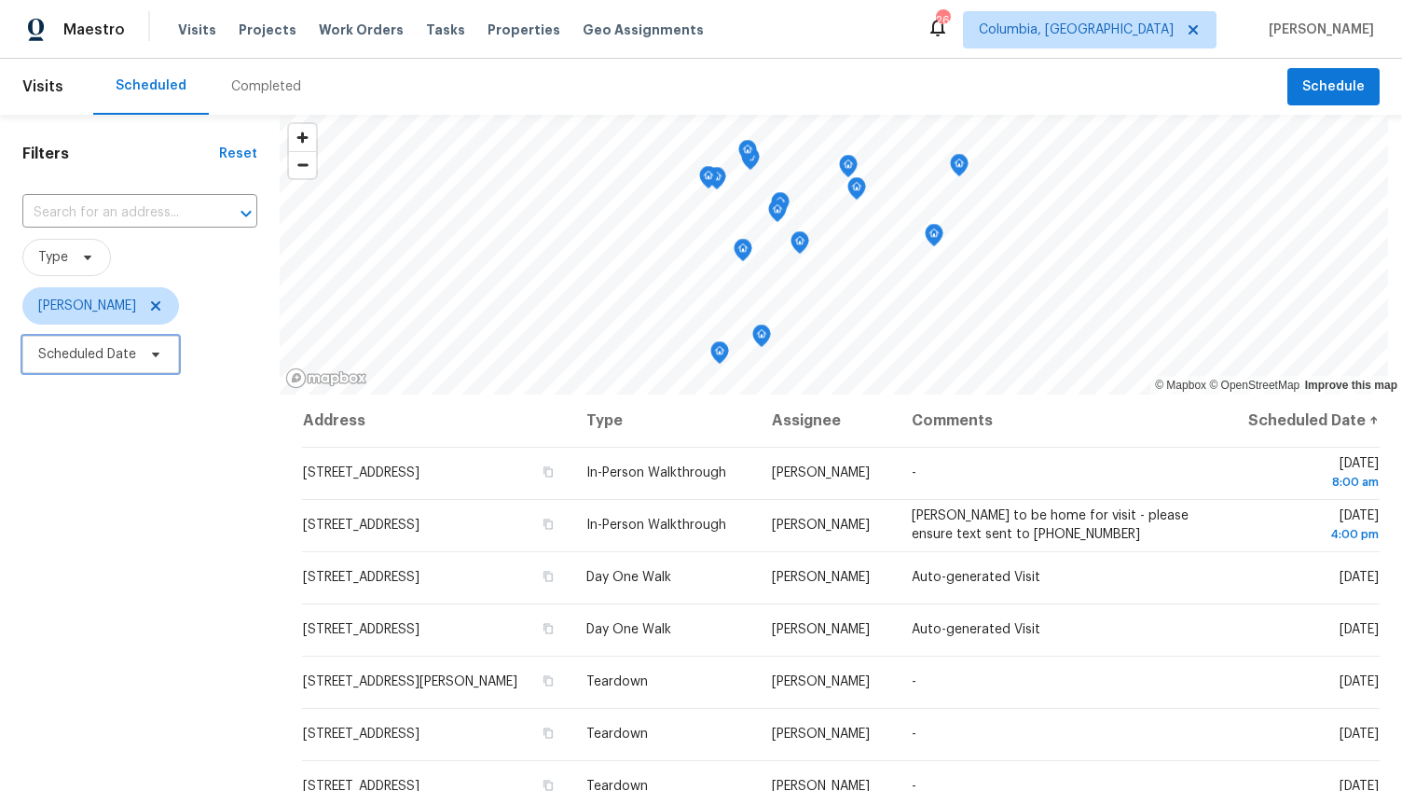
click at [104, 356] on span "Scheduled Date" at bounding box center [87, 354] width 98 height 19
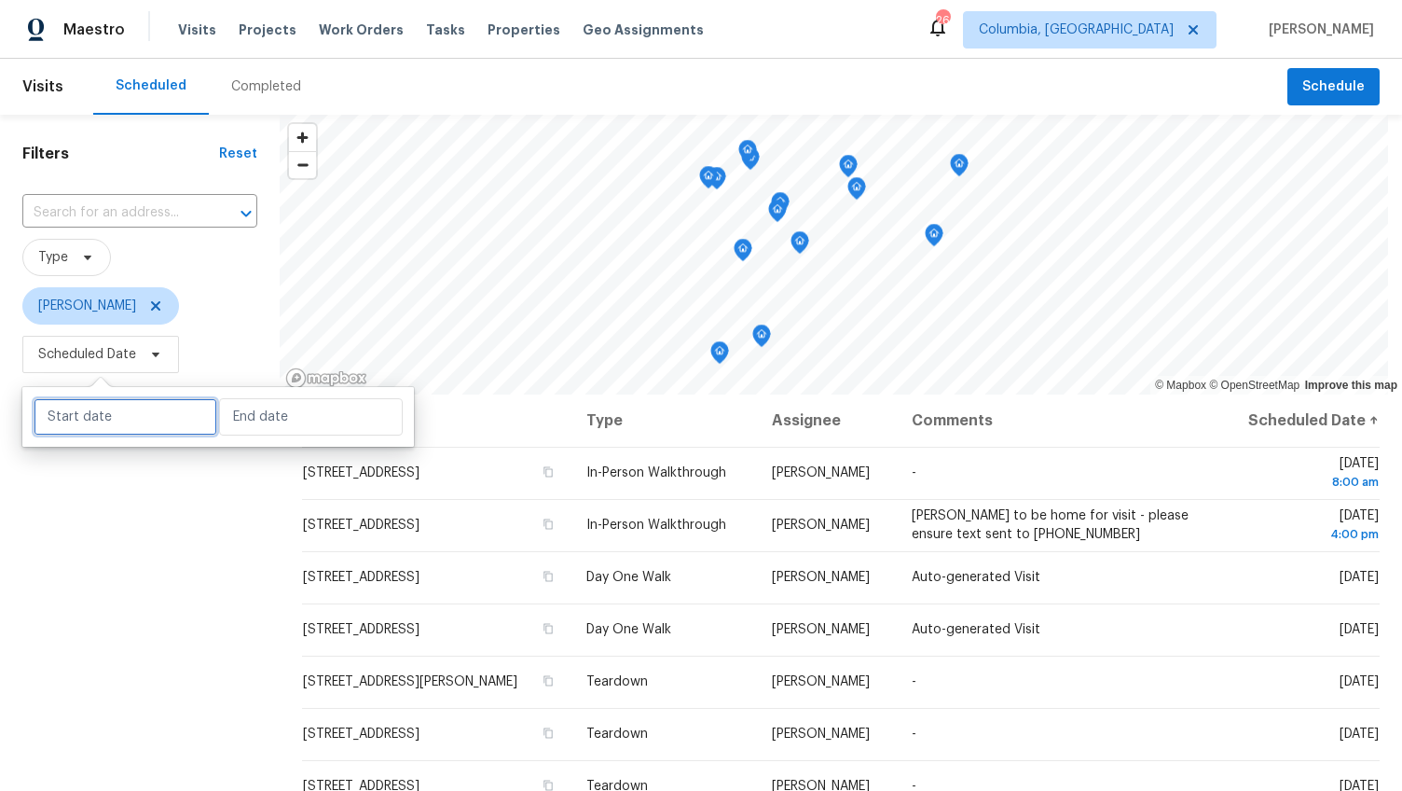
click at [125, 420] on input "text" at bounding box center [126, 416] width 184 height 37
select select "7"
select select "2025"
select select "8"
select select "2025"
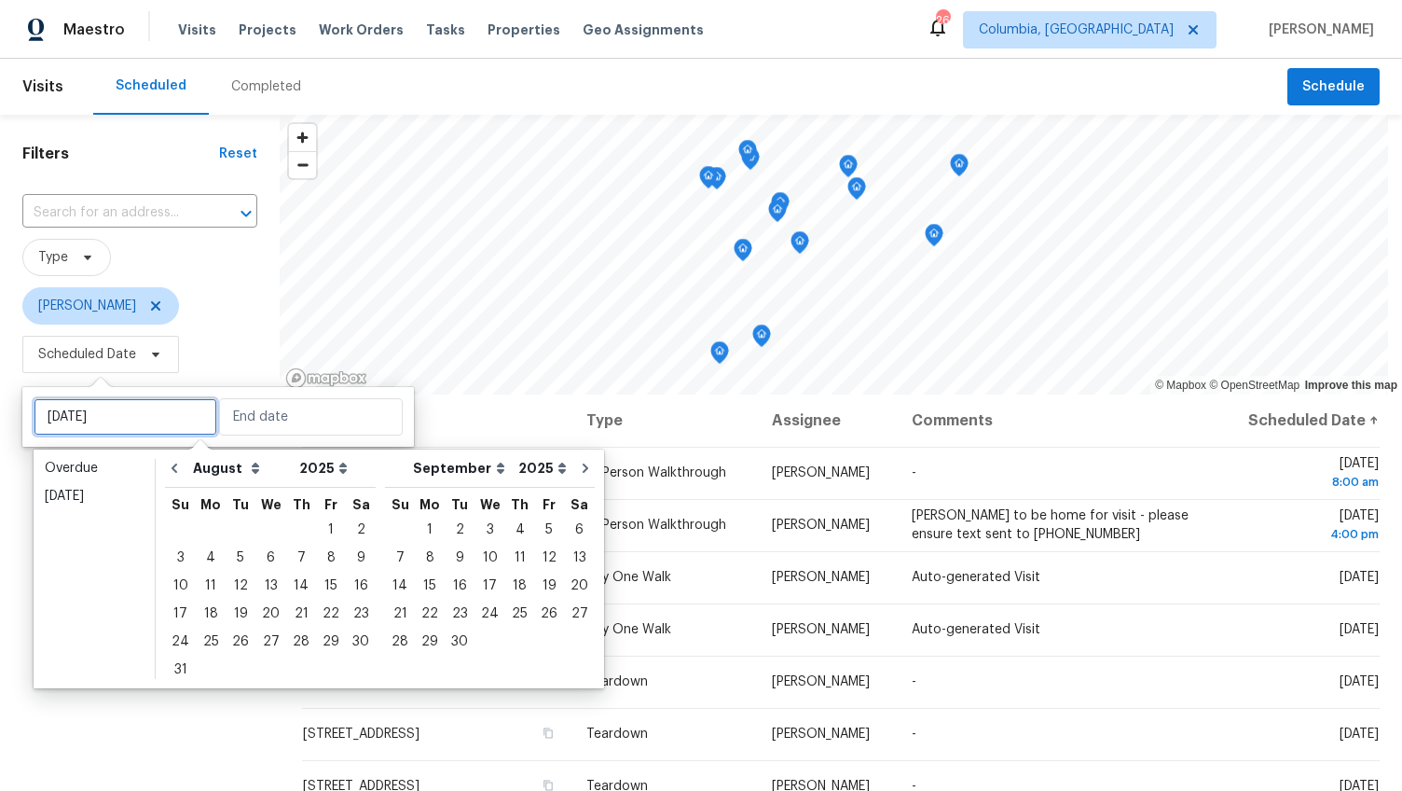
type input "Sat, Aug 30"
click at [505, 531] on div "4" at bounding box center [519, 530] width 29 height 26
type input "Thu, Sep 04"
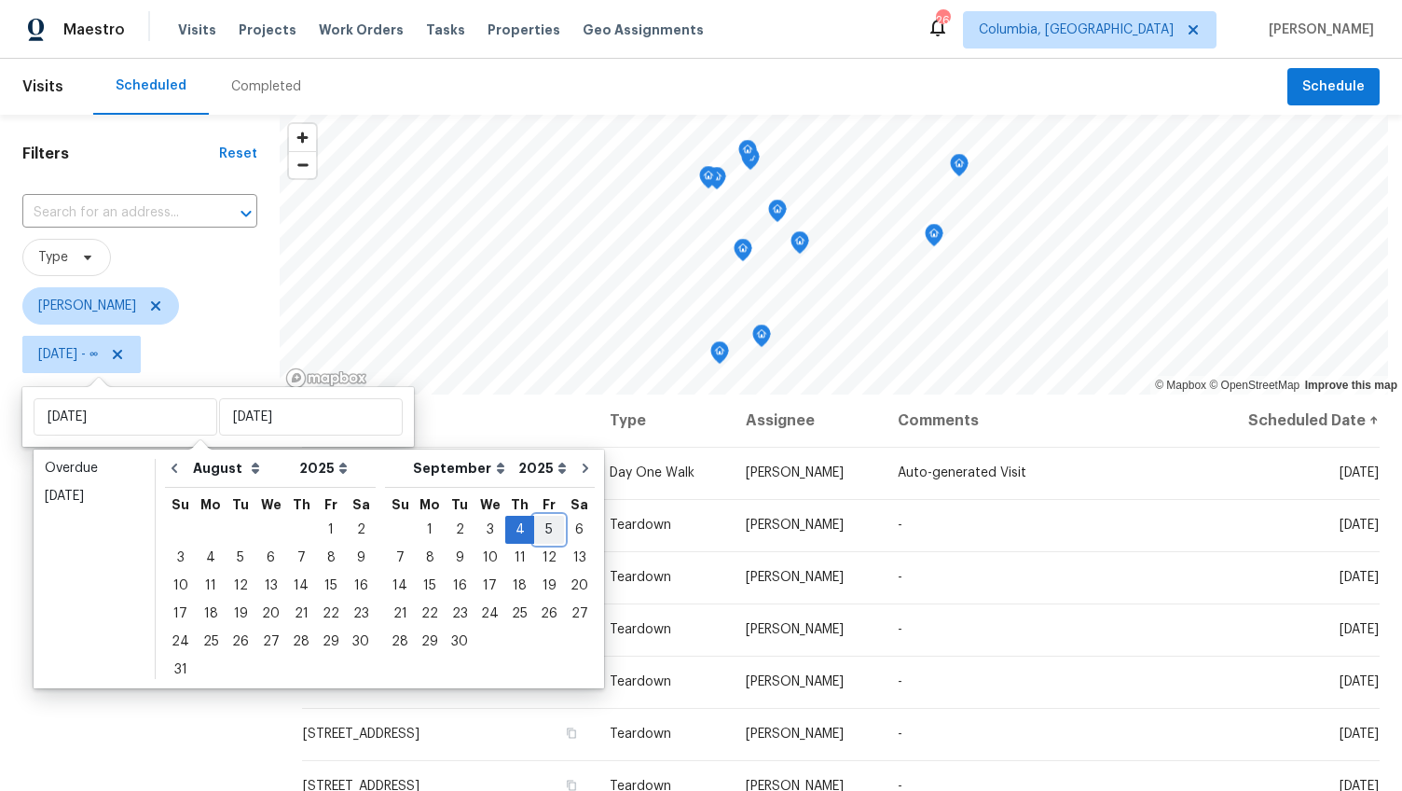
click at [534, 525] on div "5" at bounding box center [549, 530] width 30 height 26
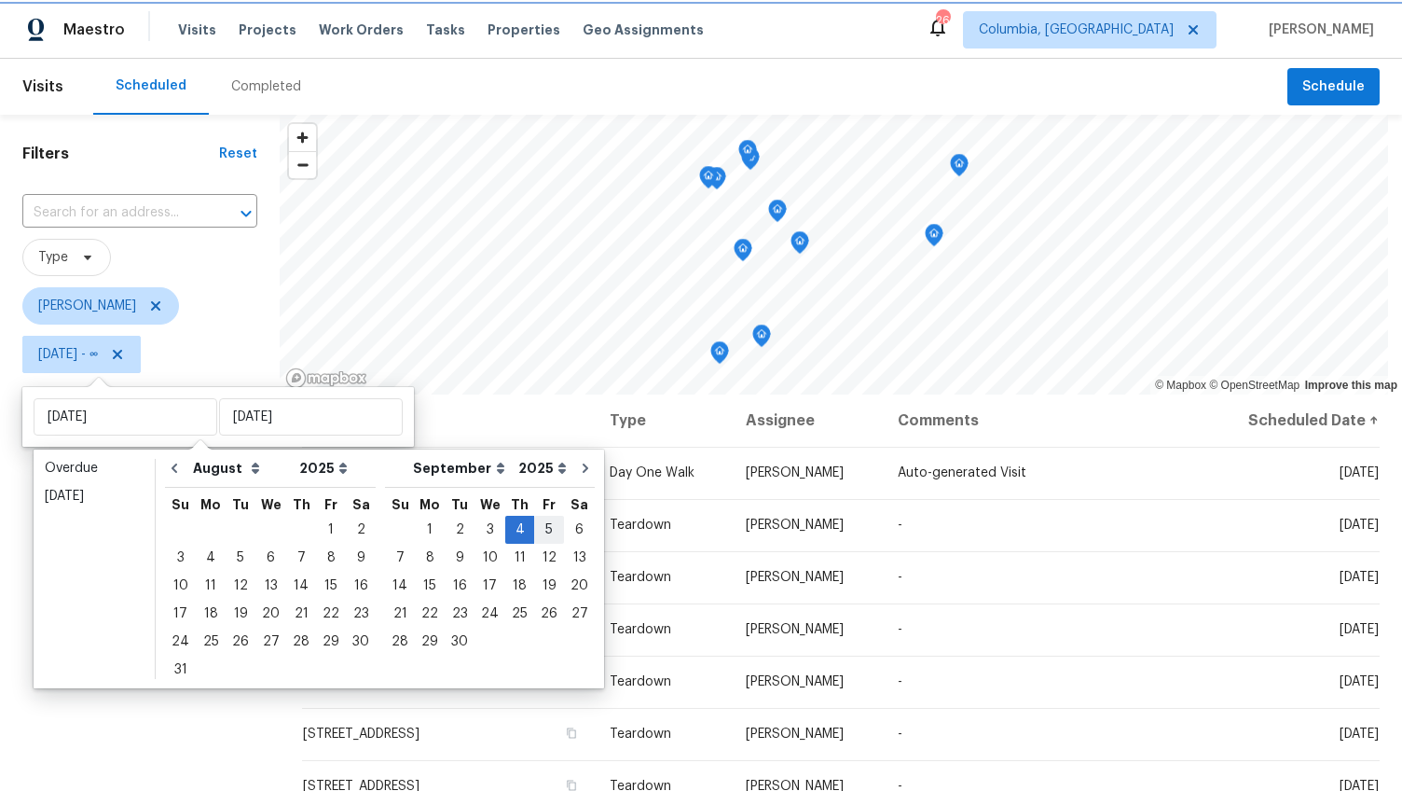
type input "Fri, Sep 05"
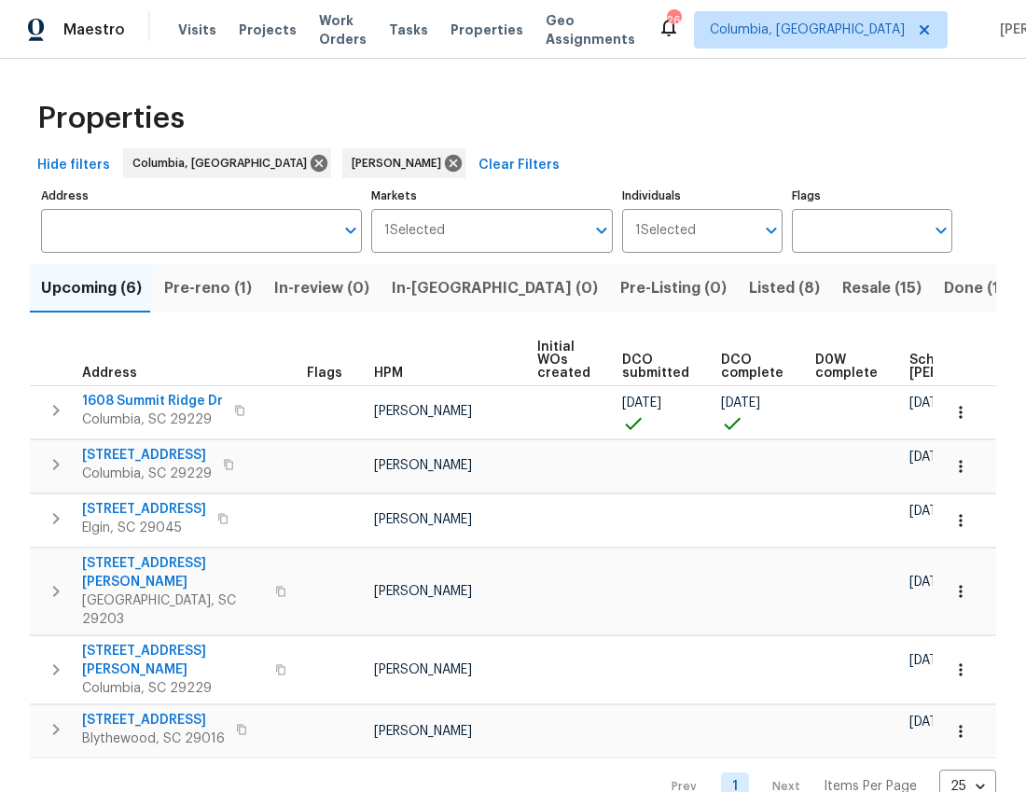
scroll to position [0, 234]
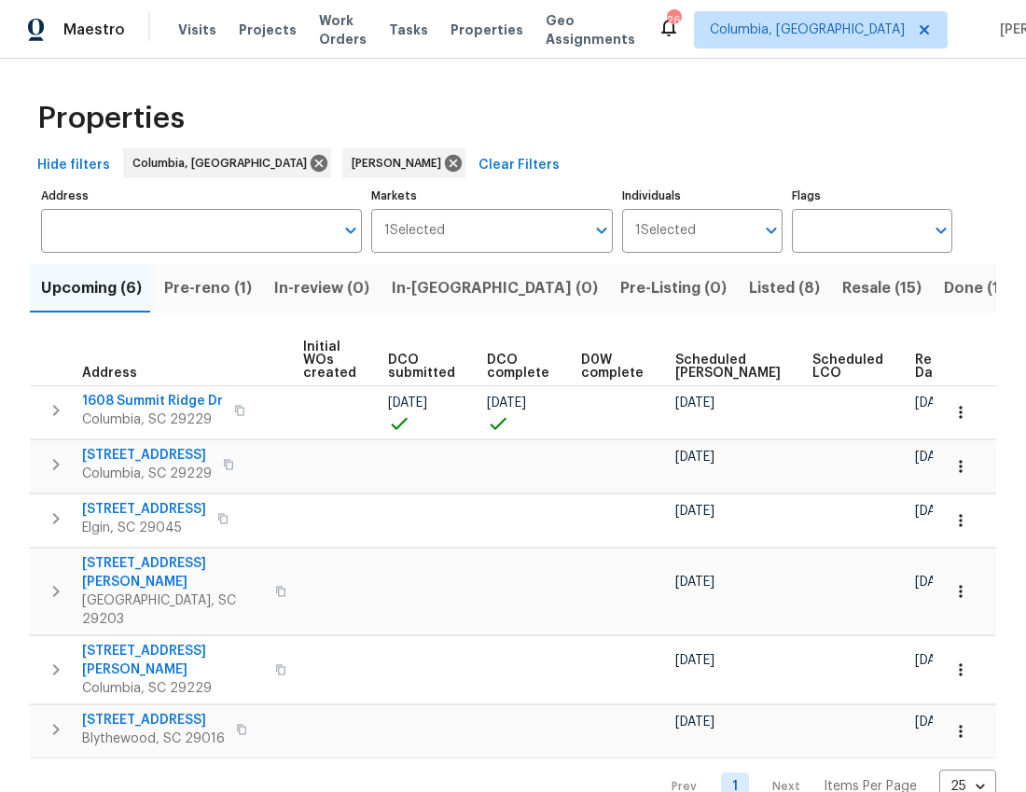
click at [915, 365] on span "Ready Date" at bounding box center [935, 366] width 41 height 26
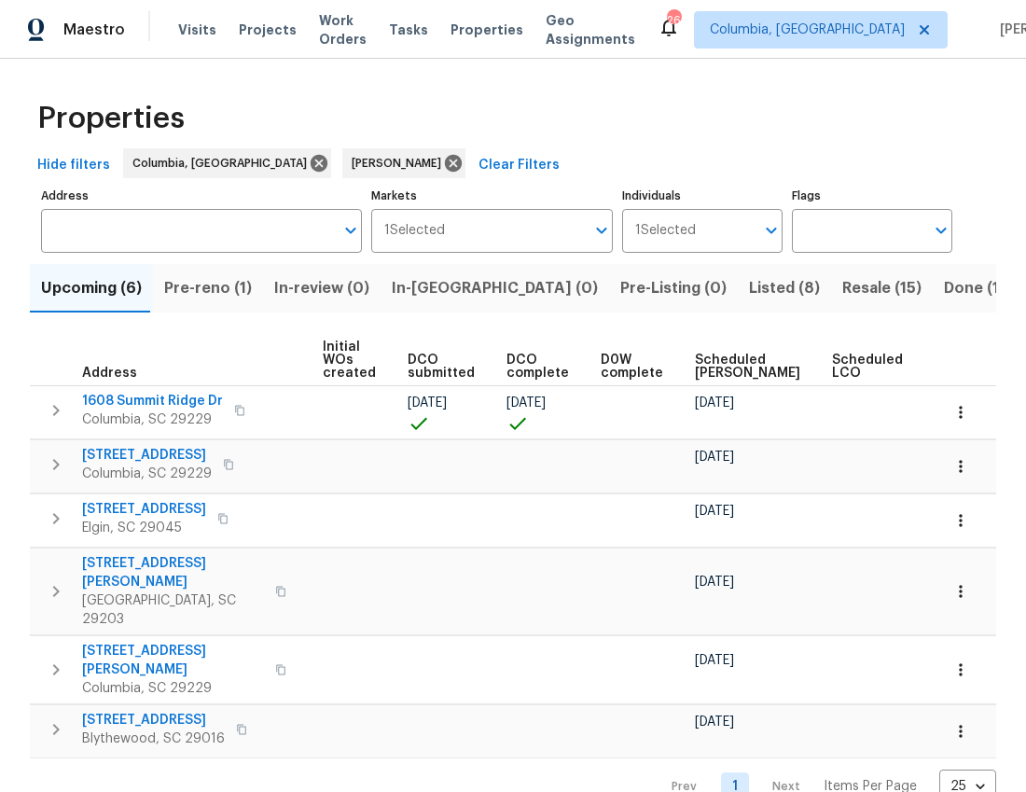
scroll to position [0, 255]
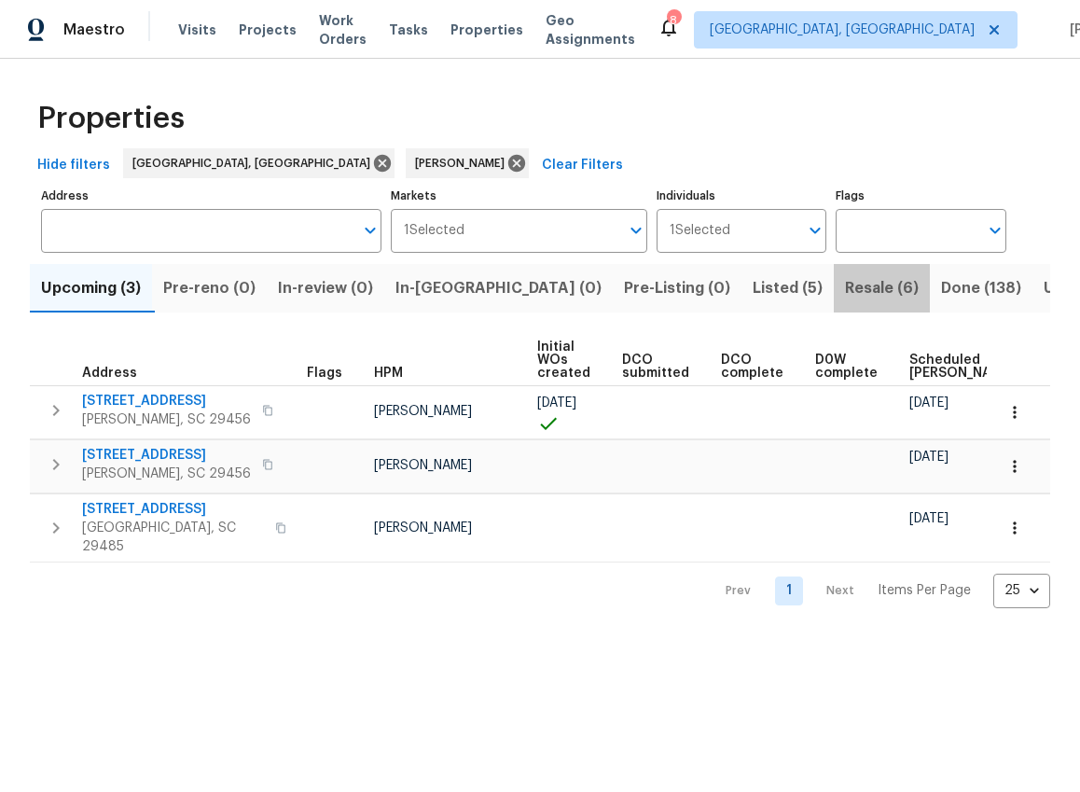
click at [834, 305] on button "Resale (6)" at bounding box center [882, 288] width 96 height 48
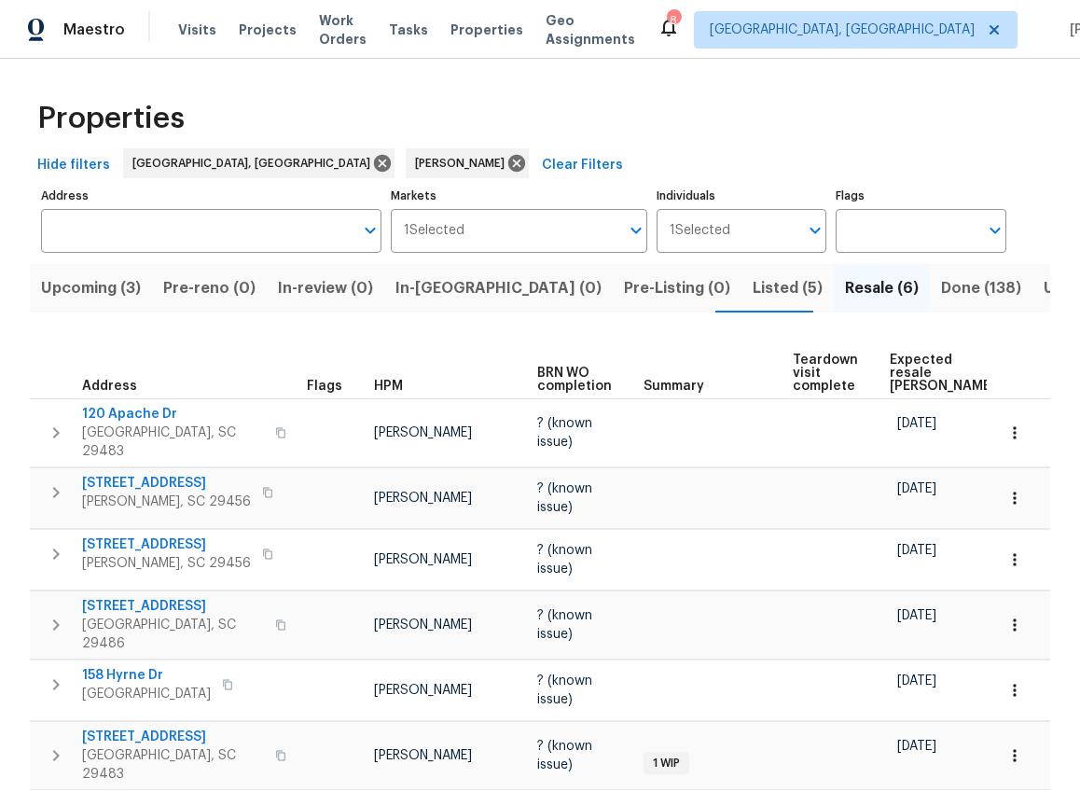
click at [909, 368] on span "Expected resale COE" at bounding box center [941, 372] width 105 height 39
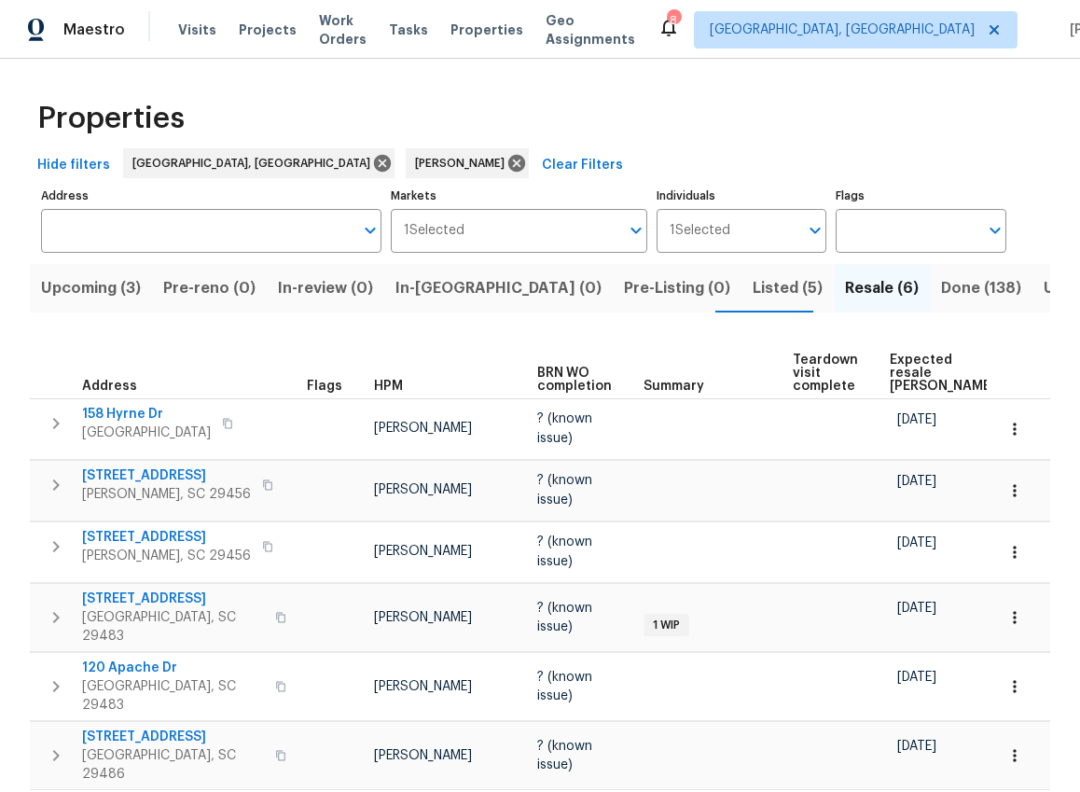
scroll to position [79, 0]
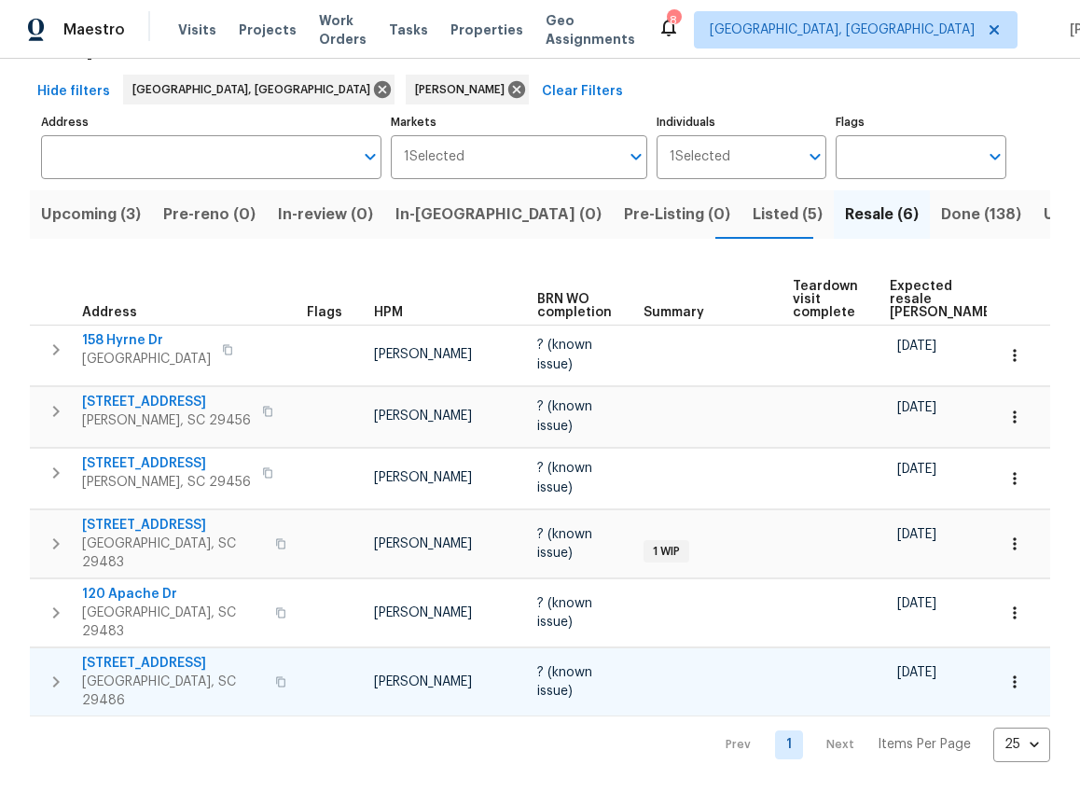
click at [156, 654] on span "110 Manchester Rd" at bounding box center [173, 663] width 182 height 19
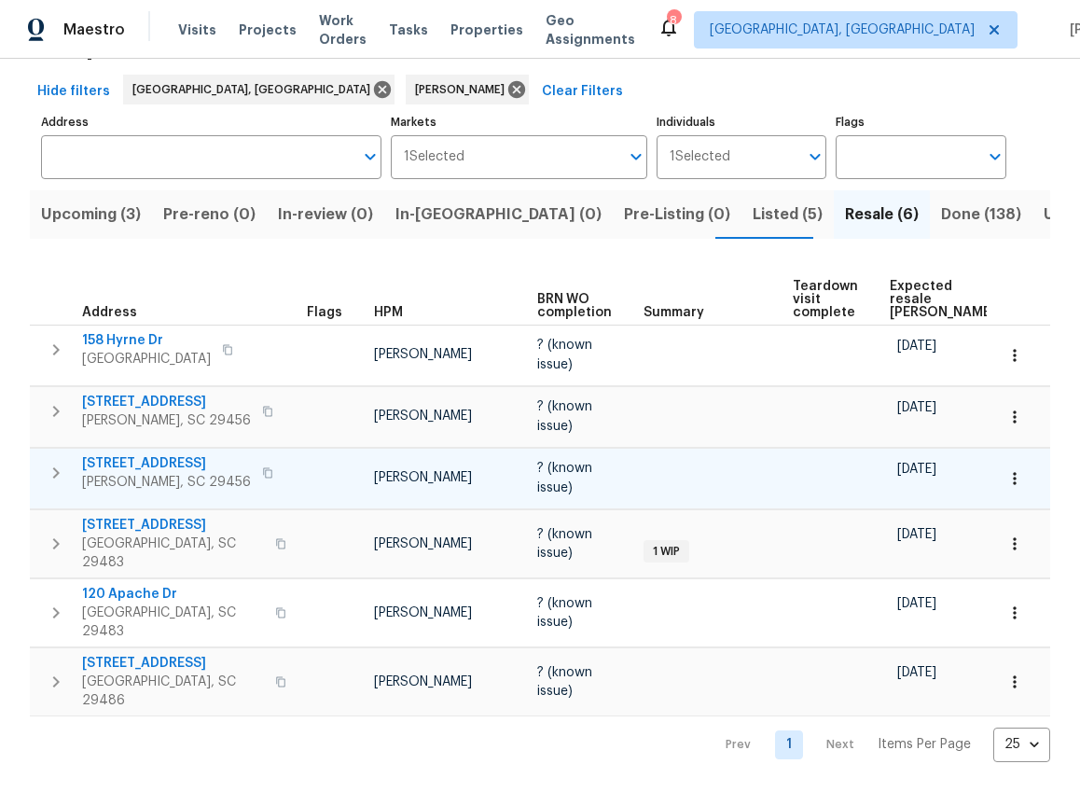
scroll to position [0, 0]
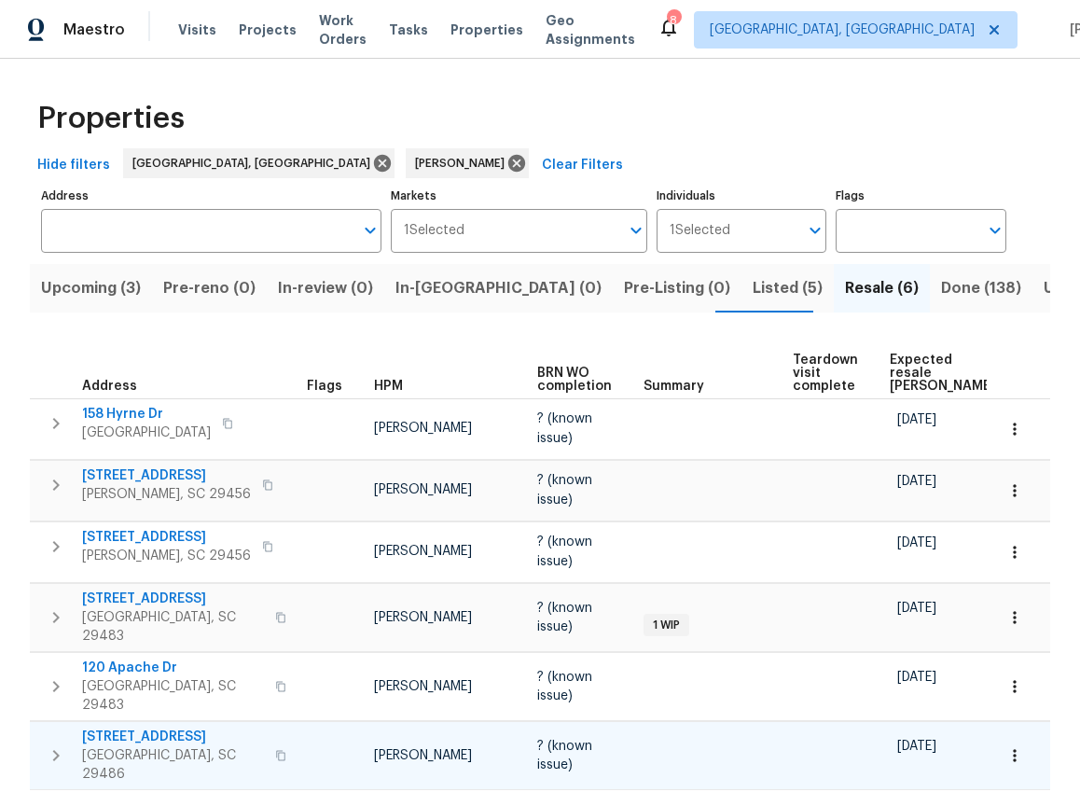
click at [175, 727] on span "110 Manchester Rd" at bounding box center [173, 736] width 182 height 19
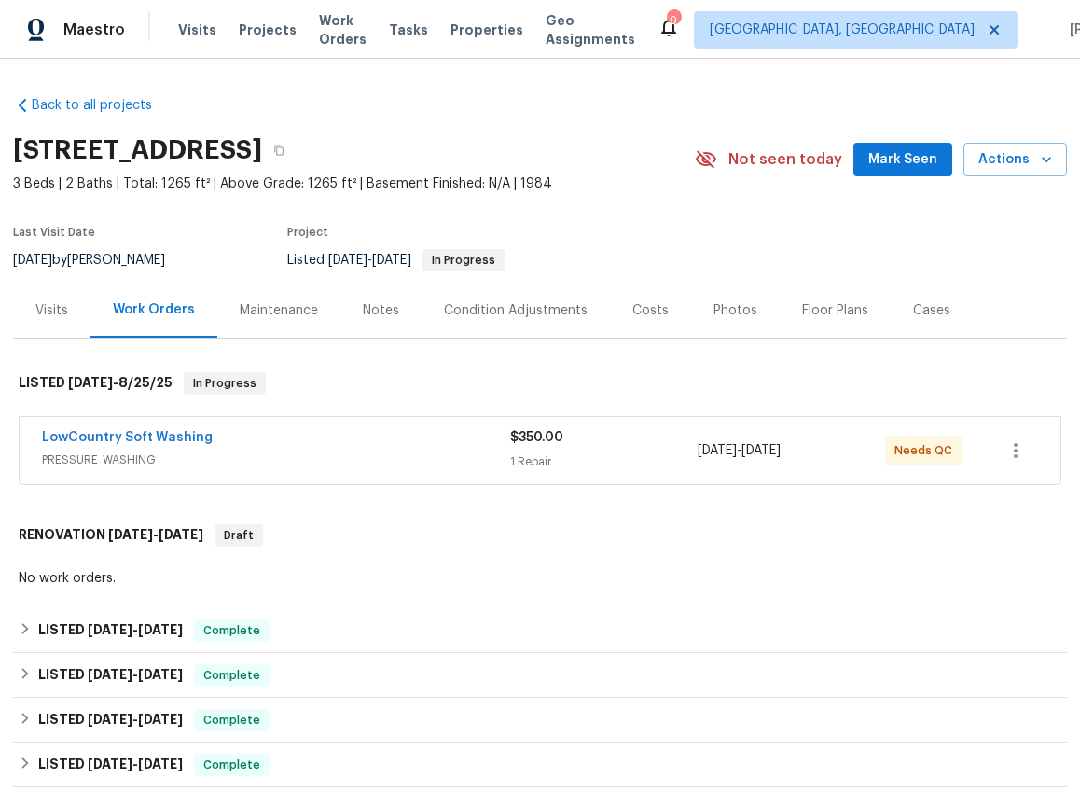
click at [36, 310] on div "Visits" at bounding box center [51, 310] width 33 height 19
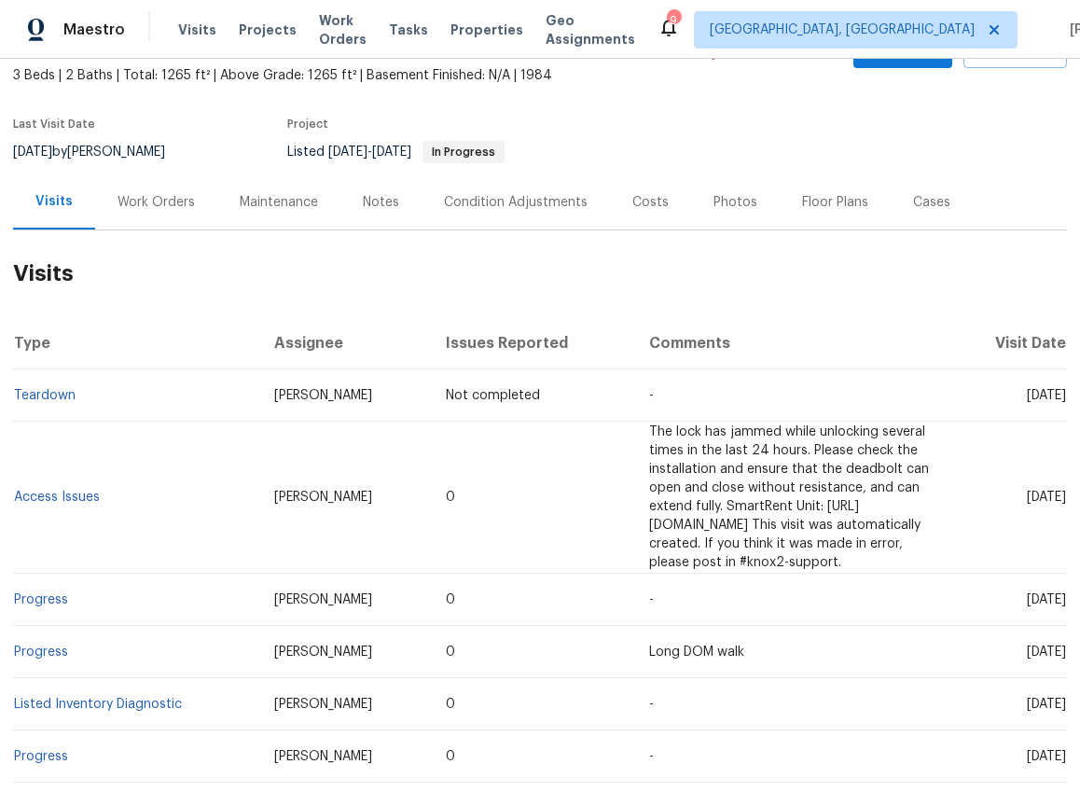
scroll to position [122, 0]
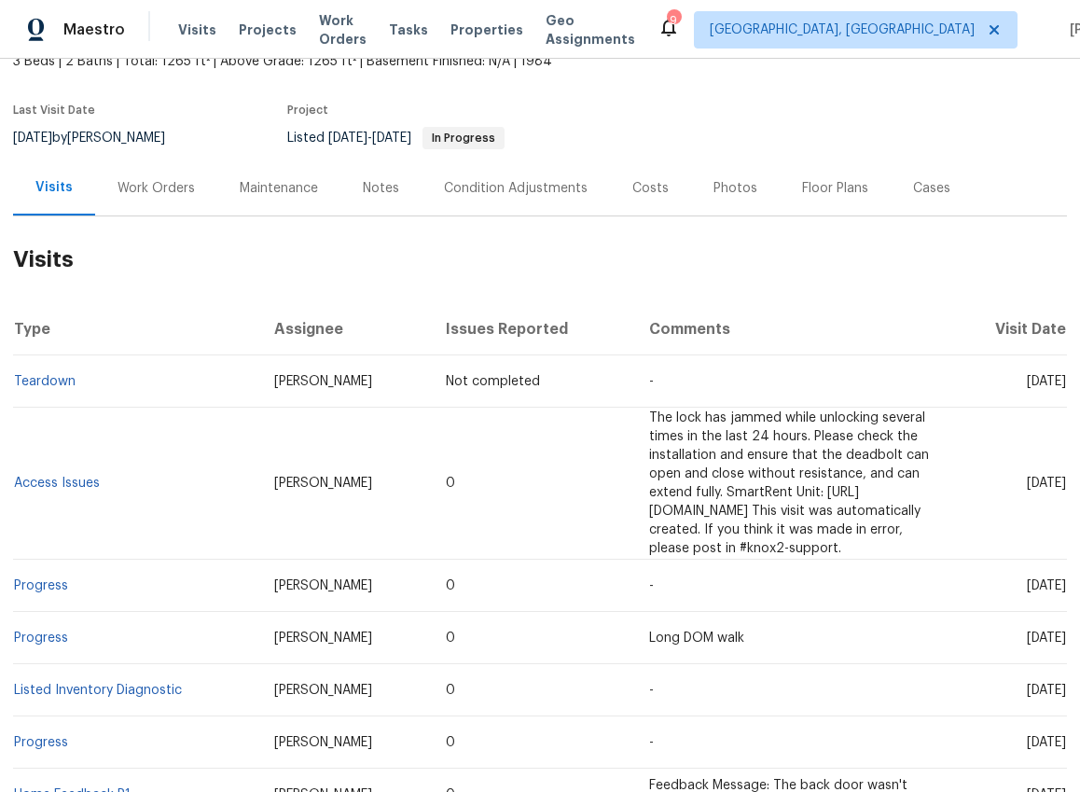
click at [22, 626] on td "Progress" at bounding box center [136, 638] width 246 height 52
click at [34, 631] on link "Progress" at bounding box center [41, 637] width 54 height 13
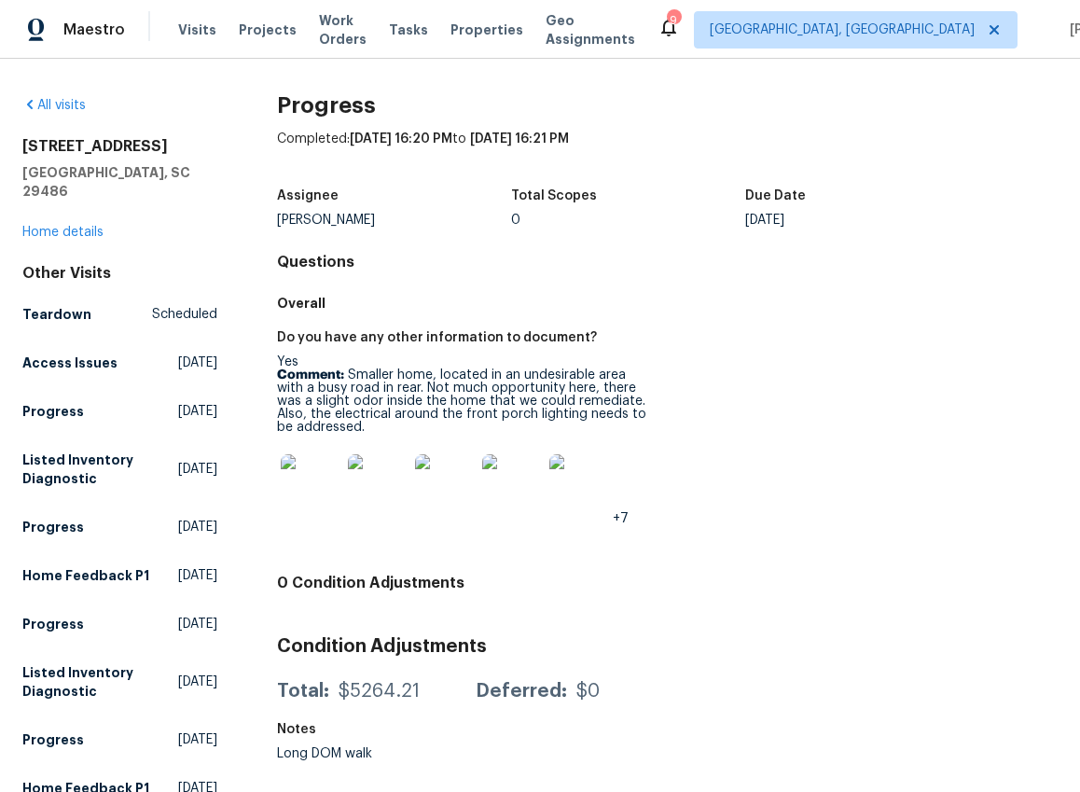
click at [302, 503] on img at bounding box center [311, 484] width 60 height 60
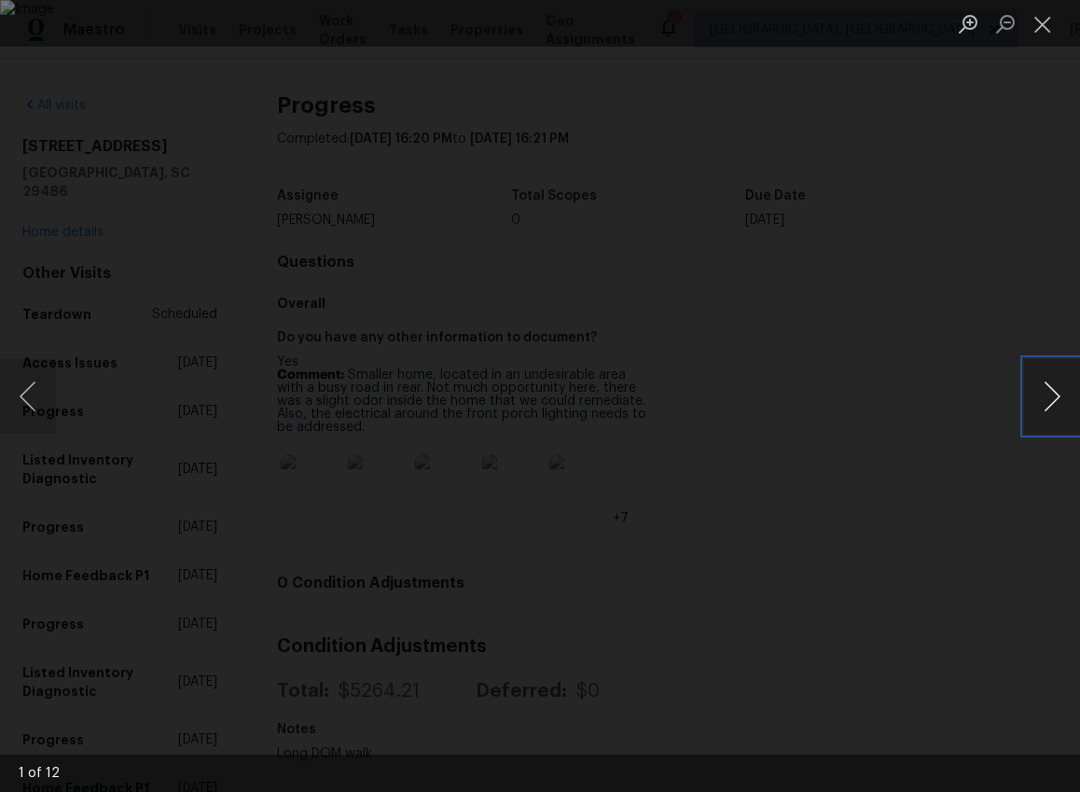
click at [1055, 401] on button "Next image" at bounding box center [1052, 396] width 56 height 75
click at [1001, 544] on img "Lightbox" at bounding box center [540, 396] width 1080 height 792
click at [1040, 536] on div "Lightbox" at bounding box center [540, 396] width 1080 height 792
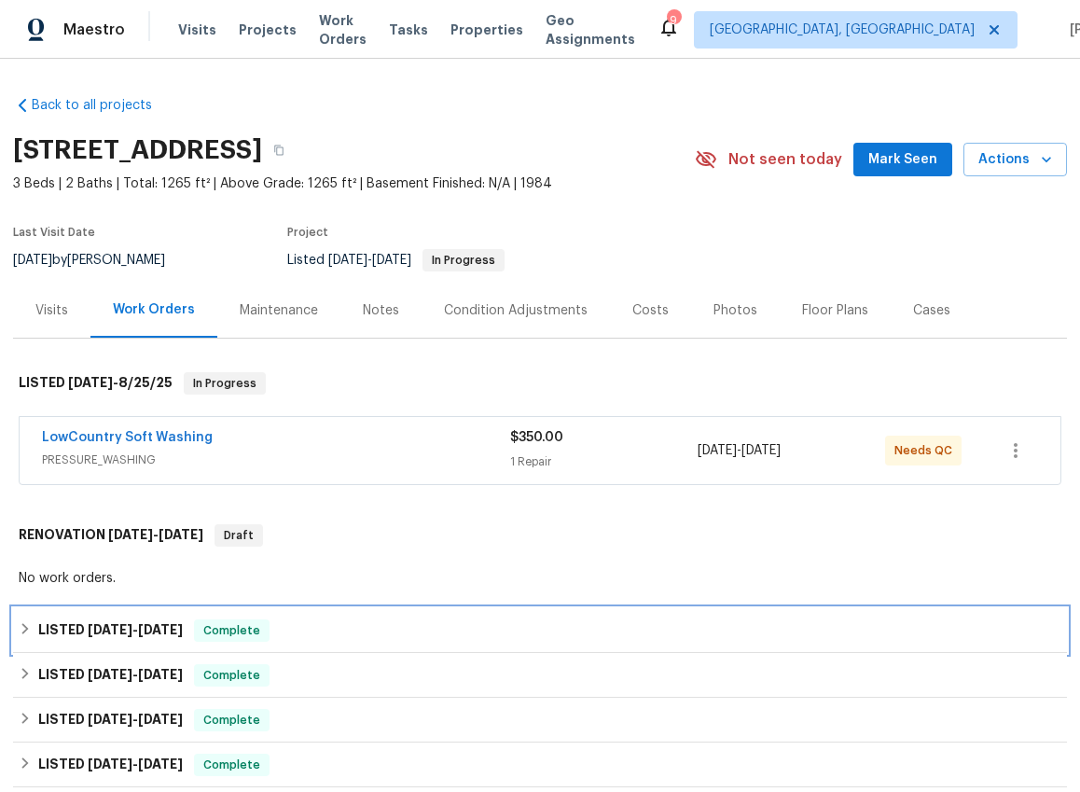
click at [161, 632] on span "[DATE]" at bounding box center [160, 629] width 45 height 13
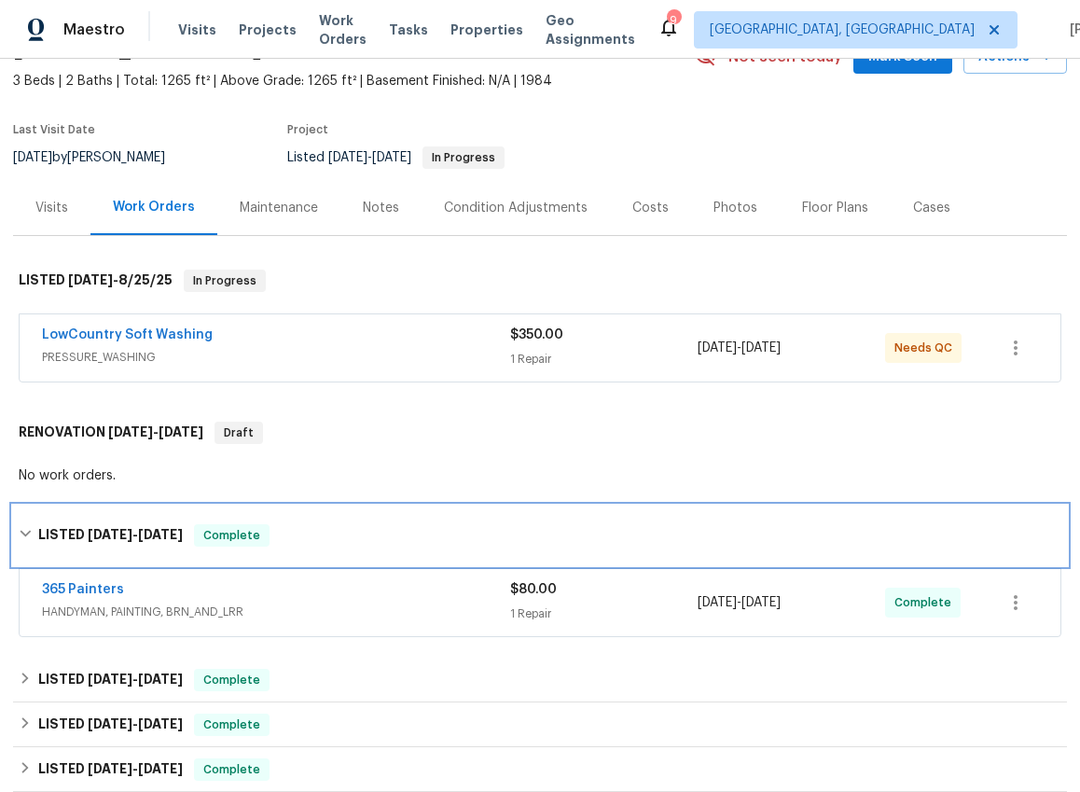
scroll to position [227, 0]
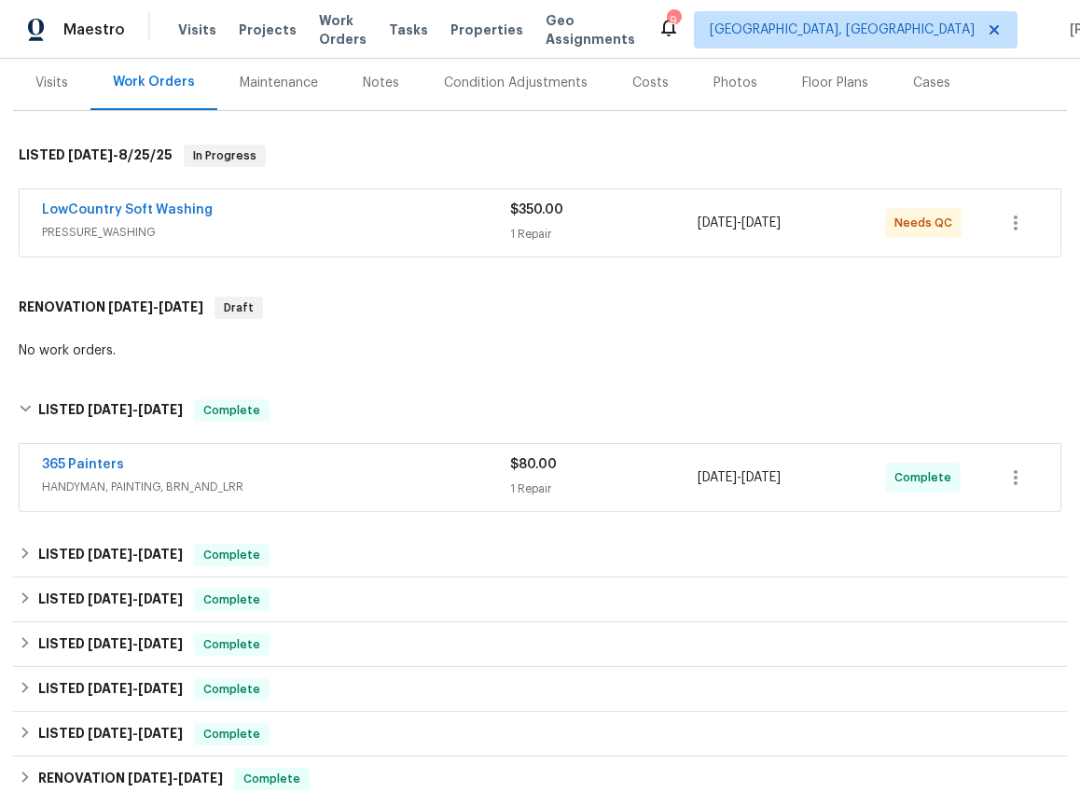
click at [242, 503] on div "365 Painters HANDYMAN, PAINTING, BRN_AND_LRR $80.00 1 Repair [DATE] - [DATE] Co…" at bounding box center [540, 477] width 1040 height 67
click at [266, 475] on div "365 Painters" at bounding box center [276, 466] width 468 height 22
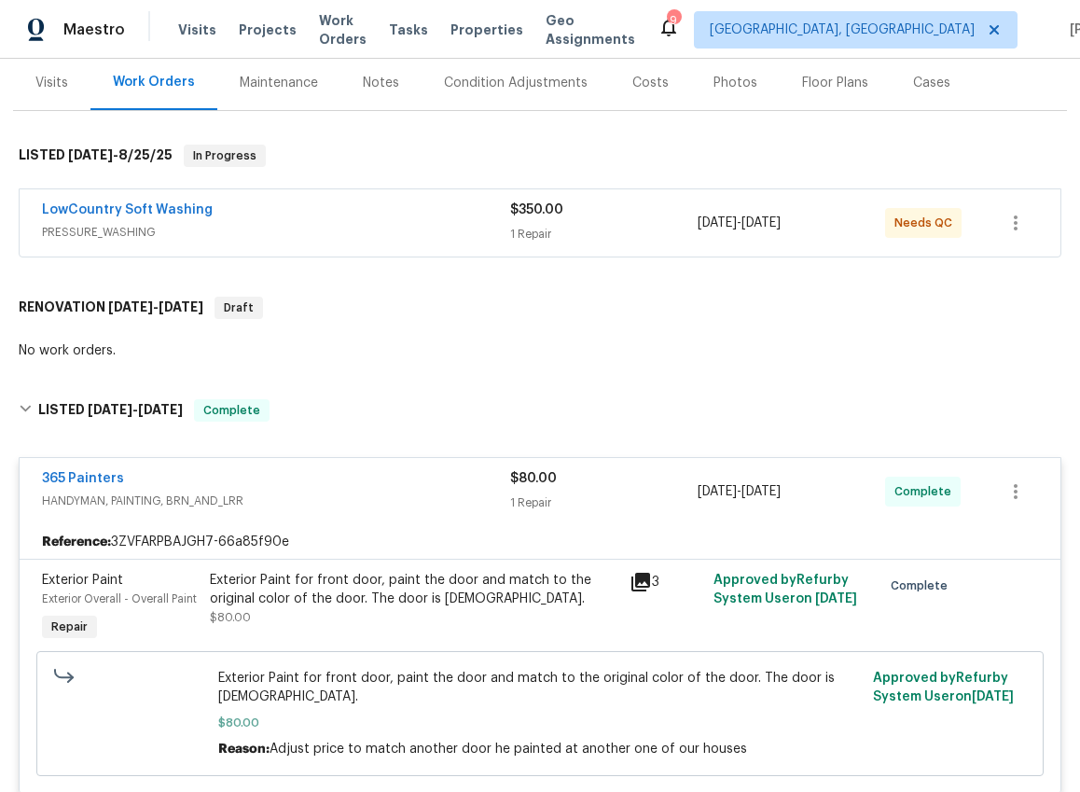
click at [337, 574] on div "Exterior Paint for front door, paint the door and match to the original color o…" at bounding box center [414, 589] width 408 height 37
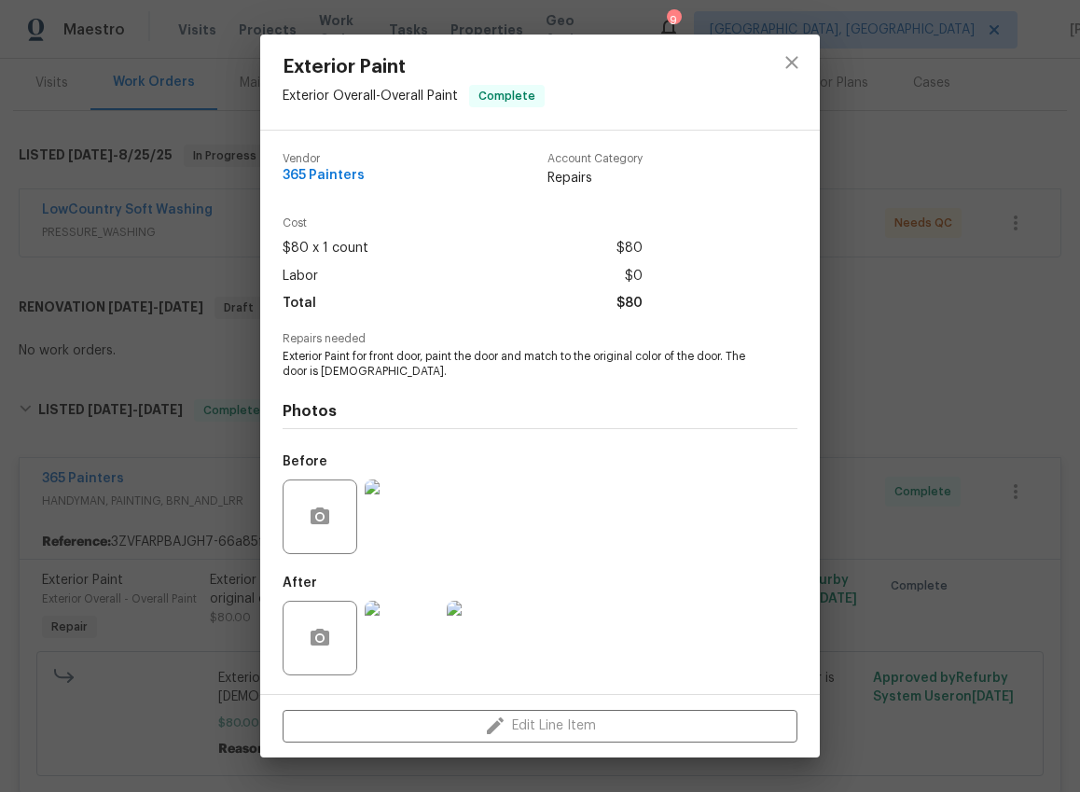
click at [403, 635] on img at bounding box center [402, 637] width 75 height 75
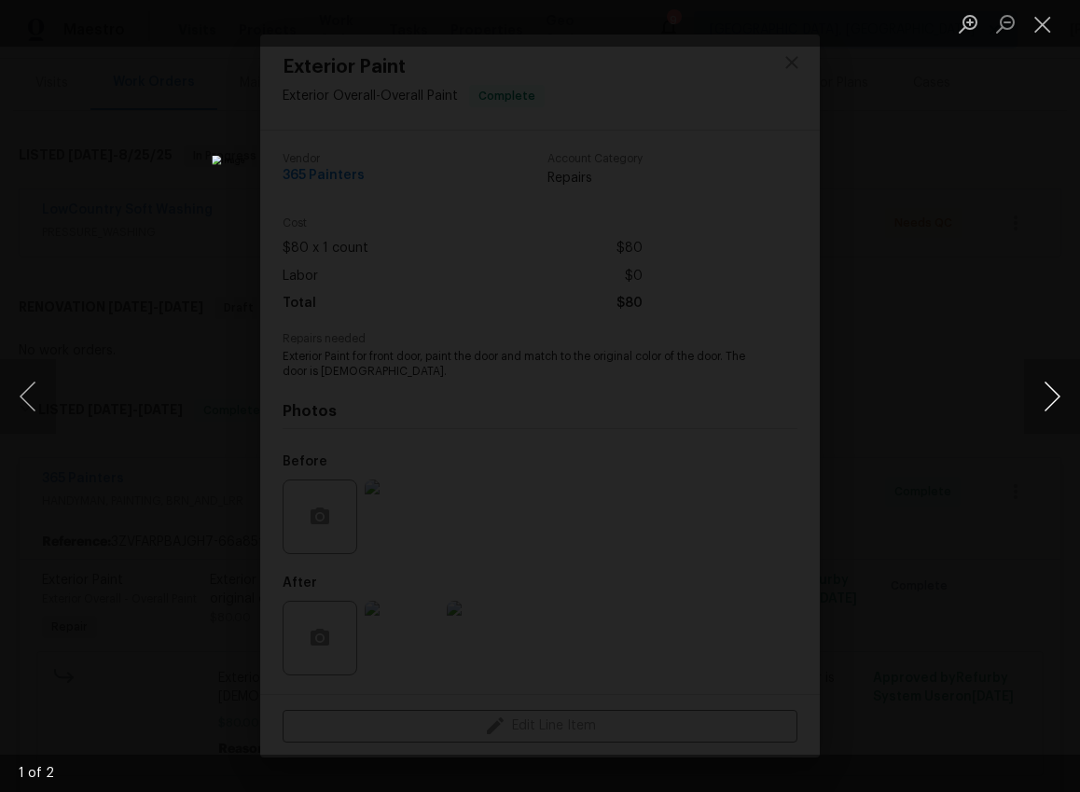
click at [1046, 390] on button "Next image" at bounding box center [1052, 396] width 56 height 75
click at [969, 517] on div "Lightbox" at bounding box center [540, 396] width 1080 height 792
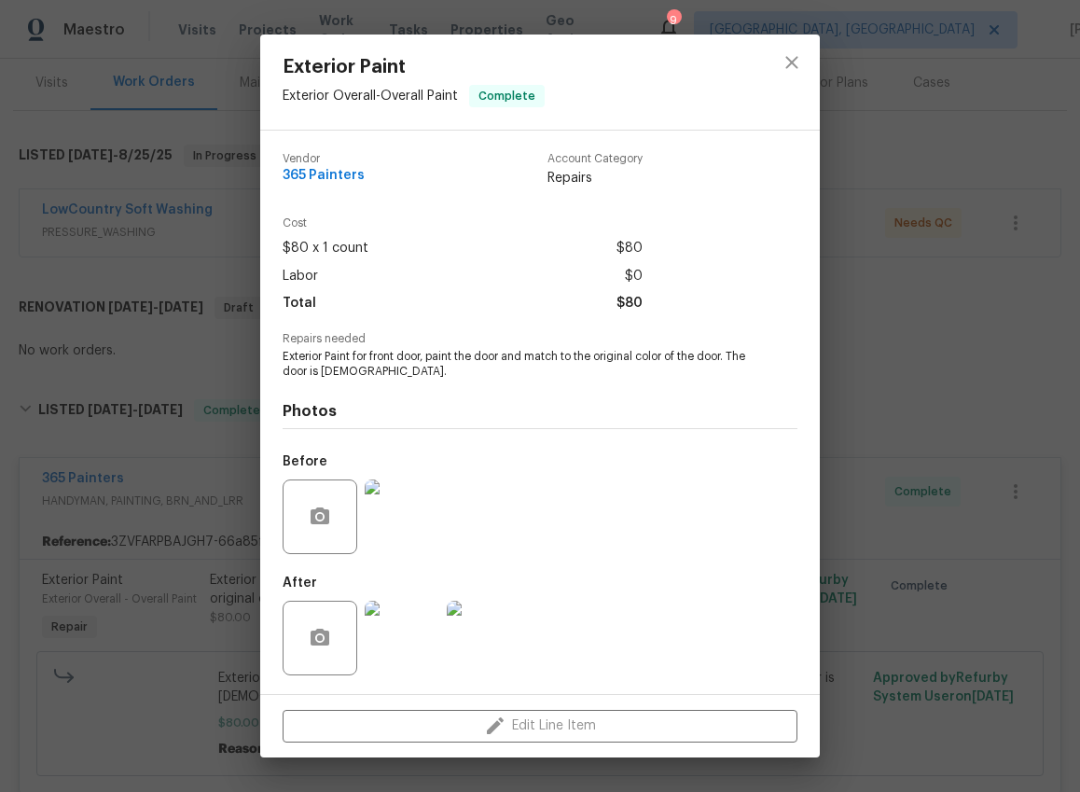
click at [898, 524] on div "Exterior Paint Exterior Overall - Overall Paint Complete Vendor 365 Painters Ac…" at bounding box center [540, 396] width 1080 height 792
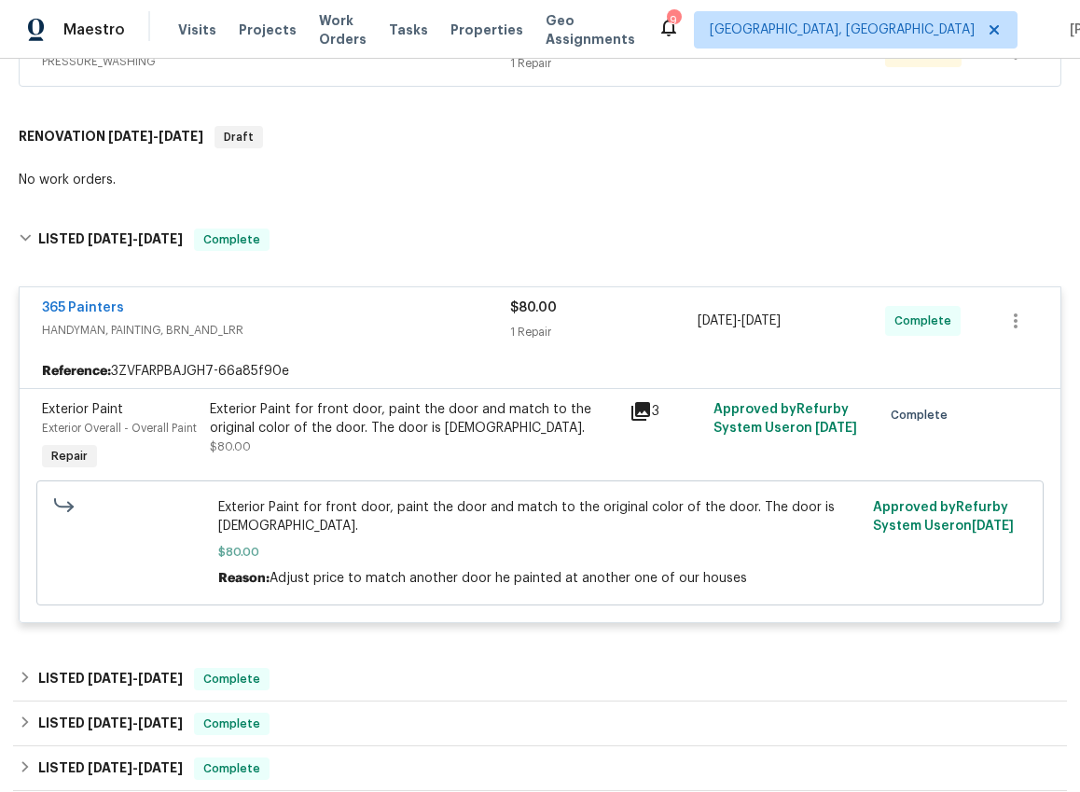
scroll to position [453, 0]
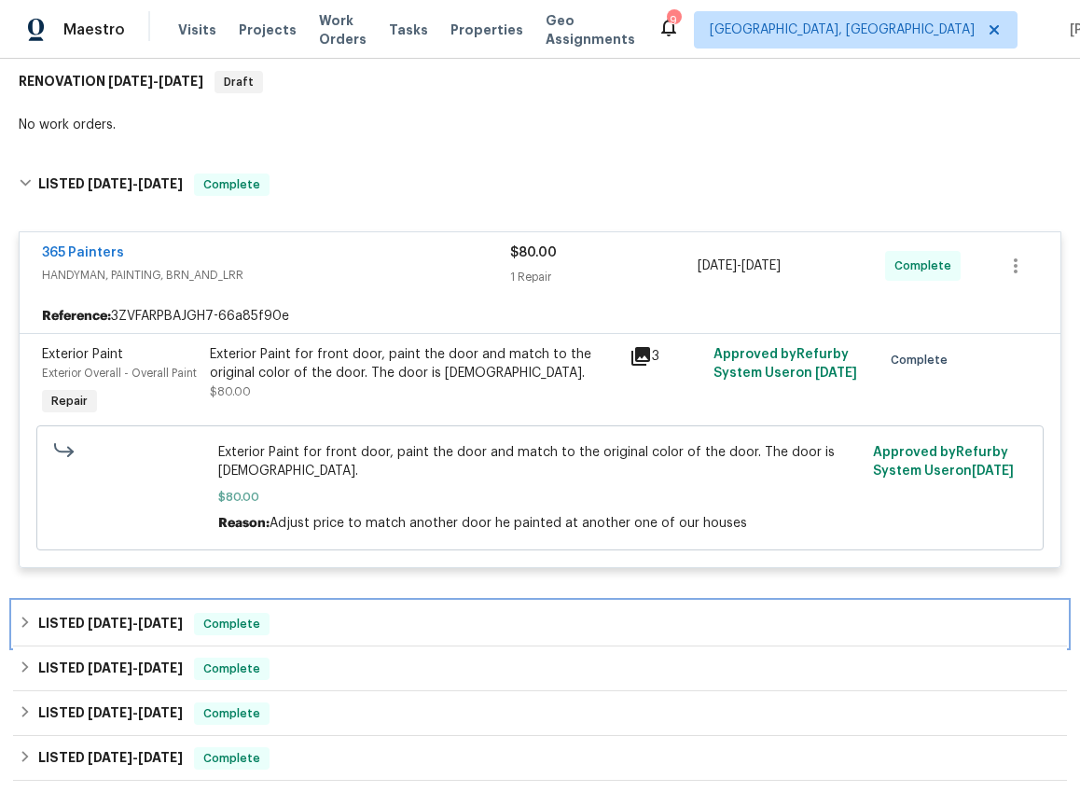
click at [123, 613] on h6 "LISTED [DATE] - [DATE]" at bounding box center [110, 624] width 145 height 22
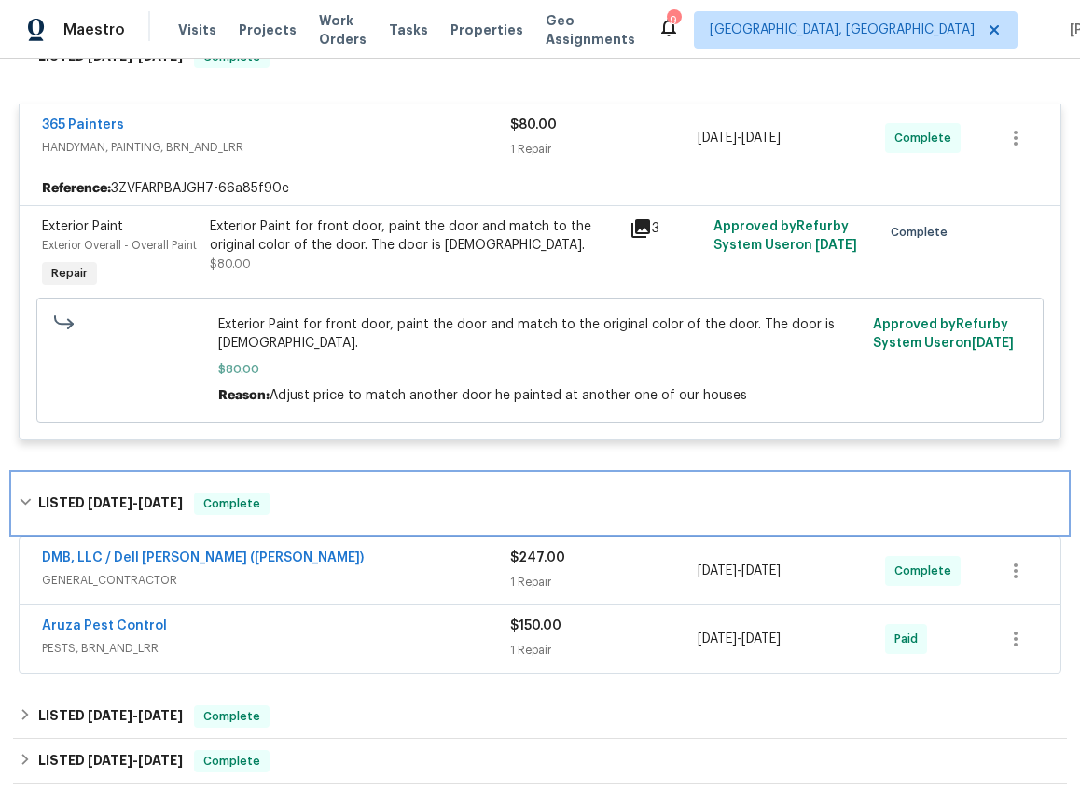
scroll to position [670, 0]
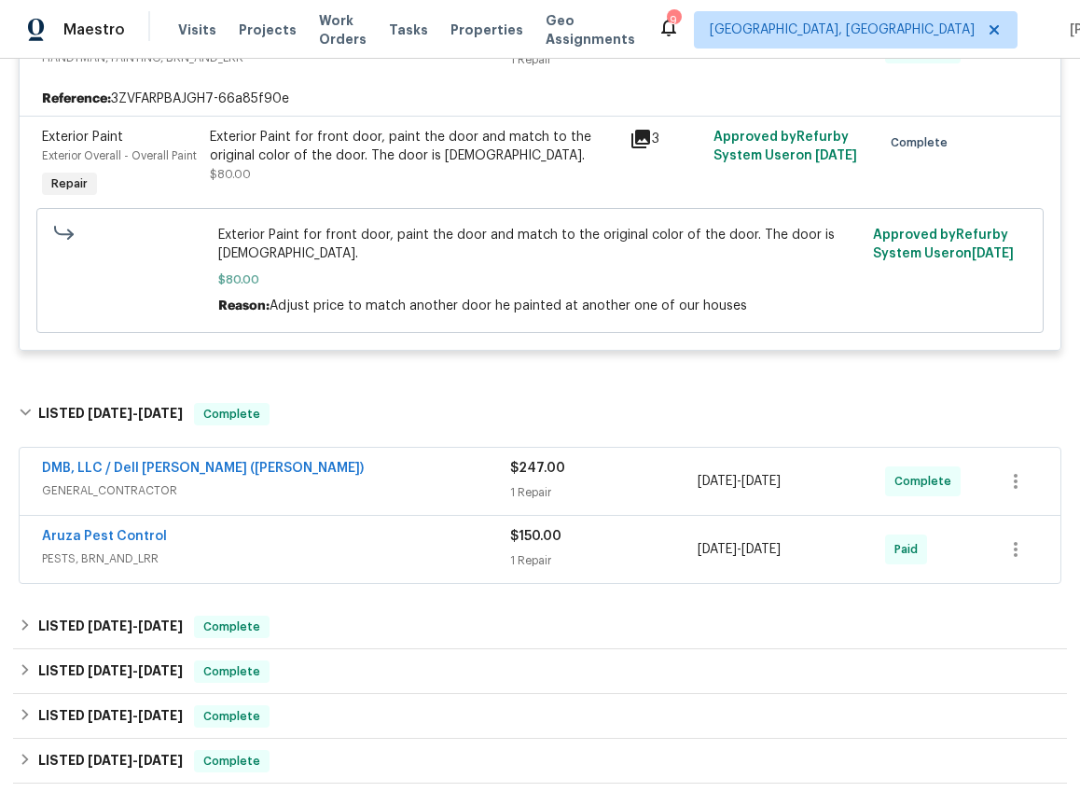
click at [367, 459] on div "DMB, LLC / Dell [PERSON_NAME] ([PERSON_NAME])" at bounding box center [276, 470] width 468 height 22
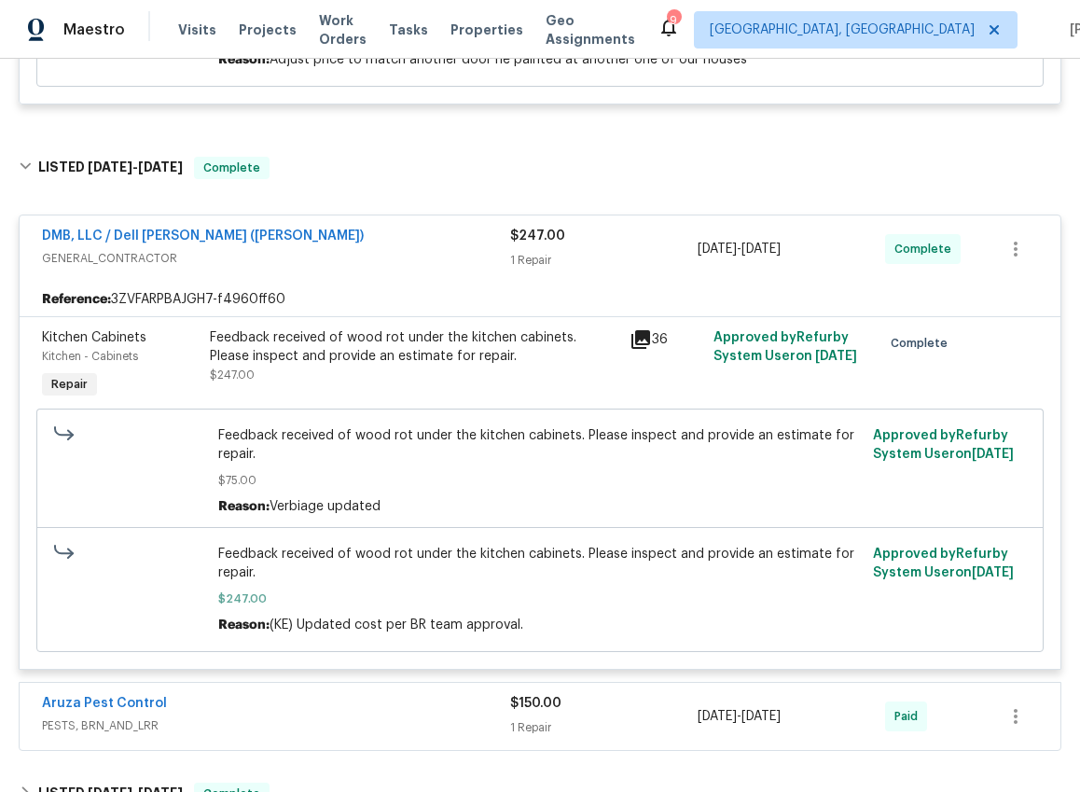
scroll to position [930, 0]
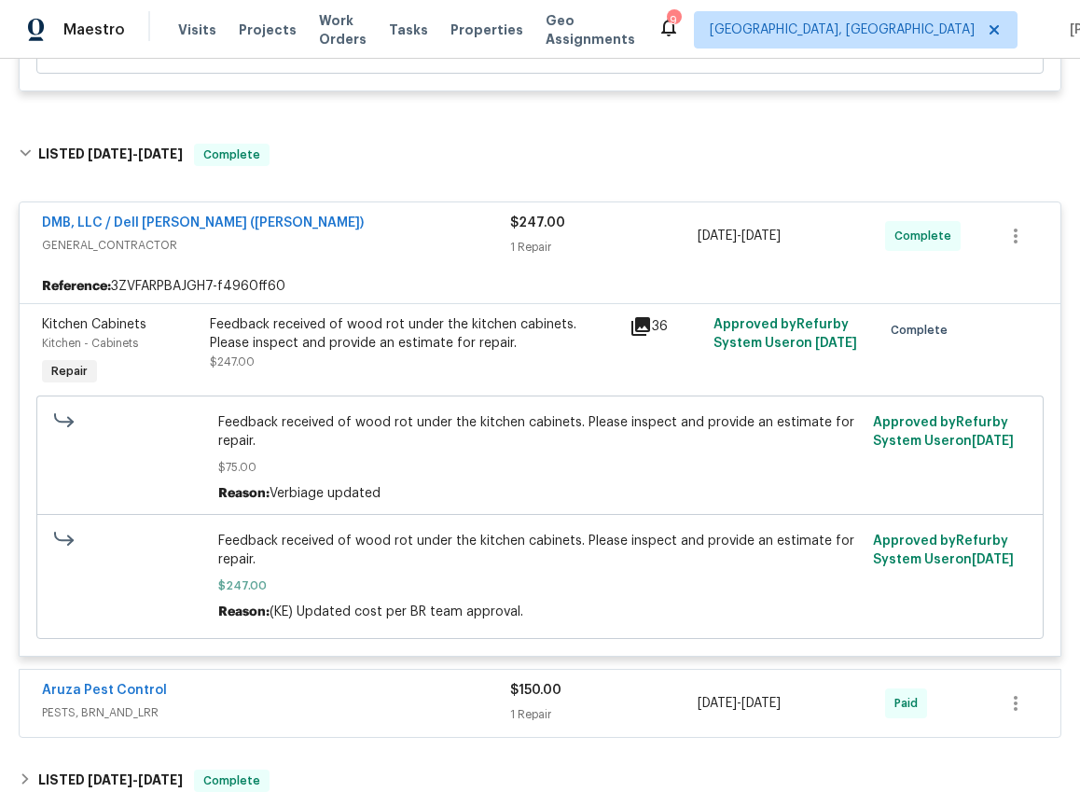
click at [354, 236] on span "GENERAL_CONTRACTOR" at bounding box center [276, 245] width 468 height 19
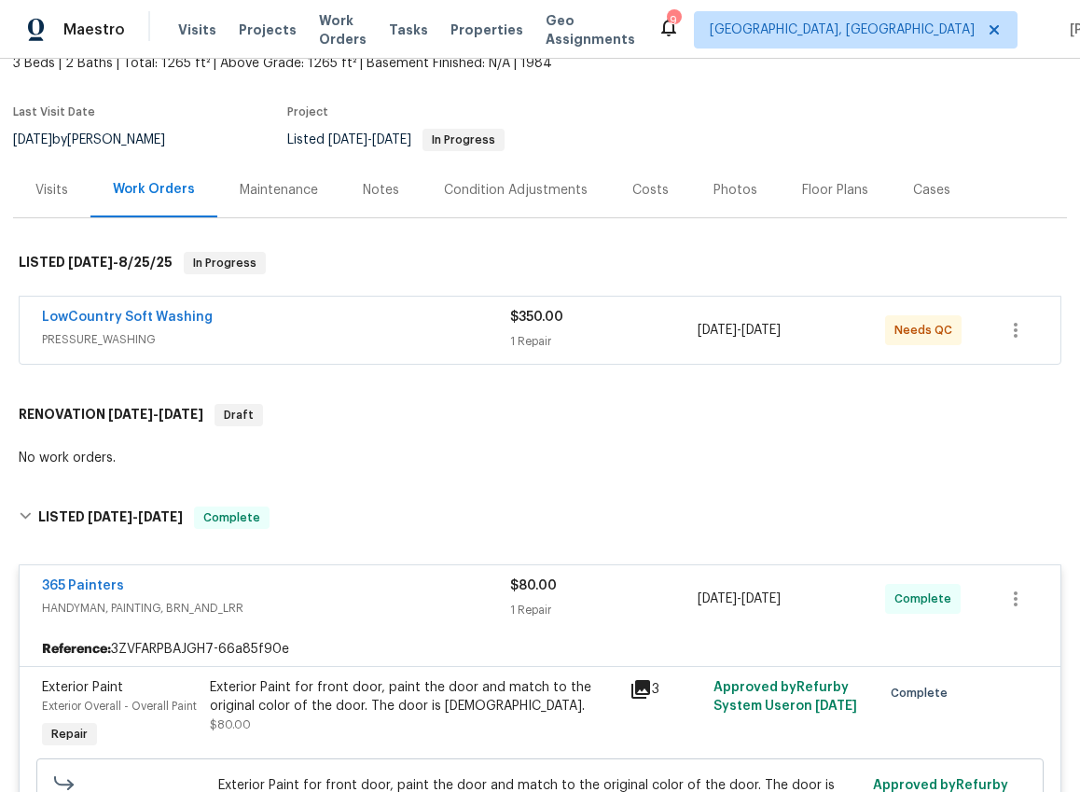
scroll to position [3, 0]
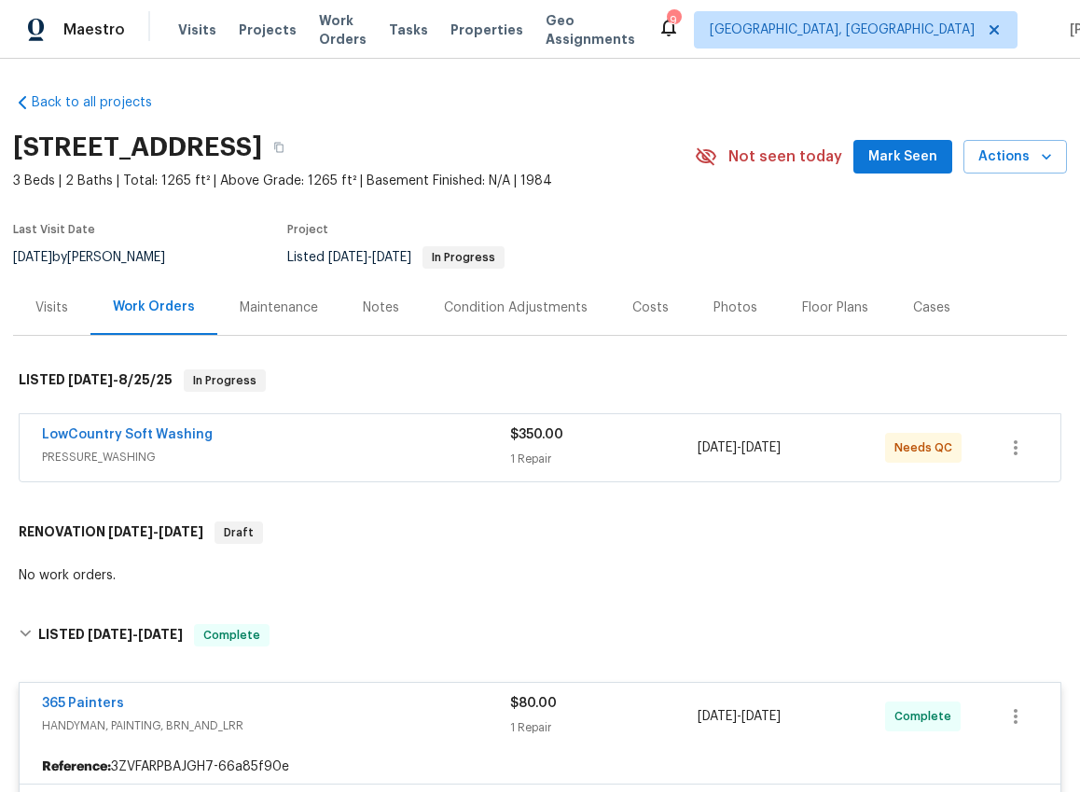
click at [322, 451] on span "PRESSURE_WASHING" at bounding box center [276, 457] width 468 height 19
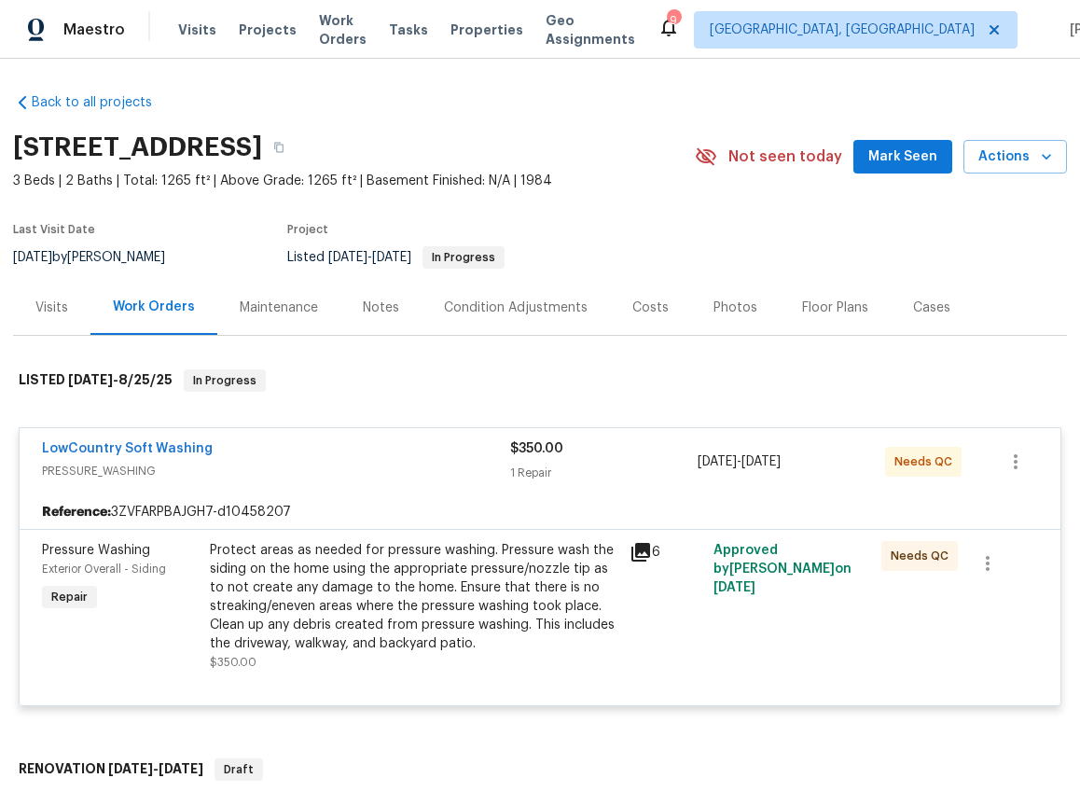
click at [373, 587] on div "Protect areas as needed for pressure washing. Pressure wash the siding on the h…" at bounding box center [414, 597] width 408 height 112
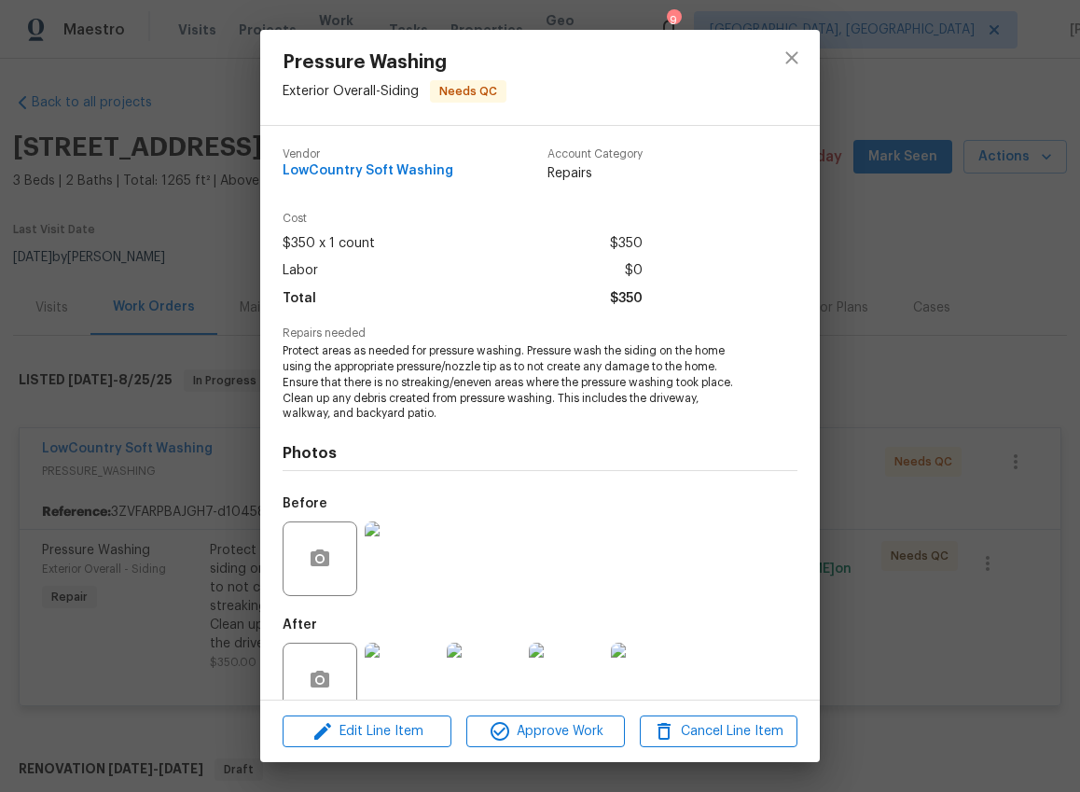
scroll to position [36, 0]
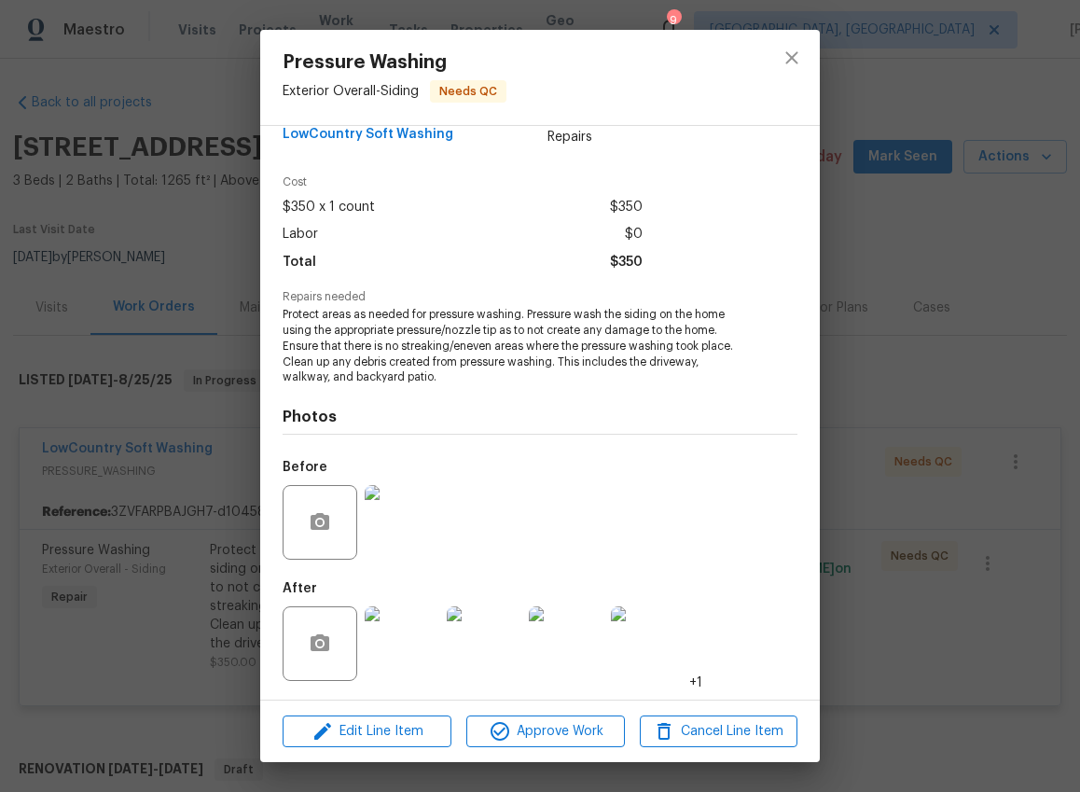
click at [388, 643] on img at bounding box center [402, 643] width 75 height 75
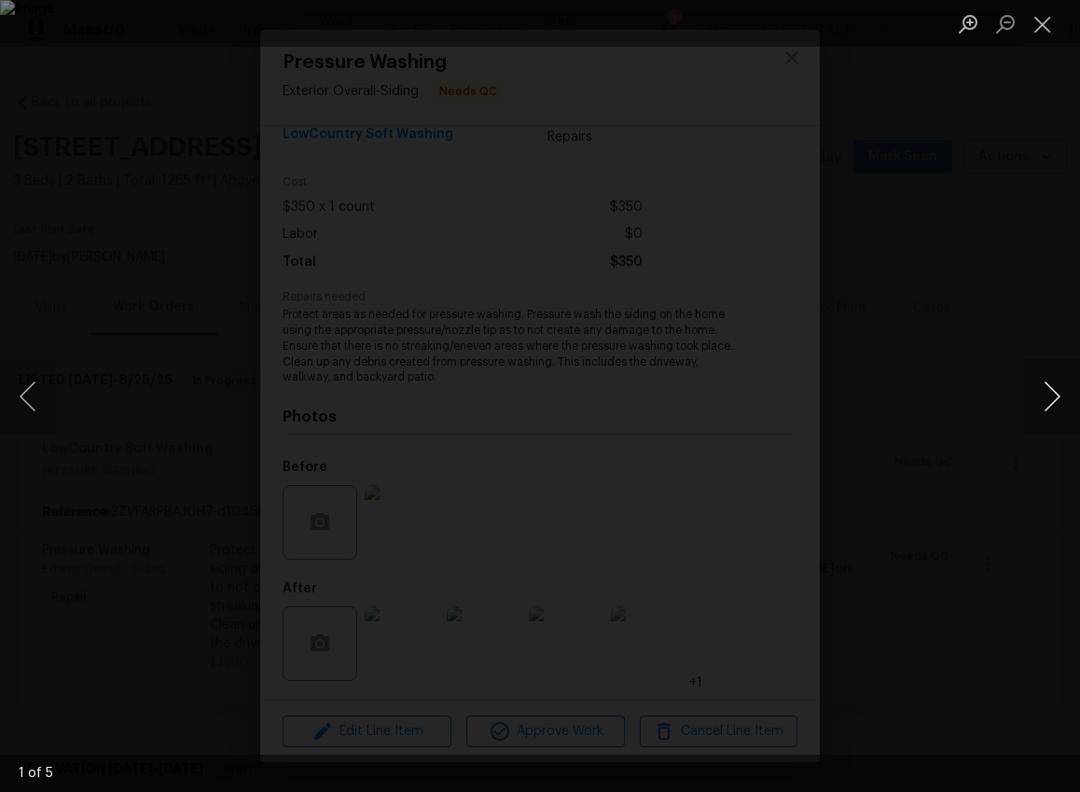
click at [1040, 393] on button "Next image" at bounding box center [1052, 396] width 56 height 75
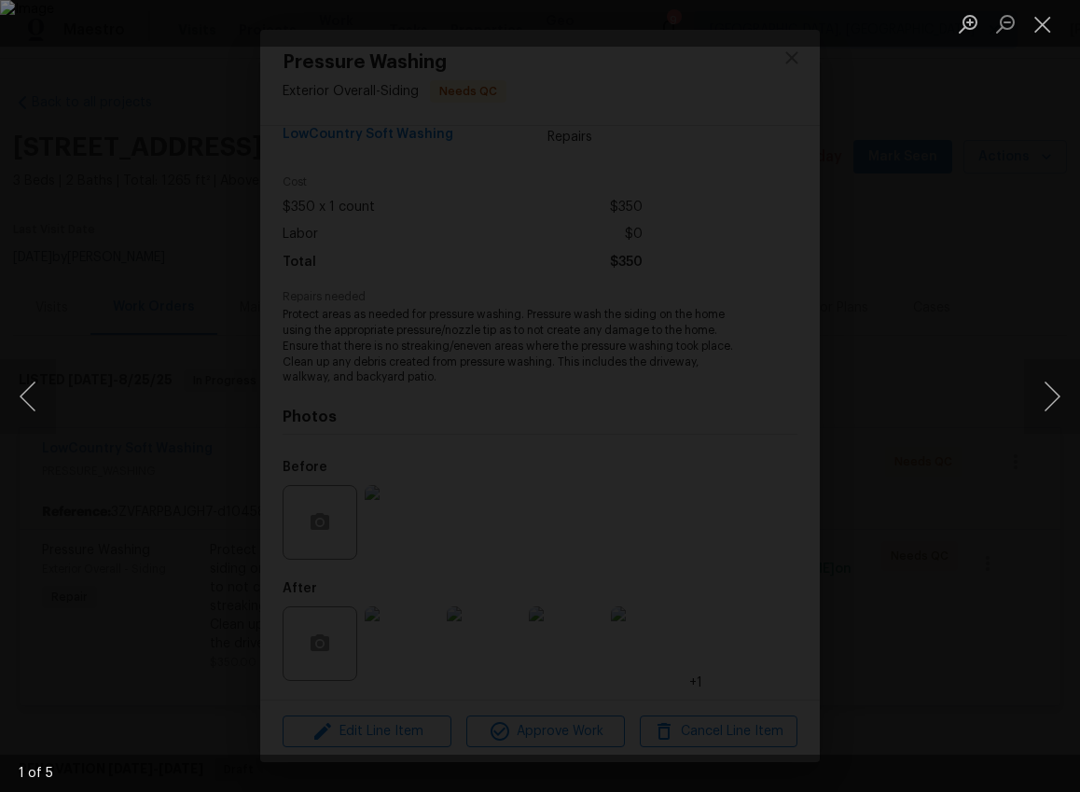
click at [1042, 588] on div "Lightbox" at bounding box center [540, 396] width 1080 height 792
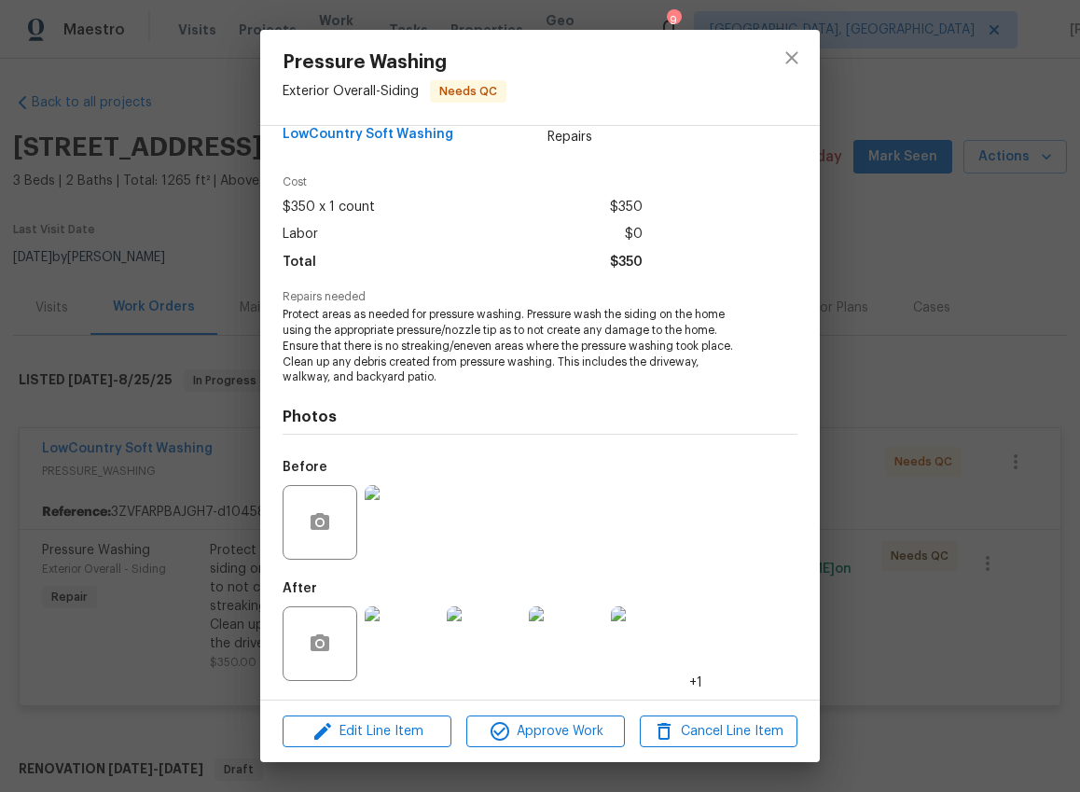
click at [1027, 591] on div "Pressure Washing Exterior Overall - Siding Needs QC Vendor LowCountry Soft Wash…" at bounding box center [540, 396] width 1080 height 792
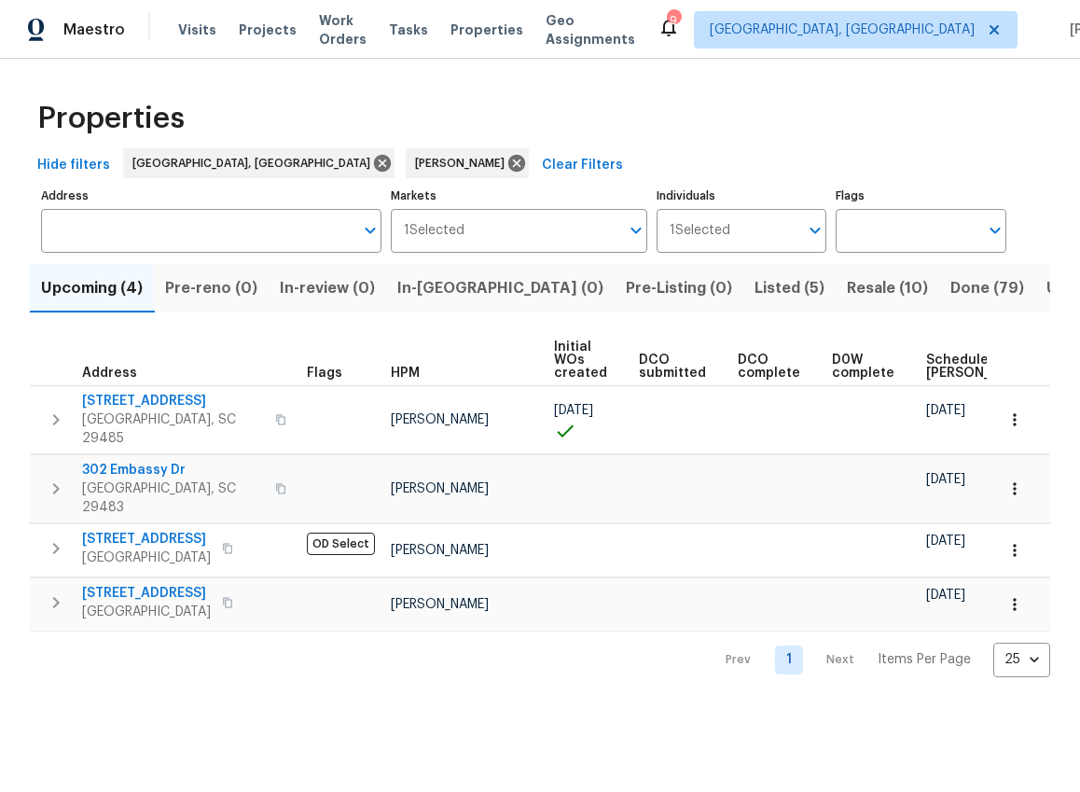
click at [847, 289] on span "Resale (10)" at bounding box center [887, 288] width 81 height 26
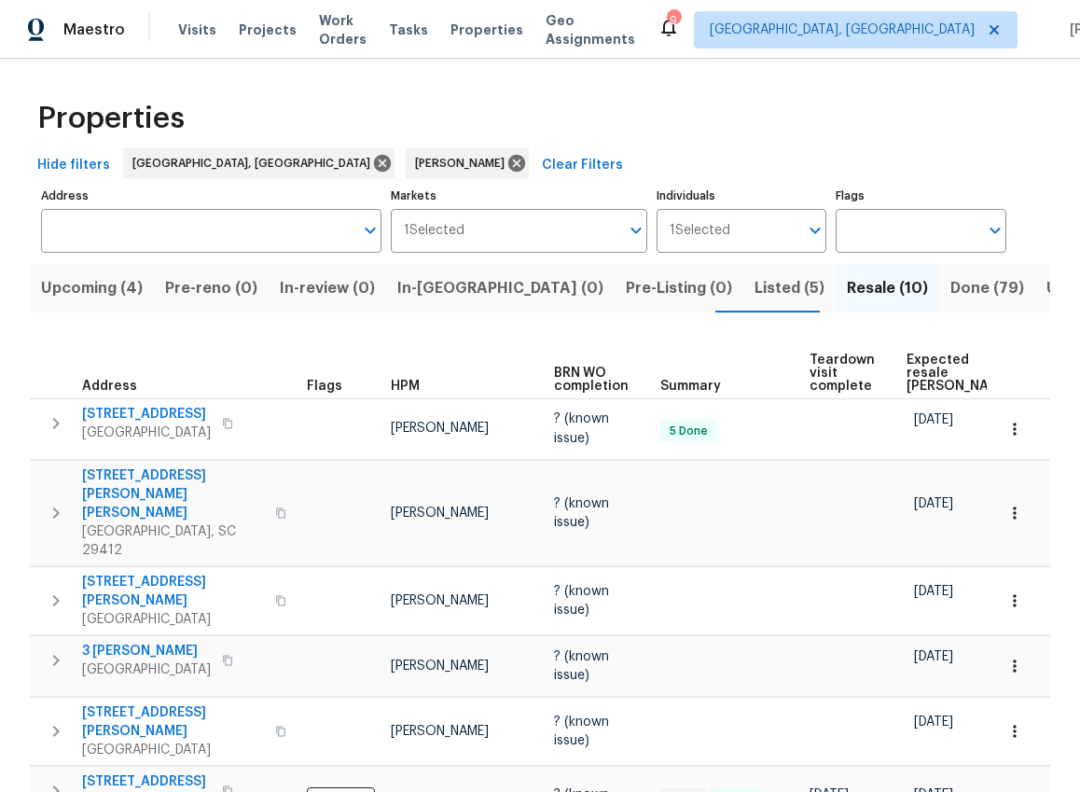
click at [937, 378] on span "Expected resale [PERSON_NAME]" at bounding box center [958, 372] width 105 height 39
